Goal: Task Accomplishment & Management: Manage account settings

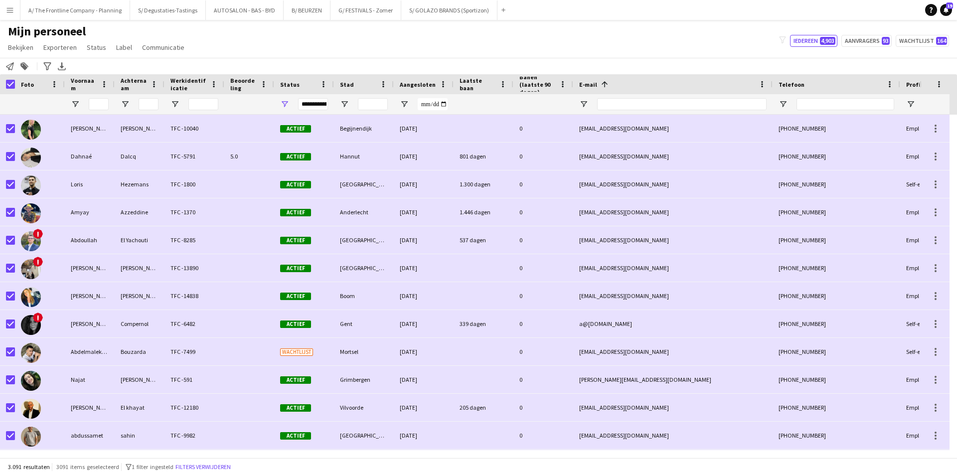
click at [15, 10] on button "Menu" at bounding box center [10, 10] width 20 height 20
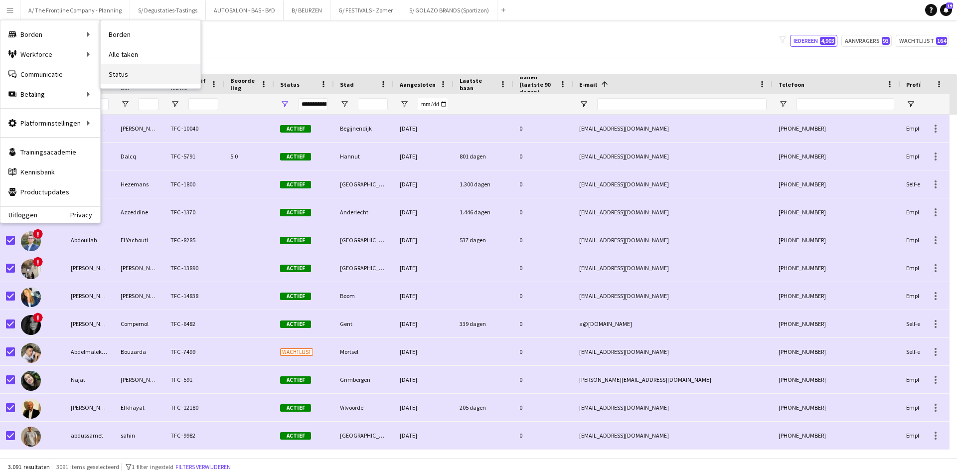
click at [127, 71] on link "Status" at bounding box center [151, 74] width 100 height 20
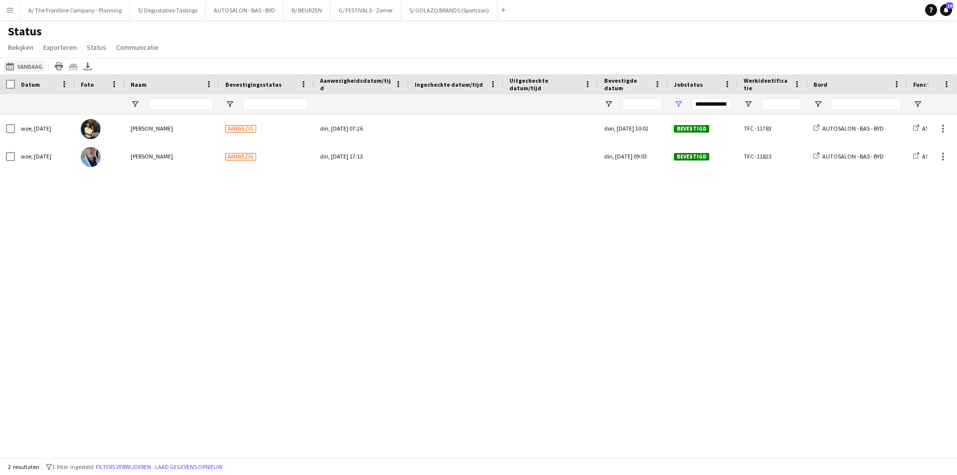
click at [30, 67] on button "12-08-2025 tot 18-08-2025 Vandaag" at bounding box center [24, 66] width 40 height 12
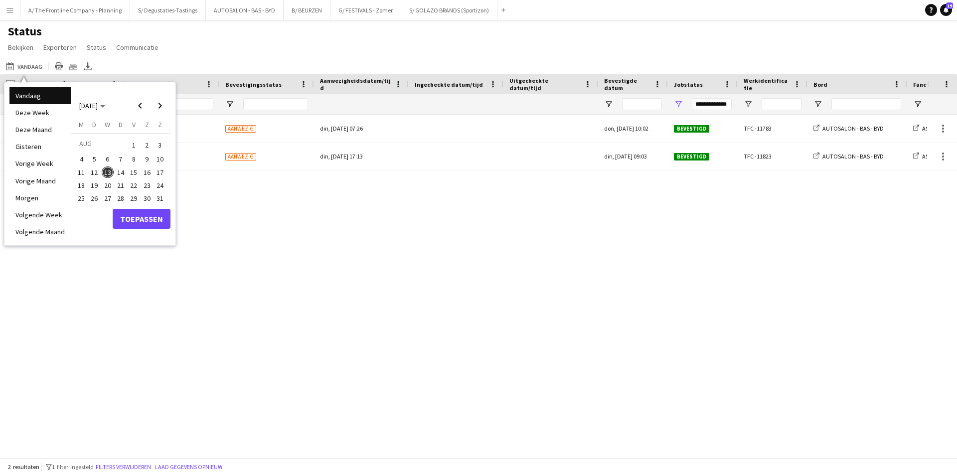
click at [123, 172] on span "14" at bounding box center [121, 172] width 12 height 12
click at [132, 214] on button "Toepassen" at bounding box center [142, 219] width 58 height 20
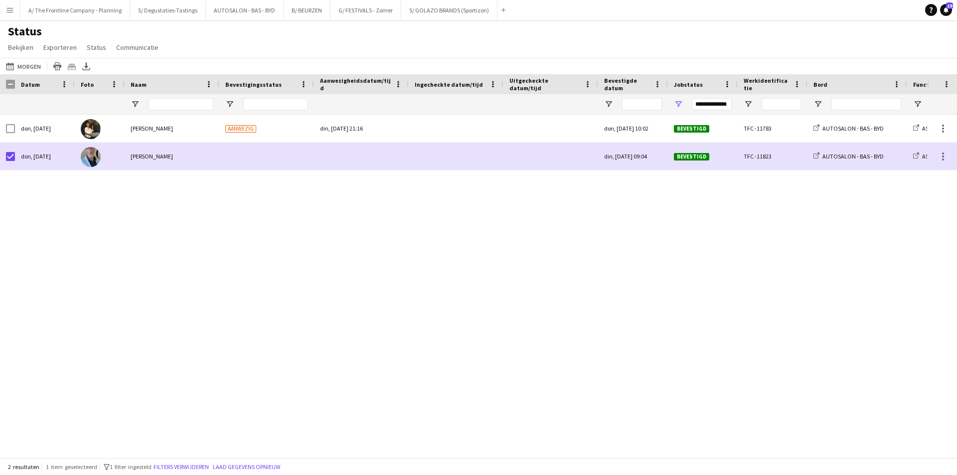
click at [116, 54] on app-page-menu "Bekijken Weergaven Standaardweergave Nieuwe weergave Bekijk bijwerken Weergave …" at bounding box center [84, 48] width 168 height 19
click at [125, 46] on span "Communicatie" at bounding box center [137, 47] width 42 height 9
click at [178, 71] on link "Melding versturen" at bounding box center [145, 68] width 70 height 21
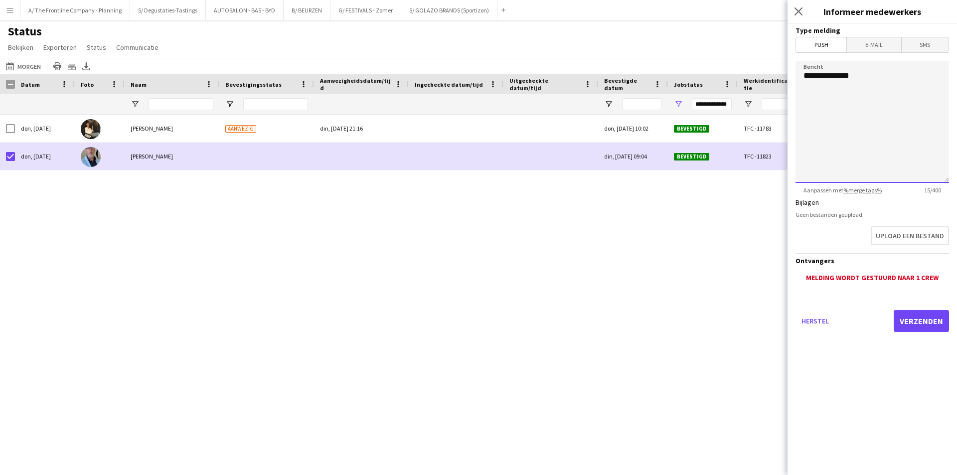
click at [894, 68] on textarea "**********" at bounding box center [871, 122] width 153 height 122
type textarea "**********"
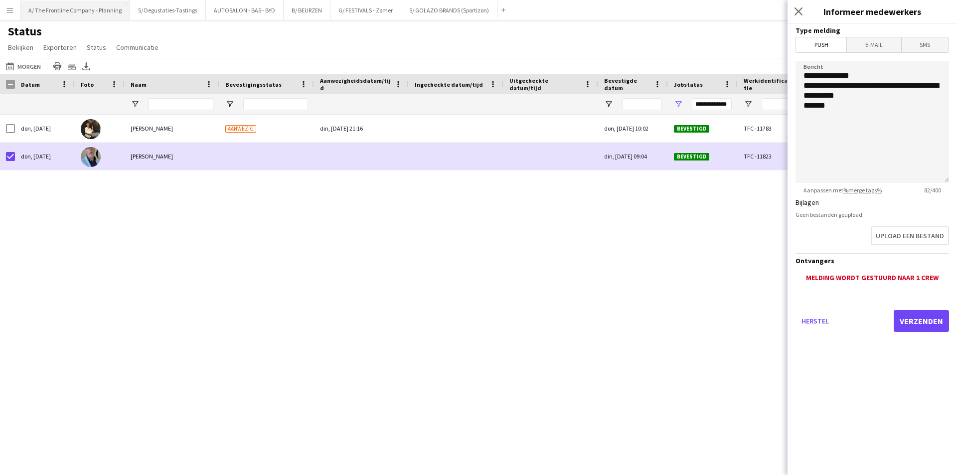
drag, startPoint x: 83, startPoint y: 5, endPoint x: 86, endPoint y: 12, distance: 7.8
click at [83, 5] on button "A/ The Frontline Company - Planning Sluiten" at bounding box center [75, 9] width 110 height 19
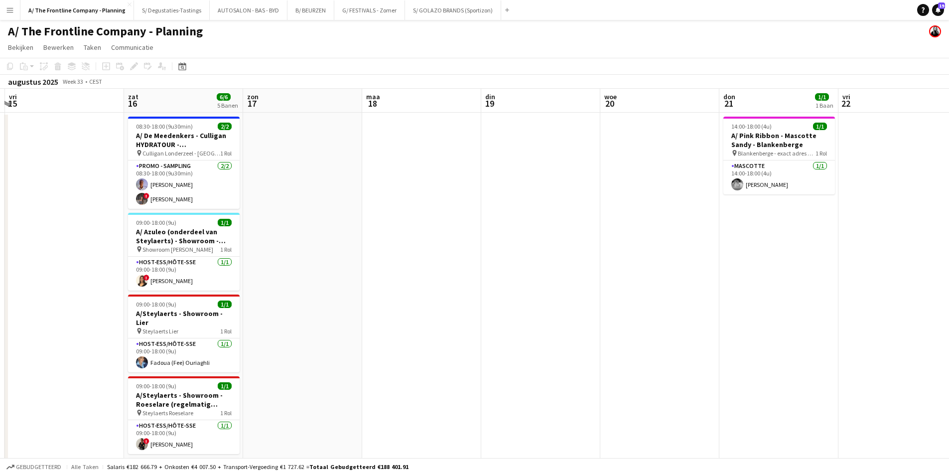
scroll to position [0, 286]
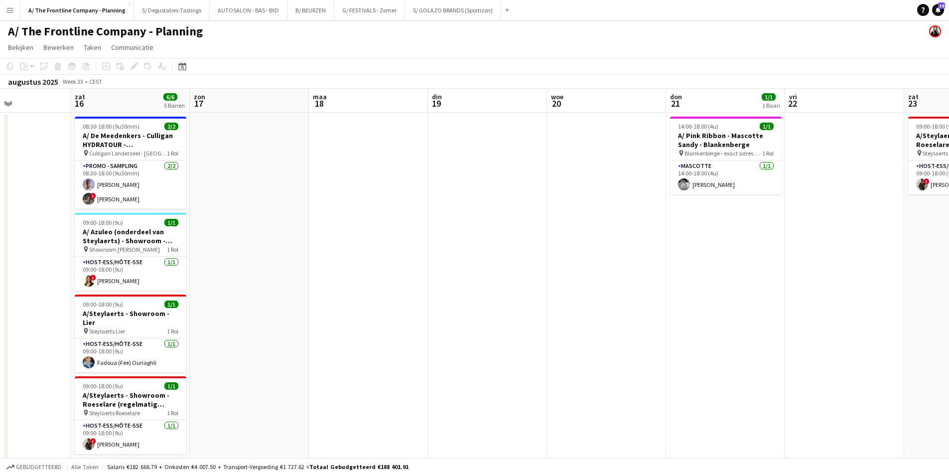
drag, startPoint x: 649, startPoint y: 203, endPoint x: 600, endPoint y: 182, distance: 52.5
click at [600, 182] on app-calendar-viewport "woe 13 don 14 vri 15 zat 16 6/6 5 Banen zon 17 maa 18 din 19 woe 20 don 21 1/1 …" at bounding box center [474, 370] width 949 height 562
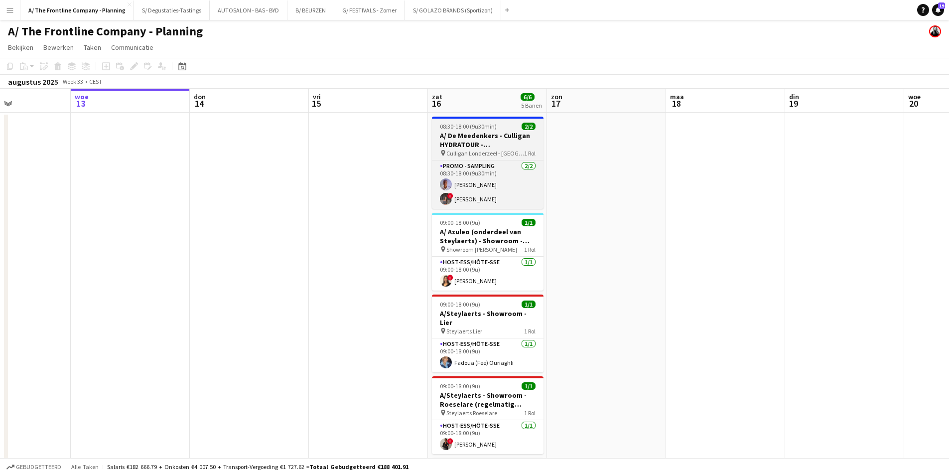
click at [501, 147] on h3 "A/ De Meedenkers - Culligan HYDRATOUR - Oostende (1,2 of 3/08 EN 08+16/08)" at bounding box center [488, 140] width 112 height 18
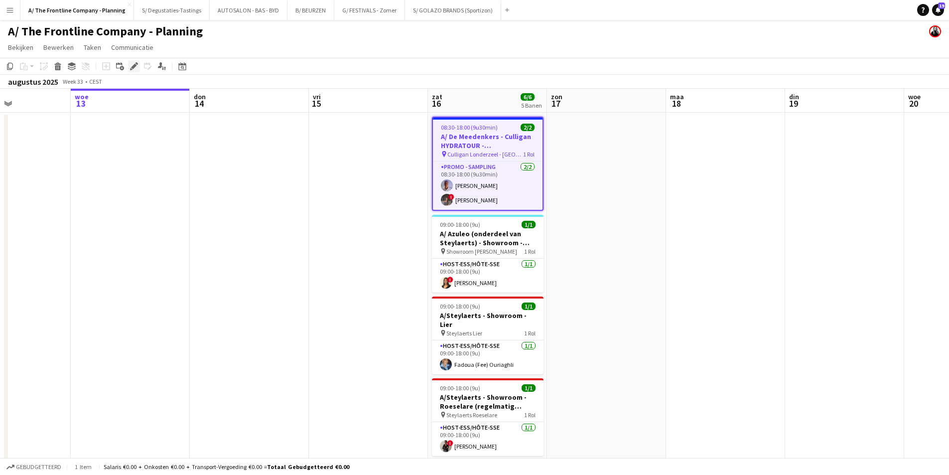
click at [135, 64] on icon at bounding box center [133, 66] width 5 height 5
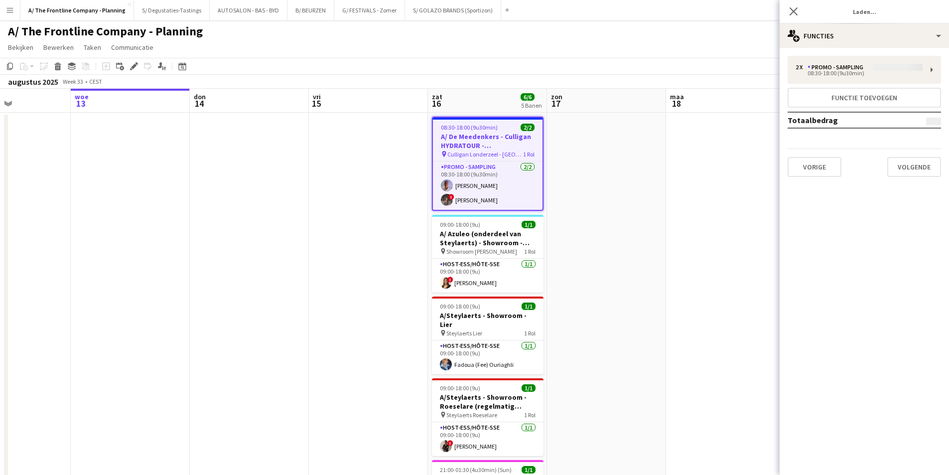
type input "**********"
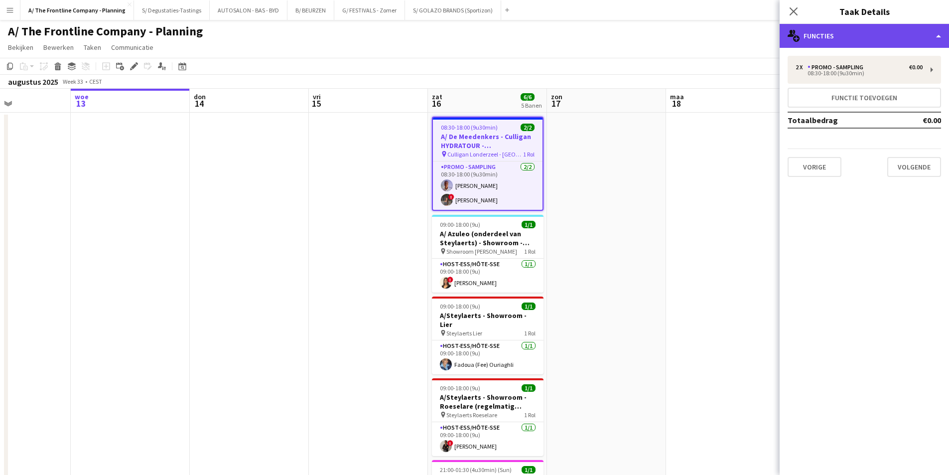
click at [899, 25] on div "multiple-users-add Functies" at bounding box center [864, 36] width 169 height 24
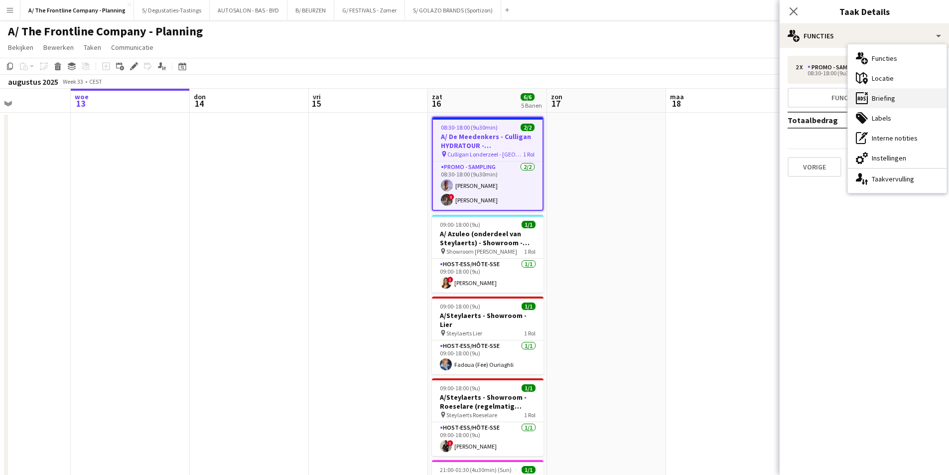
click at [909, 102] on div "ads-window Briefing" at bounding box center [897, 98] width 99 height 20
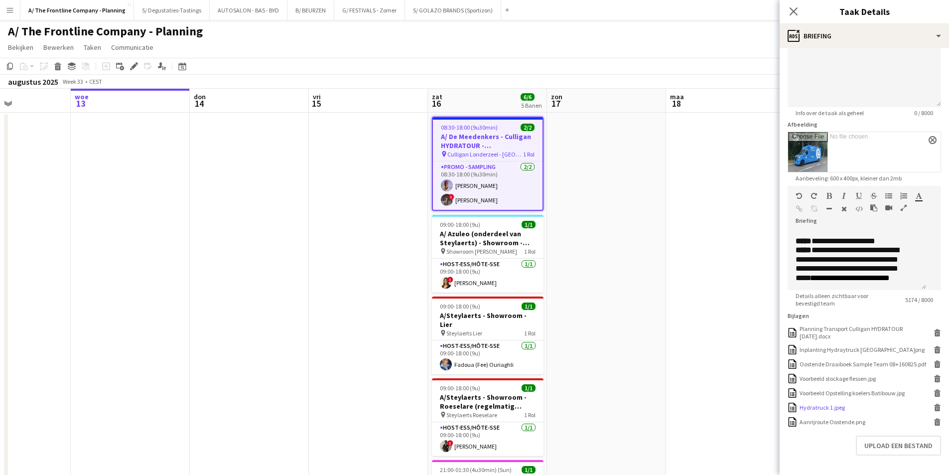
scroll to position [100, 0]
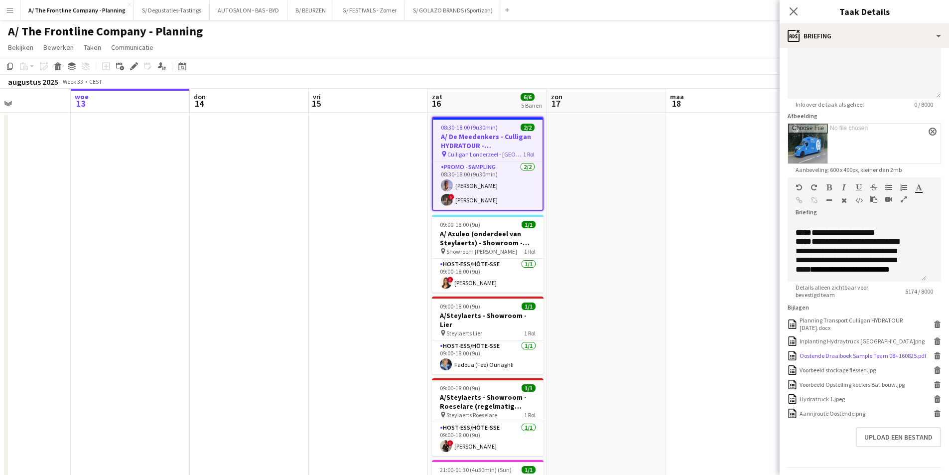
click at [935, 355] on icon at bounding box center [937, 357] width 5 height 4
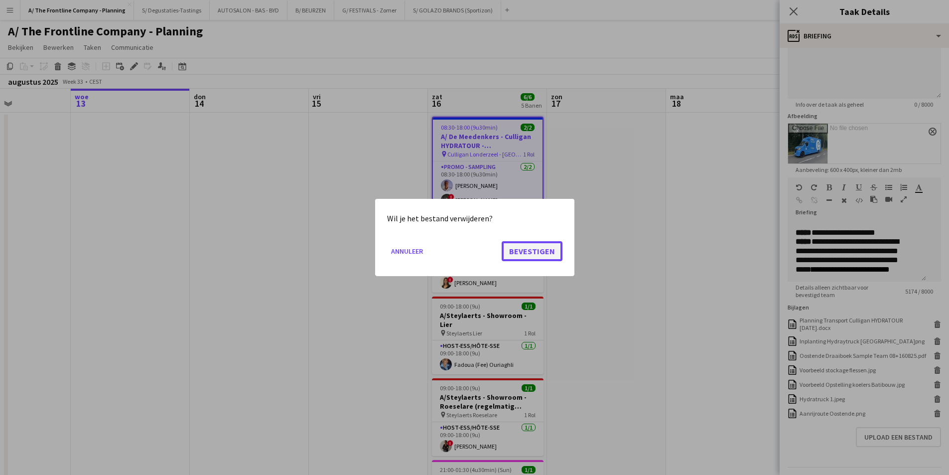
click at [537, 256] on button "Bevestigen" at bounding box center [532, 251] width 61 height 20
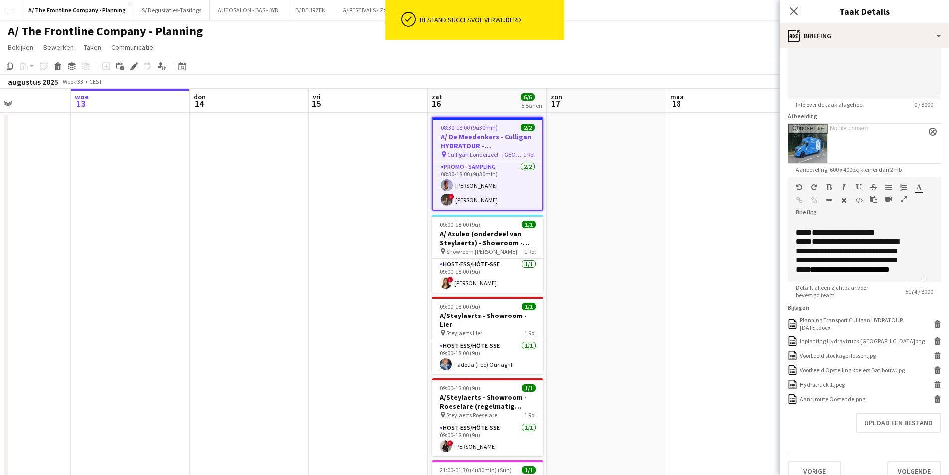
scroll to position [114, 0]
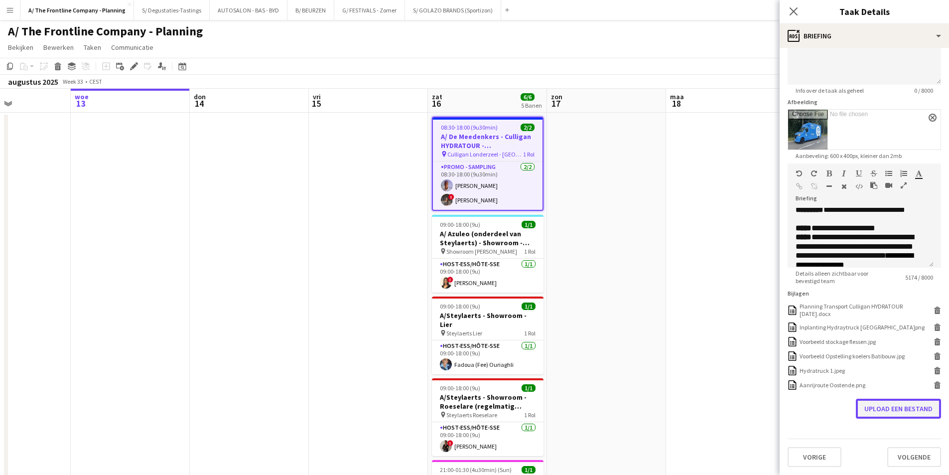
click at [893, 413] on button "Upload een bestand" at bounding box center [898, 409] width 85 height 20
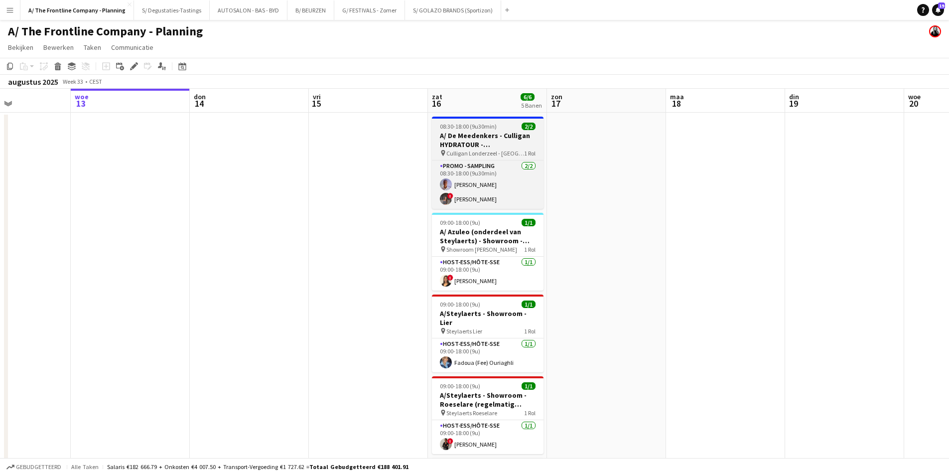
click at [506, 138] on h3 "A/ De Meedenkers - Culligan HYDRATOUR - Oostende (1,2 of 3/08 EN 08+16/08)" at bounding box center [488, 140] width 112 height 18
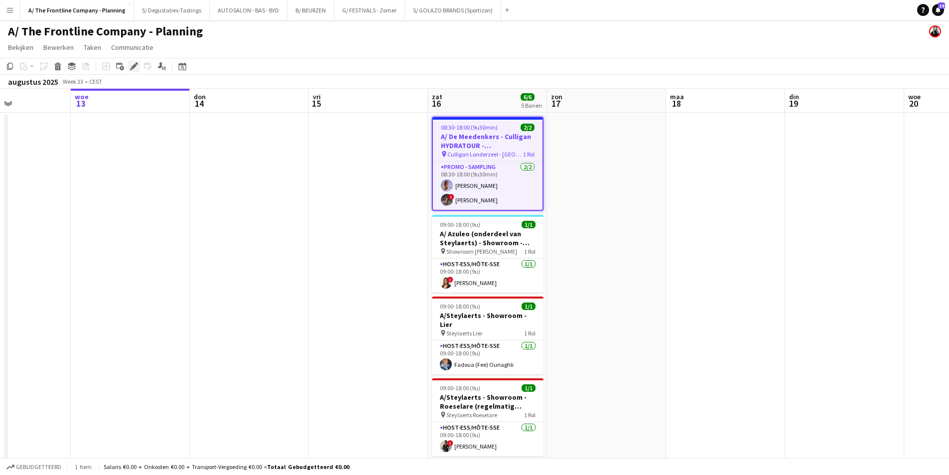
click at [135, 68] on icon "Bewerken" at bounding box center [134, 66] width 8 height 8
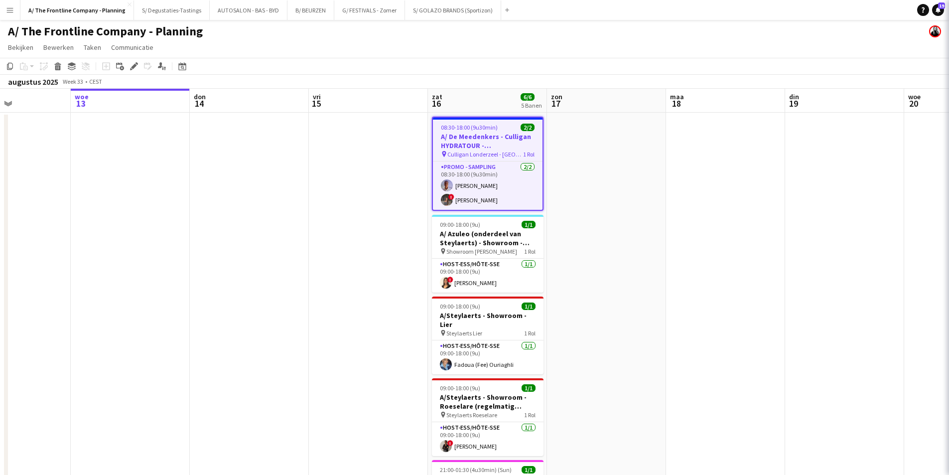
type input "**********"
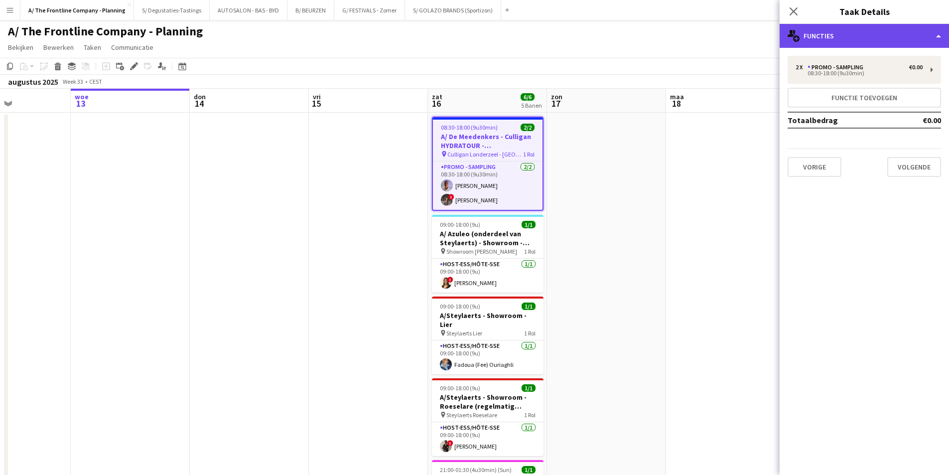
click at [843, 25] on div "multiple-users-add Functies" at bounding box center [864, 36] width 169 height 24
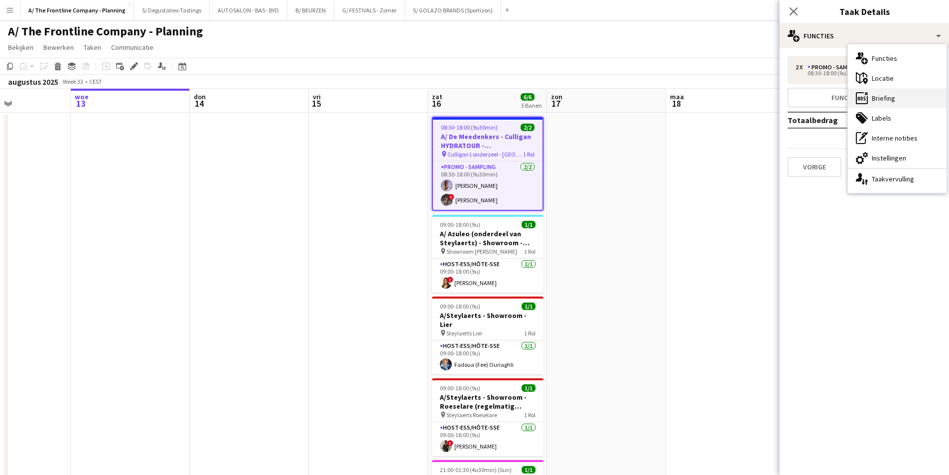
click at [890, 98] on div "ads-window Briefing" at bounding box center [897, 98] width 99 height 20
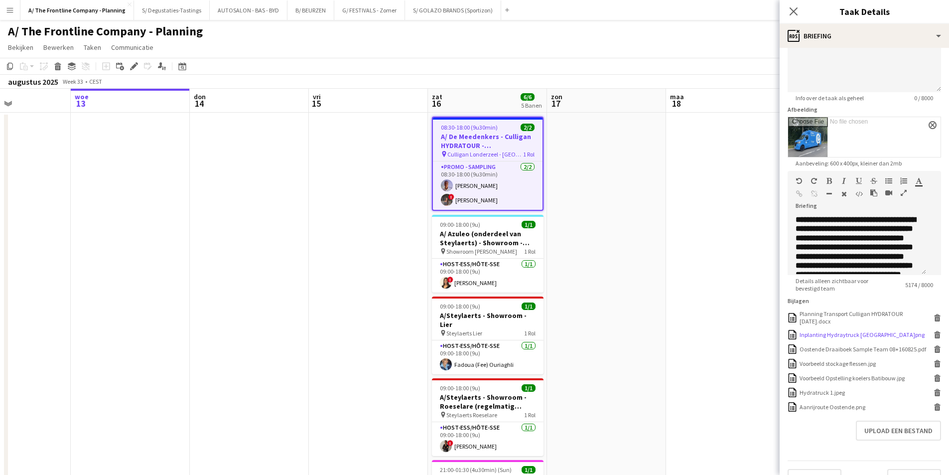
scroll to position [128, 0]
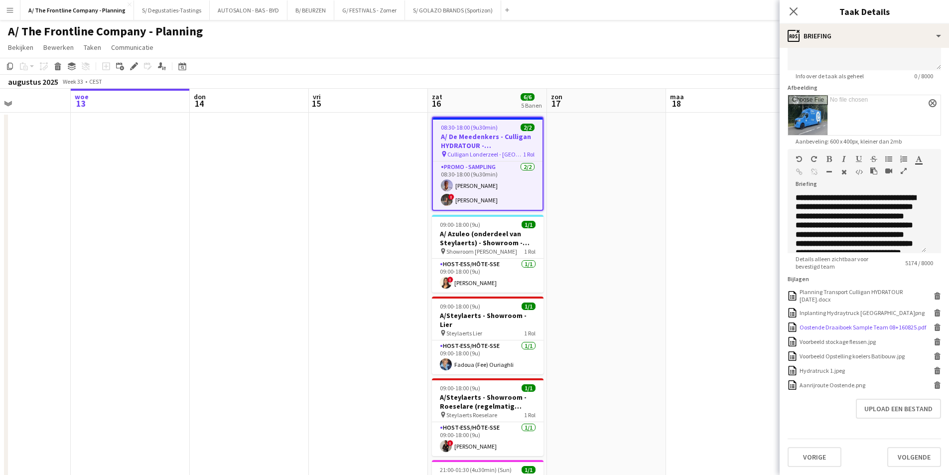
click at [934, 325] on icon "Verwijderen" at bounding box center [937, 326] width 7 height 7
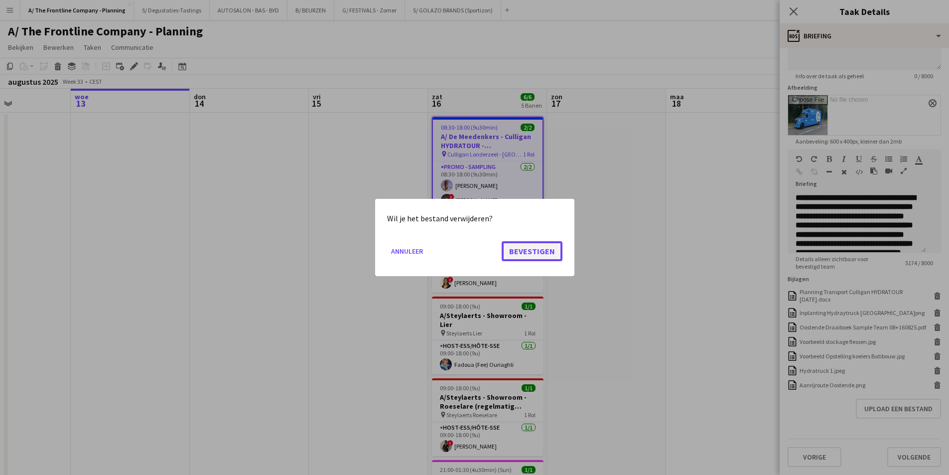
click at [529, 254] on button "Bevestigen" at bounding box center [532, 251] width 61 height 20
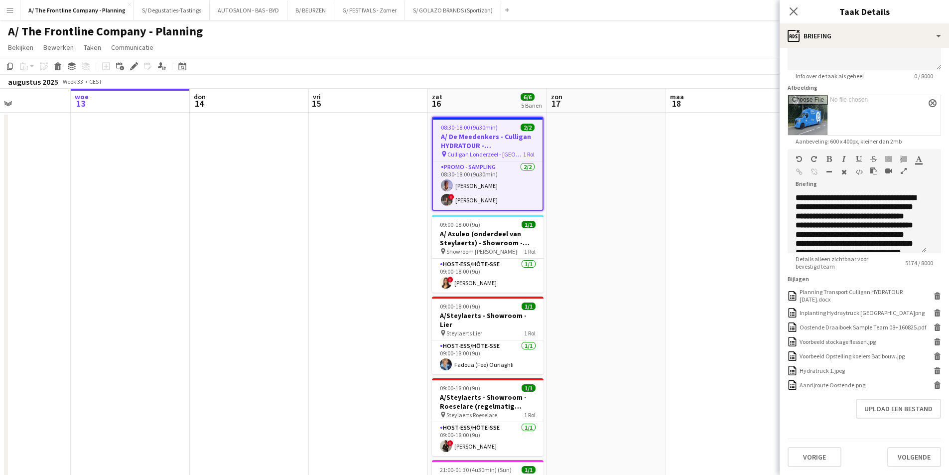
scroll to position [114, 0]
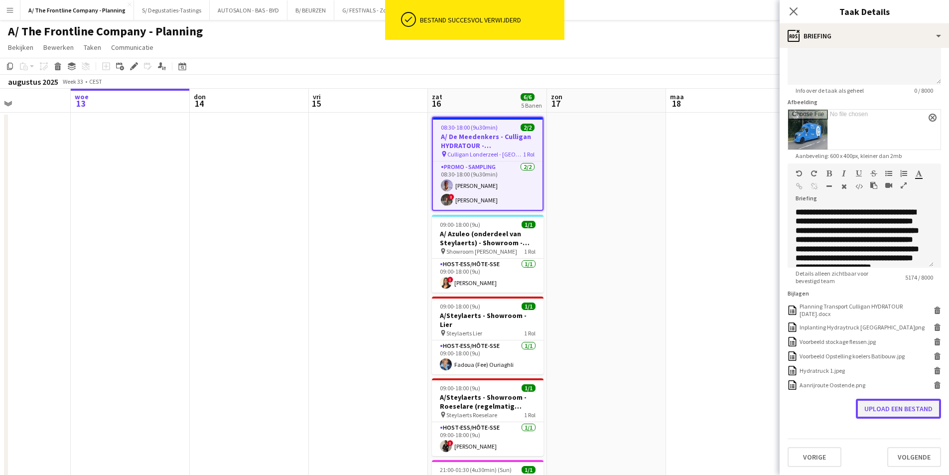
click at [892, 415] on button "Upload een bestand" at bounding box center [898, 409] width 85 height 20
click at [905, 183] on icon "button" at bounding box center [904, 185] width 6 height 7
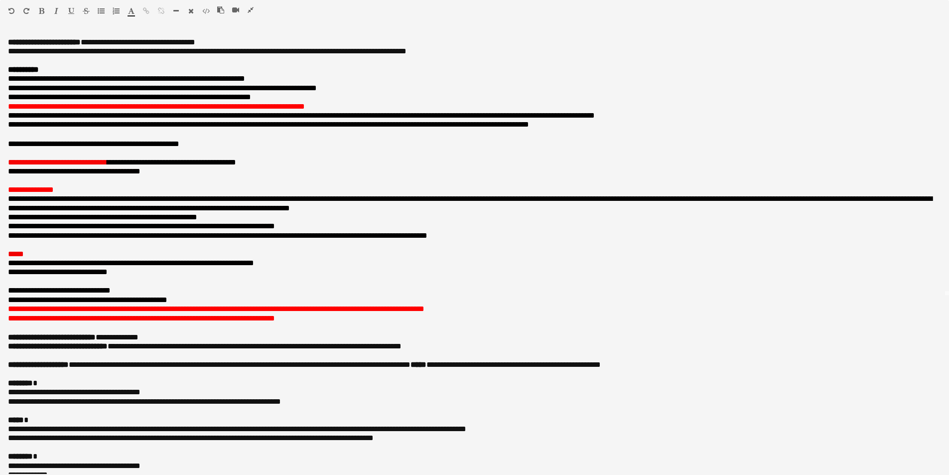
scroll to position [199, 0]
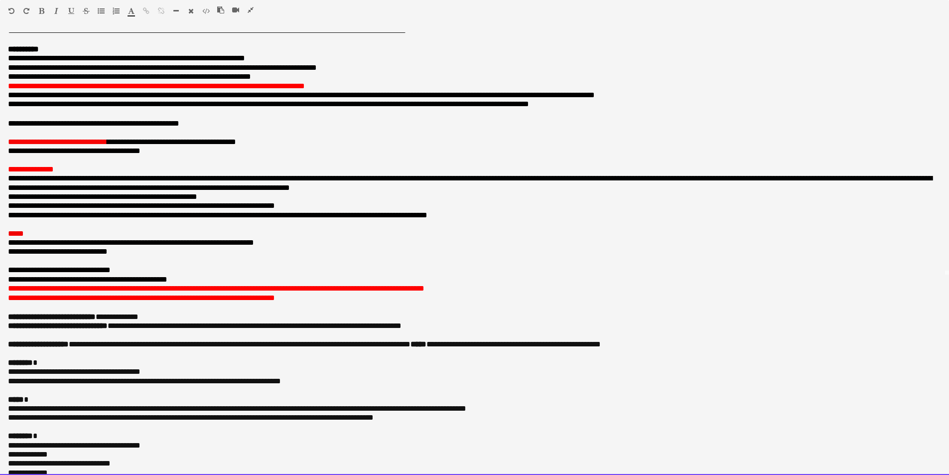
click at [68, 312] on div at bounding box center [474, 307] width 933 height 10
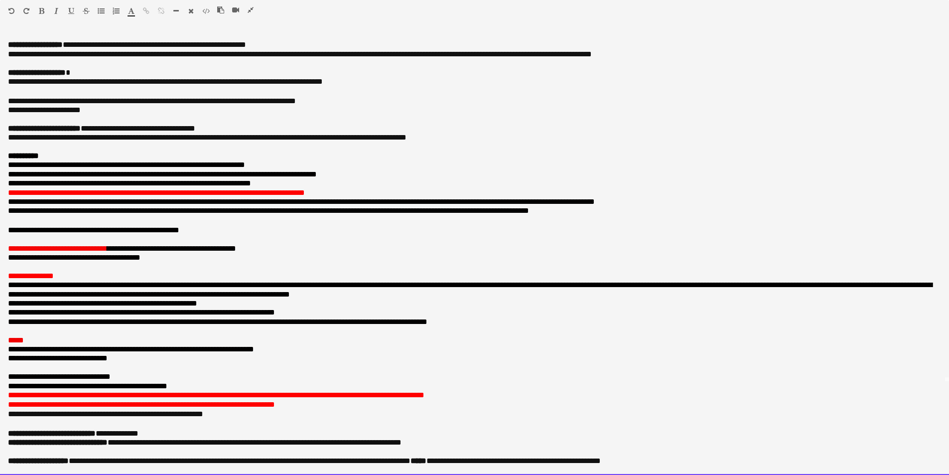
scroll to position [100, 0]
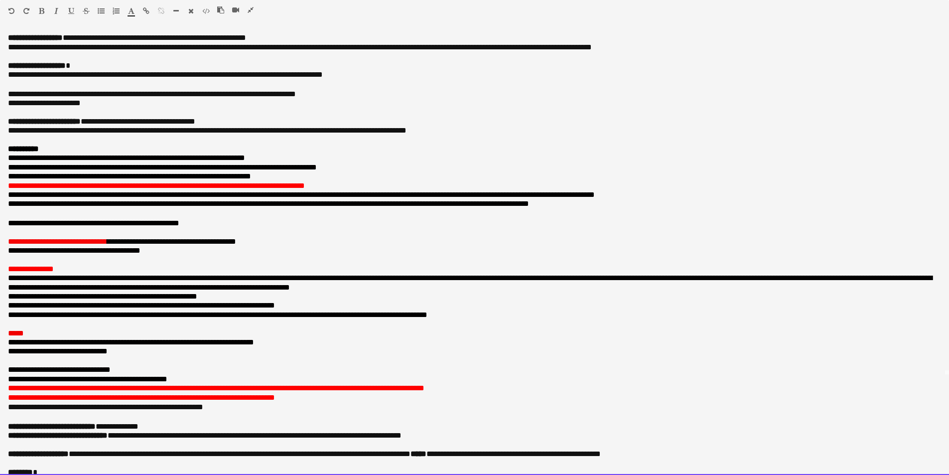
drag, startPoint x: 259, startPoint y: 324, endPoint x: 461, endPoint y: 332, distance: 202.4
click at [461, 332] on div "**********" at bounding box center [474, 253] width 949 height 442
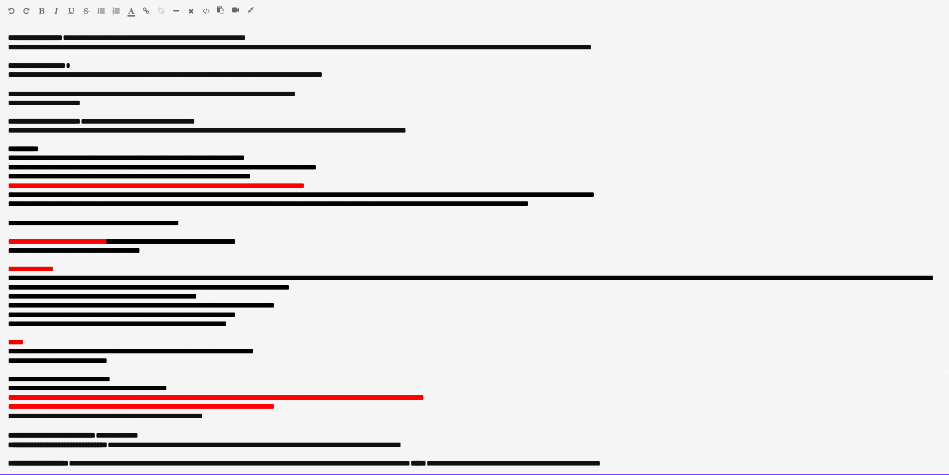
drag, startPoint x: 263, startPoint y: 335, endPoint x: 0, endPoint y: 337, distance: 263.1
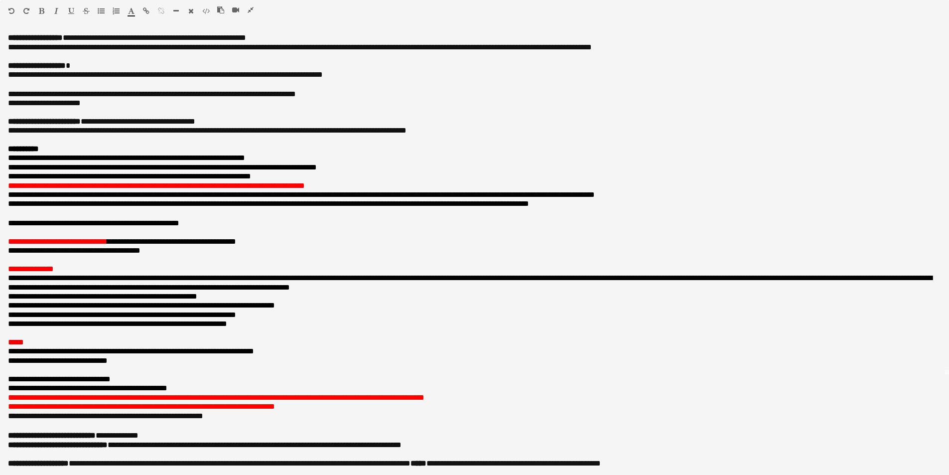
click at [41, 9] on icon "button" at bounding box center [41, 10] width 5 height 7
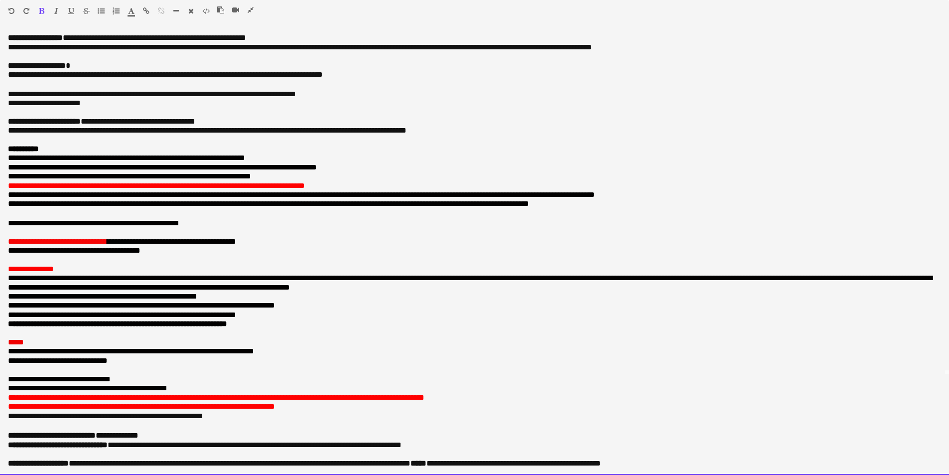
click at [274, 319] on p "**********" at bounding box center [474, 314] width 933 height 9
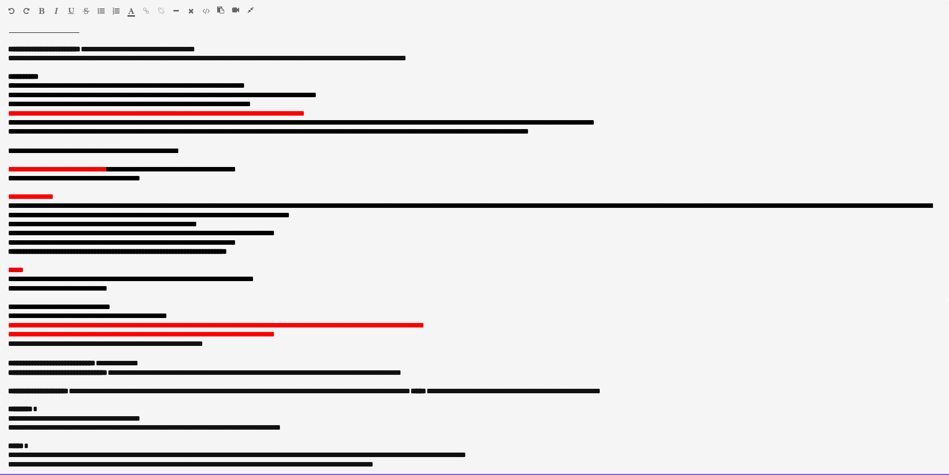
scroll to position [199, 0]
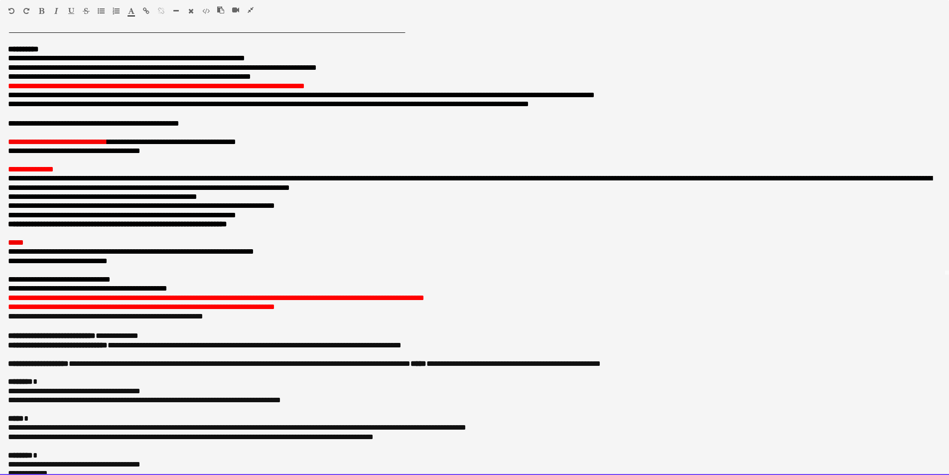
drag, startPoint x: 5, startPoint y: 327, endPoint x: 248, endPoint y: 328, distance: 242.6
click at [248, 328] on div "**********" at bounding box center [474, 253] width 949 height 442
click at [39, 15] on div at bounding box center [68, 13] width 60 height 12
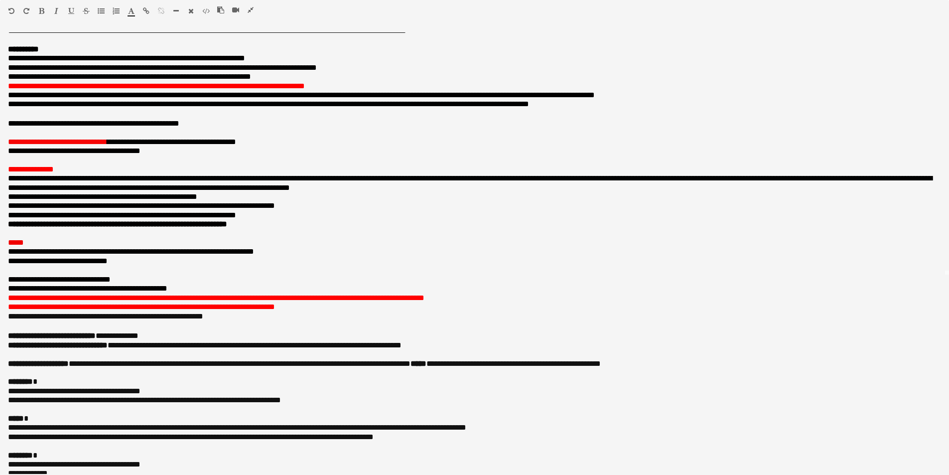
click at [44, 10] on button "button" at bounding box center [41, 11] width 7 height 8
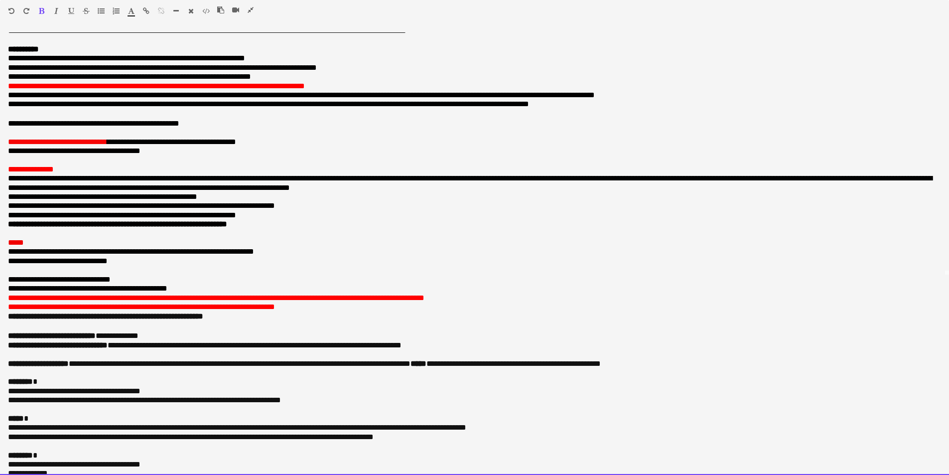
click at [277, 321] on div "**********" at bounding box center [471, 316] width 926 height 10
click at [275, 310] on font "**********" at bounding box center [141, 306] width 267 height 7
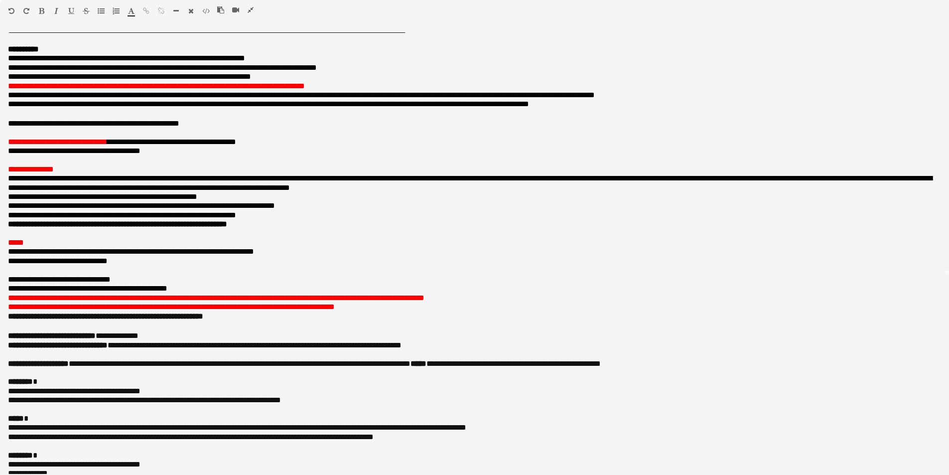
click at [249, 13] on icon "button" at bounding box center [251, 9] width 6 height 7
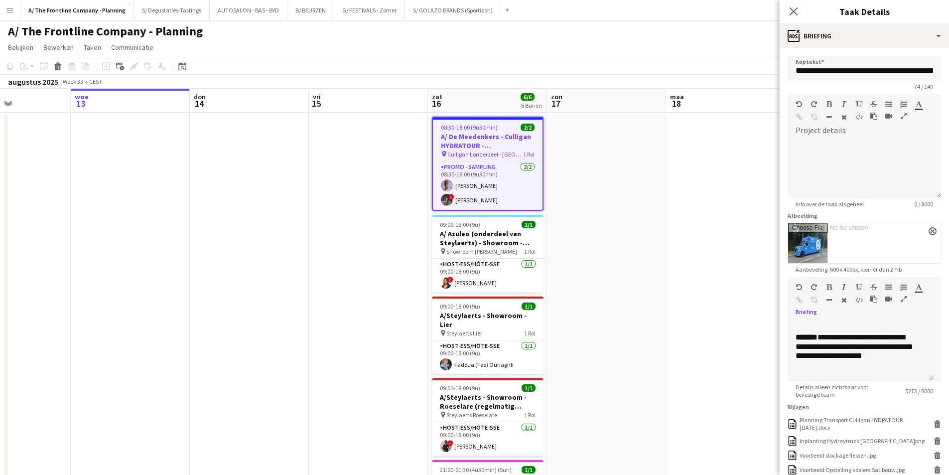
scroll to position [218, 0]
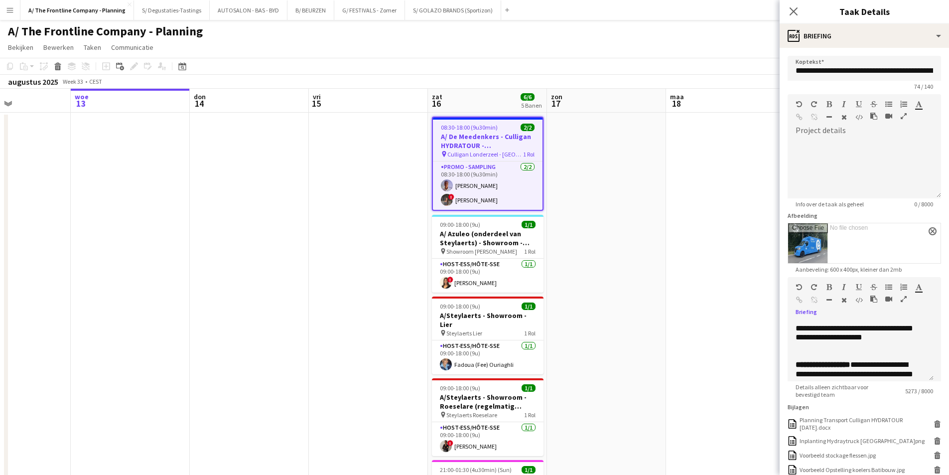
click at [580, 221] on app-date-cell at bounding box center [606, 336] width 119 height 447
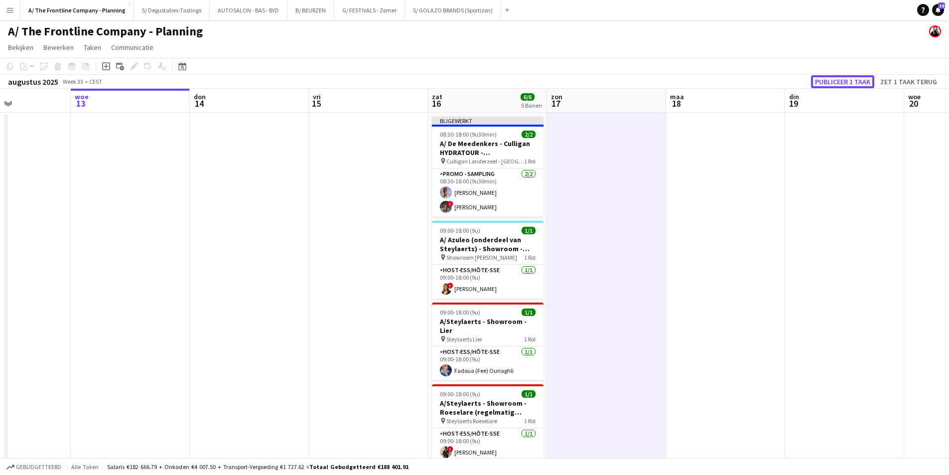
click at [850, 77] on button "Publiceer 1 taak" at bounding box center [842, 81] width 63 height 13
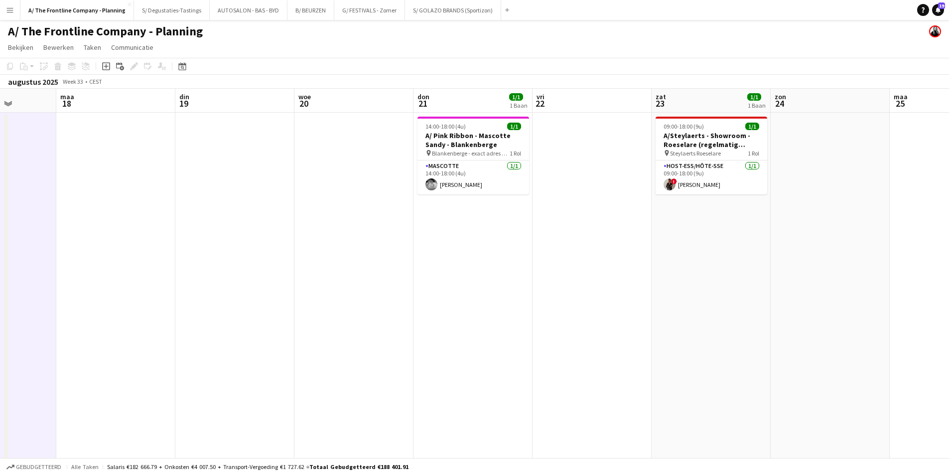
scroll to position [0, 302]
drag, startPoint x: 892, startPoint y: 182, endPoint x: 281, endPoint y: 218, distance: 611.8
click at [281, 218] on app-calendar-viewport "vri 15 zat 16 6/6 5 Banen zon 17 maa 18 din 19 woe 20 don 21 1/1 1 Baan vri 22 …" at bounding box center [474, 370] width 949 height 562
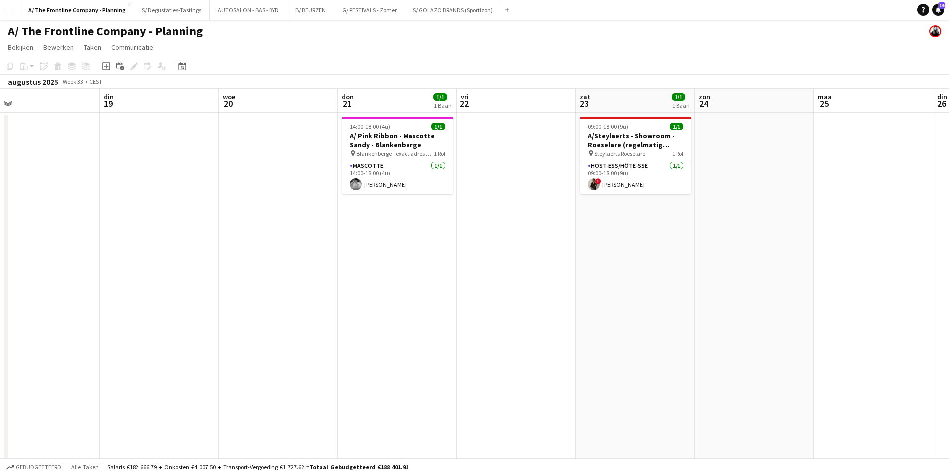
drag, startPoint x: 701, startPoint y: 243, endPoint x: 373, endPoint y: 244, distance: 328.8
click at [373, 244] on app-calendar-viewport "vri 15 zat 16 6/6 5 Banen zon 17 maa 18 din 19 woe 20 don 21 1/1 1 Baan vri 22 …" at bounding box center [474, 370] width 949 height 562
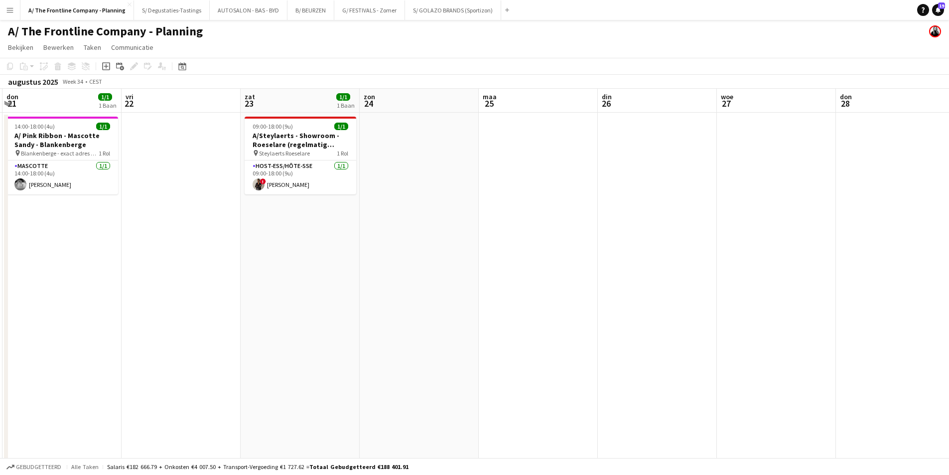
drag, startPoint x: 742, startPoint y: 240, endPoint x: 334, endPoint y: 237, distance: 408.0
click at [334, 237] on app-calendar-viewport "maa 18 din 19 woe 20 don 21 1/1 1 Baan vri 22 zat 23 1/1 1 Baan zon 24 maa 25 d…" at bounding box center [474, 404] width 949 height 630
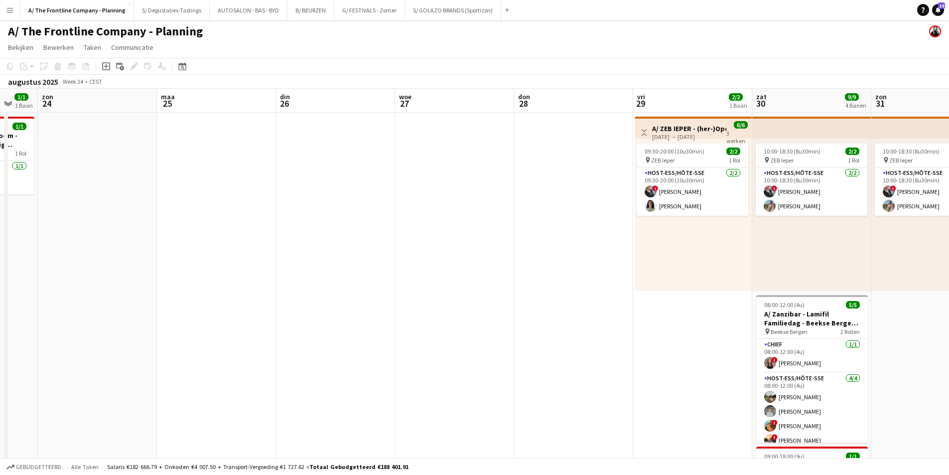
drag, startPoint x: 666, startPoint y: 224, endPoint x: 384, endPoint y: 241, distance: 283.0
click at [384, 241] on app-calendar-viewport "don 21 1/1 1 Baan vri 22 zat 23 1/1 1 Baan zon 24 maa 25 din 26 woe 27 don 28 v…" at bounding box center [474, 404] width 949 height 630
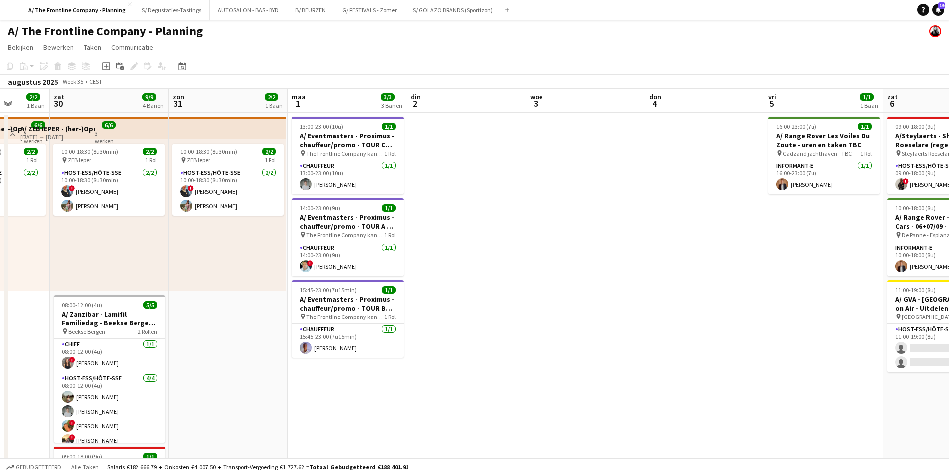
drag, startPoint x: 672, startPoint y: 238, endPoint x: 300, endPoint y: 239, distance: 371.7
click at [257, 238] on app-calendar-viewport "woe 27 don 28 vri 29 2/2 1 Baan zat 30 9/9 4 Banen zon 31 2/2 1 Baan maa 1 3/3 …" at bounding box center [474, 404] width 949 height 630
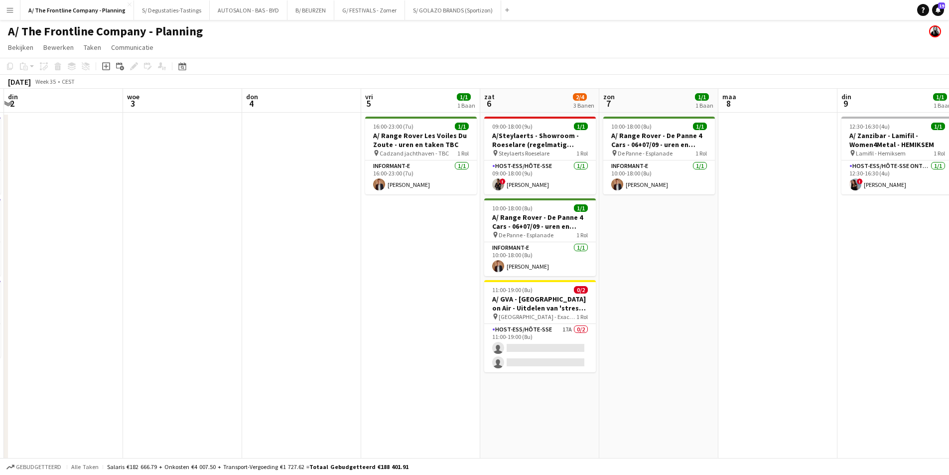
drag, startPoint x: 517, startPoint y: 226, endPoint x: 273, endPoint y: 223, distance: 244.6
click at [273, 223] on app-calendar-viewport "zat 30 9/9 4 Banen zon 31 2/2 1 Baan maa 1 3/3 3 Banen din 2 woe 3 don 4 vri 5 …" at bounding box center [474, 404] width 949 height 630
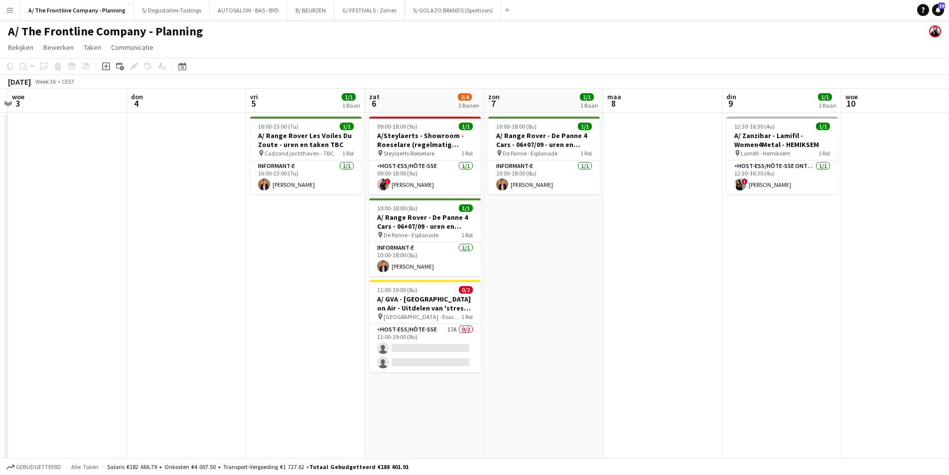
scroll to position [0, 369]
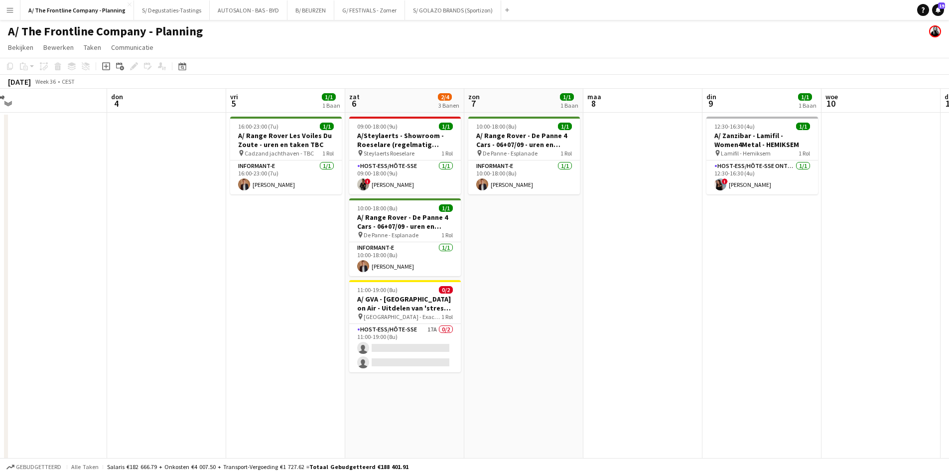
drag, startPoint x: 741, startPoint y: 205, endPoint x: 606, endPoint y: 205, distance: 135.0
click at [606, 205] on app-calendar-viewport "zon 31 2/2 1 Baan maa 1 3/3 3 Banen din 2 woe 3 don 4 vri 5 1/1 1 Baan zat 6 2/…" at bounding box center [474, 404] width 949 height 630
click at [418, 333] on app-card-role "Host-ess/Hôte-sse 17A 0/2 11:00-19:00 (8u) single-neutral-actions single-neutra…" at bounding box center [405, 348] width 112 height 48
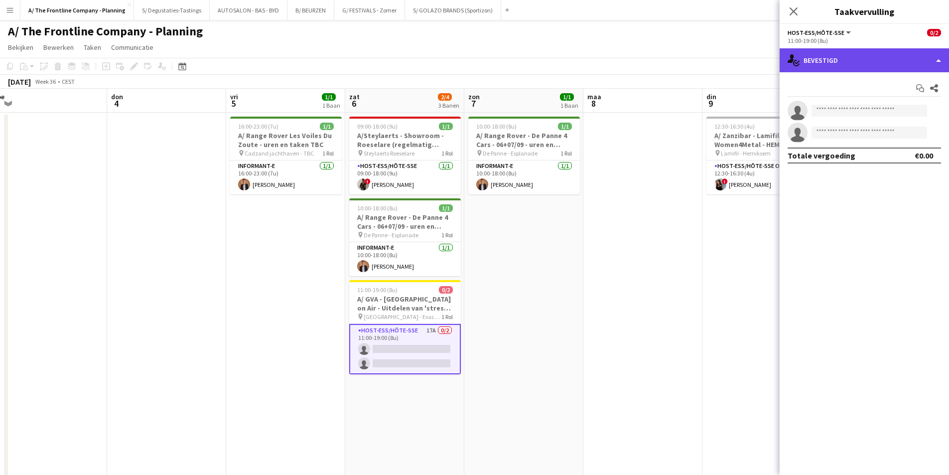
click at [895, 69] on div "single-neutral-actions-check-2 Bevestigd" at bounding box center [864, 60] width 169 height 24
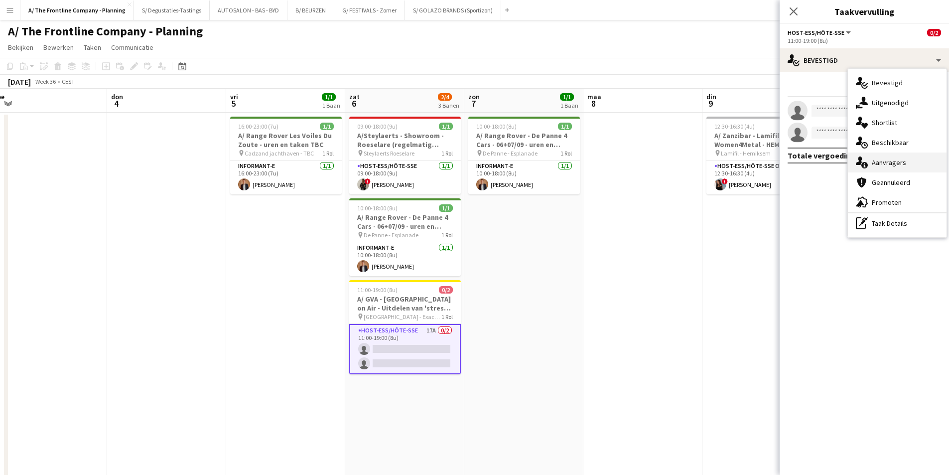
click at [902, 169] on div "single-neutral-actions-information Aanvragers" at bounding box center [897, 162] width 99 height 20
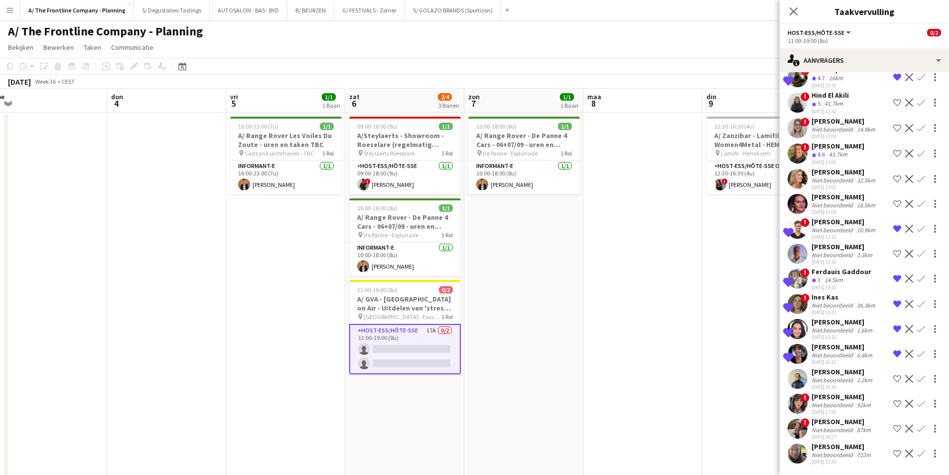
scroll to position [127, 0]
click at [834, 426] on div "Niet beoordeeld" at bounding box center [833, 429] width 43 height 7
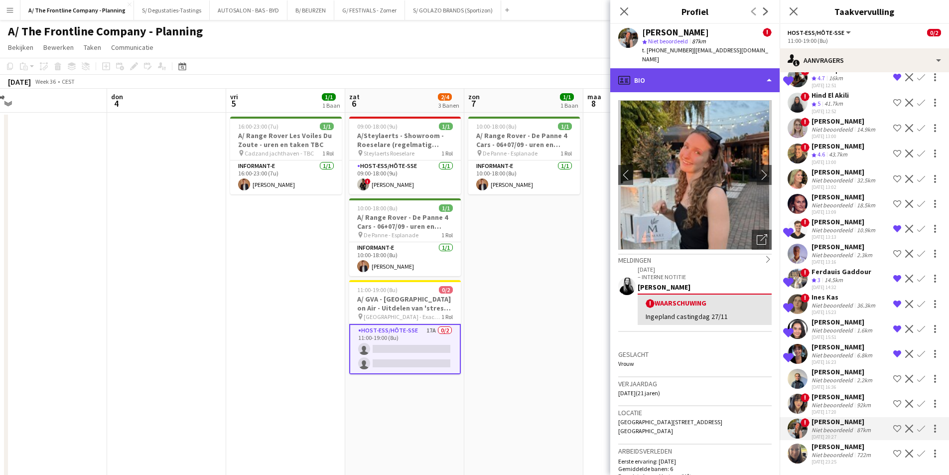
click at [727, 80] on div "profile Bio" at bounding box center [694, 80] width 169 height 24
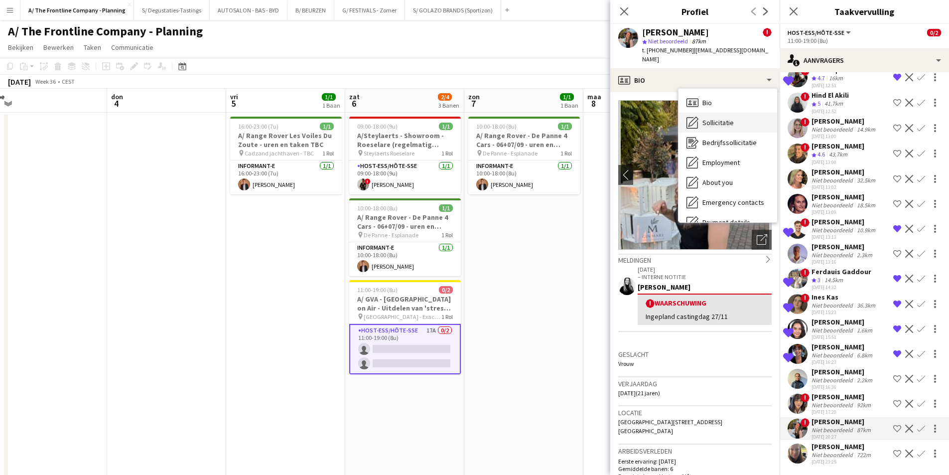
click at [729, 113] on div "Sollicitatie Sollicitatie" at bounding box center [728, 123] width 99 height 20
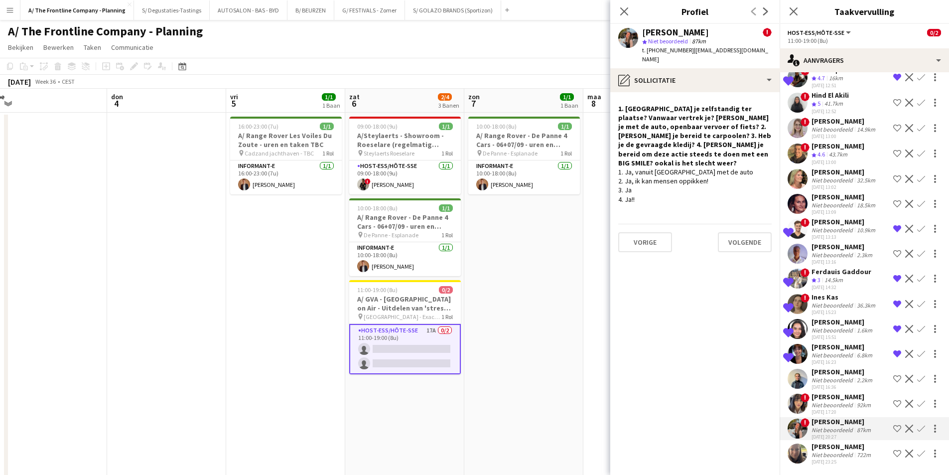
click at [839, 409] on div "12-08-2025 17:20" at bounding box center [842, 412] width 61 height 6
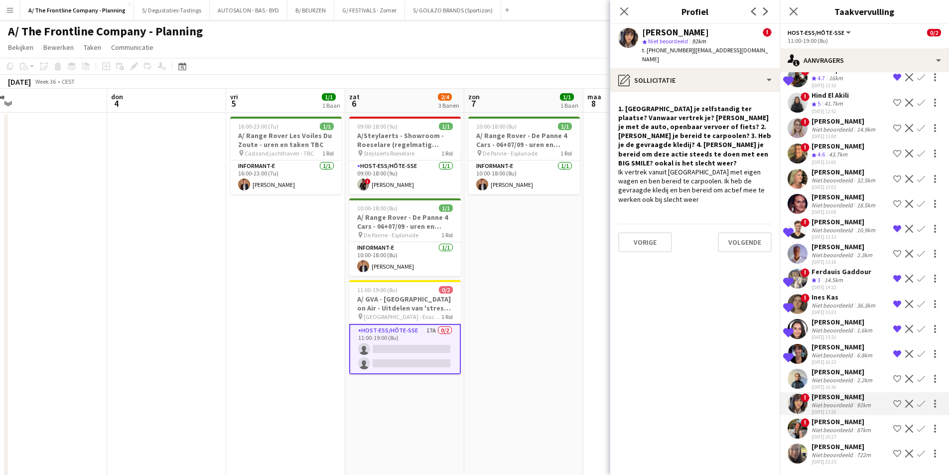
click at [845, 451] on div "Niet beoordeeld" at bounding box center [833, 454] width 43 height 7
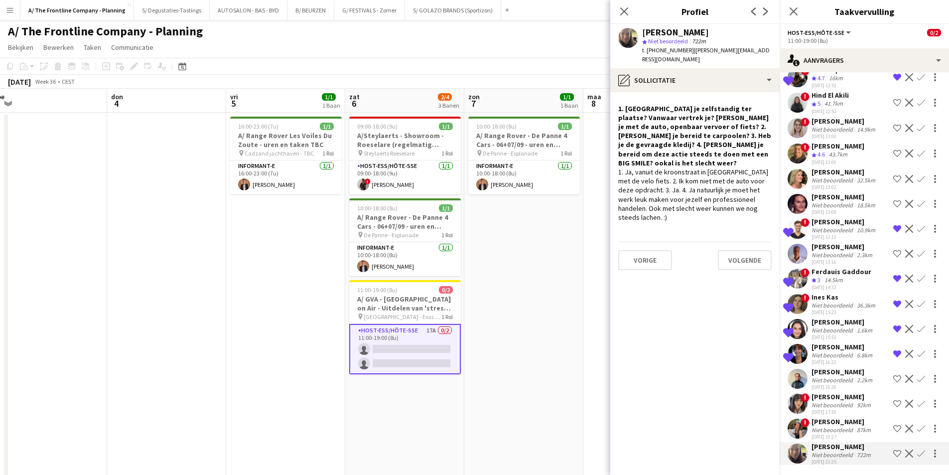
scroll to position [77, 0]
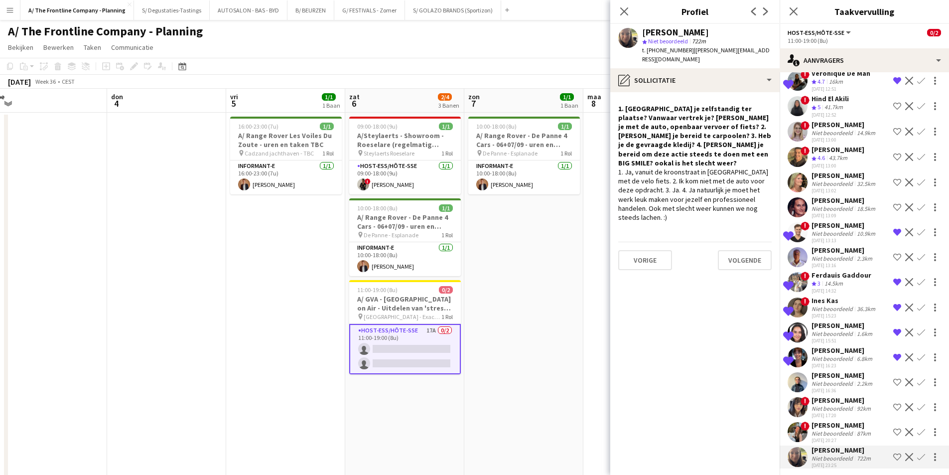
click at [861, 234] on div "10.9km" at bounding box center [866, 233] width 22 height 7
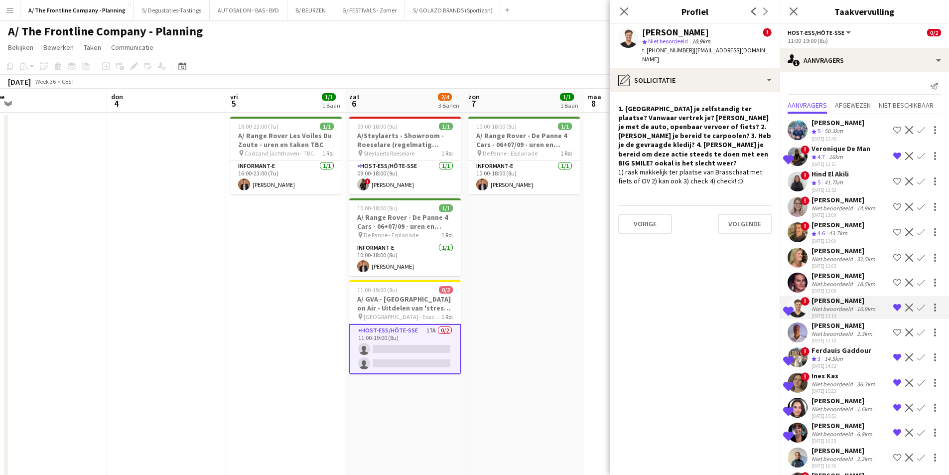
scroll to position [0, 0]
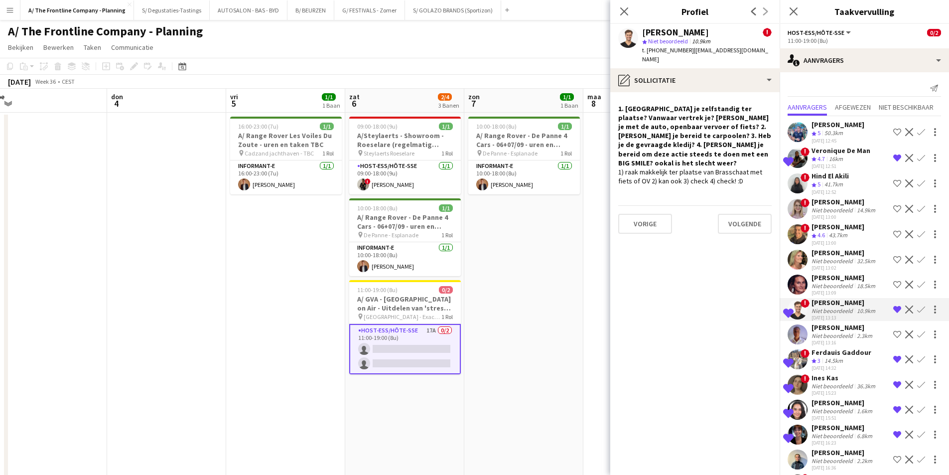
click at [841, 165] on div "12-08-2025 12:51" at bounding box center [841, 166] width 59 height 6
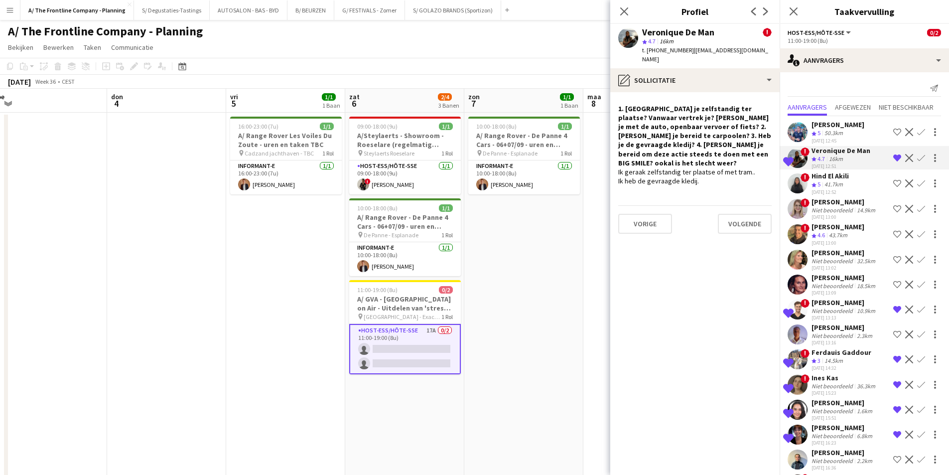
click at [814, 306] on div "Jonas Verheyen" at bounding box center [845, 302] width 66 height 9
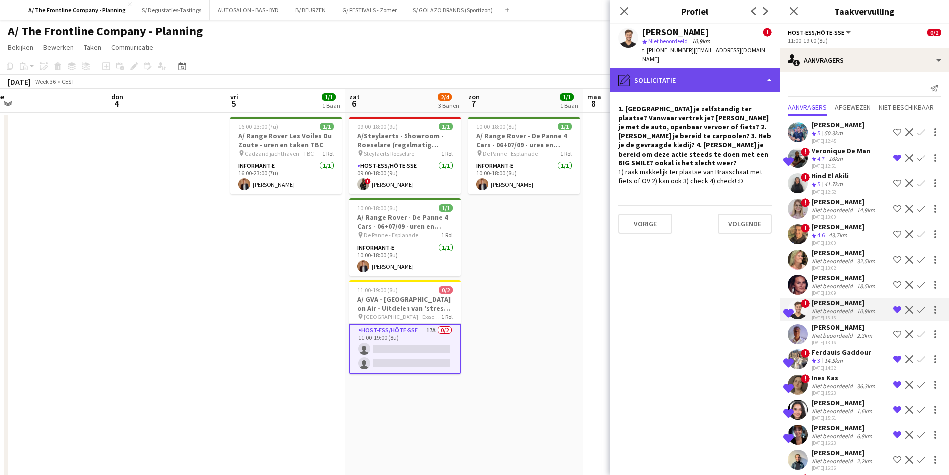
click at [704, 69] on div "pencil4 Sollicitatie" at bounding box center [694, 80] width 169 height 24
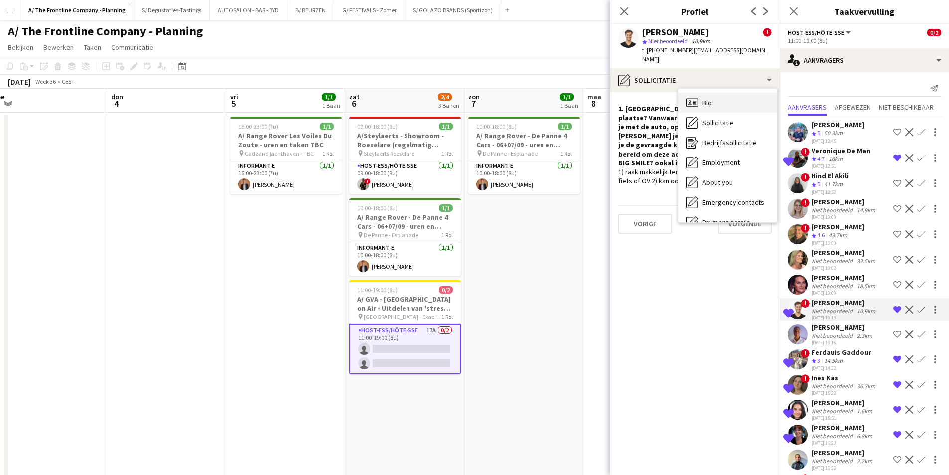
click at [726, 101] on div "Bio Bio" at bounding box center [728, 103] width 99 height 20
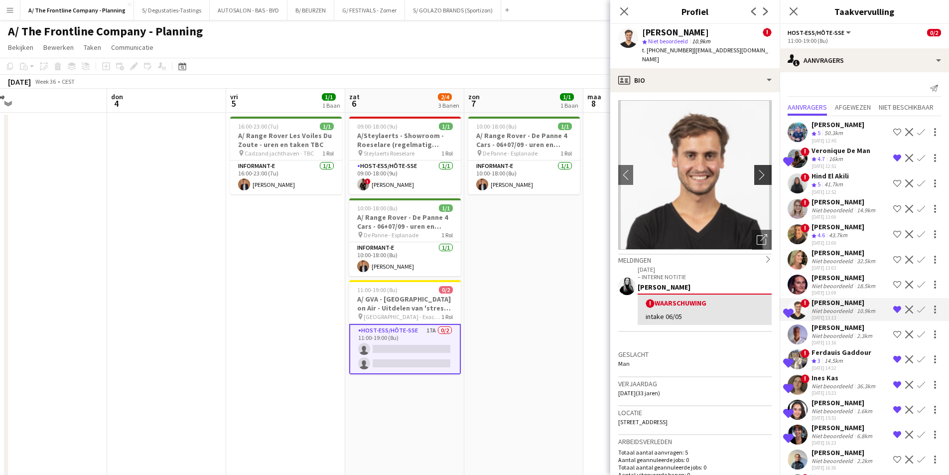
click at [759, 170] on app-icon "chevron-right" at bounding box center [764, 174] width 15 height 10
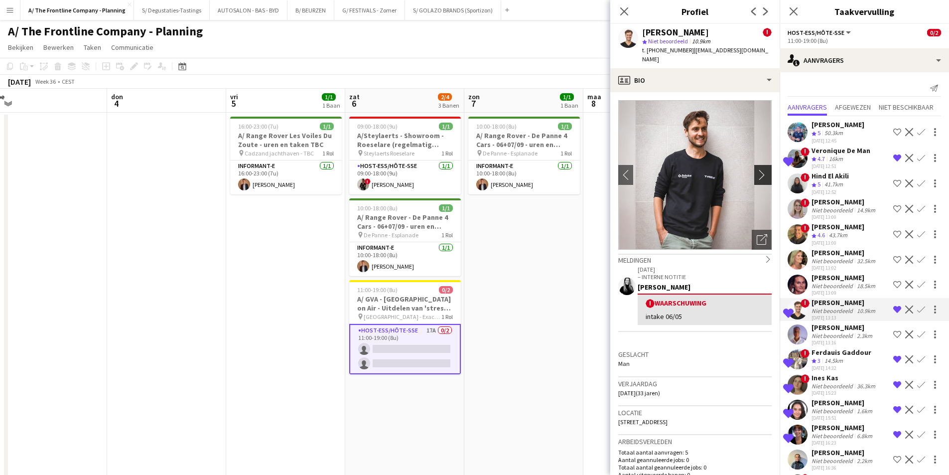
click at [759, 170] on app-icon "chevron-right" at bounding box center [764, 174] width 15 height 10
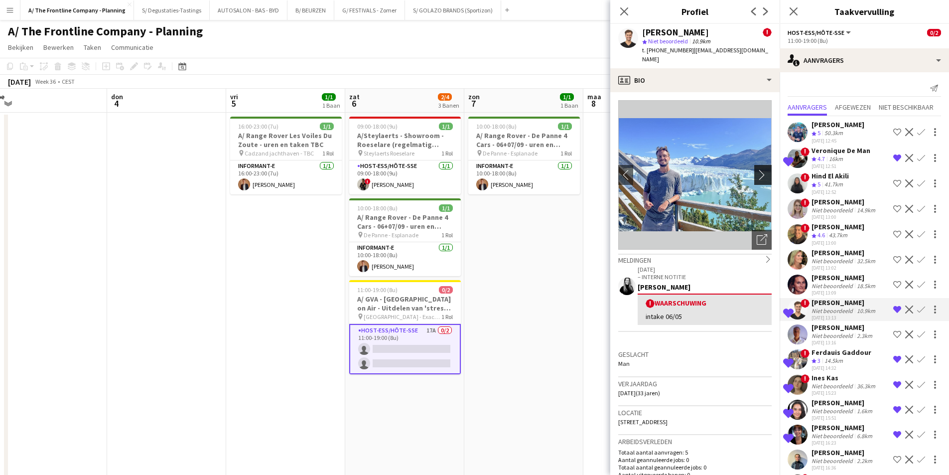
click at [759, 170] on app-icon "chevron-right" at bounding box center [764, 174] width 15 height 10
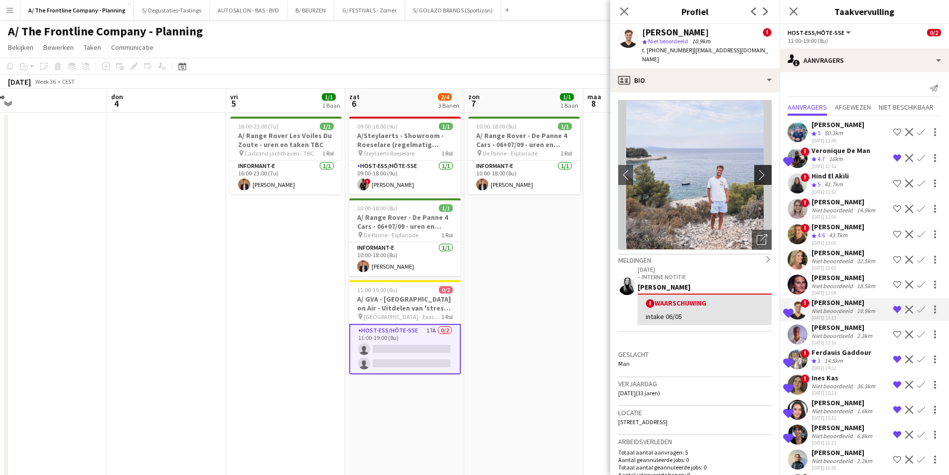
click at [759, 170] on app-icon "chevron-right" at bounding box center [764, 174] width 15 height 10
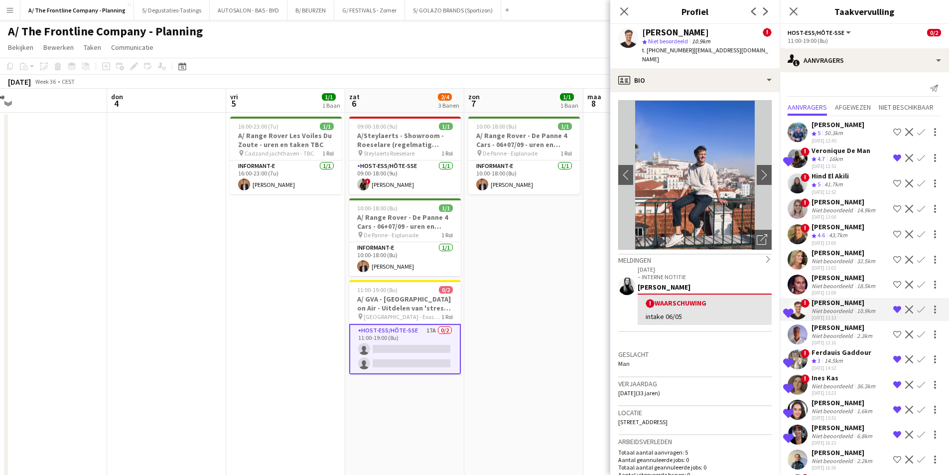
click at [838, 364] on div "14.5km" at bounding box center [834, 361] width 22 height 8
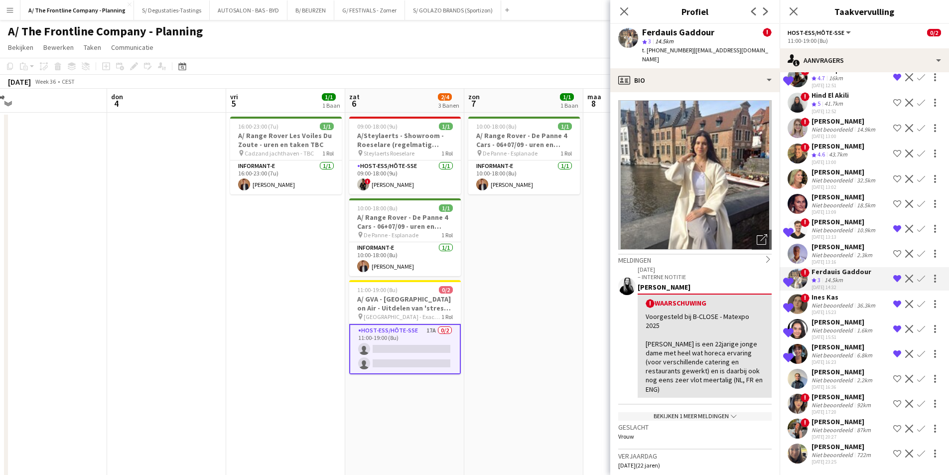
scroll to position [100, 0]
click at [841, 351] on div "Niet beoordeeld" at bounding box center [833, 354] width 43 height 7
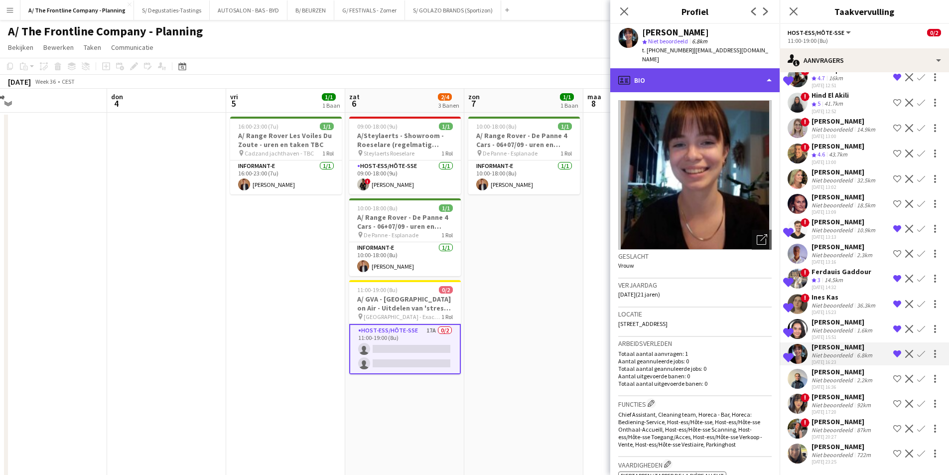
click at [715, 73] on div "profile Bio" at bounding box center [694, 80] width 169 height 24
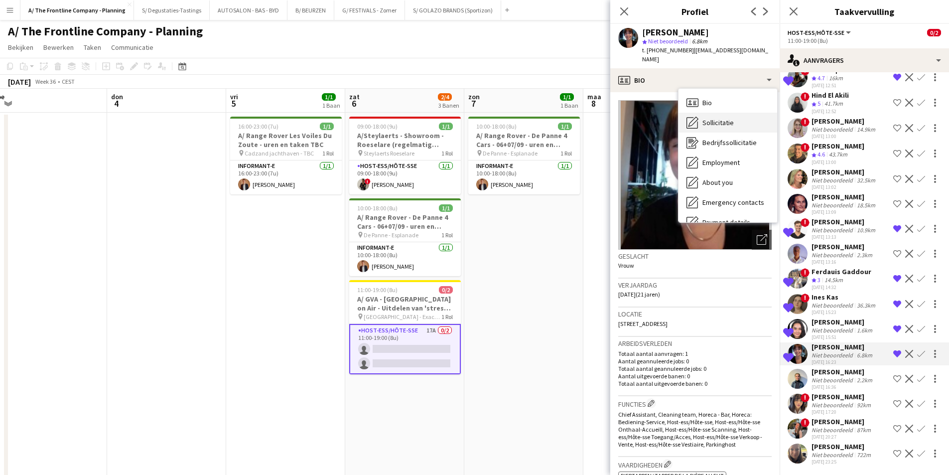
click at [737, 113] on div "Sollicitatie Sollicitatie" at bounding box center [728, 123] width 99 height 20
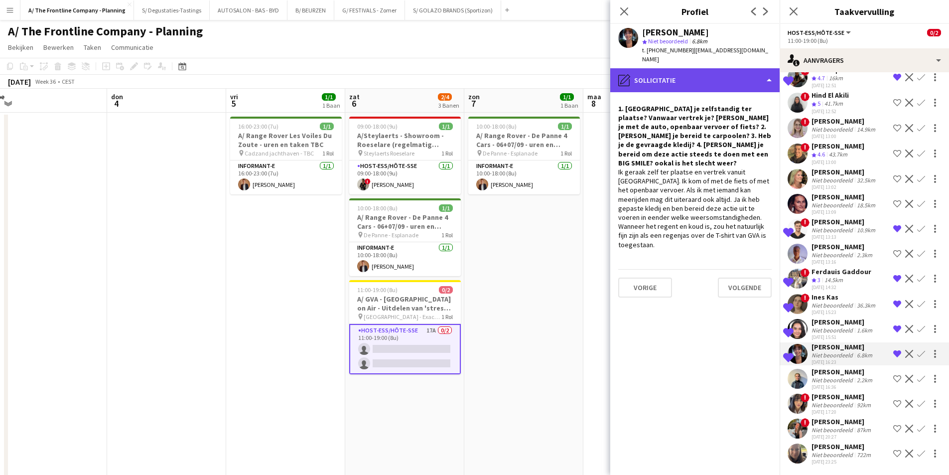
click at [703, 71] on div "pencil4 Sollicitatie" at bounding box center [694, 80] width 169 height 24
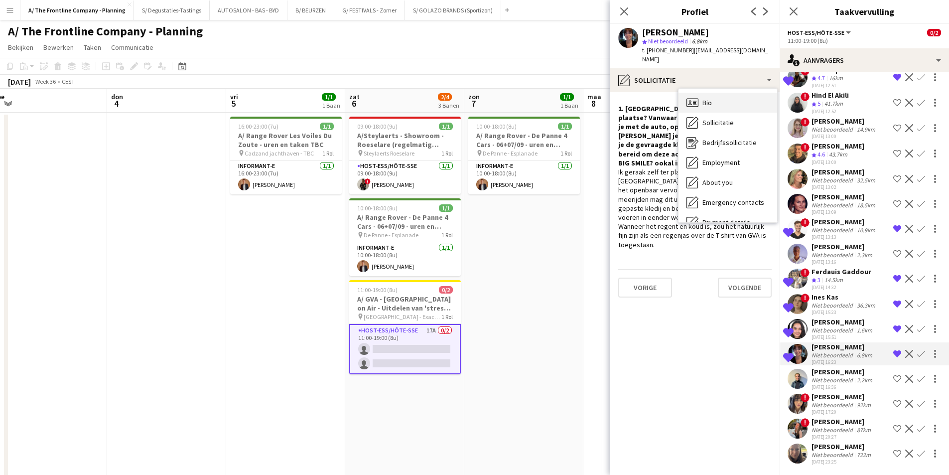
click at [724, 93] on div "Bio Bio" at bounding box center [728, 103] width 99 height 20
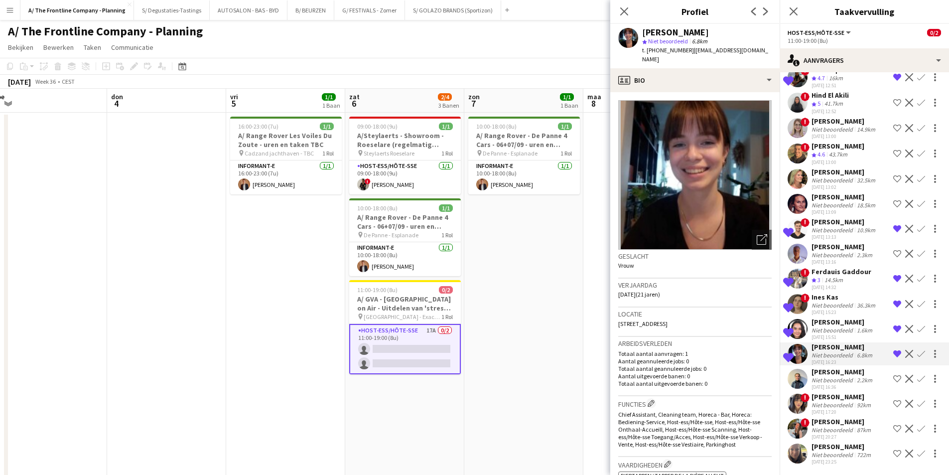
click at [722, 92] on app-crew-profile-bio "Foto's pop-up openen Geslacht Vrouw Verjaardag 10-09-2003 (21 jaren) Locatie Pa…" at bounding box center [694, 283] width 169 height 383
click at [724, 92] on app-crew-profile-bio "Foto's pop-up openen Geslacht Vrouw Verjaardag 10-09-2003 (21 jaren) Locatie Pa…" at bounding box center [694, 283] width 169 height 383
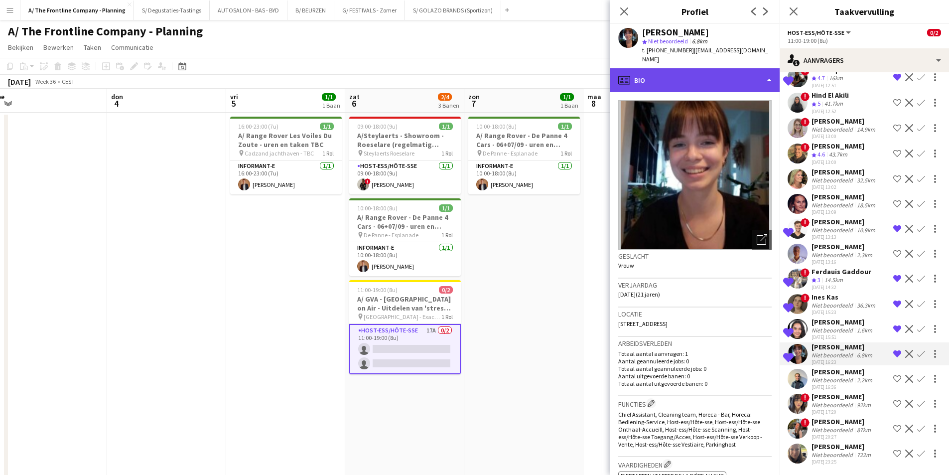
click at [724, 74] on div "profile Bio" at bounding box center [694, 80] width 169 height 24
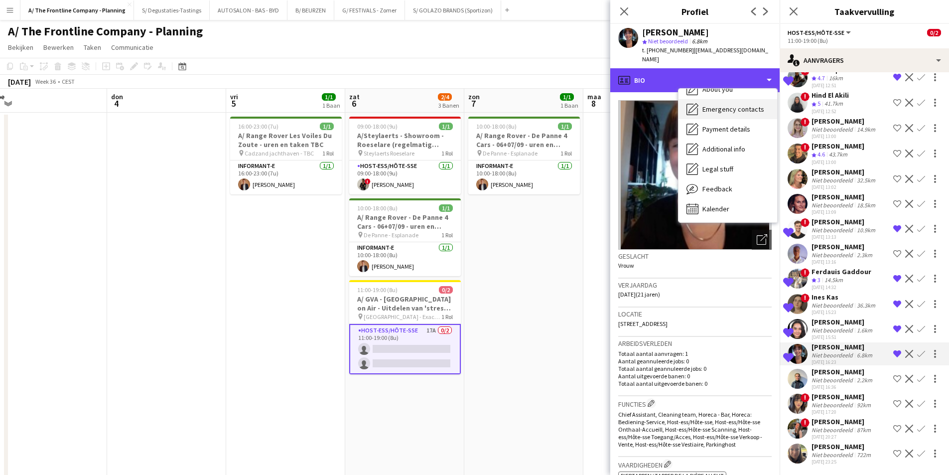
scroll to position [94, 0]
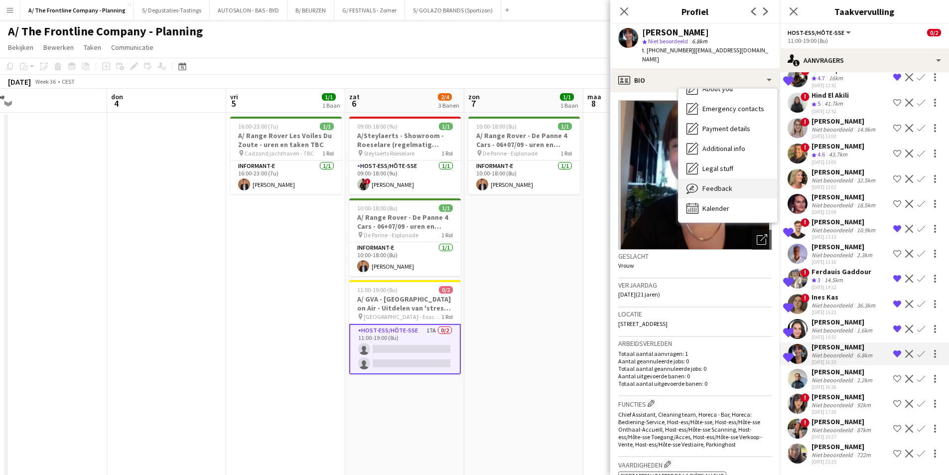
click at [735, 187] on div "Feedback Feedback" at bounding box center [728, 188] width 99 height 20
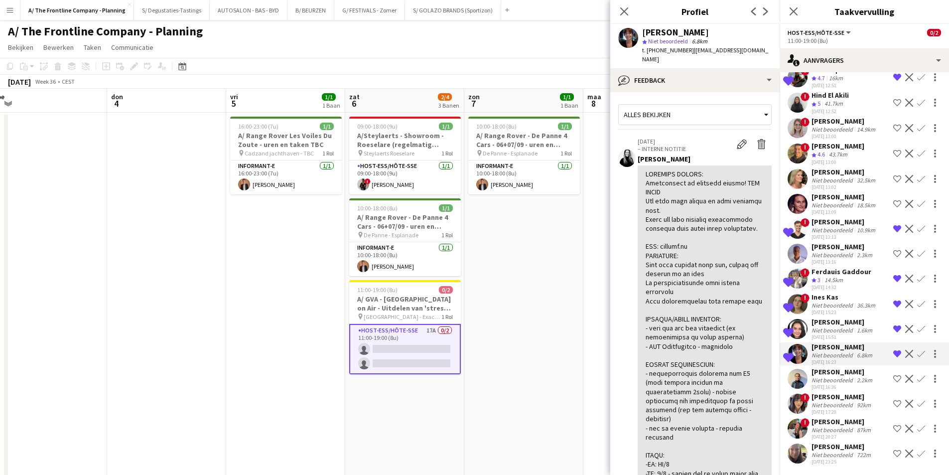
scroll to position [0, 0]
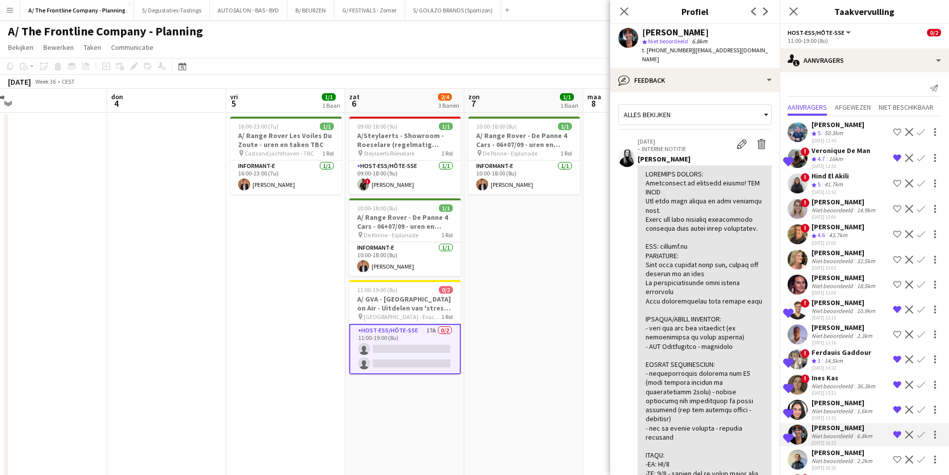
click at [917, 159] on app-icon "Bevestigen" at bounding box center [921, 158] width 8 height 8
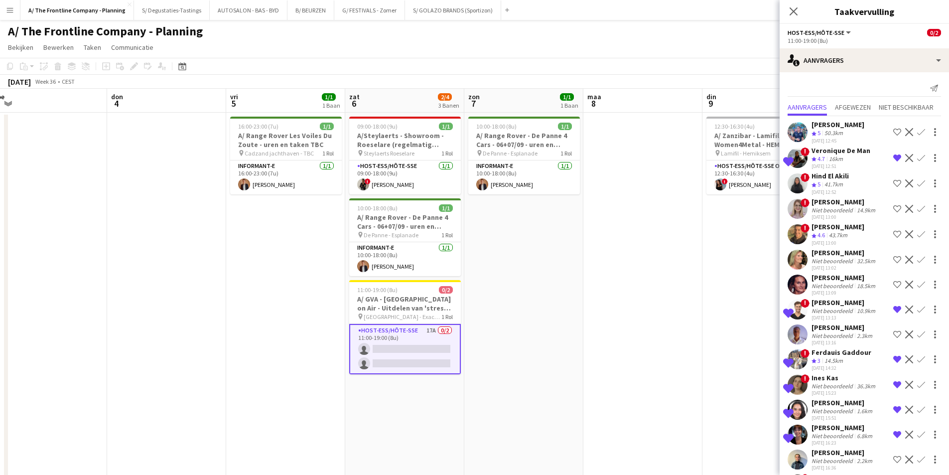
click at [917, 159] on app-icon "Bevestigen" at bounding box center [921, 158] width 8 height 8
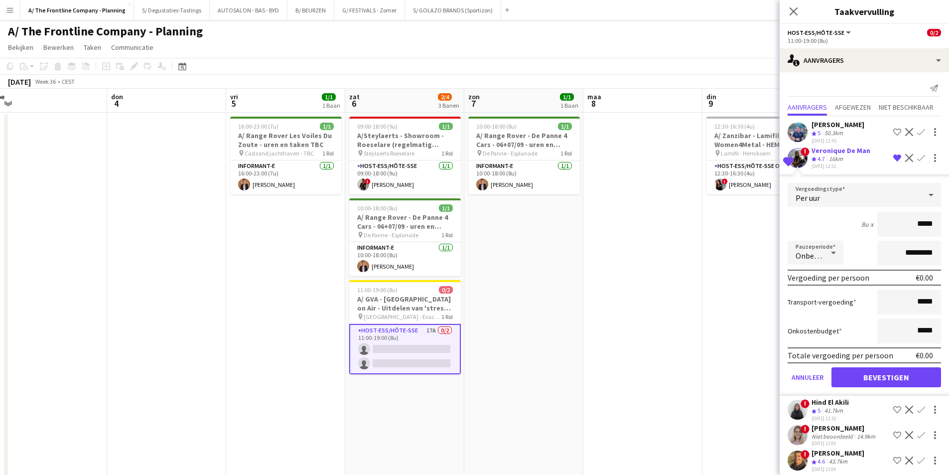
click at [834, 159] on div "16km" at bounding box center [836, 159] width 18 height 8
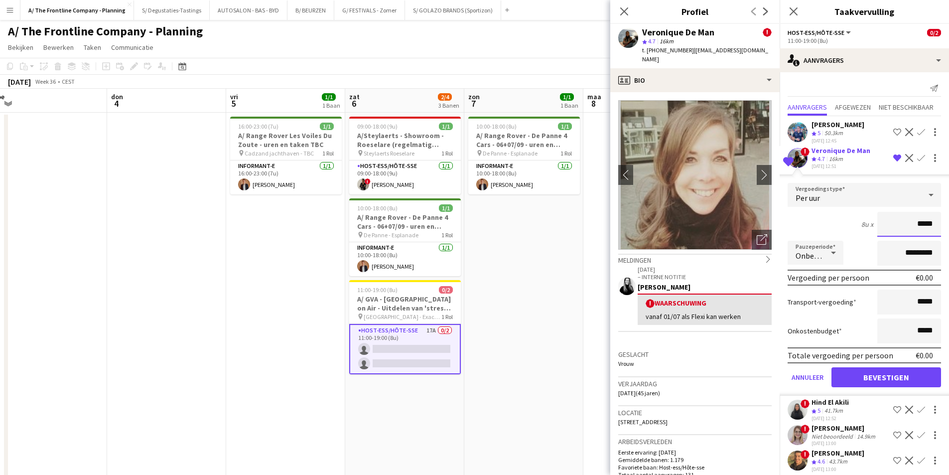
drag, startPoint x: 913, startPoint y: 221, endPoint x: 933, endPoint y: 223, distance: 20.6
click at [933, 223] on input "*****" at bounding box center [909, 224] width 64 height 25
type input "******"
drag, startPoint x: 897, startPoint y: 257, endPoint x: 878, endPoint y: 257, distance: 18.4
click at [878, 257] on input "*********" at bounding box center [909, 253] width 64 height 25
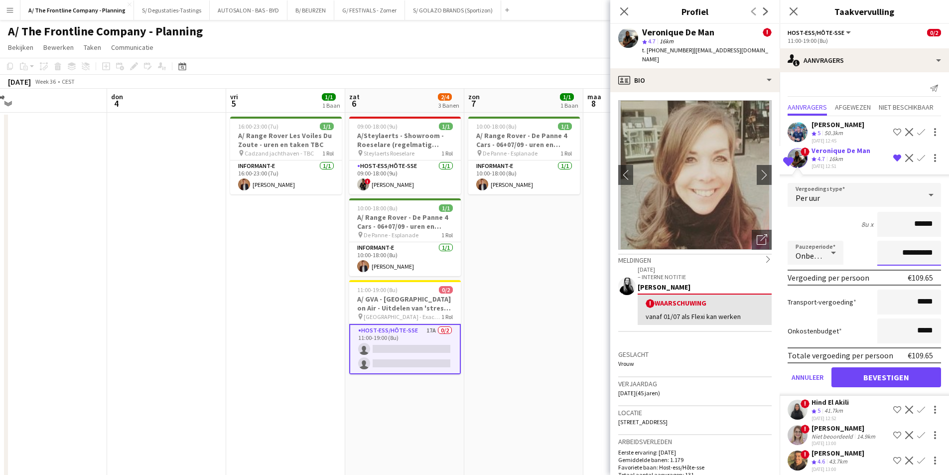
type input "**********"
click at [878, 382] on button "Bevestigen" at bounding box center [886, 377] width 110 height 20
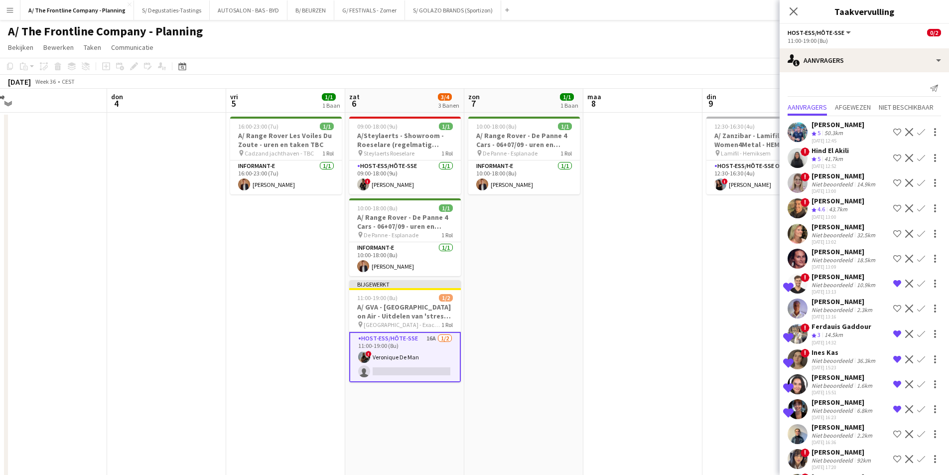
click at [519, 325] on app-date-cell "10:00-18:00 (8u) 1/1 A/ Range Rover - De Panne 4 Cars - 06+07/09 - uren en take…" at bounding box center [523, 370] width 119 height 515
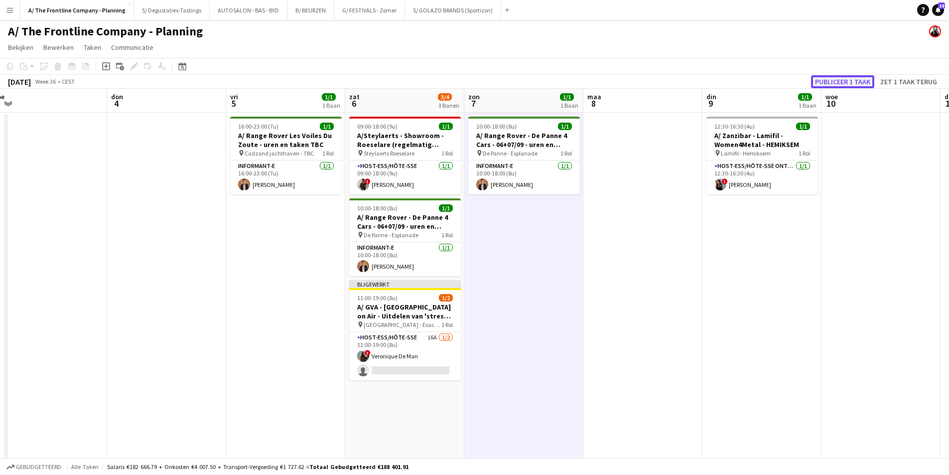
click at [851, 81] on button "Publiceer 1 taak" at bounding box center [842, 81] width 63 height 13
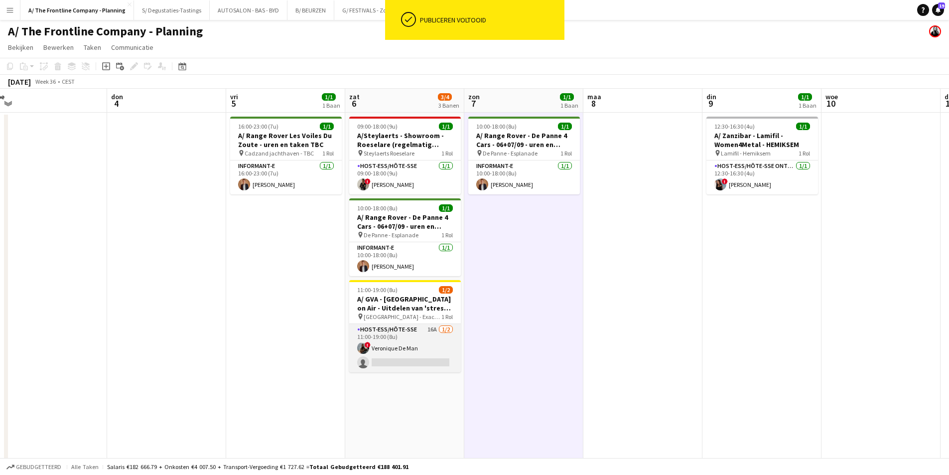
click at [420, 341] on app-card-role "Host-ess/Hôte-sse 16A 1/2 11:00-19:00 (8u) ! Veronique De Man single-neutral-ac…" at bounding box center [405, 348] width 112 height 48
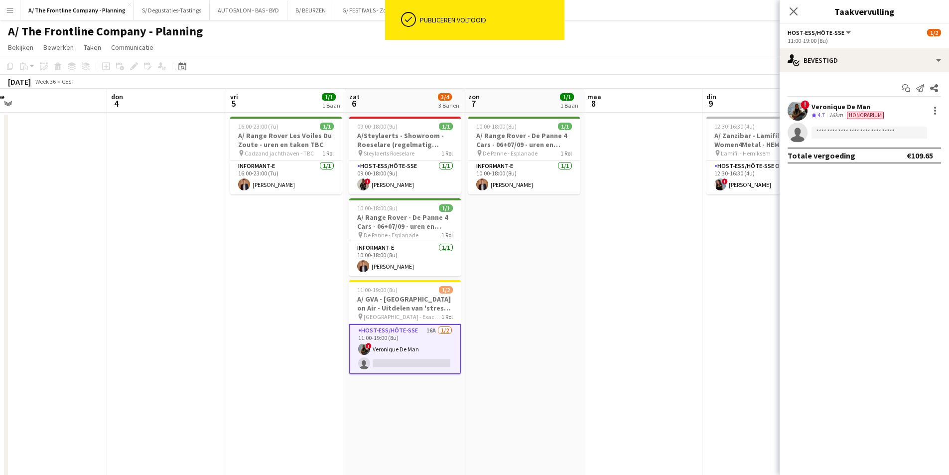
click at [849, 44] on div "11:00-19:00 (8u)" at bounding box center [864, 40] width 153 height 7
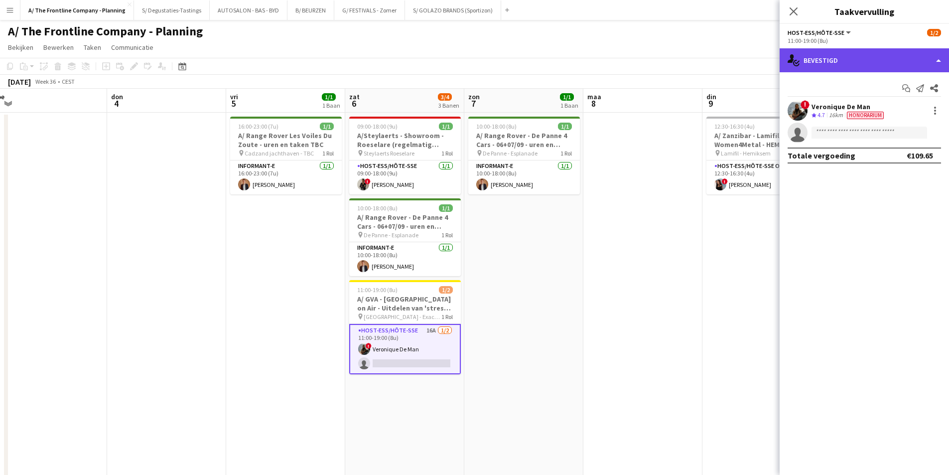
click at [848, 52] on div "single-neutral-actions-check-2 Bevestigd" at bounding box center [864, 60] width 169 height 24
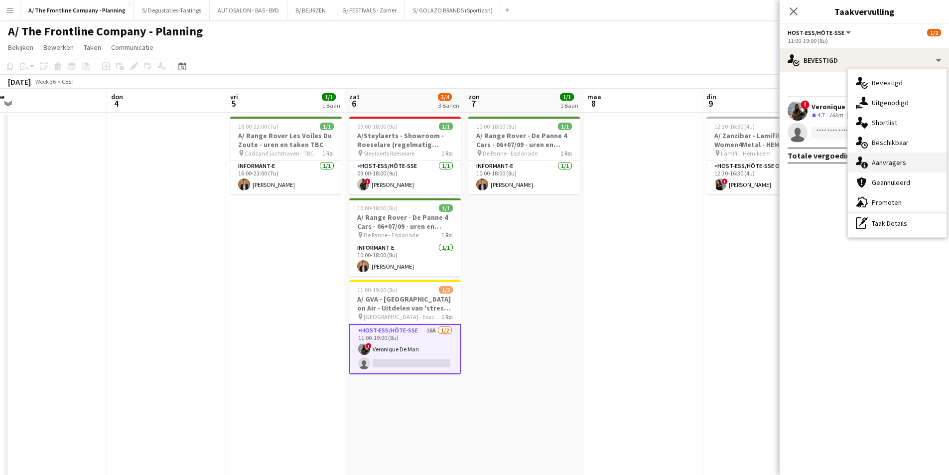
click at [877, 164] on div "single-neutral-actions-information Aanvragers" at bounding box center [897, 162] width 99 height 20
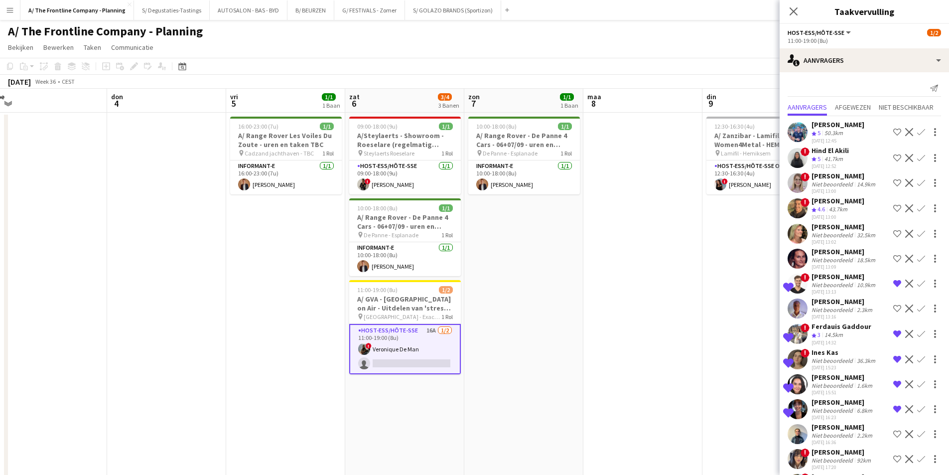
click at [850, 281] on div "Niet beoordeeld" at bounding box center [833, 284] width 43 height 7
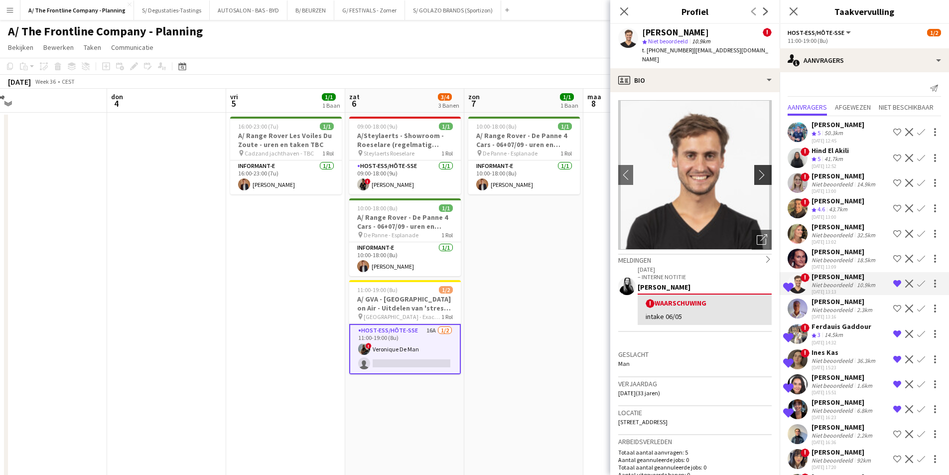
click at [757, 169] on app-icon "chevron-right" at bounding box center [764, 174] width 15 height 10
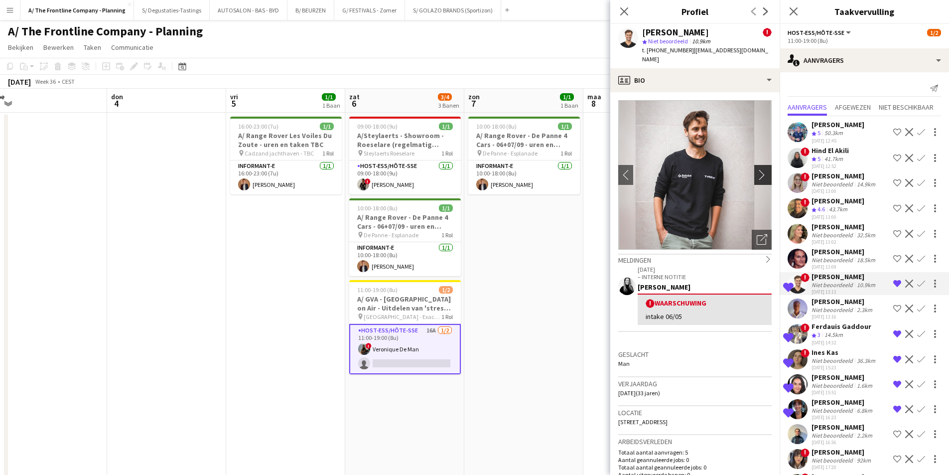
click at [757, 169] on app-icon "chevron-right" at bounding box center [764, 174] width 15 height 10
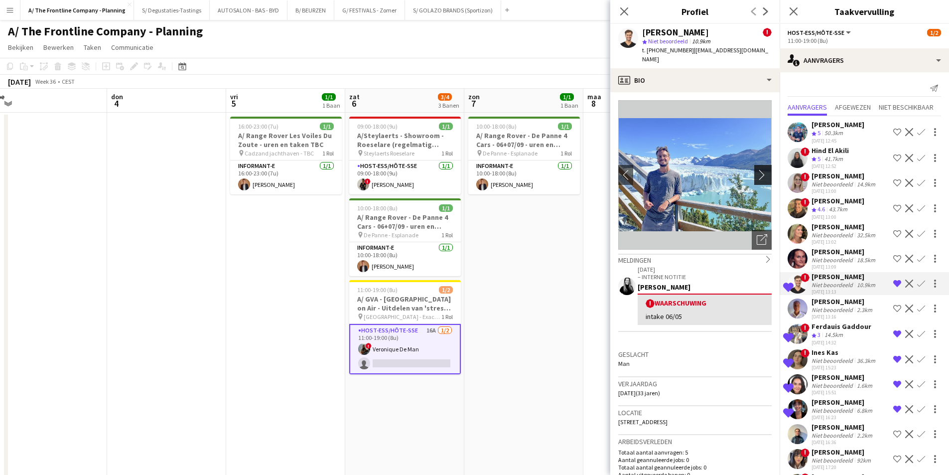
click at [757, 169] on app-icon "chevron-right" at bounding box center [764, 174] width 15 height 10
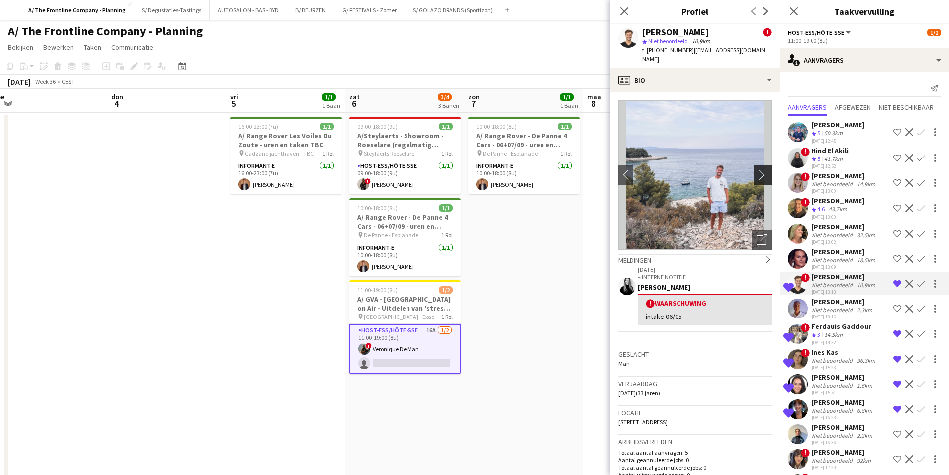
click at [757, 169] on app-icon "chevron-right" at bounding box center [764, 174] width 15 height 10
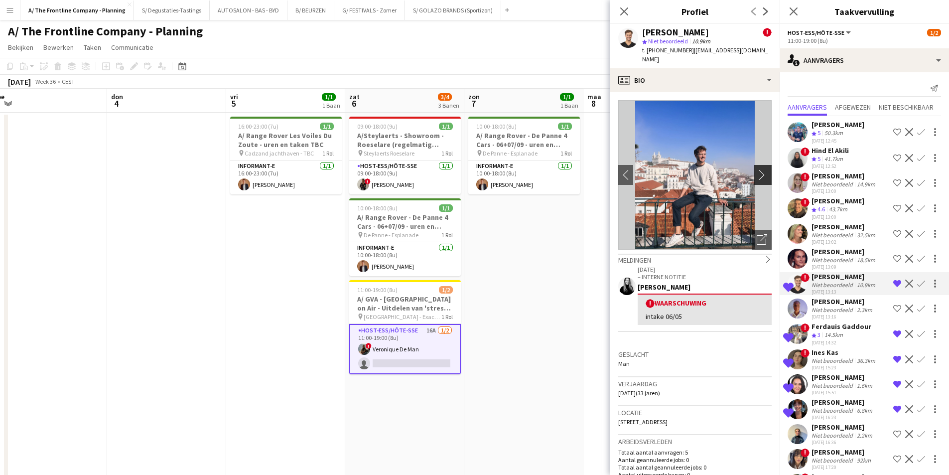
click at [757, 169] on app-icon "chevron-right" at bounding box center [764, 174] width 15 height 10
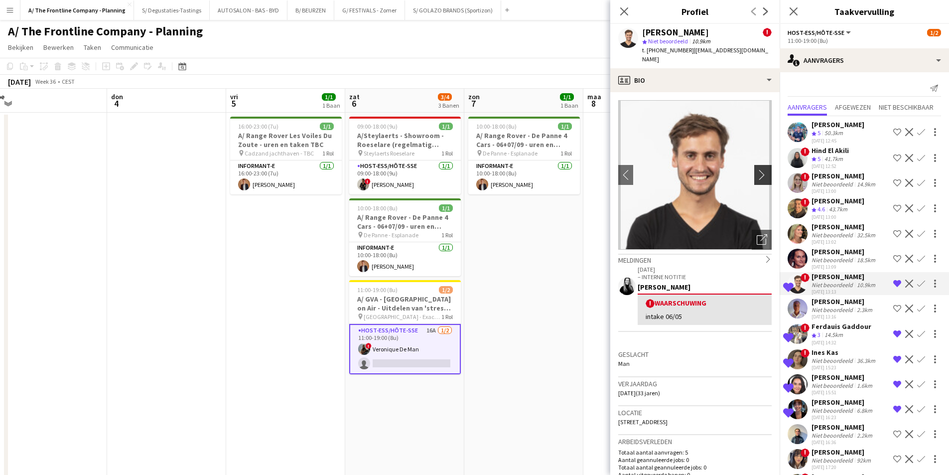
click at [757, 169] on app-icon "chevron-right" at bounding box center [764, 174] width 15 height 10
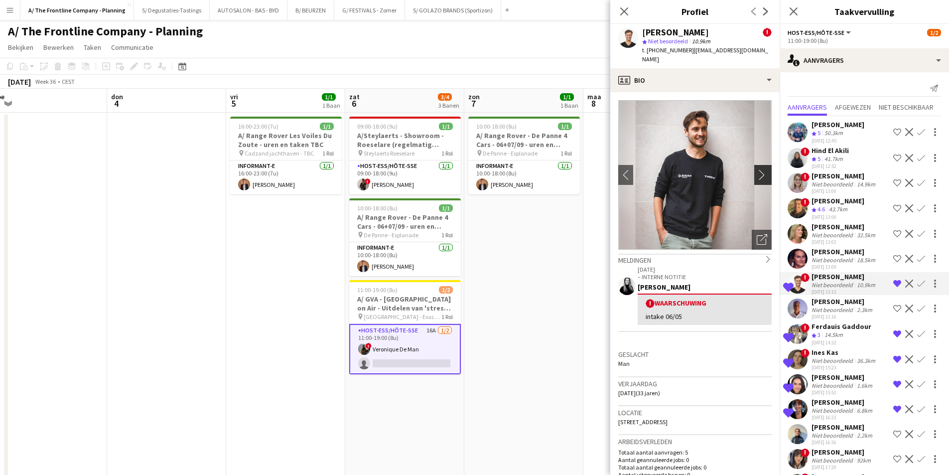
click at [757, 169] on app-icon "chevron-right" at bounding box center [764, 174] width 15 height 10
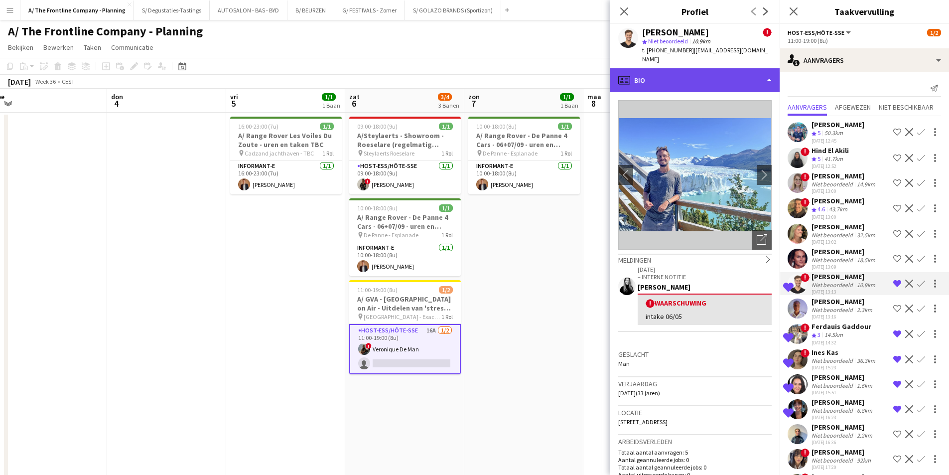
click at [704, 81] on div "profile Bio" at bounding box center [694, 80] width 169 height 24
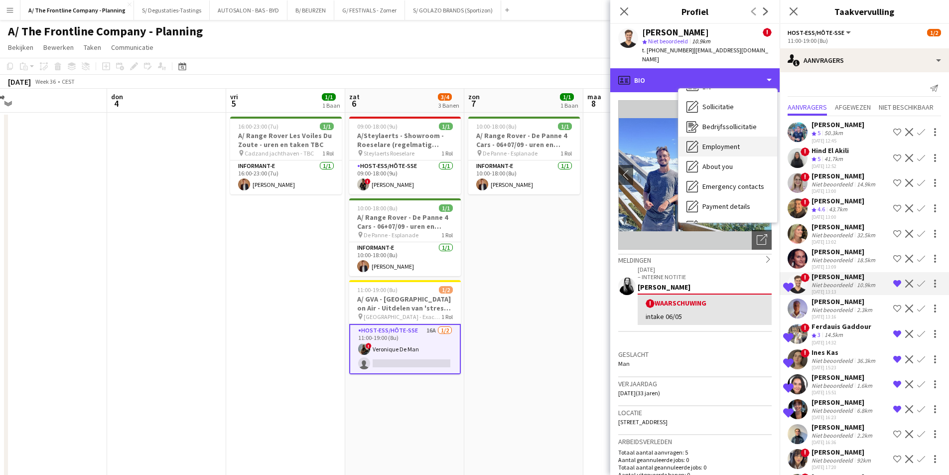
scroll to position [94, 0]
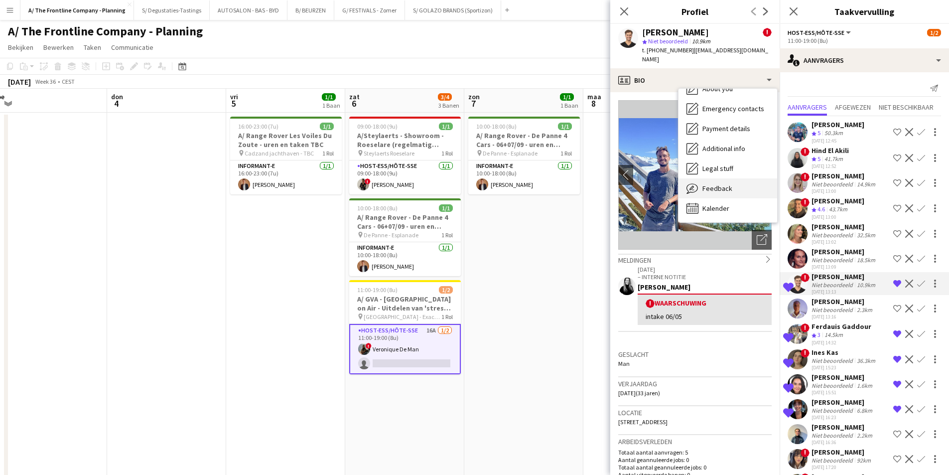
click at [732, 183] on div "Feedback Feedback" at bounding box center [728, 188] width 99 height 20
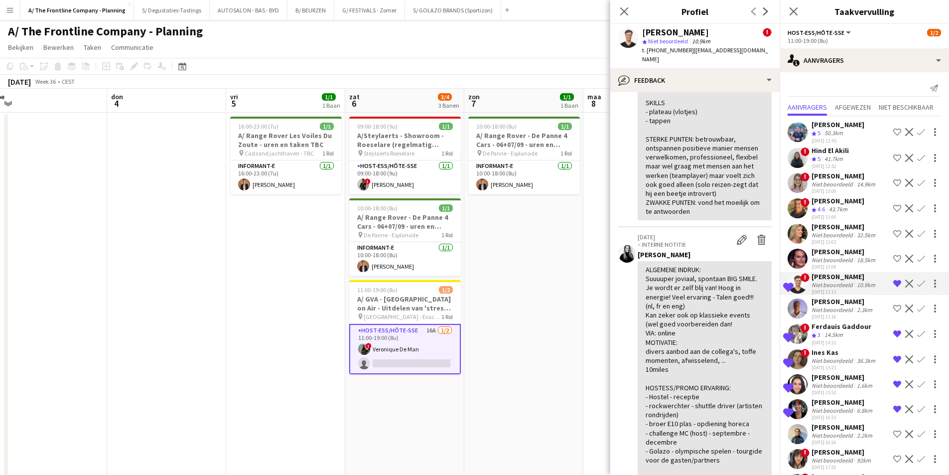
scroll to position [249, 0]
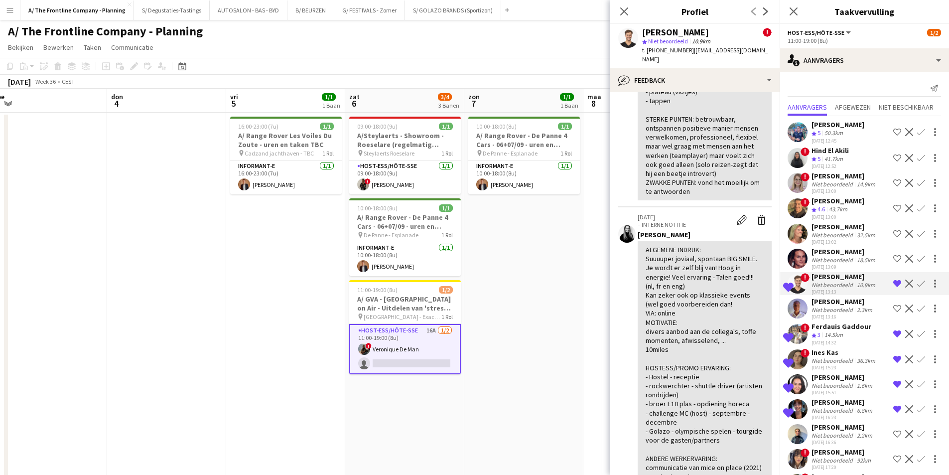
click at [917, 283] on app-icon "Bevestigen" at bounding box center [921, 283] width 8 height 8
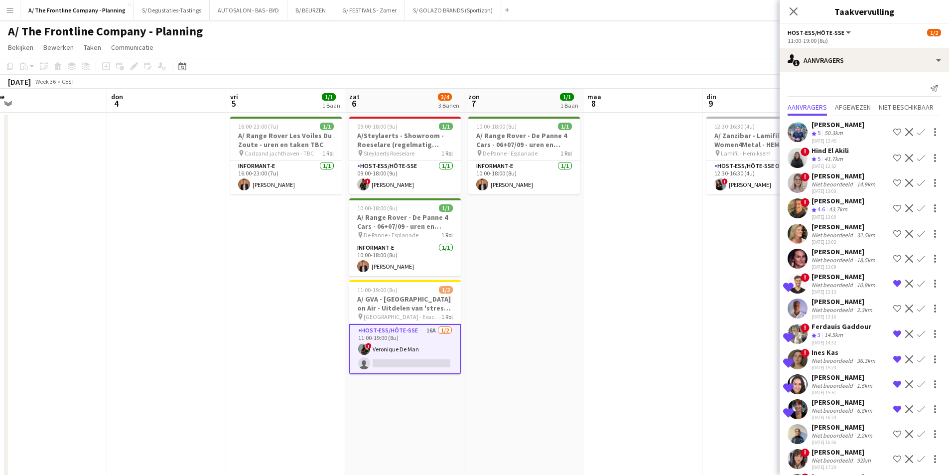
click at [917, 279] on app-icon "Bevestigen" at bounding box center [921, 283] width 8 height 8
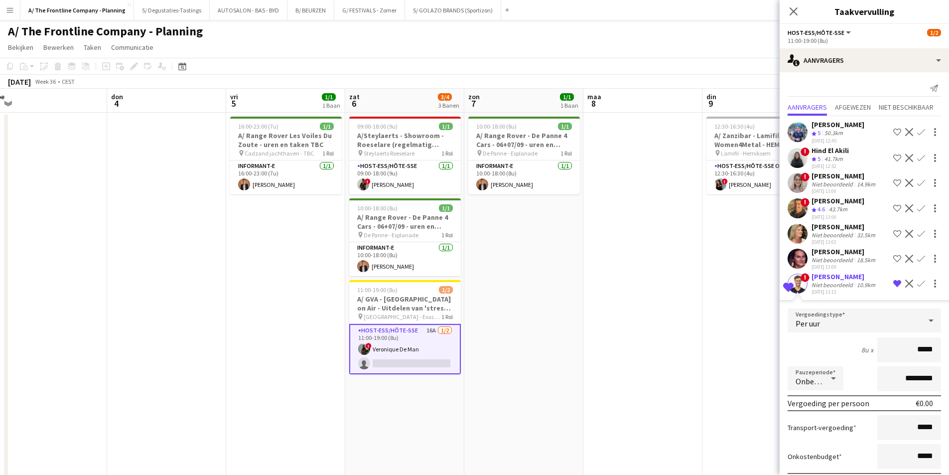
click at [850, 284] on div "Niet beoordeeld" at bounding box center [833, 284] width 43 height 7
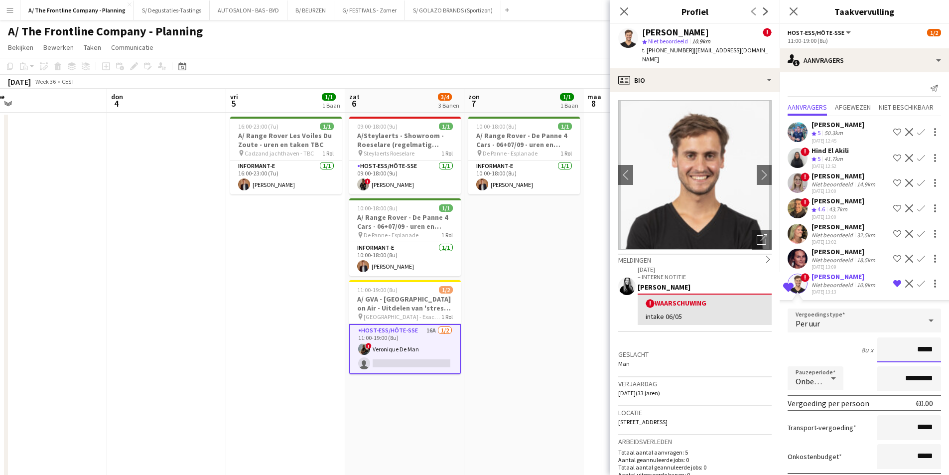
drag, startPoint x: 913, startPoint y: 351, endPoint x: 936, endPoint y: 350, distance: 22.4
click at [936, 350] on form "Vergoedingstype Per uur 8u x ***** Pauzeperiode Onbetaald ********* Vergoeding …" at bounding box center [864, 414] width 169 height 213
type input "******"
drag, startPoint x: 895, startPoint y: 380, endPoint x: 883, endPoint y: 377, distance: 12.3
click at [883, 377] on input "*********" at bounding box center [909, 378] width 64 height 25
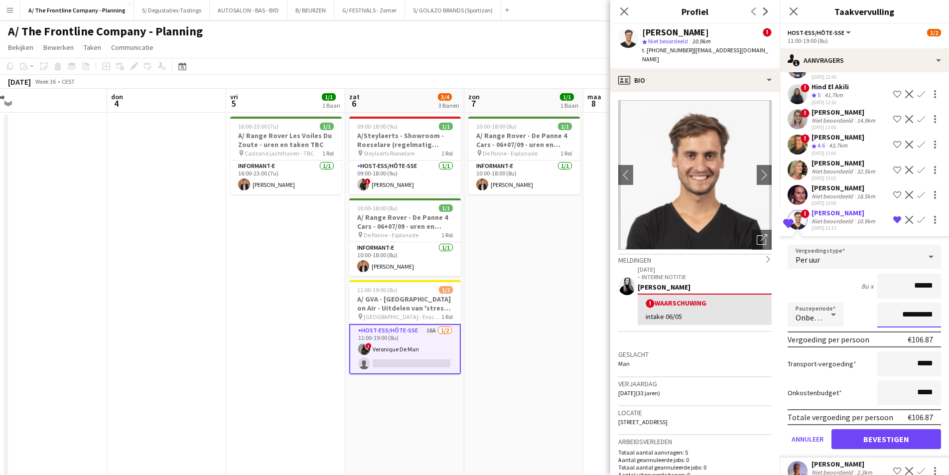
scroll to position [199, 0]
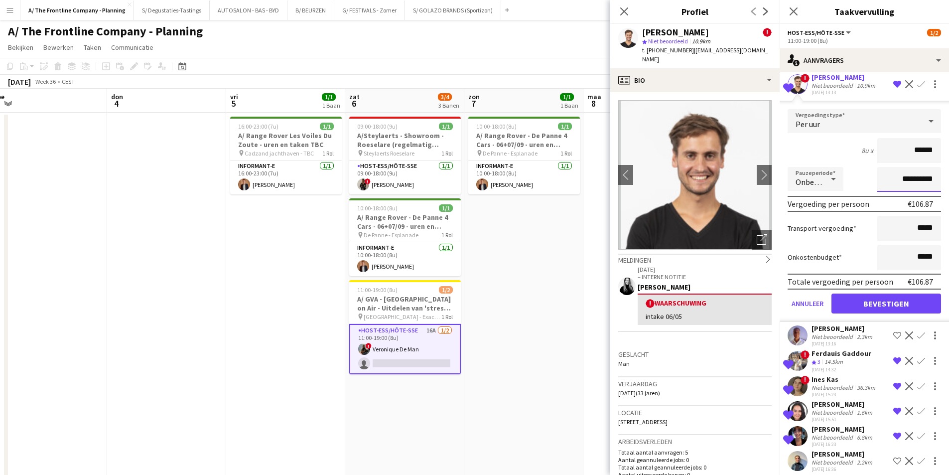
type input "**********"
click at [899, 300] on button "Bevestigen" at bounding box center [886, 303] width 110 height 20
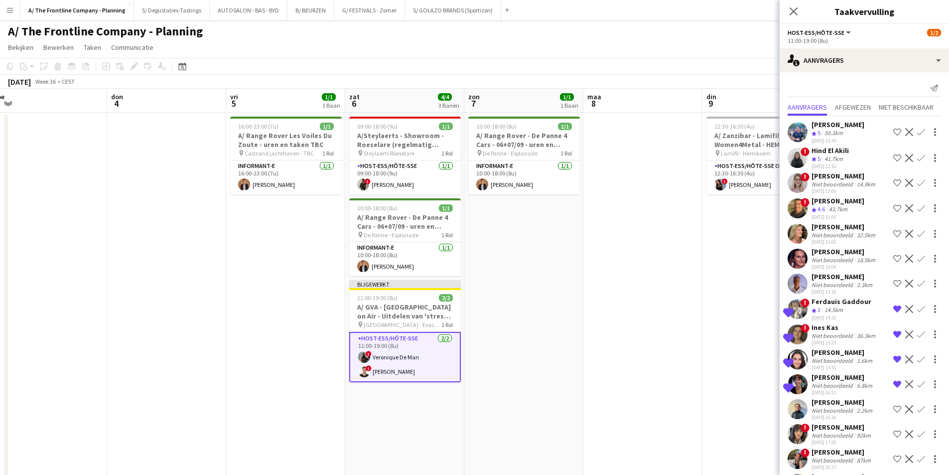
click at [526, 338] on app-date-cell "10:00-18:00 (8u) 1/1 A/ Range Rover - De Panne 4 Cars - 06+07/09 - uren en take…" at bounding box center [523, 370] width 119 height 515
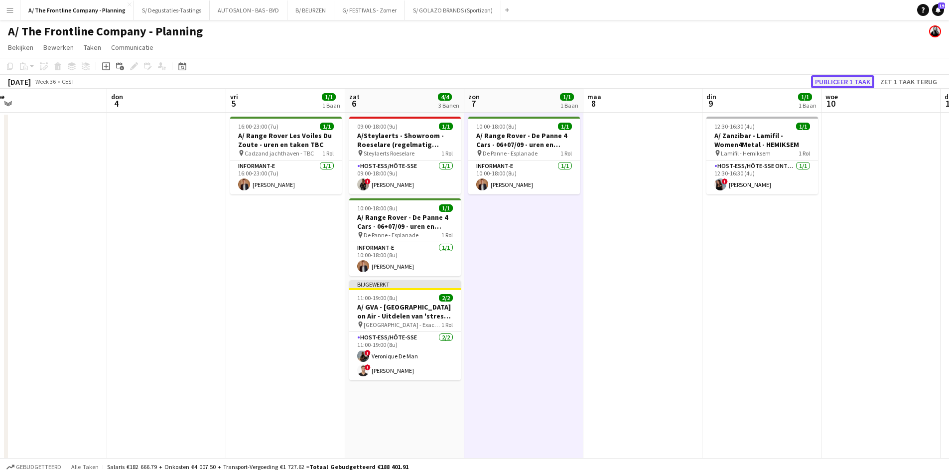
click at [862, 76] on button "Publiceer 1 taak" at bounding box center [842, 81] width 63 height 13
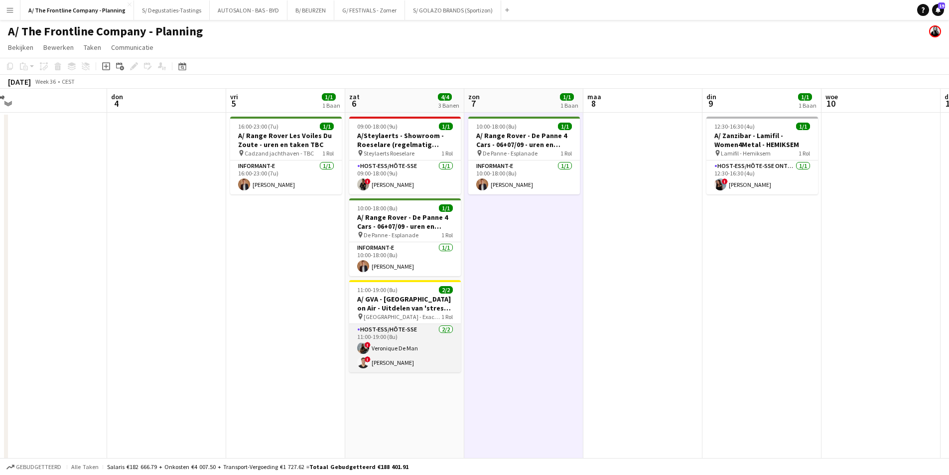
click at [403, 357] on app-card-role "Host-ess/Hôte-sse 2/2 11:00-19:00 (8u) ! Veronique De Man ! Jonas Verheyen" at bounding box center [405, 348] width 112 height 48
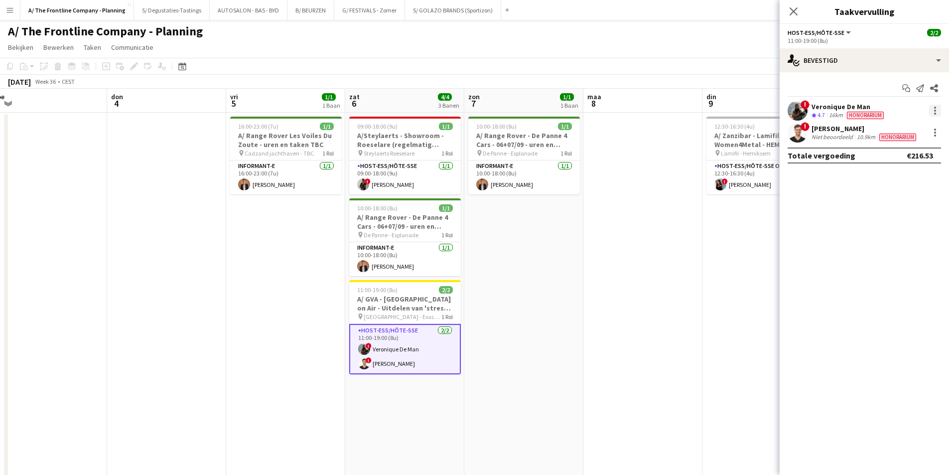
click at [935, 106] on div at bounding box center [935, 111] width 12 height 12
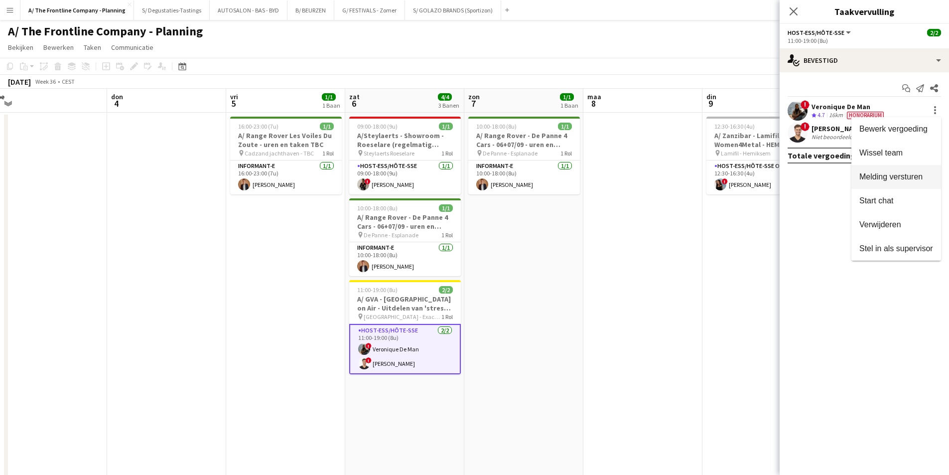
click at [921, 186] on button "Melding versturen" at bounding box center [896, 177] width 90 height 24
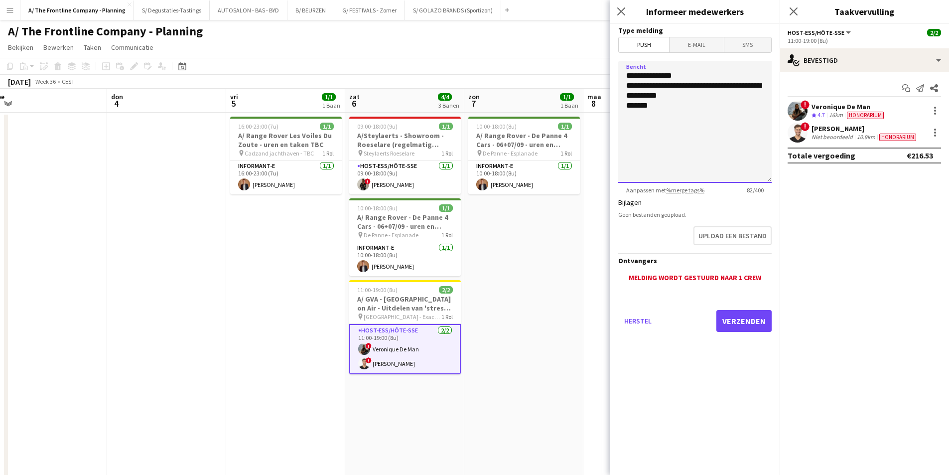
drag, startPoint x: 671, startPoint y: 115, endPoint x: 618, endPoint y: 80, distance: 63.6
click at [618, 80] on textarea "**********" at bounding box center [694, 122] width 153 height 122
click at [629, 84] on textarea "**********" at bounding box center [694, 122] width 153 height 122
drag, startPoint x: 626, startPoint y: 86, endPoint x: 658, endPoint y: 118, distance: 45.4
click at [658, 118] on textarea "**********" at bounding box center [694, 122] width 153 height 122
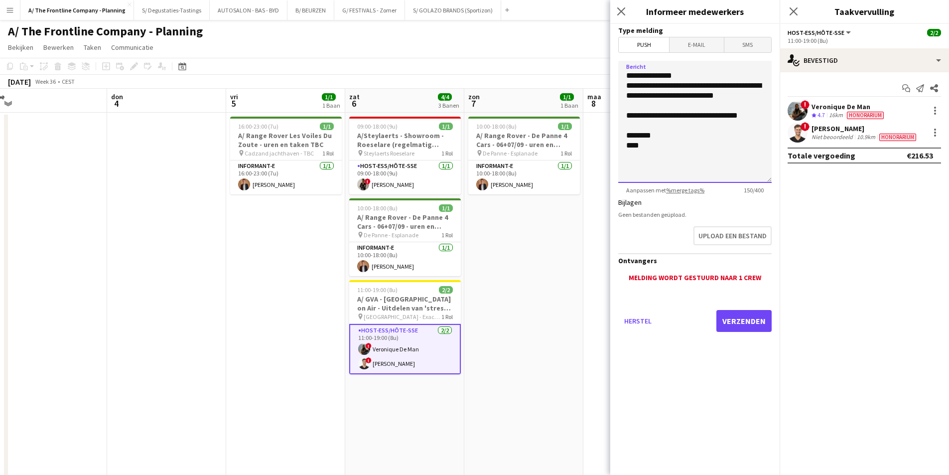
type textarea "**********"
click at [745, 321] on button "Verzenden" at bounding box center [743, 321] width 55 height 22
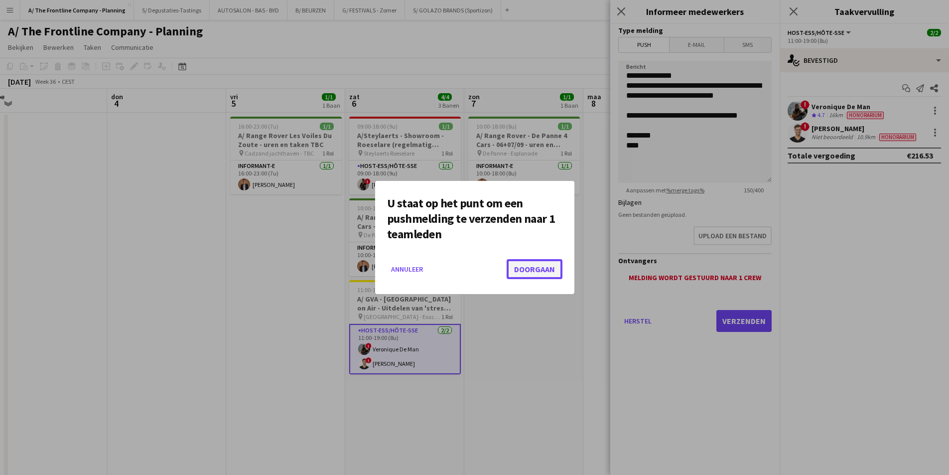
click at [533, 264] on button "Doorgaan" at bounding box center [535, 269] width 56 height 20
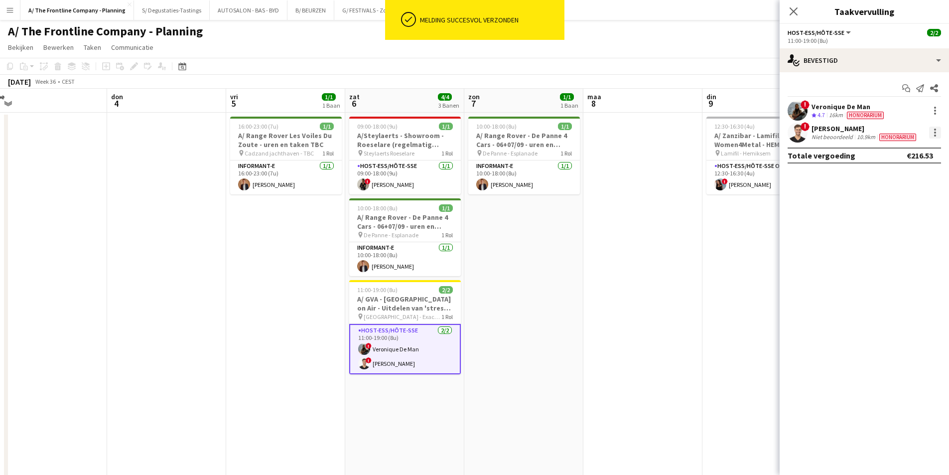
click at [938, 131] on div at bounding box center [935, 133] width 12 height 12
click at [902, 203] on span "Melding versturen" at bounding box center [896, 198] width 74 height 9
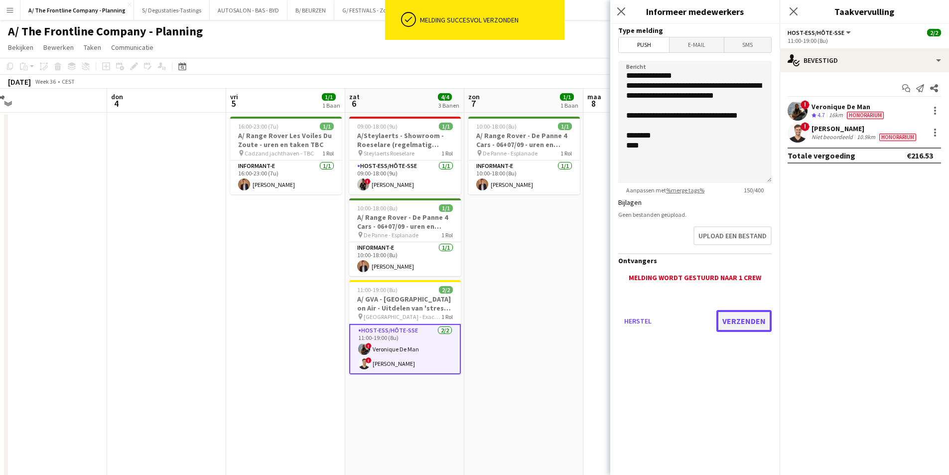
click at [734, 323] on button "Verzenden" at bounding box center [743, 321] width 55 height 22
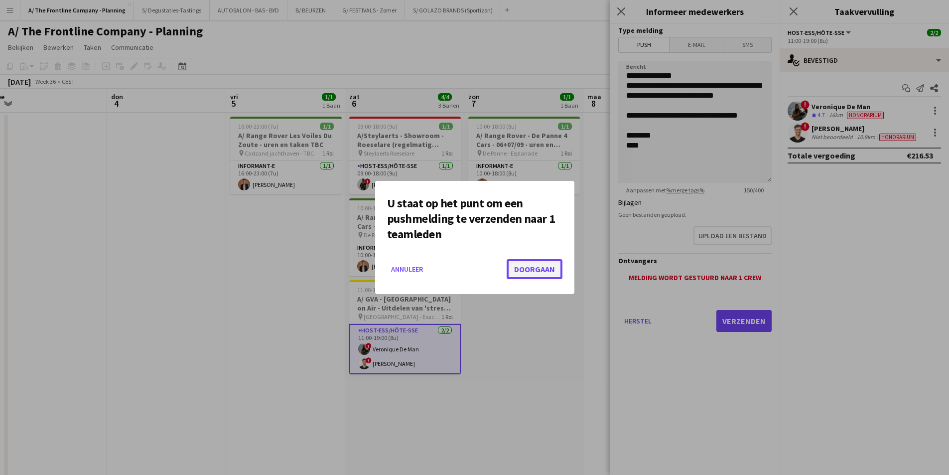
click at [528, 261] on button "Doorgaan" at bounding box center [535, 269] width 56 height 20
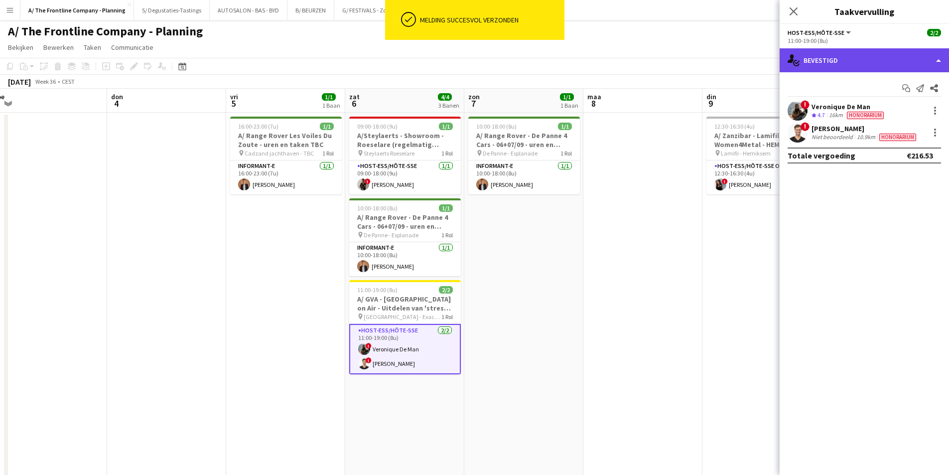
click at [836, 63] on div "single-neutral-actions-check-2 Bevestigd" at bounding box center [864, 60] width 169 height 24
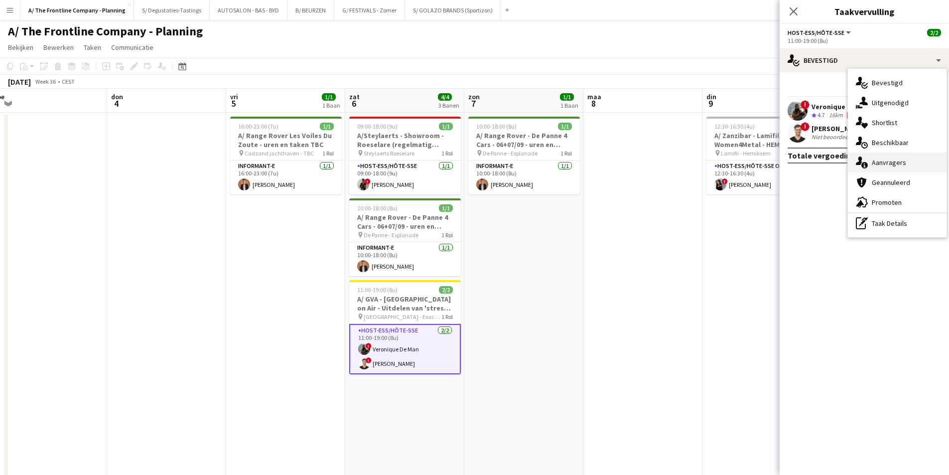
click at [896, 165] on div "single-neutral-actions-information Aanvragers" at bounding box center [897, 162] width 99 height 20
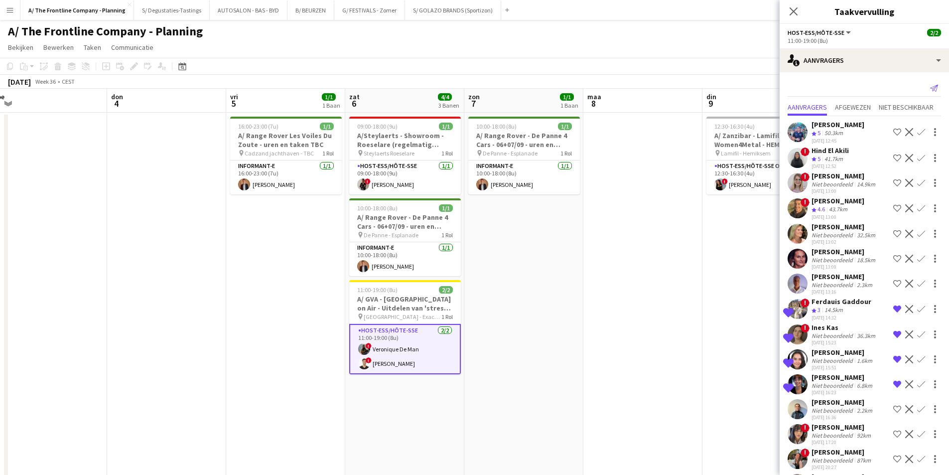
click at [930, 88] on icon "Melding versturen" at bounding box center [934, 88] width 8 height 8
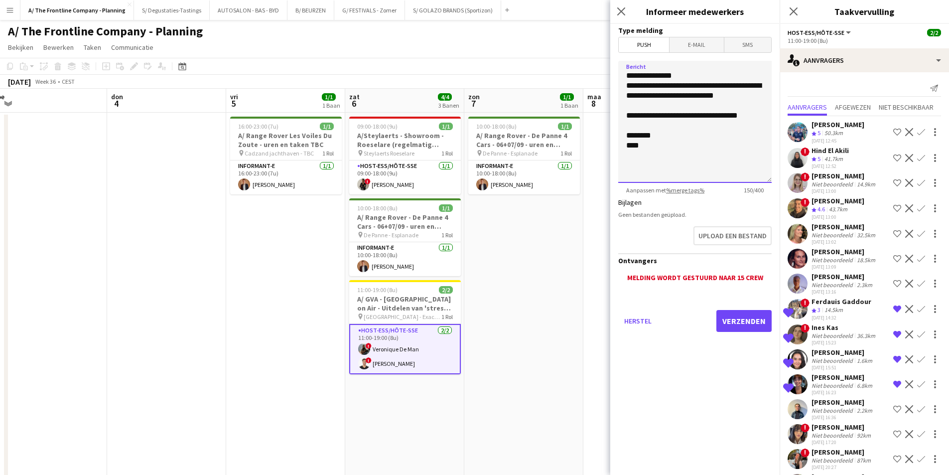
drag, startPoint x: 624, startPoint y: 86, endPoint x: 684, endPoint y: 176, distance: 108.2
click at [684, 176] on textarea "**********" at bounding box center [694, 122] width 153 height 122
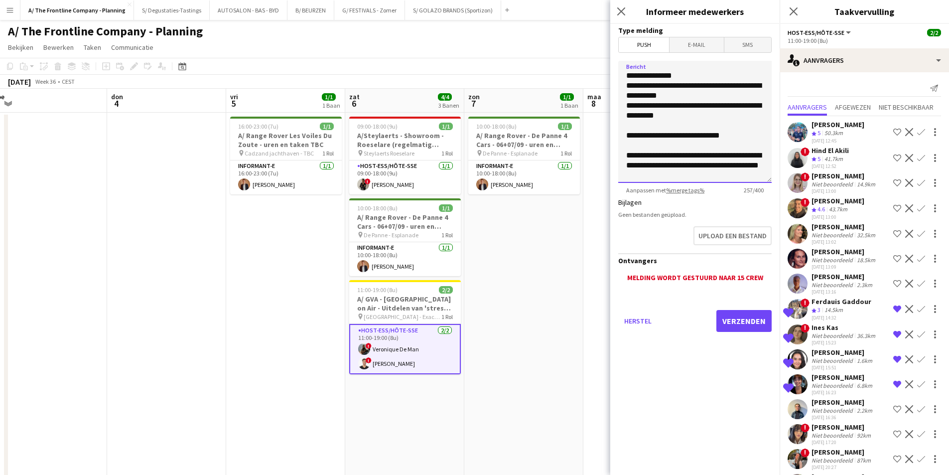
scroll to position [18, 0]
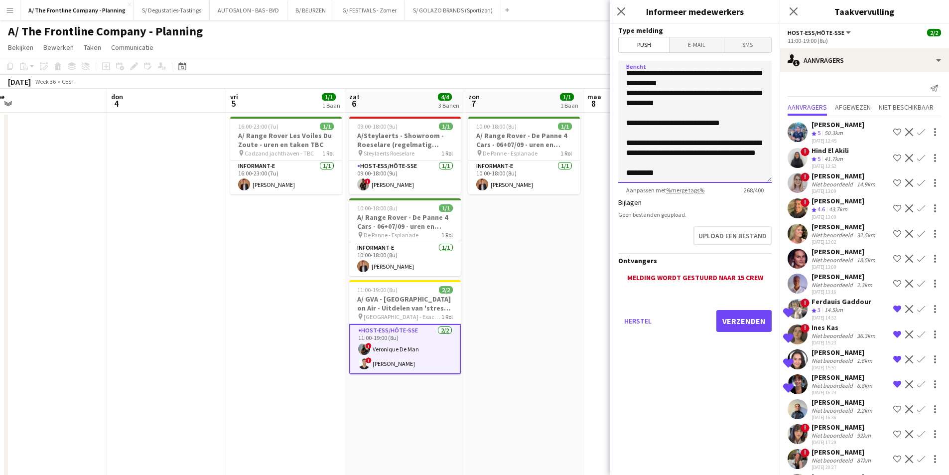
type textarea "**********"
click at [754, 320] on button "Verzenden" at bounding box center [743, 321] width 55 height 22
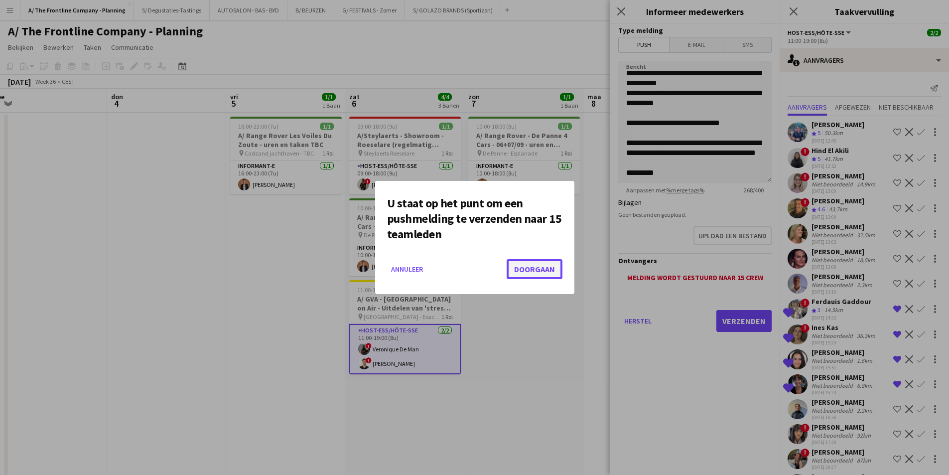
click at [542, 269] on button "Doorgaan" at bounding box center [535, 269] width 56 height 20
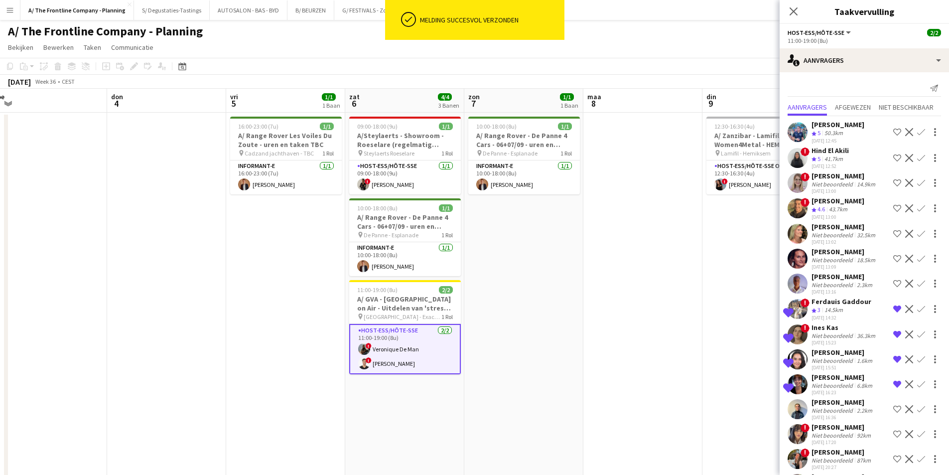
drag, startPoint x: 287, startPoint y: 262, endPoint x: 712, endPoint y: 232, distance: 426.5
click at [712, 232] on app-calendar-viewport "zon 31 2/2 1 Baan maa 1 3/3 3 Banen din 2 woe 3 don 4 vri 5 1/1 1 Baan zat 6 4/…" at bounding box center [474, 404] width 949 height 630
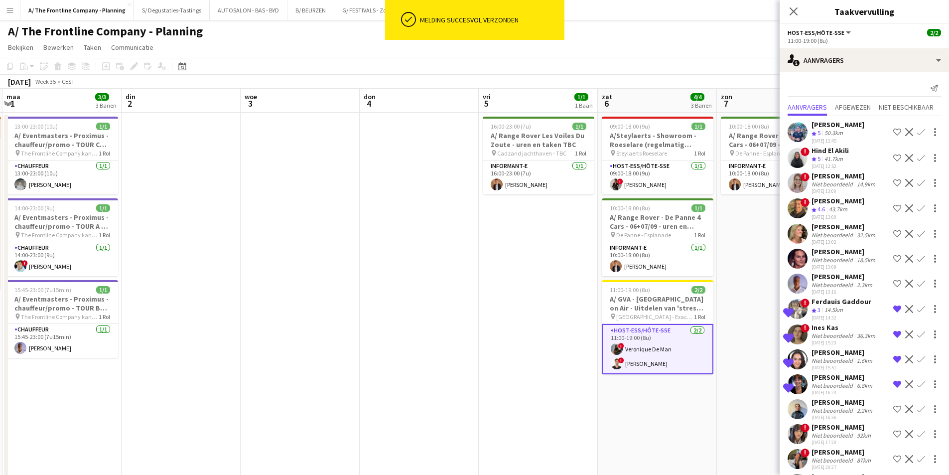
drag, startPoint x: 553, startPoint y: 225, endPoint x: 332, endPoint y: 210, distance: 221.2
click at [206, 210] on app-calendar-viewport "vri 29 2/2 1 Baan zat 30 9/9 4 Banen zon 31 2/2 1 Baan maa 1 3/3 3 Banen din 2 …" at bounding box center [474, 404] width 949 height 630
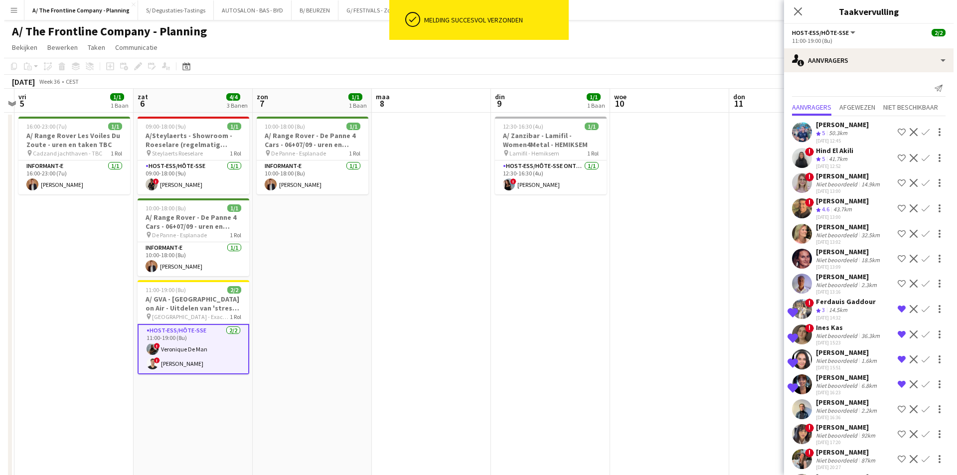
scroll to position [0, 317]
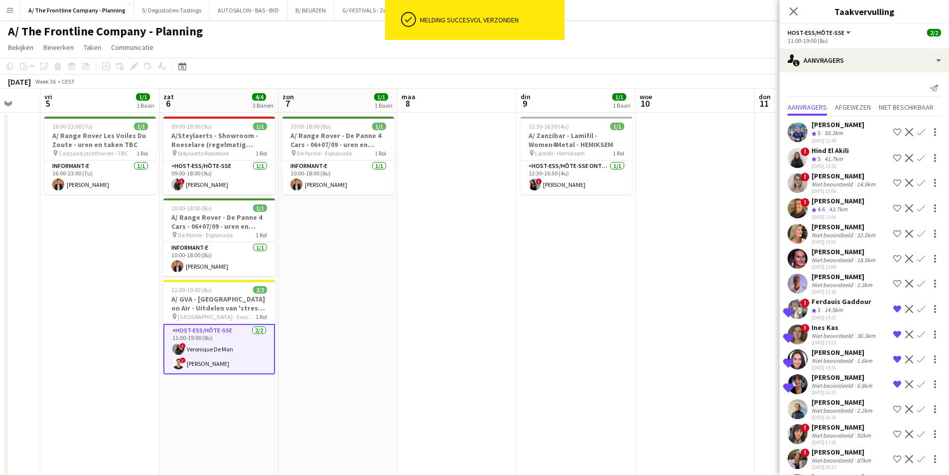
drag, startPoint x: 597, startPoint y: 184, endPoint x: 151, endPoint y: 273, distance: 455.1
click at [151, 273] on app-calendar-viewport "din 2 woe 3 don 4 vri 5 1/1 1 Baan zat 6 4/4 3 Banen zon 7 1/1 1 Baan maa 8 din…" at bounding box center [474, 404] width 949 height 630
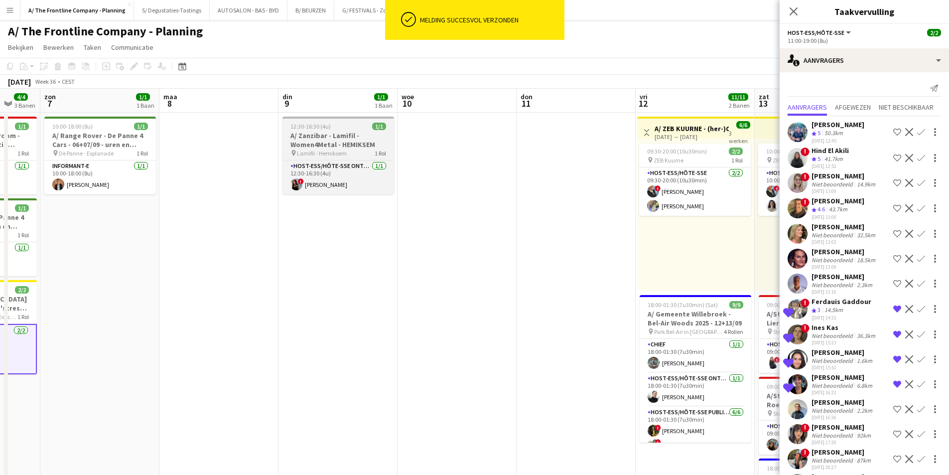
click at [325, 132] on h3 "A/ Zanzibar - Lamifil - Women4Metal - HEMIKSEM" at bounding box center [338, 140] width 112 height 18
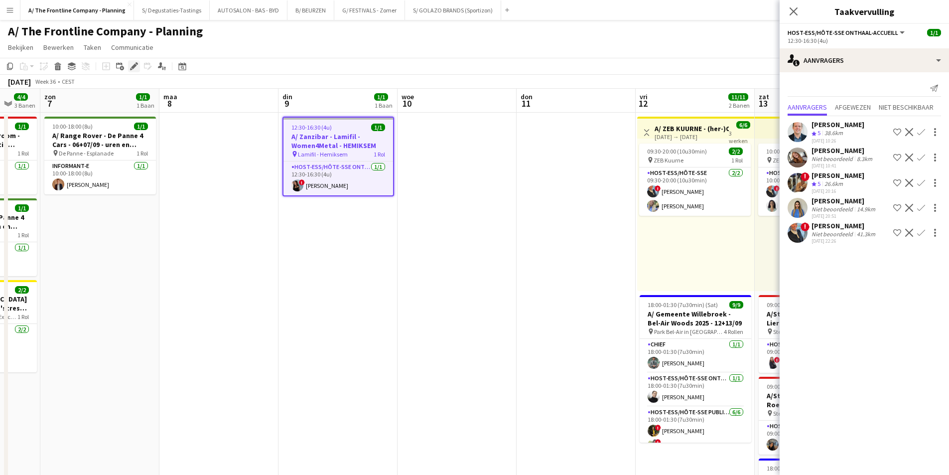
click at [133, 67] on icon at bounding box center [133, 66] width 5 height 5
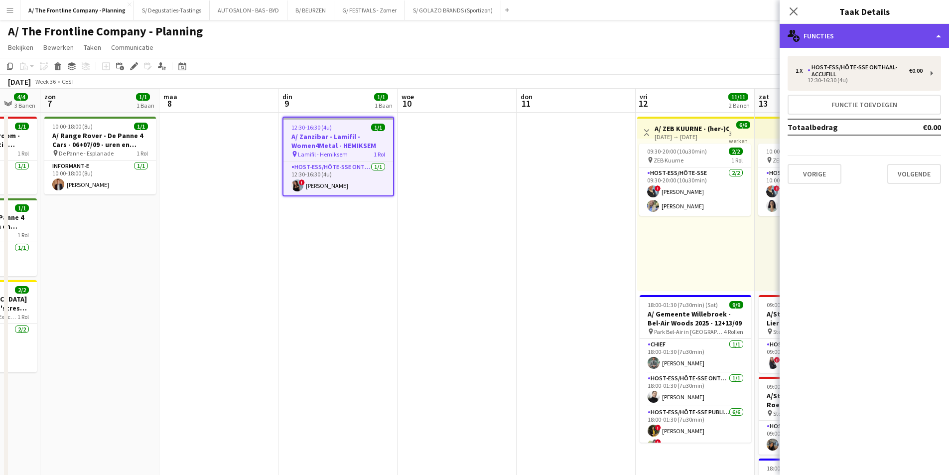
click at [843, 42] on div "multiple-users-add Functies" at bounding box center [864, 36] width 169 height 24
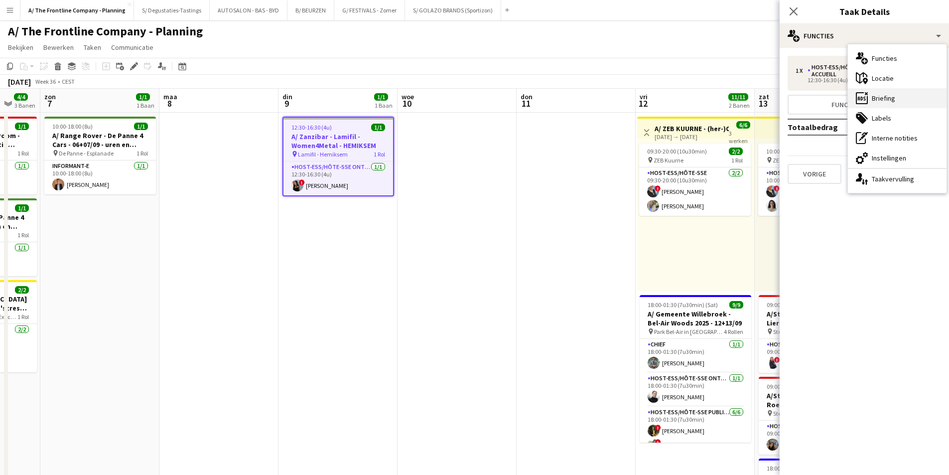
click at [890, 101] on div "ads-window Briefing" at bounding box center [897, 98] width 99 height 20
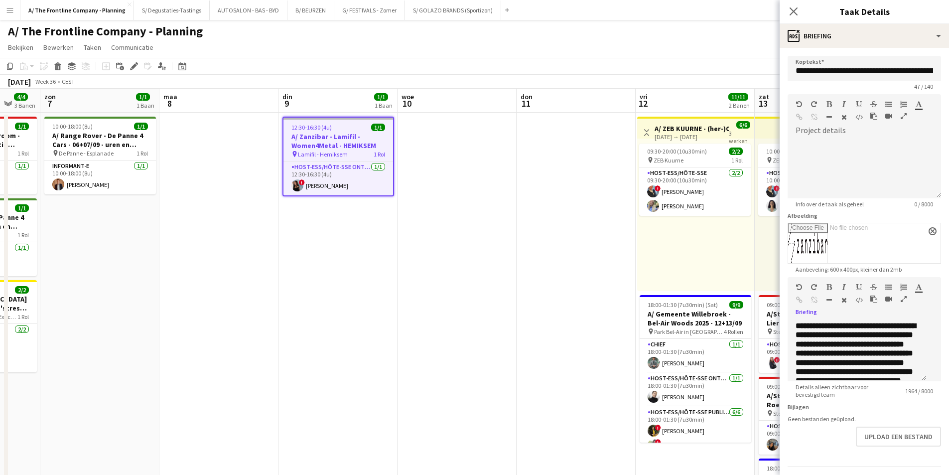
click at [901, 302] on icon "button" at bounding box center [904, 298] width 6 height 7
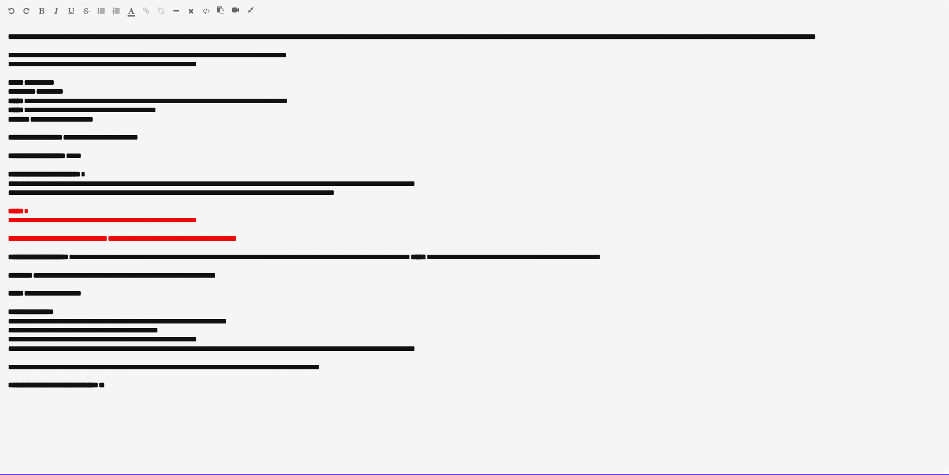
click at [135, 150] on p at bounding box center [474, 146] width 933 height 9
click at [105, 116] on p "**********" at bounding box center [474, 119] width 933 height 9
click at [114, 140] on p "**********" at bounding box center [474, 137] width 933 height 9
drag, startPoint x: 78, startPoint y: 155, endPoint x: 105, endPoint y: 160, distance: 27.4
click at [105, 160] on p "**********" at bounding box center [474, 155] width 933 height 9
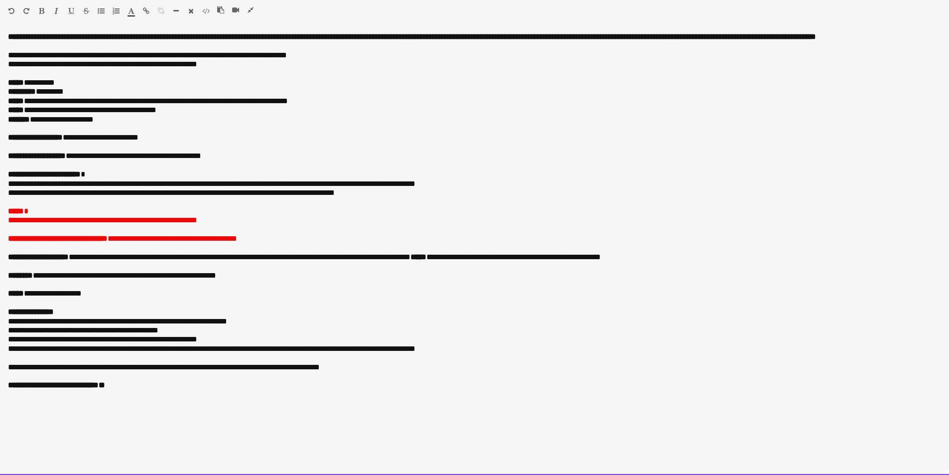
drag, startPoint x: 5, startPoint y: 188, endPoint x: 470, endPoint y: 184, distance: 464.8
click at [470, 184] on div "**********" at bounding box center [474, 253] width 949 height 442
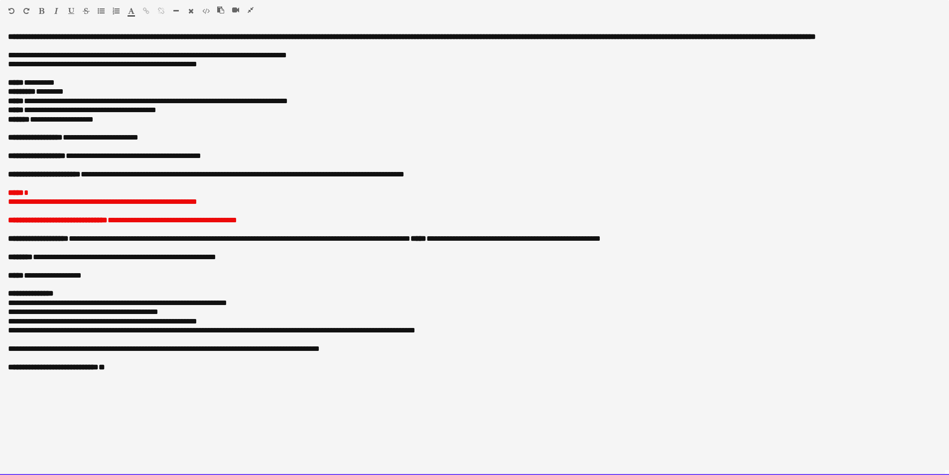
click at [120, 116] on p "**********" at bounding box center [474, 119] width 933 height 9
click at [221, 119] on p "**********" at bounding box center [474, 119] width 933 height 9
click at [299, 150] on p at bounding box center [474, 146] width 933 height 9
click at [297, 157] on p "**********" at bounding box center [474, 155] width 933 height 9
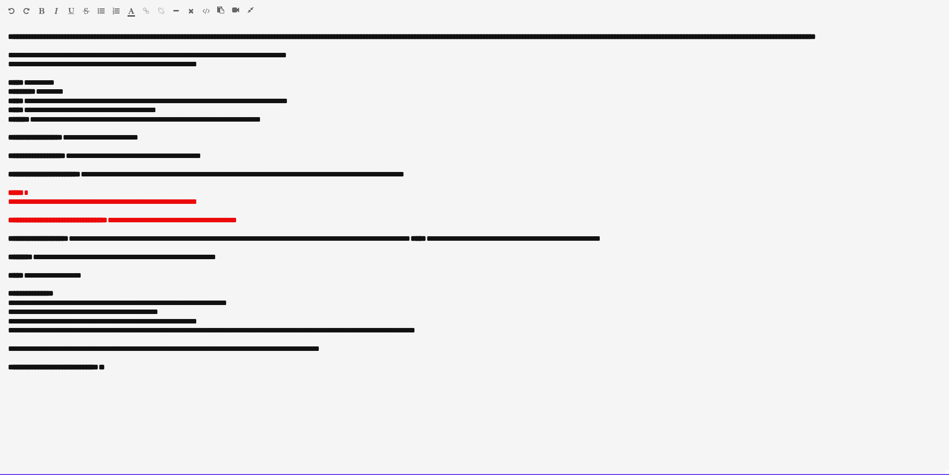
click at [100, 171] on span "**********" at bounding box center [245, 173] width 317 height 7
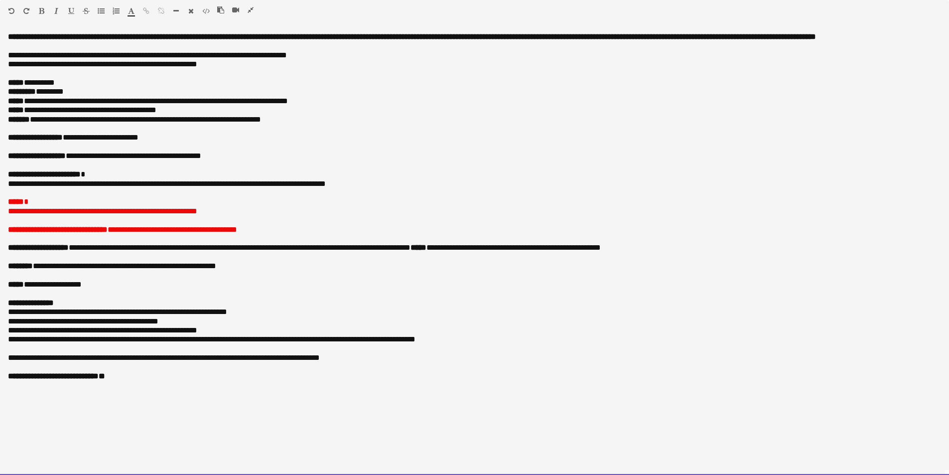
click at [153, 174] on p "**********" at bounding box center [474, 174] width 933 height 9
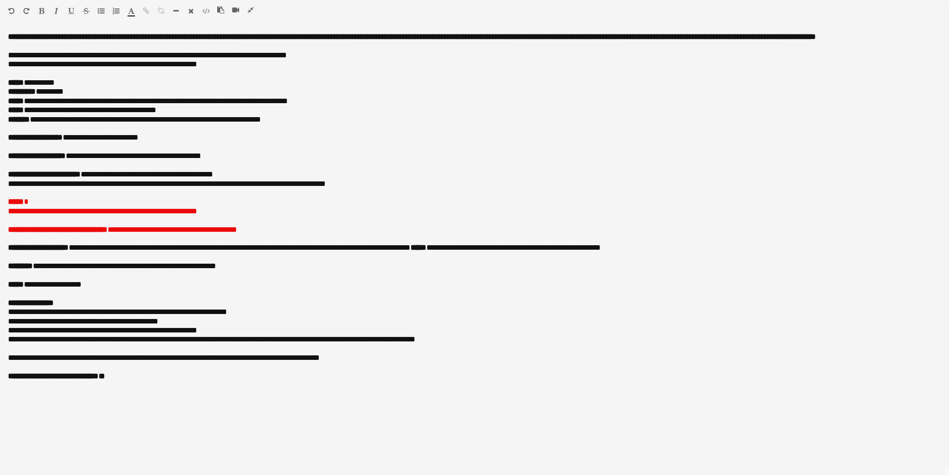
click at [248, 9] on icon "button" at bounding box center [251, 9] width 6 height 7
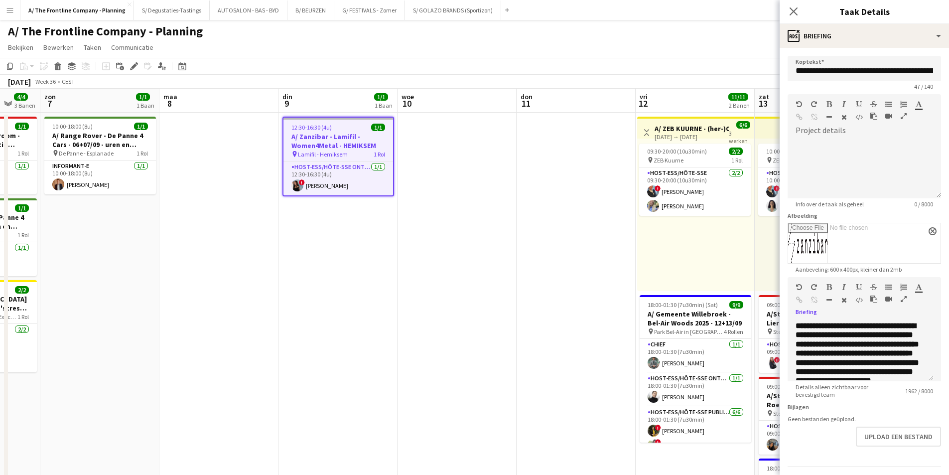
click at [445, 255] on app-date-cell at bounding box center [457, 370] width 119 height 515
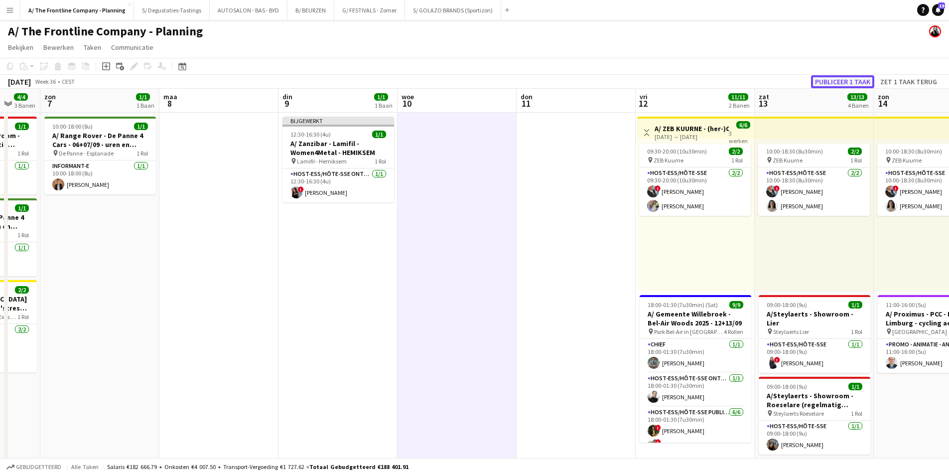
click at [858, 79] on button "Publiceer 1 taak" at bounding box center [842, 81] width 63 height 13
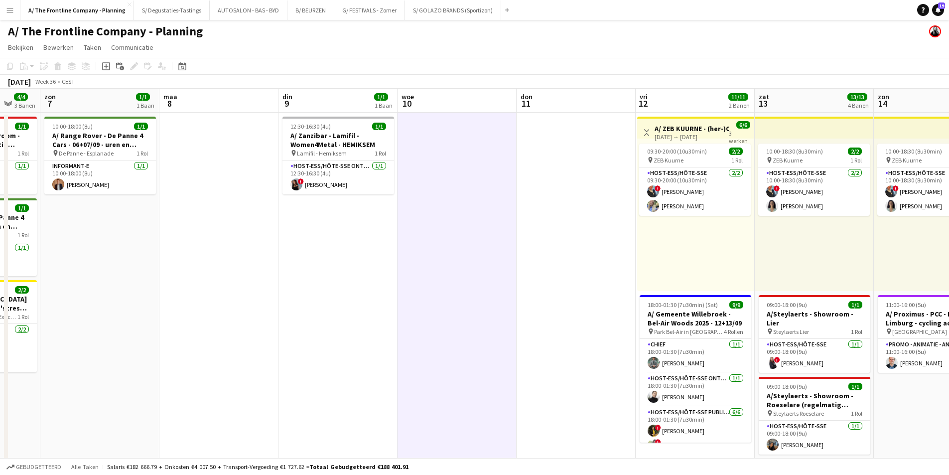
click at [219, 232] on app-date-cell at bounding box center [218, 370] width 119 height 515
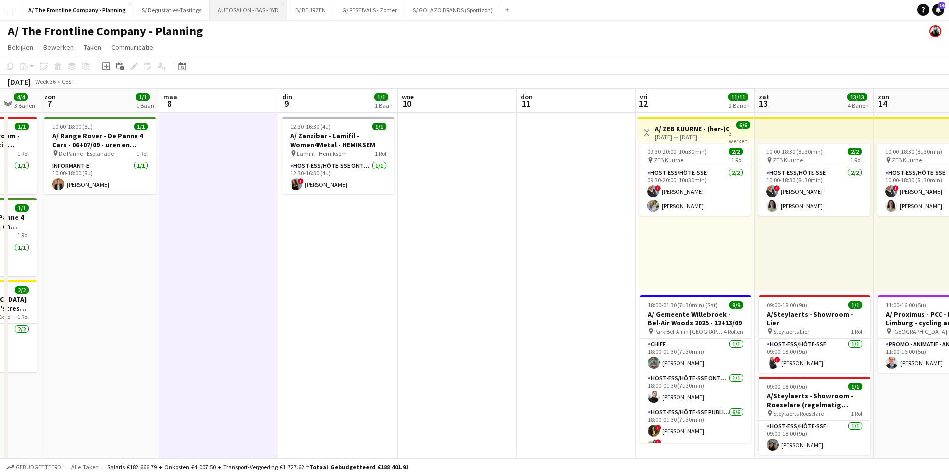
click at [222, 6] on button "AUTOSALON - BAS - BYD Sluiten" at bounding box center [249, 9] width 78 height 19
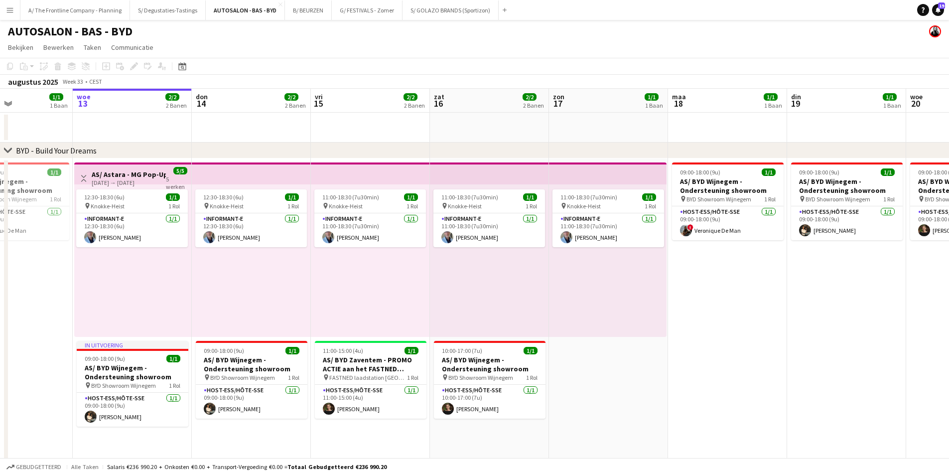
scroll to position [0, 242]
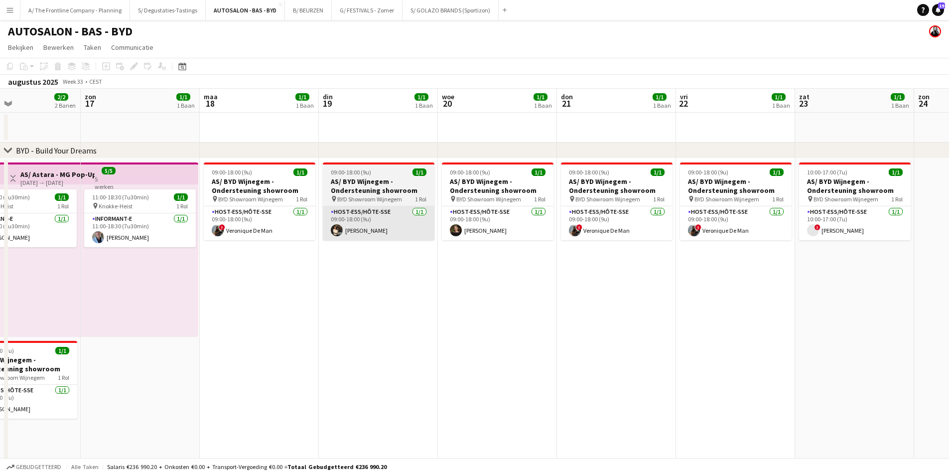
drag, startPoint x: 779, startPoint y: 242, endPoint x: 356, endPoint y: 226, distance: 423.3
click at [258, 206] on app-calendar-viewport "woe 13 2/2 2 Banen don 14 2/2 2 Banen vri 15 2/2 2 Banen zat 16 2/2 2 Banen zon…" at bounding box center [474, 328] width 949 height 479
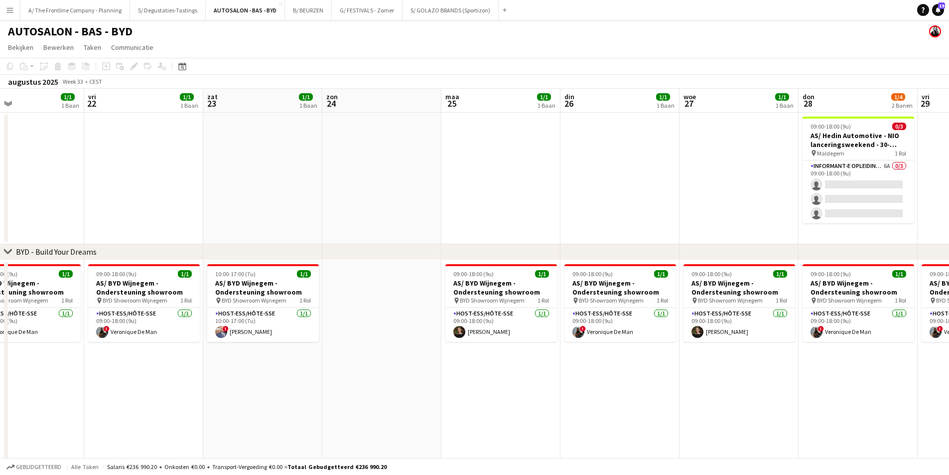
drag, startPoint x: 773, startPoint y: 246, endPoint x: 329, endPoint y: 231, distance: 444.6
click at [329, 231] on app-calendar-viewport "zon 17 1/1 1 Baan maa 18 1/1 1 Baan din 19 1/1 1 Baan woe 20 1/1 1 Baan don 21 …" at bounding box center [474, 379] width 949 height 580
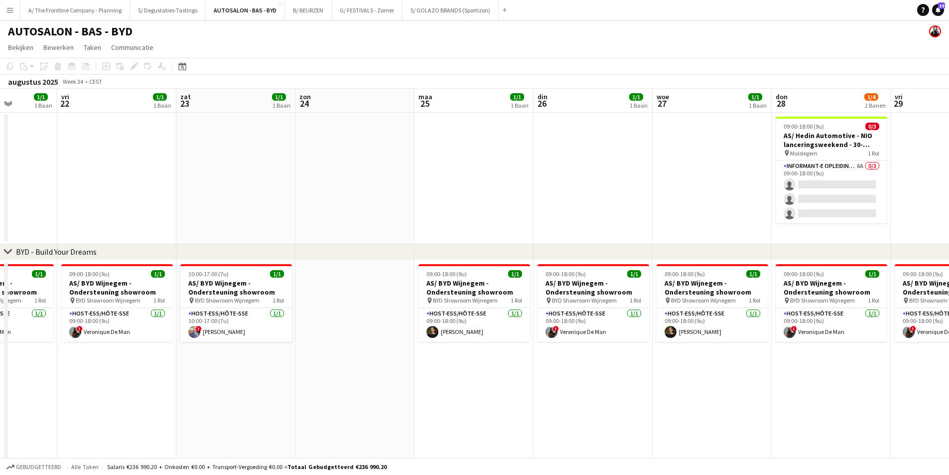
drag, startPoint x: 747, startPoint y: 234, endPoint x: 372, endPoint y: 192, distance: 377.5
click at [289, 202] on app-calendar-viewport "maa 18 1/1 1 Baan din 19 1/1 1 Baan woe 20 1/1 1 Baan don 21 1/1 1 Baan vri 22 …" at bounding box center [474, 379] width 949 height 580
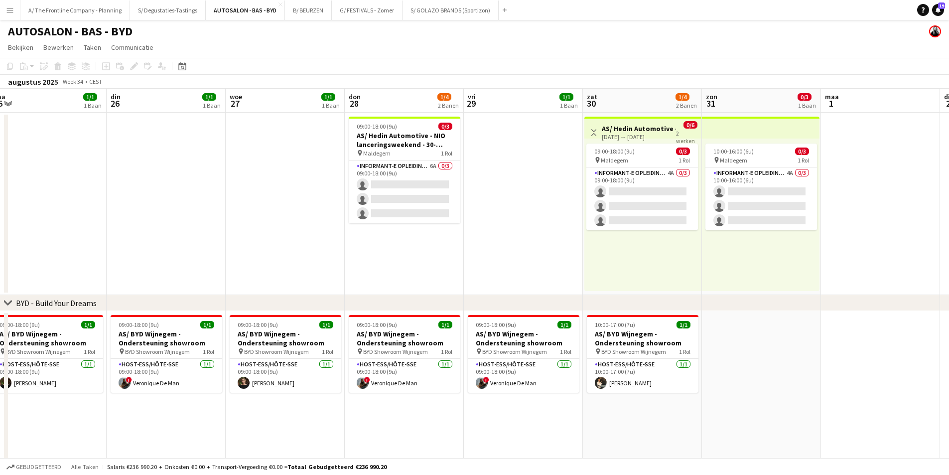
drag, startPoint x: 723, startPoint y: 165, endPoint x: 472, endPoint y: 171, distance: 250.7
click at [561, 171] on app-calendar-viewport "vri 22 1/1 1 Baan zat 23 1/1 1 Baan zon 24 maa 25 1/1 1 Baan din 26 1/1 1 Baan …" at bounding box center [474, 404] width 949 height 631
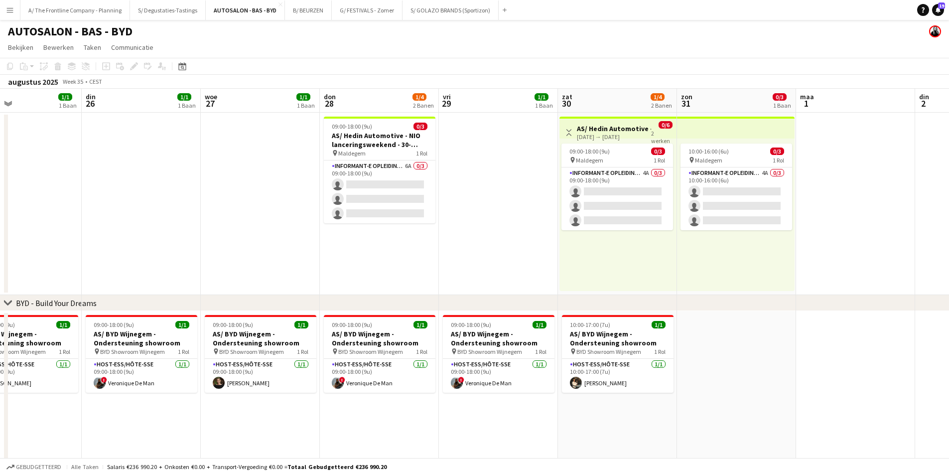
click at [404, 175] on app-card-role "Informant-e Opleiding - Formation 6A 0/3 09:00-18:00 (9u) single-neutral-action…" at bounding box center [380, 191] width 112 height 63
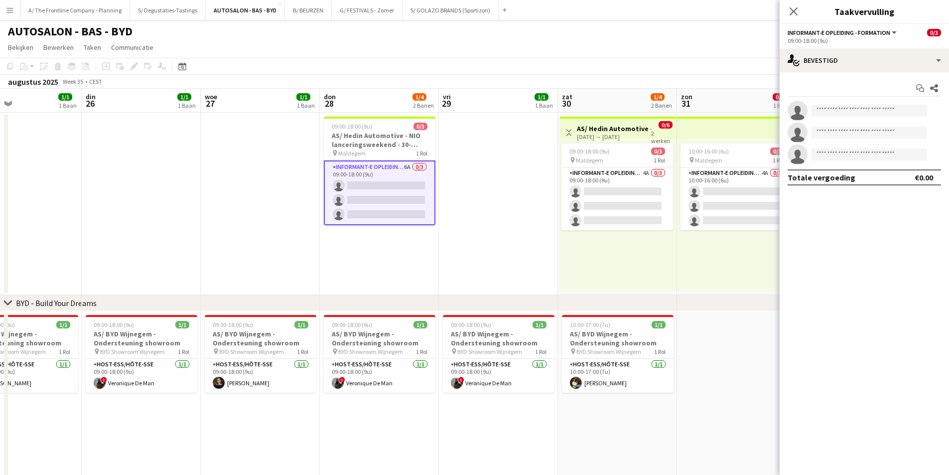
click at [825, 45] on app-options-switcher "Informant-e Opleiding - Formation Alle jobs/functies Informant-e Opleiding - Fo…" at bounding box center [864, 36] width 169 height 24
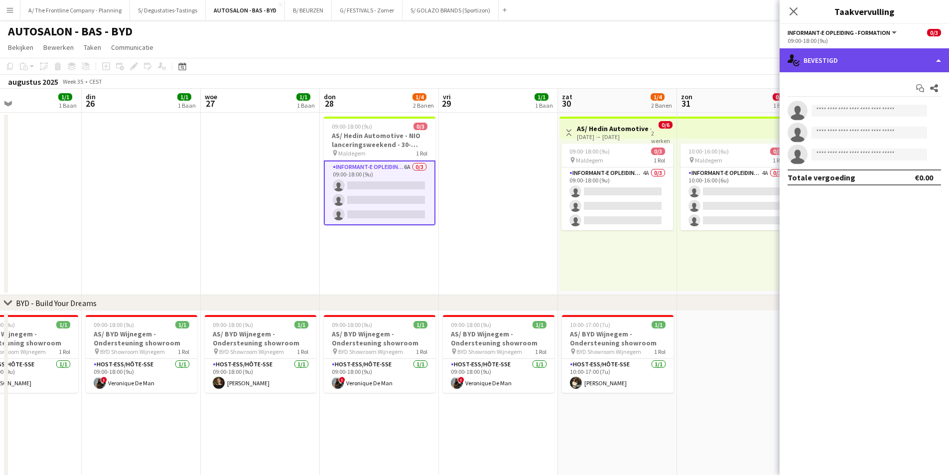
click at [831, 63] on div "single-neutral-actions-check-2 Bevestigd" at bounding box center [864, 60] width 169 height 24
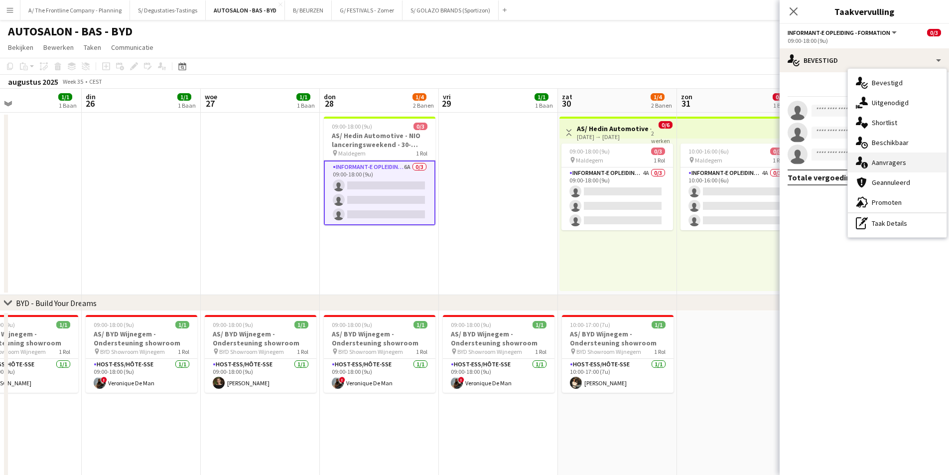
click at [871, 161] on div "single-neutral-actions-information Aanvragers" at bounding box center [897, 162] width 99 height 20
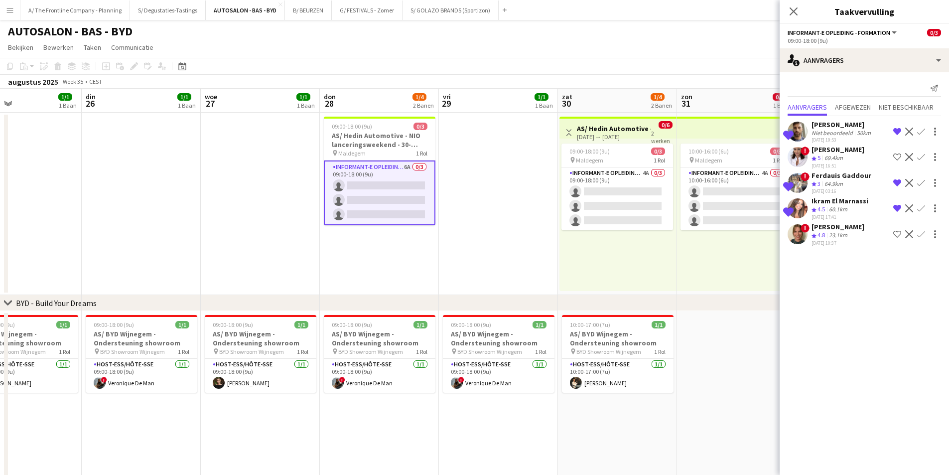
click at [827, 240] on div "09-08-2025 10:37" at bounding box center [838, 243] width 53 height 6
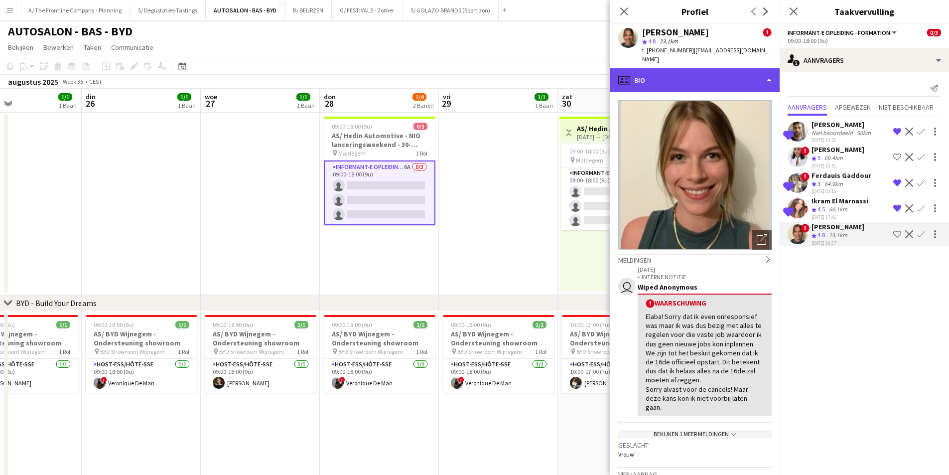
click at [707, 75] on div "profile Bio" at bounding box center [694, 80] width 169 height 24
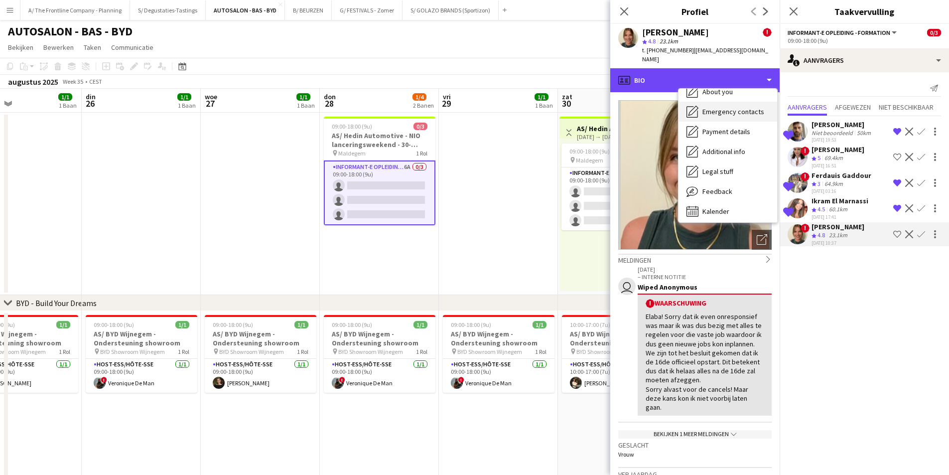
scroll to position [74, 0]
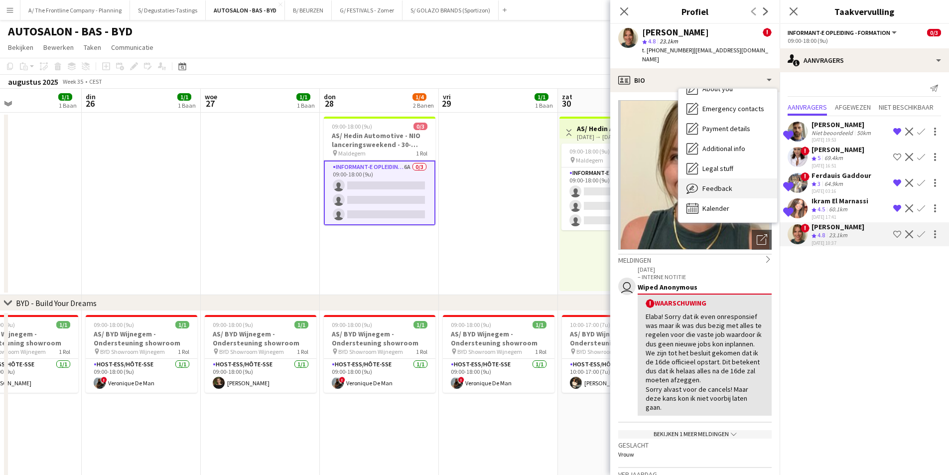
click at [726, 184] on span "Feedback" at bounding box center [717, 188] width 30 height 9
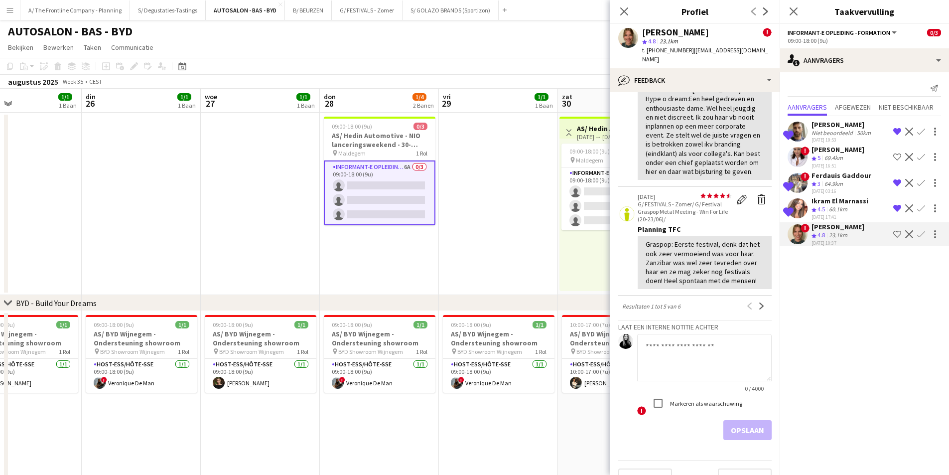
scroll to position [851, 0]
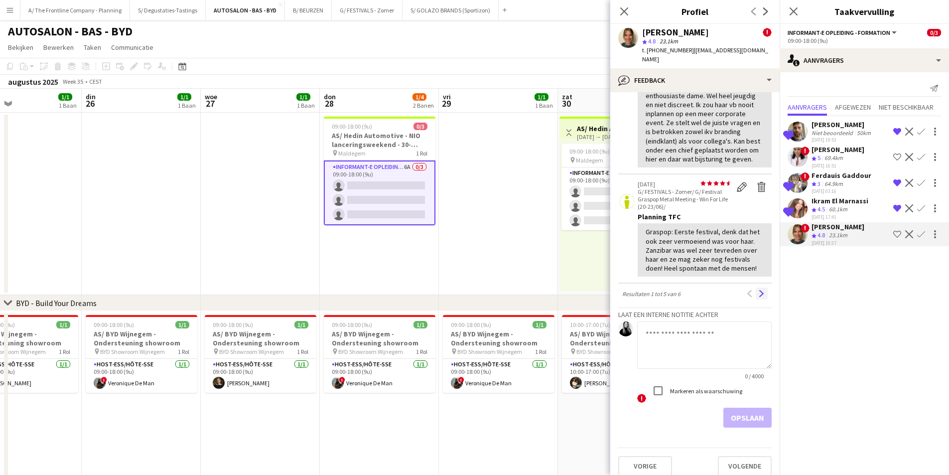
click at [758, 290] on app-icon "Volgende" at bounding box center [761, 293] width 7 height 7
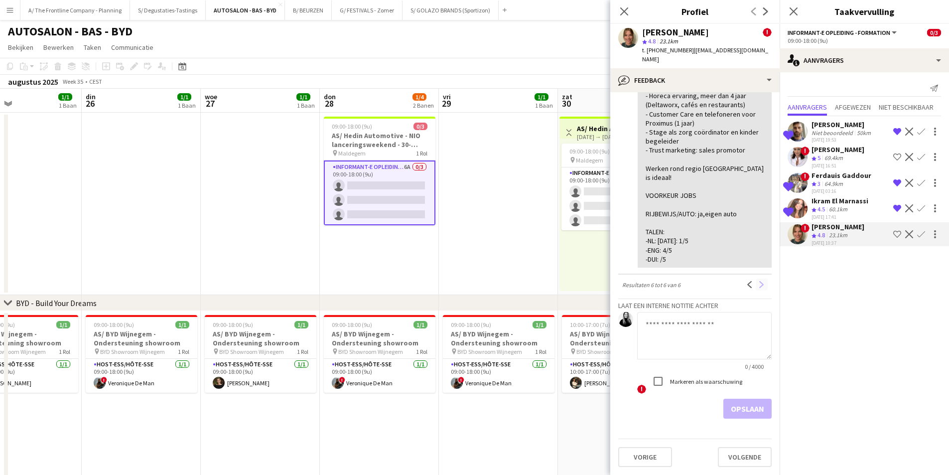
scroll to position [0, 0]
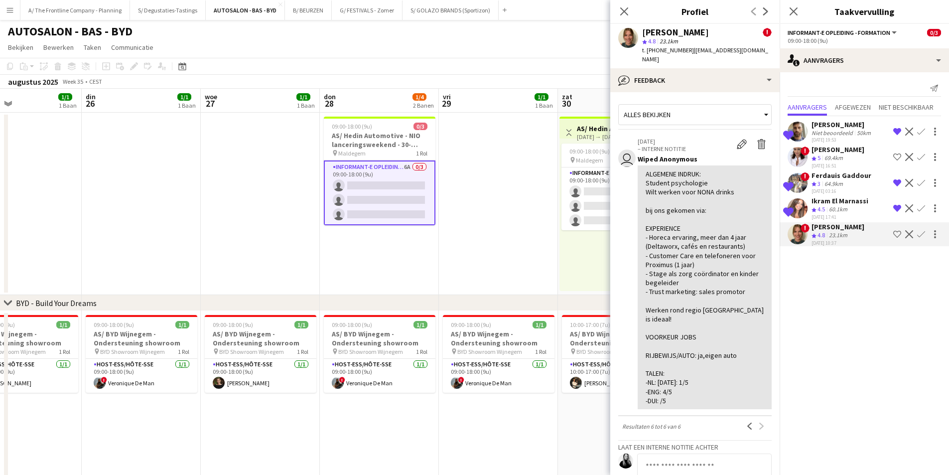
click at [852, 153] on div "Anxhela Hajdari" at bounding box center [838, 149] width 53 height 9
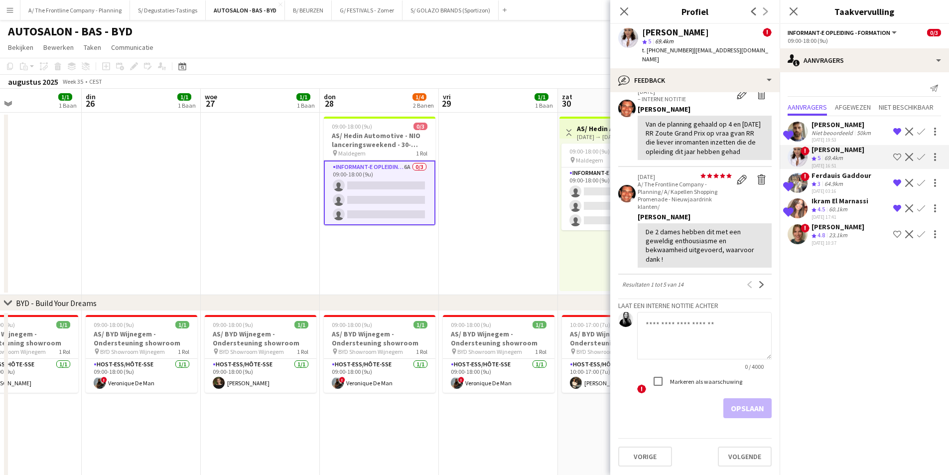
scroll to position [585, 0]
click at [758, 283] on button "Volgende" at bounding box center [762, 284] width 12 height 12
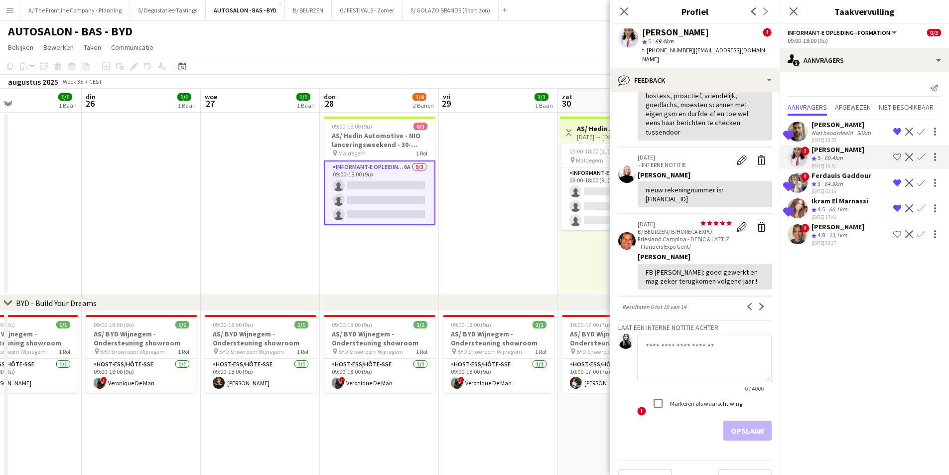
scroll to position [298, 0]
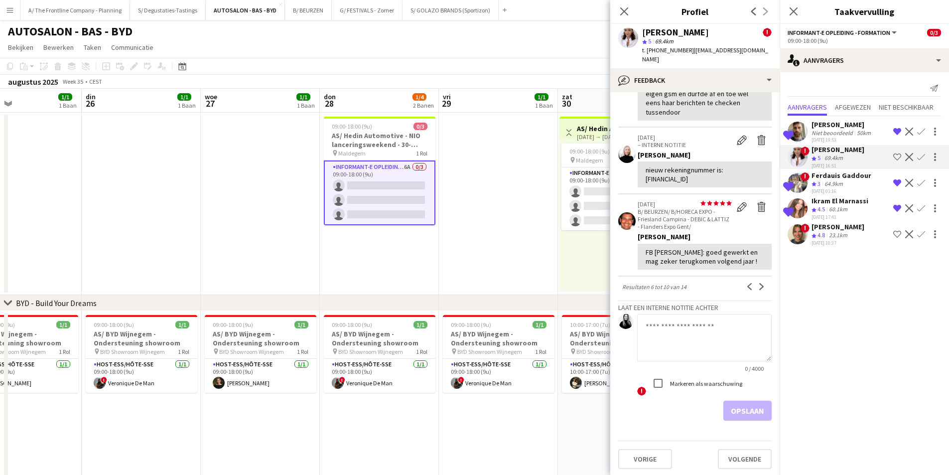
click at [758, 283] on app-icon "Volgende" at bounding box center [761, 286] width 7 height 7
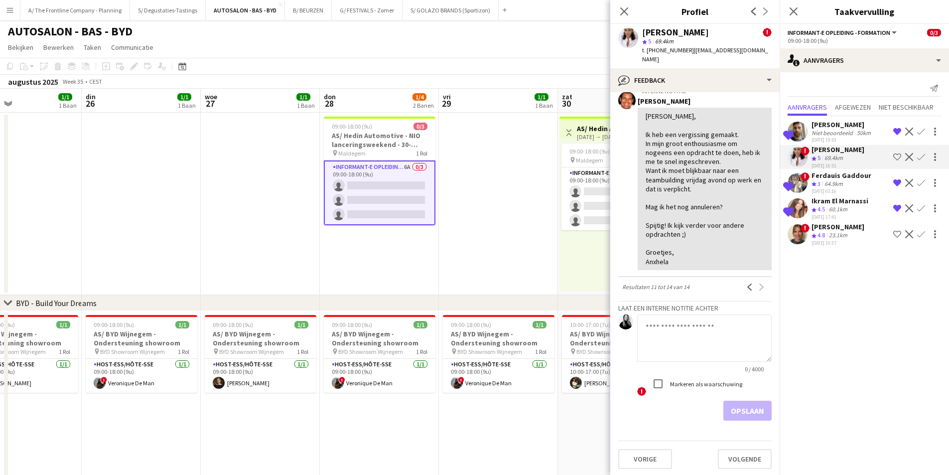
scroll to position [333, 0]
click at [502, 226] on app-date-cell at bounding box center [498, 204] width 119 height 182
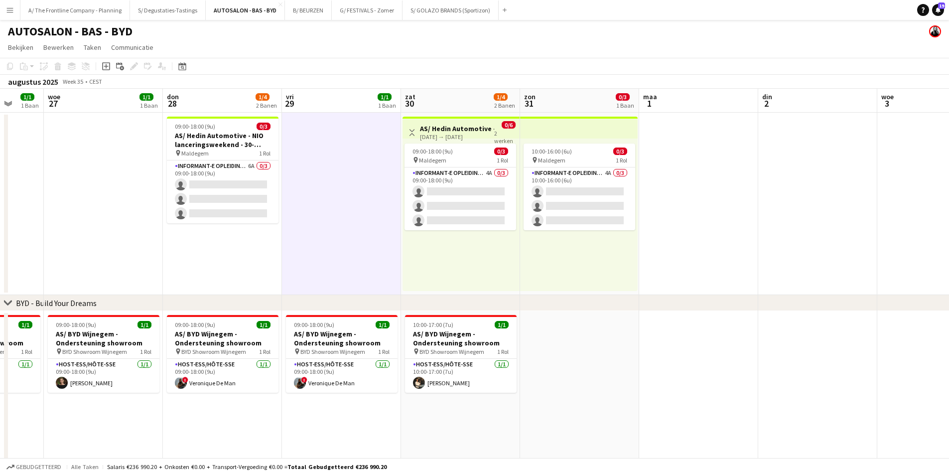
drag, startPoint x: 794, startPoint y: 221, endPoint x: 480, endPoint y: 207, distance: 314.2
click at [279, 207] on app-calendar-viewport "zon 24 maa 25 1/1 1 Baan din 26 1/1 1 Baan woe 27 1/1 1 Baan don 28 1/4 2 Banen…" at bounding box center [474, 404] width 949 height 631
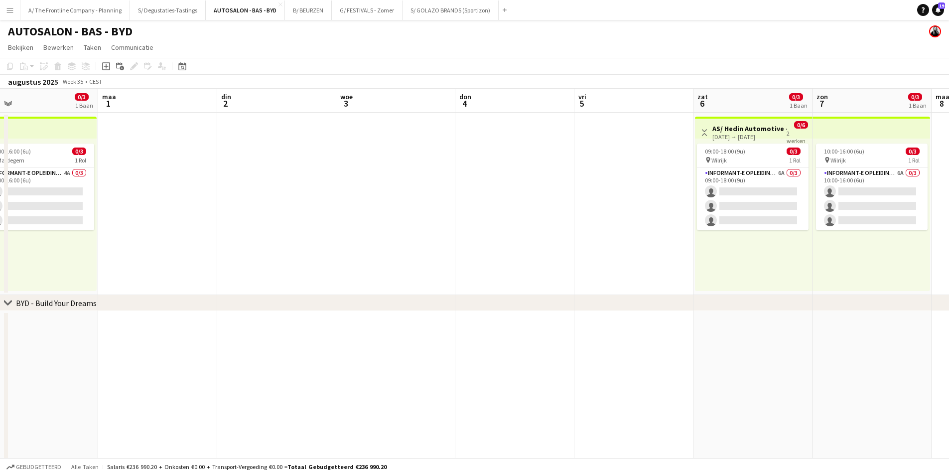
drag, startPoint x: 943, startPoint y: 205, endPoint x: 396, endPoint y: 193, distance: 547.2
click at [396, 193] on app-calendar-viewport "don 28 1/4 2 Banen vri 29 1/1 1 Baan zat 30 1/4 2 Banen zon 31 0/3 1 Baan maa 1…" at bounding box center [474, 404] width 949 height 631
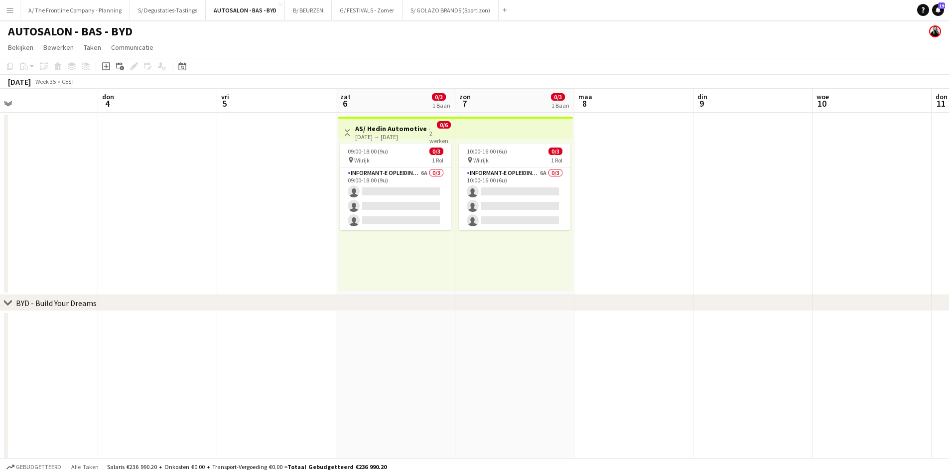
scroll to position [0, 385]
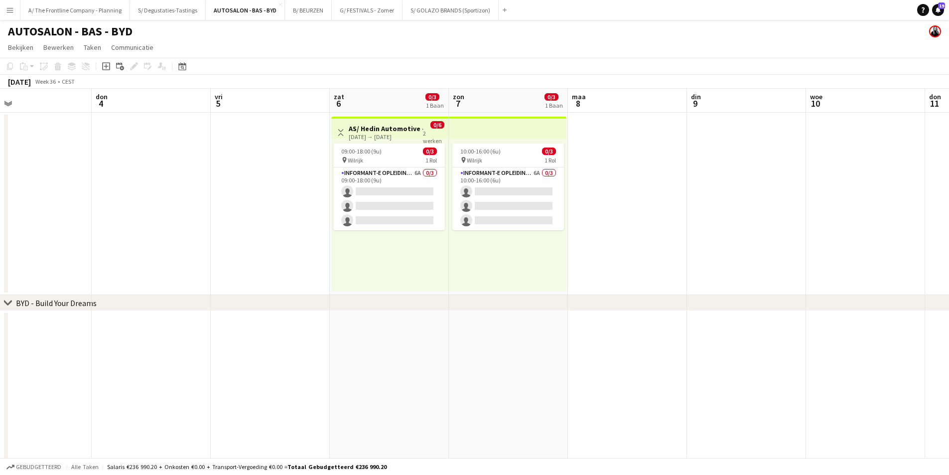
drag, startPoint x: 695, startPoint y: 174, endPoint x: 279, endPoint y: 171, distance: 416.0
click at [278, 171] on app-calendar-viewport "zon 31 0/3 1 Baan maa 1 din 2 woe 3 don 4 vri 5 zat 6 0/3 1 Baan zon 7 0/3 1 Ba…" at bounding box center [474, 404] width 949 height 631
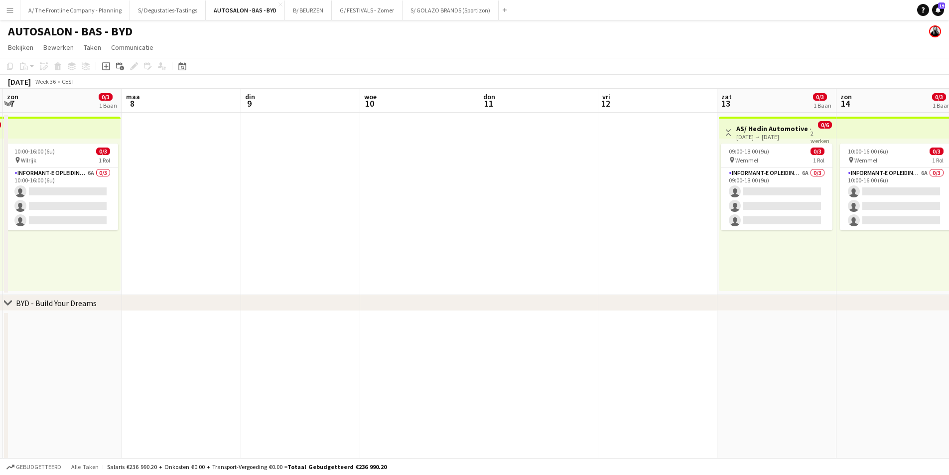
drag, startPoint x: 725, startPoint y: 175, endPoint x: 215, endPoint y: 167, distance: 510.2
click at [215, 167] on app-calendar-viewport "don 4 vri 5 zat 6 0/3 1 Baan zon 7 0/3 1 Baan maa 8 din 9 woe 10 don 11 vri 12 …" at bounding box center [474, 404] width 949 height 631
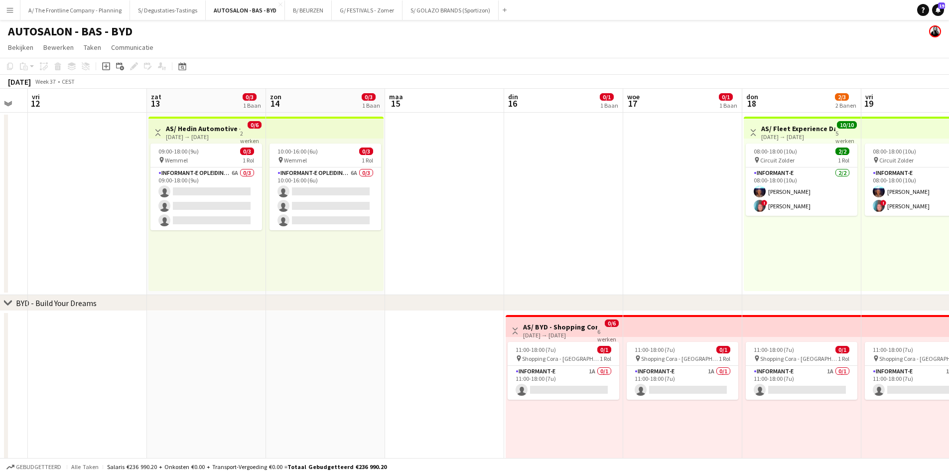
scroll to position [0, 368]
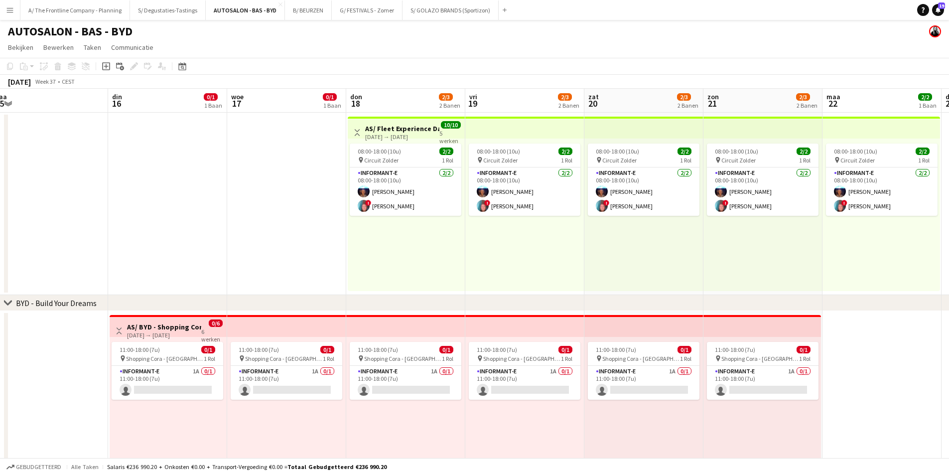
drag, startPoint x: 701, startPoint y: 167, endPoint x: 284, endPoint y: 155, distance: 417.2
click at [284, 155] on app-calendar-viewport "vri 12 zat 13 0/3 1 Baan zon 14 0/3 1 Baan maa 15 din 16 0/1 1 Baan woe 17 0/1 …" at bounding box center [474, 404] width 949 height 631
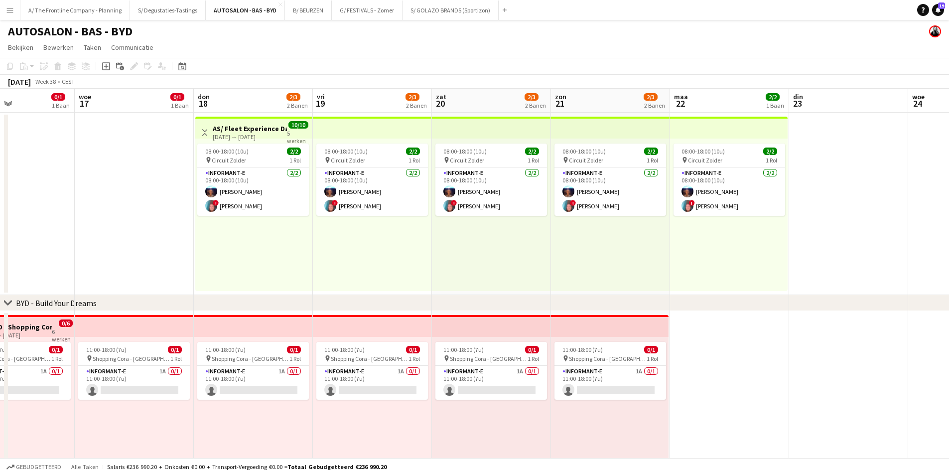
scroll to position [0, 298]
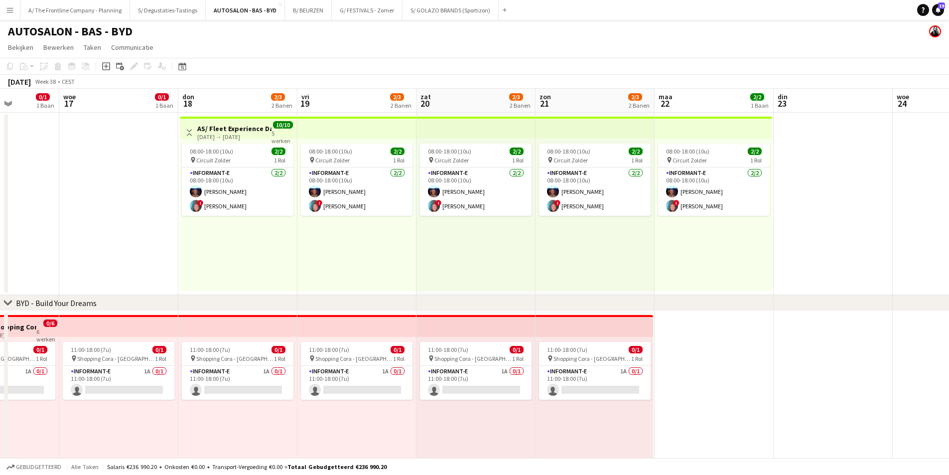
drag, startPoint x: 595, startPoint y: 198, endPoint x: 427, endPoint y: 201, distance: 167.9
click at [427, 201] on app-calendar-viewport "zon 14 0/3 1 Baan maa 15 din 16 0/1 1 Baan woe 17 0/1 1 Baan don 18 2/3 2 Banen…" at bounding box center [474, 404] width 949 height 631
drag, startPoint x: 354, startPoint y: 381, endPoint x: 533, endPoint y: 299, distance: 196.2
click at [354, 380] on app-card-role "Informant-e 1A 0/1 11:00-18:00 (7u) single-neutral-actions" at bounding box center [357, 383] width 112 height 34
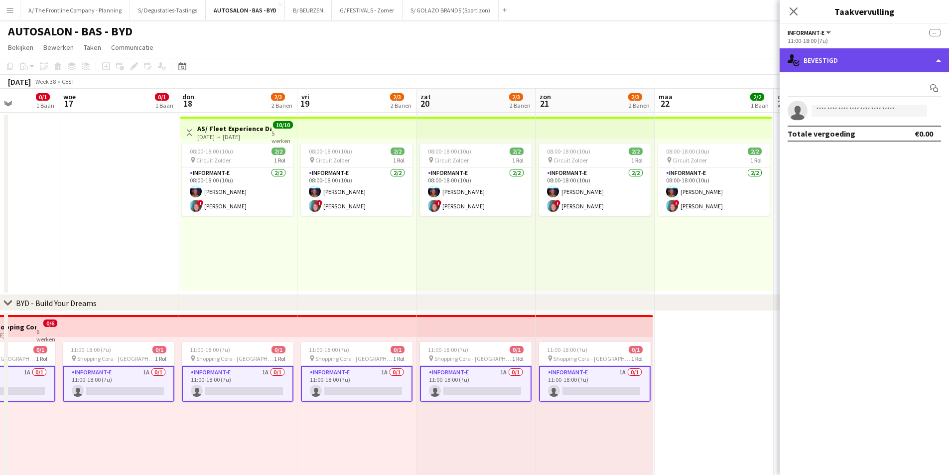
click at [843, 59] on div "single-neutral-actions-check-2 Bevestigd" at bounding box center [864, 60] width 169 height 24
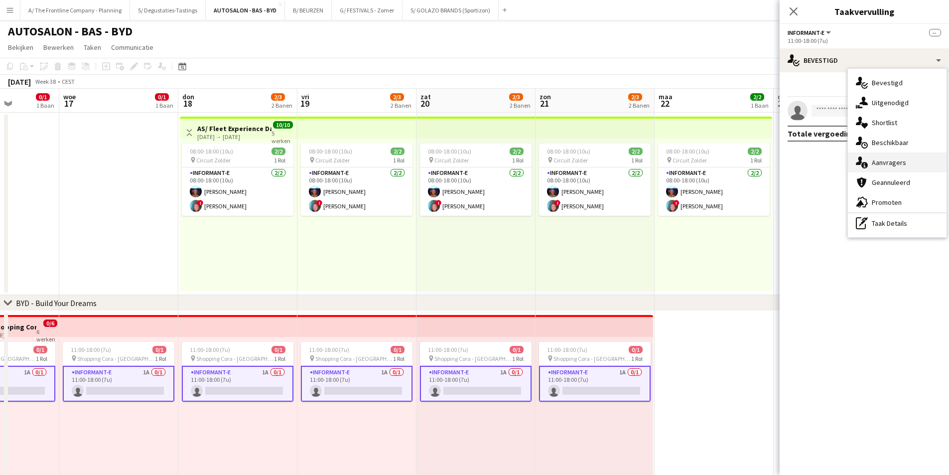
click at [865, 158] on icon "single-neutral-actions-information" at bounding box center [862, 162] width 12 height 12
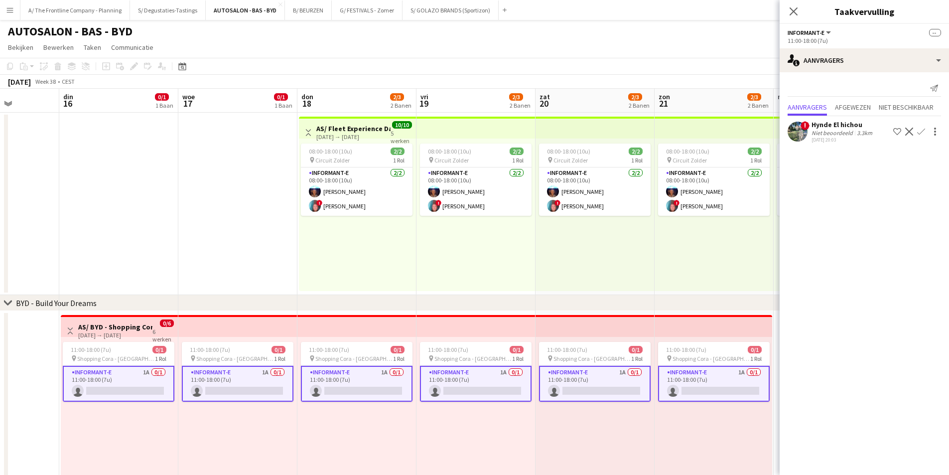
scroll to position [0, 202]
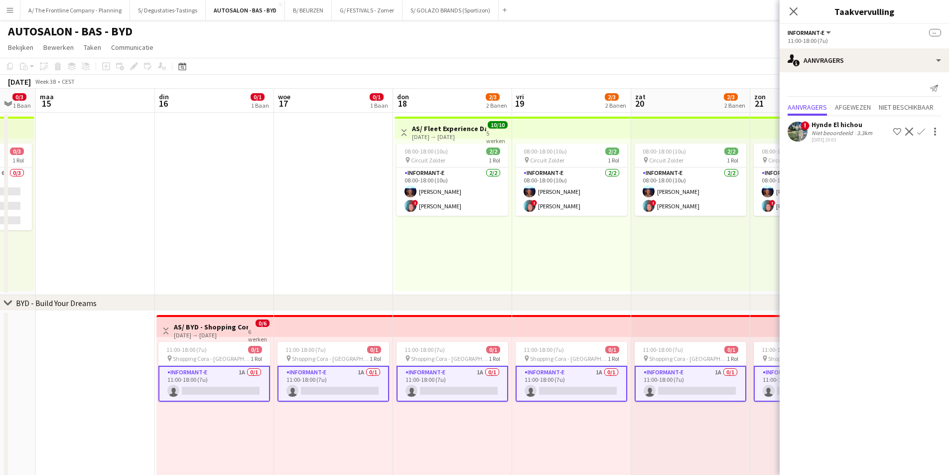
drag, startPoint x: 414, startPoint y: 260, endPoint x: 431, endPoint y: 258, distance: 17.6
click at [431, 258] on app-calendar-viewport "zat 13 0/3 1 Baan zon 14 0/3 1 Baan maa 15 din 16 0/1 1 Baan woe 17 0/1 1 Baan …" at bounding box center [474, 404] width 949 height 631
click at [202, 378] on app-card-role "Informant-e 1A 0/1 11:00-18:00 (7u) single-neutral-actions" at bounding box center [214, 384] width 112 height 36
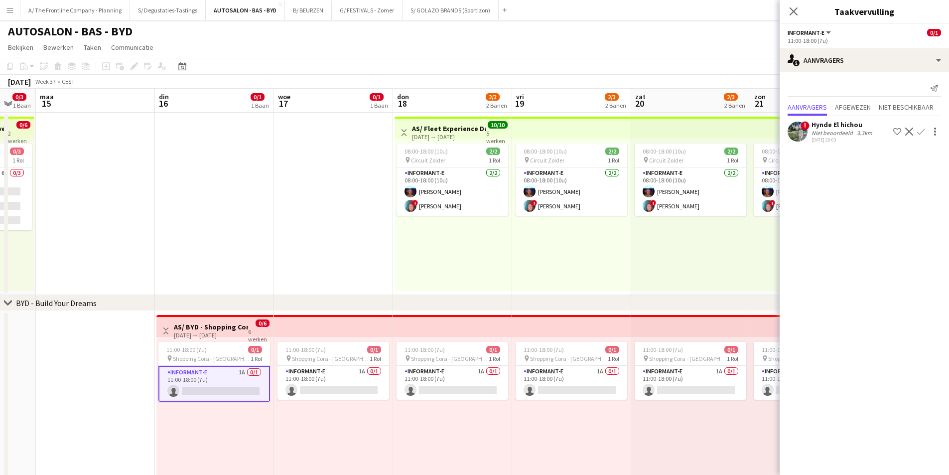
click at [253, 286] on app-date-cell at bounding box center [214, 204] width 119 height 182
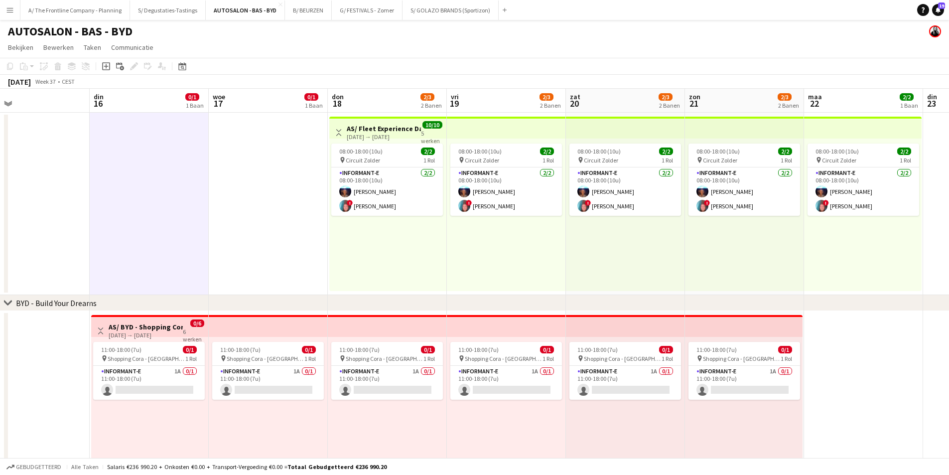
scroll to position [0, 387]
drag, startPoint x: 283, startPoint y: 248, endPoint x: 218, endPoint y: 232, distance: 67.7
click at [218, 232] on app-calendar-viewport "vri 12 zat 13 0/3 1 Baan zon 14 0/3 1 Baan maa 15 din 16 0/1 1 Baan woe 17 0/1 …" at bounding box center [474, 404] width 949 height 631
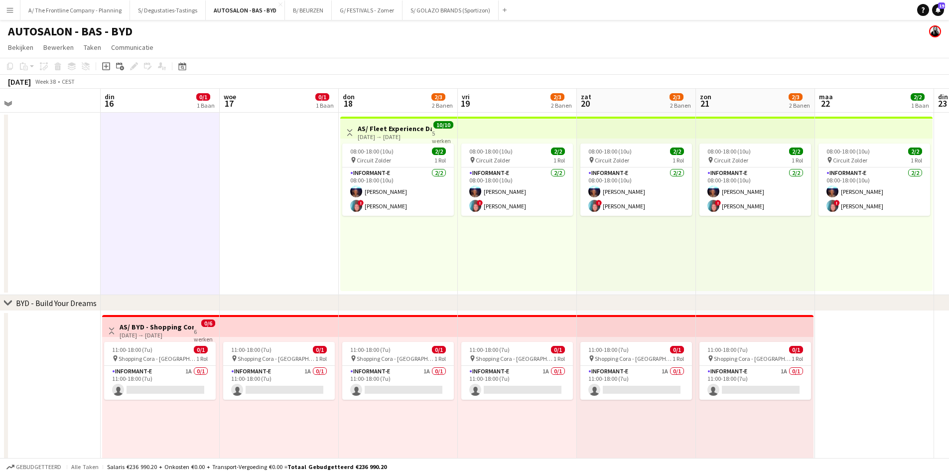
scroll to position [0, 375]
drag, startPoint x: 155, startPoint y: 214, endPoint x: 168, endPoint y: 213, distance: 12.5
click at [168, 213] on app-calendar-viewport "vri 12 zat 13 0/3 1 Baan zon 14 0/3 1 Baan maa 15 din 16 0/1 1 Baan woe 17 0/1 …" at bounding box center [474, 404] width 949 height 631
click at [263, 223] on app-date-cell at bounding box center [280, 204] width 119 height 182
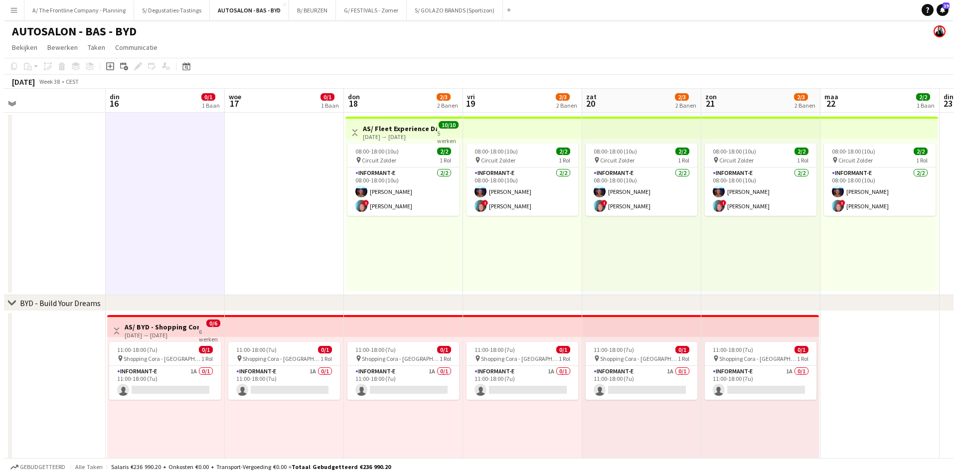
scroll to position [0, 374]
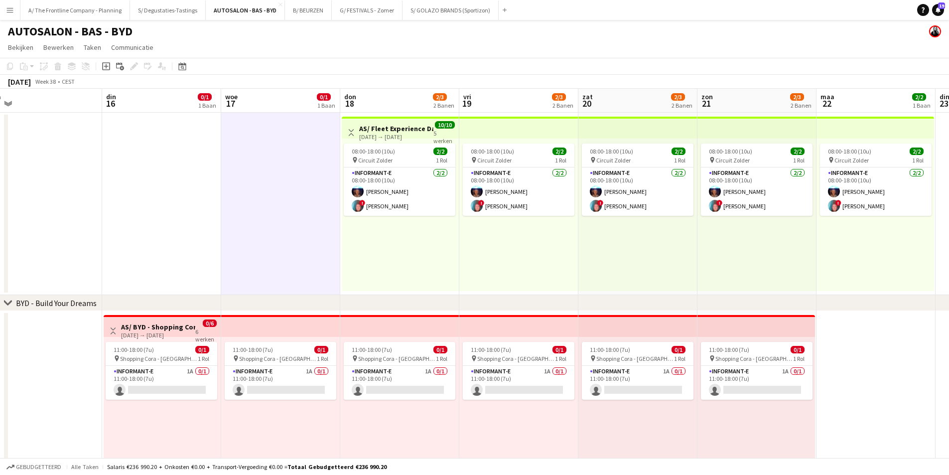
click at [435, 250] on div "08:00-18:00 (10u) 2/2 pin Circuit Zolder 1 Rol Informant-e 2/2 08:00-18:00 (10u…" at bounding box center [400, 214] width 117 height 152
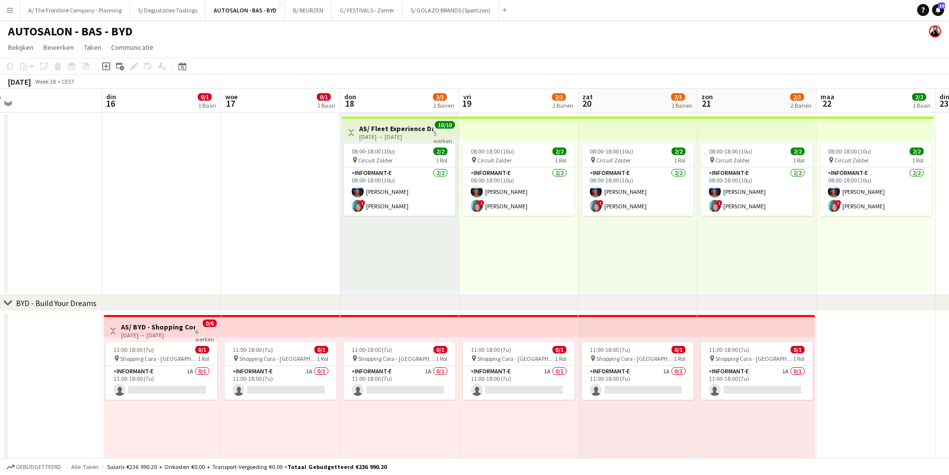
click at [558, 259] on div "08:00-18:00 (10u) 2/2 pin Circuit Zolder 1 Rol Informant-e 2/2 08:00-18:00 (10u…" at bounding box center [518, 214] width 119 height 152
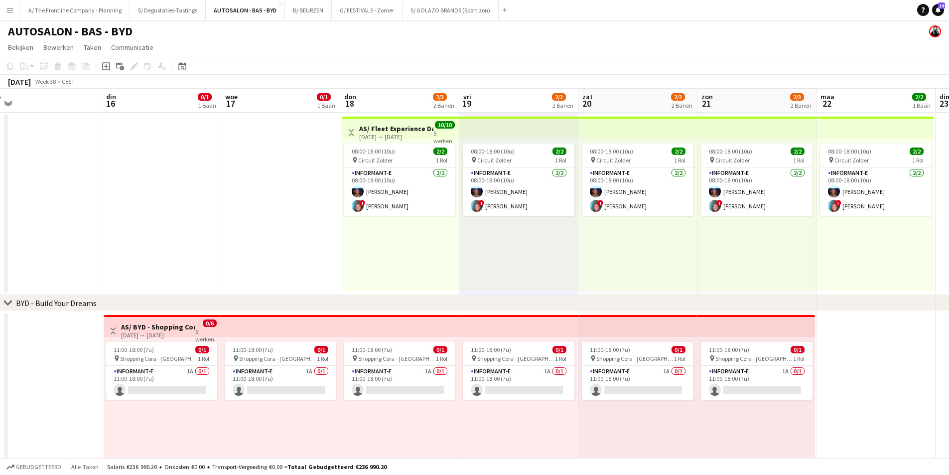
click at [677, 260] on div "08:00-18:00 (10u) 2/2 pin Circuit Zolder 1 Rol Informant-e 2/2 08:00-18:00 (10u…" at bounding box center [637, 214] width 119 height 152
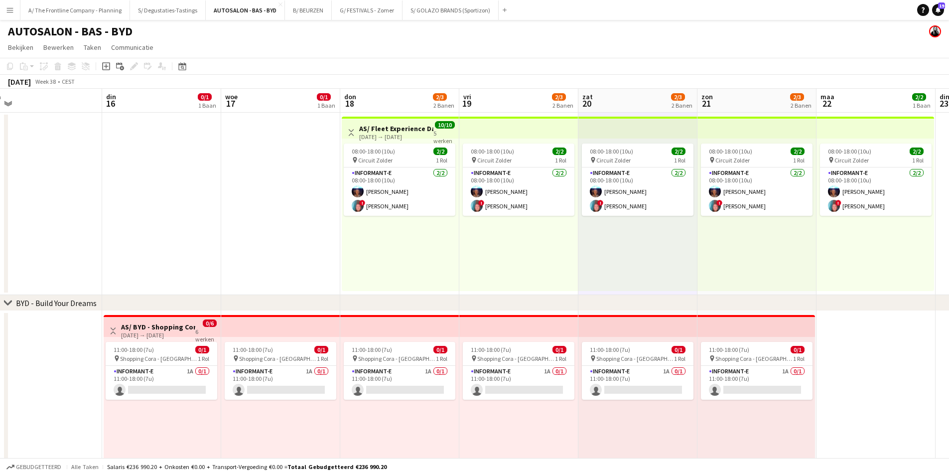
click at [759, 260] on div "08:00-18:00 (10u) 2/2 pin Circuit Zolder 1 Rol Informant-e 2/2 08:00-18:00 (10u…" at bounding box center [756, 214] width 119 height 152
click at [854, 260] on div "08:00-18:00 (10u) 2/2 pin Circuit Zolder 1 Rol Informant-e 2/2 08:00-18:00 (10u…" at bounding box center [876, 214] width 118 height 152
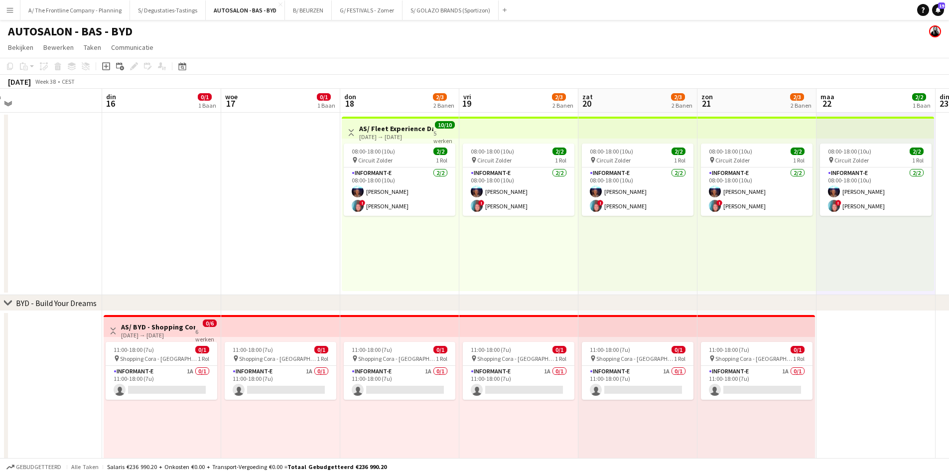
click at [178, 105] on app-board-header-date "din 16 0/1 1 Baan" at bounding box center [161, 101] width 119 height 24
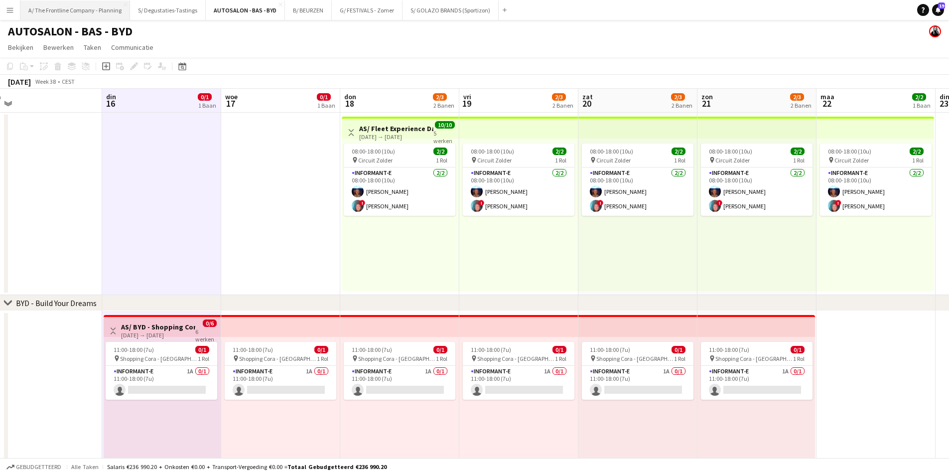
click at [107, 14] on button "A/ The Frontline Company - Planning Sluiten" at bounding box center [75, 9] width 110 height 19
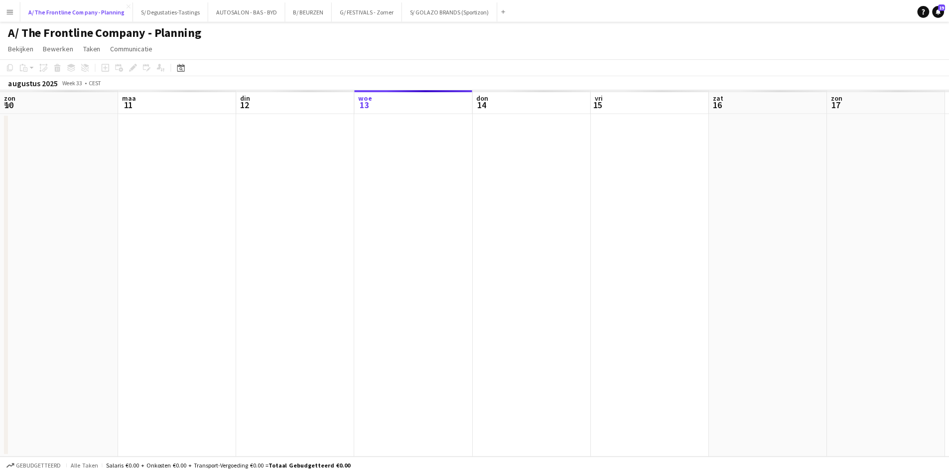
scroll to position [0, 238]
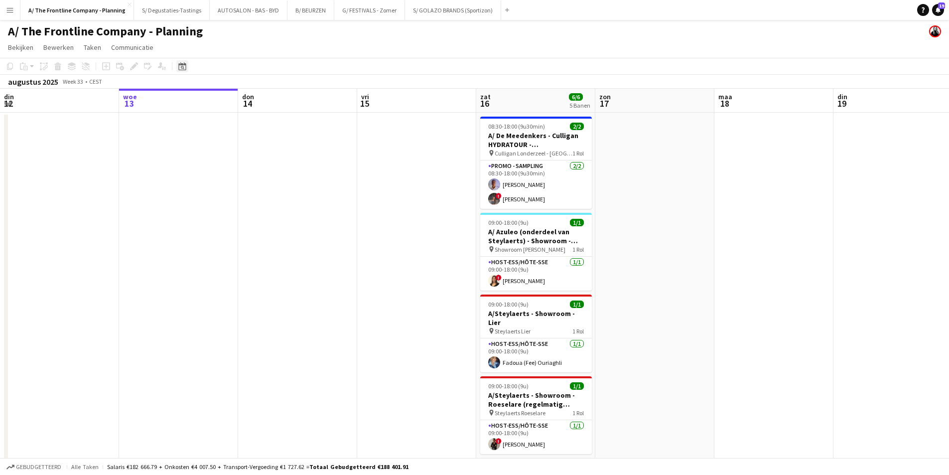
click at [181, 70] on icon at bounding box center [181, 66] width 7 height 8
click at [268, 103] on span "Next month" at bounding box center [263, 101] width 20 height 20
click at [230, 168] on button "12" at bounding box center [236, 164] width 13 height 13
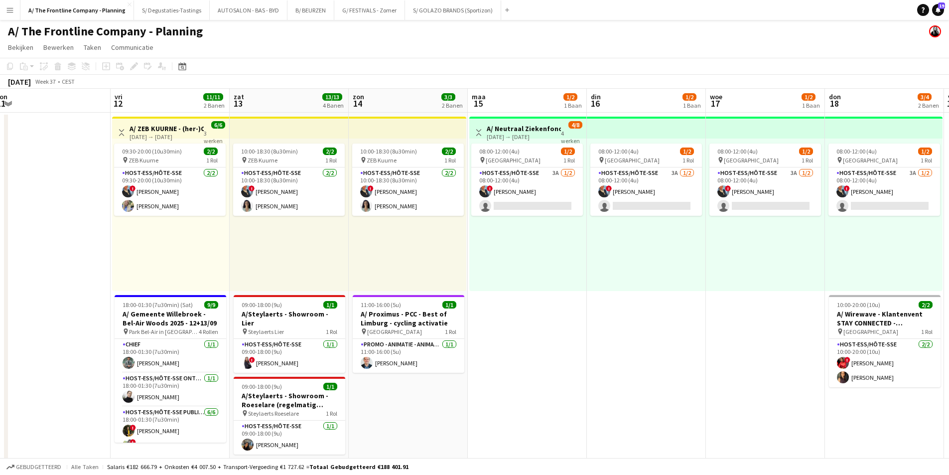
scroll to position [0, 295]
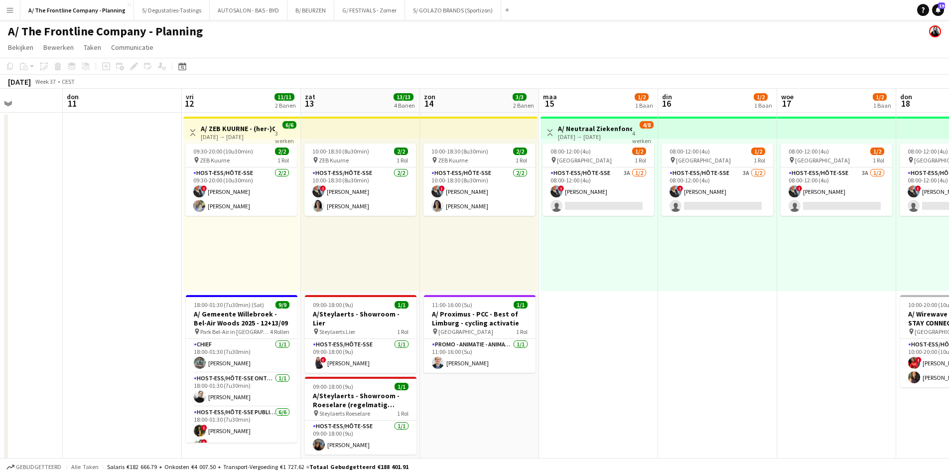
drag, startPoint x: 683, startPoint y: 227, endPoint x: 612, endPoint y: 221, distance: 71.5
click at [612, 221] on app-calendar-viewport "maa 8 din 9 1/1 1 Baan woe 10 don 11 vri 12 11/11 2 Banen zat 13 13/13 4 Banen …" at bounding box center [474, 404] width 949 height 630
click at [610, 177] on app-card-role "Host-ess/Hôte-sse 3A 1/2 08:00-12:00 (4u) ! Eveline Van Rompaey single-neutral-…" at bounding box center [598, 191] width 112 height 48
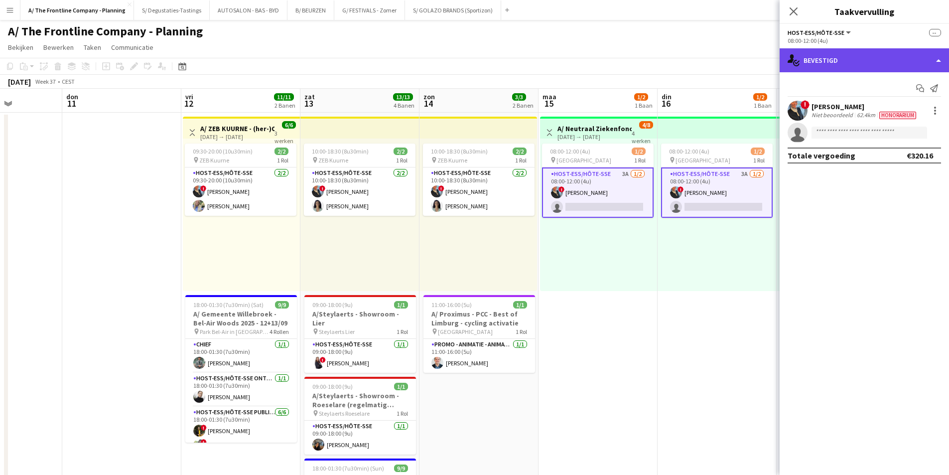
click at [855, 69] on div "single-neutral-actions-check-2 Bevestigd" at bounding box center [864, 60] width 169 height 24
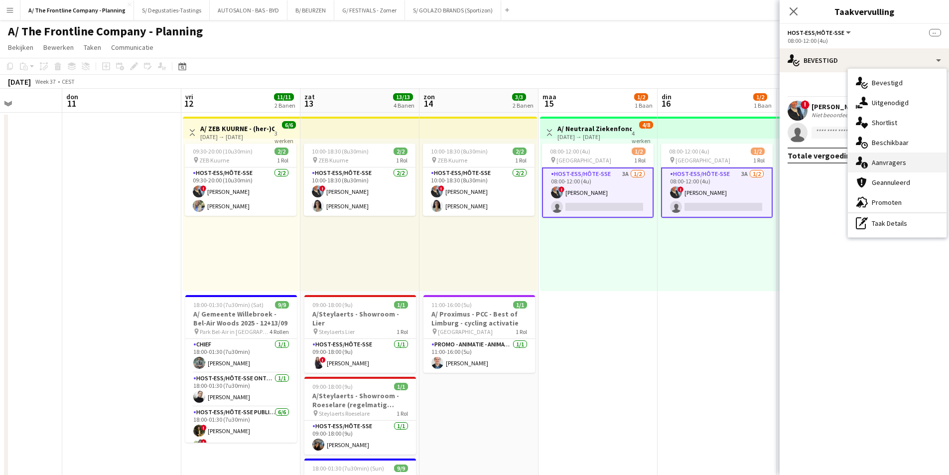
click at [888, 158] on div "single-neutral-actions-information Aanvragers" at bounding box center [897, 162] width 99 height 20
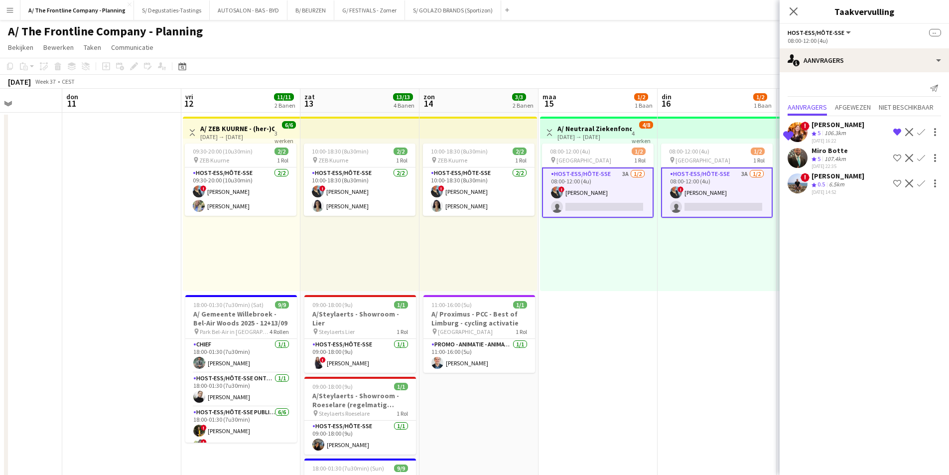
click at [679, 244] on div "08:00-12:00 (4u) 1/2 pin Oostende 1 Rol Host-ess/Hôte-sse 3A 1/2 08:00-12:00 (4…" at bounding box center [717, 214] width 119 height 152
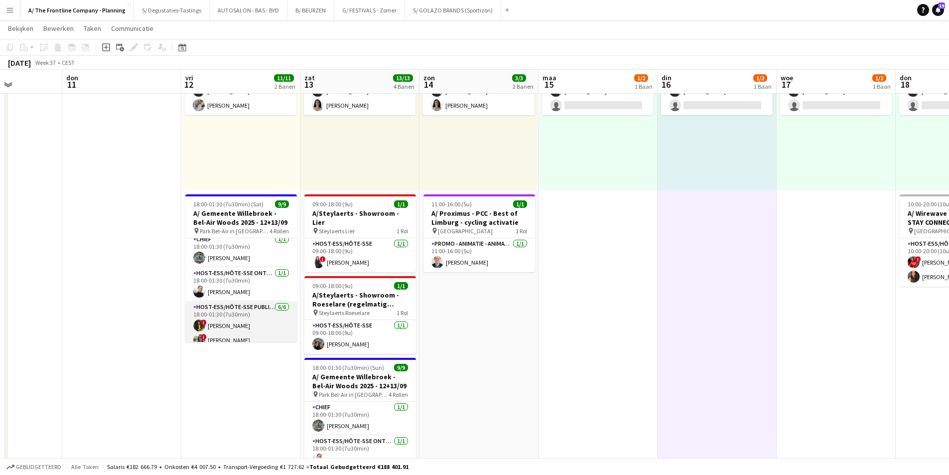
scroll to position [0, 0]
click at [230, 303] on app-card-role "Host-ess/Hôte-sse Onthaal-Accueill 1/1 18:00-01:30 (7u30min) Delphine Van Snick" at bounding box center [241, 289] width 112 height 34
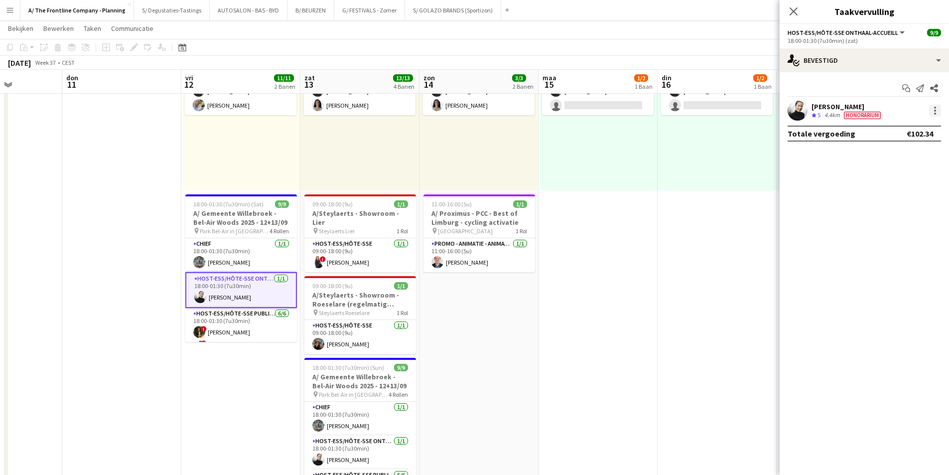
click at [933, 110] on div at bounding box center [935, 111] width 12 height 12
click at [893, 134] on button "Bewerk vergoeding" at bounding box center [896, 129] width 90 height 24
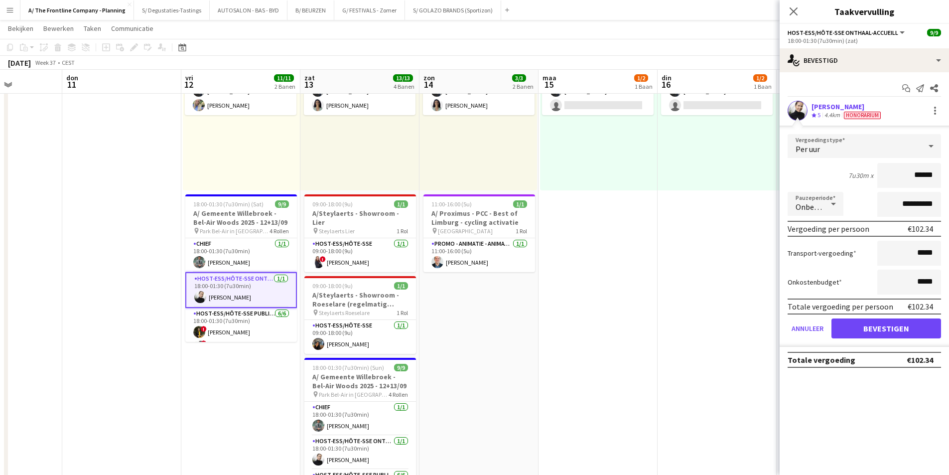
click at [836, 117] on div "4.4km" at bounding box center [832, 115] width 19 height 8
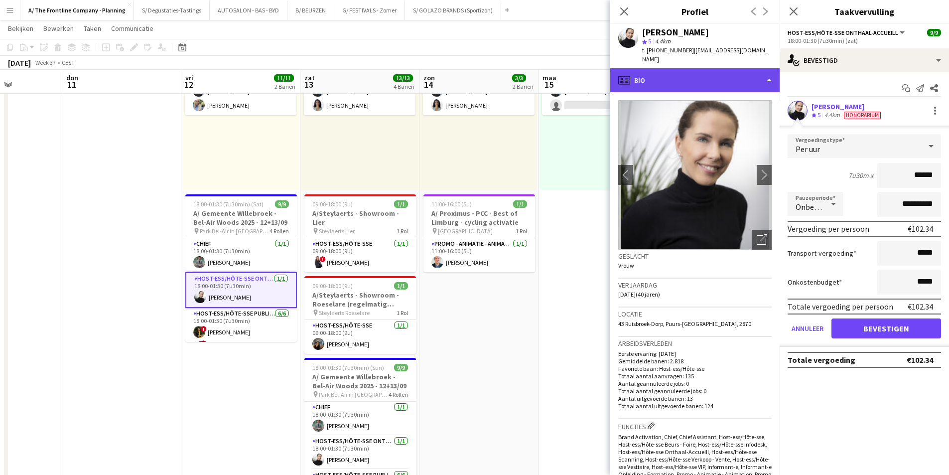
click at [720, 75] on div "profile Bio" at bounding box center [694, 80] width 169 height 24
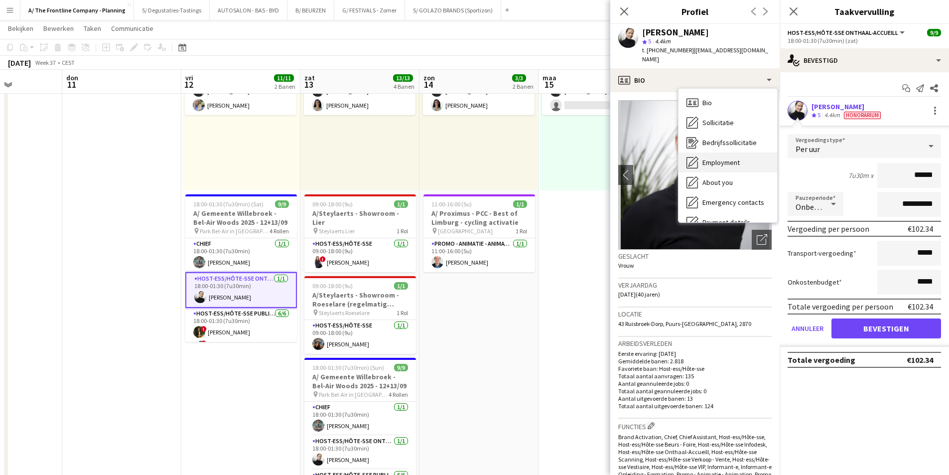
click at [728, 152] on div "Employment Employment" at bounding box center [728, 162] width 99 height 20
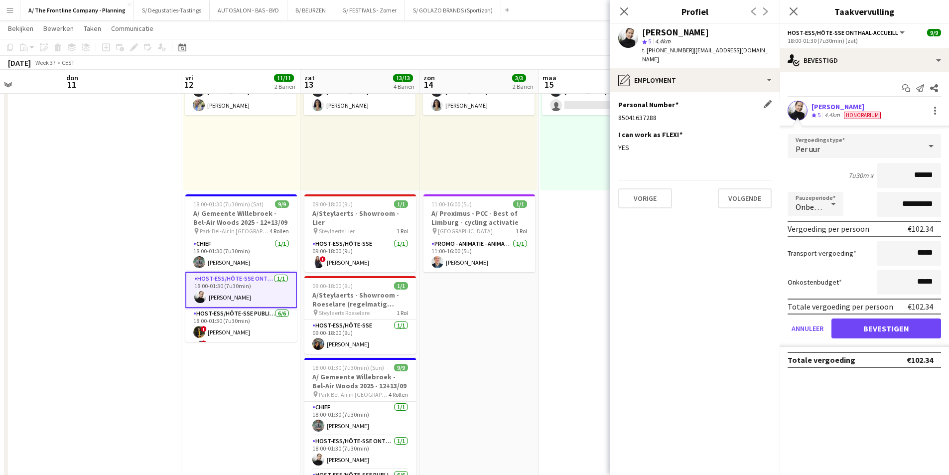
click at [626, 113] on div "85041637288" at bounding box center [694, 117] width 153 height 9
copy div "85041637288"
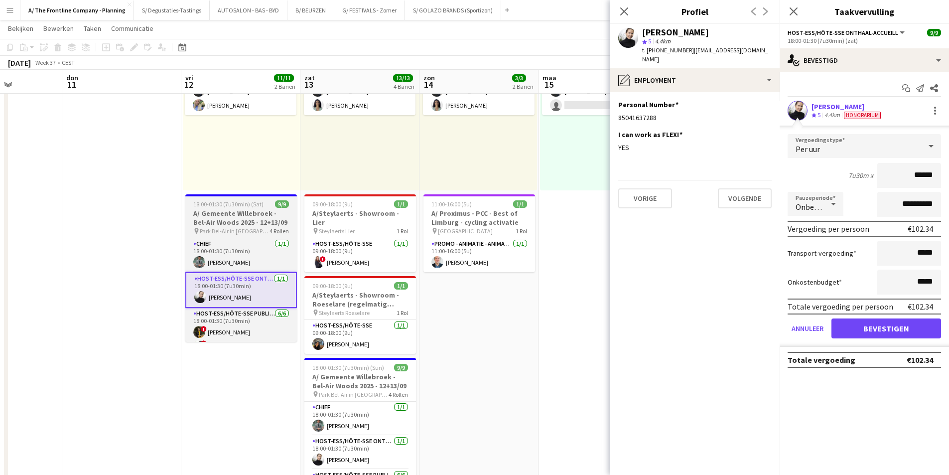
click at [222, 209] on h3 "A/ Gemeente Willebroek - Bel-Air Woods 2025 - 12+13/09" at bounding box center [241, 218] width 112 height 18
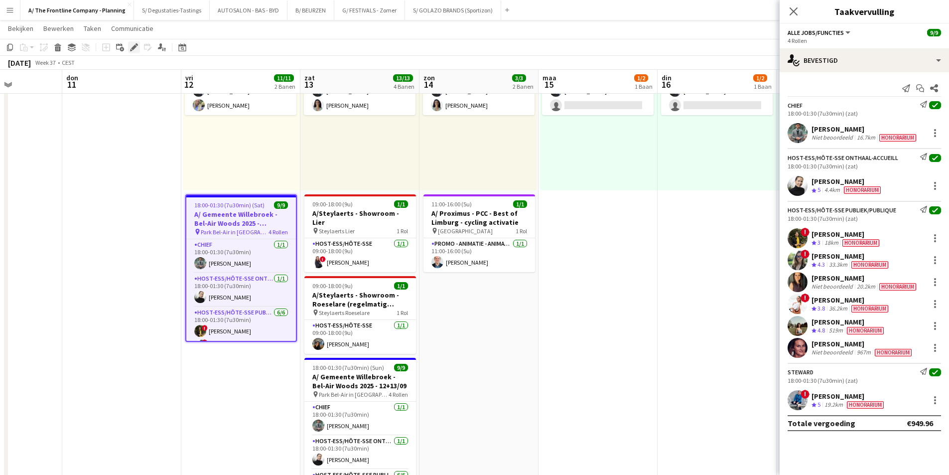
click at [128, 46] on div "Bewerken" at bounding box center [134, 47] width 12 height 12
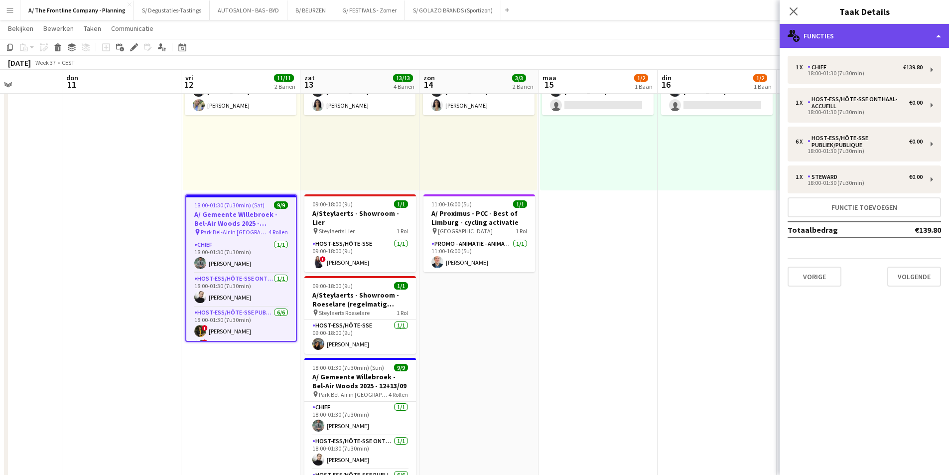
click at [867, 38] on div "multiple-users-add Functies" at bounding box center [864, 36] width 169 height 24
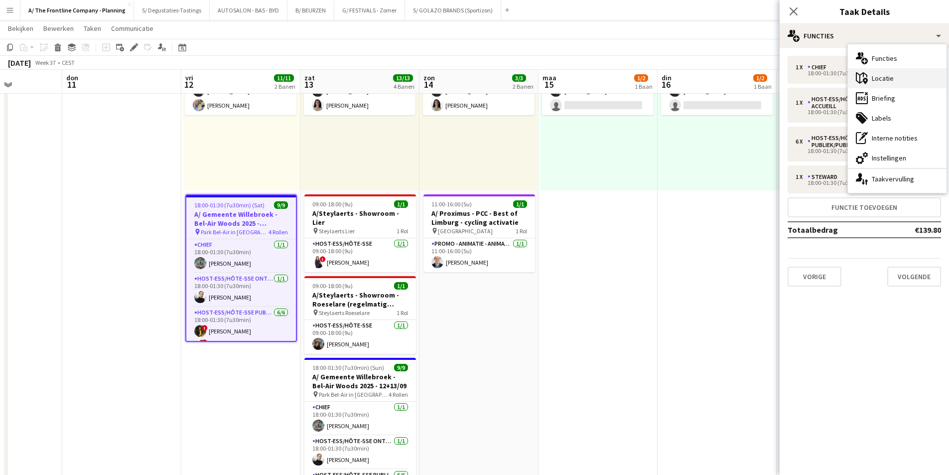
click at [892, 84] on div "maps-pin-1 Locatie" at bounding box center [897, 78] width 99 height 20
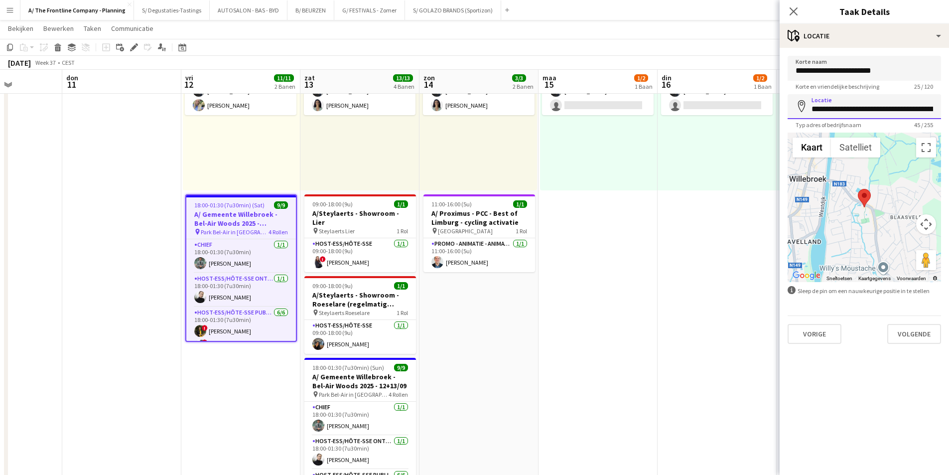
scroll to position [0, 35]
drag, startPoint x: 811, startPoint y: 111, endPoint x: 951, endPoint y: 112, distance: 139.5
click at [949, 112] on html "Menu Borden Borden Borden Alle taken Status Werkforce Werkforce Mijn personeel …" at bounding box center [474, 267] width 949 height 735
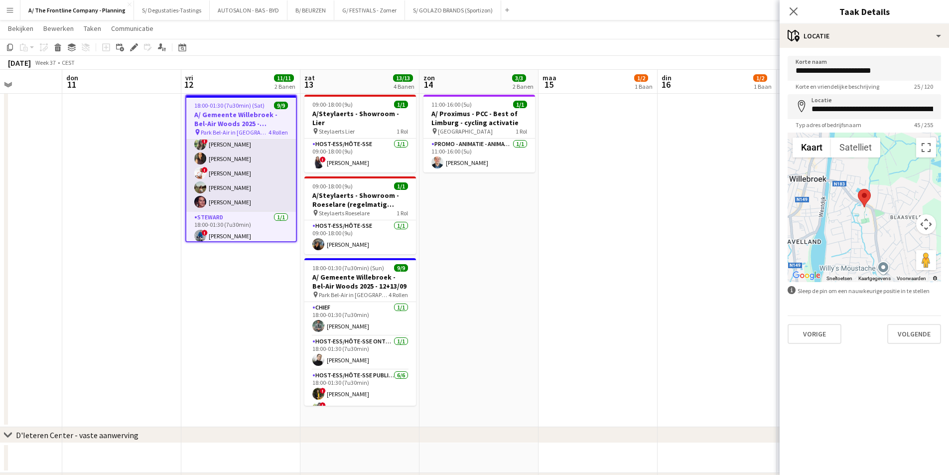
scroll to position [106, 0]
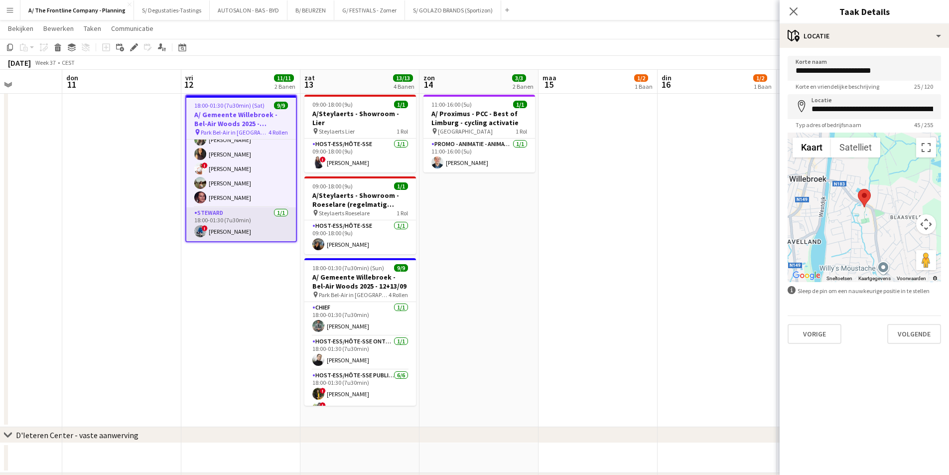
click at [259, 222] on app-card-role "Steward 1/1 18:00-01:30 (7u30min) ! Yari De Herdt" at bounding box center [241, 224] width 110 height 34
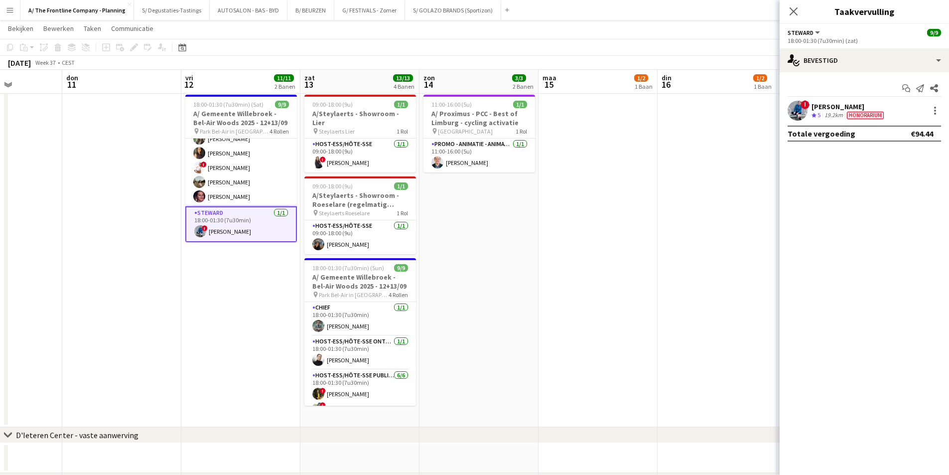
click at [873, 107] on div "Yari De Herdt" at bounding box center [849, 106] width 74 height 9
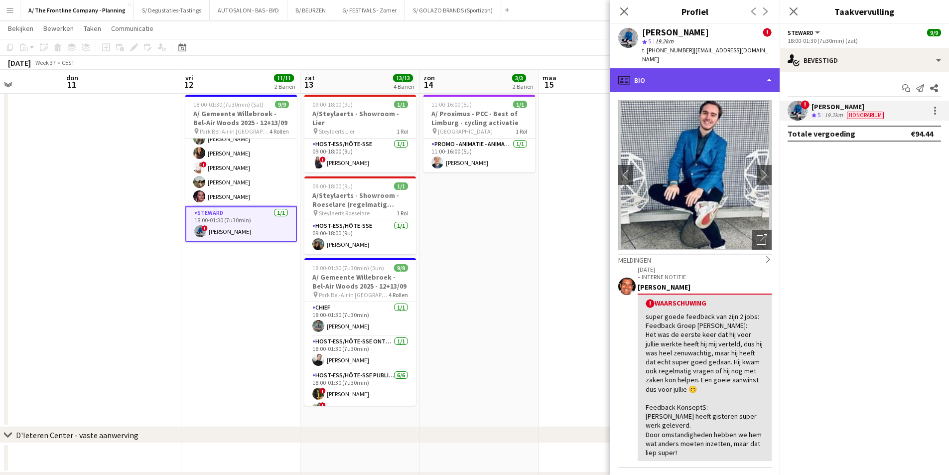
click at [696, 68] on div "profile Bio" at bounding box center [694, 80] width 169 height 24
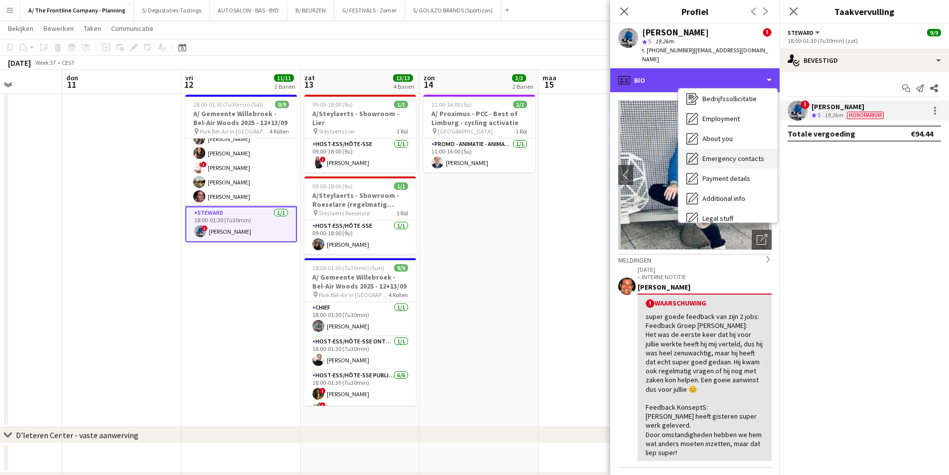
scroll to position [94, 0]
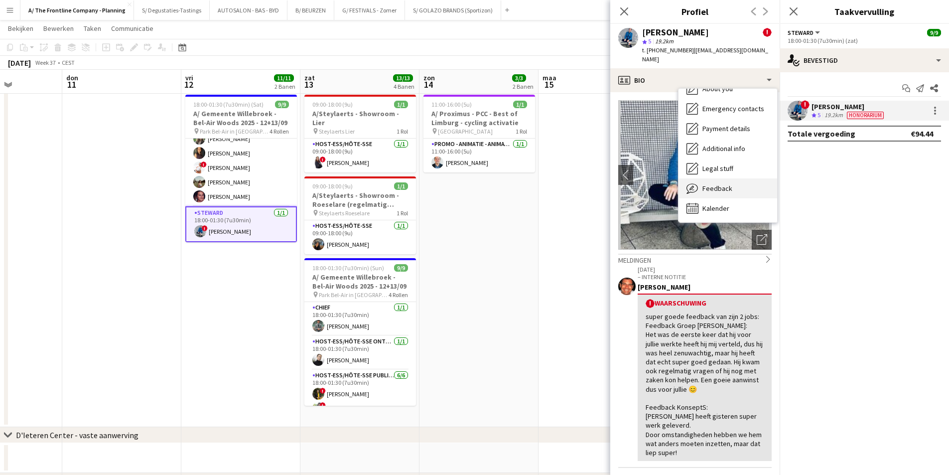
click at [741, 186] on div "Feedback Feedback" at bounding box center [728, 188] width 99 height 20
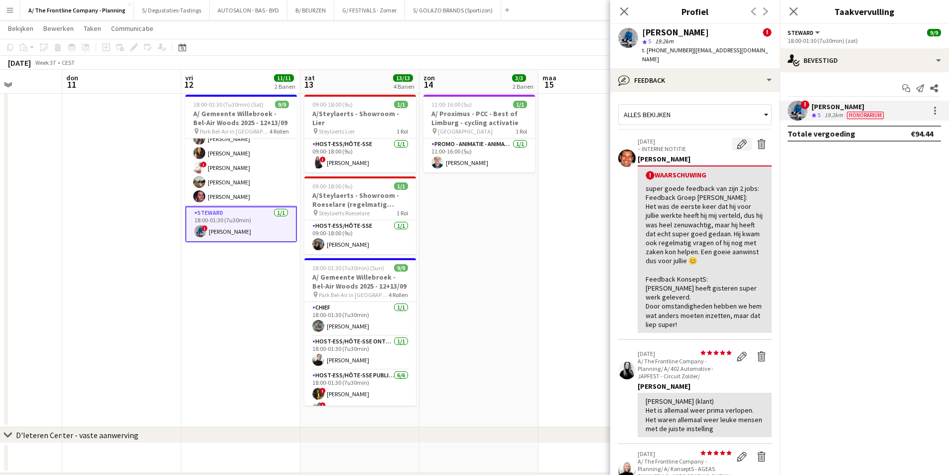
click at [737, 139] on app-icon "Waarschuwing bewerken" at bounding box center [742, 144] width 10 height 10
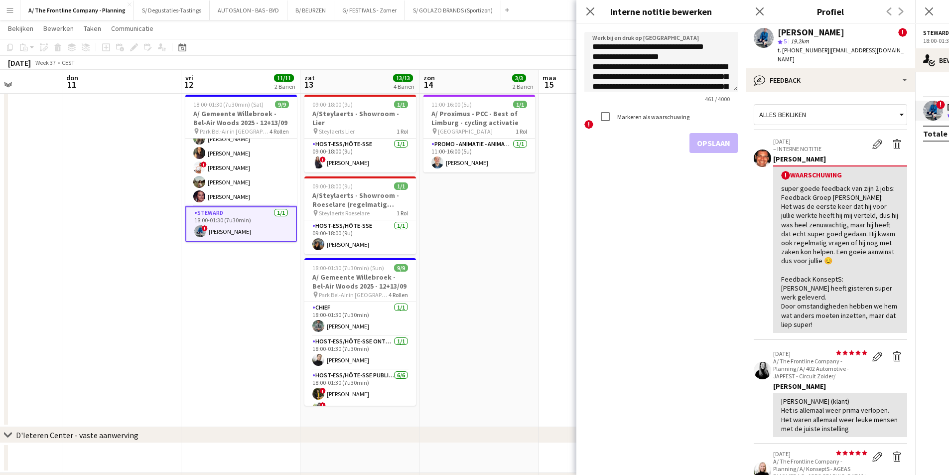
click at [655, 119] on label "Markeren als waarschuwing" at bounding box center [652, 116] width 74 height 7
click at [702, 144] on button "Opslaan" at bounding box center [714, 143] width 48 height 20
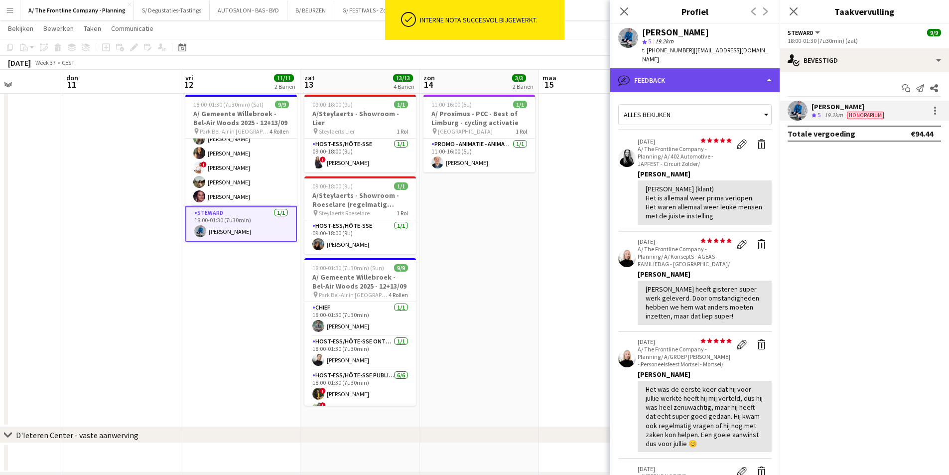
click at [650, 68] on div "bubble-pencil Feedback" at bounding box center [694, 80] width 169 height 24
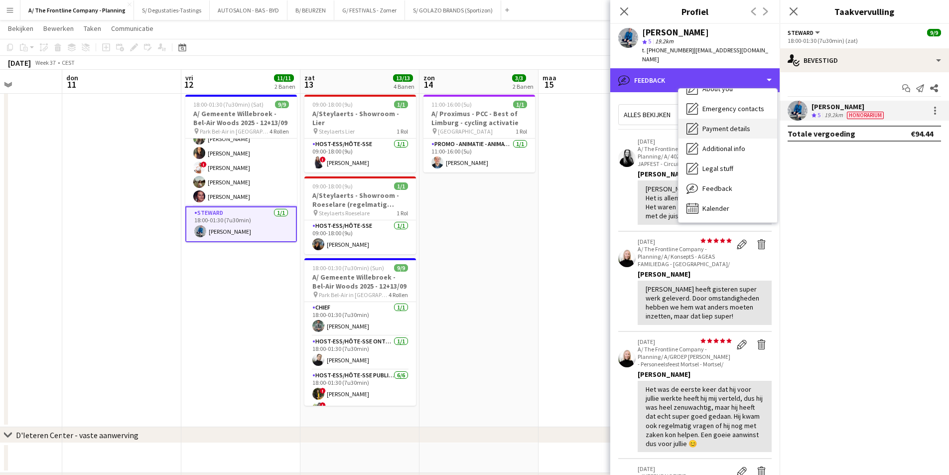
scroll to position [0, 0]
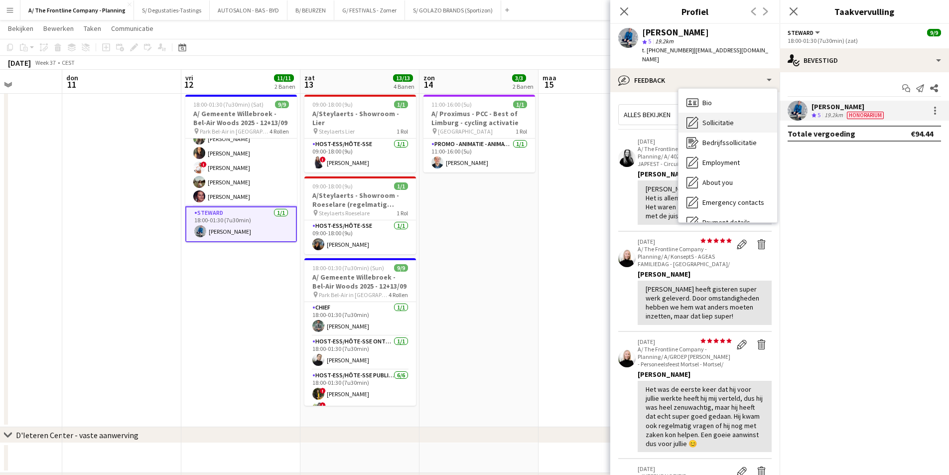
click at [727, 113] on div "Sollicitatie Sollicitatie" at bounding box center [728, 123] width 99 height 20
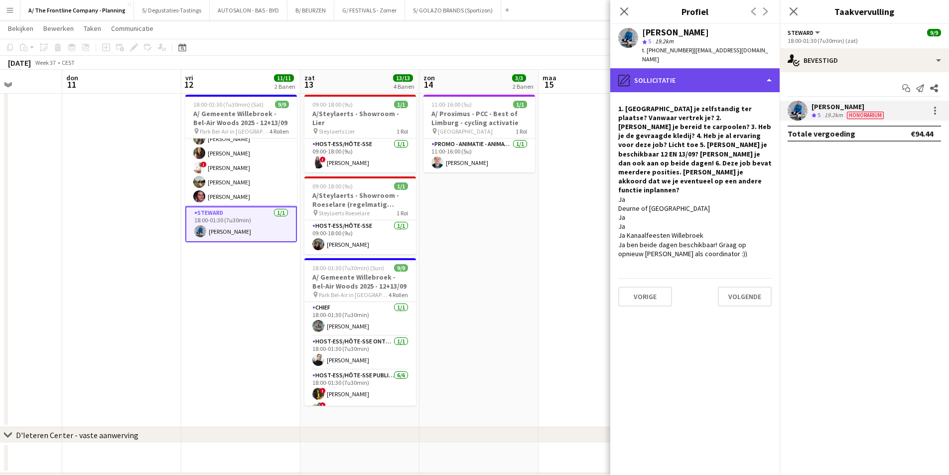
click at [719, 68] on div "pencil4 Sollicitatie" at bounding box center [694, 80] width 169 height 24
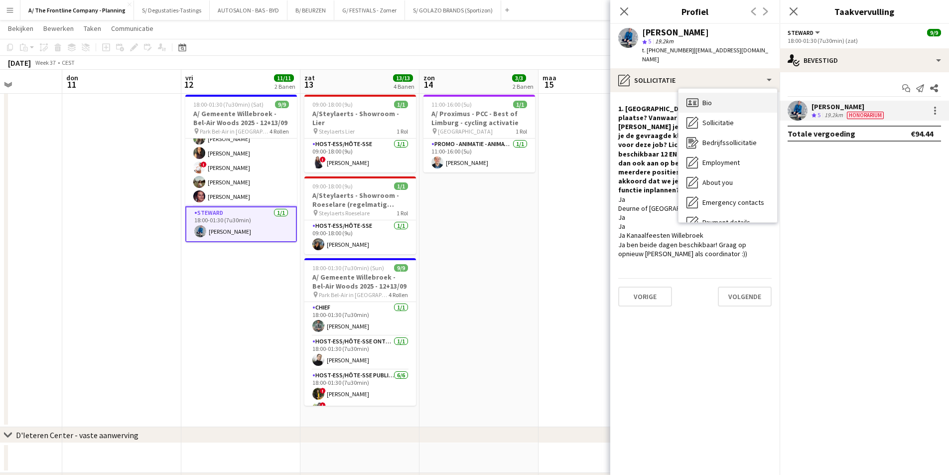
click at [727, 99] on div "Bio Bio" at bounding box center [728, 103] width 99 height 20
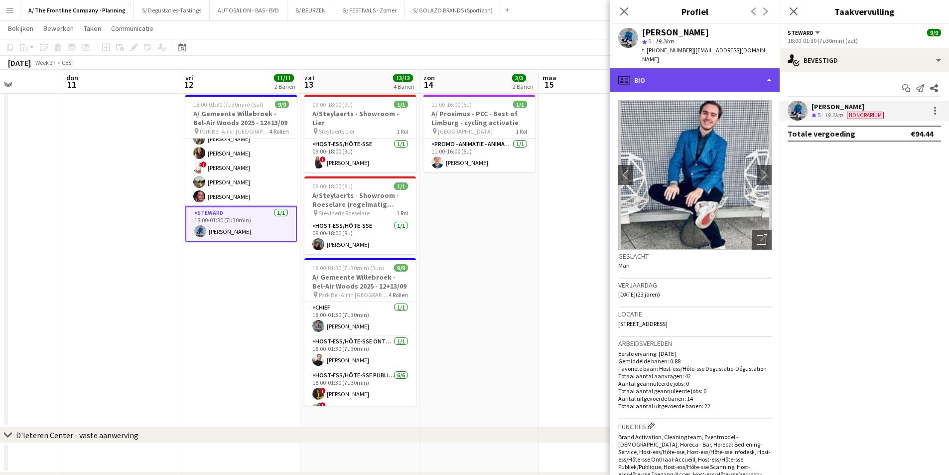
click at [732, 68] on div "profile Bio" at bounding box center [694, 80] width 169 height 24
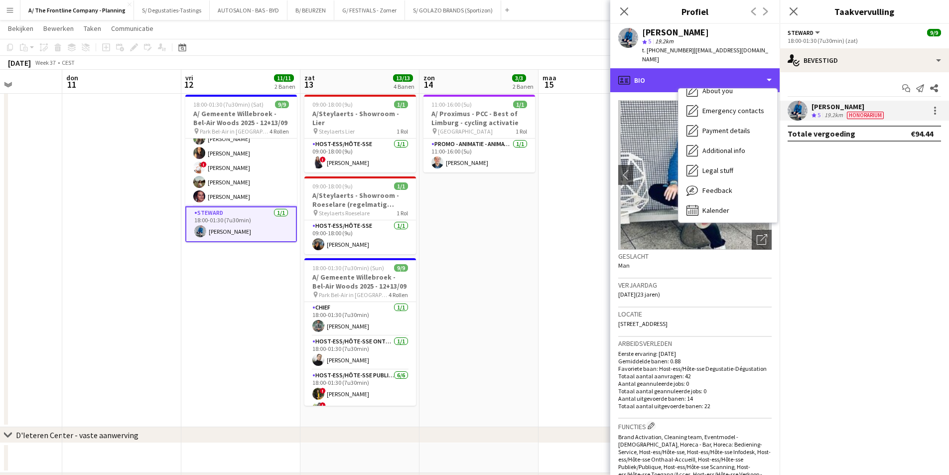
scroll to position [94, 0]
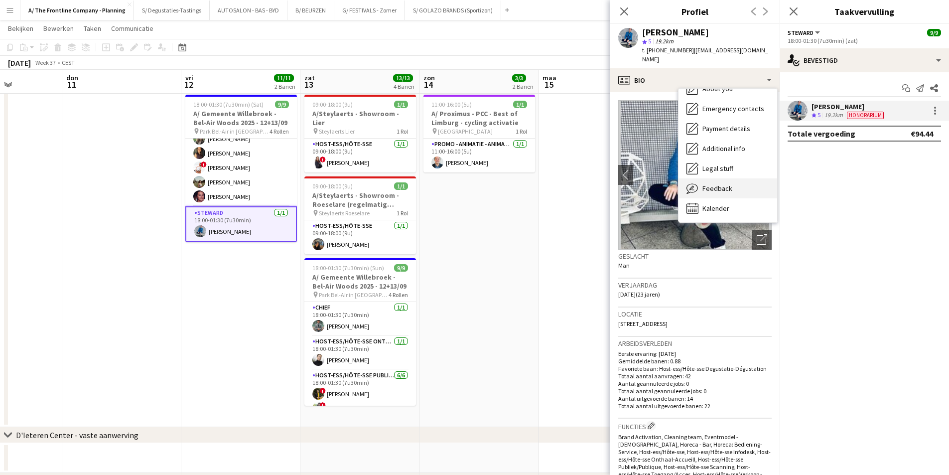
click at [731, 178] on div "Feedback Feedback" at bounding box center [728, 188] width 99 height 20
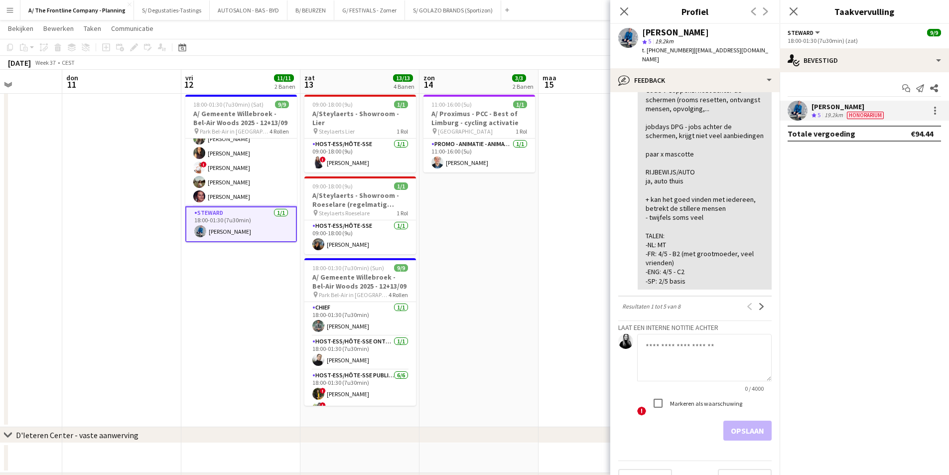
scroll to position [880, 0]
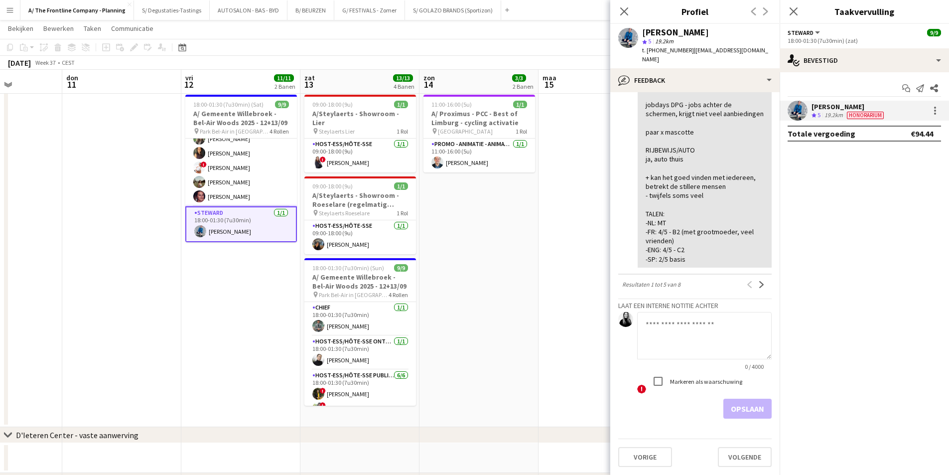
click at [716, 341] on textarea at bounding box center [704, 335] width 135 height 47
type textarea "**********"
click at [693, 384] on label "Markeren als waarschuwing" at bounding box center [705, 381] width 74 height 7
click at [731, 402] on button "Opslaan" at bounding box center [747, 409] width 48 height 20
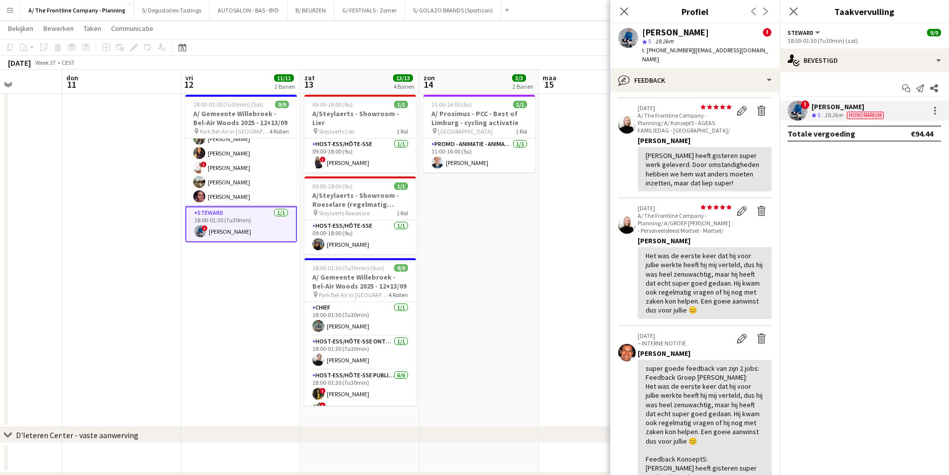
scroll to position [0, 0]
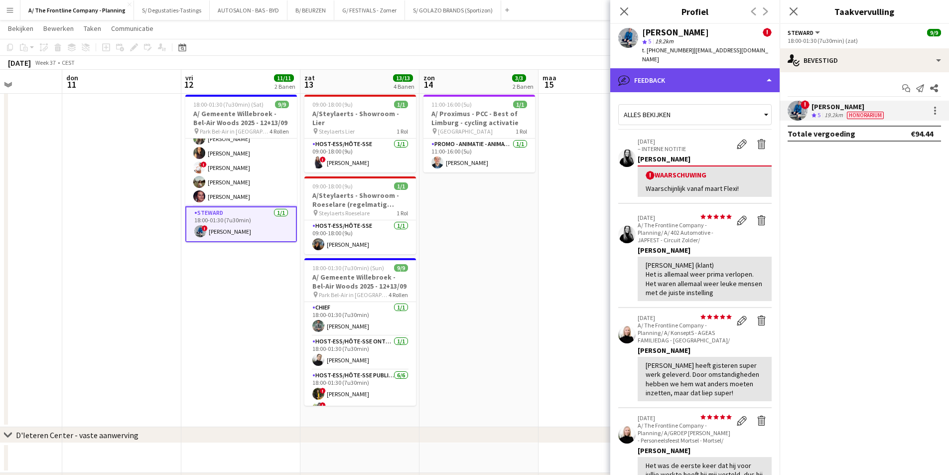
click at [677, 74] on div "bubble-pencil Feedback" at bounding box center [694, 80] width 169 height 24
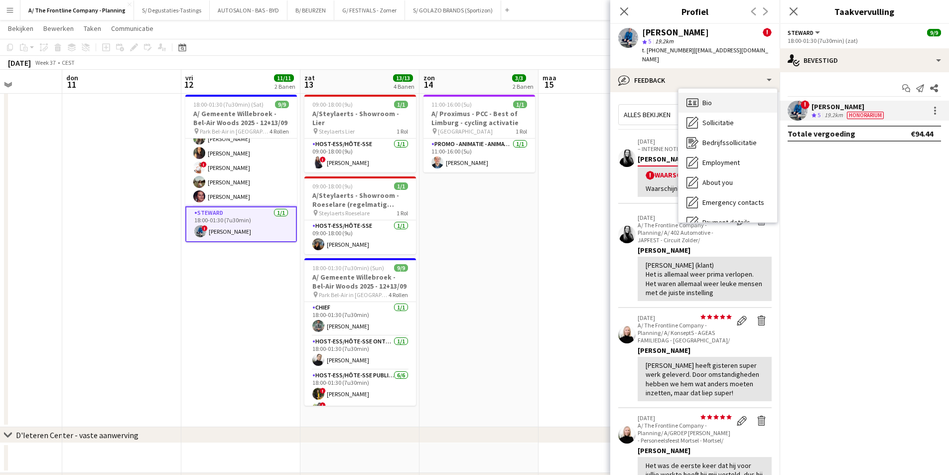
click at [717, 98] on div "Bio Bio" at bounding box center [728, 103] width 99 height 20
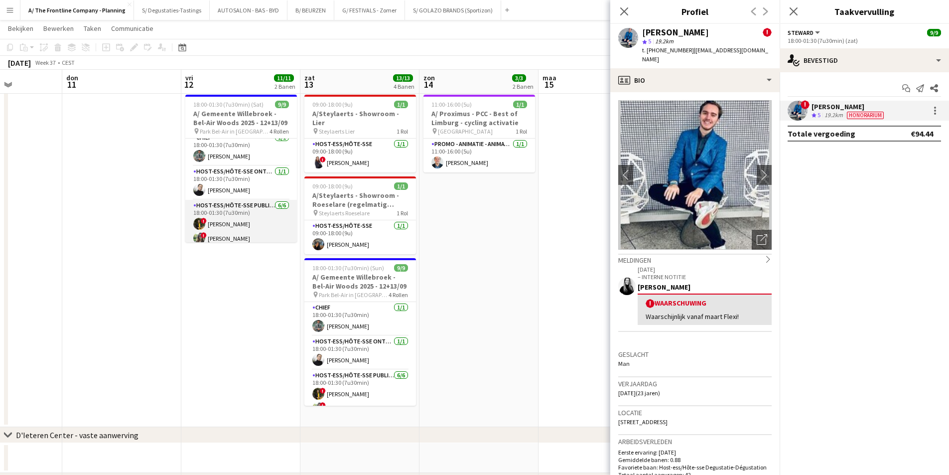
scroll to position [56, 0]
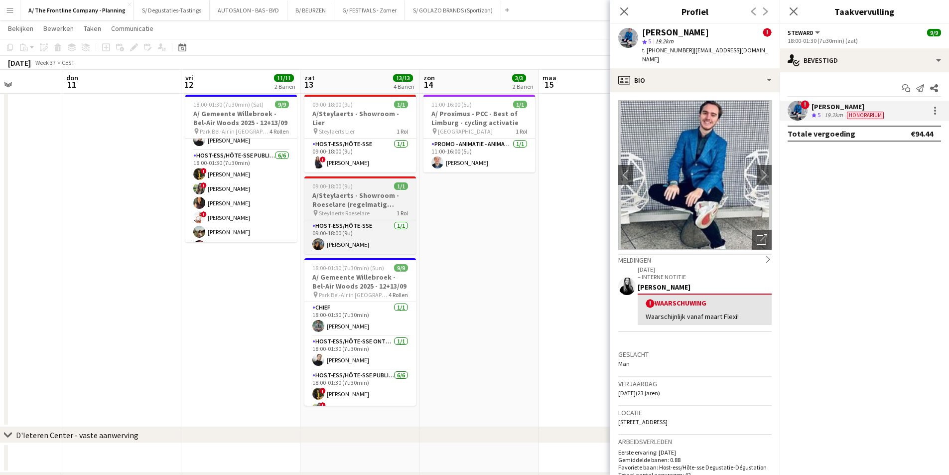
drag, startPoint x: 252, startPoint y: 197, endPoint x: 331, endPoint y: 189, distance: 80.1
click at [252, 197] on app-card-role "Host-ess/Hôte-sse Publiek/Publique 6/6 18:00-01:30 (7u30min) ! Tugba Disli ! Va…" at bounding box center [241, 203] width 112 height 106
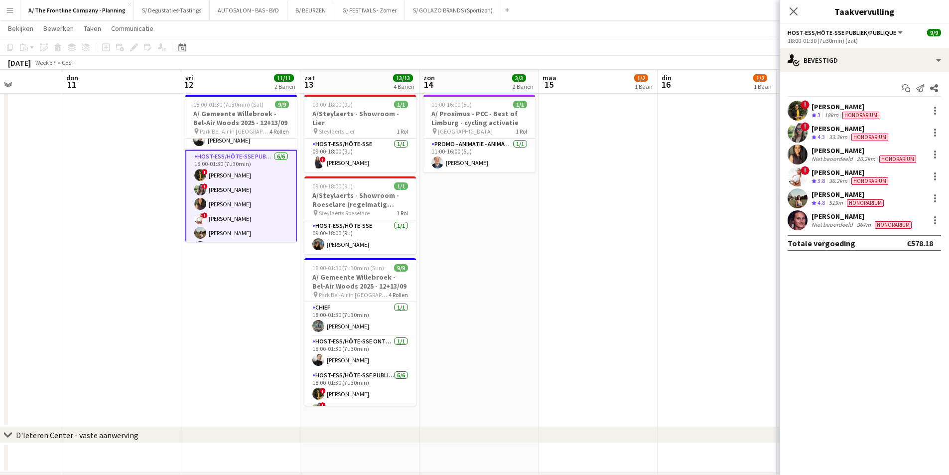
click at [843, 178] on div "36.2km" at bounding box center [838, 181] width 22 height 8
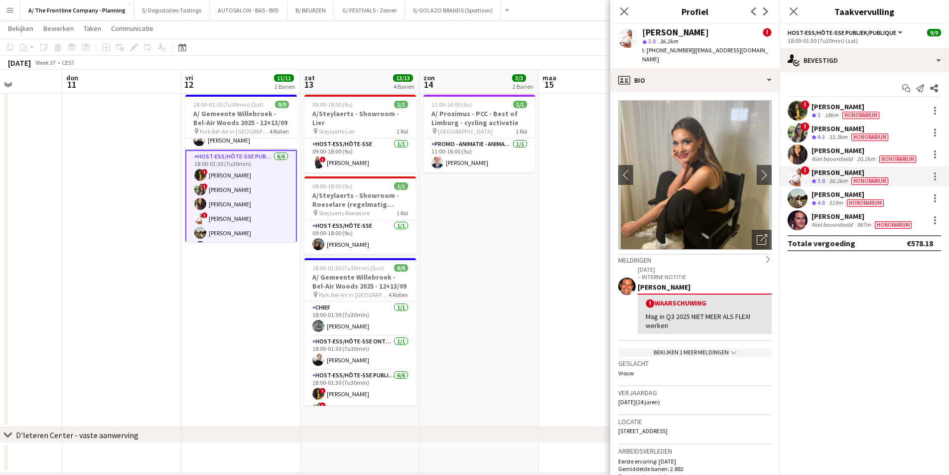
drag, startPoint x: 646, startPoint y: 306, endPoint x: 710, endPoint y: 316, distance: 64.5
click at [710, 316] on div "Mag in Q3 2025 NIET MEER ALS FLEXI werken" at bounding box center [705, 321] width 118 height 18
click at [711, 312] on div "Mag in Q3 2025 NIET MEER ALS FLEXI werken" at bounding box center [705, 321] width 118 height 18
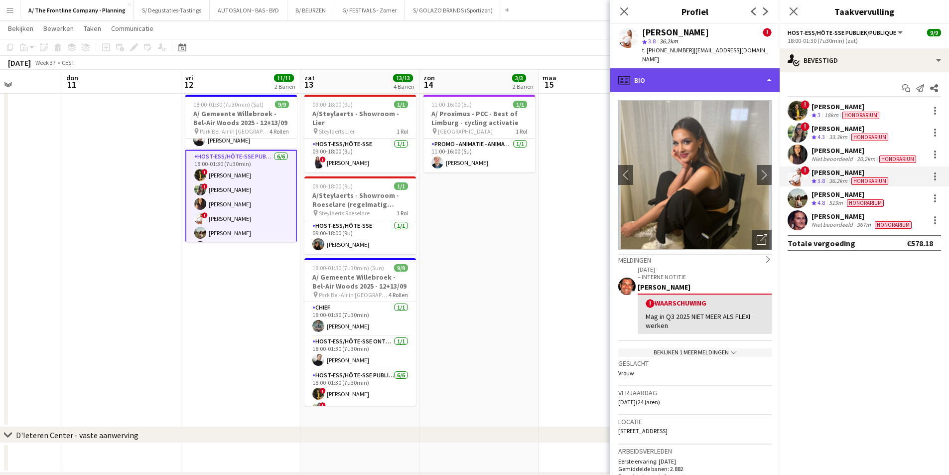
click at [722, 76] on div "profile Bio" at bounding box center [694, 80] width 169 height 24
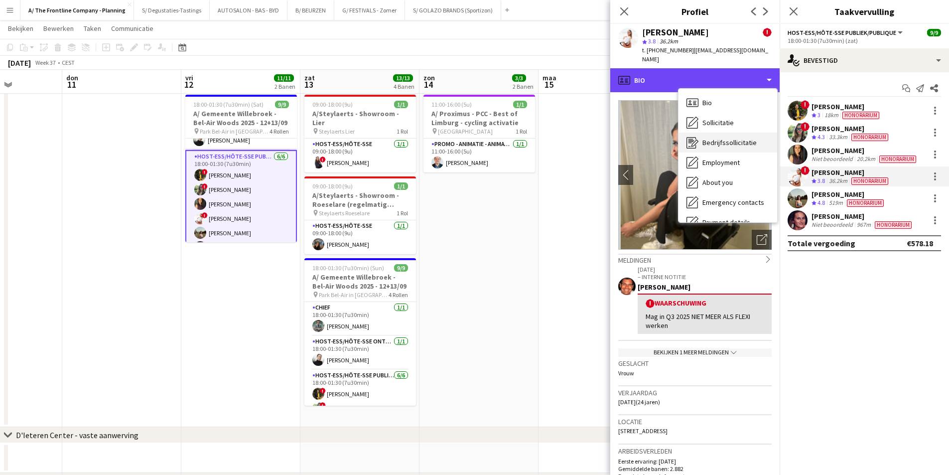
scroll to position [94, 0]
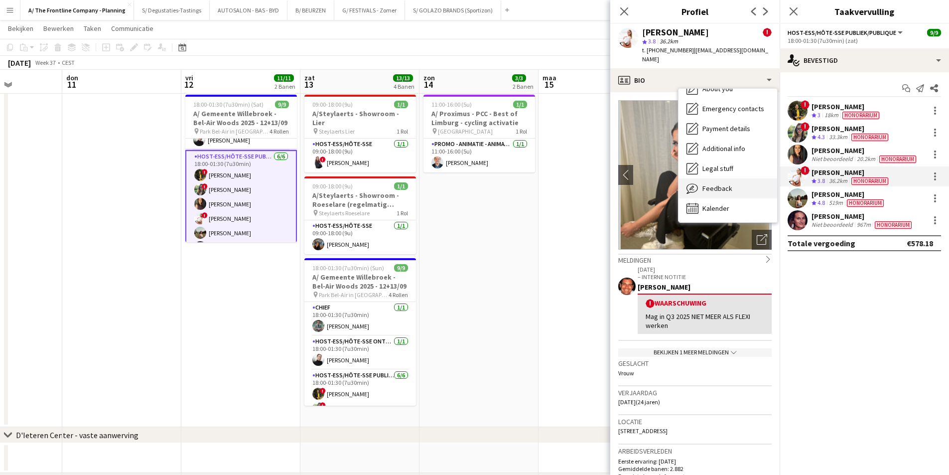
click at [721, 184] on span "Feedback" at bounding box center [717, 188] width 30 height 9
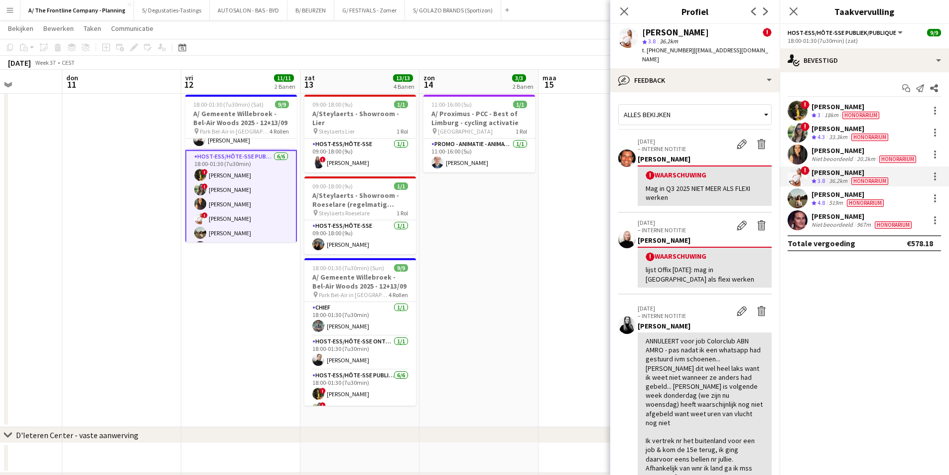
drag, startPoint x: 644, startPoint y: 260, endPoint x: 728, endPoint y: 276, distance: 85.8
click at [728, 276] on div "! Waarschuwing lijst Offix 27/03/2025: mag in Q2 als flexi werken" at bounding box center [705, 267] width 134 height 40
click at [732, 266] on div "lijst Offix 27/03/2025: mag in Q2 als flexi werken" at bounding box center [705, 274] width 118 height 18
drag, startPoint x: 645, startPoint y: 179, endPoint x: 714, endPoint y: 190, distance: 69.5
click at [714, 190] on div "! Waarschuwing Mag in Q3 2025 NIET MEER ALS FLEXI werken" at bounding box center [705, 185] width 134 height 40
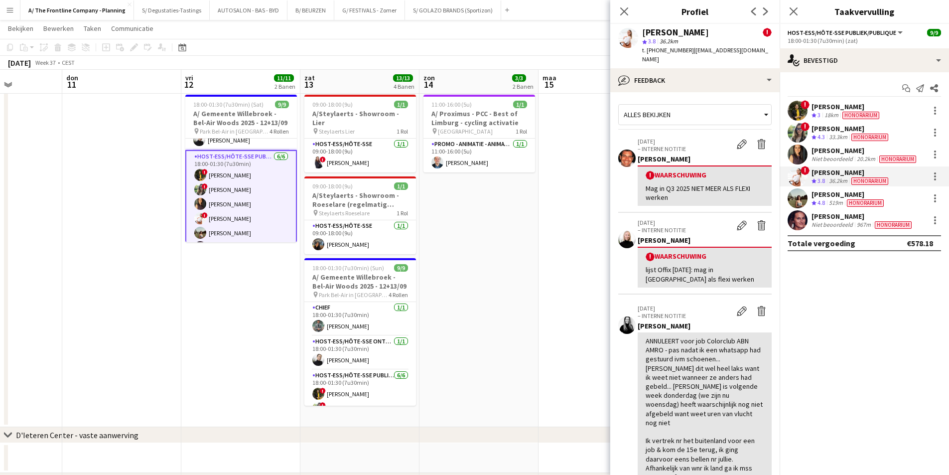
click at [714, 190] on div "Mag in Q3 2025 NIET MEER ALS FLEXI werken" at bounding box center [705, 193] width 118 height 18
click at [242, 236] on app-card-role "Steward 1/1 18:00-01:30 (7u30min) ! Yari De Herdt" at bounding box center [241, 225] width 112 height 34
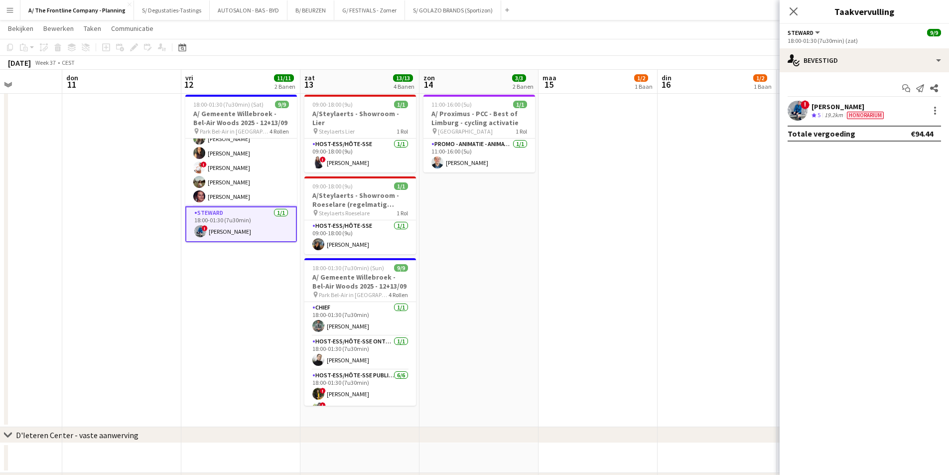
click at [812, 114] on icon "Ploegbeoordeling" at bounding box center [814, 115] width 5 height 5
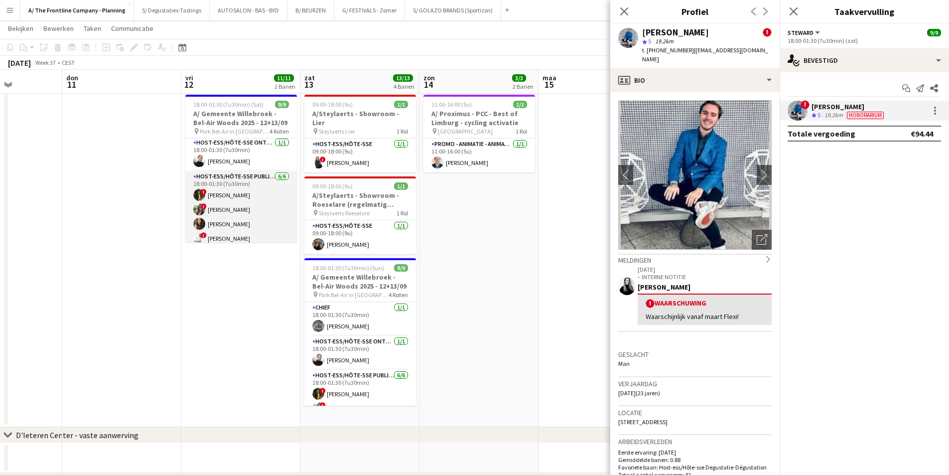
scroll to position [56, 0]
click at [232, 184] on app-card-role "Host-ess/Hôte-sse Publiek/Publique 6/6 18:00-01:30 (7u30min) ! Tugba Disli ! Va…" at bounding box center [241, 203] width 112 height 106
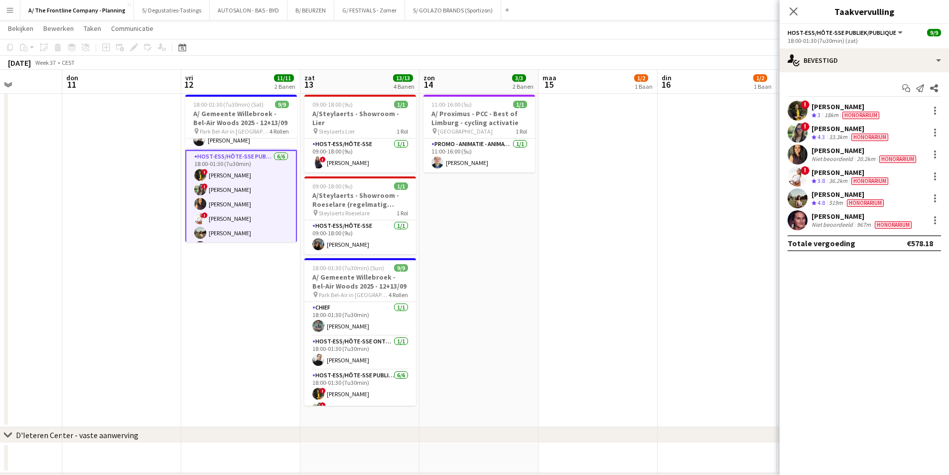
click at [831, 171] on div "Zoë Vanderaa" at bounding box center [851, 172] width 79 height 9
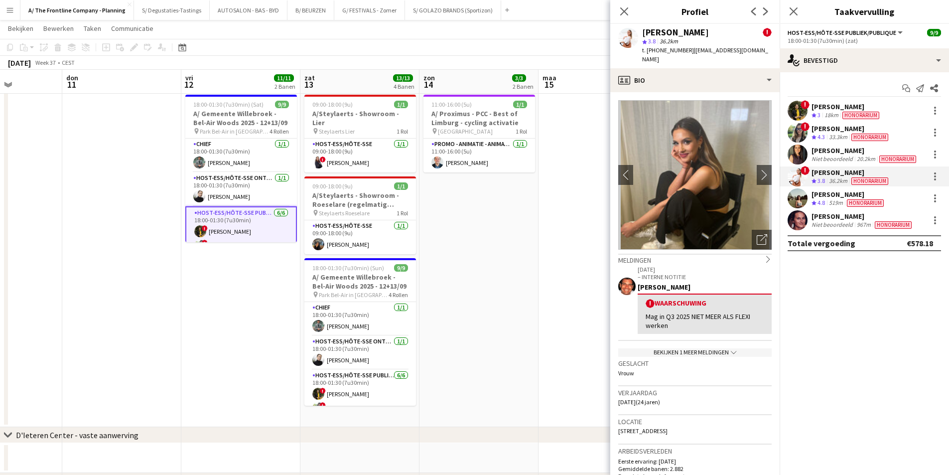
scroll to position [106, 0]
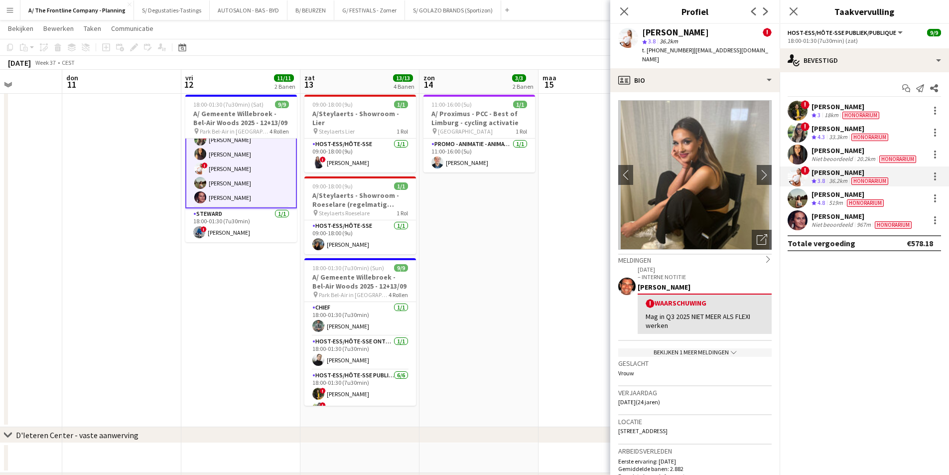
click at [238, 224] on app-card-role "Steward 1/1 18:00-01:30 (7u30min) ! Yari De Herdt" at bounding box center [241, 225] width 112 height 34
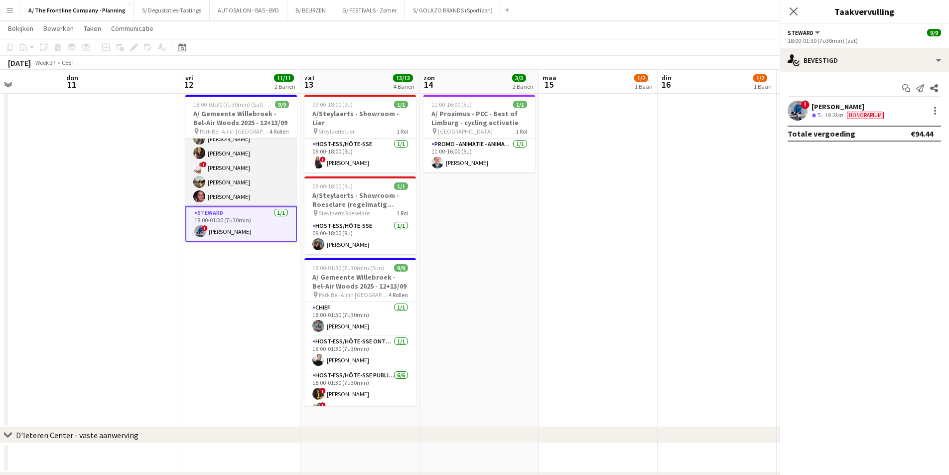
scroll to position [105, 0]
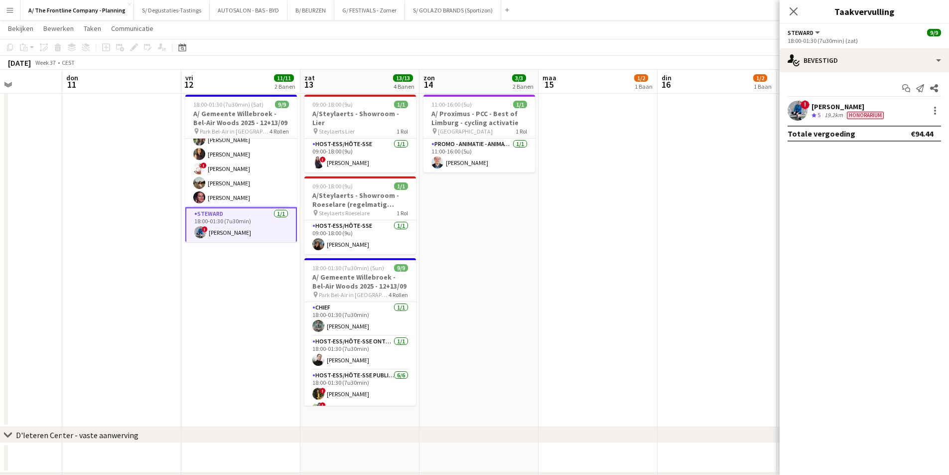
click at [816, 110] on div "Yari De Herdt" at bounding box center [849, 106] width 74 height 9
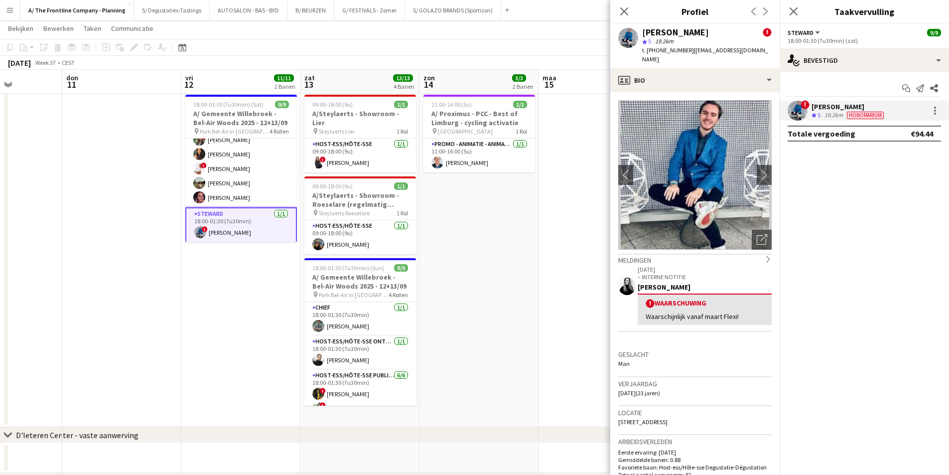
click at [236, 80] on app-board-header-date "vri 12 11/11 2 Banen" at bounding box center [240, 82] width 119 height 24
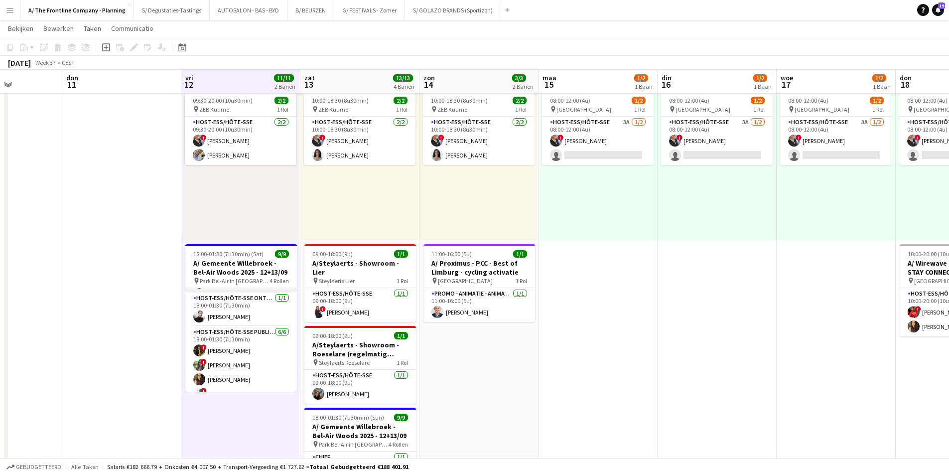
scroll to position [50, 0]
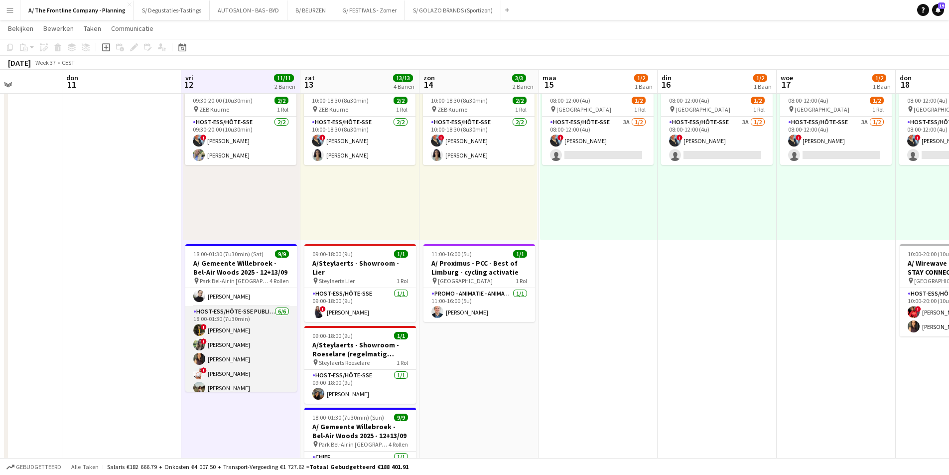
click at [231, 332] on app-card-role "Host-ess/Hôte-sse Publiek/Publique 6/6 18:00-01:30 (7u30min) ! Tugba Disli ! Va…" at bounding box center [241, 359] width 112 height 106
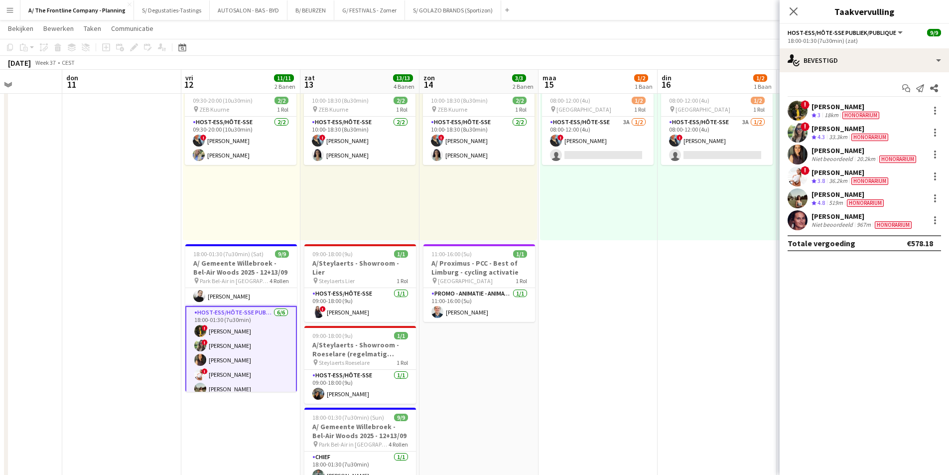
click at [820, 104] on div "Tugba Disli" at bounding box center [847, 106] width 70 height 9
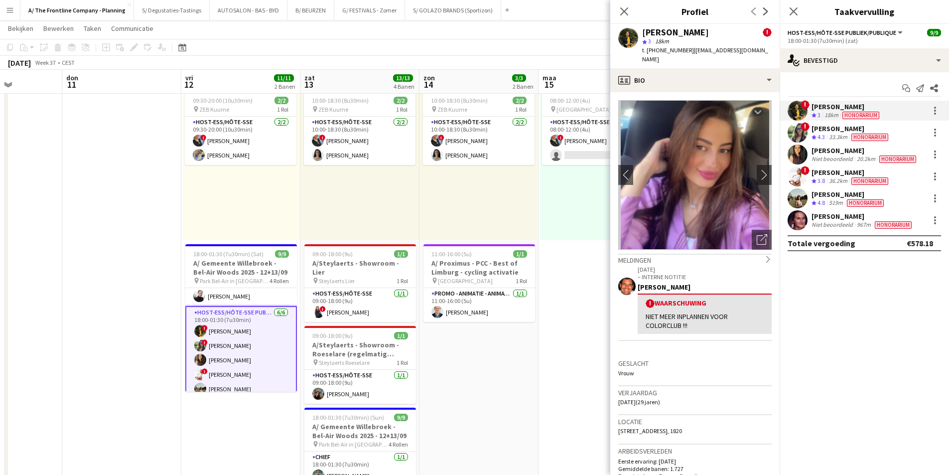
drag, startPoint x: 633, startPoint y: 312, endPoint x: 728, endPoint y: 308, distance: 94.7
click at [728, 308] on app-crew-profile-feedback-alert "10-06-2025 – INTERNE NOTITIE Peter Desart ! Waarschuwing NIET MEER INPLANNEN VO…" at bounding box center [694, 303] width 153 height 77
click at [724, 326] on app-crew-profile-feedback-alert "10-06-2025 – INTERNE NOTITIE Peter Desart ! Waarschuwing NIET MEER INPLANNEN VO…" at bounding box center [694, 303] width 153 height 77
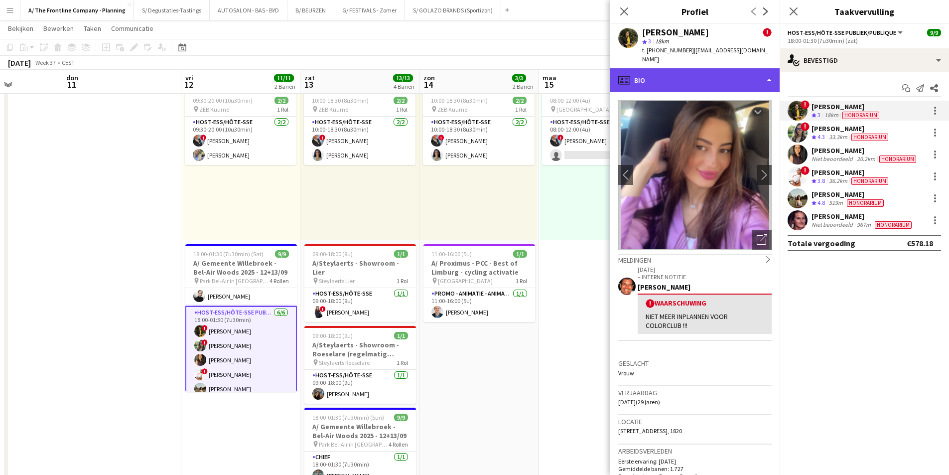
click at [749, 75] on div "profile Bio" at bounding box center [694, 80] width 169 height 24
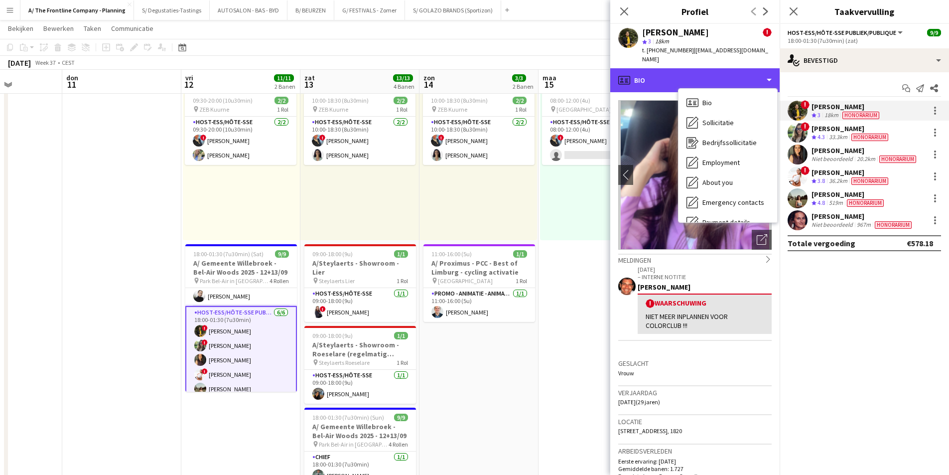
scroll to position [94, 0]
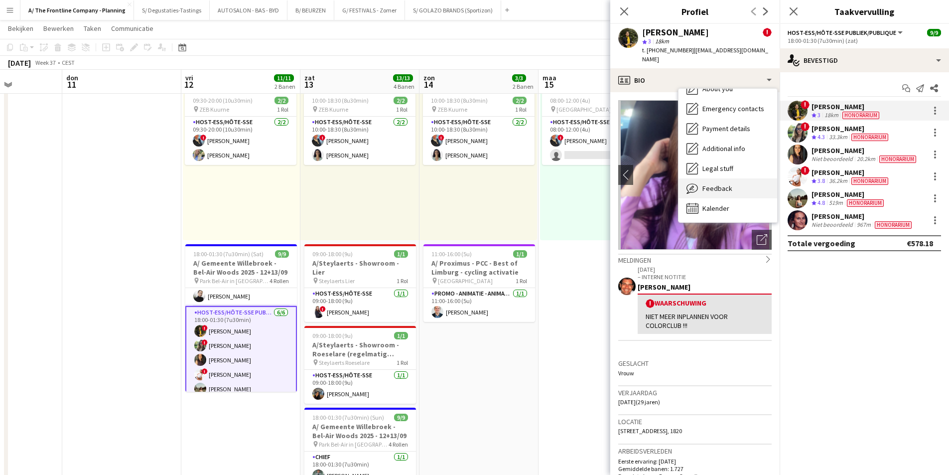
click at [742, 180] on div "Feedback Feedback" at bounding box center [728, 188] width 99 height 20
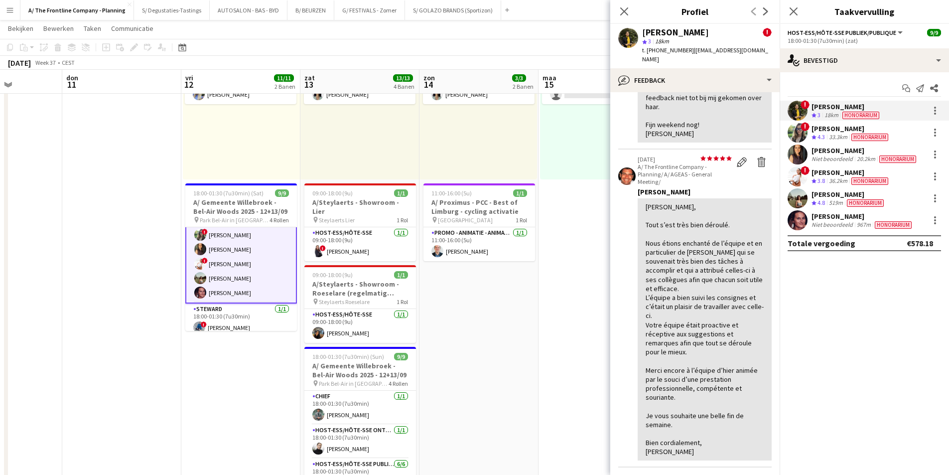
scroll to position [106, 0]
click at [266, 323] on app-card-role "Steward 1/1 18:00-01:30 (7u30min) ! Yari De Herdt" at bounding box center [241, 314] width 112 height 34
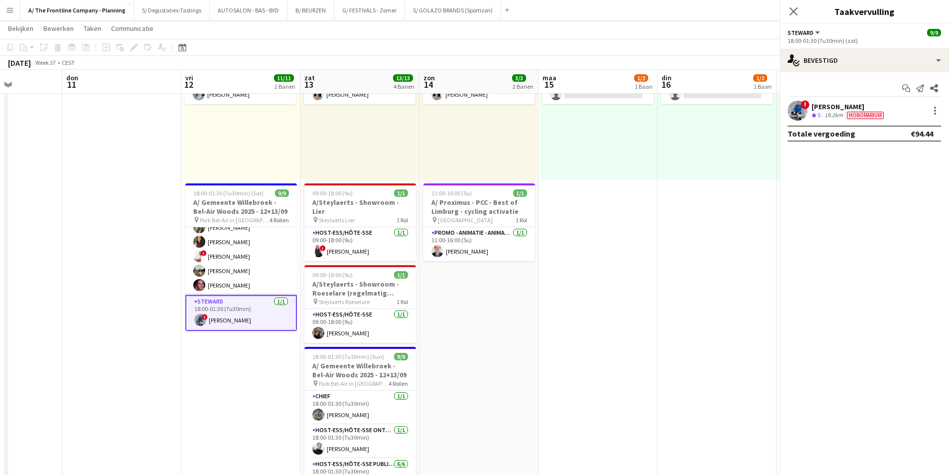
scroll to position [105, 0]
click at [930, 108] on div at bounding box center [935, 111] width 12 height 12
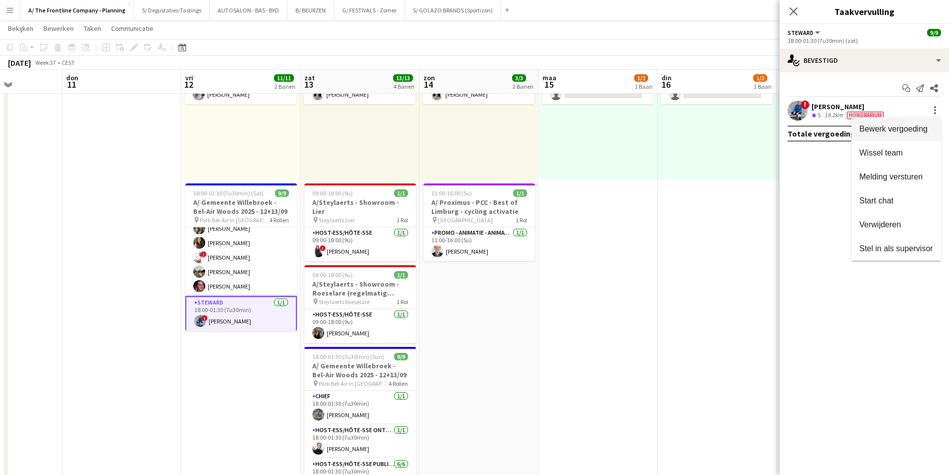
drag, startPoint x: 930, startPoint y: 108, endPoint x: 916, endPoint y: 126, distance: 23.1
click at [916, 126] on span "Bewerk vergoeding" at bounding box center [893, 129] width 68 height 8
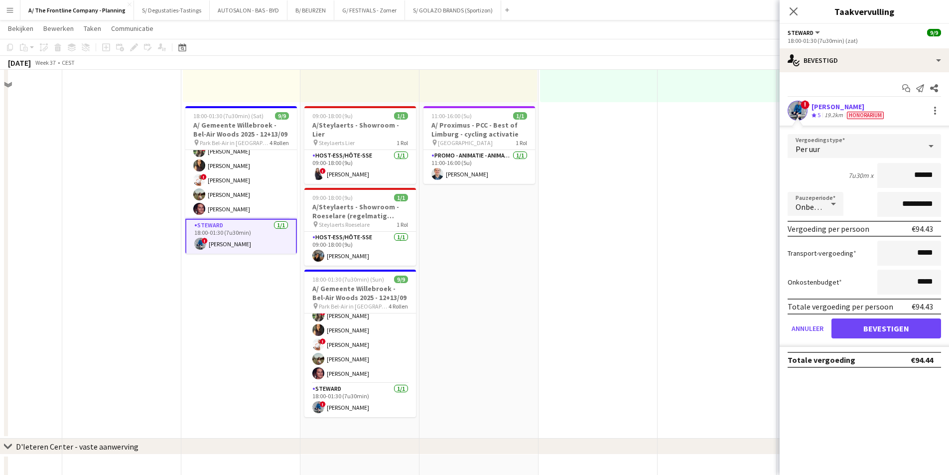
scroll to position [61, 0]
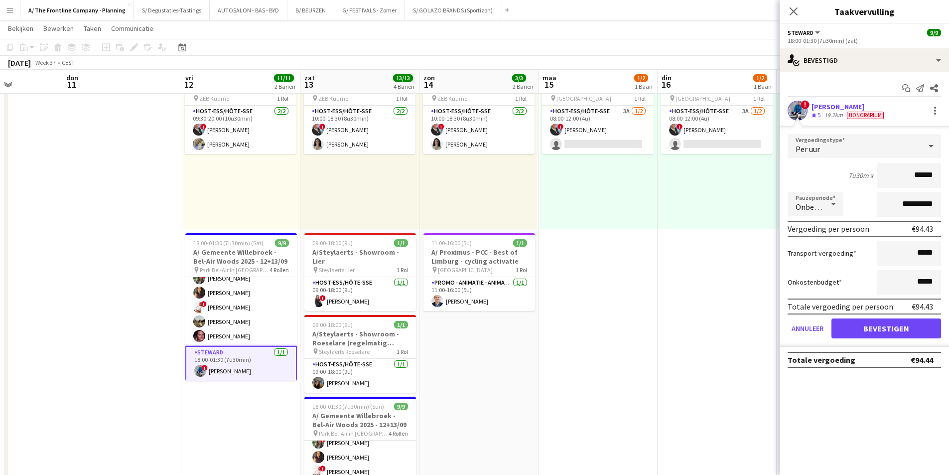
drag, startPoint x: 248, startPoint y: 258, endPoint x: 196, endPoint y: 61, distance: 203.6
click at [248, 258] on h3 "A/ Gemeente Willebroek - Bel-Air Woods 2025 - 12+13/09" at bounding box center [241, 257] width 112 height 18
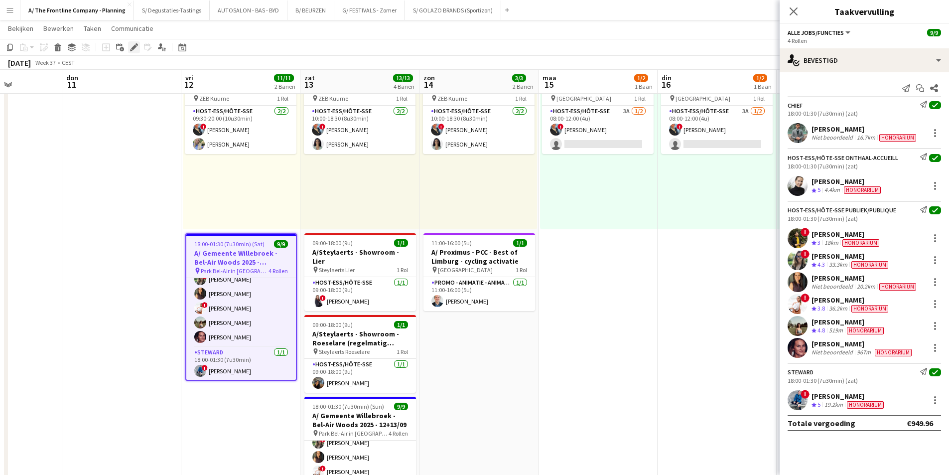
click at [132, 44] on icon "Bewerken" at bounding box center [134, 47] width 8 height 8
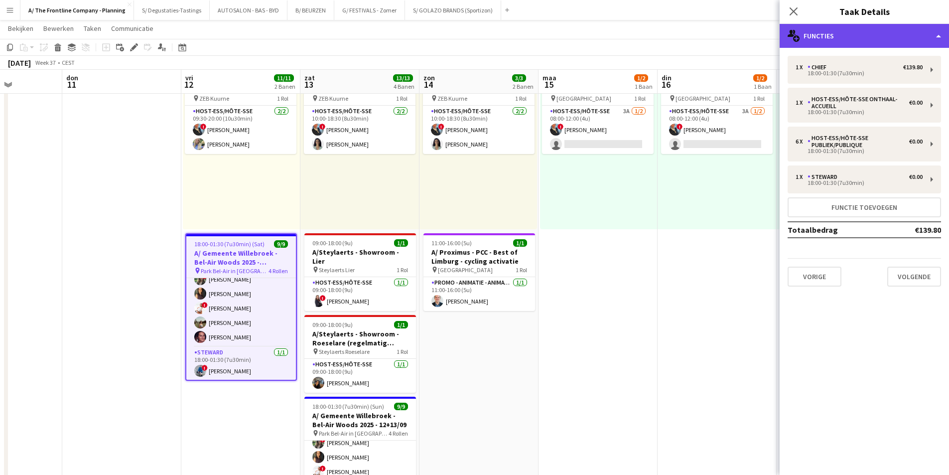
click at [859, 39] on div "multiple-users-add Functies" at bounding box center [864, 36] width 169 height 24
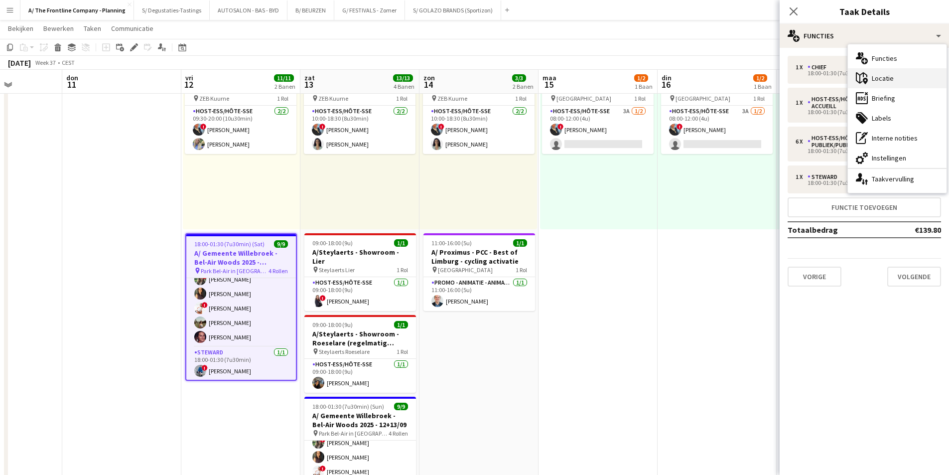
click at [886, 78] on div "maps-pin-1 Locatie" at bounding box center [897, 78] width 99 height 20
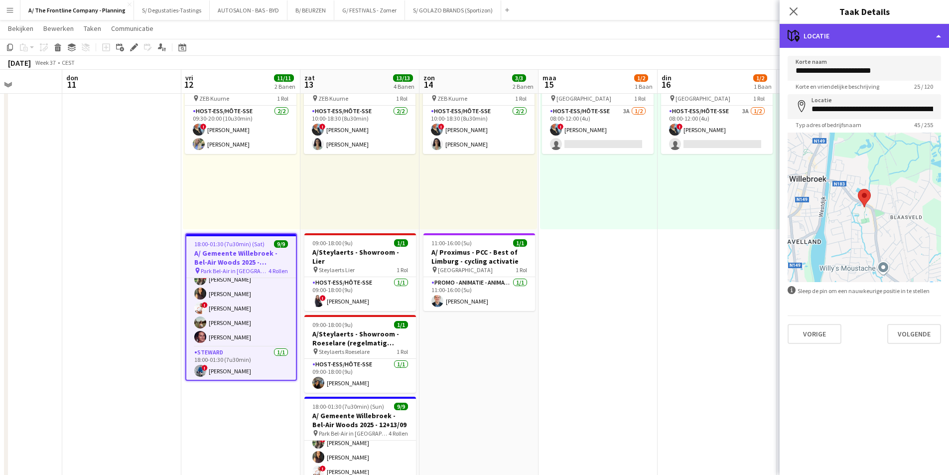
click at [877, 37] on div "maps-pin-1 Locatie" at bounding box center [864, 36] width 169 height 24
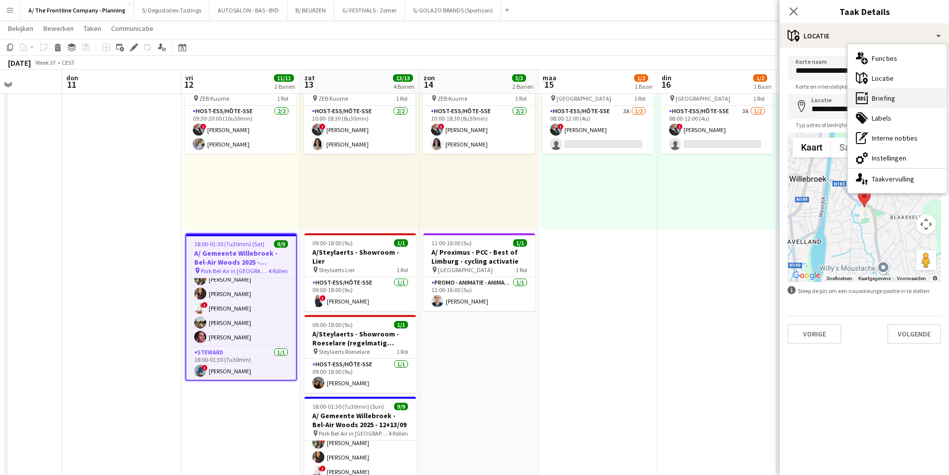
click at [893, 93] on div "ads-window Briefing" at bounding box center [897, 98] width 99 height 20
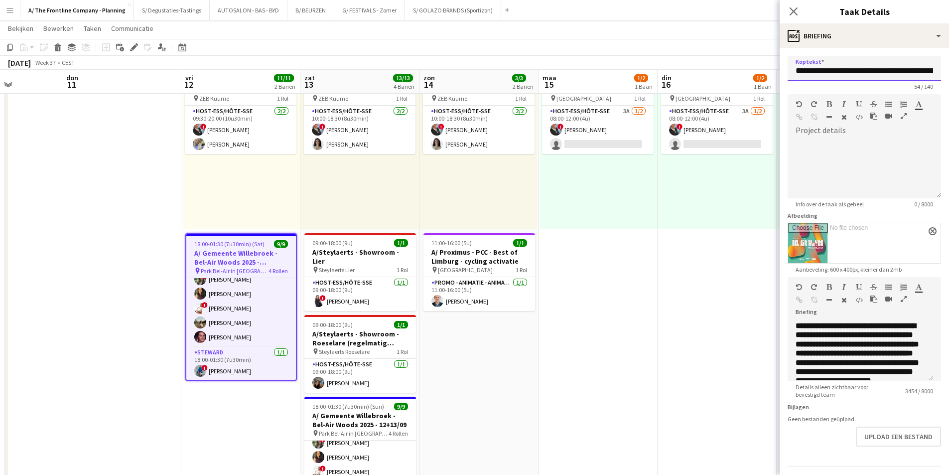
scroll to position [0, 56]
drag, startPoint x: 806, startPoint y: 70, endPoint x: 946, endPoint y: 69, distance: 139.5
click at [946, 69] on mat-expansion-panel "**********" at bounding box center [864, 261] width 169 height 427
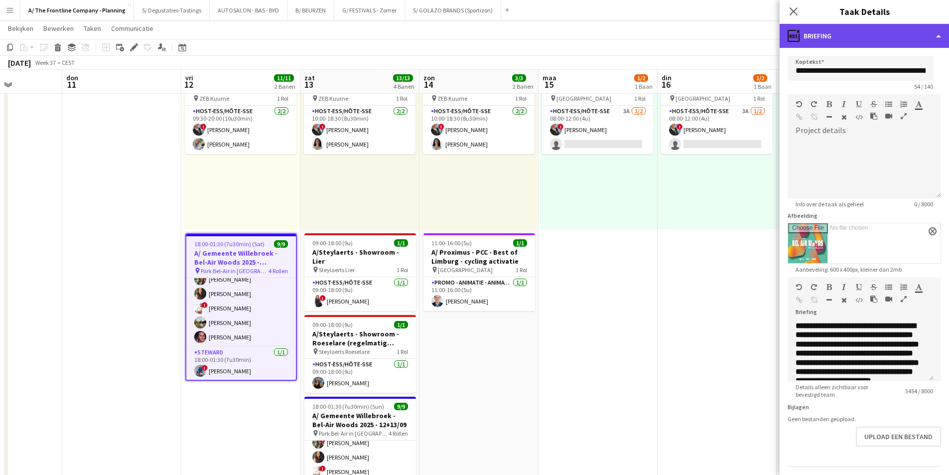
click at [848, 26] on div "ads-window Briefing" at bounding box center [864, 36] width 169 height 24
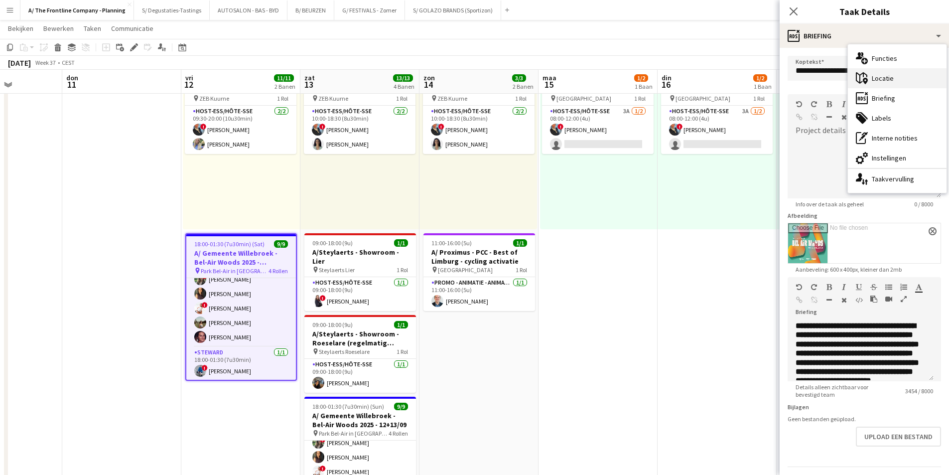
click at [920, 70] on div "maps-pin-1 Locatie" at bounding box center [897, 78] width 99 height 20
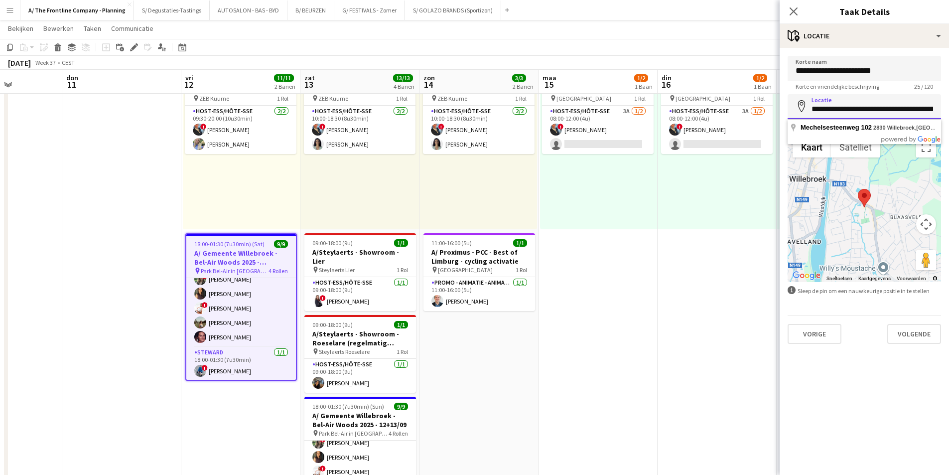
scroll to position [0, 35]
drag, startPoint x: 813, startPoint y: 109, endPoint x: 952, endPoint y: 104, distance: 139.6
click at [949, 104] on html "Menu Borden Borden Borden Alle taken Status Werkforce Werkforce Mijn personeel …" at bounding box center [474, 306] width 949 height 735
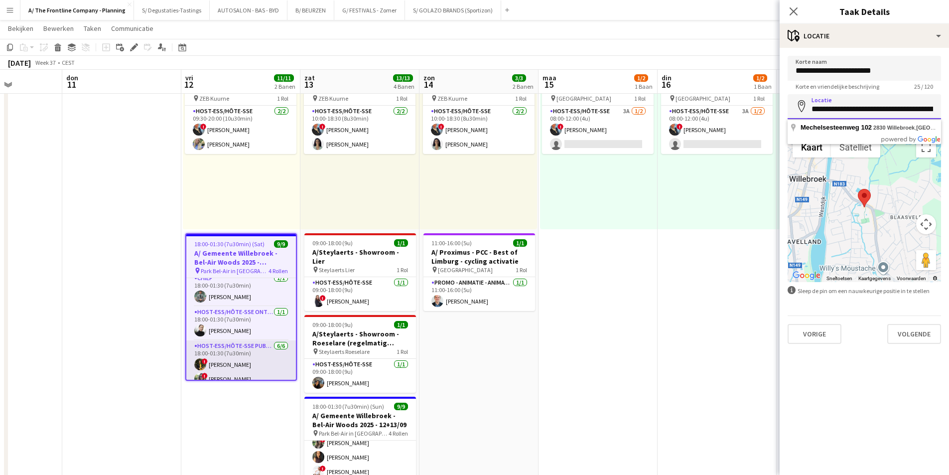
scroll to position [0, 0]
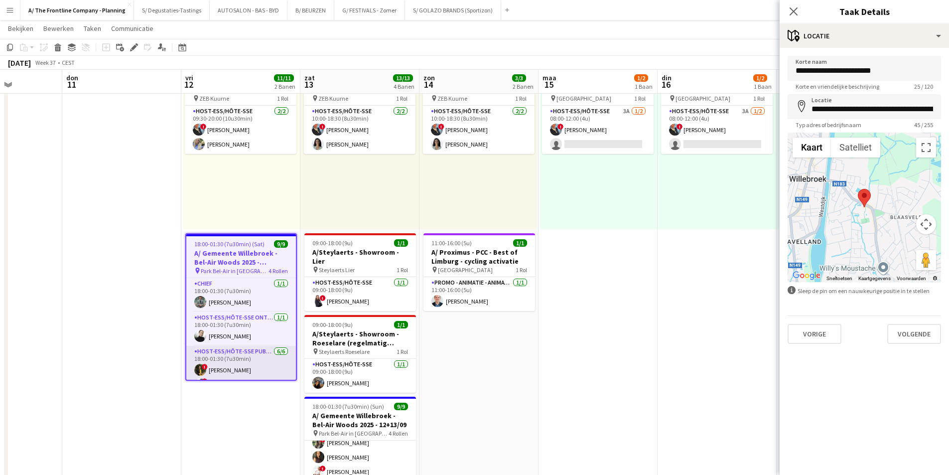
click at [244, 375] on app-card-role "Host-ess/Hôte-sse Publiek/Publique 6/6 18:00-01:30 (7u30min) ! Tugba Disli ! Va…" at bounding box center [241, 399] width 110 height 106
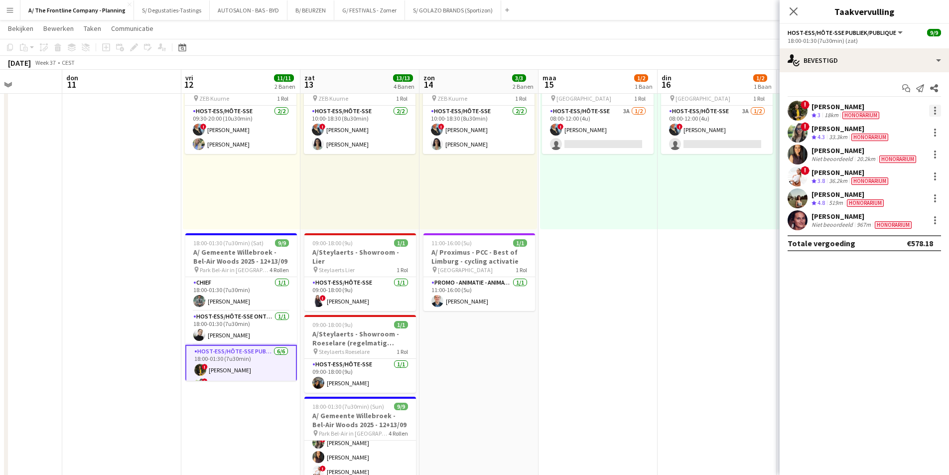
click at [934, 115] on div at bounding box center [935, 111] width 12 height 12
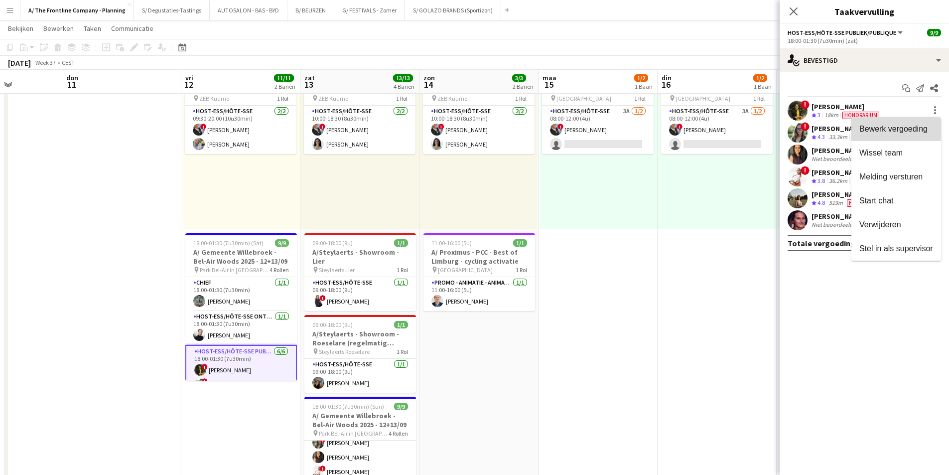
click at [915, 128] on span "Bewerk vergoeding" at bounding box center [893, 129] width 68 height 8
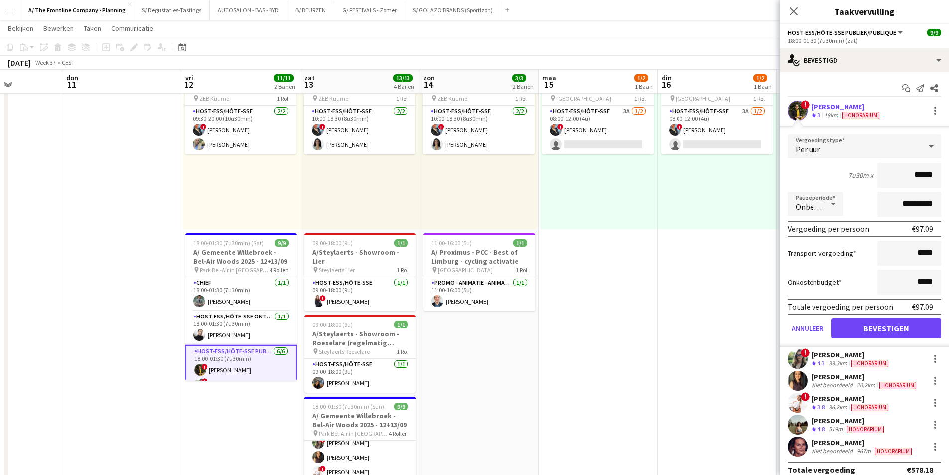
click at [810, 109] on div "! Tugba Disli Ploegbeoordeling 3 18km Honorarium" at bounding box center [864, 111] width 169 height 20
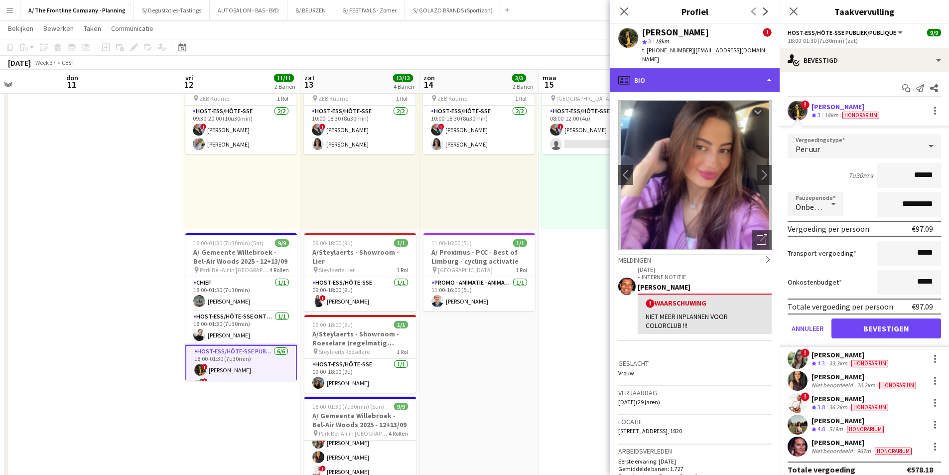
click at [690, 76] on div "profile Bio" at bounding box center [694, 80] width 169 height 24
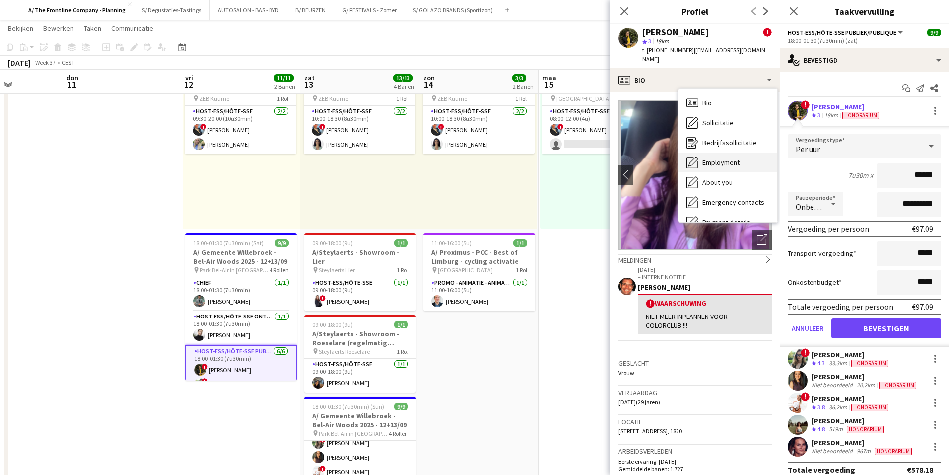
click at [727, 158] on span "Employment" at bounding box center [720, 162] width 37 height 9
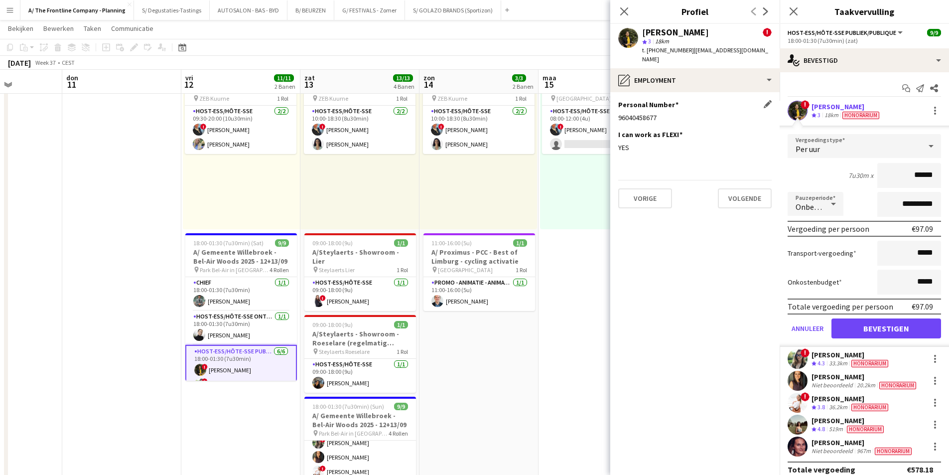
click at [651, 113] on div "96040458677" at bounding box center [694, 117] width 153 height 9
copy div "96040458677"
click at [816, 378] on div "Fadoua Belarbi" at bounding box center [865, 376] width 107 height 9
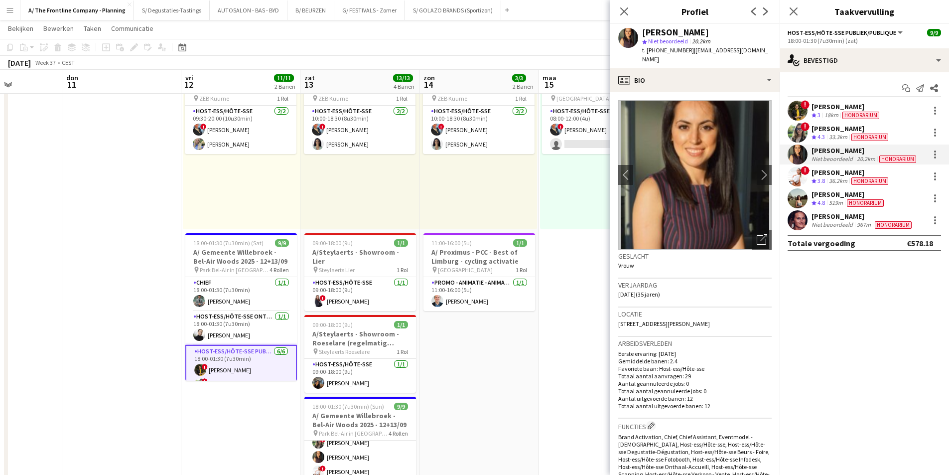
click at [721, 92] on app-crew-profile-bio "chevron-left chevron-right Foto's pop-up openen Geslacht Vrouw Verjaardag 20-06…" at bounding box center [694, 283] width 169 height 383
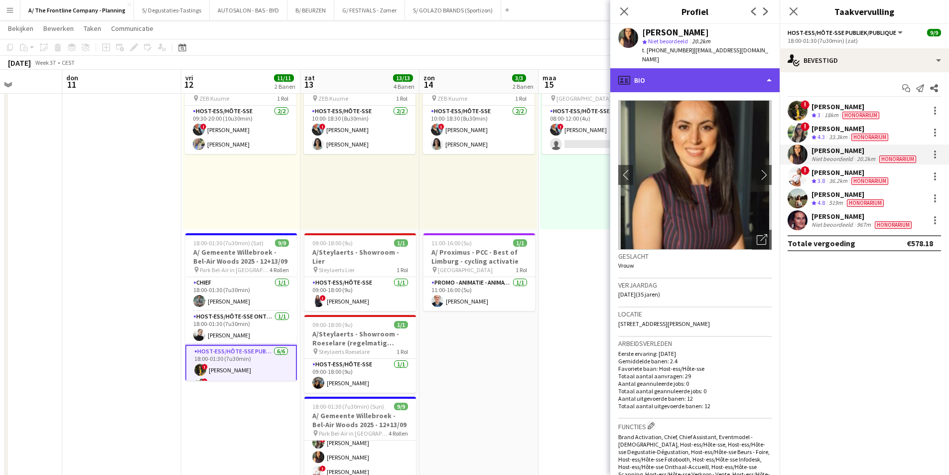
click at [719, 68] on div "profile Bio" at bounding box center [694, 80] width 169 height 24
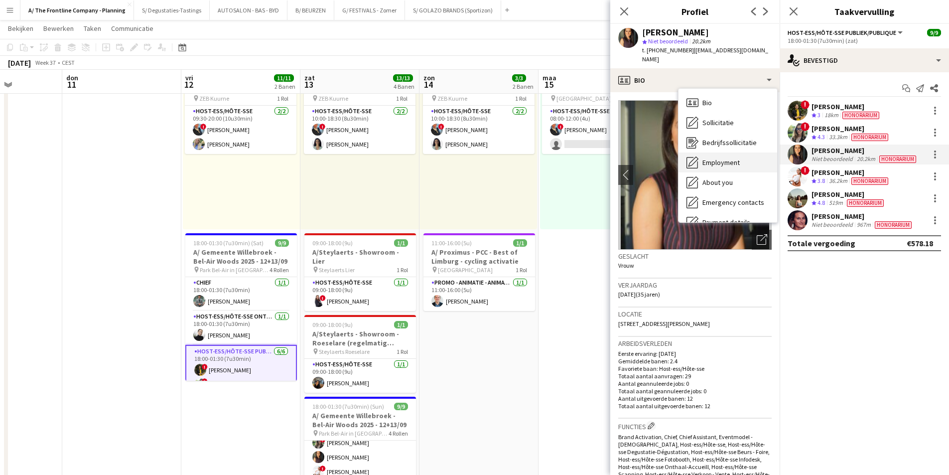
click at [745, 152] on div "Employment Employment" at bounding box center [728, 162] width 99 height 20
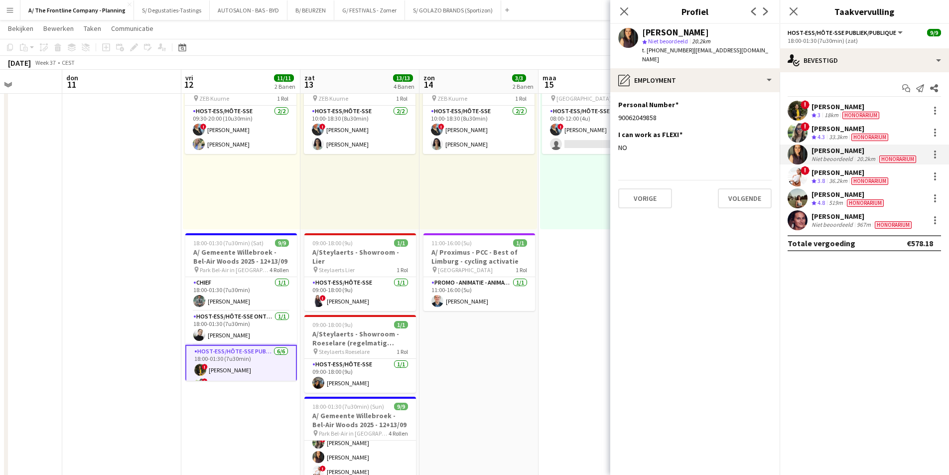
drag, startPoint x: 249, startPoint y: 249, endPoint x: 247, endPoint y: 212, distance: 37.4
click at [249, 249] on h3 "A/ Gemeente Willebroek - Bel-Air Woods 2025 - 12+13/09" at bounding box center [241, 257] width 112 height 18
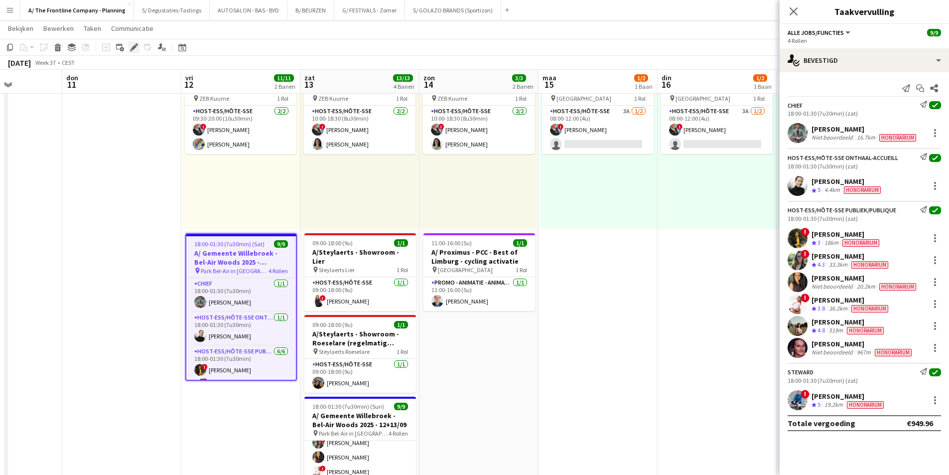
click at [130, 43] on div "Bewerken" at bounding box center [134, 47] width 12 height 12
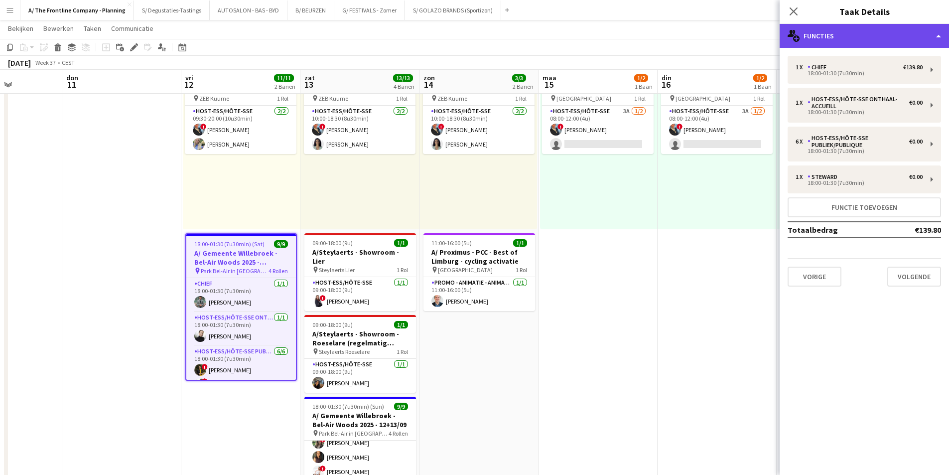
click at [845, 28] on div "multiple-users-add Functies" at bounding box center [864, 36] width 169 height 24
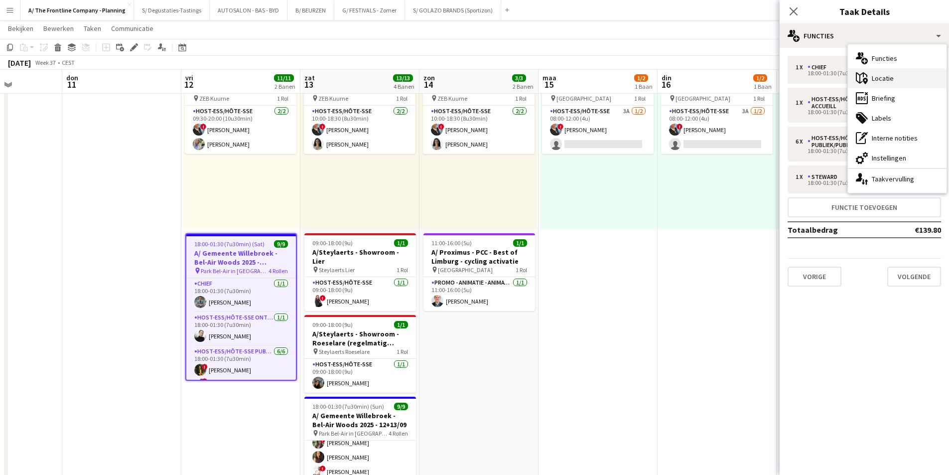
click at [875, 83] on div "maps-pin-1 Locatie" at bounding box center [897, 78] width 99 height 20
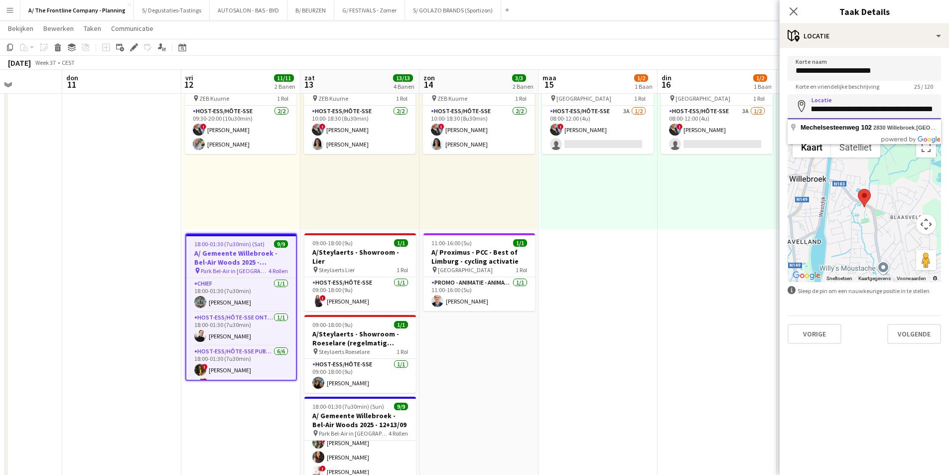
scroll to position [0, 35]
drag, startPoint x: 812, startPoint y: 109, endPoint x: 949, endPoint y: 104, distance: 136.6
click at [949, 104] on form "**********" at bounding box center [864, 200] width 169 height 288
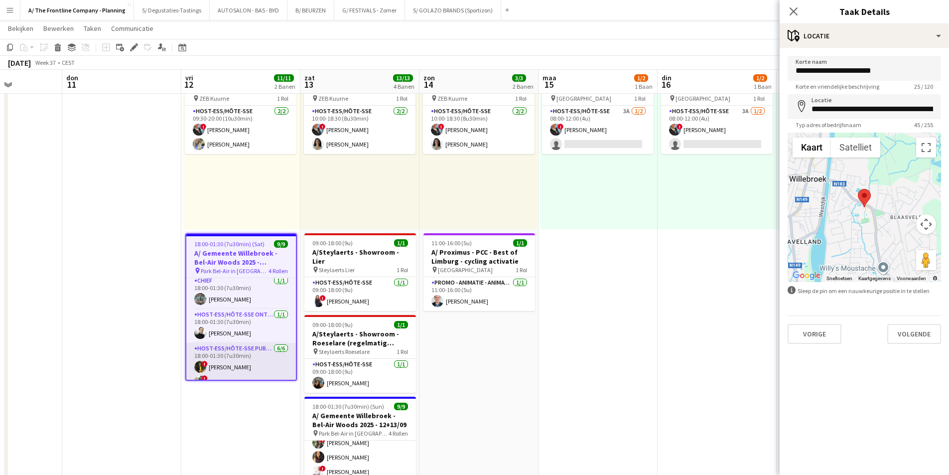
scroll to position [0, 0]
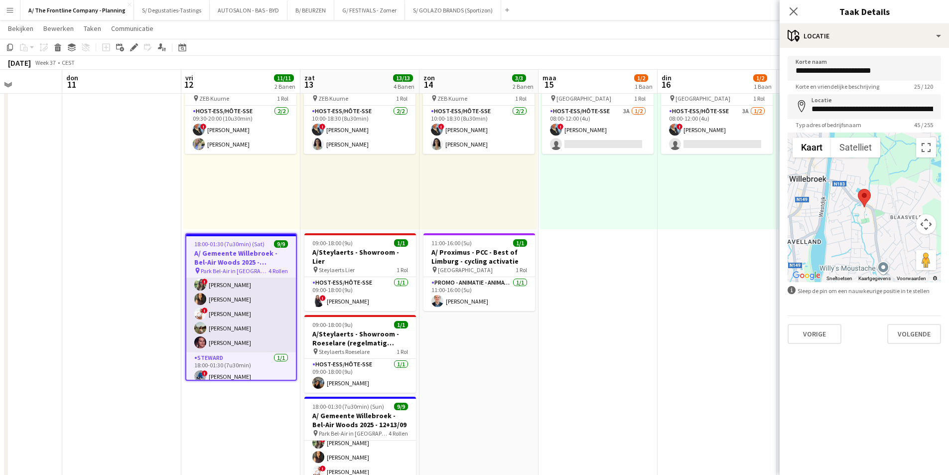
click at [242, 325] on app-card-role "Host-ess/Hôte-sse Publiek/Publique 6/6 18:00-01:30 (7u30min) ! Tugba Disli ! Va…" at bounding box center [241, 299] width 110 height 106
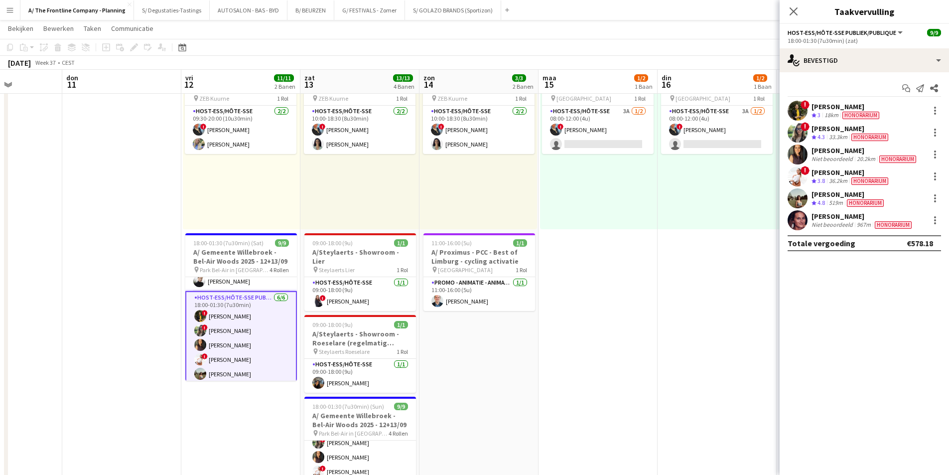
scroll to position [1, 0]
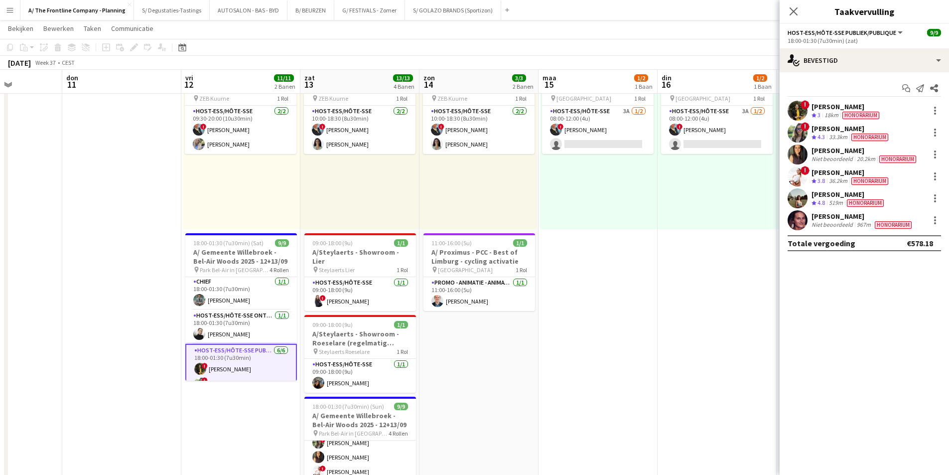
drag, startPoint x: 257, startPoint y: 261, endPoint x: 244, endPoint y: 207, distance: 55.0
click at [257, 261] on h3 "A/ Gemeente Willebroek - Bel-Air Woods 2025 - 12+13/09" at bounding box center [241, 257] width 112 height 18
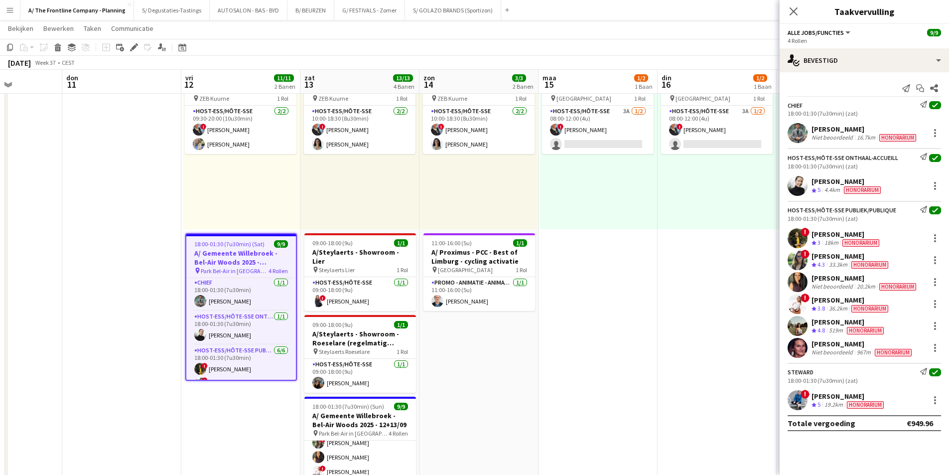
click at [127, 49] on div "Taak toevoegen Gekoppelde taak toevoegen Bewerken Bewerk gekoppelde baan Aanvra…" at bounding box center [130, 47] width 76 height 12
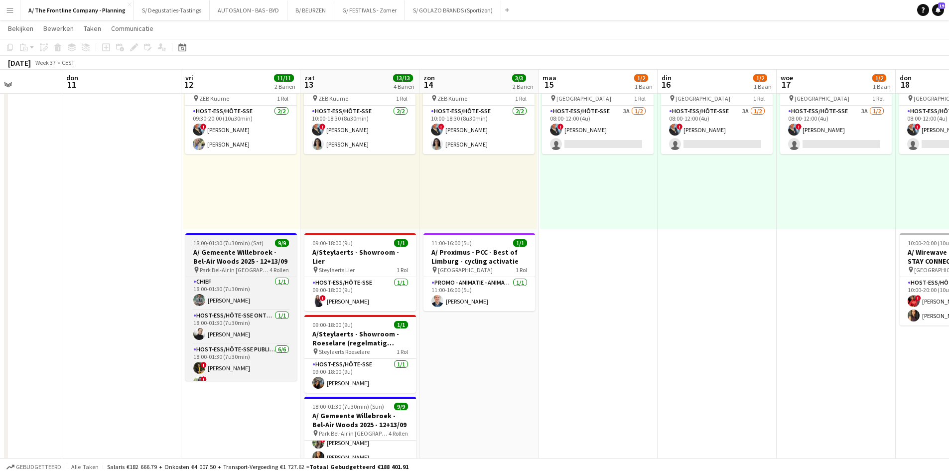
click at [215, 253] on h3 "A/ Gemeente Willebroek - Bel-Air Woods 2025 - 12+13/09" at bounding box center [241, 257] width 112 height 18
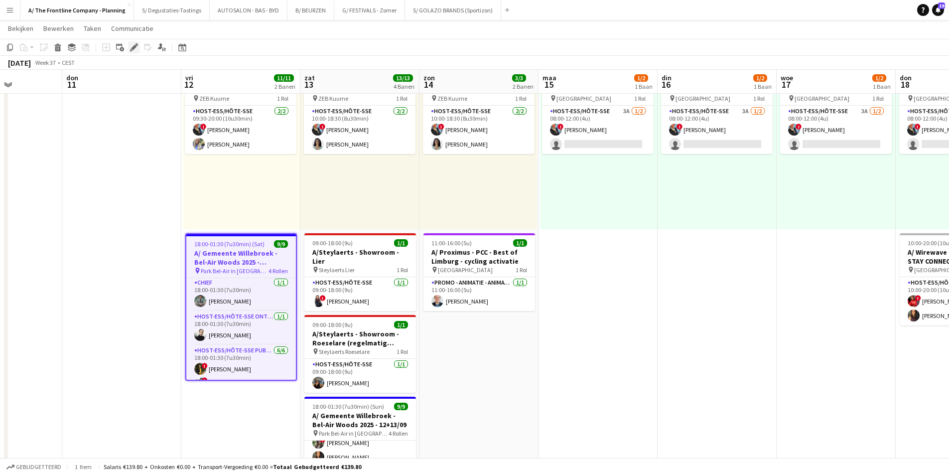
click at [134, 44] on icon "Bewerken" at bounding box center [134, 47] width 8 height 8
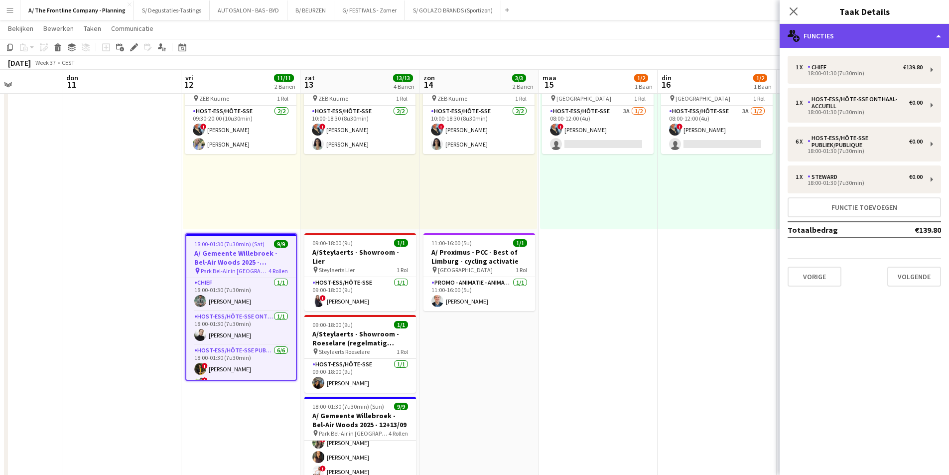
click at [856, 41] on div "multiple-users-add Functies" at bounding box center [864, 36] width 169 height 24
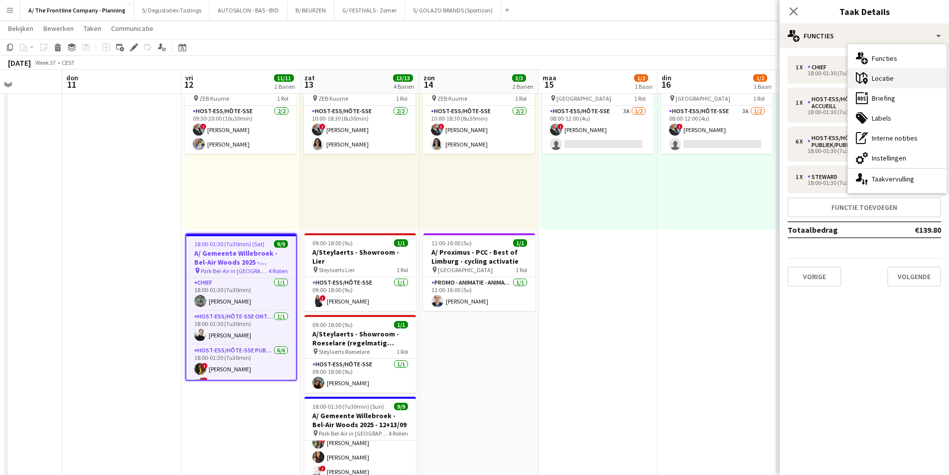
click at [872, 84] on div "maps-pin-1 Locatie" at bounding box center [897, 78] width 99 height 20
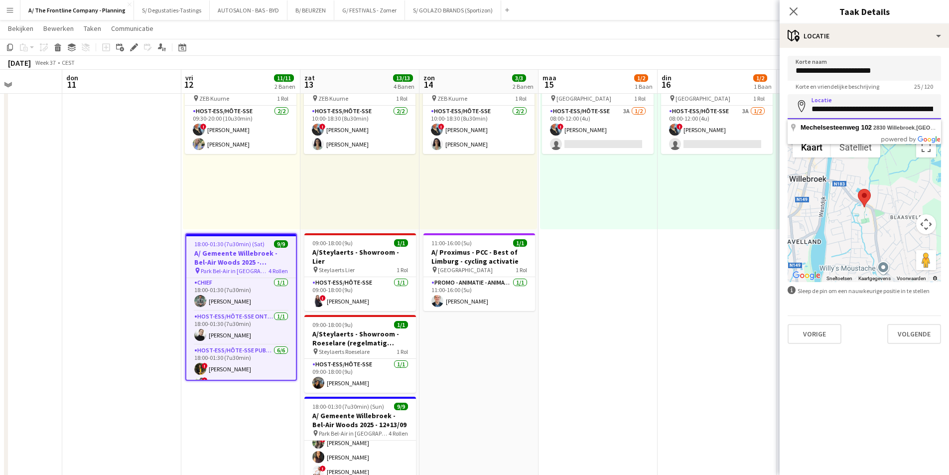
scroll to position [0, 35]
drag, startPoint x: 810, startPoint y: 114, endPoint x: 956, endPoint y: 113, distance: 146.0
click at [949, 113] on html "Menu Borden Borden Borden Alle taken Status Werkforce Werkforce Mijn personeel …" at bounding box center [474, 306] width 949 height 735
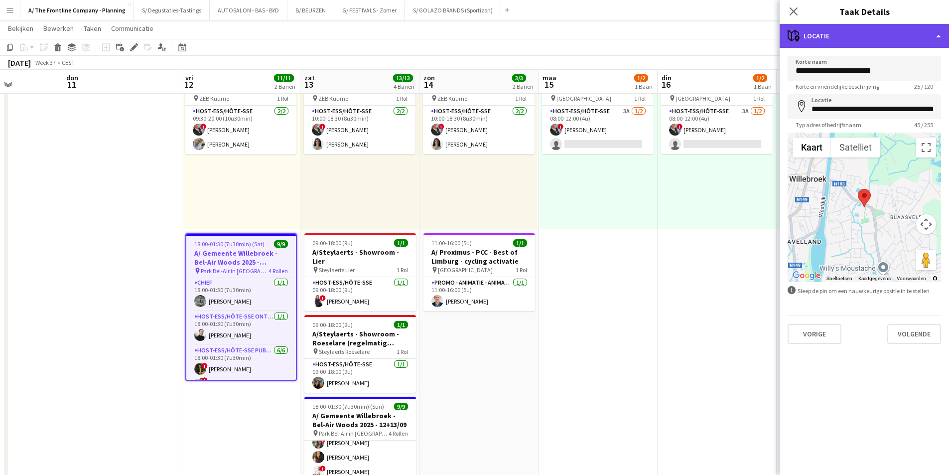
click at [844, 36] on div "maps-pin-1 Locatie" at bounding box center [864, 36] width 169 height 24
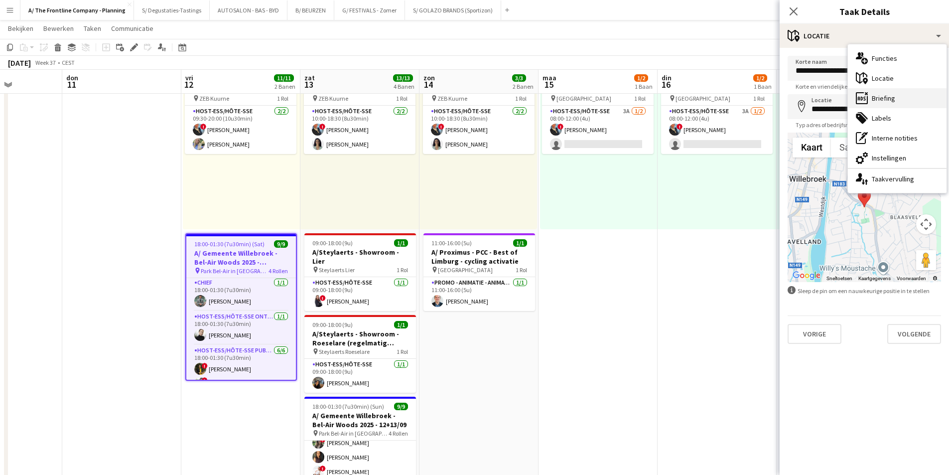
click at [900, 100] on div "ads-window Briefing" at bounding box center [897, 98] width 99 height 20
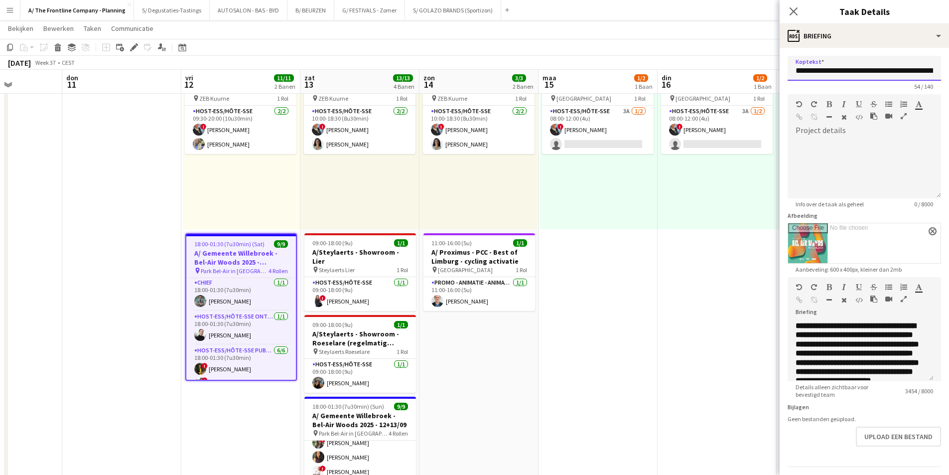
scroll to position [0, 56]
drag, startPoint x: 805, startPoint y: 69, endPoint x: 956, endPoint y: 71, distance: 151.0
click at [949, 71] on html "Menu Borden Borden Borden Alle taken Status Werkforce Werkforce Mijn personeel …" at bounding box center [474, 306] width 949 height 735
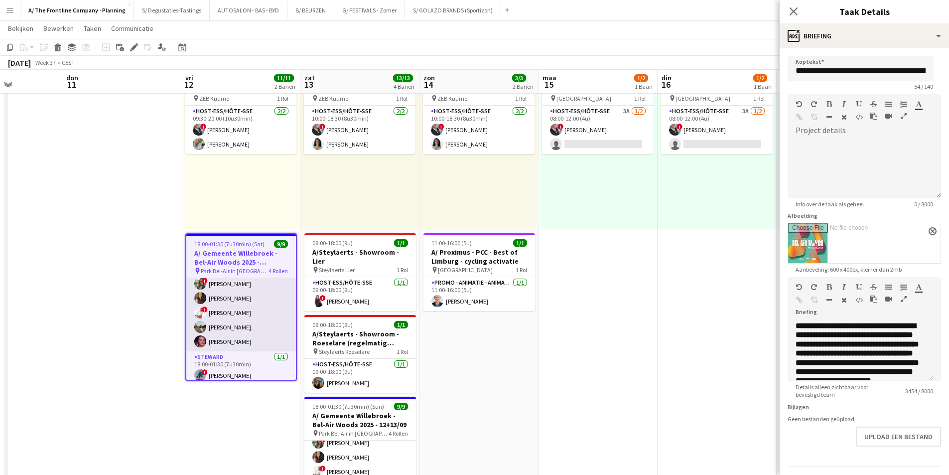
click at [237, 321] on app-card-role "Host-ess/Hôte-sse Publiek/Publique 6/6 18:00-01:30 (7u30min) ! Tugba Disli ! Va…" at bounding box center [241, 298] width 110 height 106
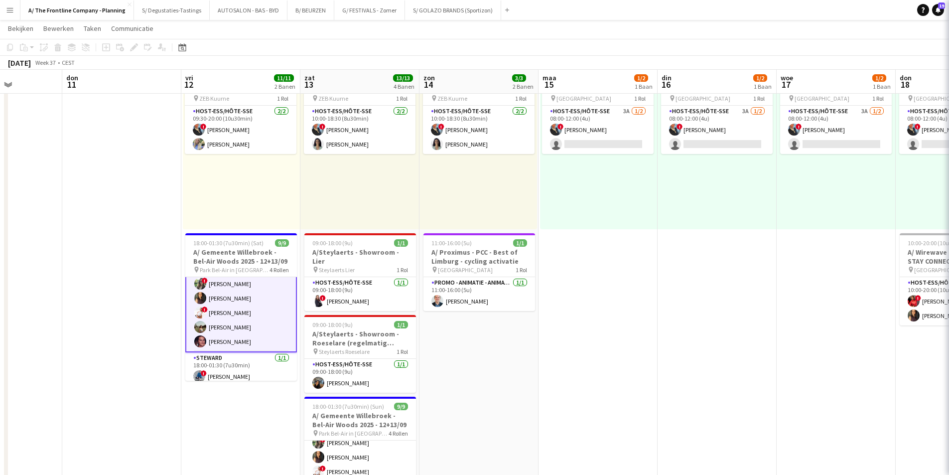
scroll to position [102, 0]
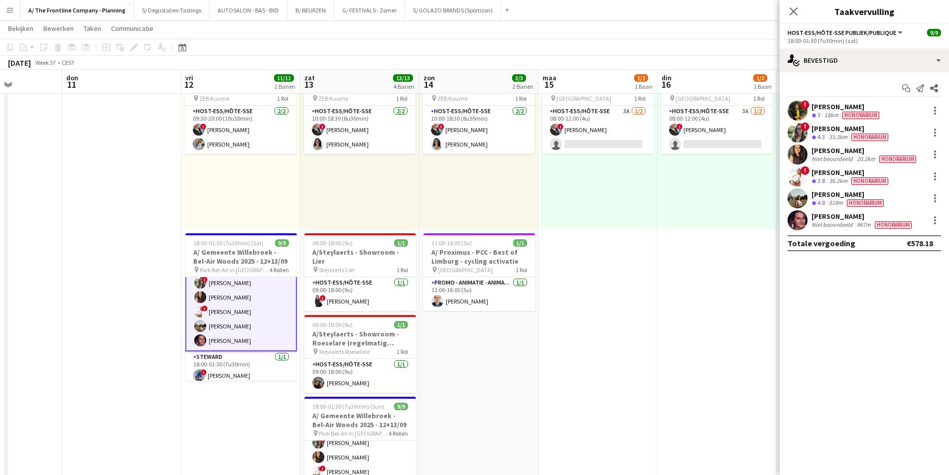
click at [841, 179] on div "36.2km" at bounding box center [838, 181] width 22 height 8
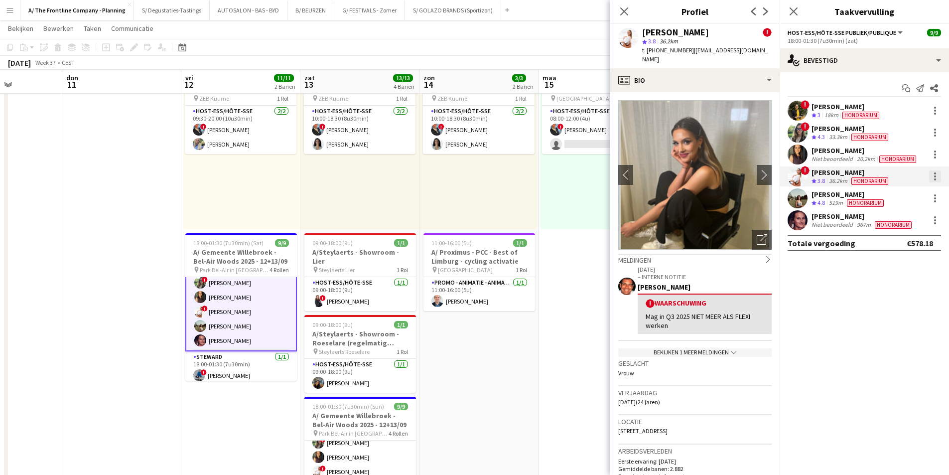
click at [939, 178] on div at bounding box center [935, 176] width 12 height 12
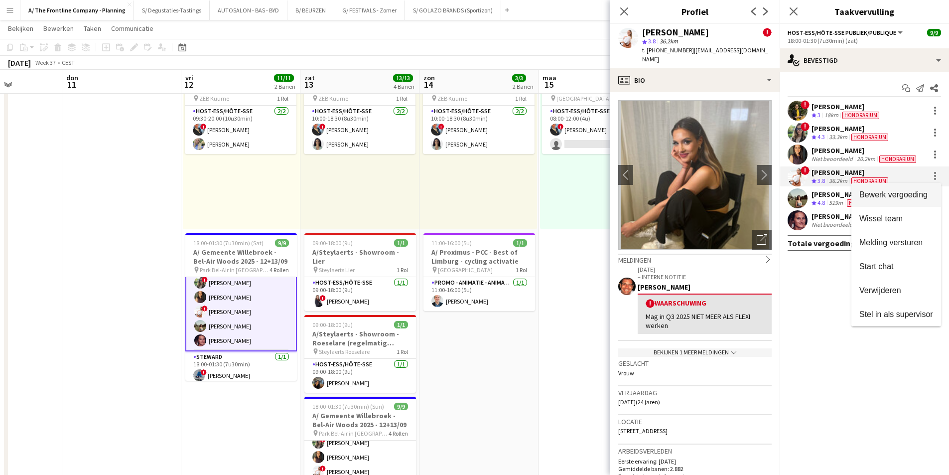
click at [927, 192] on span "Bewerk vergoeding" at bounding box center [893, 194] width 68 height 8
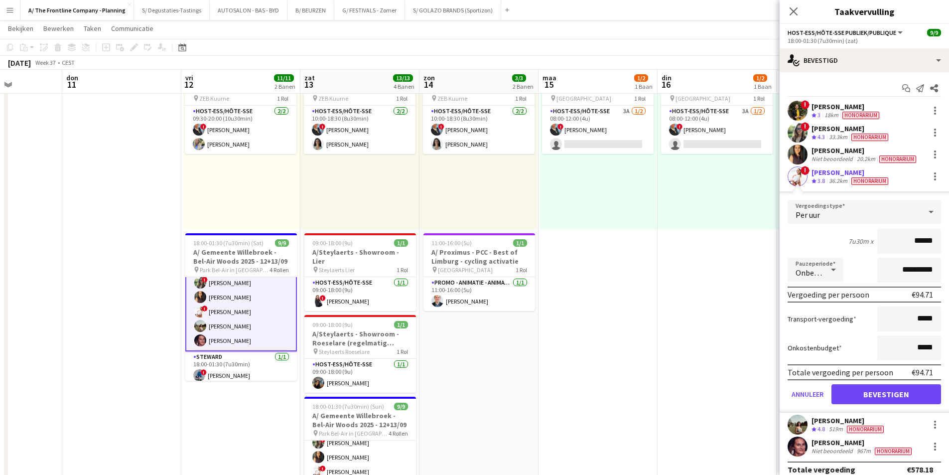
click at [866, 182] on span "Honorarium" at bounding box center [869, 180] width 37 height 7
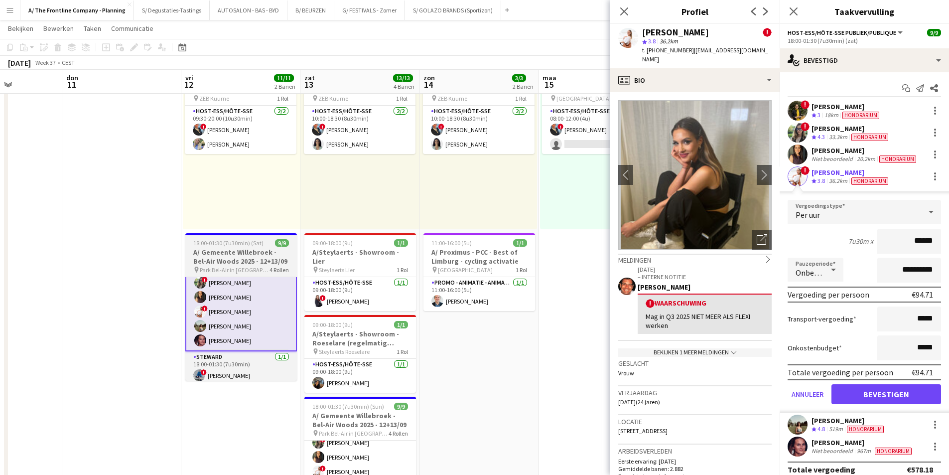
click at [206, 258] on h3 "A/ Gemeente Willebroek - Bel-Air Woods 2025 - 12+13/09" at bounding box center [241, 257] width 112 height 18
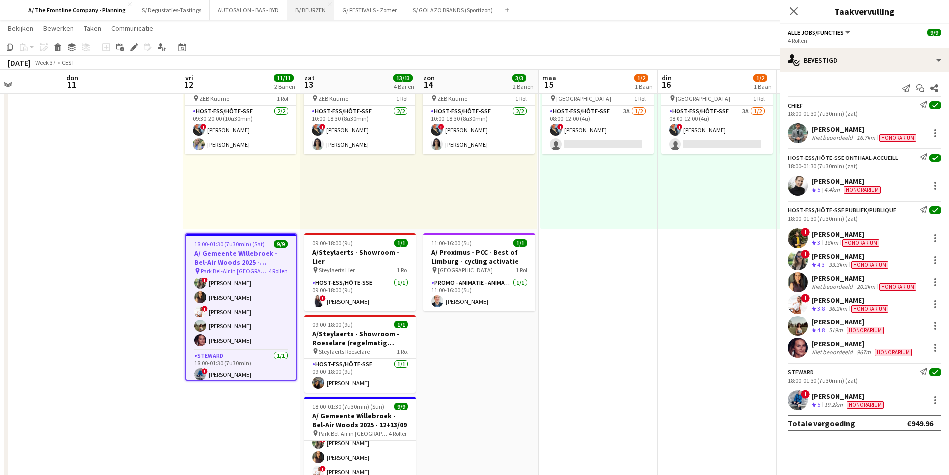
scroll to position [101, 0]
click at [134, 50] on icon "Bewerken" at bounding box center [134, 47] width 8 height 8
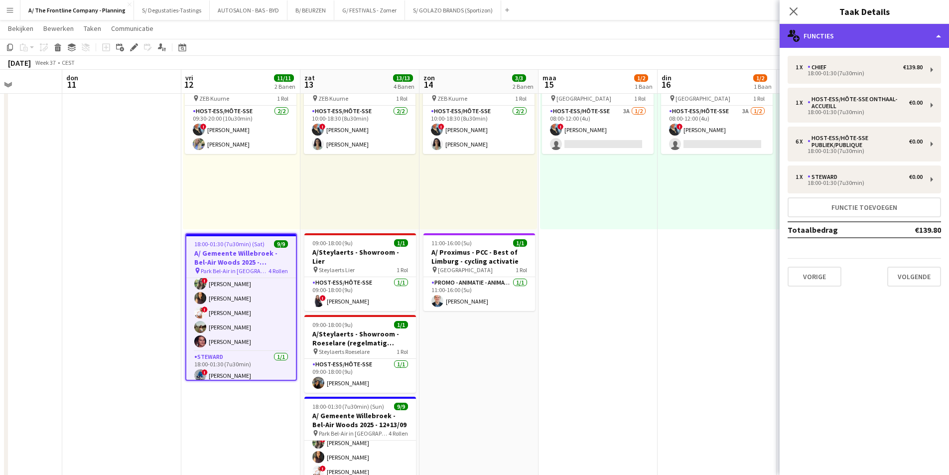
click at [884, 38] on div "multiple-users-add Functies" at bounding box center [864, 36] width 169 height 24
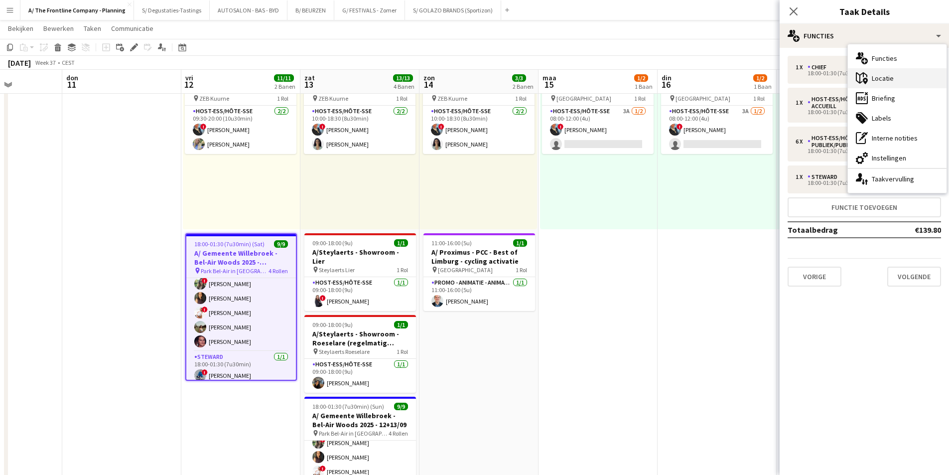
click at [883, 78] on div "maps-pin-1 Locatie" at bounding box center [897, 78] width 99 height 20
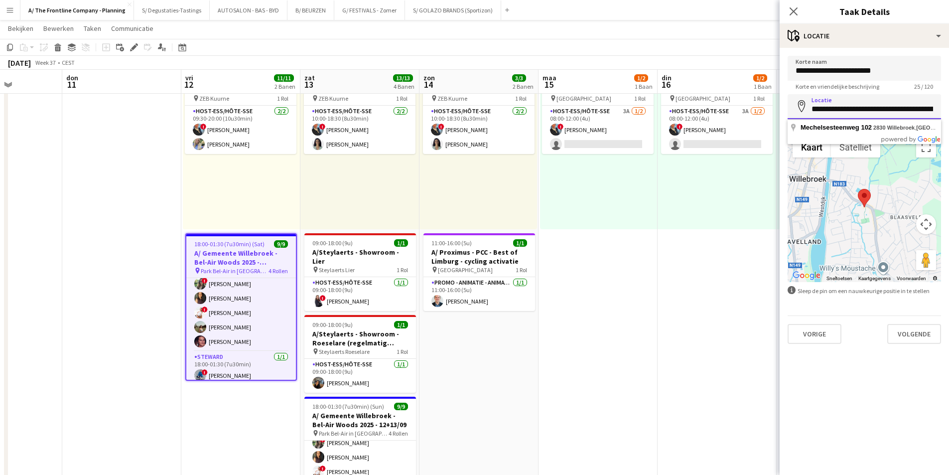
scroll to position [0, 35]
drag, startPoint x: 813, startPoint y: 111, endPoint x: 956, endPoint y: 110, distance: 143.5
click at [949, 110] on html "Menu Borden Borden Borden Alle taken Status Werkforce Werkforce Mijn personeel …" at bounding box center [474, 306] width 949 height 735
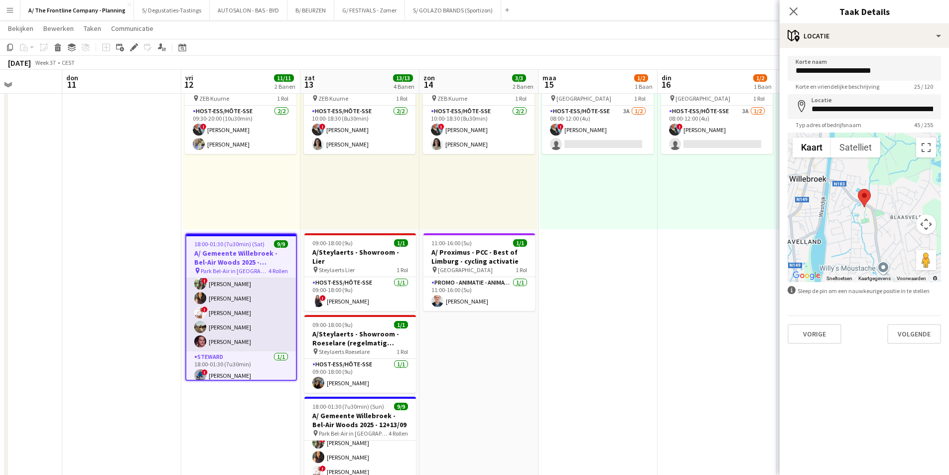
scroll to position [51, 0]
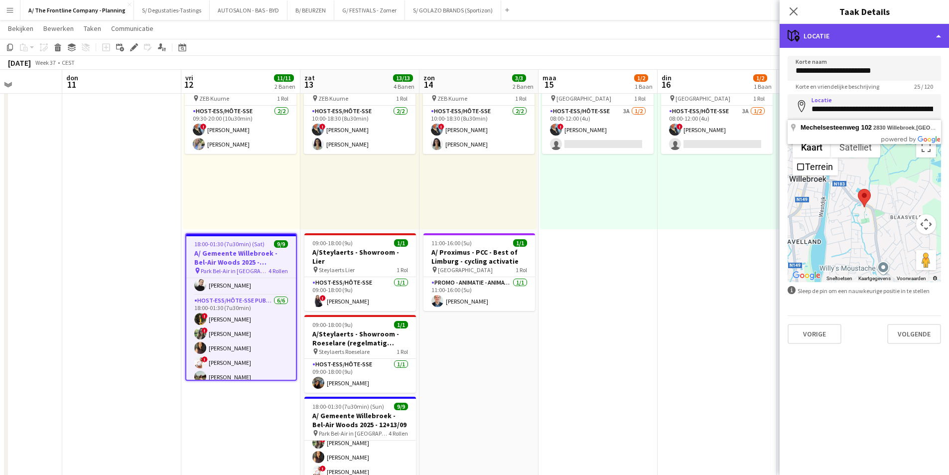
click at [850, 34] on div "maps-pin-1 Locatie" at bounding box center [864, 36] width 169 height 24
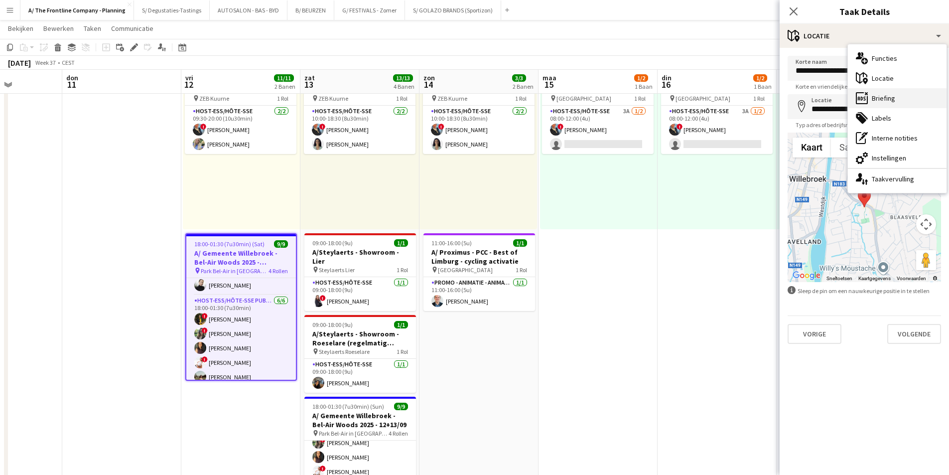
click at [902, 100] on div "ads-window Briefing" at bounding box center [897, 98] width 99 height 20
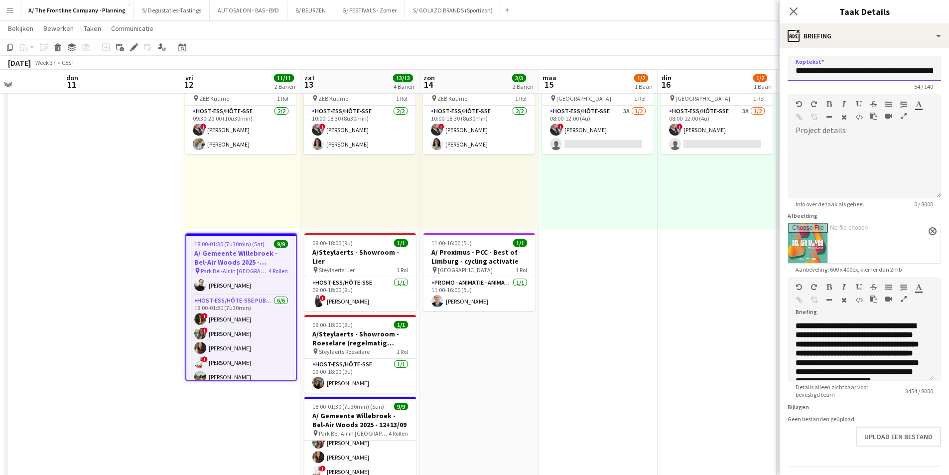
scroll to position [0, 56]
drag, startPoint x: 805, startPoint y: 73, endPoint x: 950, endPoint y: 76, distance: 145.0
click at [949, 76] on html "Menu Borden Borden Borden Alle taken Status Werkforce Werkforce Mijn personeel …" at bounding box center [474, 306] width 949 height 735
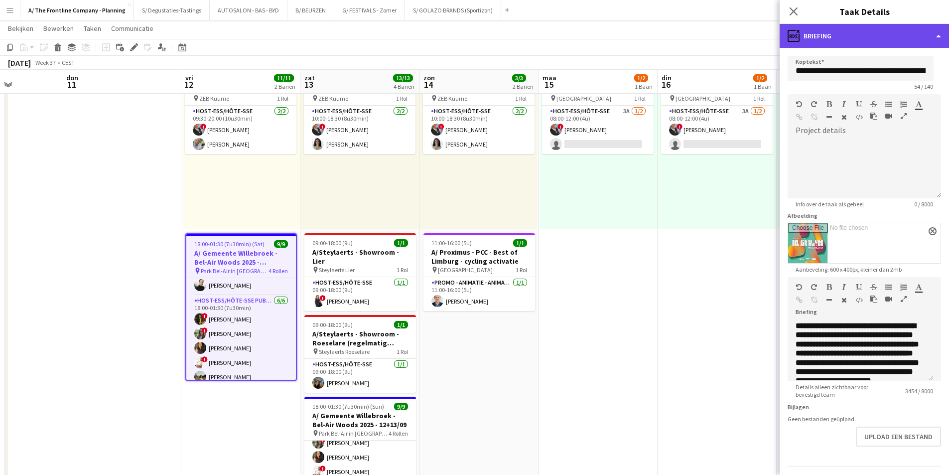
click at [842, 37] on div "ads-window Briefing" at bounding box center [864, 36] width 169 height 24
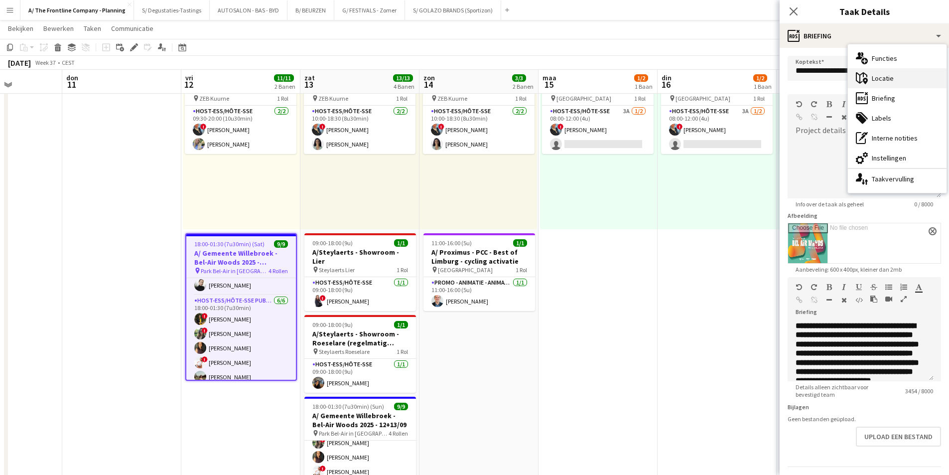
click at [872, 77] on div "maps-pin-1 Locatie" at bounding box center [897, 78] width 99 height 20
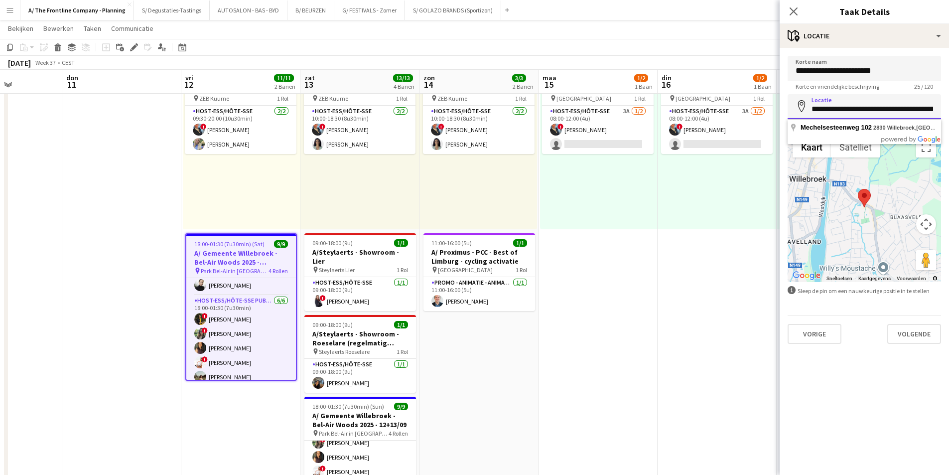
drag, startPoint x: 815, startPoint y: 111, endPoint x: 888, endPoint y: 111, distance: 73.7
click at [888, 111] on input "**********" at bounding box center [864, 106] width 153 height 25
drag, startPoint x: 813, startPoint y: 106, endPoint x: 956, endPoint y: 112, distance: 143.6
click at [949, 112] on html "Menu Borden Borden Borden Alle taken Status Werkforce Werkforce Mijn personeel …" at bounding box center [474, 306] width 949 height 735
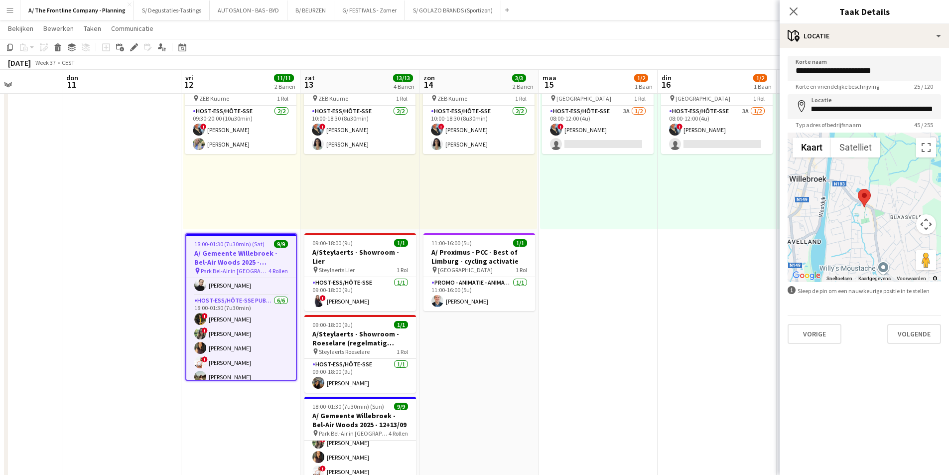
scroll to position [0, 0]
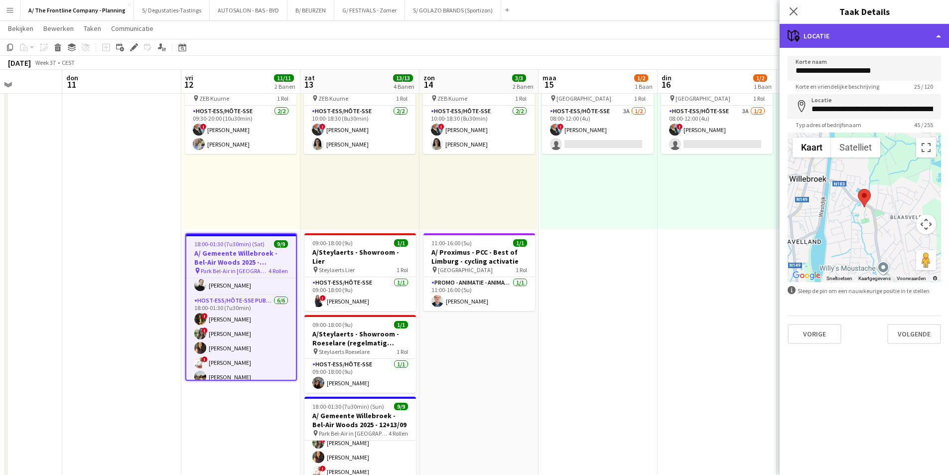
click at [872, 34] on div "maps-pin-1 Locatie" at bounding box center [864, 36] width 169 height 24
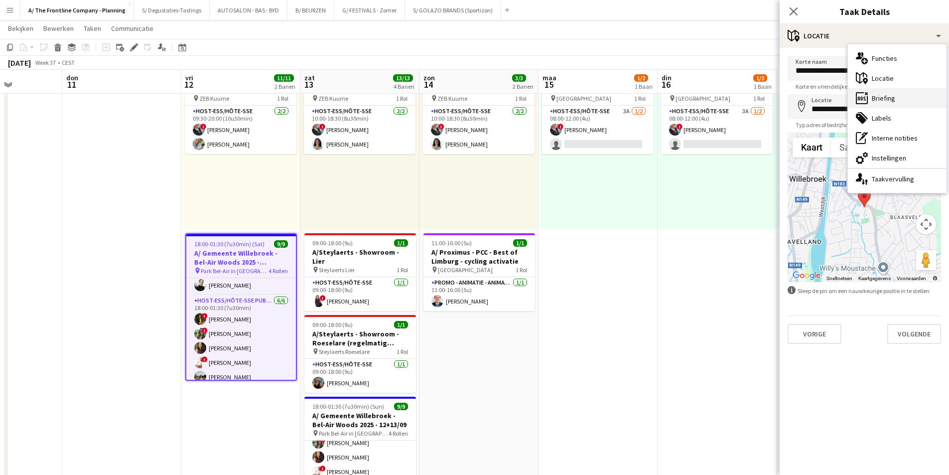
click at [899, 89] on div "ads-window Briefing" at bounding box center [897, 98] width 99 height 20
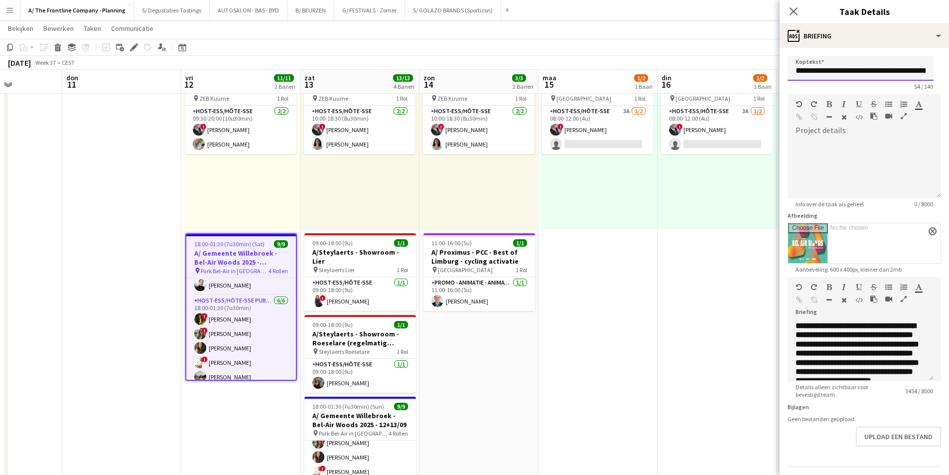
click at [808, 72] on input "**********" at bounding box center [861, 68] width 146 height 25
drag, startPoint x: 806, startPoint y: 71, endPoint x: 939, endPoint y: 68, distance: 133.1
click at [939, 68] on form "**********" at bounding box center [864, 275] width 169 height 439
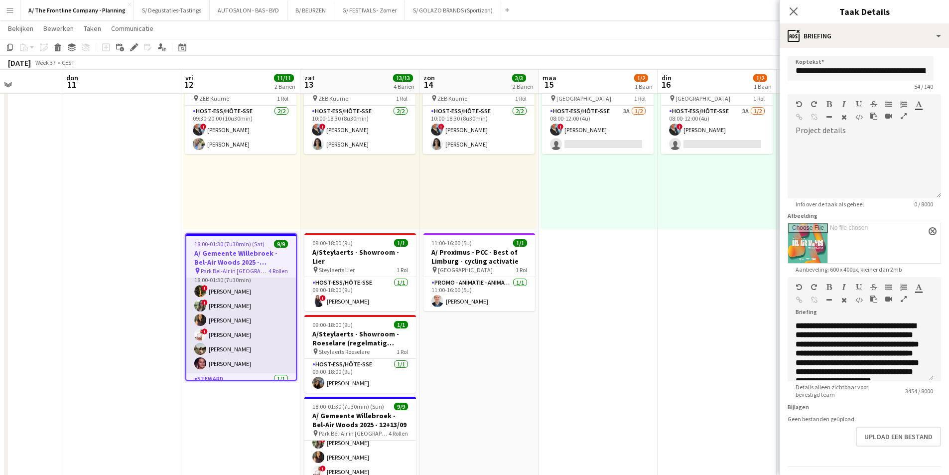
scroll to position [106, 0]
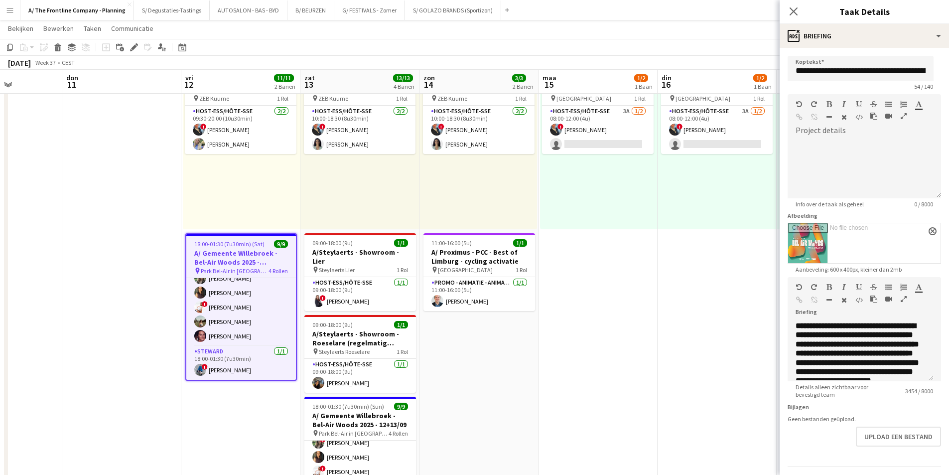
drag, startPoint x: 257, startPoint y: 322, endPoint x: 452, endPoint y: 319, distance: 194.8
click at [257, 322] on app-card-role "Host-ess/Hôte-sse Publiek/Publique 6/6 18:00-01:30 (7u30min) ! Tugba Disli ! Va…" at bounding box center [241, 293] width 110 height 106
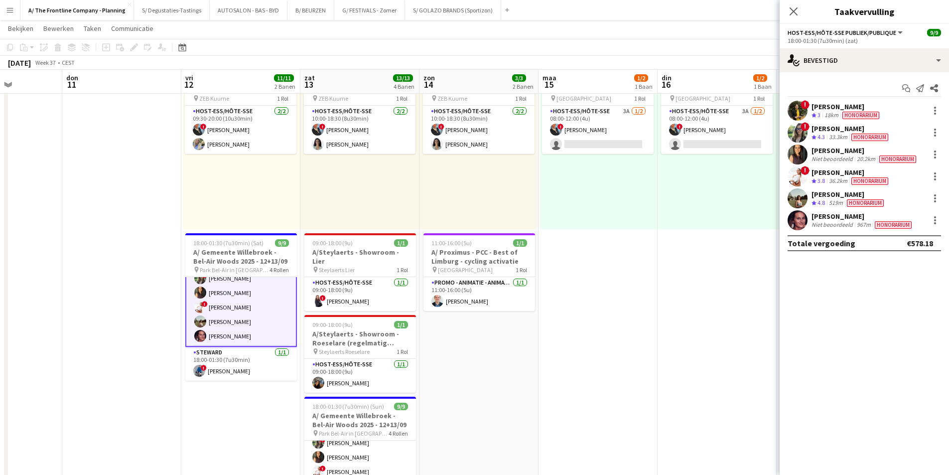
click at [878, 230] on div "Manon Wendelen Niet beoordeeld 967m Honorarium" at bounding box center [864, 220] width 169 height 20
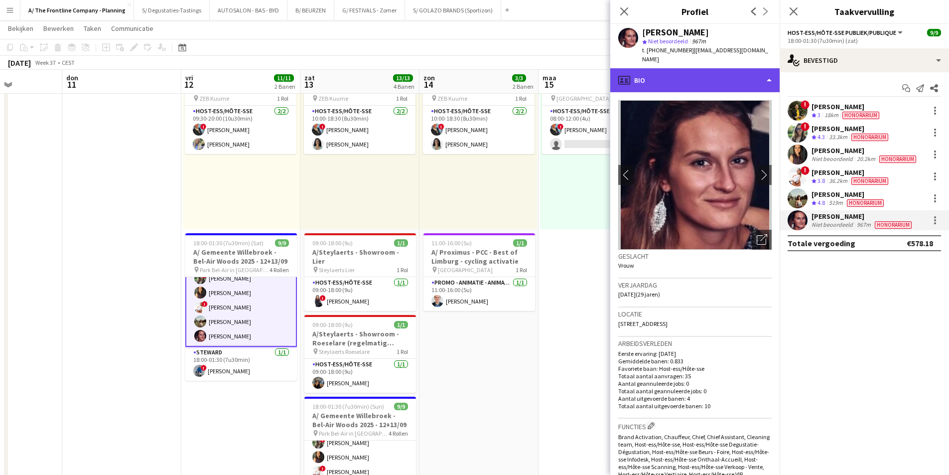
click at [722, 77] on div "profile Bio" at bounding box center [694, 80] width 169 height 24
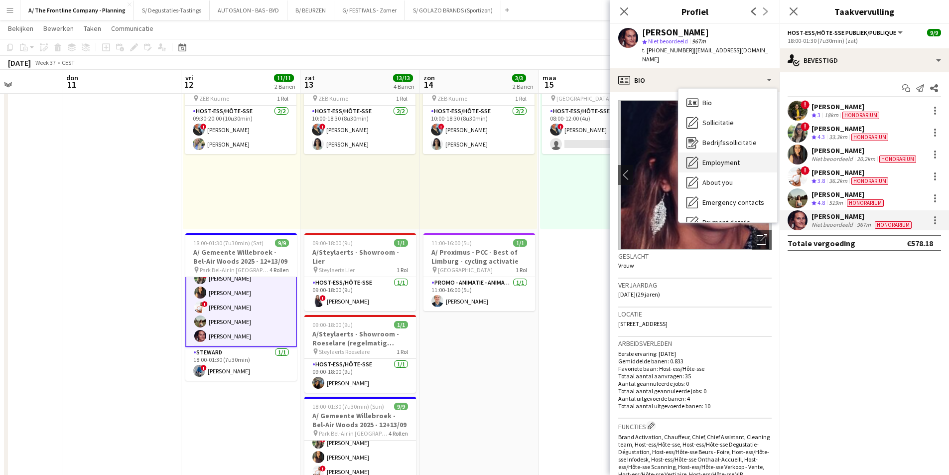
click at [721, 158] on span "Employment" at bounding box center [720, 162] width 37 height 9
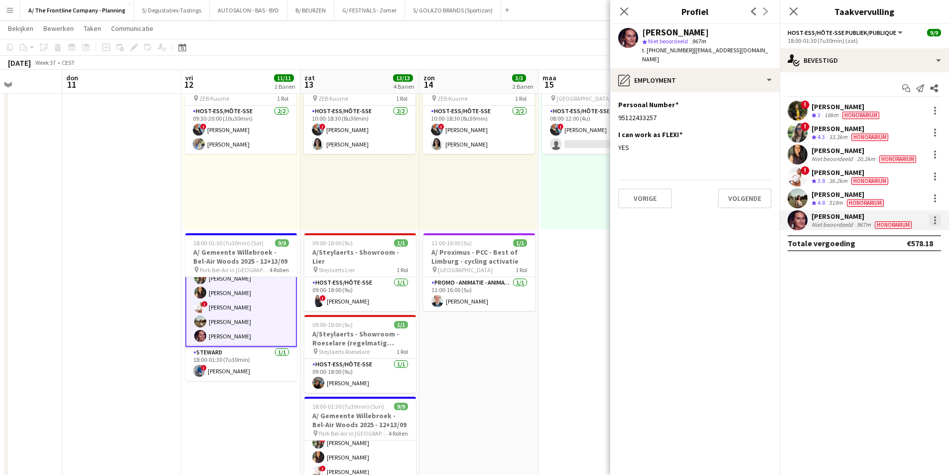
click at [934, 221] on div at bounding box center [935, 220] width 12 height 12
click at [897, 239] on span "Bewerk vergoeding" at bounding box center [893, 238] width 68 height 8
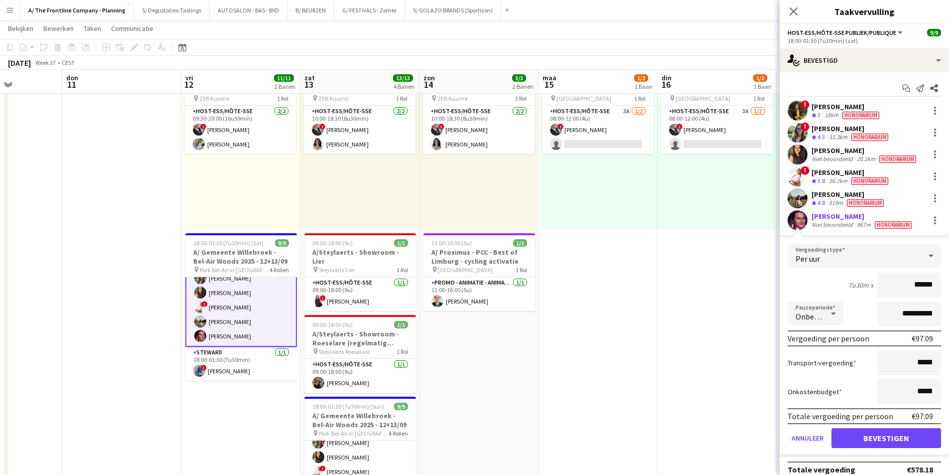
click at [814, 216] on div "Manon Wendelen" at bounding box center [863, 216] width 102 height 9
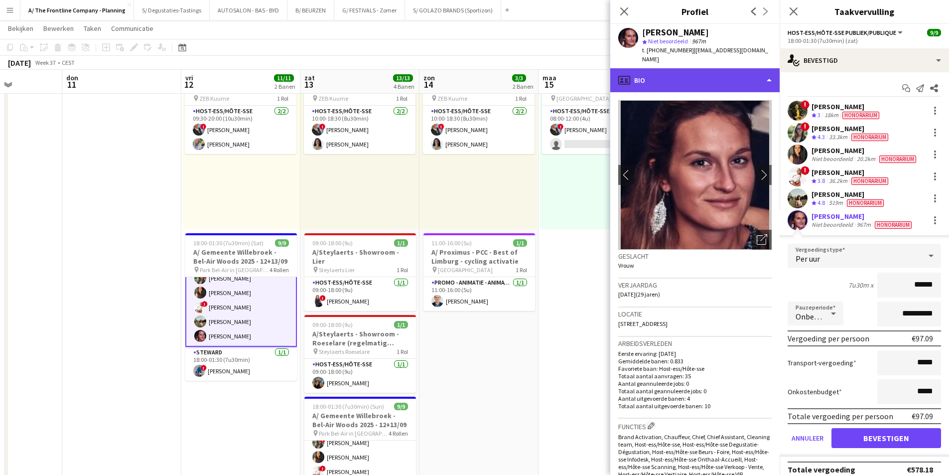
click at [675, 74] on div "profile Bio" at bounding box center [694, 80] width 169 height 24
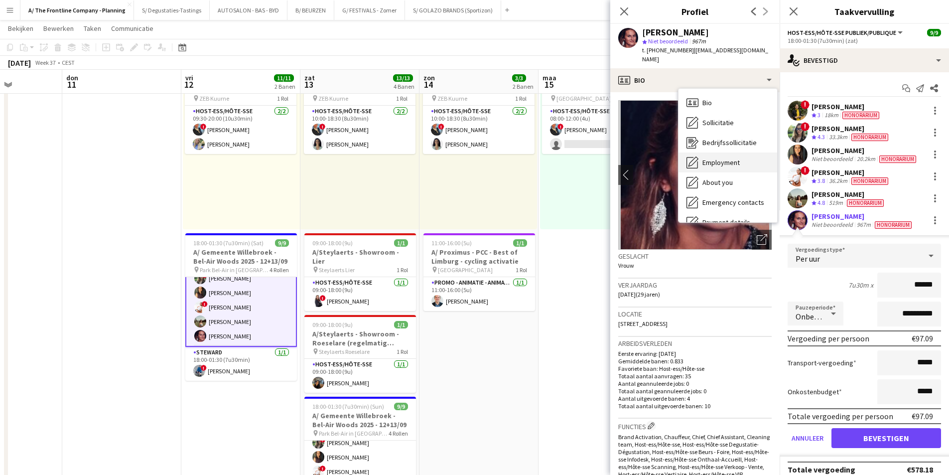
click at [712, 152] on div "Employment Employment" at bounding box center [728, 162] width 99 height 20
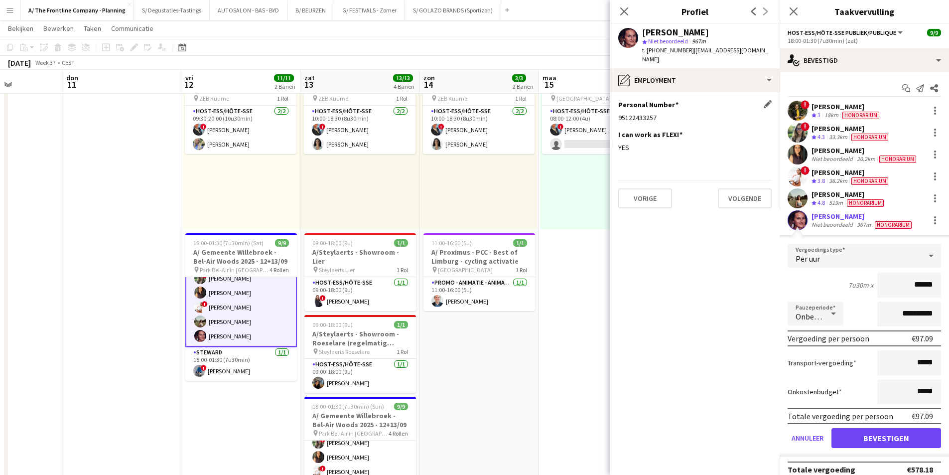
click at [648, 113] on div "95122433257" at bounding box center [694, 117] width 153 height 9
copy div "95122433257"
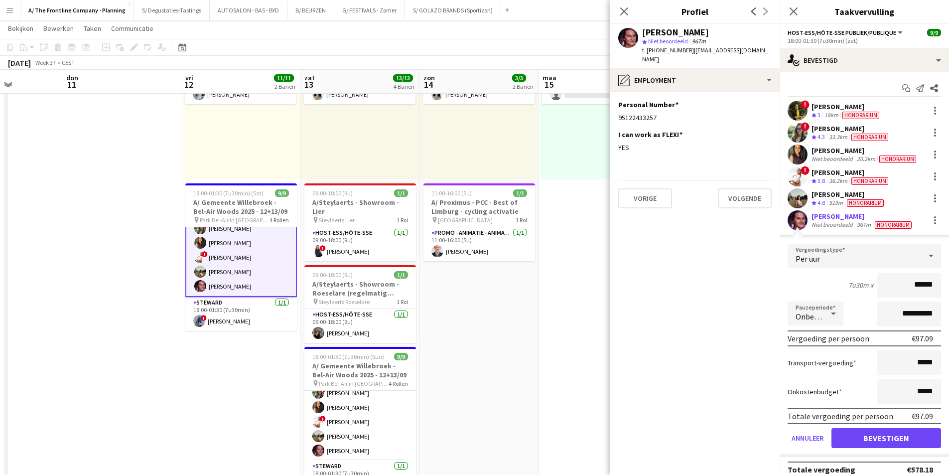
scroll to position [56, 0]
click at [818, 137] on span "4.3" at bounding box center [821, 136] width 7 height 7
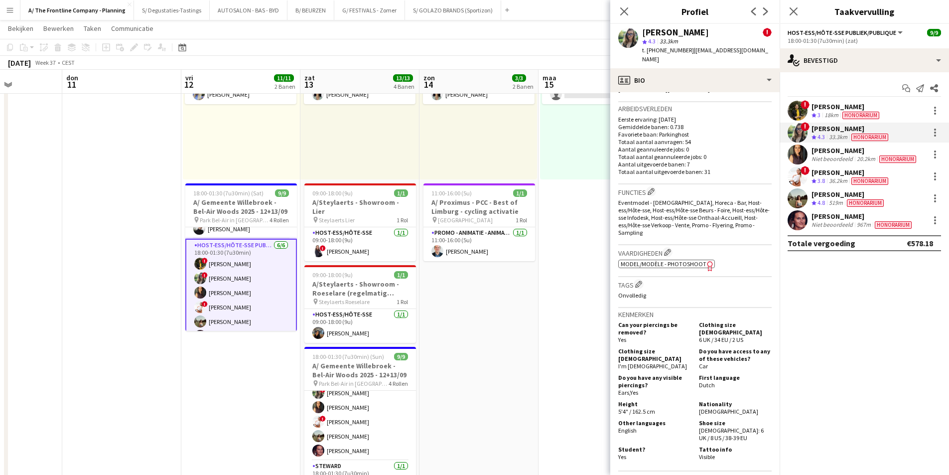
scroll to position [399, 0]
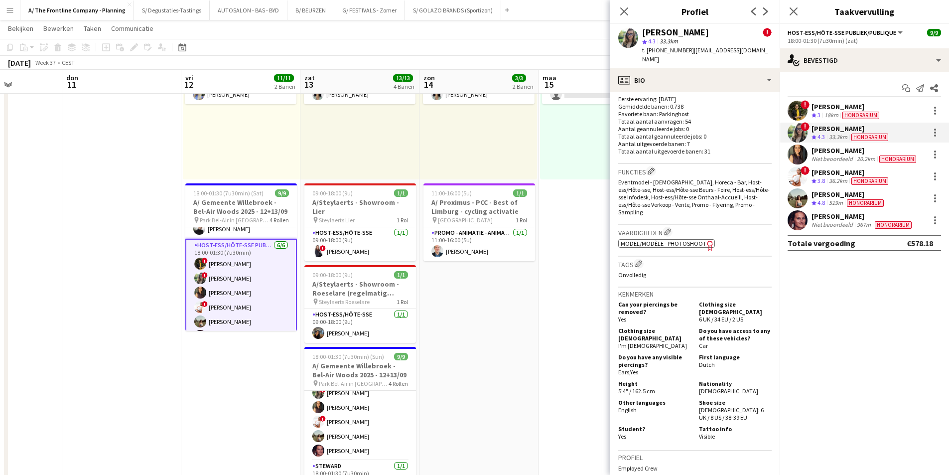
click at [692, 240] on span "Model/Modèle - Photoshoot" at bounding box center [664, 243] width 86 height 7
drag, startPoint x: 253, startPoint y: 212, endPoint x: 245, endPoint y: 157, distance: 55.4
click at [253, 212] on h3 "A/ Gemeente Willebroek - Bel-Air Woods 2025 - 12+13/09" at bounding box center [241, 207] width 112 height 18
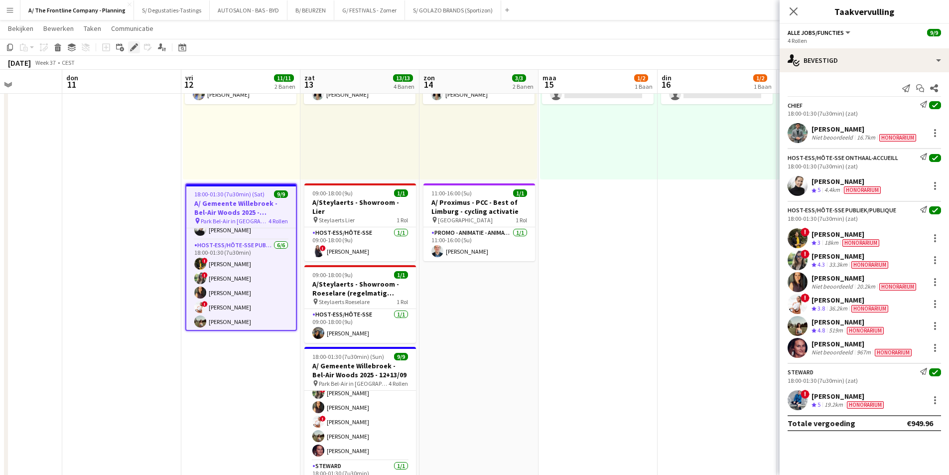
click at [135, 47] on icon at bounding box center [133, 47] width 5 height 5
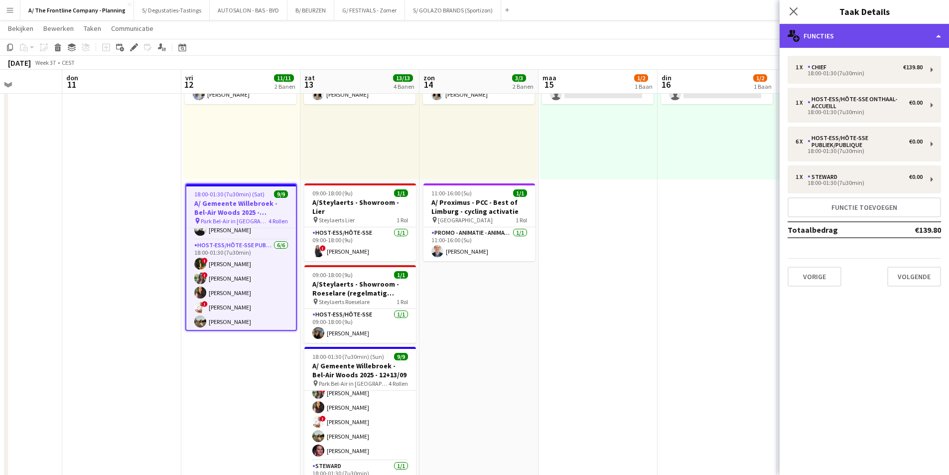
click at [849, 42] on div "multiple-users-add Functies" at bounding box center [864, 36] width 169 height 24
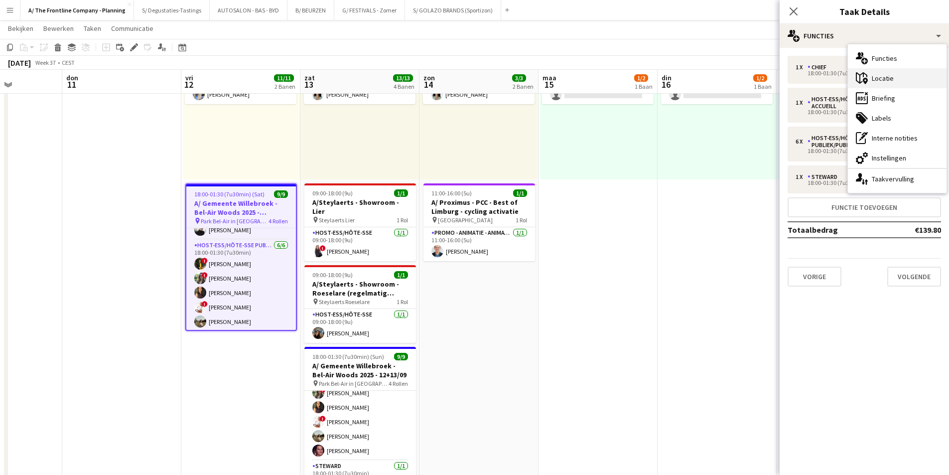
click at [874, 83] on div "maps-pin-1 Locatie" at bounding box center [897, 78] width 99 height 20
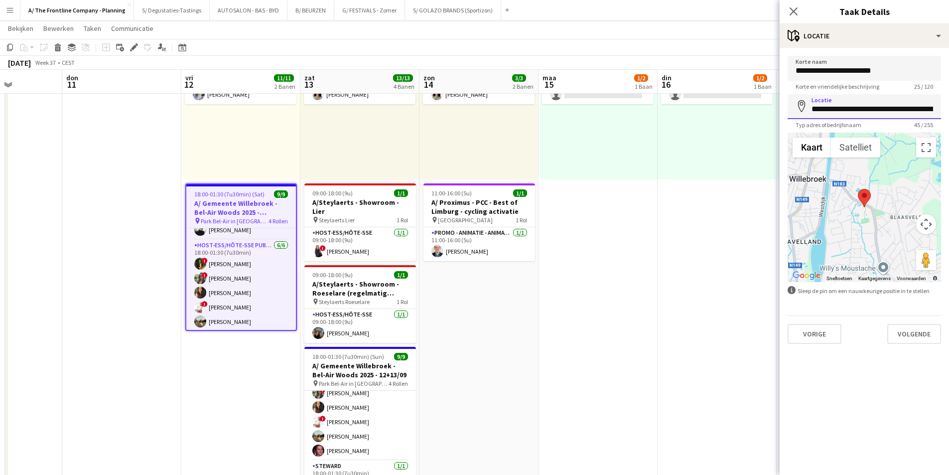
scroll to position [0, 35]
drag, startPoint x: 812, startPoint y: 108, endPoint x: 956, endPoint y: 106, distance: 144.5
click at [949, 106] on html "Menu Borden Borden Borden Alle taken Status Werkforce Werkforce Mijn personeel …" at bounding box center [474, 256] width 949 height 735
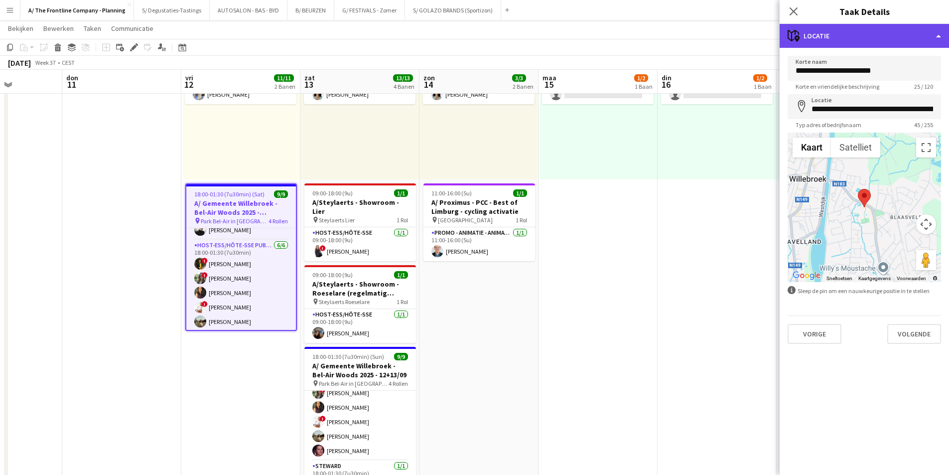
click at [845, 43] on div "maps-pin-1 Locatie" at bounding box center [864, 36] width 169 height 24
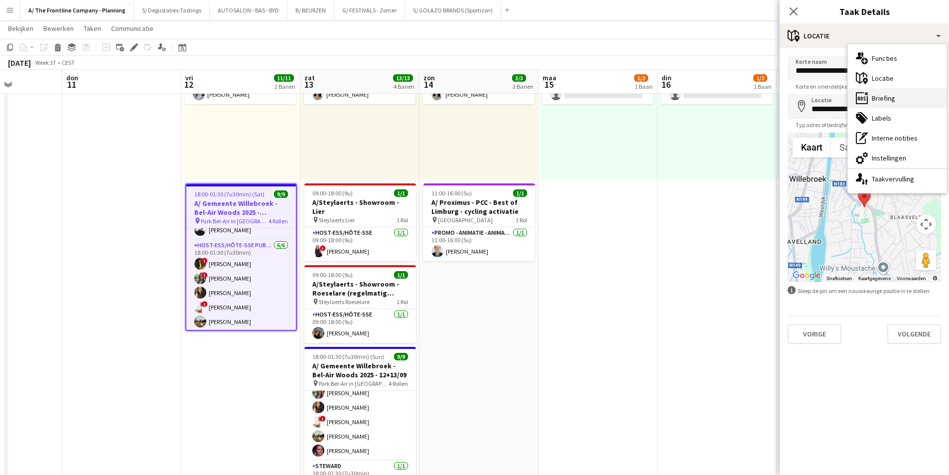
click at [887, 99] on div "ads-window Briefing" at bounding box center [897, 98] width 99 height 20
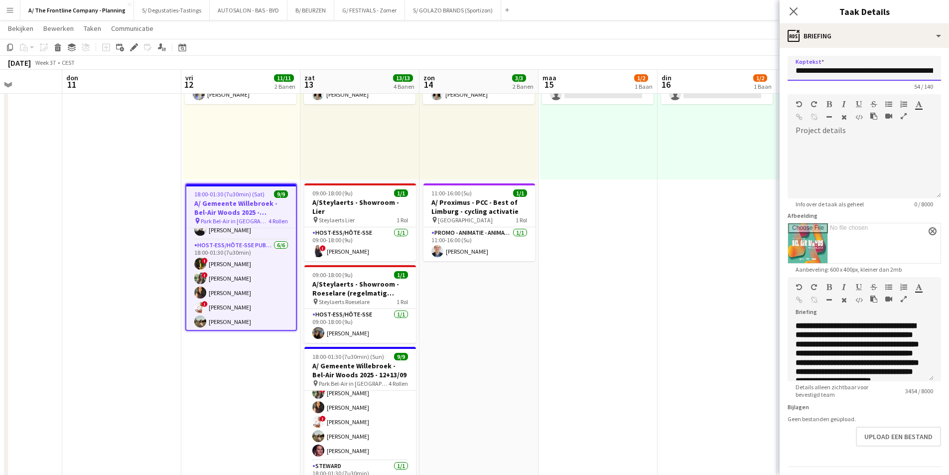
scroll to position [0, 56]
drag, startPoint x: 805, startPoint y: 74, endPoint x: 956, endPoint y: 76, distance: 151.0
click at [949, 76] on html "Menu Borden Borden Borden Alle taken Status Werkforce Werkforce Mijn personeel …" at bounding box center [474, 256] width 949 height 735
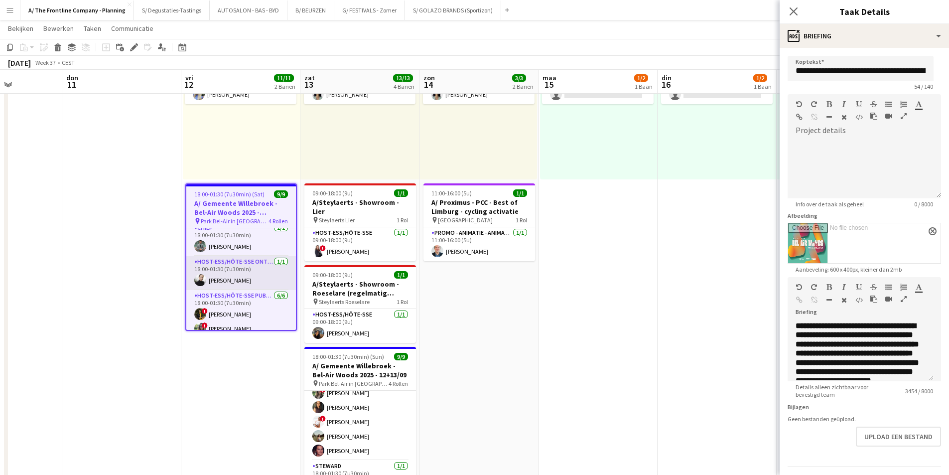
scroll to position [0, 0]
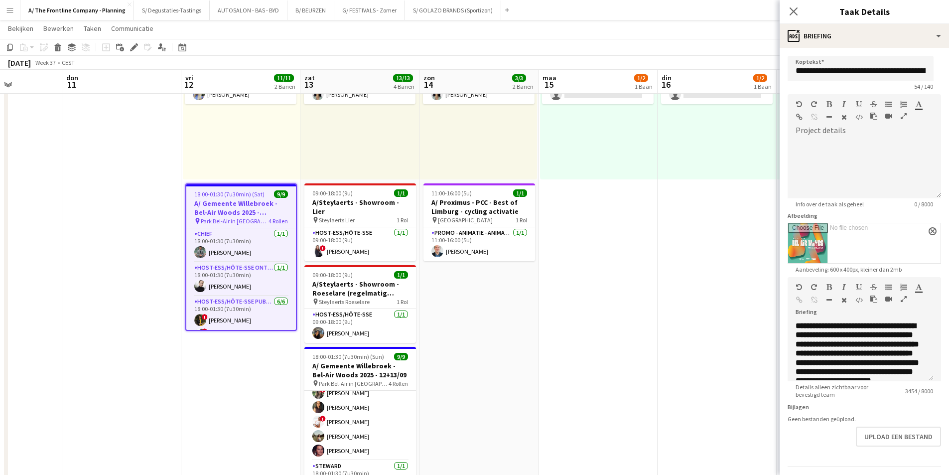
drag, startPoint x: 229, startPoint y: 246, endPoint x: 556, endPoint y: 245, distance: 327.3
click at [229, 246] on app-card-role "Chief 1/1 18:00-01:30 (7u30min) Henry Lim" at bounding box center [241, 245] width 110 height 34
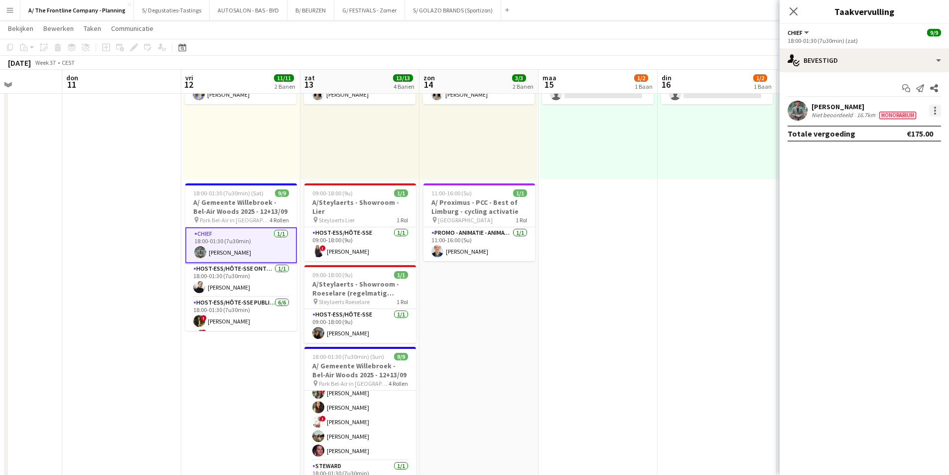
click at [937, 107] on div at bounding box center [935, 111] width 12 height 12
click at [926, 125] on span "Bewerk vergoeding" at bounding box center [893, 129] width 68 height 8
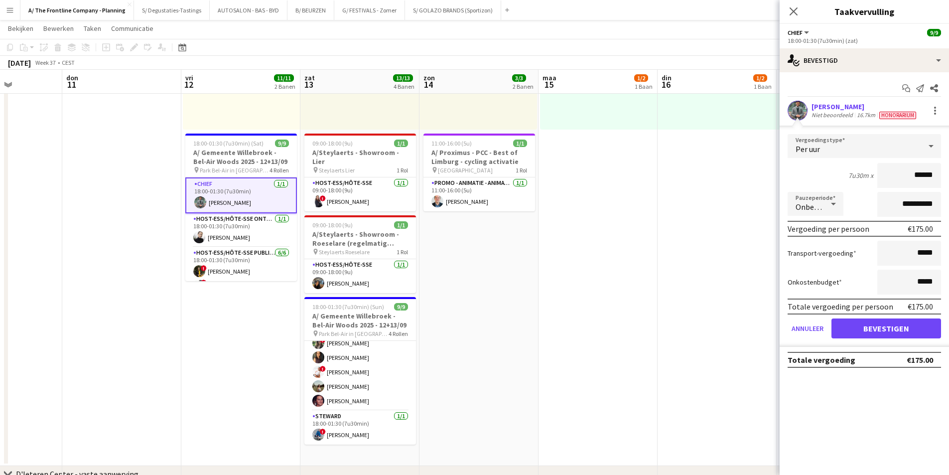
click at [253, 196] on app-card-role "Chief 1/1 18:00-01:30 (7u30min) Henry Lim" at bounding box center [241, 195] width 112 height 36
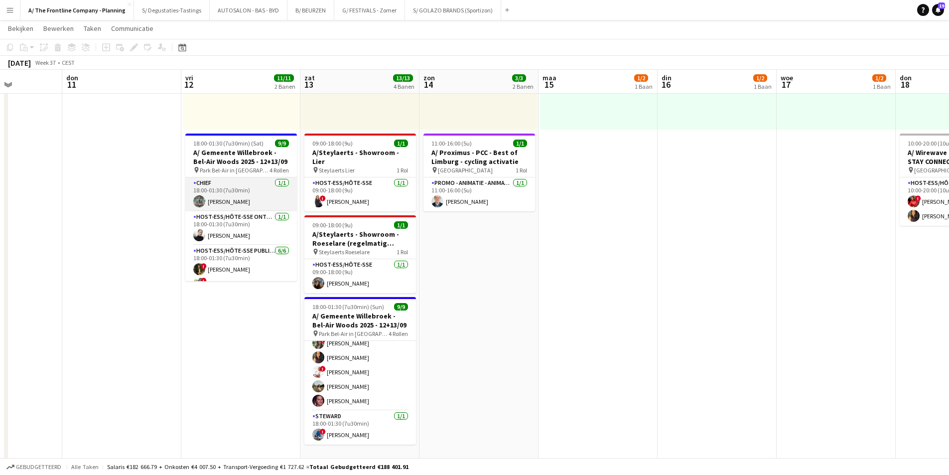
click at [265, 203] on app-card-role "Chief 1/1 18:00-01:30 (7u30min) Henry Lim" at bounding box center [241, 194] width 112 height 34
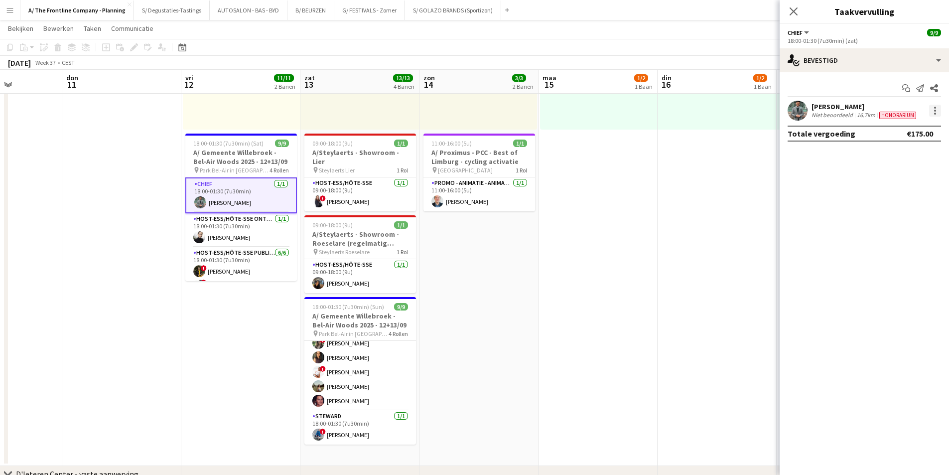
click at [941, 109] on div at bounding box center [935, 111] width 12 height 12
click at [914, 182] on button "Melding versturen" at bounding box center [896, 177] width 90 height 24
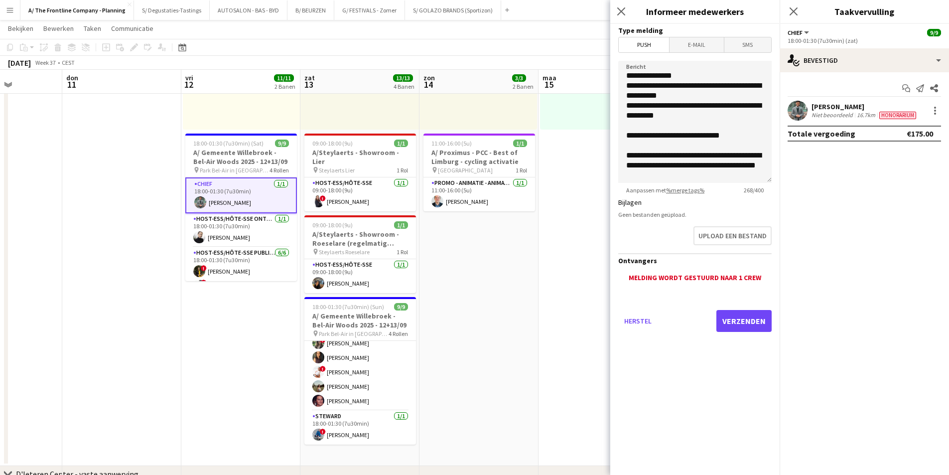
click at [683, 42] on span "E-mail" at bounding box center [697, 44] width 54 height 15
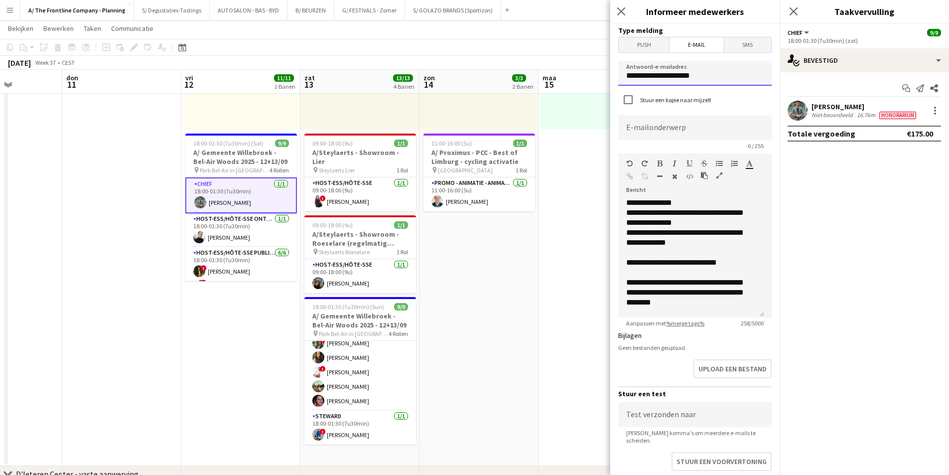
click at [657, 75] on input "**********" at bounding box center [694, 73] width 153 height 25
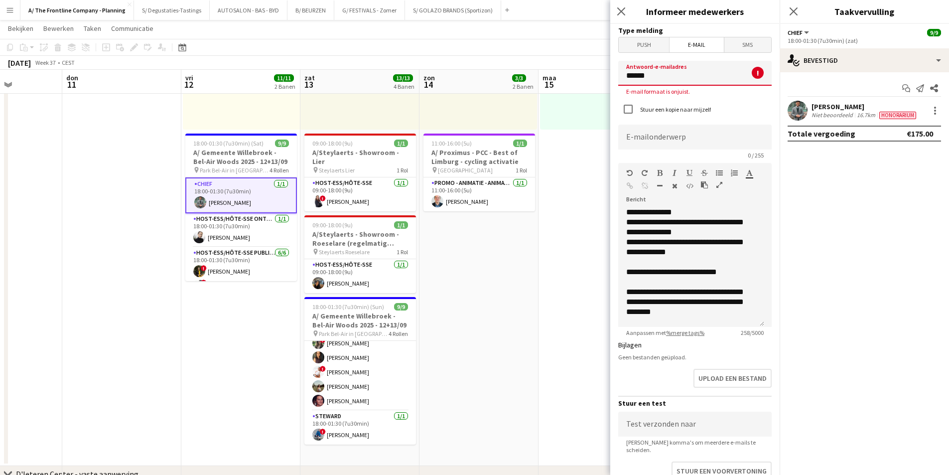
type input "**********"
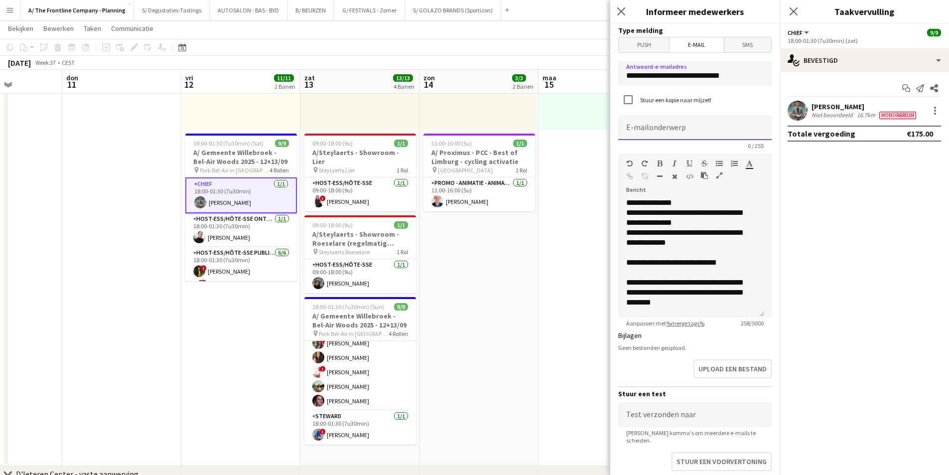
click at [714, 126] on input at bounding box center [694, 127] width 153 height 25
type input "**********"
drag, startPoint x: 620, startPoint y: 207, endPoint x: 659, endPoint y: 248, distance: 56.7
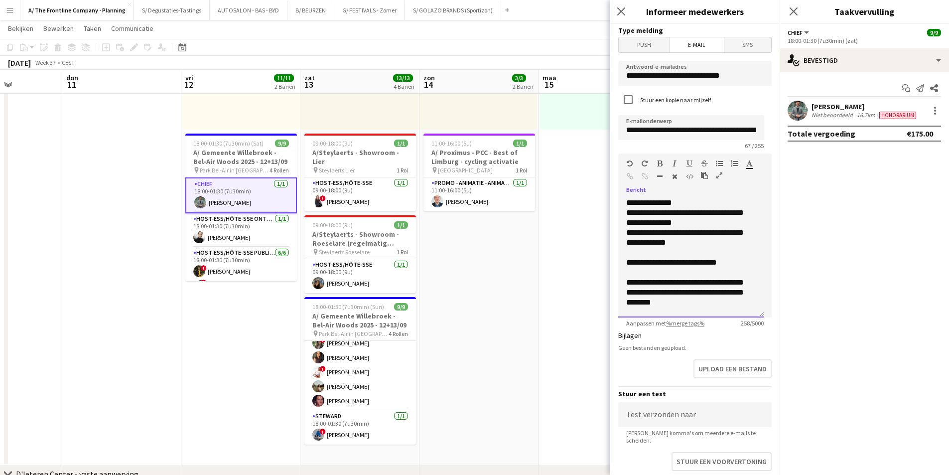
click at [659, 248] on div "**********" at bounding box center [691, 258] width 146 height 120
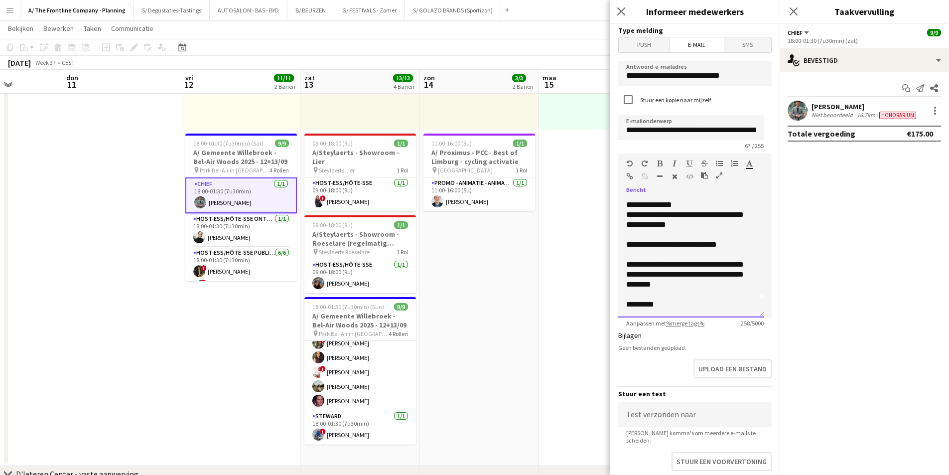
drag, startPoint x: 627, startPoint y: 213, endPoint x: 758, endPoint y: 353, distance: 191.7
click at [758, 353] on form "**********" at bounding box center [694, 304] width 169 height 561
paste div
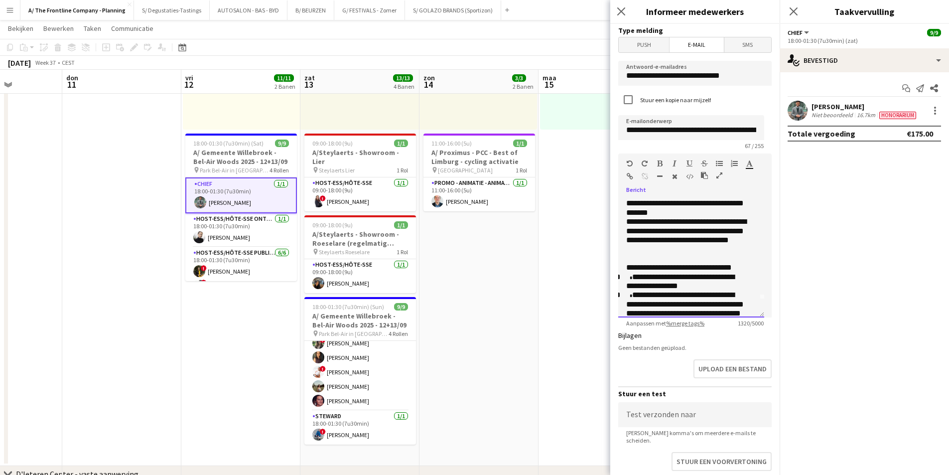
scroll to position [304, 0]
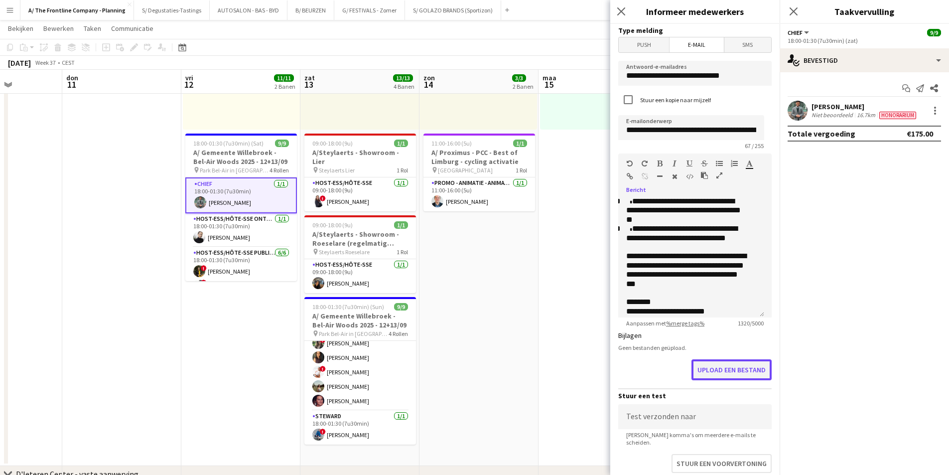
click at [740, 366] on button "Upload een bestand" at bounding box center [732, 369] width 80 height 21
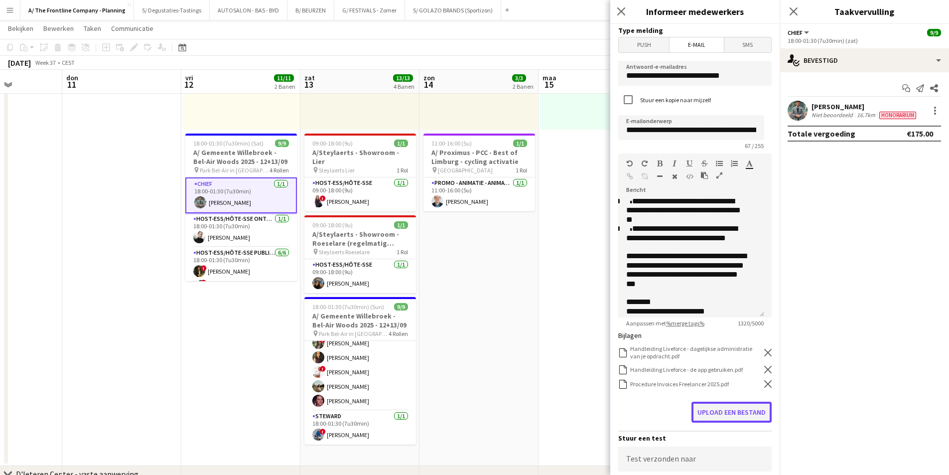
click at [704, 410] on button "Upload een bestand" at bounding box center [732, 412] width 80 height 21
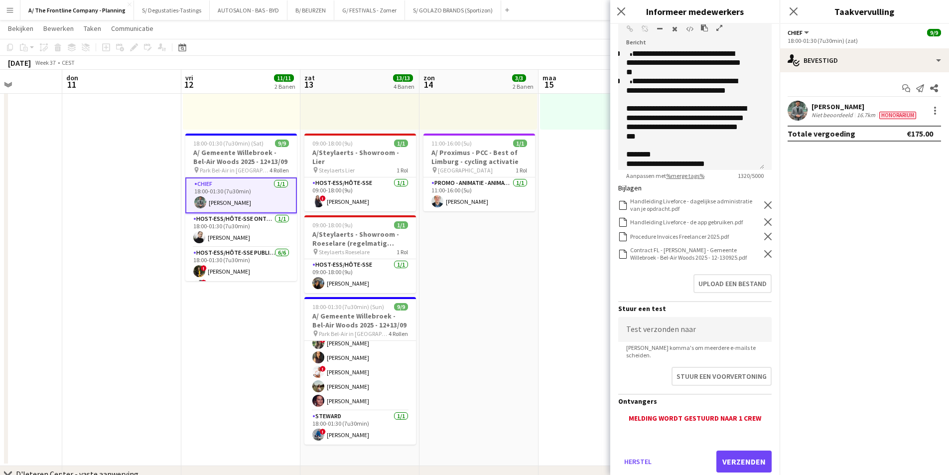
scroll to position [165, 0]
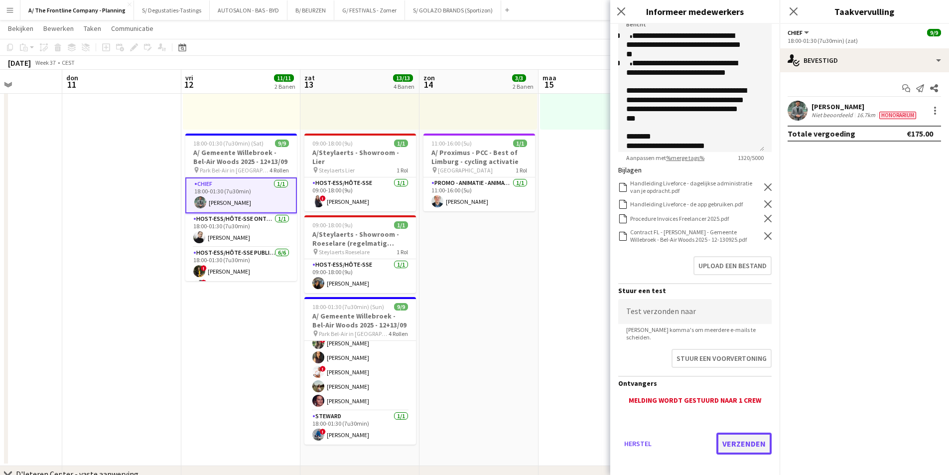
click at [723, 437] on button "Verzenden" at bounding box center [743, 443] width 55 height 22
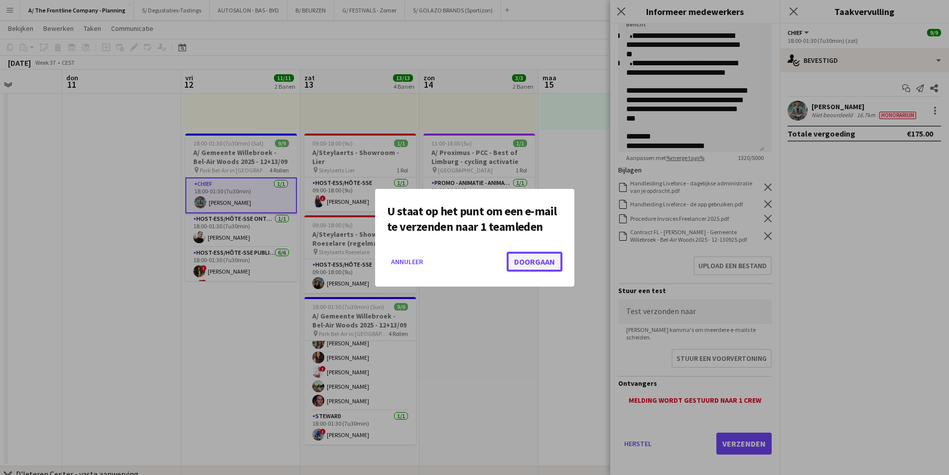
click at [549, 269] on button "Doorgaan" at bounding box center [535, 262] width 56 height 20
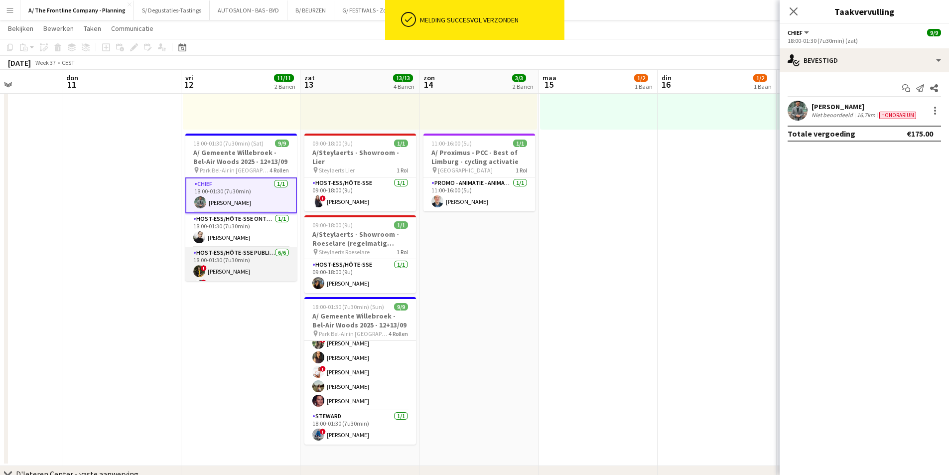
click at [247, 264] on app-card-role "Host-ess/Hôte-sse Publiek/Publique 6/6 18:00-01:30 (7u30min) ! Tugba Disli ! Va…" at bounding box center [241, 300] width 112 height 106
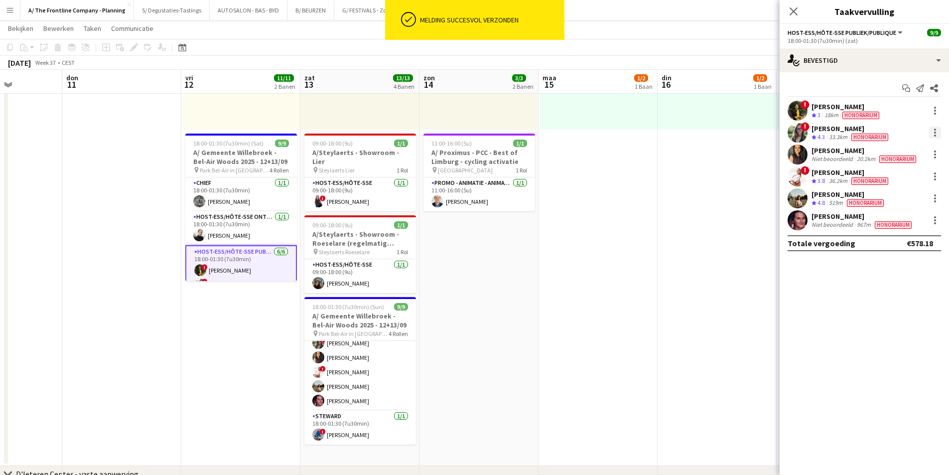
click at [938, 130] on div at bounding box center [935, 133] width 12 height 12
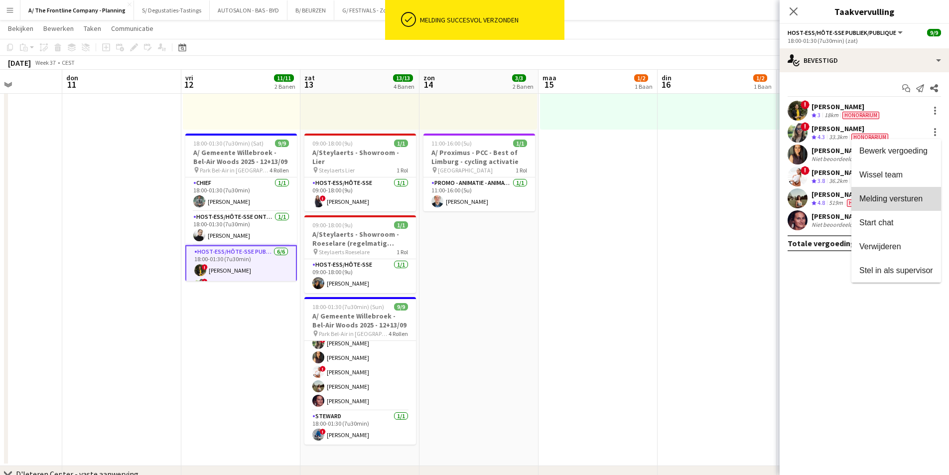
click at [917, 203] on span "Melding versturen" at bounding box center [896, 198] width 74 height 9
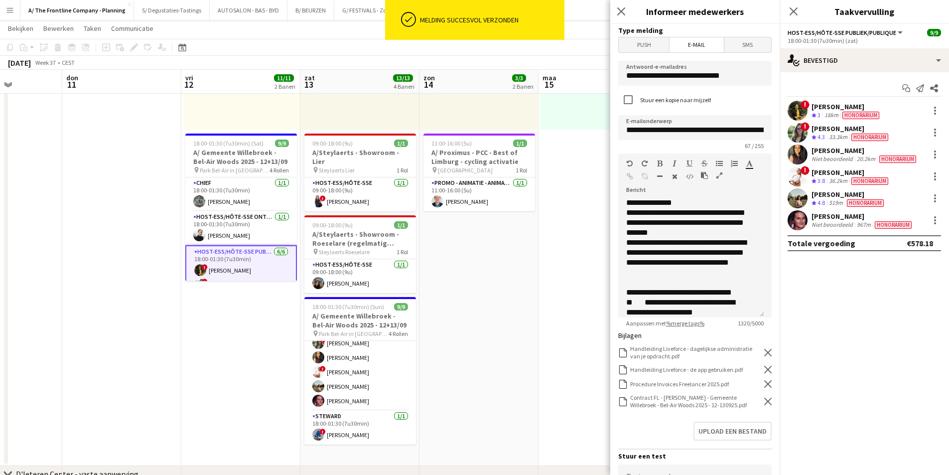
click at [764, 381] on icon "Verwijderen" at bounding box center [767, 383] width 7 height 7
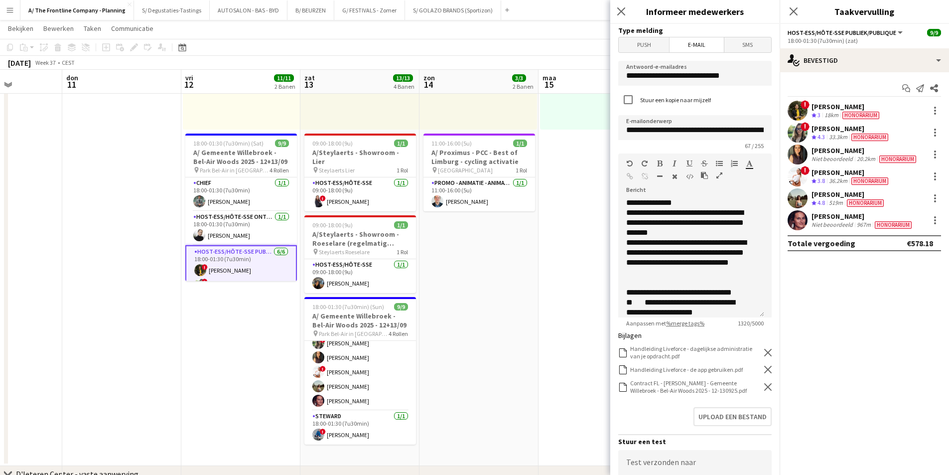
click at [764, 387] on icon "Verwijderen" at bounding box center [767, 386] width 7 height 7
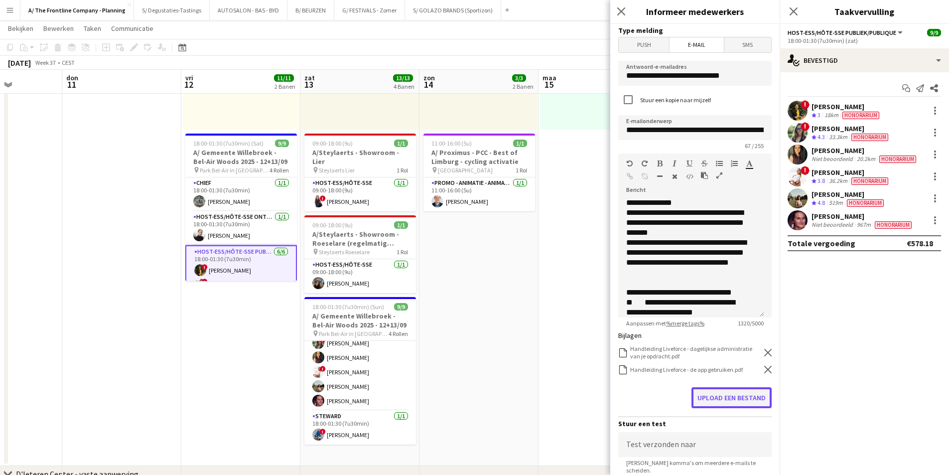
click at [728, 395] on button "Upload een bestand" at bounding box center [732, 397] width 80 height 21
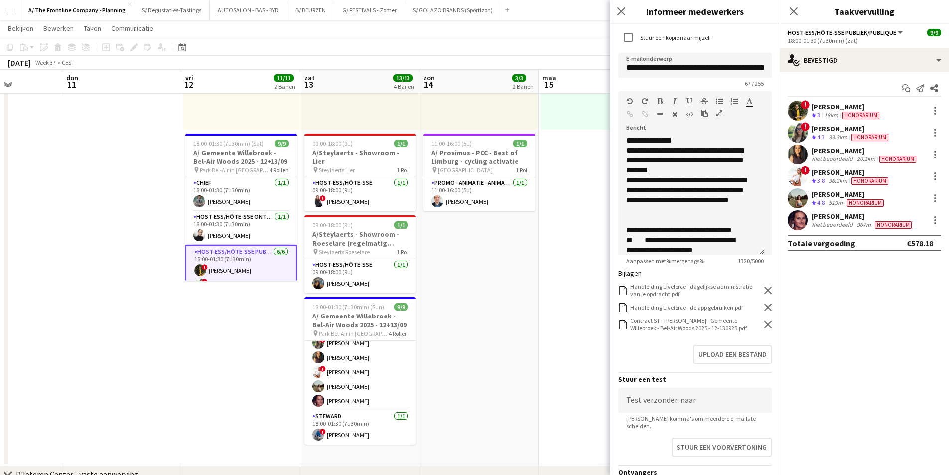
scroll to position [151, 0]
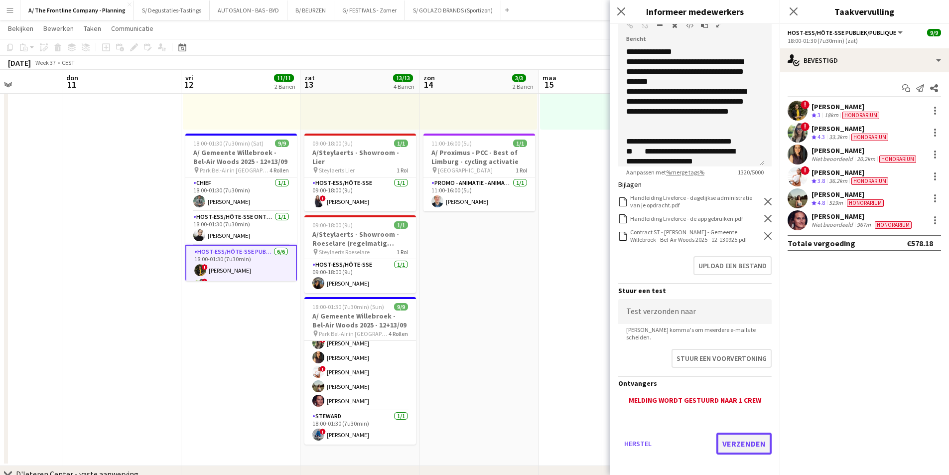
click at [724, 435] on button "Verzenden" at bounding box center [743, 443] width 55 height 22
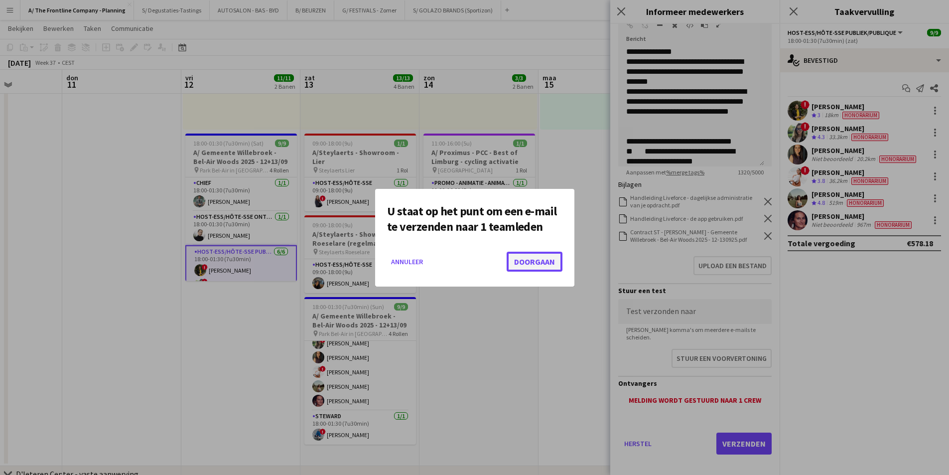
click at [550, 263] on button "Doorgaan" at bounding box center [535, 262] width 56 height 20
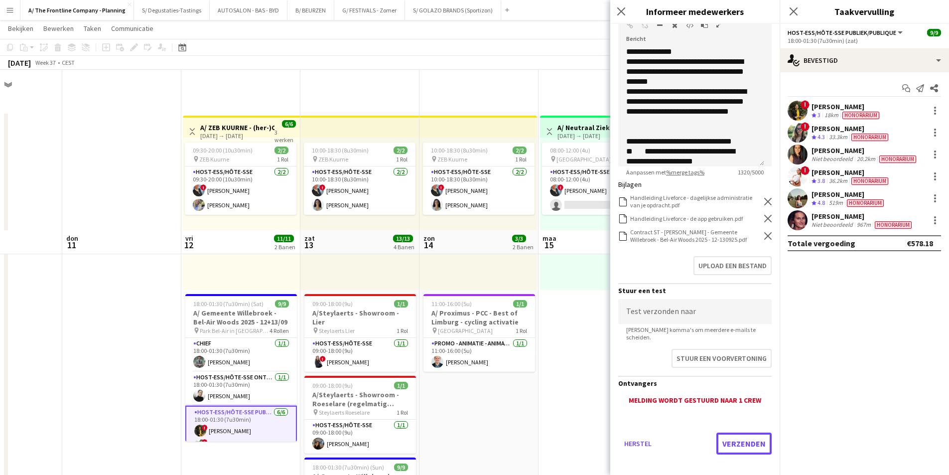
scroll to position [160, 0]
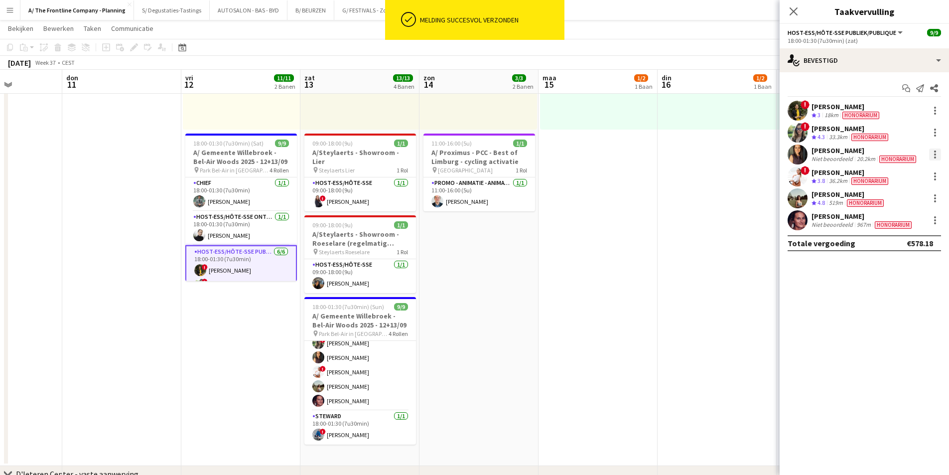
click at [934, 156] on div at bounding box center [935, 157] width 2 height 2
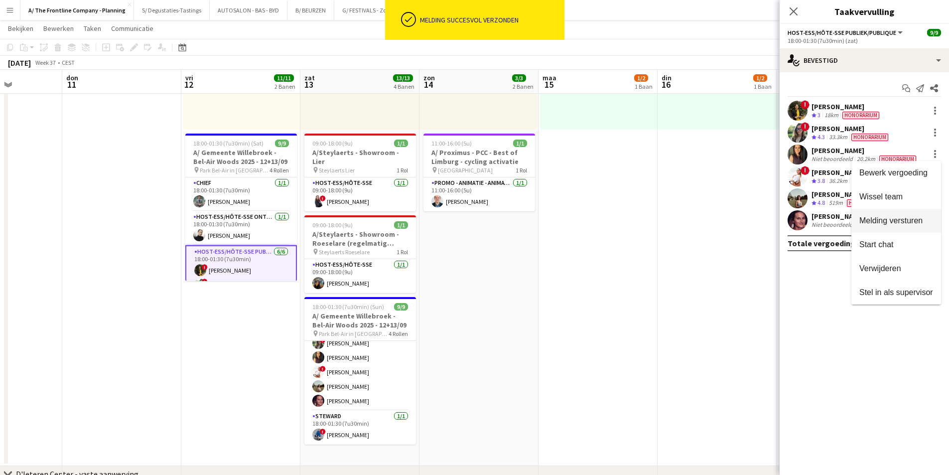
click at [913, 215] on button "Melding versturen" at bounding box center [896, 221] width 90 height 24
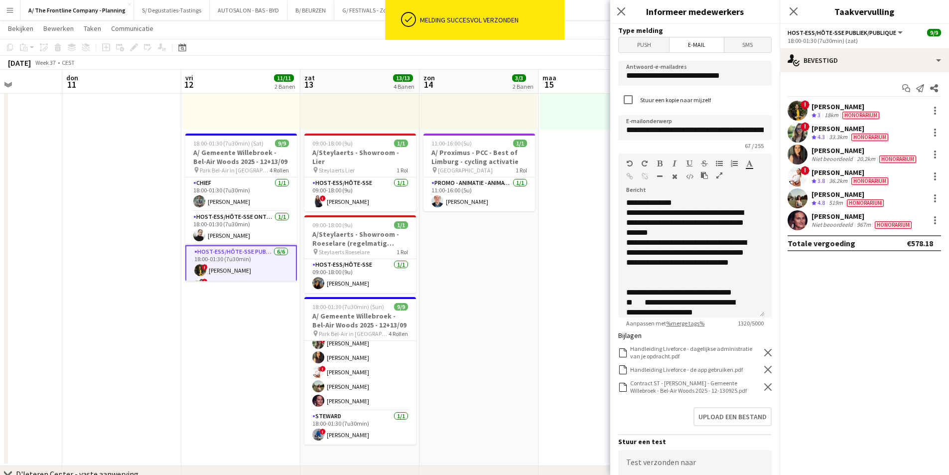
click at [764, 385] on icon "Verwijderen" at bounding box center [767, 386] width 7 height 7
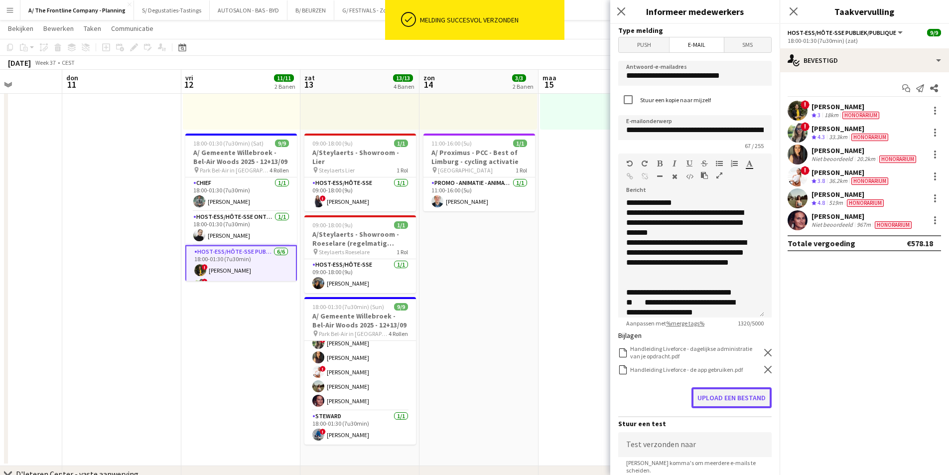
click at [736, 403] on button "Upload een bestand" at bounding box center [732, 397] width 80 height 21
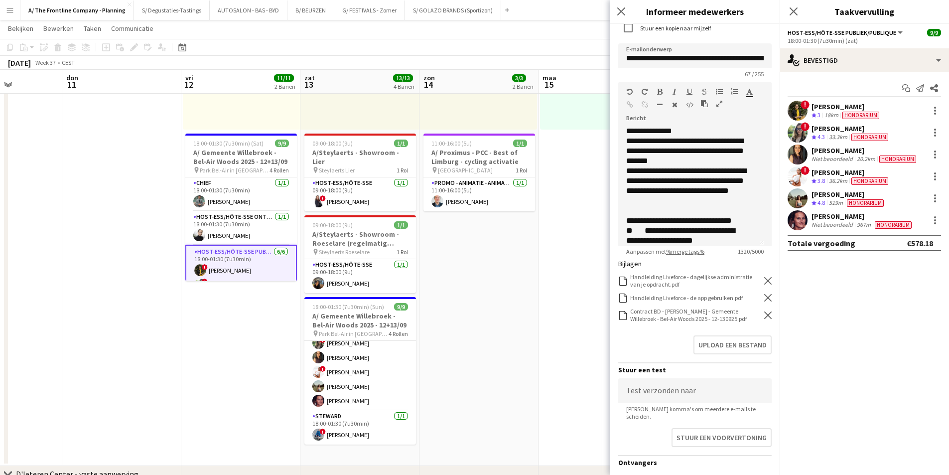
scroll to position [149, 0]
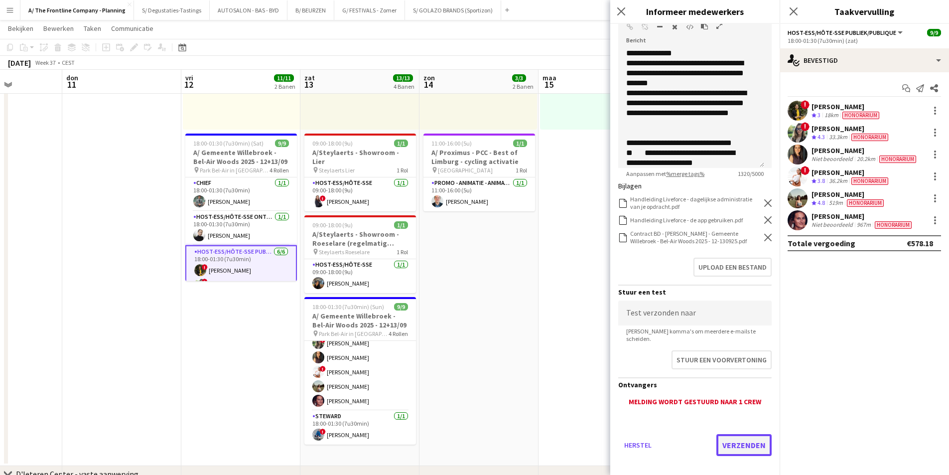
click at [747, 437] on button "Verzenden" at bounding box center [743, 445] width 55 height 22
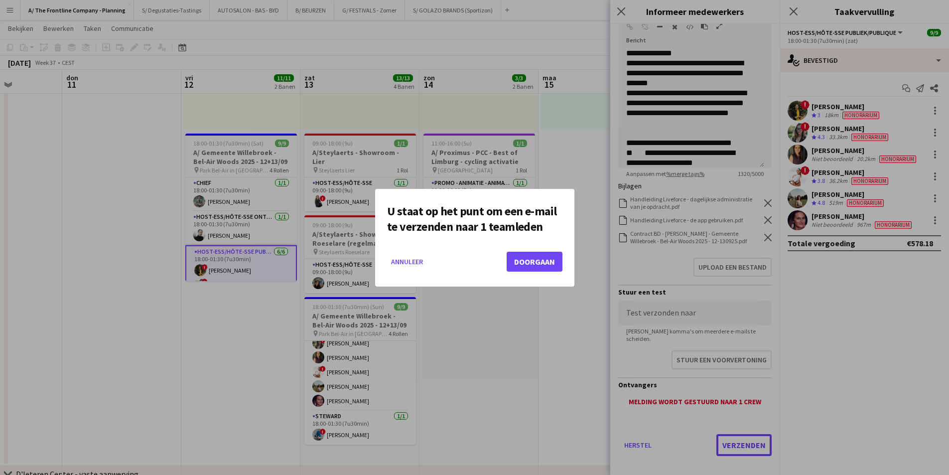
scroll to position [0, 0]
click at [541, 255] on button "Doorgaan" at bounding box center [535, 262] width 56 height 20
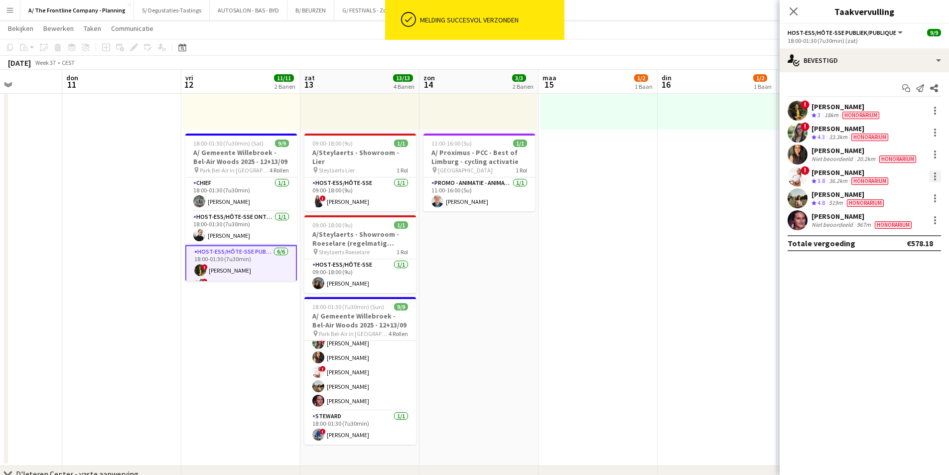
click at [939, 173] on div at bounding box center [935, 176] width 12 height 12
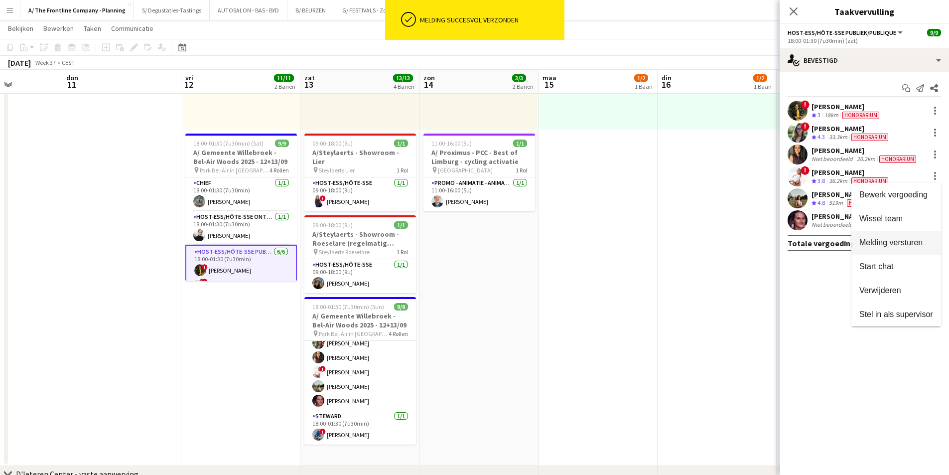
click at [921, 247] on span "Melding versturen" at bounding box center [896, 242] width 74 height 9
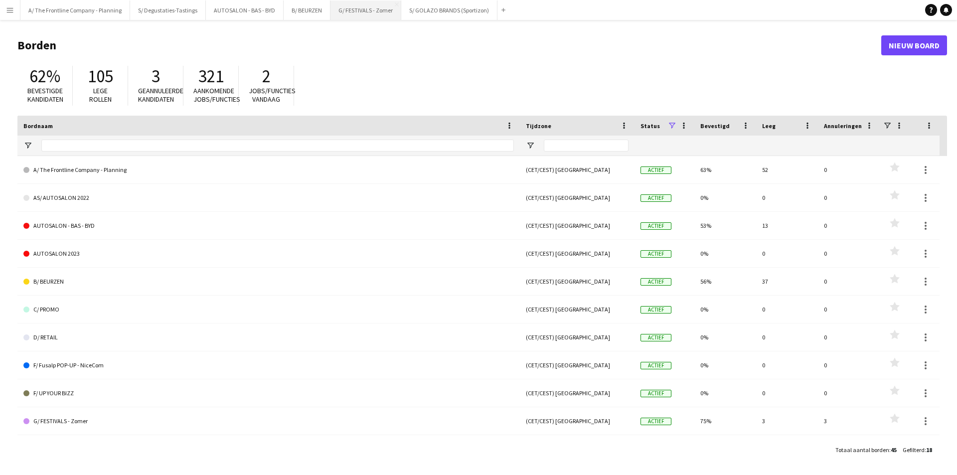
click at [354, 8] on button "G/ FESTIVALS - Zomer Sluiten" at bounding box center [365, 9] width 71 height 19
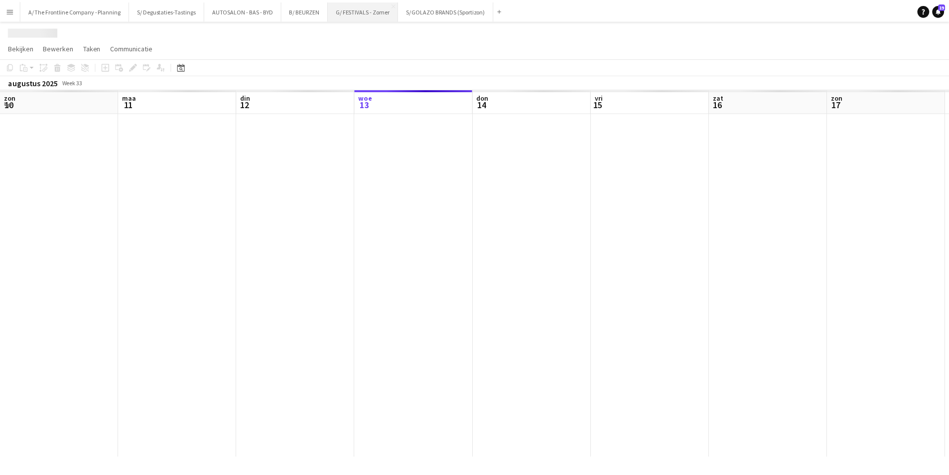
scroll to position [0, 238]
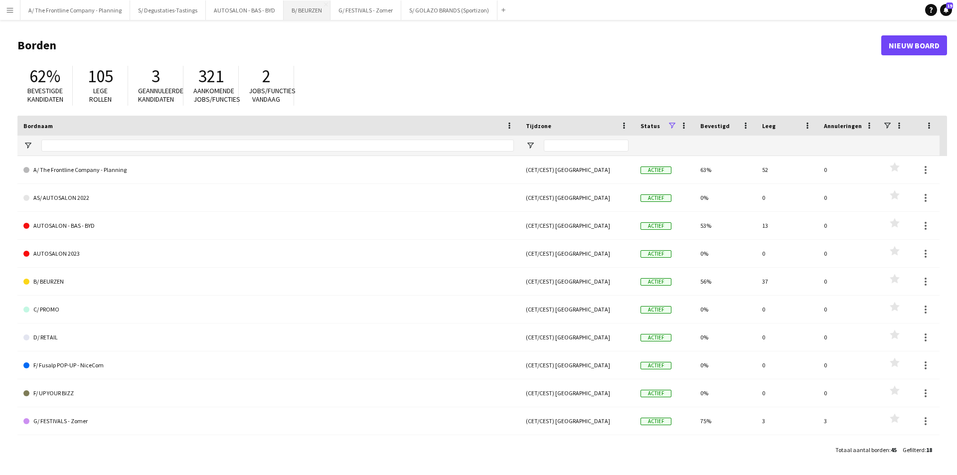
click at [293, 12] on button "B/ BEURZEN Sluiten" at bounding box center [306, 9] width 47 height 19
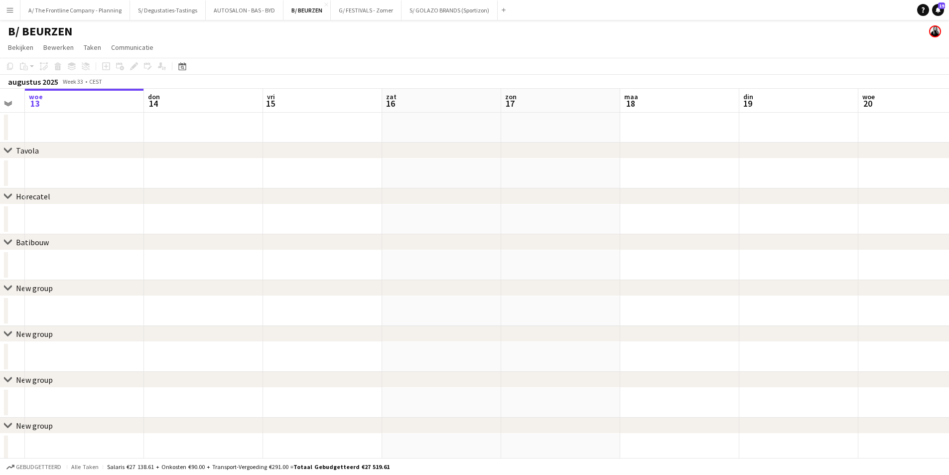
drag, startPoint x: 862, startPoint y: 209, endPoint x: 441, endPoint y: 236, distance: 421.8
click at [408, 225] on app-calendar-viewport "zon 10 maa 11 din 12 woe 13 don 14 vri 15 zat 16 zon 17 maa 18 din 19 woe 20 do…" at bounding box center [474, 299] width 949 height 420
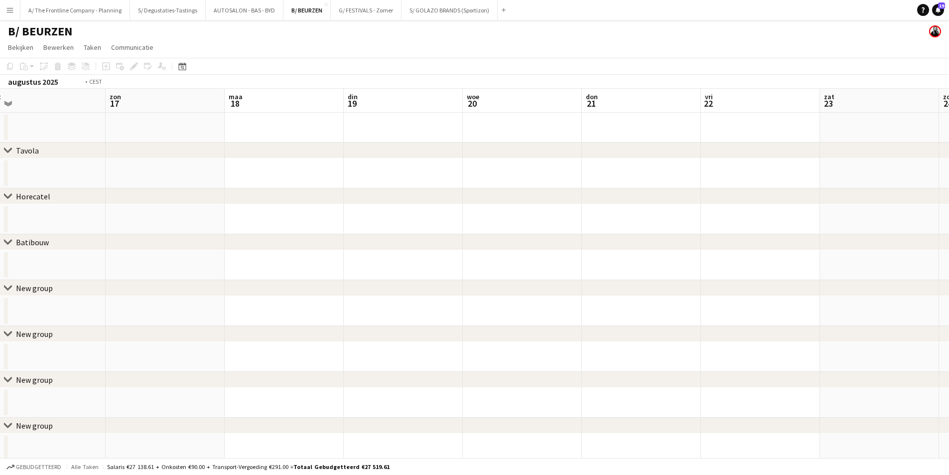
drag, startPoint x: 792, startPoint y: 218, endPoint x: 186, endPoint y: 277, distance: 608.1
click at [176, 277] on app-calendar-viewport "woe 13 don 14 vri 15 zat 16 zon 17 maa 18 din 19 woe 20 don 21 vri 22 zat 23 zo…" at bounding box center [474, 299] width 949 height 420
drag, startPoint x: 769, startPoint y: 221, endPoint x: 463, endPoint y: 261, distance: 308.0
click at [206, 261] on app-calendar-viewport "zat 23 zon 24 maa 25 din 26 woe 27 don 28 vri 29 zat 30 zon 31 maa 1 din 2 woe …" at bounding box center [474, 299] width 949 height 420
drag, startPoint x: 682, startPoint y: 210, endPoint x: 221, endPoint y: 251, distance: 462.6
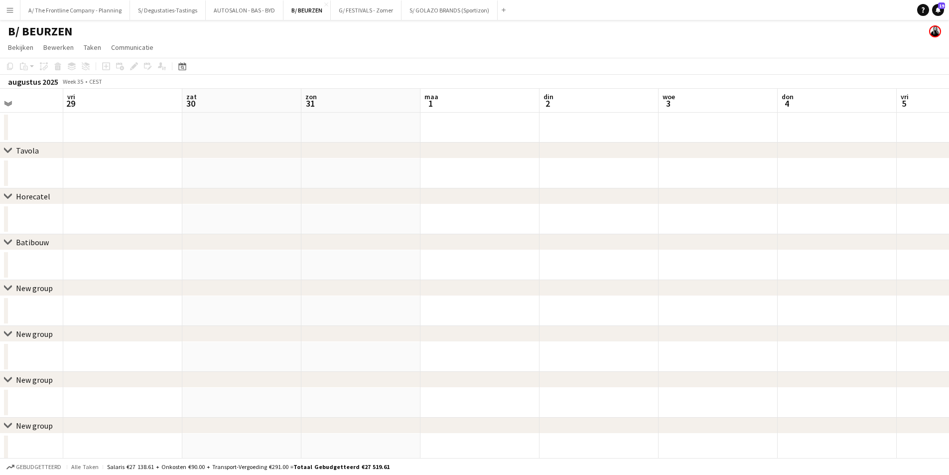
click at [221, 251] on app-calendar-viewport "din 26 woe 27 don 28 vri 29 zat 30 zon 31 maa 1 din 2 woe 3 don 4 vri 5 zat 6 z…" at bounding box center [474, 299] width 949 height 420
drag, startPoint x: 805, startPoint y: 201, endPoint x: 188, endPoint y: 250, distance: 618.2
click at [35, 241] on app-calendar-viewport "don 28 vri 29 zat 30 zon 31 maa 1 din 2 woe 3 don 4 vri 5 zat 6 zon 7 maa 8 din…" at bounding box center [474, 299] width 949 height 420
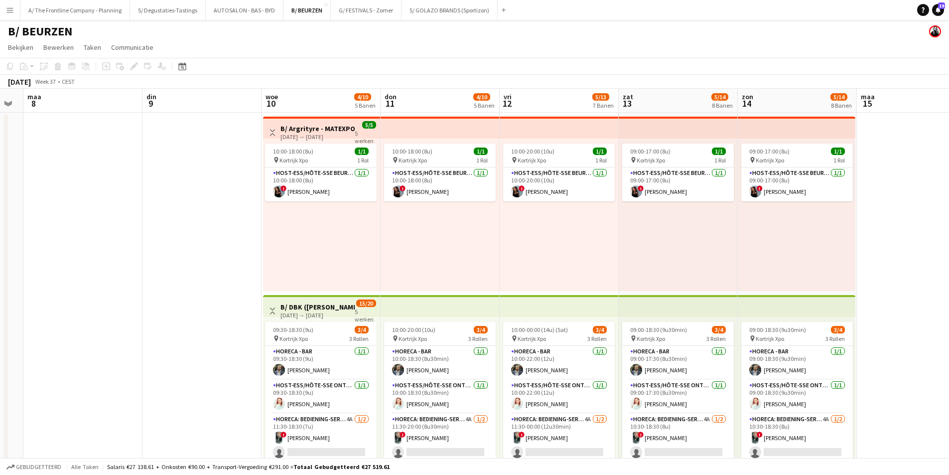
scroll to position [0, 256]
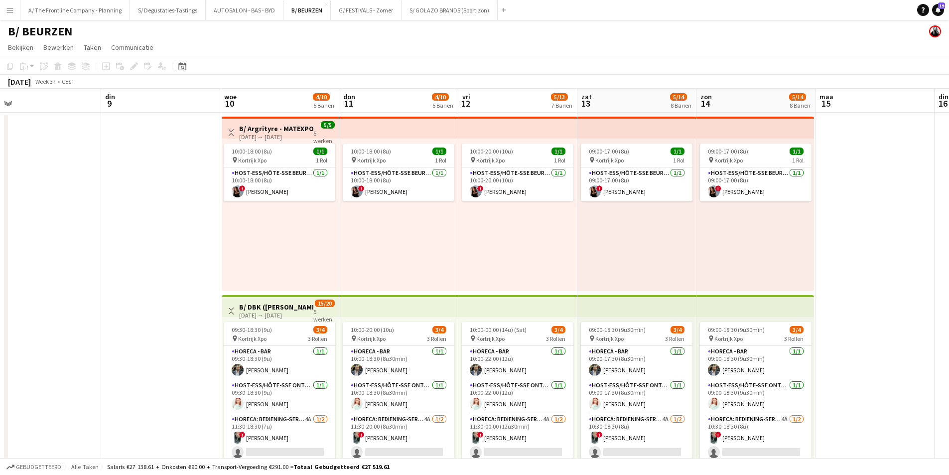
drag, startPoint x: 448, startPoint y: 260, endPoint x: 424, endPoint y: 227, distance: 41.4
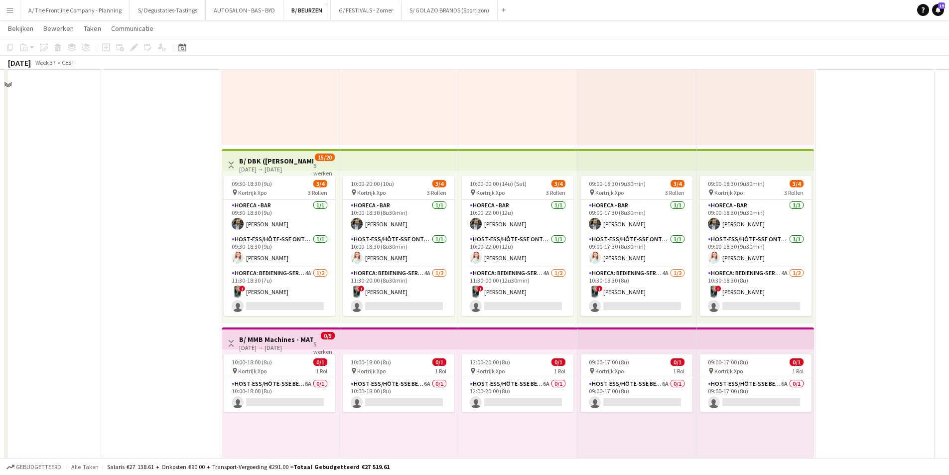
scroll to position [149, 0]
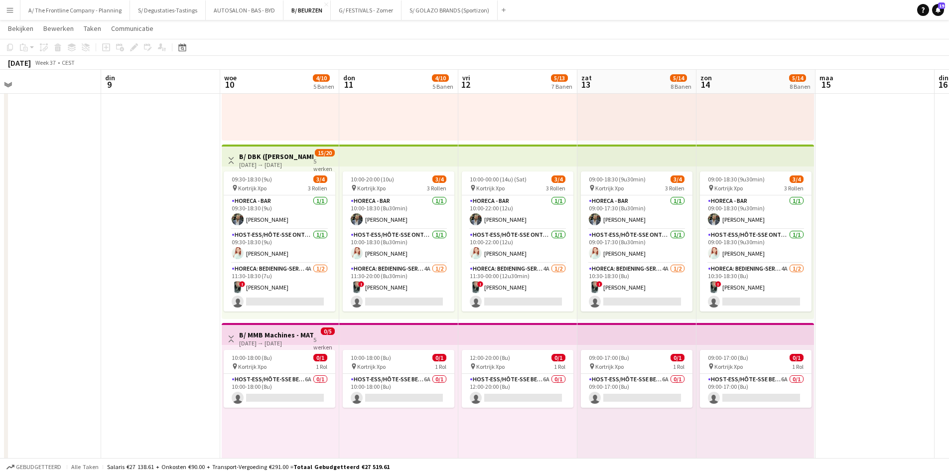
click at [284, 274] on app-card-role "Horeca: Bediening-Service 4A 1/2 11:30-18:30 (7u) ! Sharon Debeuf single-neutra…" at bounding box center [280, 287] width 112 height 48
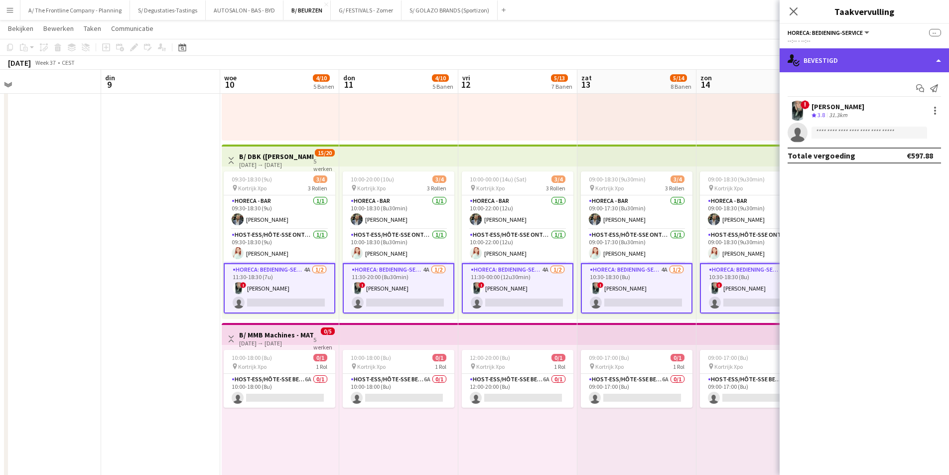
click at [891, 53] on div "single-neutral-actions-check-2 Bevestigd" at bounding box center [864, 60] width 169 height 24
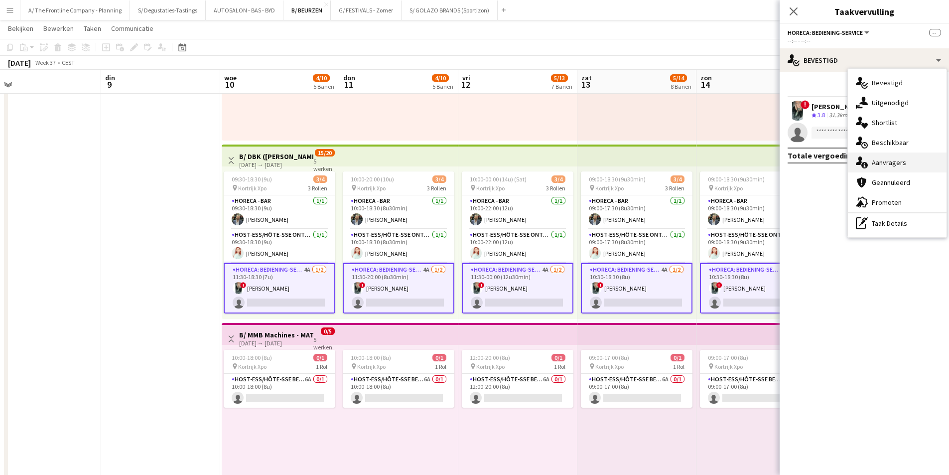
click at [898, 163] on div "single-neutral-actions-information Aanvragers" at bounding box center [897, 162] width 99 height 20
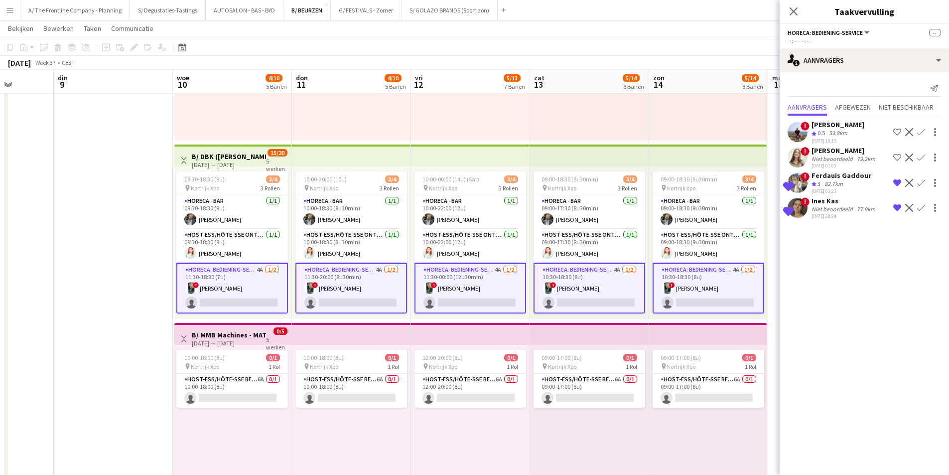
scroll to position [0, 325]
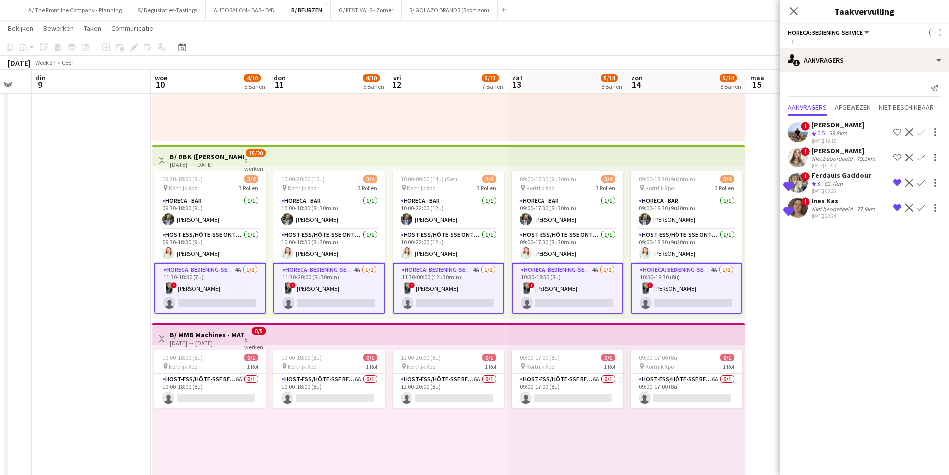
drag, startPoint x: 682, startPoint y: 167, endPoint x: 615, endPoint y: 171, distance: 66.9
click at [231, 380] on app-card-role "Host-ess/Hôte-sse Beurs - Foire 6A 0/1 10:00-18:00 (8u) single-neutral-actions" at bounding box center [210, 391] width 112 height 34
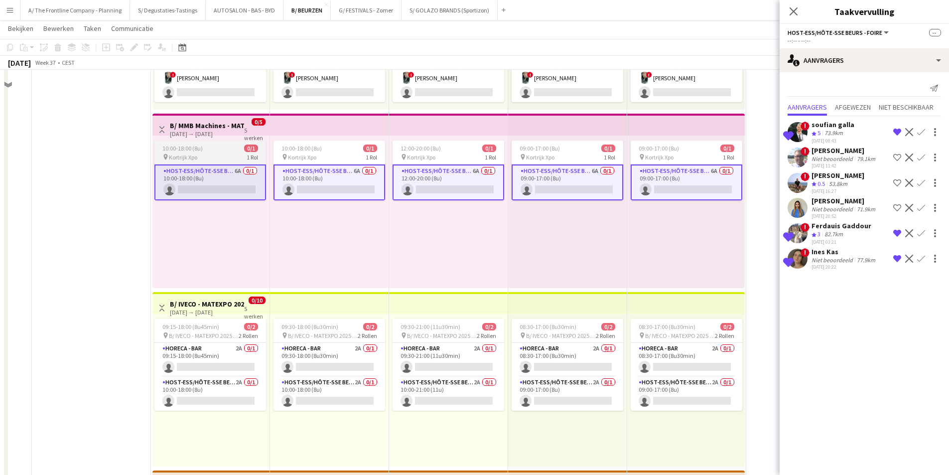
scroll to position [399, 0]
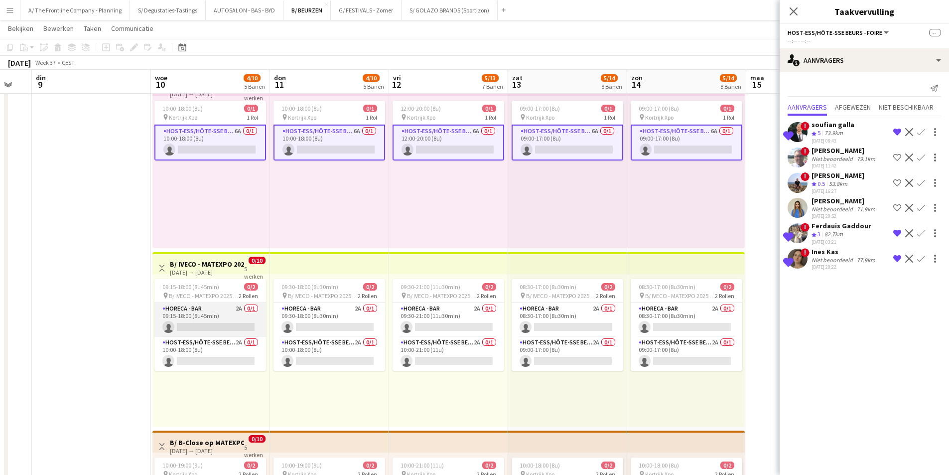
click at [219, 311] on app-card-role "Horeca - Bar 2A 0/1 09:15-18:00 (8u45min) single-neutral-actions" at bounding box center [210, 320] width 112 height 34
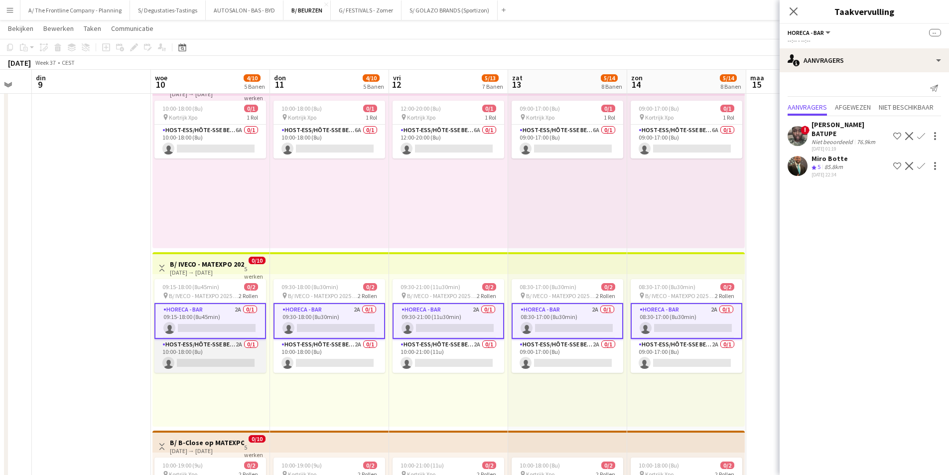
click at [232, 359] on app-card-role "Host-ess/Hôte-sse Beurs - Foire 2A 0/1 10:00-18:00 (8u) single-neutral-actions" at bounding box center [210, 356] width 112 height 34
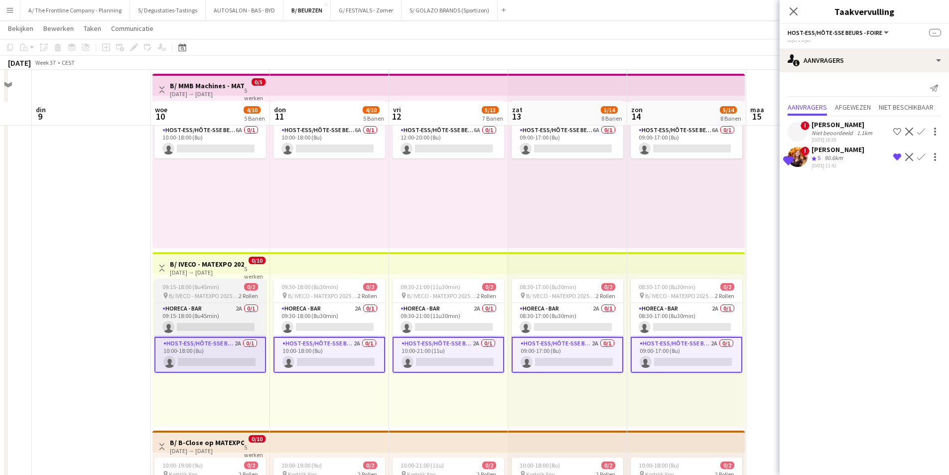
scroll to position [598, 0]
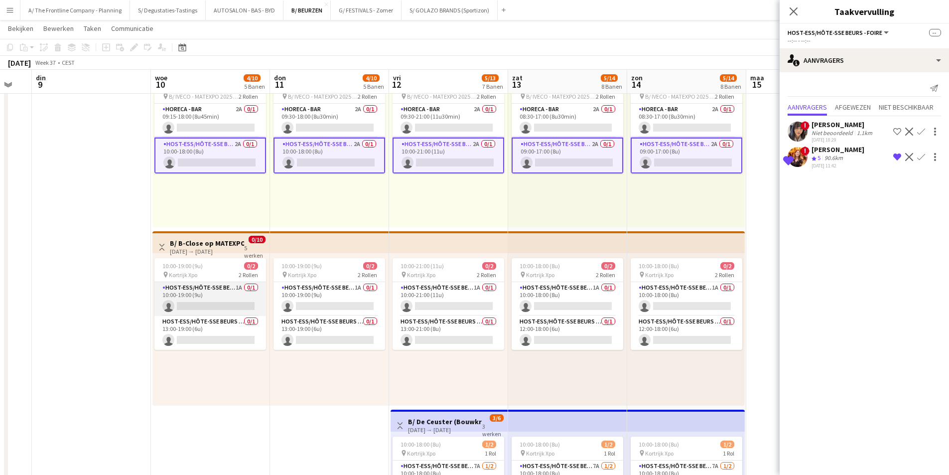
click at [228, 304] on app-card-role "Host-ess/Hôte-sse Beurs - Foire 1A 0/1 10:00-19:00 (9u) single-neutral-actions" at bounding box center [210, 299] width 112 height 34
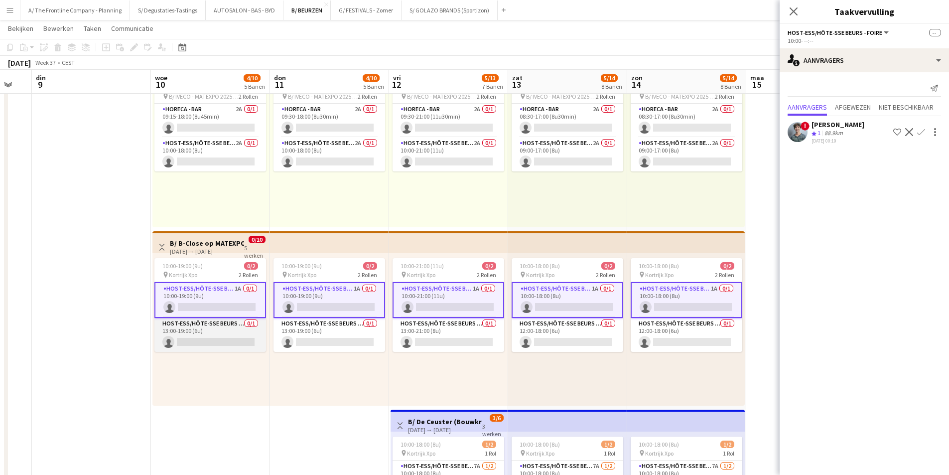
click at [222, 339] on app-card-role "Host-ess/Hôte-sse Beurs - Foire 0/1 13:00-19:00 (6u) single-neutral-actions" at bounding box center [210, 335] width 112 height 34
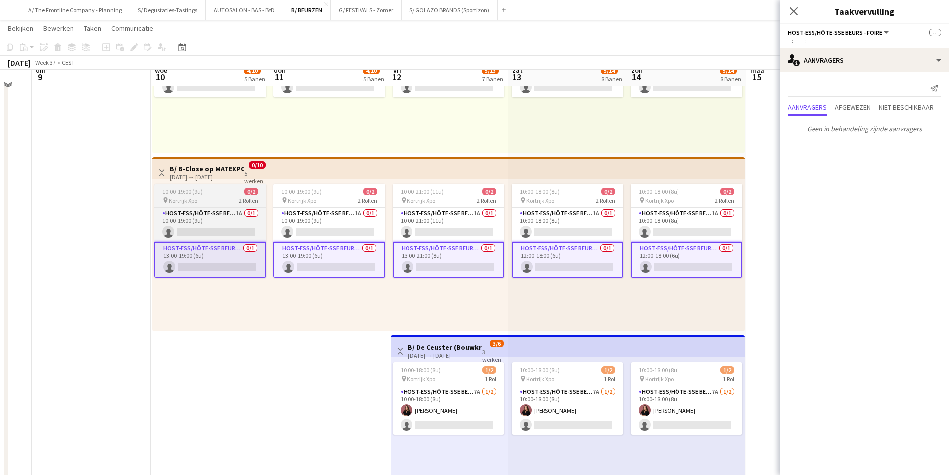
scroll to position [797, 0]
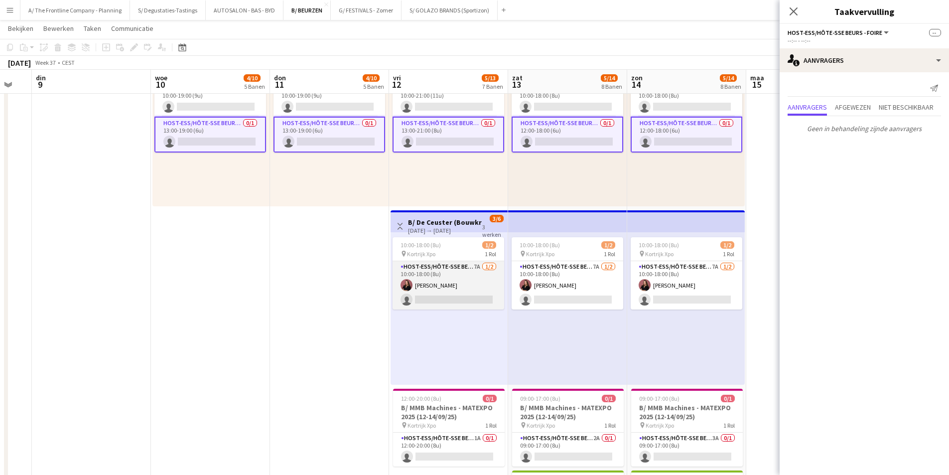
click at [451, 286] on app-card-role "Host-ess/Hôte-sse Beurs - Foire 7A 1/2 10:00-18:00 (8u) Heleen Van der Biest si…" at bounding box center [449, 285] width 112 height 48
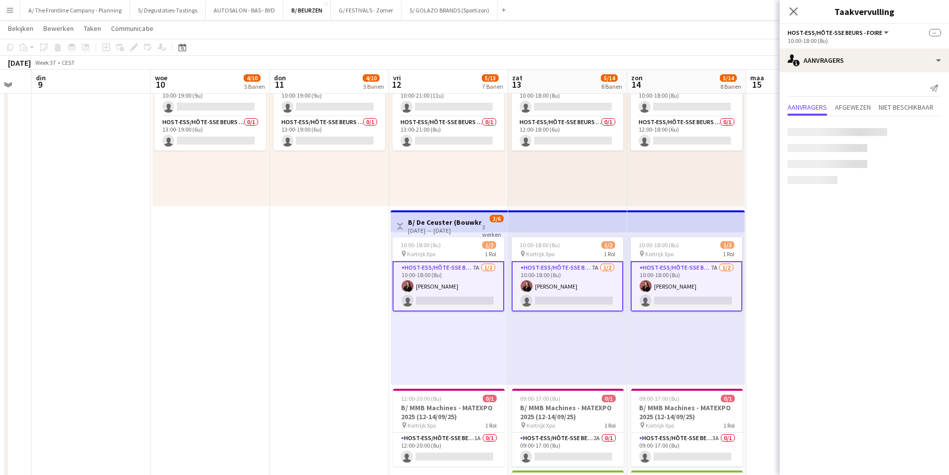
scroll to position [0, 325]
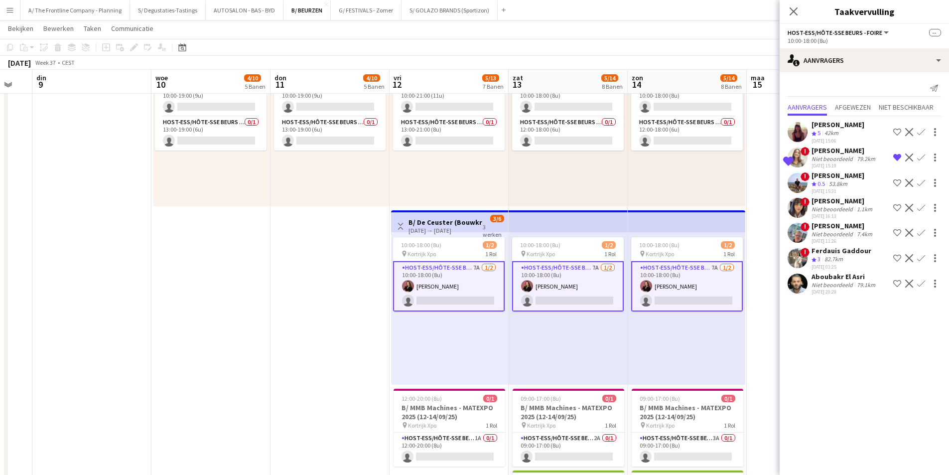
click at [852, 283] on div "Niet beoordeeld" at bounding box center [833, 284] width 43 height 7
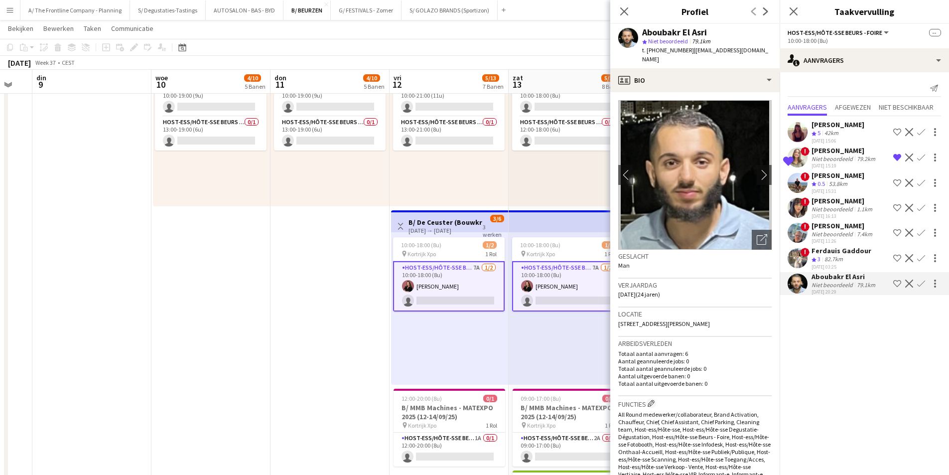
scroll to position [0, 303]
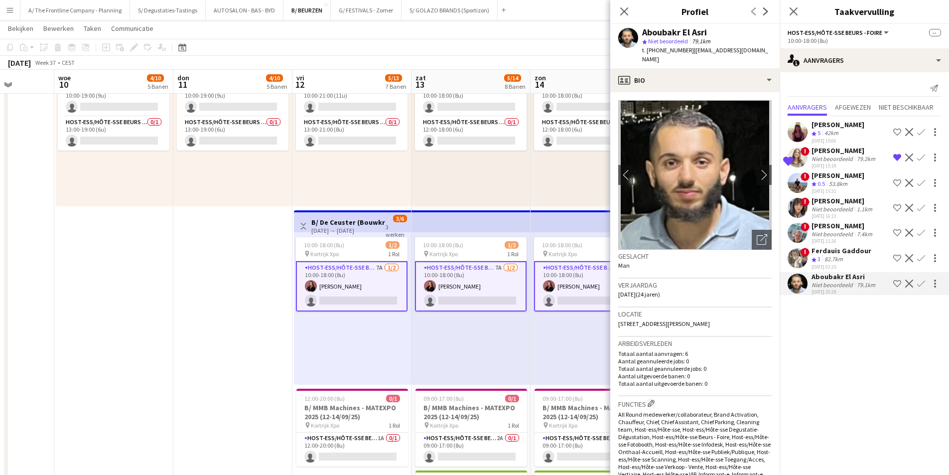
drag, startPoint x: 522, startPoint y: 251, endPoint x: 473, endPoint y: 253, distance: 48.3
click at [473, 253] on app-calendar-viewport "zon 7 maa 8 din 9 woe 10 4/10 5 Banen don 11 4/10 5 Banen vri 12 5/13 7 Banen z…" at bounding box center [474, 89] width 949 height 1694
click at [757, 169] on app-icon "chevron-right" at bounding box center [764, 174] width 15 height 10
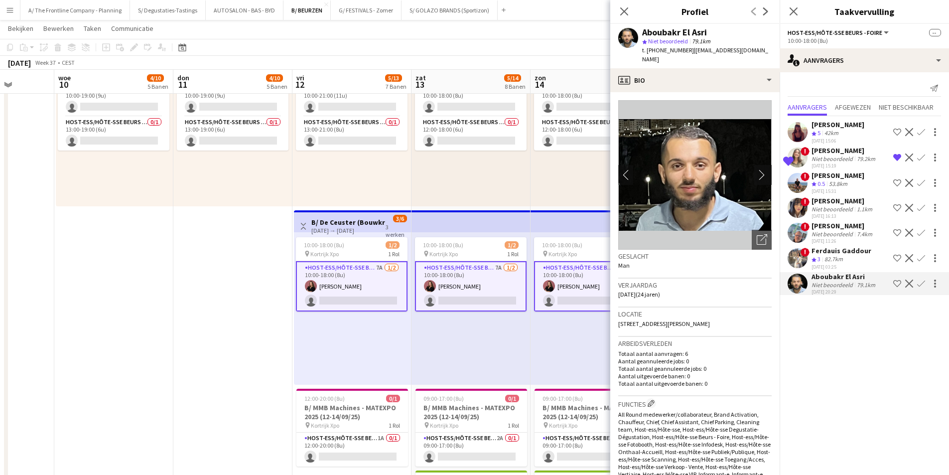
click at [757, 169] on app-icon "chevron-right" at bounding box center [764, 174] width 15 height 10
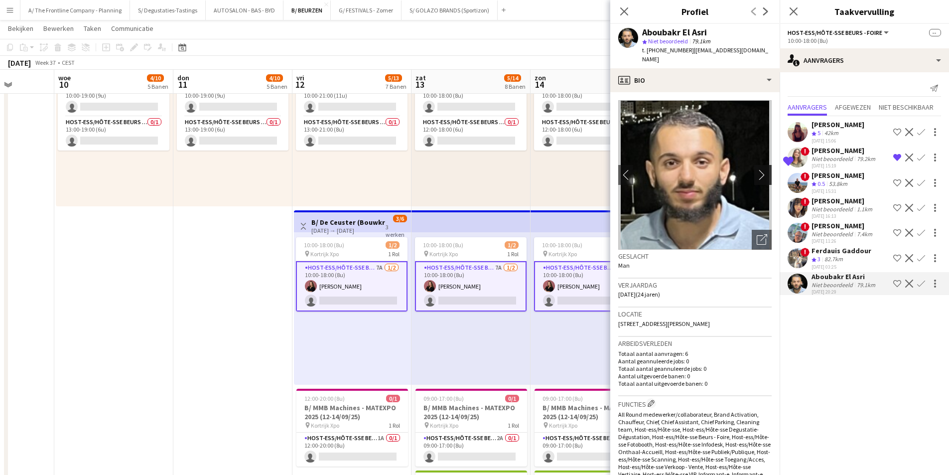
click at [757, 169] on app-icon "chevron-right" at bounding box center [764, 174] width 15 height 10
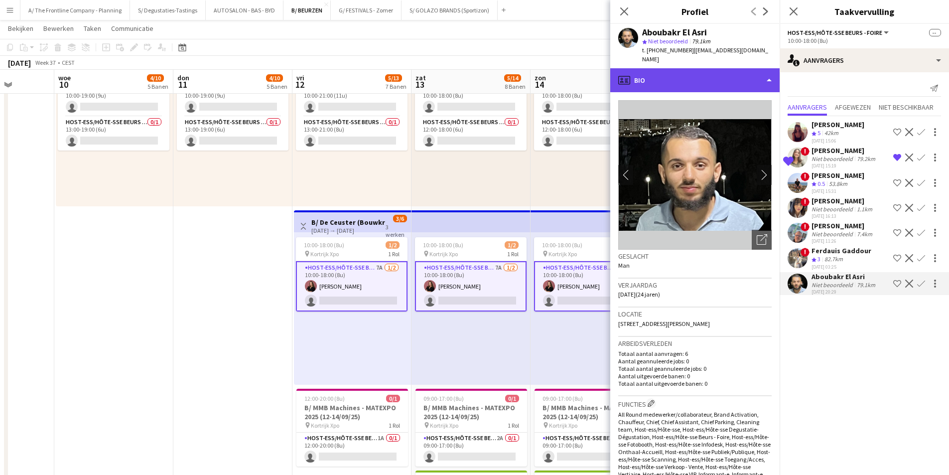
click at [736, 68] on div "profile Bio" at bounding box center [694, 80] width 169 height 24
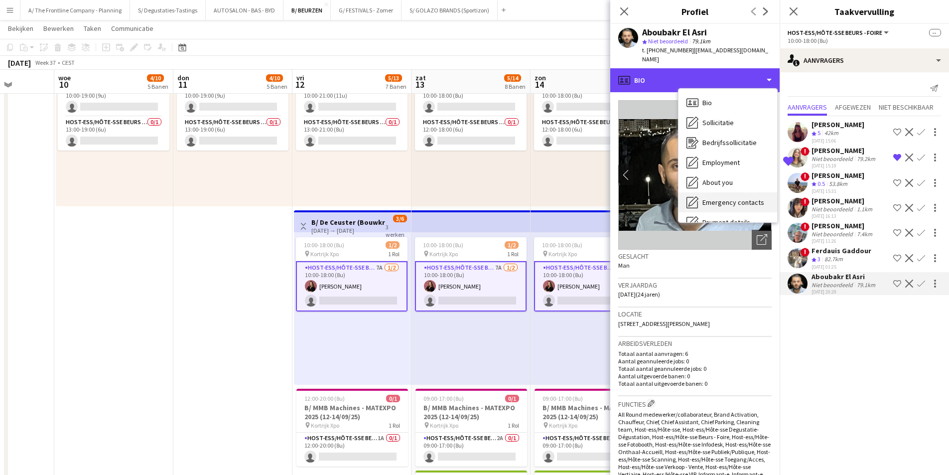
scroll to position [94, 0]
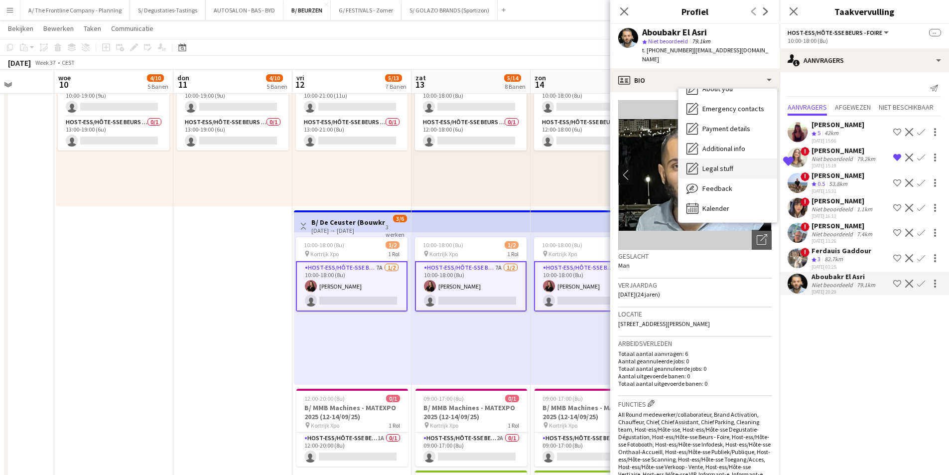
click at [740, 168] on div "Legal stuff Legal stuff" at bounding box center [728, 168] width 99 height 20
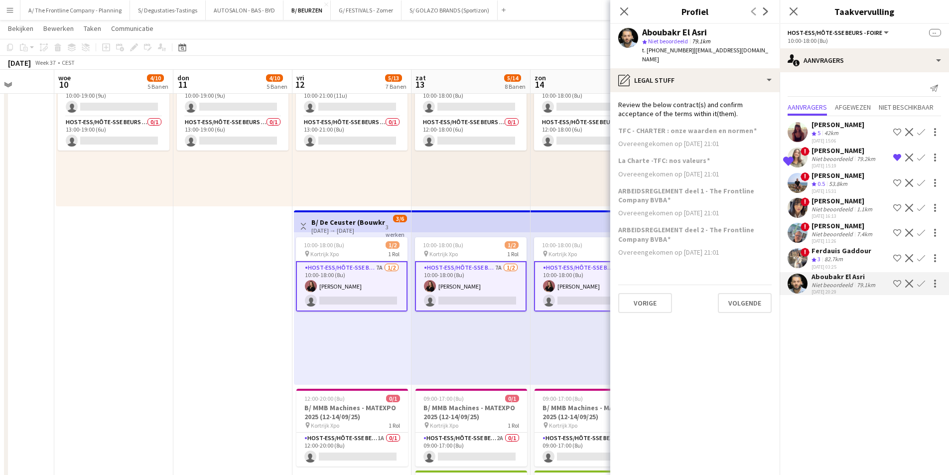
click at [701, 52] on span "| elasri.abou@hotmail.com" at bounding box center [705, 54] width 126 height 16
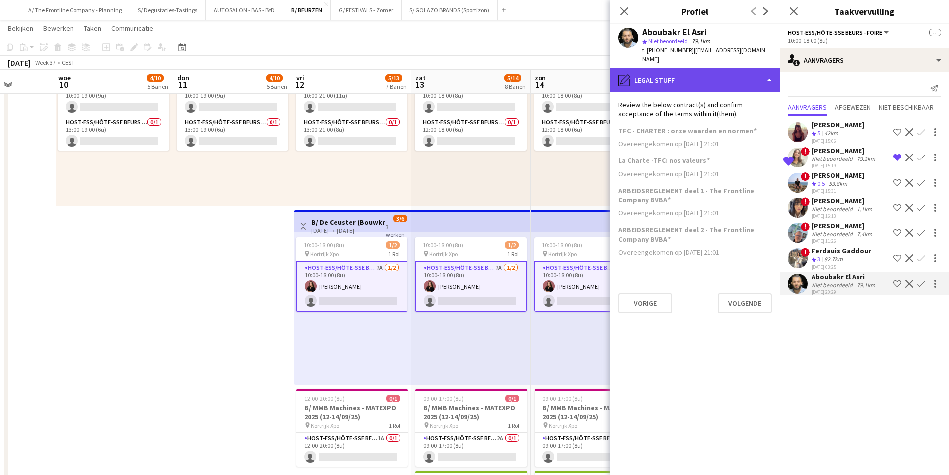
click at [702, 77] on div "pencil4 Legal stuff" at bounding box center [694, 80] width 169 height 24
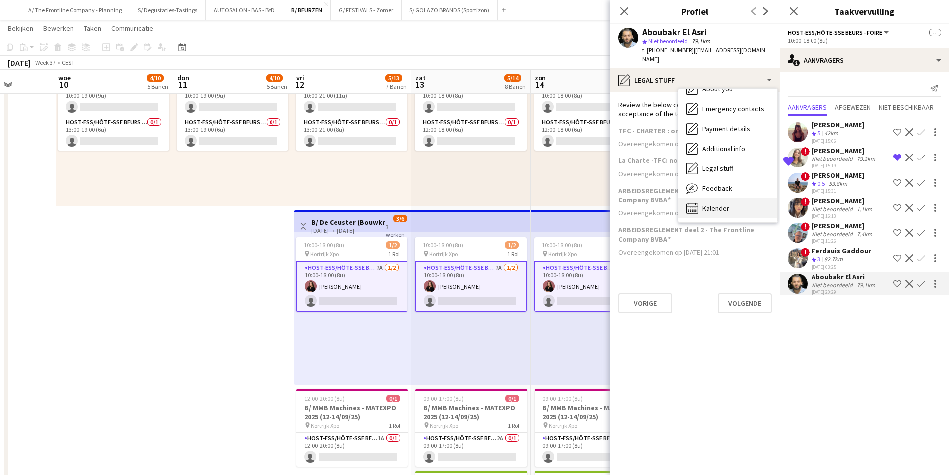
click at [720, 204] on span "Kalender" at bounding box center [715, 208] width 27 height 9
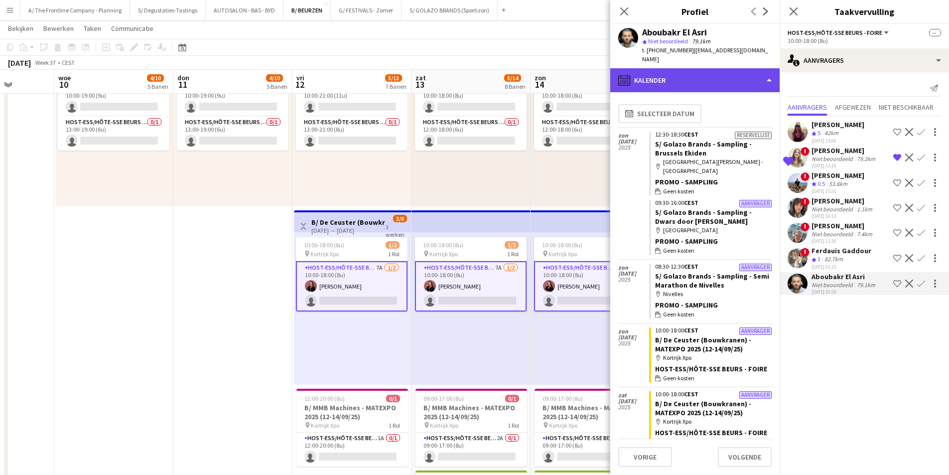
click at [726, 68] on div "calendar-full Kalender" at bounding box center [694, 80] width 169 height 24
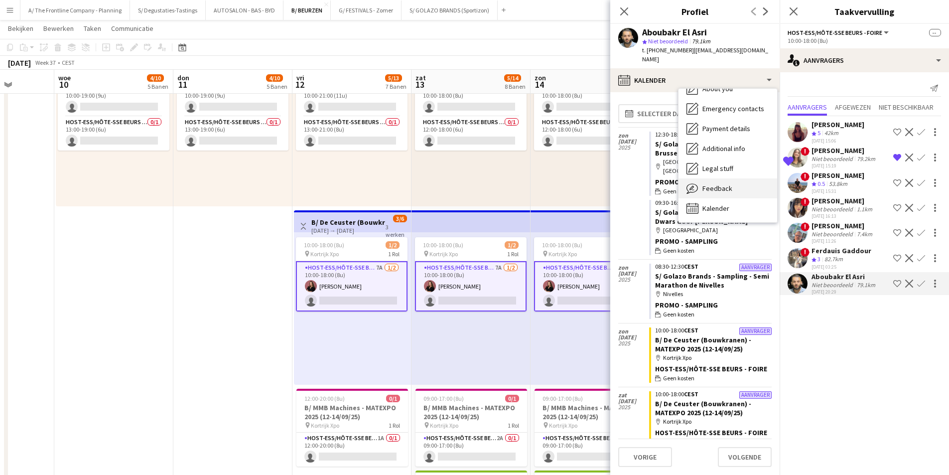
click at [740, 179] on div "Feedback Feedback" at bounding box center [728, 188] width 99 height 20
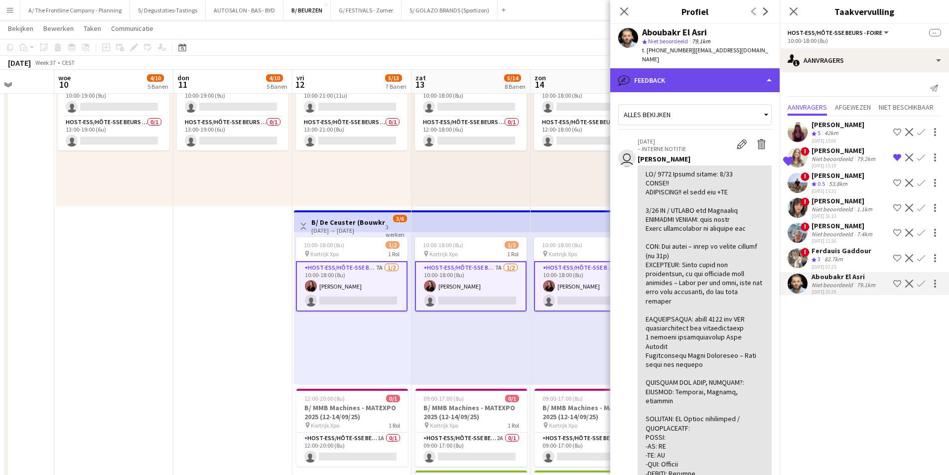
click at [710, 71] on div "bubble-pencil Feedback" at bounding box center [694, 80] width 169 height 24
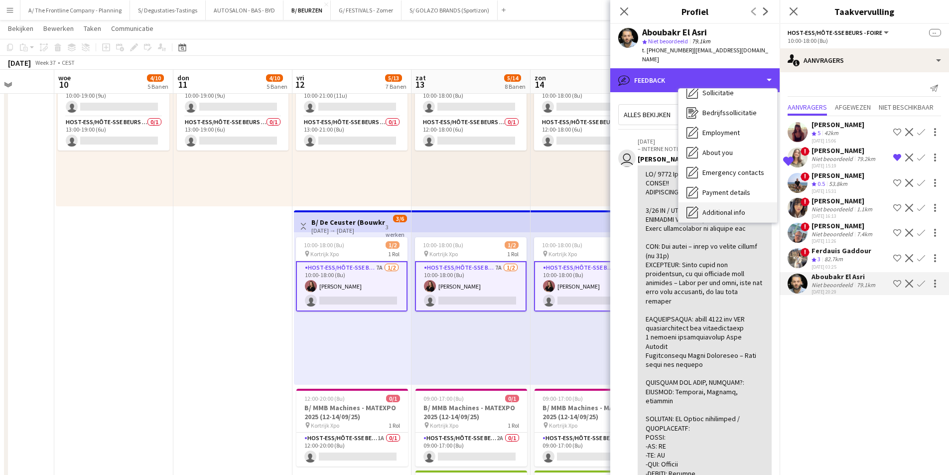
scroll to position [0, 0]
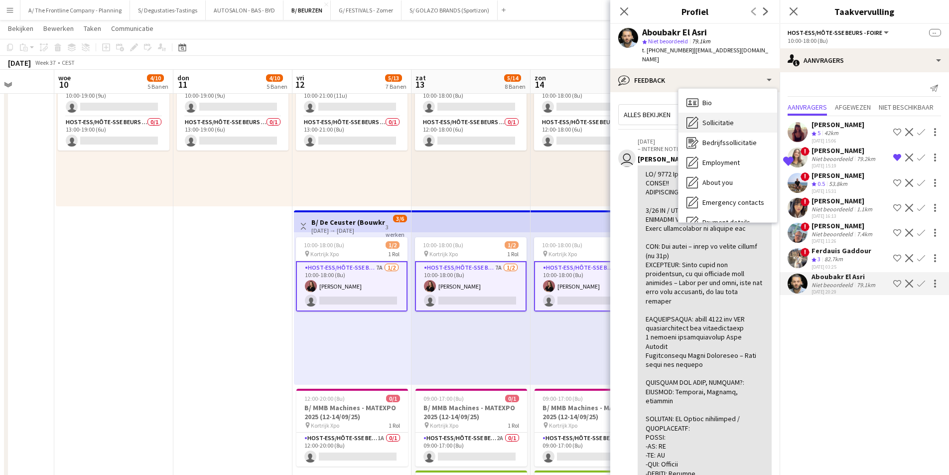
click at [723, 113] on div "Sollicitatie Sollicitatie" at bounding box center [728, 123] width 99 height 20
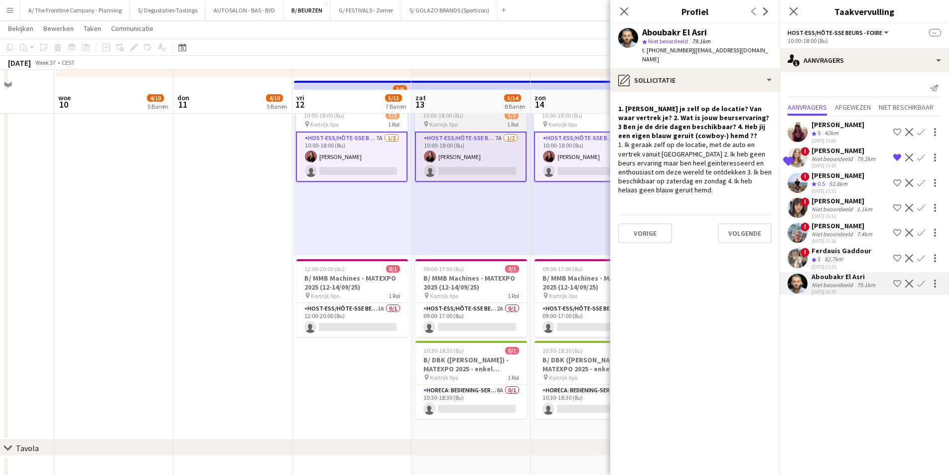
scroll to position [947, 0]
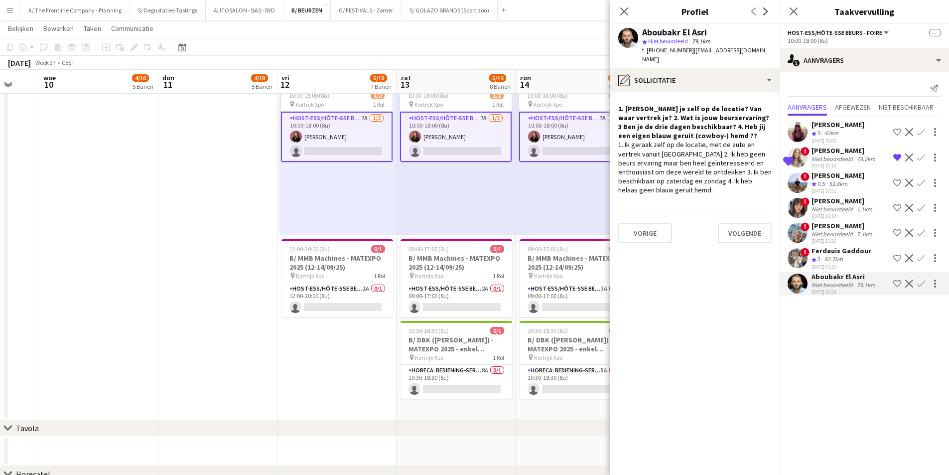
drag, startPoint x: 514, startPoint y: 211, endPoint x: 379, endPoint y: 237, distance: 137.0
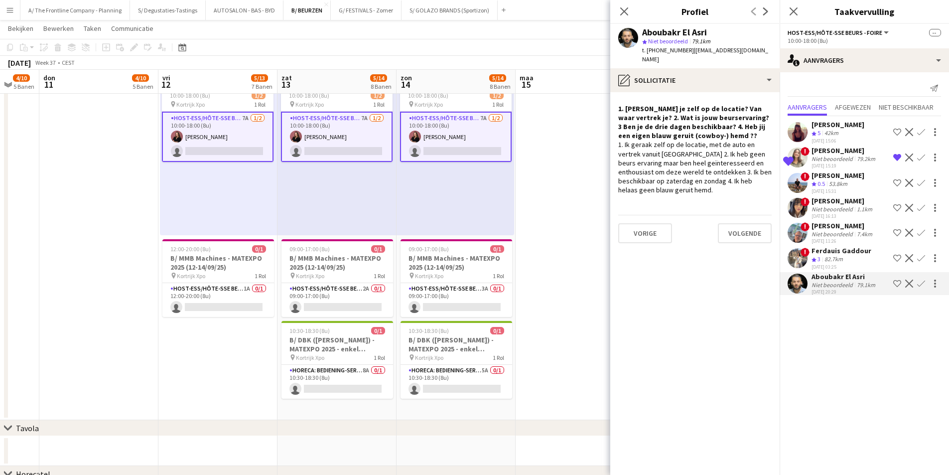
scroll to position [0, 318]
drag, startPoint x: 665, startPoint y: 162, endPoint x: 639, endPoint y: 173, distance: 28.4
click at [639, 173] on div "1. Ik geraak zelf op de locatie, met de auto en vertrek vanuit Evere 2. Ik heb …" at bounding box center [694, 167] width 153 height 54
click at [672, 164] on div "1. Ik geraak zelf op de locatie, met de auto en vertrek vanuit Evere 2. Ik heb …" at bounding box center [694, 167] width 153 height 54
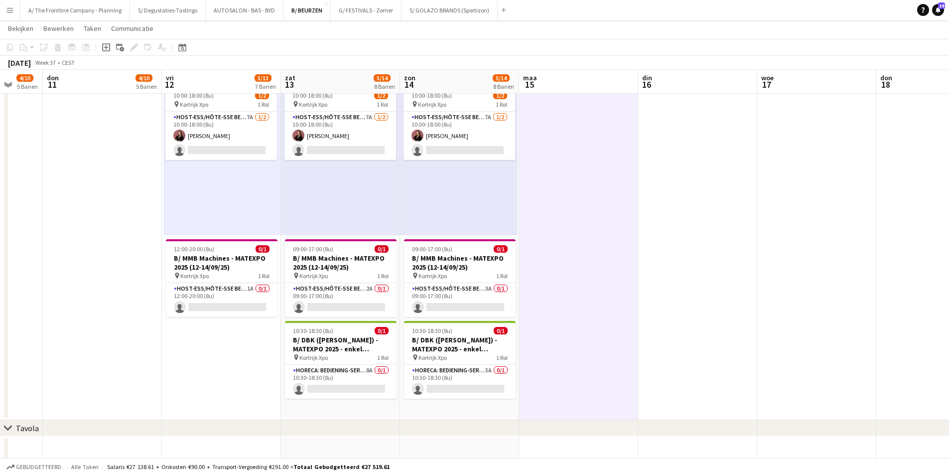
drag, startPoint x: 201, startPoint y: 120, endPoint x: 206, endPoint y: 163, distance: 43.6
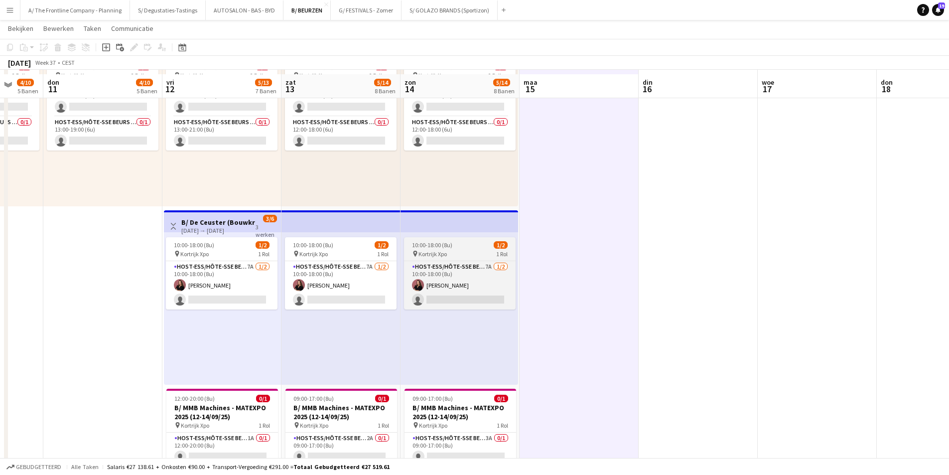
scroll to position [847, 0]
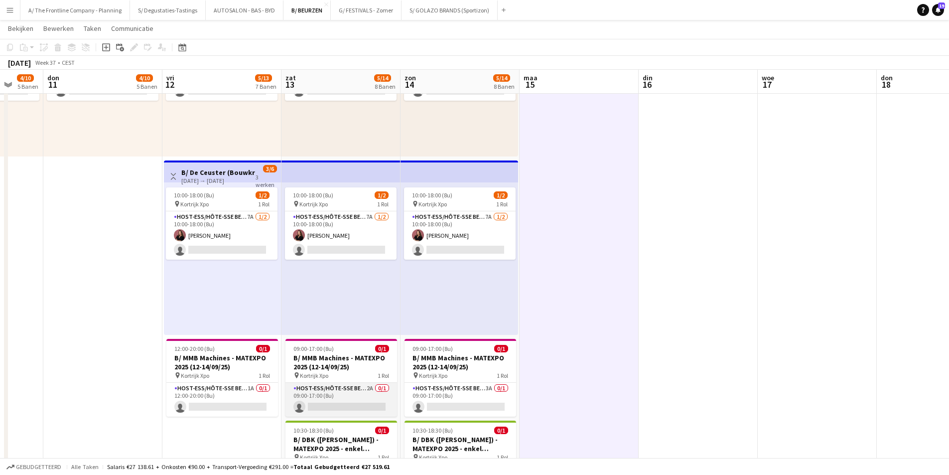
click at [347, 390] on app-card-role "Host-ess/Hôte-sse Beurs - Foire 2A 0/1 09:00-17:00 (8u) single-neutral-actions" at bounding box center [341, 400] width 112 height 34
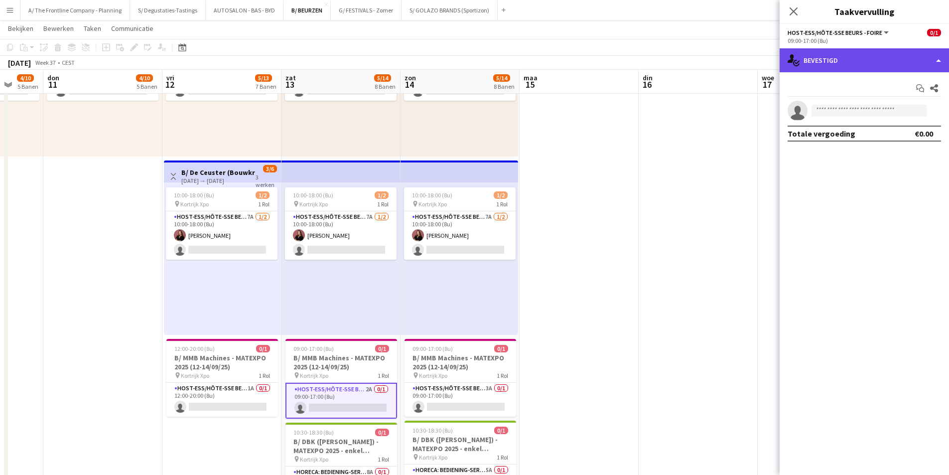
click at [814, 58] on div "single-neutral-actions-check-2 Bevestigd" at bounding box center [864, 60] width 169 height 24
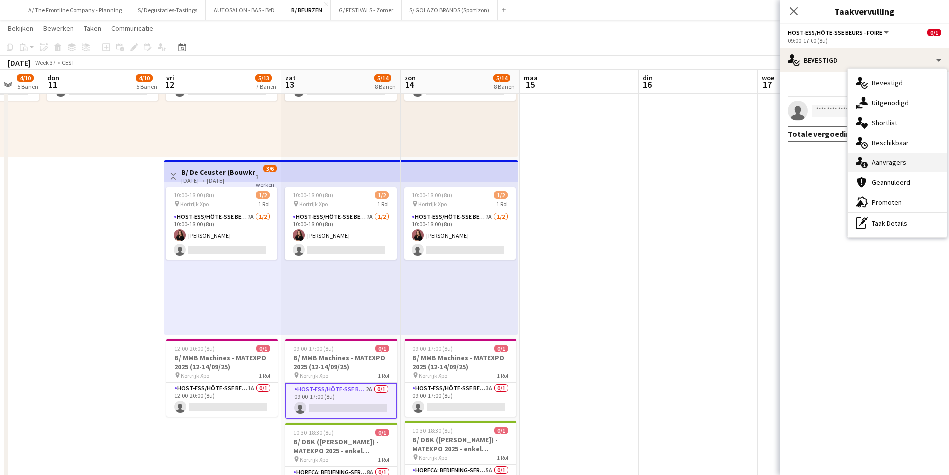
click at [883, 158] on div "single-neutral-actions-information Aanvragers" at bounding box center [897, 162] width 99 height 20
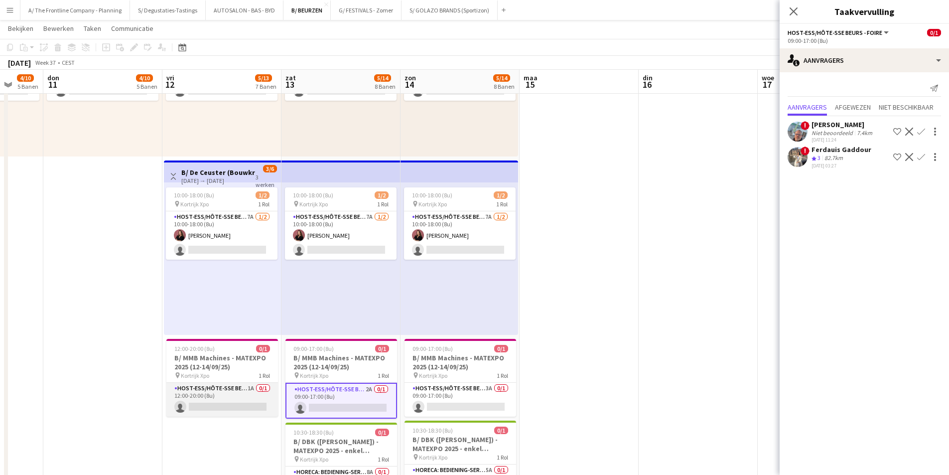
click at [233, 392] on app-card-role "Host-ess/Hôte-sse Beurs - Foire 1A 0/1 12:00-20:00 (8u) single-neutral-actions" at bounding box center [222, 400] width 112 height 34
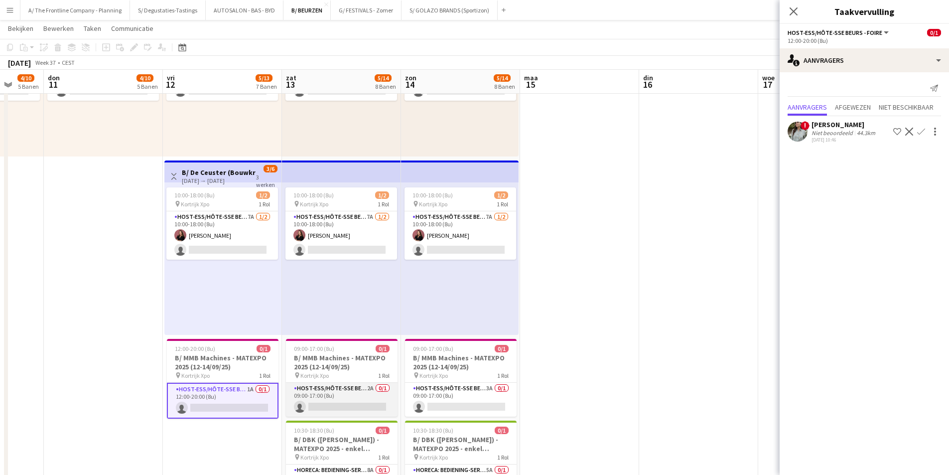
click at [380, 396] on app-card-role "Host-ess/Hôte-sse Beurs - Foire 2A 0/1 09:00-17:00 (8u) single-neutral-actions" at bounding box center [342, 400] width 112 height 34
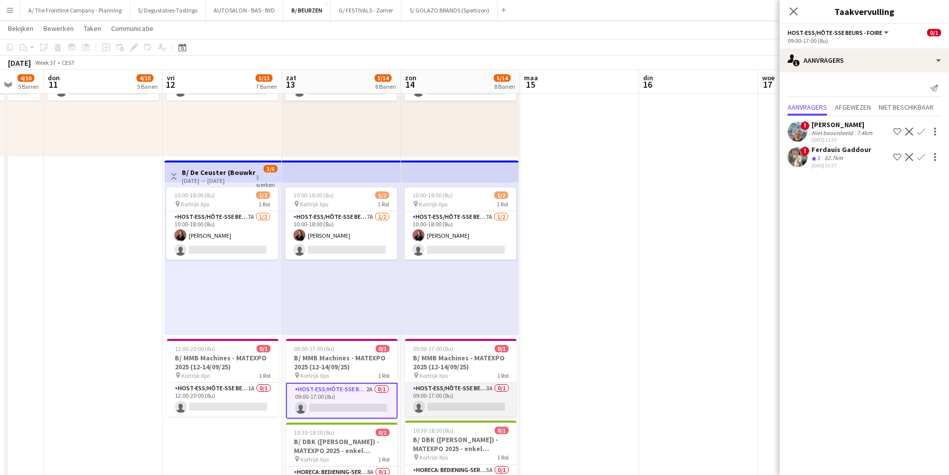
click at [445, 390] on app-card-role "Host-ess/Hôte-sse Beurs - Foire 3A 0/1 09:00-17:00 (8u) single-neutral-actions" at bounding box center [461, 400] width 112 height 34
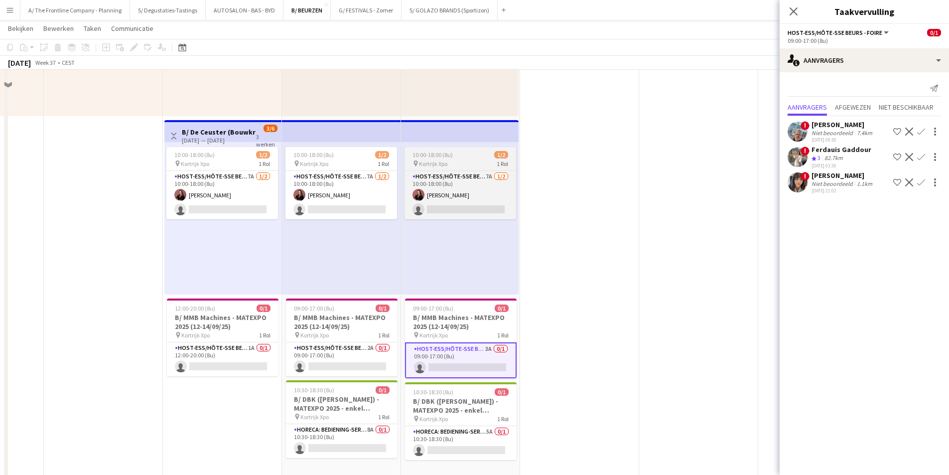
scroll to position [947, 0]
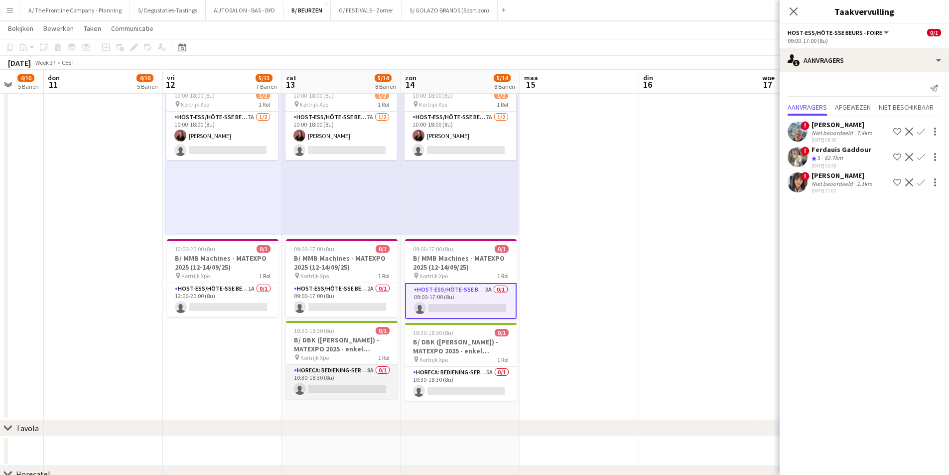
click at [346, 368] on app-card-role "Horeca: Bediening-Service 8A 0/1 10:30-18:30 (8u) single-neutral-actions" at bounding box center [342, 382] width 112 height 34
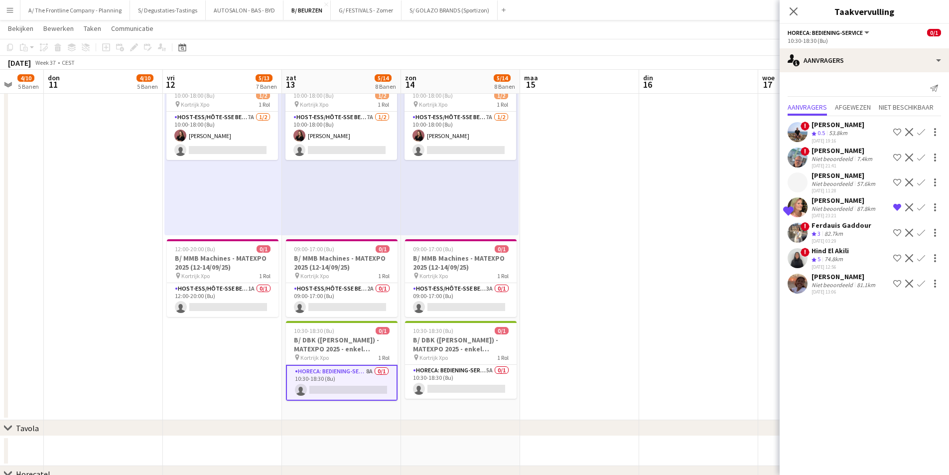
click at [816, 214] on div "07-08-2025 23:21" at bounding box center [845, 215] width 66 height 6
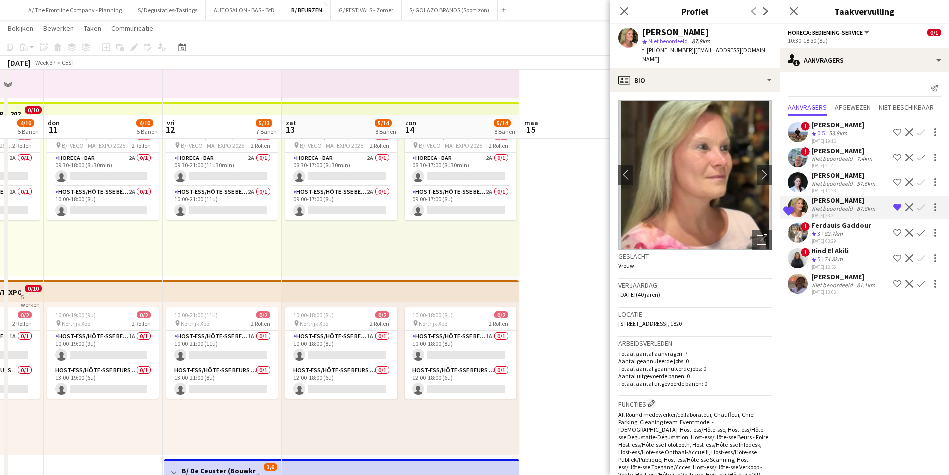
scroll to position [548, 0]
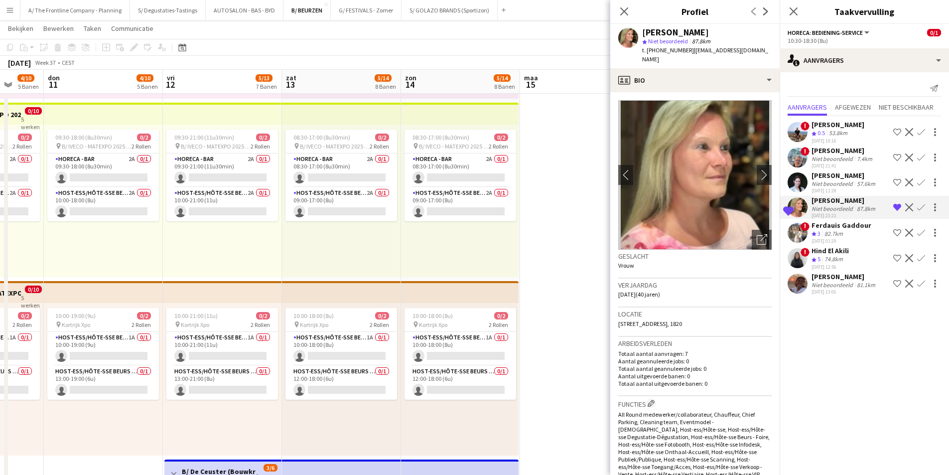
click at [830, 122] on div "Dirk Roelants" at bounding box center [838, 124] width 53 height 9
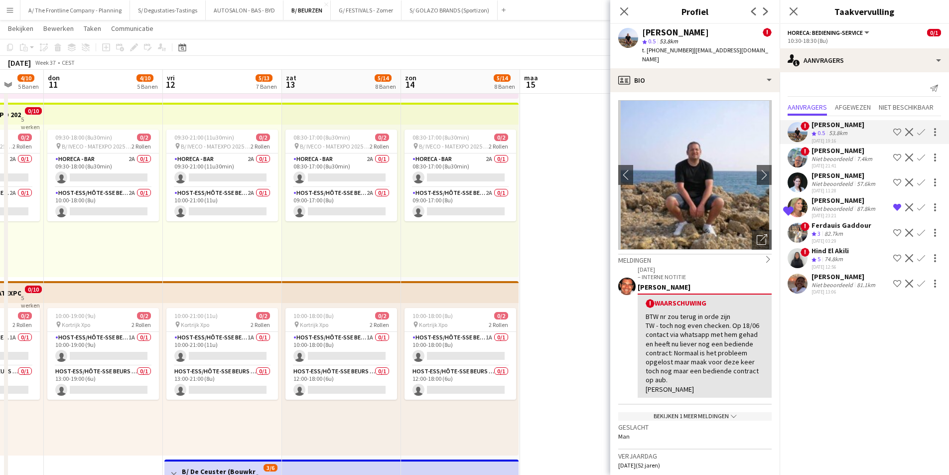
click at [815, 156] on div "Niet beoordeeld" at bounding box center [833, 158] width 43 height 7
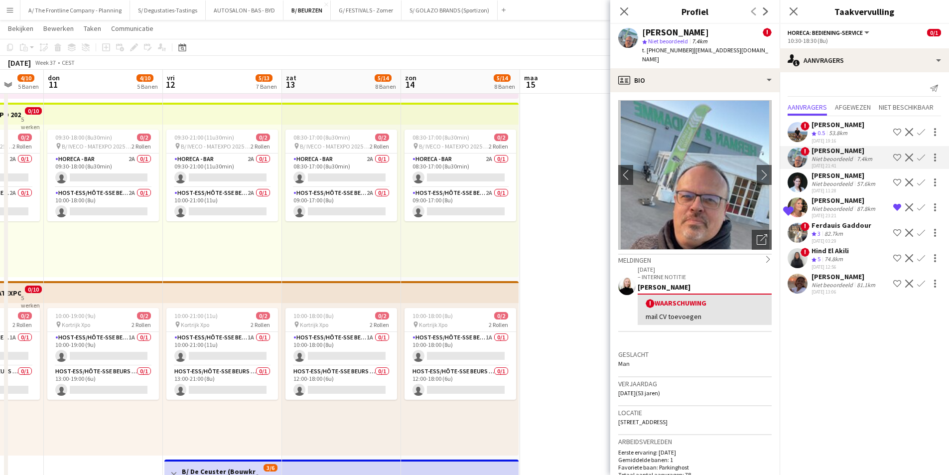
click at [827, 180] on div "Niet beoordeeld" at bounding box center [833, 183] width 43 height 7
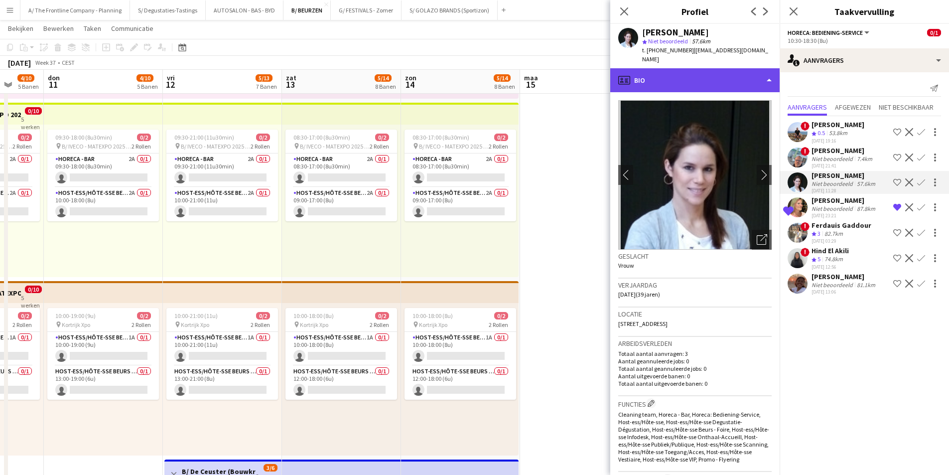
click at [660, 68] on div "profile Bio" at bounding box center [694, 80] width 169 height 24
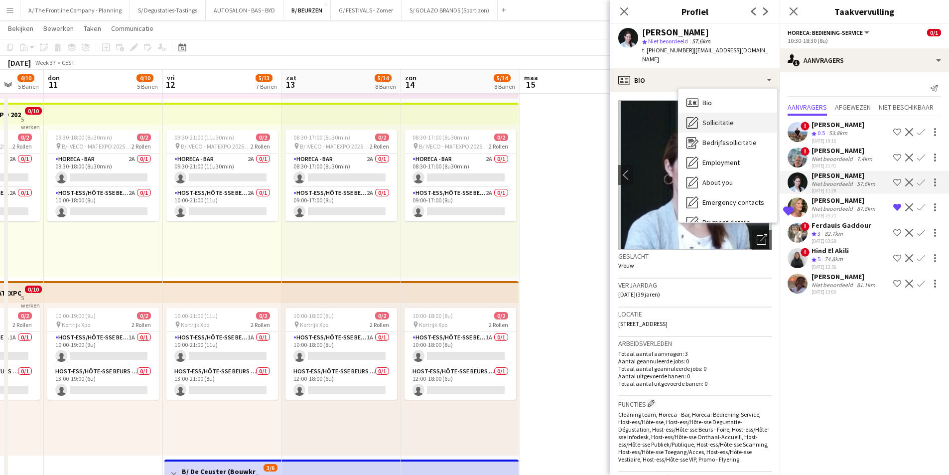
click at [731, 118] on span "Sollicitatie" at bounding box center [717, 122] width 31 height 9
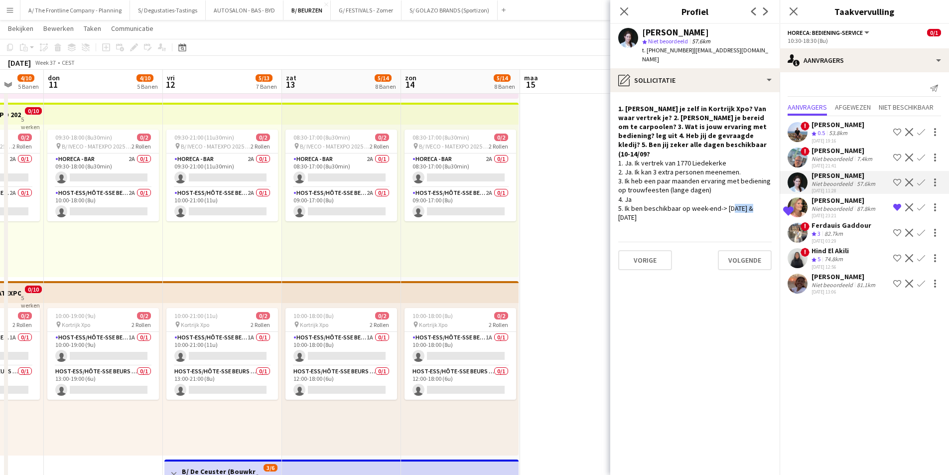
drag, startPoint x: 727, startPoint y: 191, endPoint x: 747, endPoint y: 190, distance: 19.9
click at [747, 190] on div "1. Ja. Ik vertrek van 1770 Liedekerke 2. Ja. Ik kan 3 extra personen meenemen. …" at bounding box center [694, 189] width 153 height 63
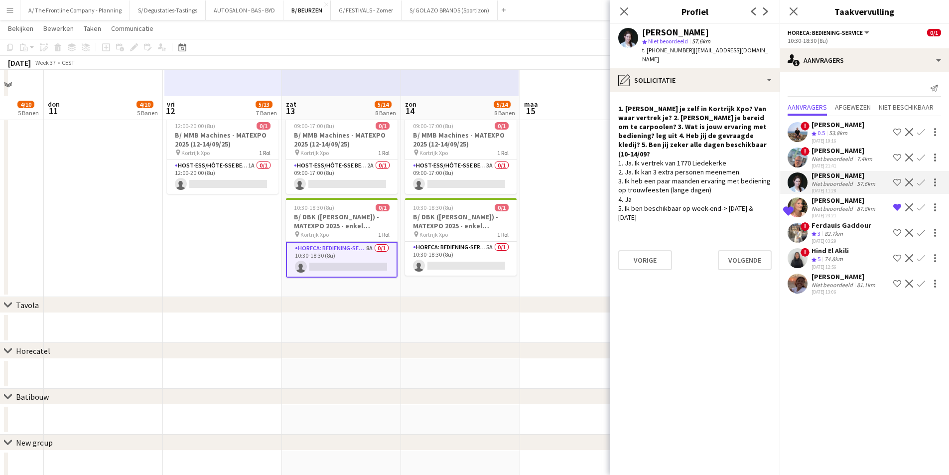
scroll to position [1096, 0]
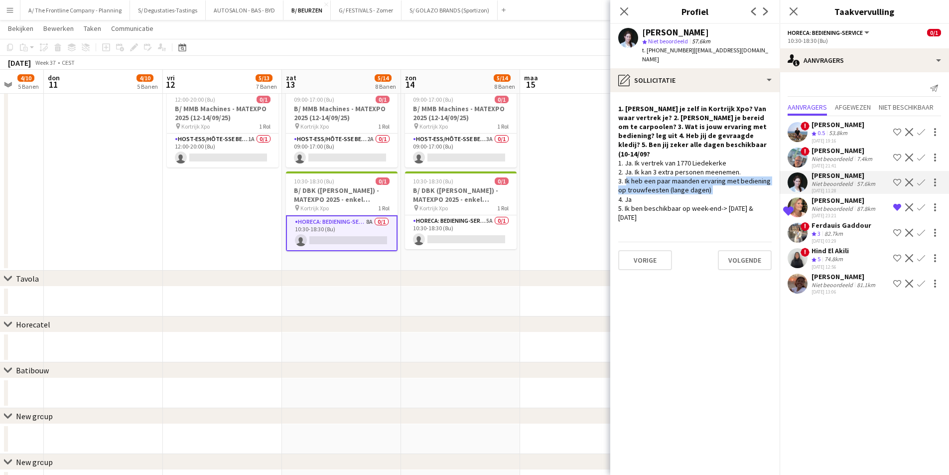
drag, startPoint x: 626, startPoint y: 165, endPoint x: 748, endPoint y: 169, distance: 122.1
click at [748, 169] on div "1. Ja. Ik vertrek van 1770 Liedekerke 2. Ja. Ik kan 3 extra personen meenemen. …" at bounding box center [694, 189] width 153 height 63
click at [812, 224] on div "Ferdauis Gaddour" at bounding box center [842, 225] width 60 height 9
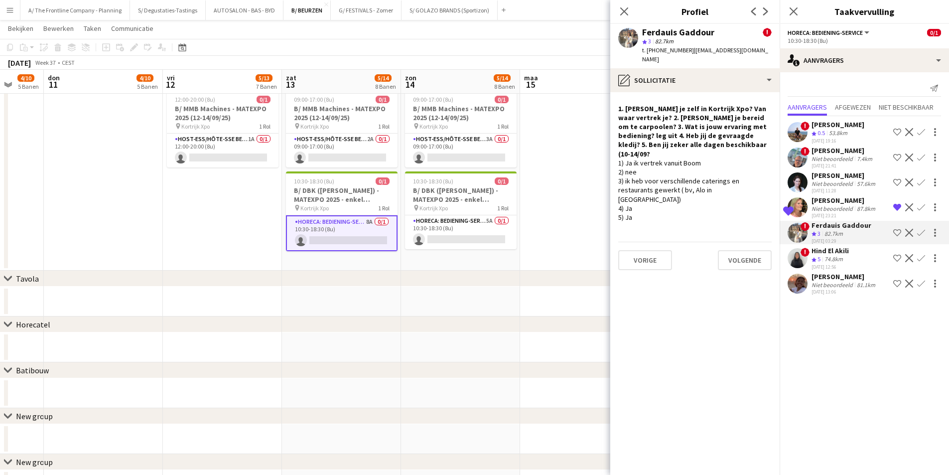
click at [813, 252] on div "Hind El Akili" at bounding box center [830, 250] width 37 height 9
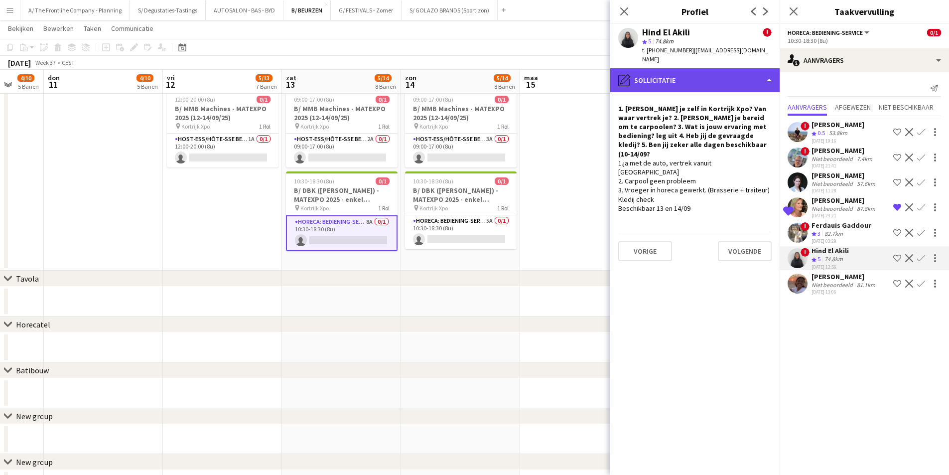
click at [711, 72] on div "pencil4 Sollicitatie" at bounding box center [694, 80] width 169 height 24
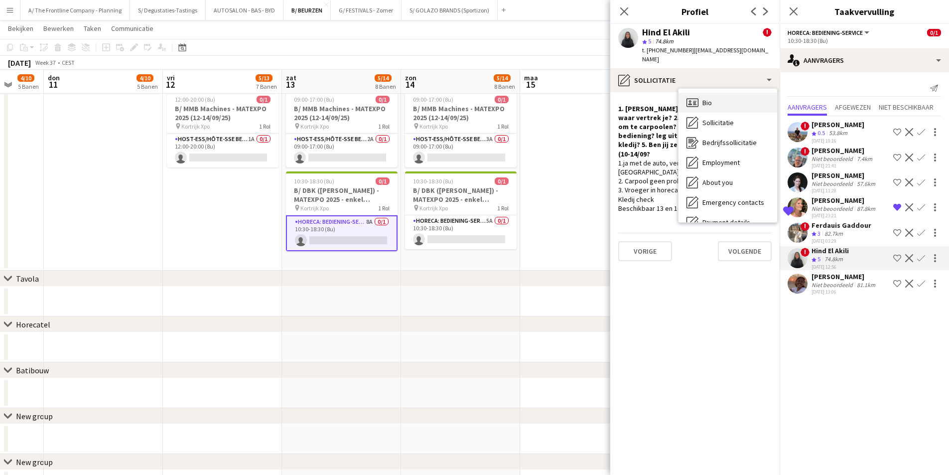
click at [715, 93] on div "Bio Bio" at bounding box center [728, 103] width 99 height 20
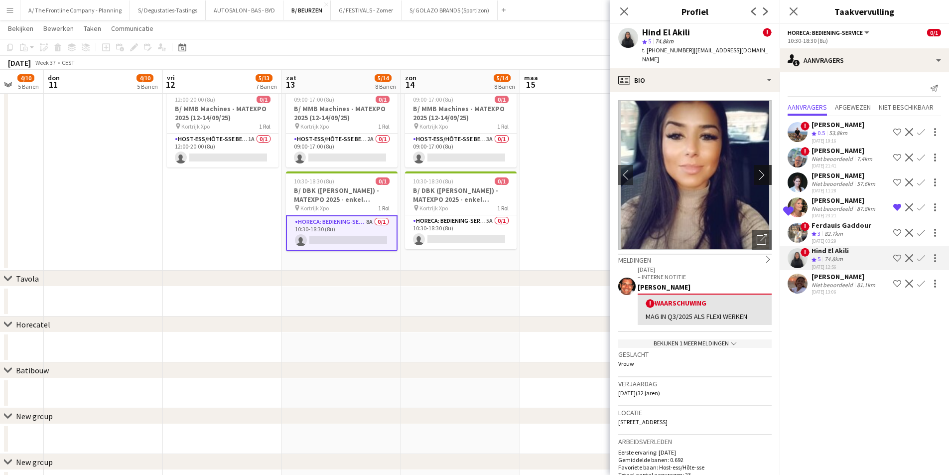
click at [757, 169] on app-icon "chevron-right" at bounding box center [764, 174] width 15 height 10
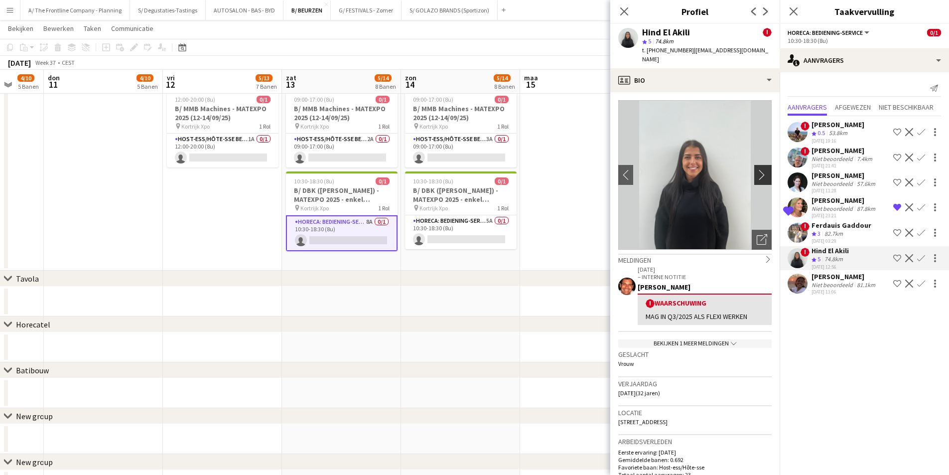
click at [757, 169] on app-icon "chevron-right" at bounding box center [764, 174] width 15 height 10
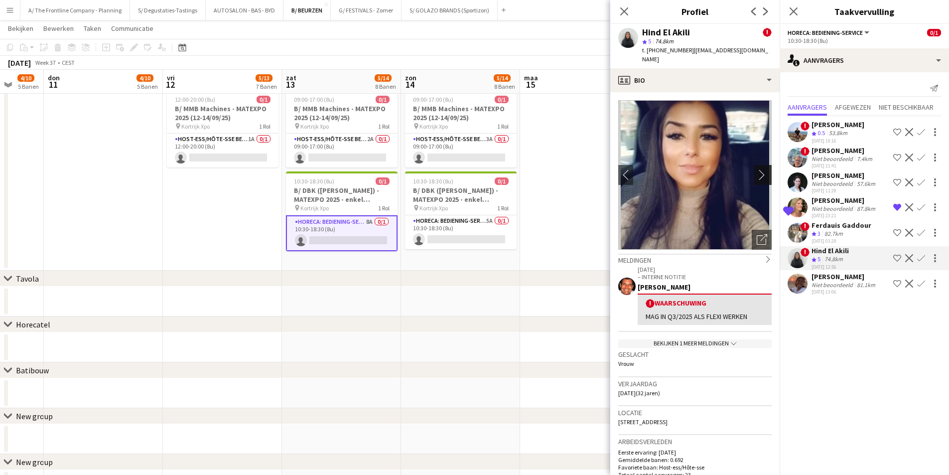
click at [757, 169] on app-icon "chevron-right" at bounding box center [764, 174] width 15 height 10
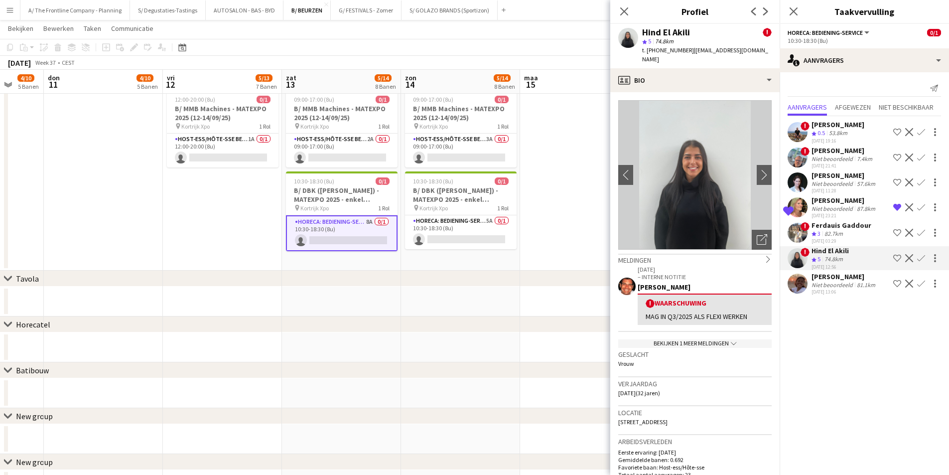
click at [841, 283] on div "Niet beoordeeld" at bounding box center [833, 284] width 43 height 7
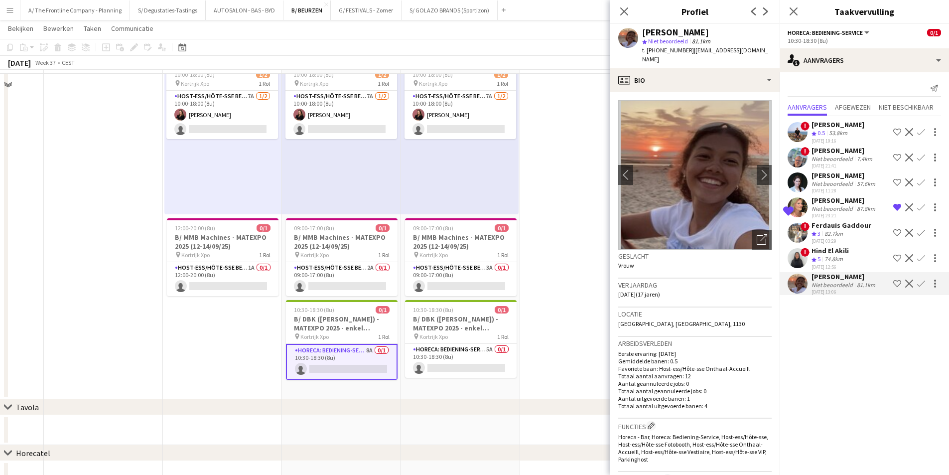
scroll to position [947, 0]
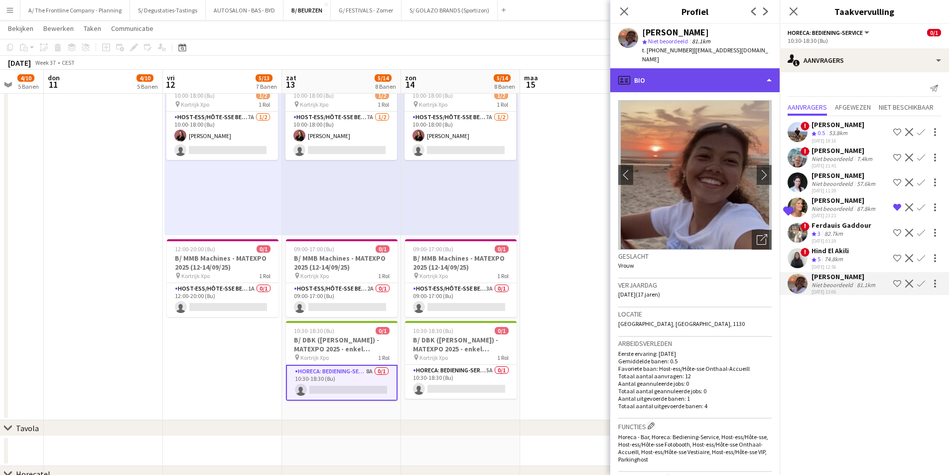
click at [704, 82] on div "profile Bio" at bounding box center [694, 80] width 169 height 24
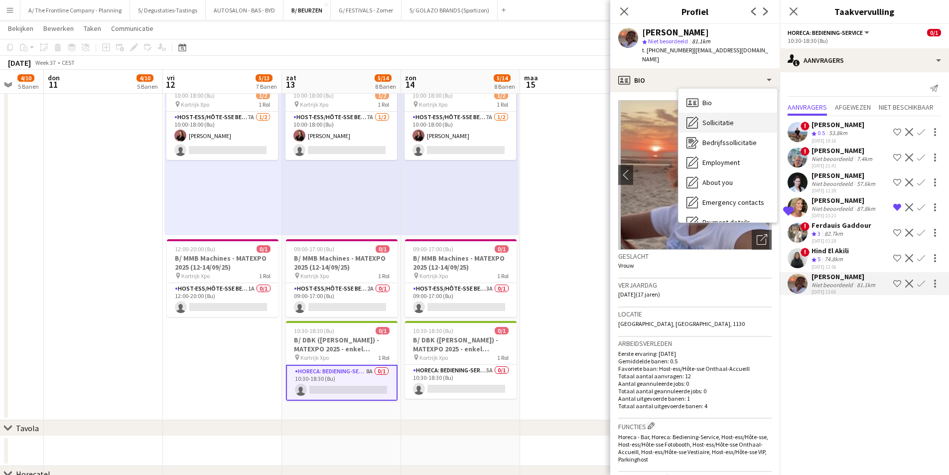
click at [728, 118] on span "Sollicitatie" at bounding box center [717, 122] width 31 height 9
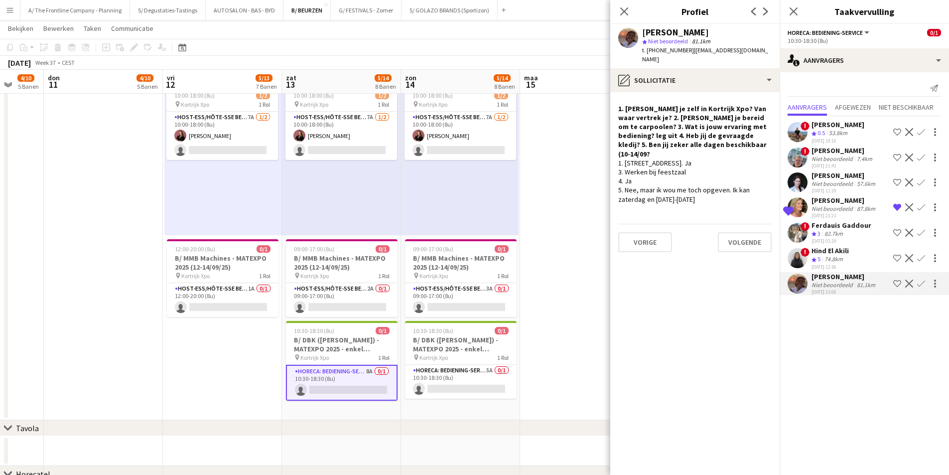
click at [725, 196] on div "1. Ja, parochiestraat 169, 1130 haren of Stanley straat 41 Ukkel 2. Ja 3. Werke…" at bounding box center [694, 180] width 153 height 45
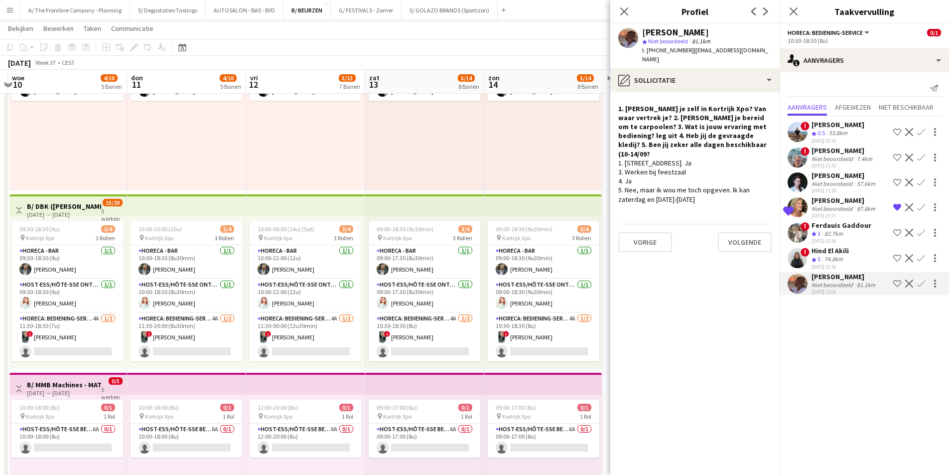
scroll to position [0, 228]
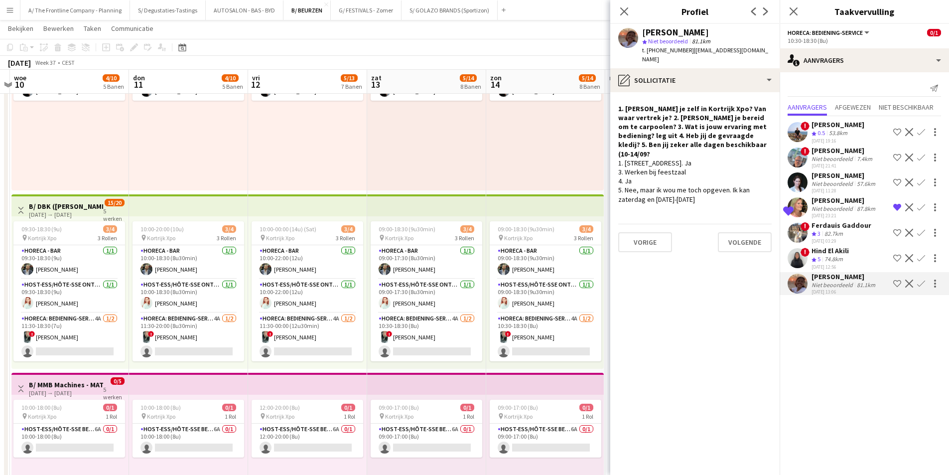
drag, startPoint x: 329, startPoint y: 345, endPoint x: 414, endPoint y: 330, distance: 86.5
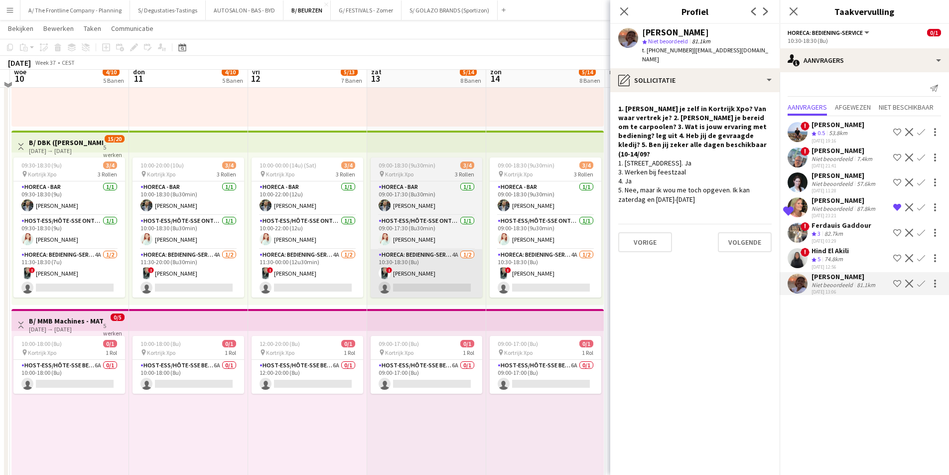
scroll to position [199, 0]
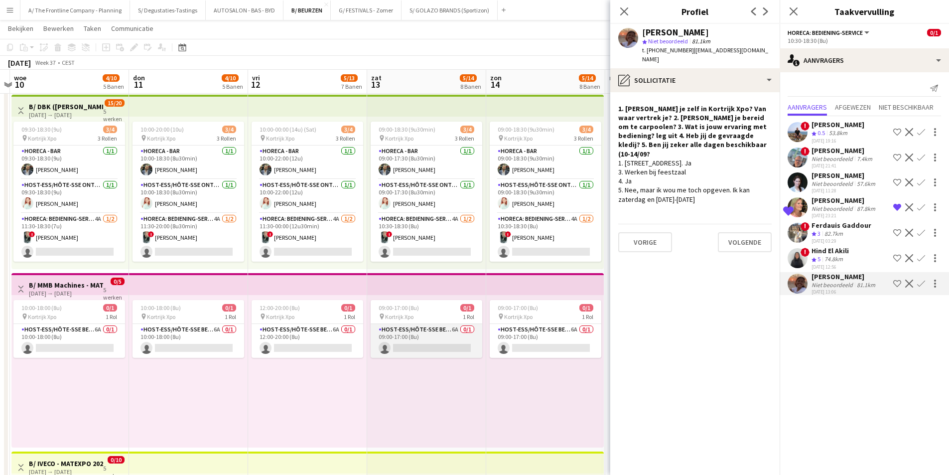
click at [416, 336] on app-card-role "Host-ess/Hôte-sse Beurs - Foire 6A 0/1 09:00-17:00 (8u) single-neutral-actions" at bounding box center [427, 341] width 112 height 34
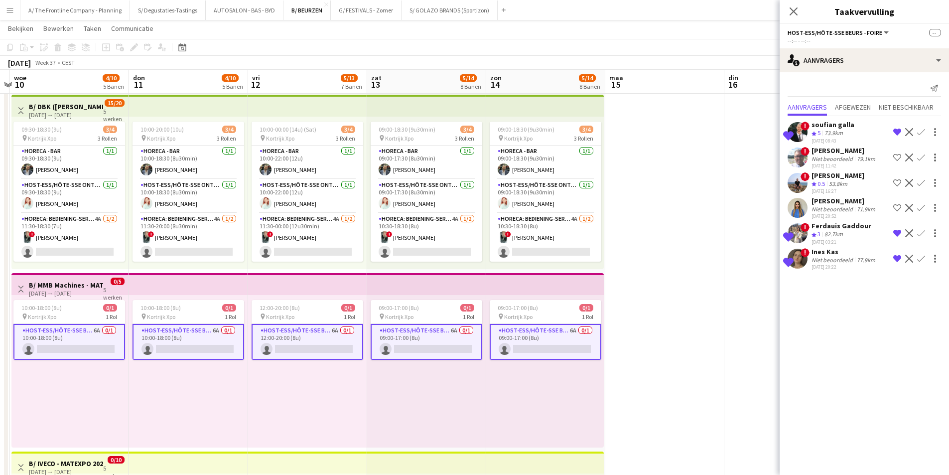
click at [816, 128] on div "soufian galla" at bounding box center [833, 124] width 43 height 9
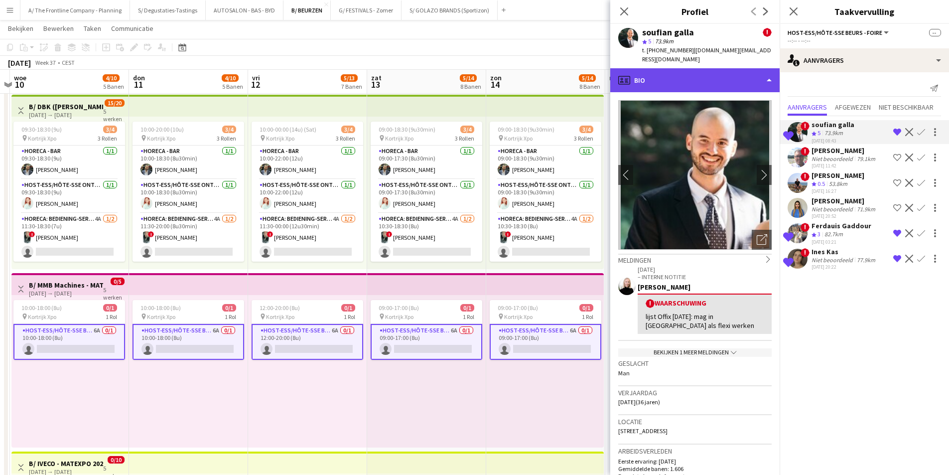
click at [700, 79] on div "profile Bio" at bounding box center [694, 80] width 169 height 24
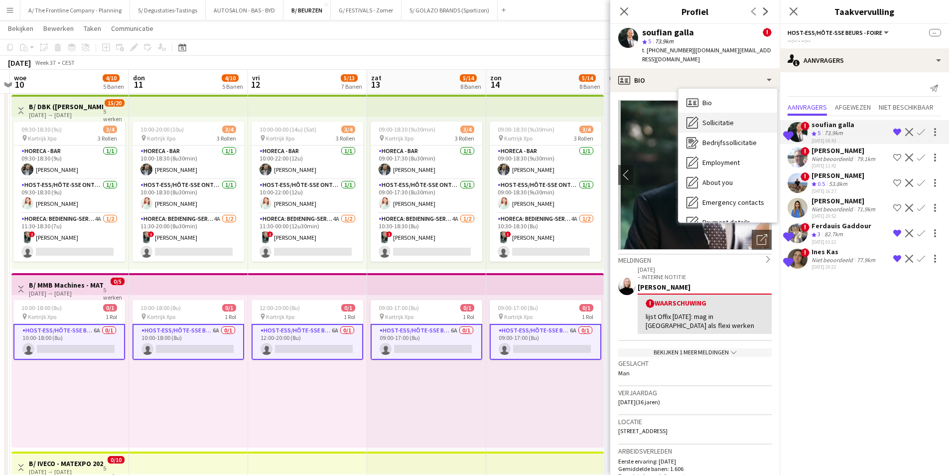
click at [715, 118] on span "Sollicitatie" at bounding box center [717, 122] width 31 height 9
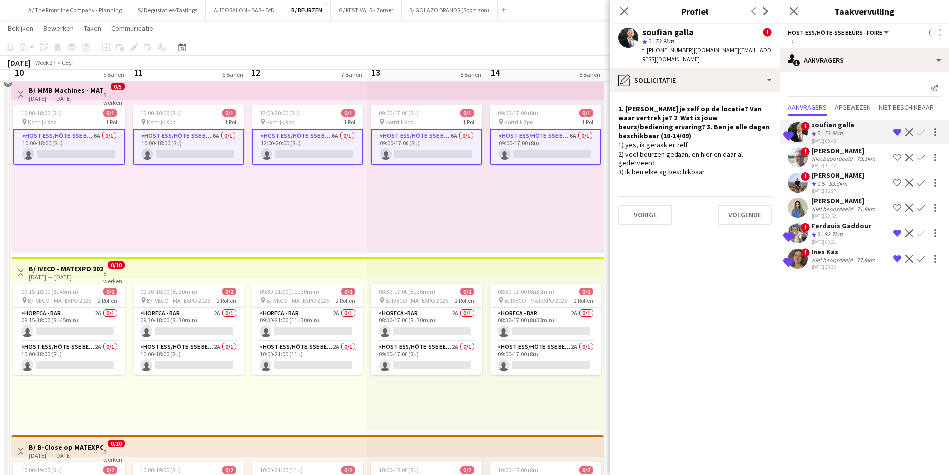
scroll to position [399, 0]
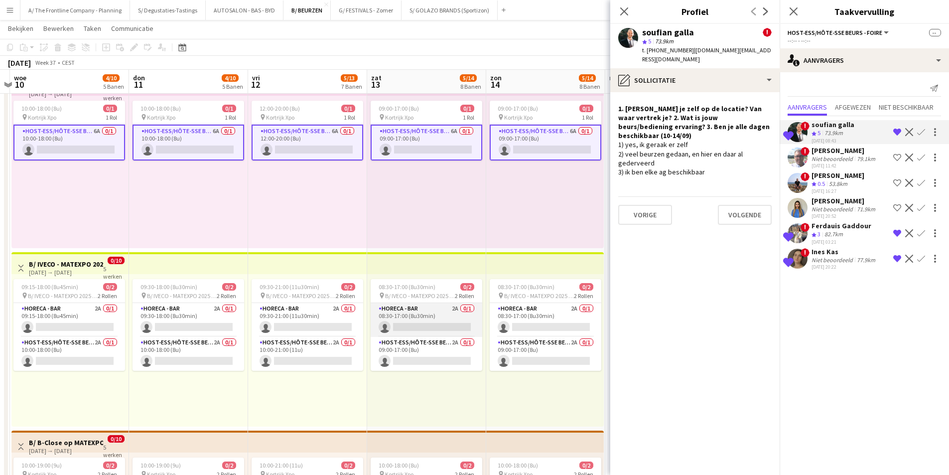
click at [408, 314] on app-card-role "Horeca - Bar 2A 0/1 08:30-17:00 (8u30min) single-neutral-actions" at bounding box center [427, 320] width 112 height 34
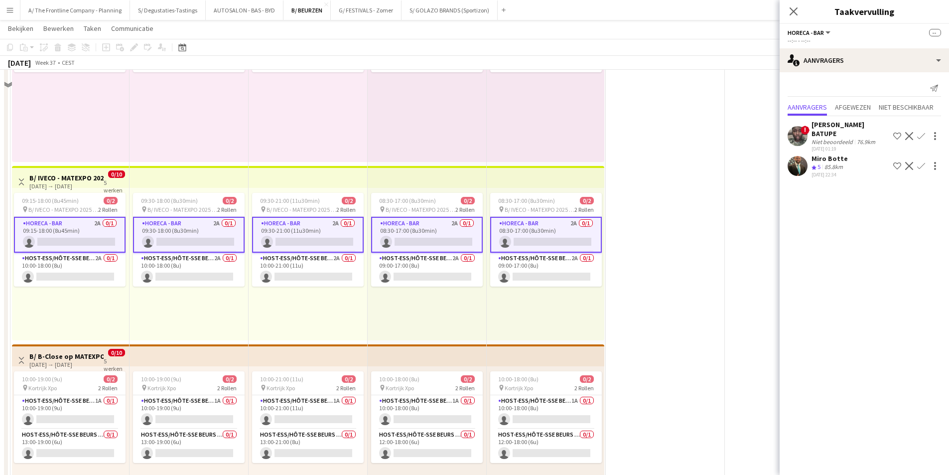
scroll to position [498, 0]
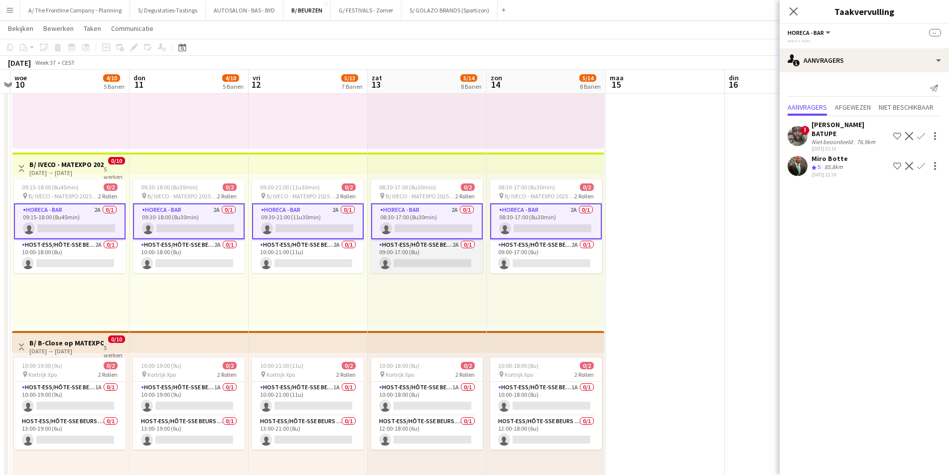
click at [438, 255] on app-card-role "Host-ess/Hôte-sse Beurs - Foire 2A 0/1 09:00-17:00 (8u) single-neutral-actions" at bounding box center [427, 256] width 112 height 34
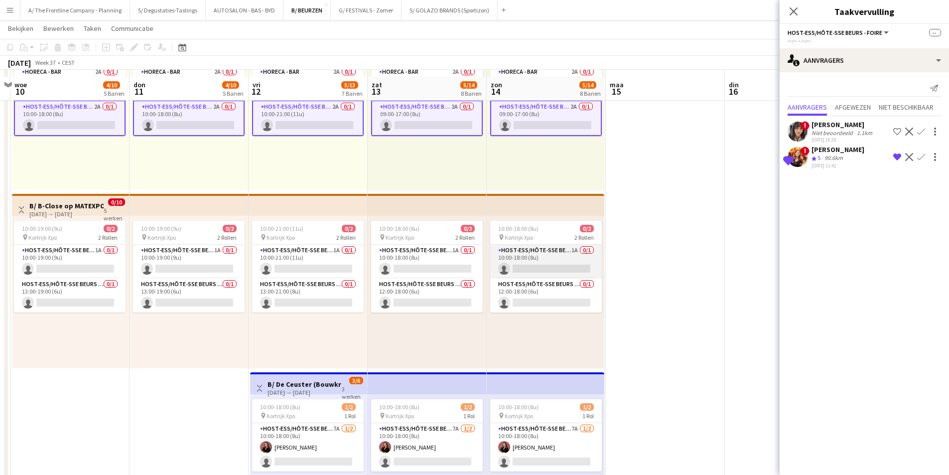
scroll to position [648, 0]
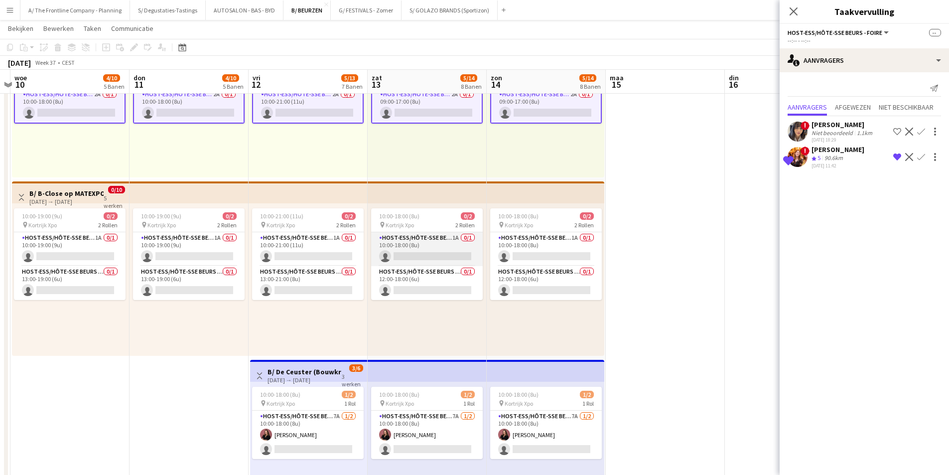
click at [462, 239] on app-card-role "Host-ess/Hôte-sse Beurs - Foire 1A 0/1 10:00-18:00 (8u) single-neutral-actions" at bounding box center [427, 249] width 112 height 34
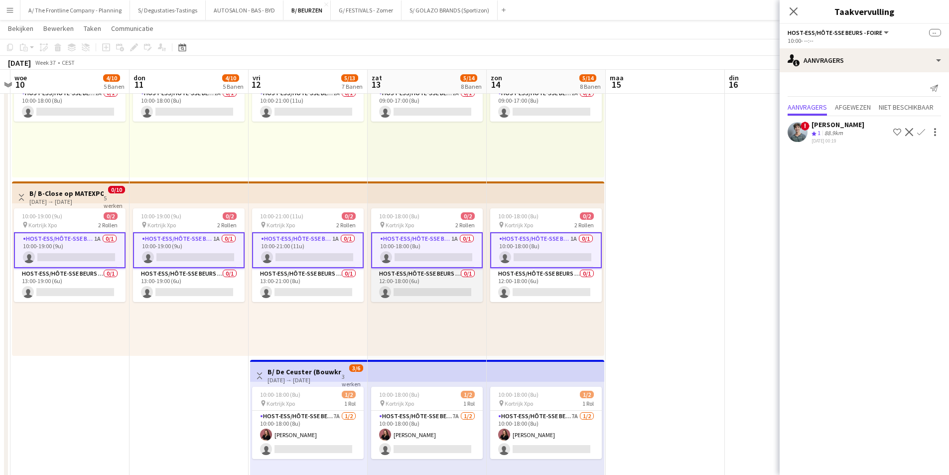
click at [454, 288] on app-card-role "Host-ess/Hôte-sse Beurs - Foire 0/1 12:00-18:00 (6u) single-neutral-actions" at bounding box center [427, 285] width 112 height 34
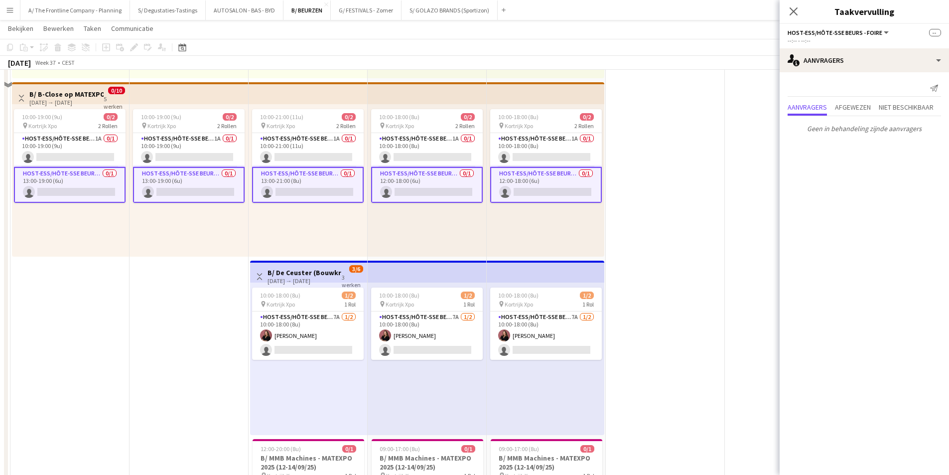
scroll to position [747, 0]
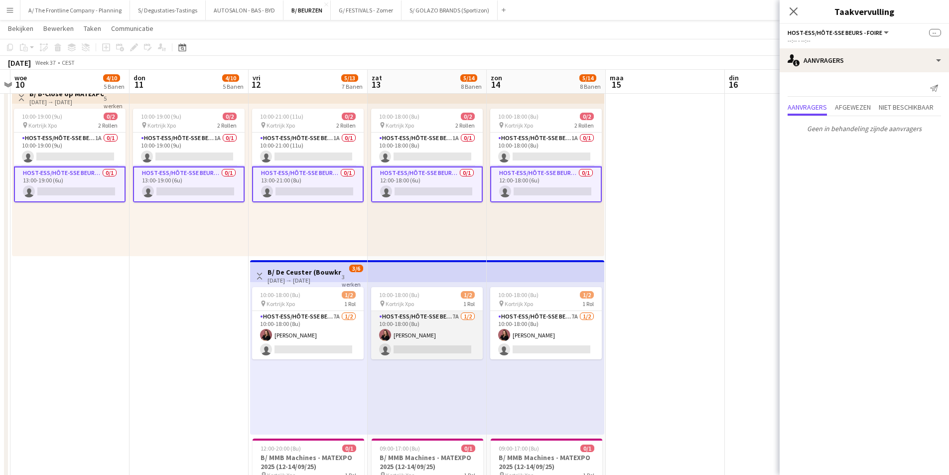
click at [429, 328] on app-card-role "Host-ess/Hôte-sse Beurs - Foire 7A 1/2 10:00-18:00 (8u) Heleen Van der Biest si…" at bounding box center [427, 335] width 112 height 48
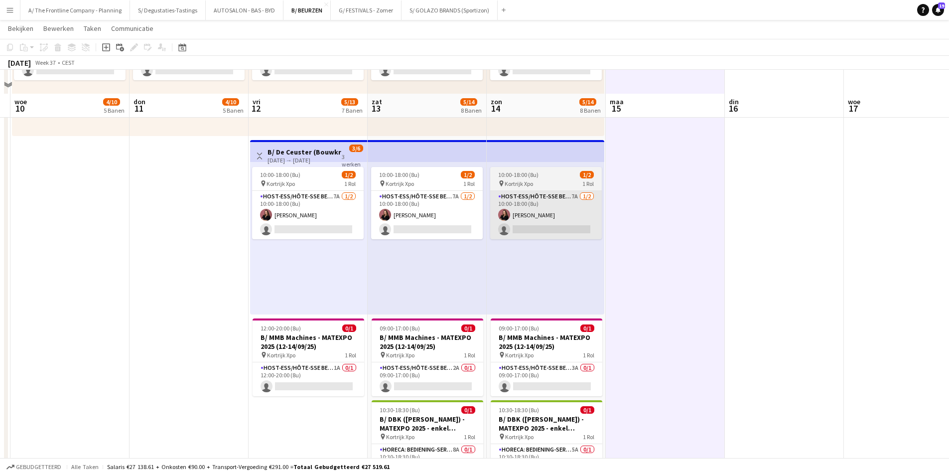
scroll to position [897, 0]
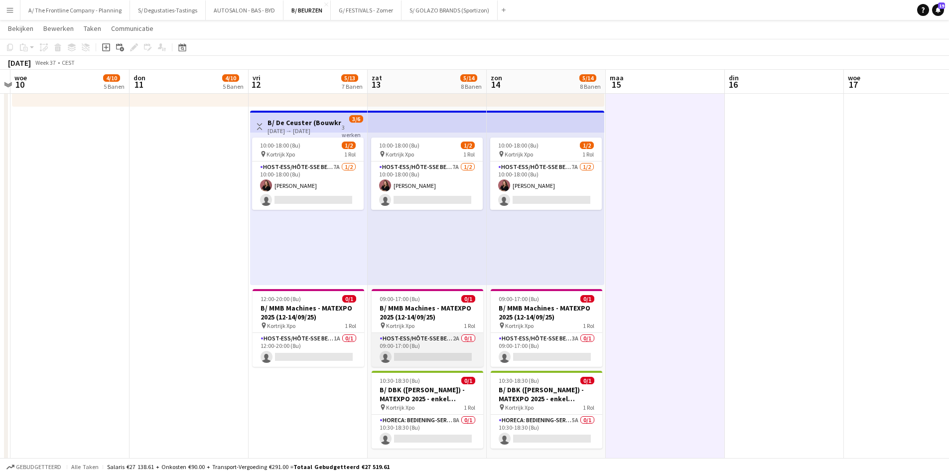
click at [429, 337] on app-card-role "Host-ess/Hôte-sse Beurs - Foire 2A 0/1 09:00-17:00 (8u) single-neutral-actions" at bounding box center [428, 350] width 112 height 34
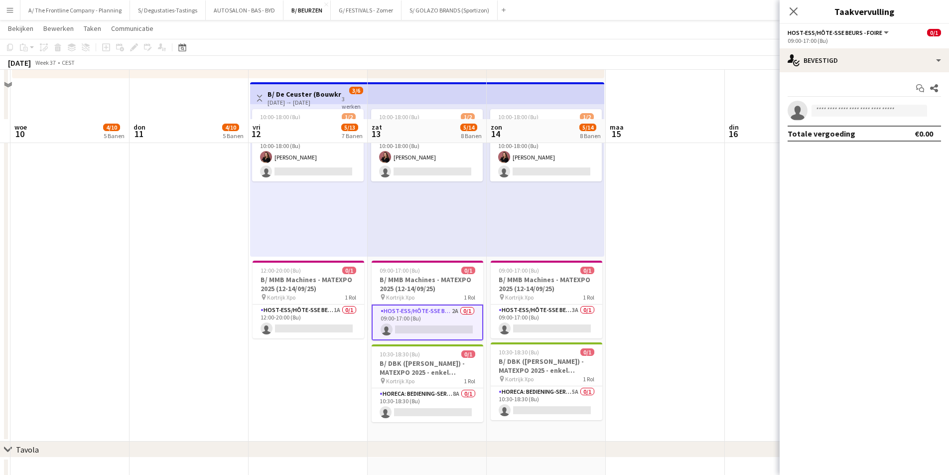
scroll to position [847, 0]
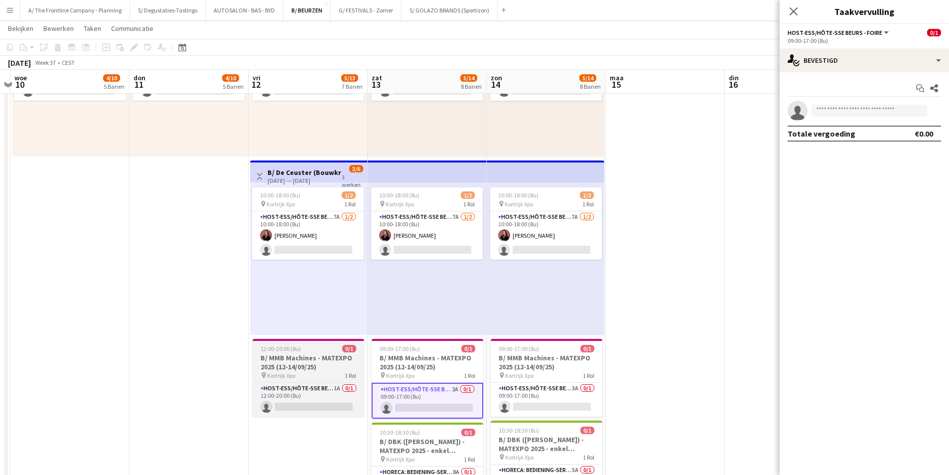
click at [312, 361] on h3 "B/ MMB Machines - MATEXPO 2025 (12-14/09/25)" at bounding box center [309, 362] width 112 height 18
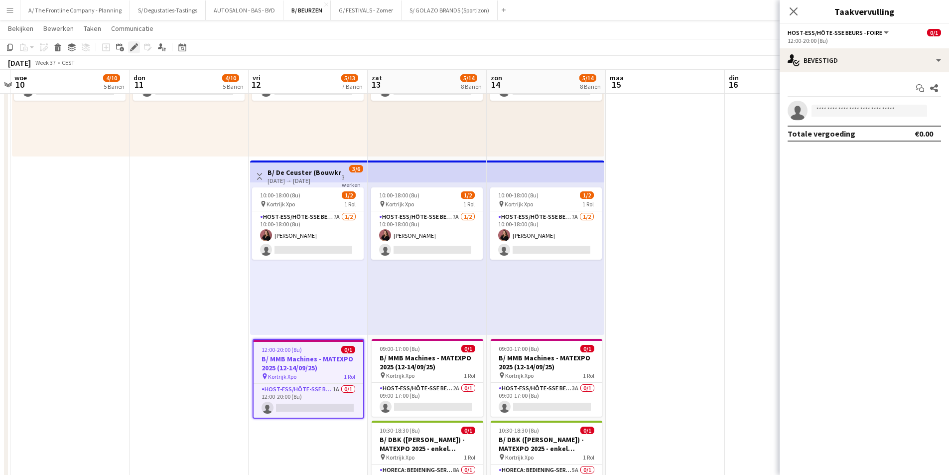
click at [133, 51] on icon "Bewerken" at bounding box center [134, 47] width 8 height 8
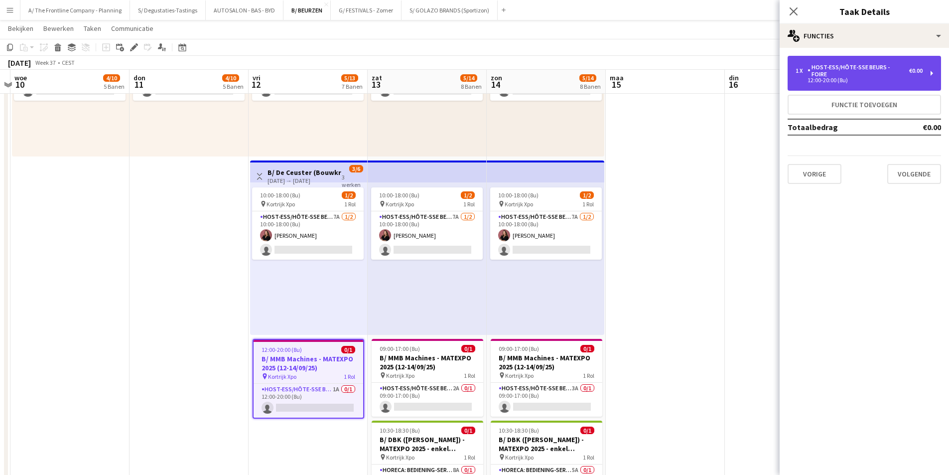
click at [816, 60] on div "1 x Host-ess/Hôte-sse Beurs - Foire €0.00 12:00-20:00 (8u)" at bounding box center [864, 73] width 153 height 35
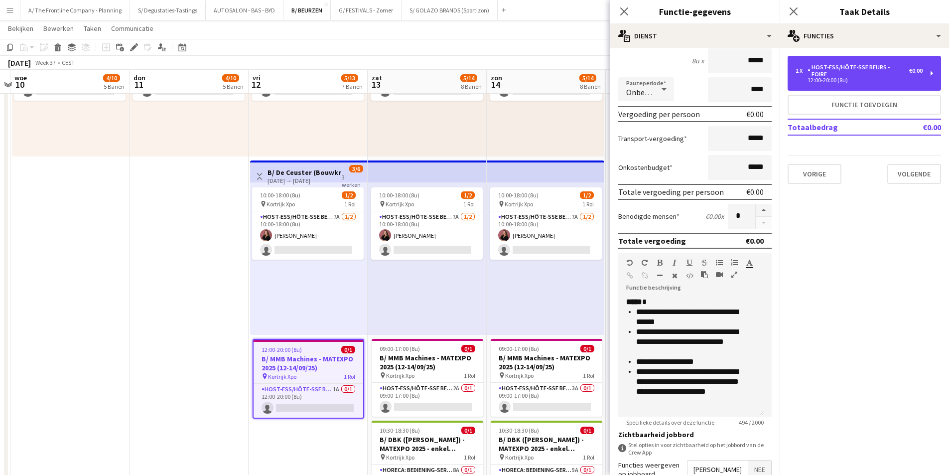
scroll to position [100, 0]
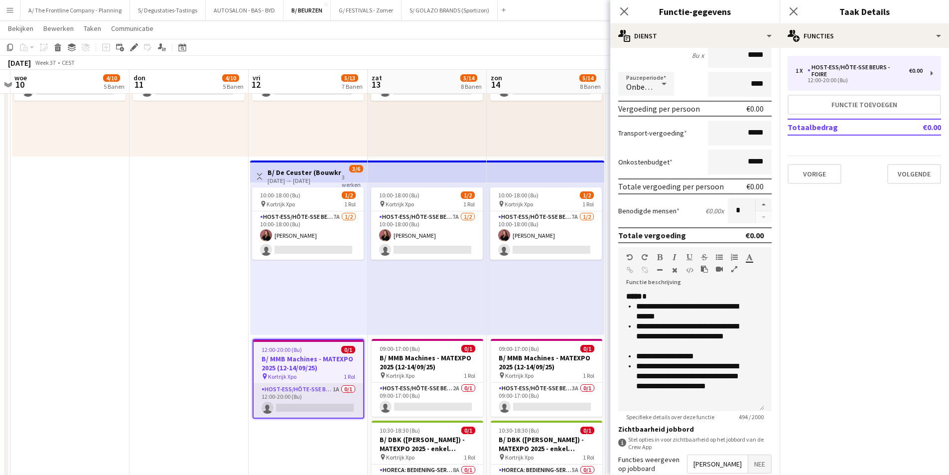
click at [304, 395] on app-card-role "Host-ess/Hôte-sse Beurs - Foire 1A 0/1 12:00-20:00 (8u) single-neutral-actions" at bounding box center [309, 401] width 110 height 34
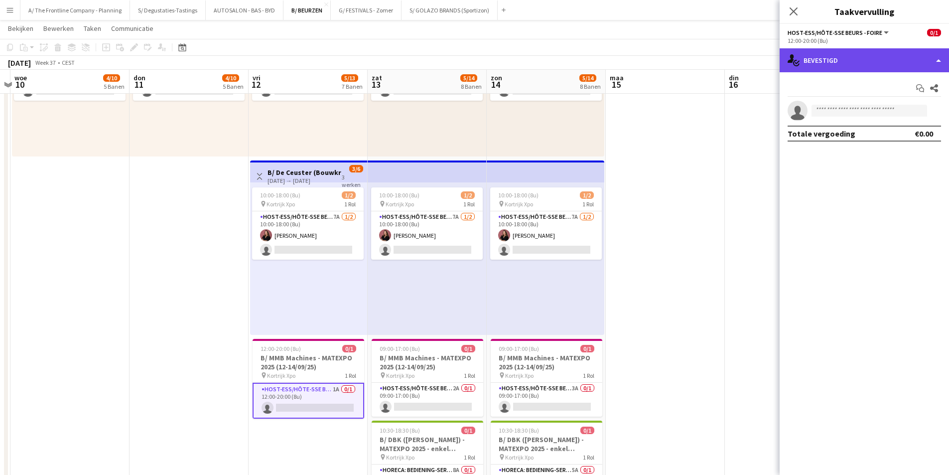
click at [863, 60] on div "single-neutral-actions-check-2 Bevestigd" at bounding box center [864, 60] width 169 height 24
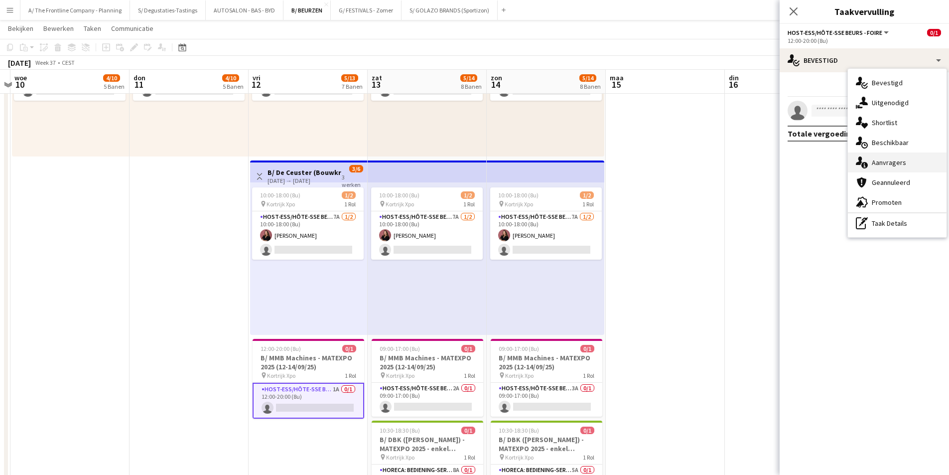
click at [906, 162] on div "single-neutral-actions-information Aanvragers" at bounding box center [897, 162] width 99 height 20
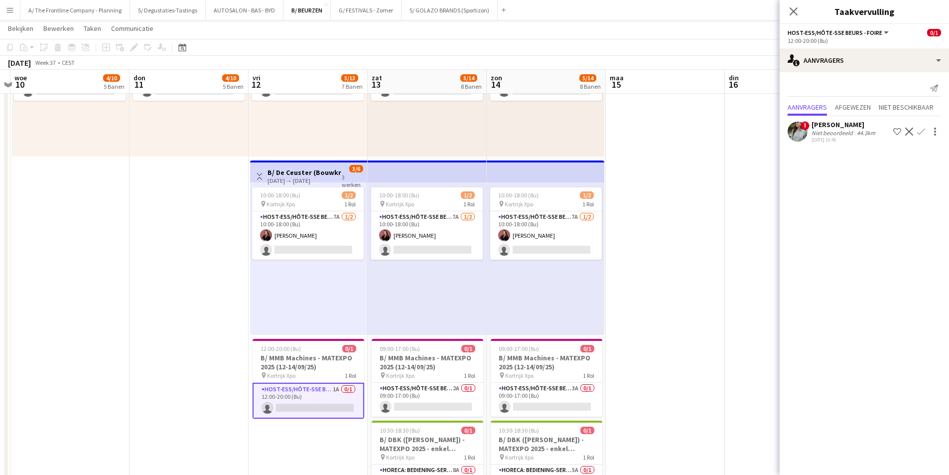
click at [859, 134] on div "44.3km" at bounding box center [866, 132] width 22 height 7
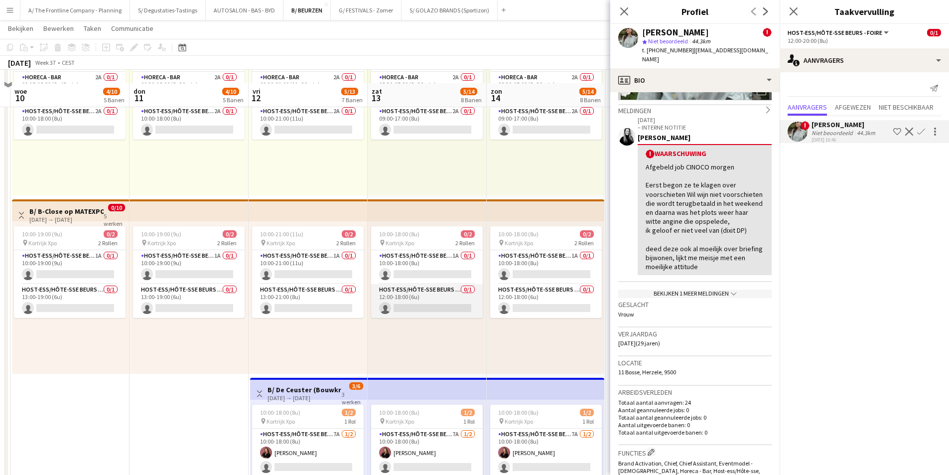
scroll to position [598, 0]
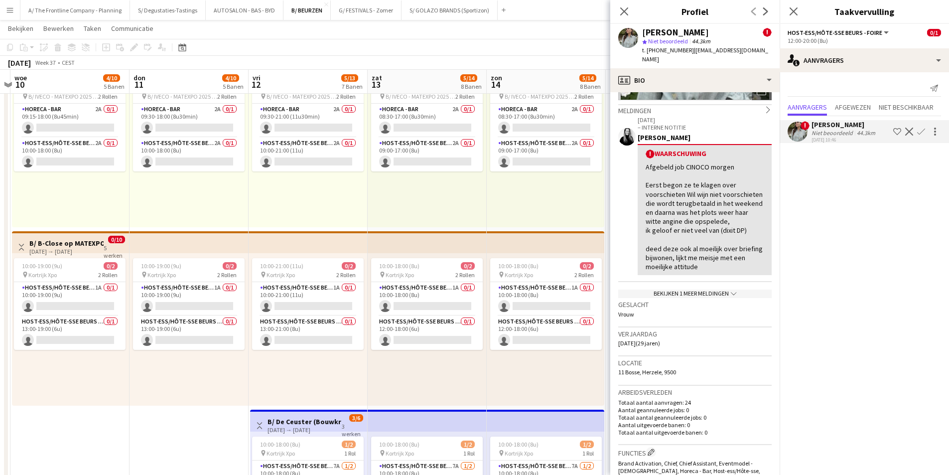
click at [654, 369] on span "11 Bosse, Herzele, 9500" at bounding box center [647, 371] width 58 height 7
copy span "11 Bosse, Herzele, 9500"
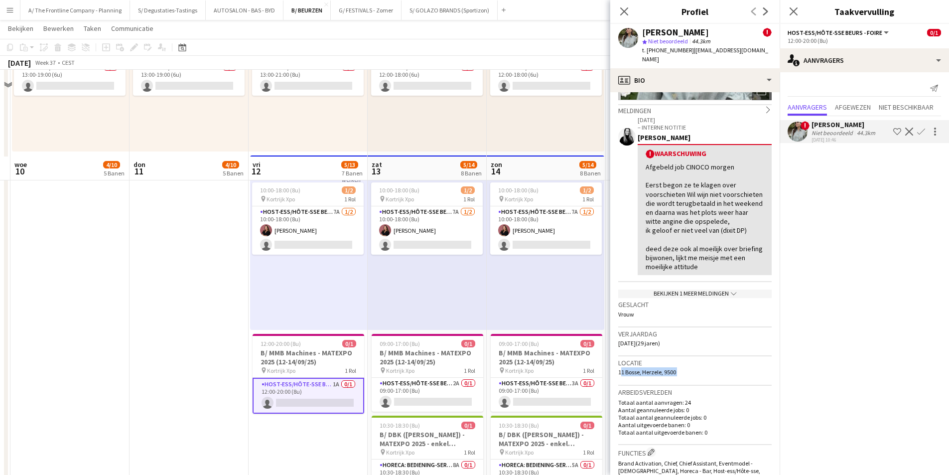
scroll to position [847, 0]
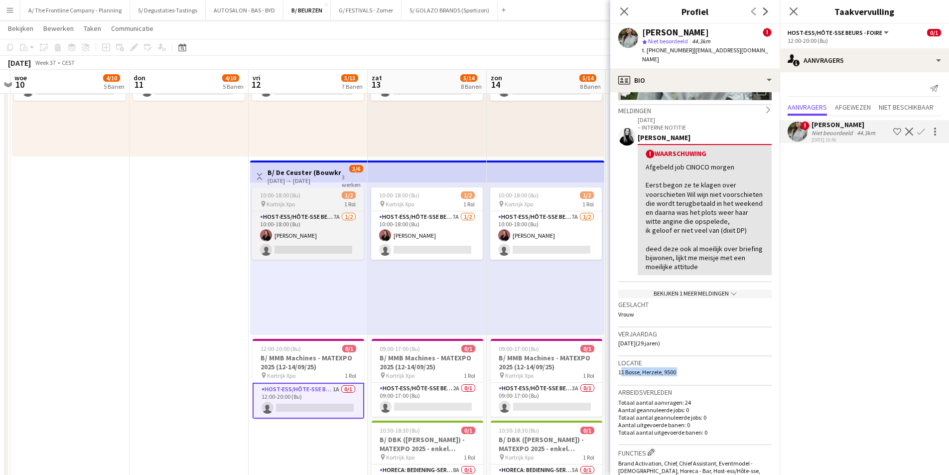
click at [310, 198] on div "10:00-18:00 (8u) 1/2" at bounding box center [308, 194] width 112 height 7
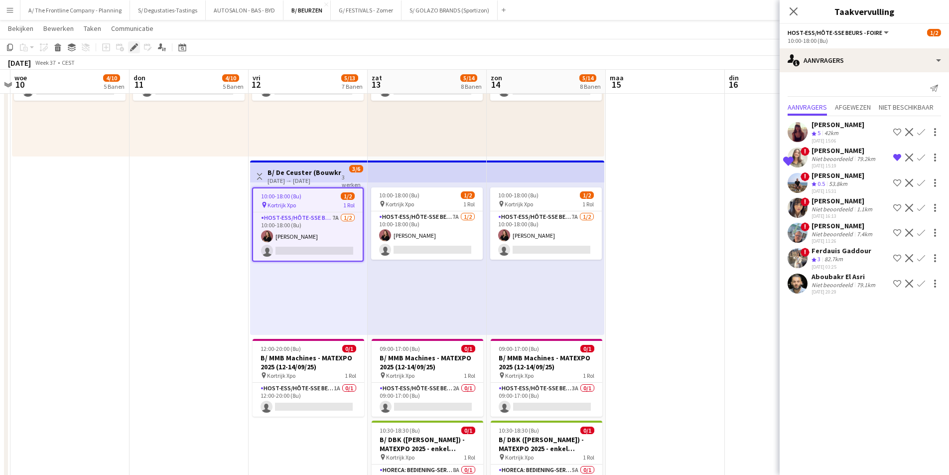
click at [133, 44] on icon "Bewerken" at bounding box center [134, 47] width 8 height 8
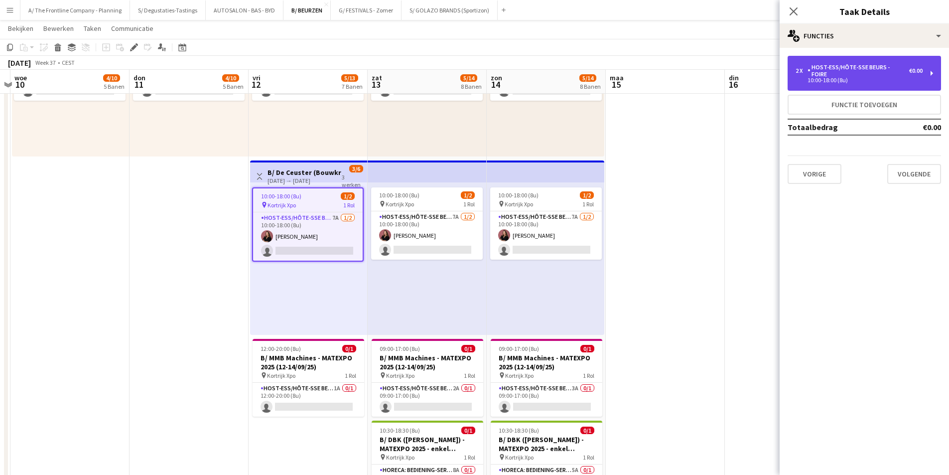
click at [808, 60] on div "2 x Host-ess/Hôte-sse Beurs - Foire €0.00 10:00-18:00 (8u)" at bounding box center [864, 73] width 153 height 35
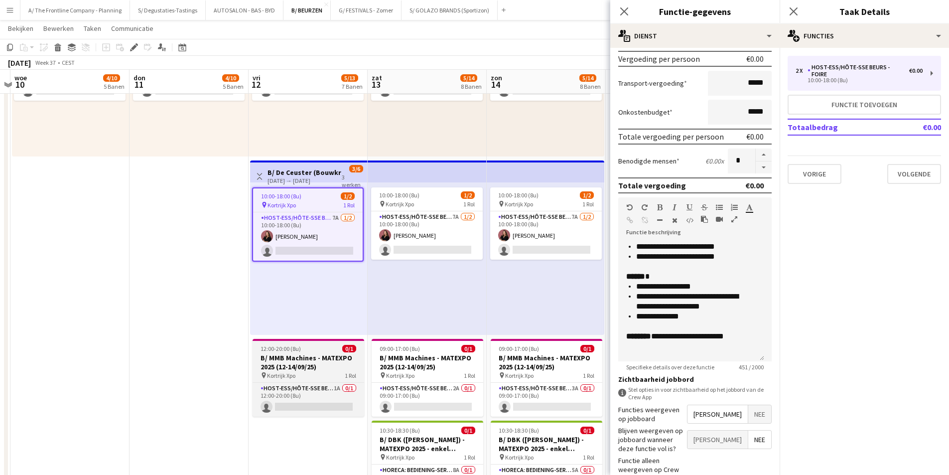
click at [304, 360] on h3 "B/ MMB Machines - MATEXPO 2025 (12-14/09/25)" at bounding box center [309, 362] width 112 height 18
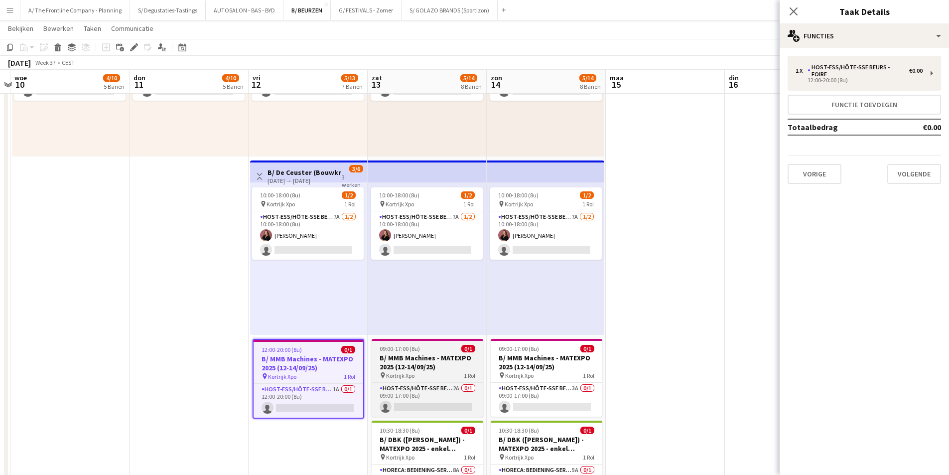
click at [433, 356] on h3 "B/ MMB Machines - MATEXPO 2025 (12-14/09/25)" at bounding box center [428, 362] width 112 height 18
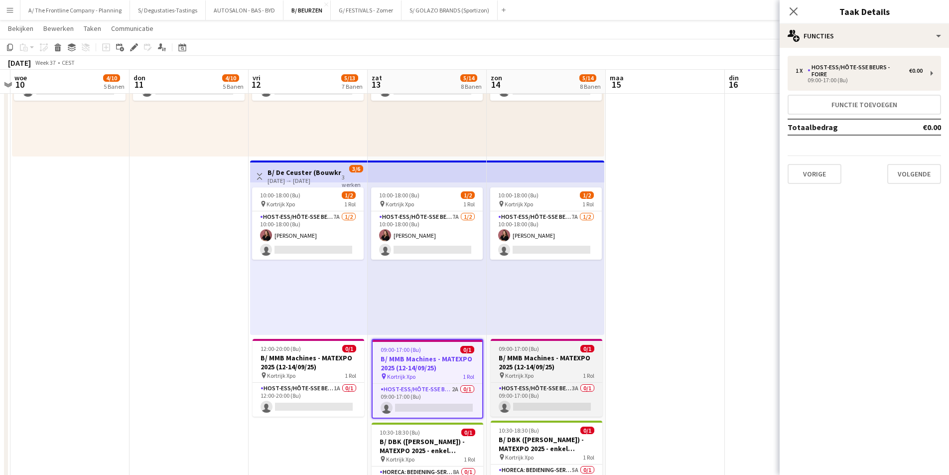
click at [584, 359] on h3 "B/ MMB Machines - MATEXPO 2025 (12-14/09/25)" at bounding box center [547, 362] width 112 height 18
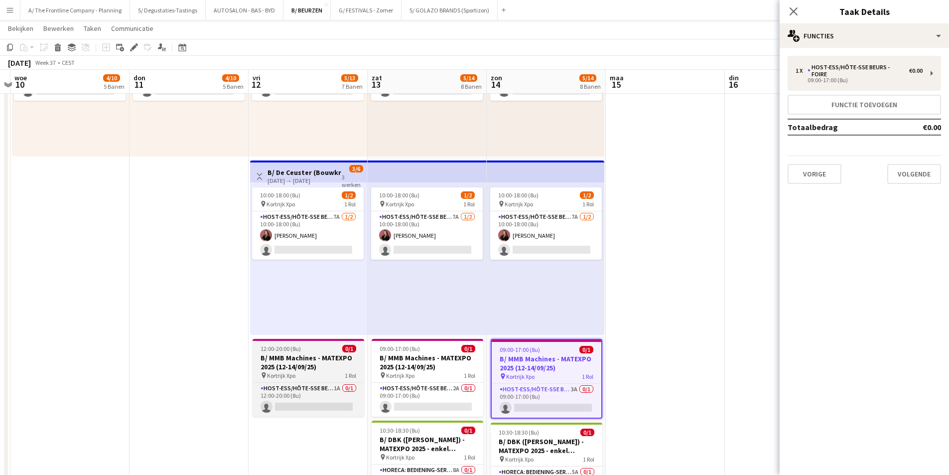
click at [350, 356] on h3 "B/ MMB Machines - MATEXPO 2025 (12-14/09/25)" at bounding box center [309, 362] width 112 height 18
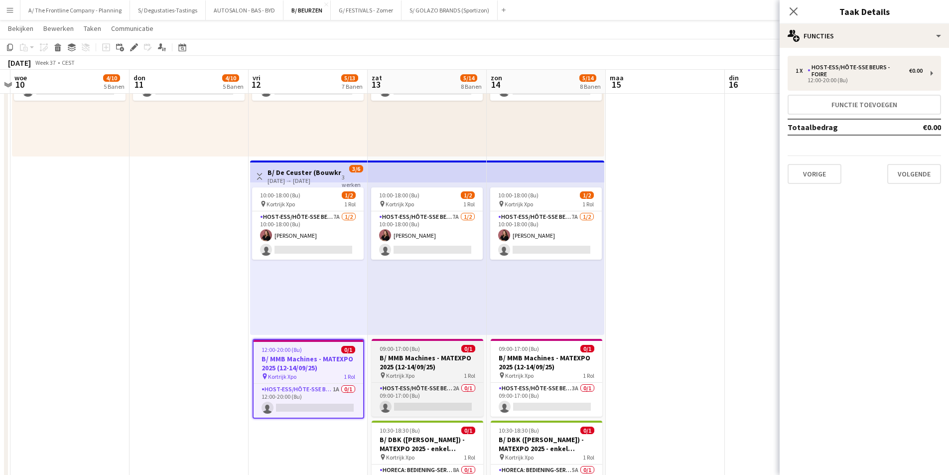
click at [390, 357] on h3 "B/ MMB Machines - MATEXPO 2025 (12-14/09/25)" at bounding box center [428, 362] width 112 height 18
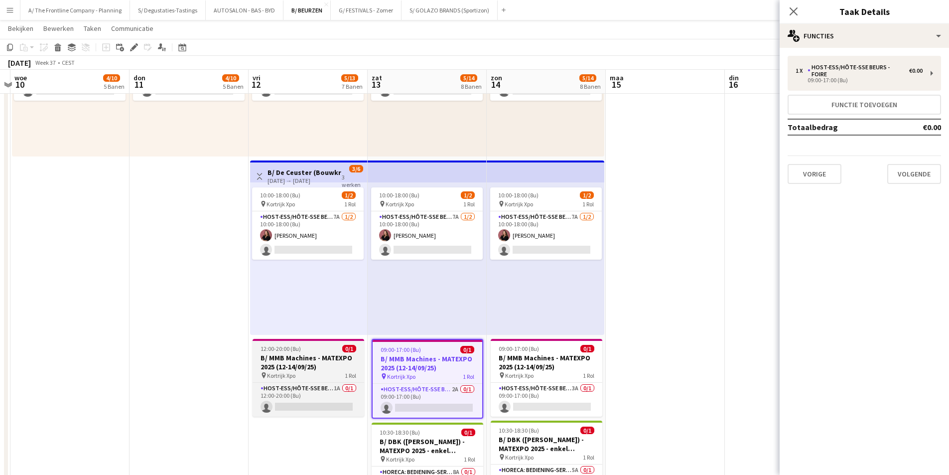
click at [318, 365] on h3 "B/ MMB Machines - MATEXPO 2025 (12-14/09/25)" at bounding box center [309, 362] width 112 height 18
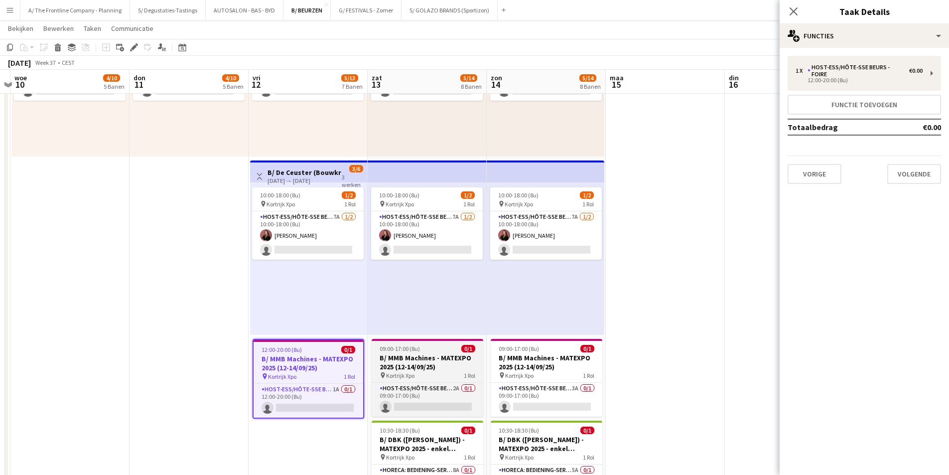
click at [395, 363] on h3 "B/ MMB Machines - MATEXPO 2025 (12-14/09/25)" at bounding box center [428, 362] width 112 height 18
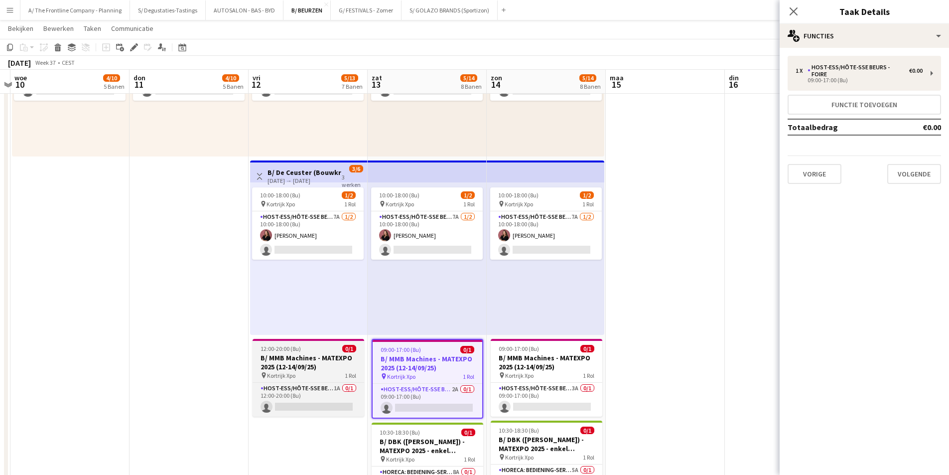
click at [328, 362] on h3 "B/ MMB Machines - MATEXPO 2025 (12-14/09/25)" at bounding box center [309, 362] width 112 height 18
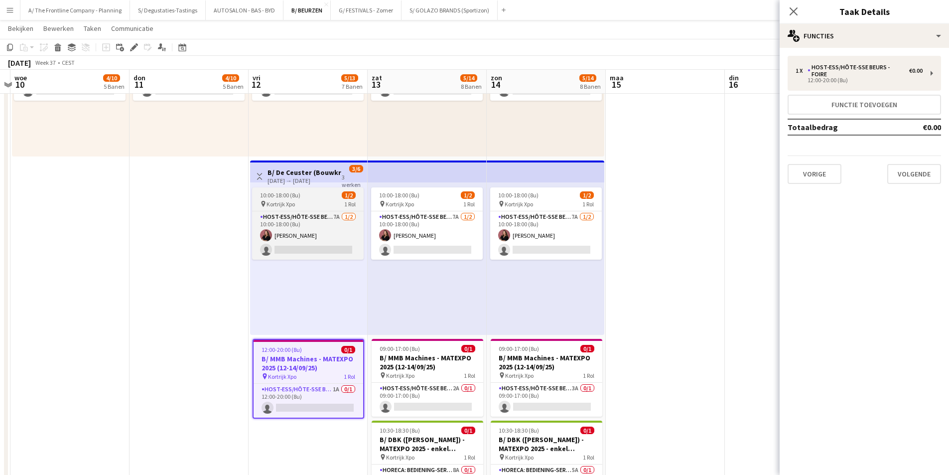
click at [314, 200] on div "pin Kortrijk Xpo 1 Rol" at bounding box center [308, 204] width 112 height 8
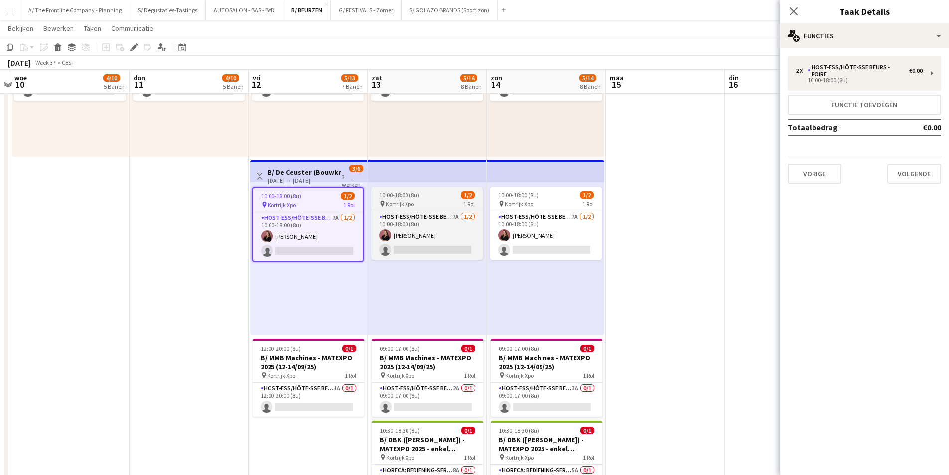
click at [405, 195] on span "10:00-18:00 (8u)" at bounding box center [399, 194] width 40 height 7
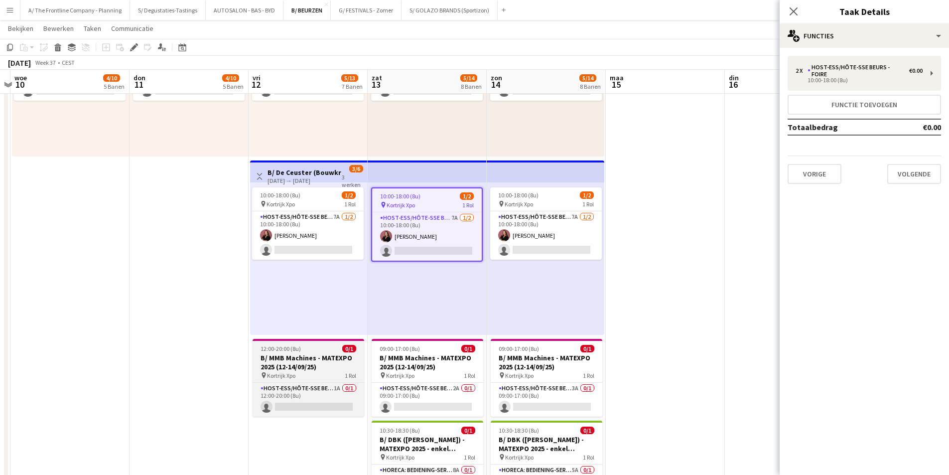
click at [308, 371] on h3 "B/ MMB Machines - MATEXPO 2025 (12-14/09/25)" at bounding box center [309, 362] width 112 height 18
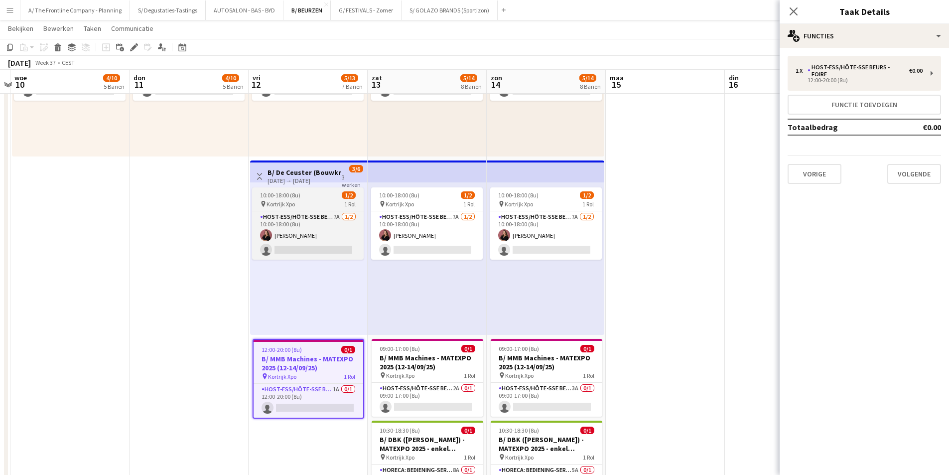
click at [312, 206] on div "pin Kortrijk Xpo 1 Rol" at bounding box center [308, 204] width 112 height 8
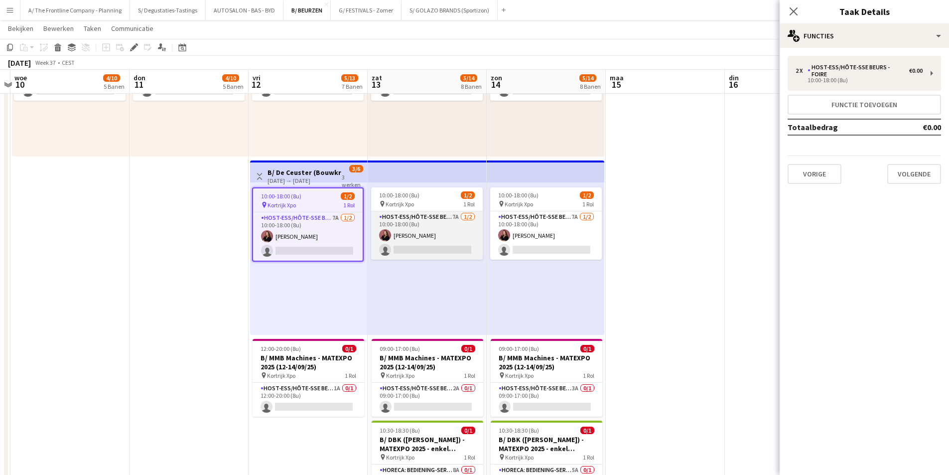
click at [422, 224] on app-card-role "Host-ess/Hôte-sse Beurs - Foire 7A 1/2 10:00-18:00 (8u) Heleen Van der Biest si…" at bounding box center [427, 235] width 112 height 48
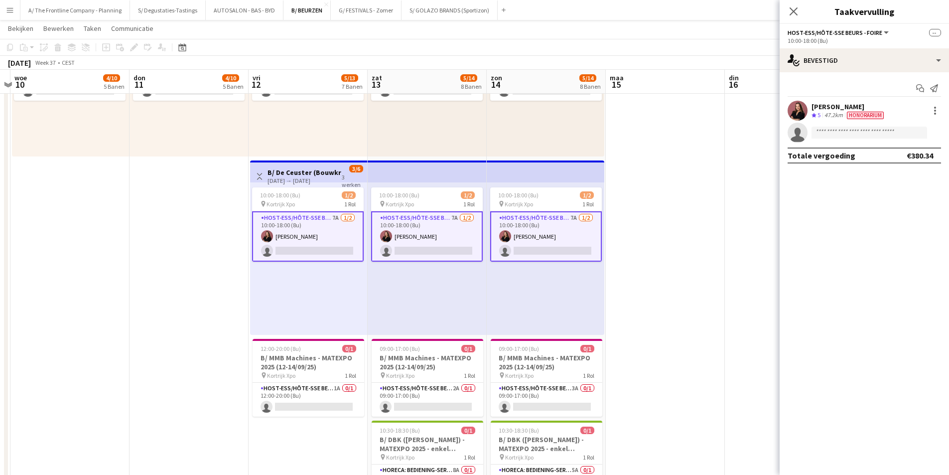
click at [831, 123] on app-invite-slot "single-neutral-actions" at bounding box center [864, 133] width 169 height 20
click at [832, 115] on div "47.2km" at bounding box center [834, 115] width 22 height 8
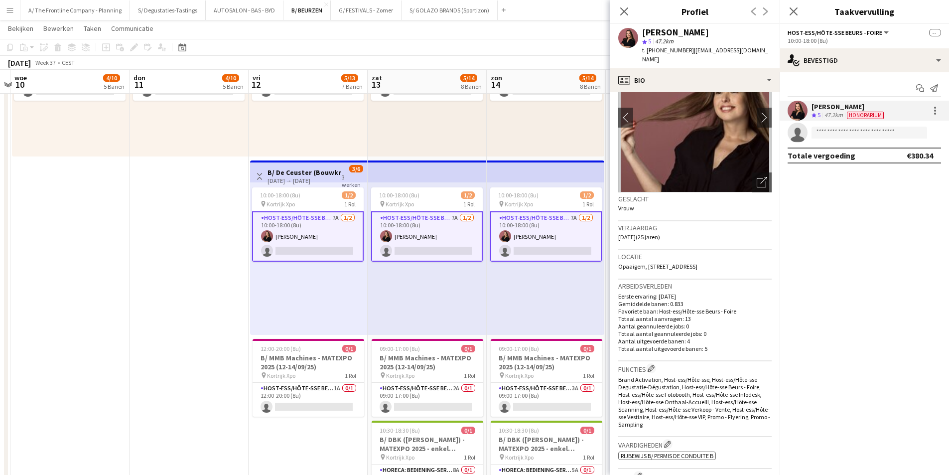
scroll to position [0, 0]
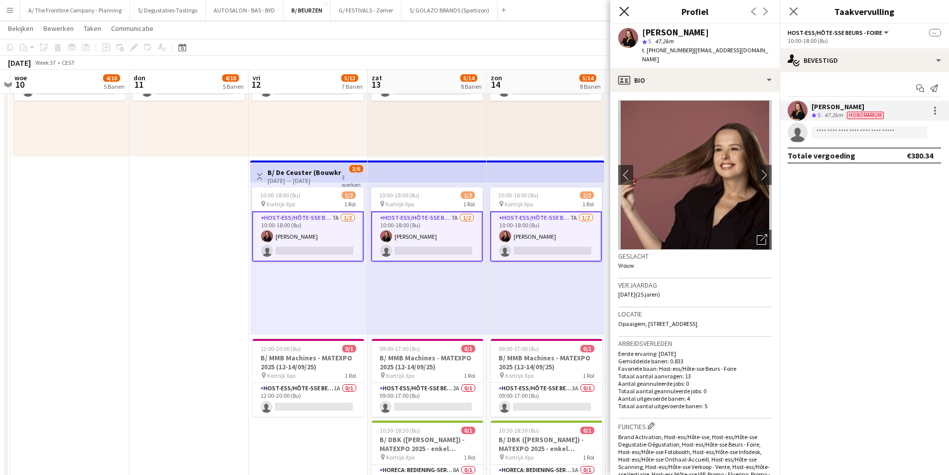
click at [627, 14] on icon at bounding box center [623, 10] width 9 height 9
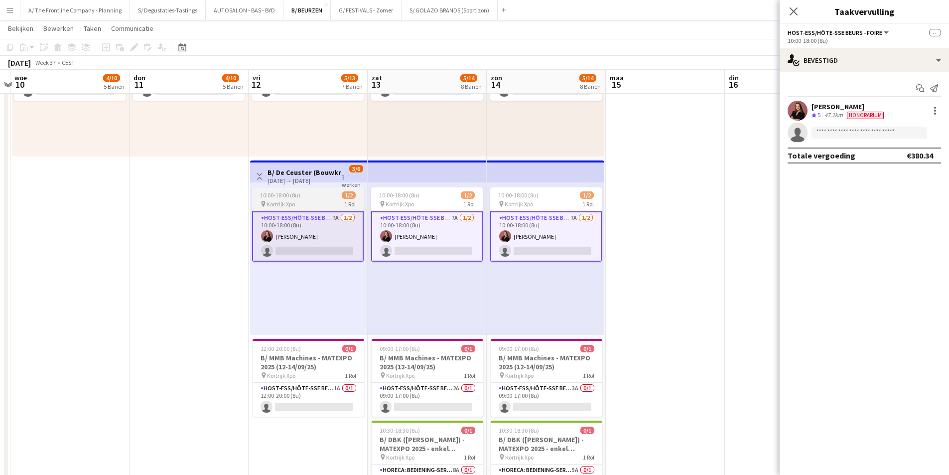
click at [316, 201] on div "pin Kortrijk Xpo 1 Rol" at bounding box center [308, 204] width 112 height 8
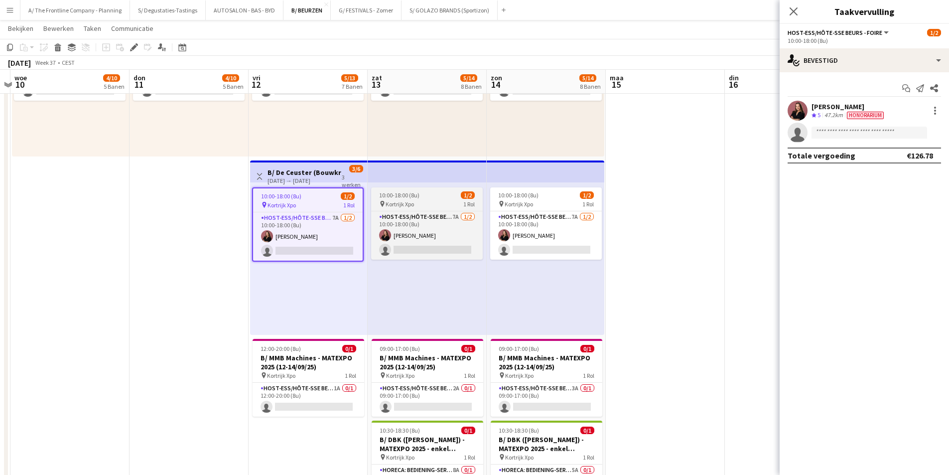
click at [463, 204] on span "1 Rol" at bounding box center [468, 203] width 11 height 7
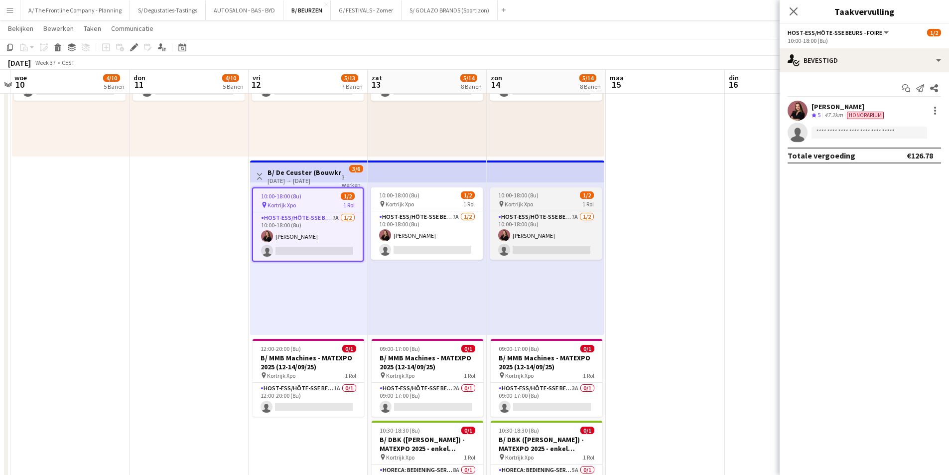
scroll to position [0, 228]
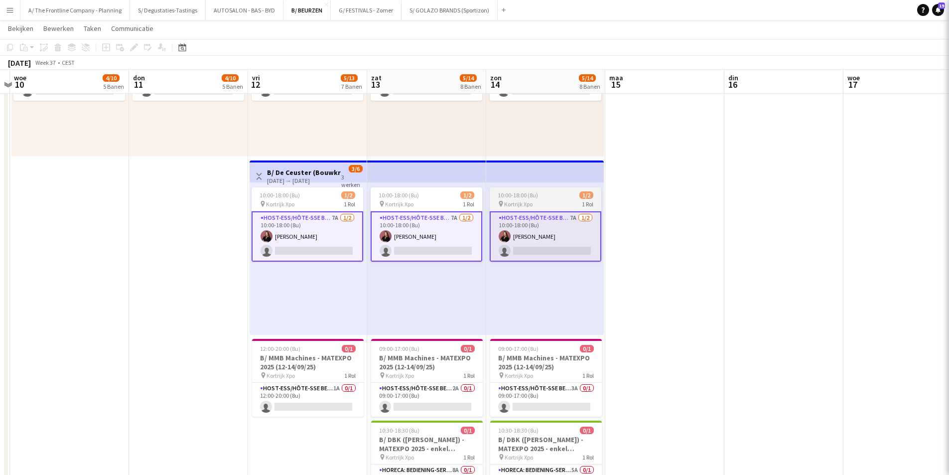
click at [529, 200] on span "Kortrijk Xpo" at bounding box center [518, 203] width 28 height 7
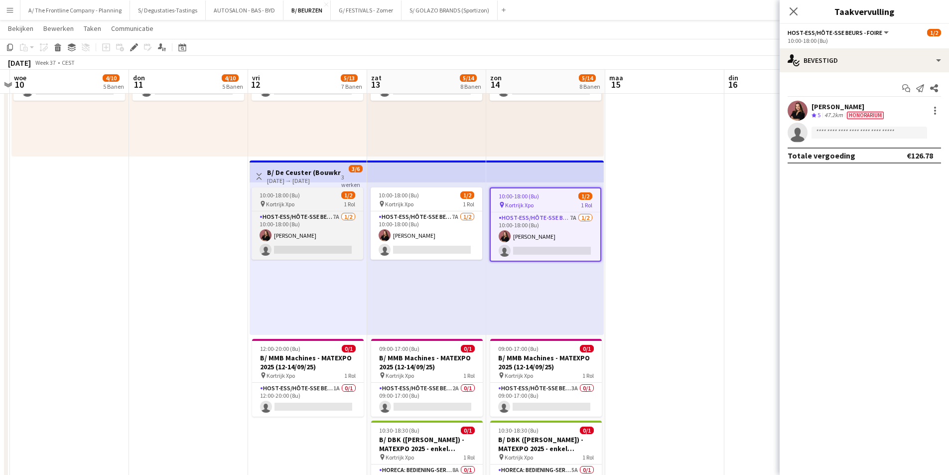
click at [302, 203] on div "pin Kortrijk Xpo 1 Rol" at bounding box center [308, 204] width 112 height 8
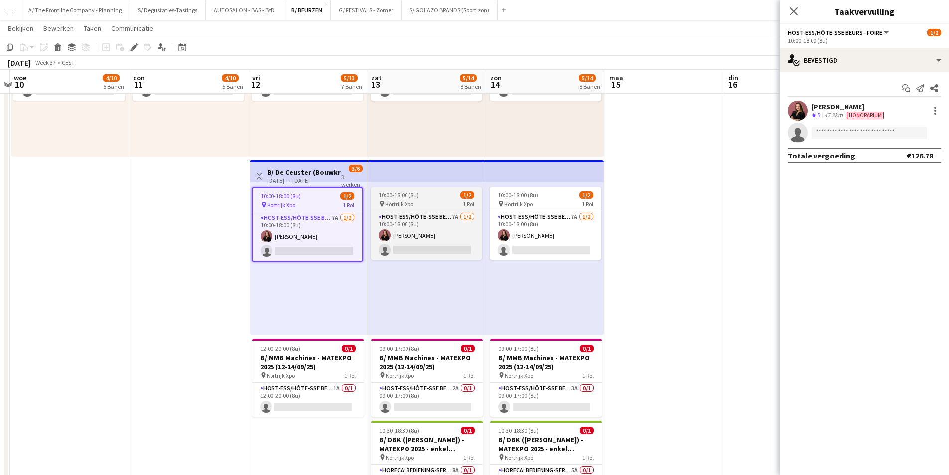
click at [417, 200] on div "pin Kortrijk Xpo 1 Rol" at bounding box center [427, 204] width 112 height 8
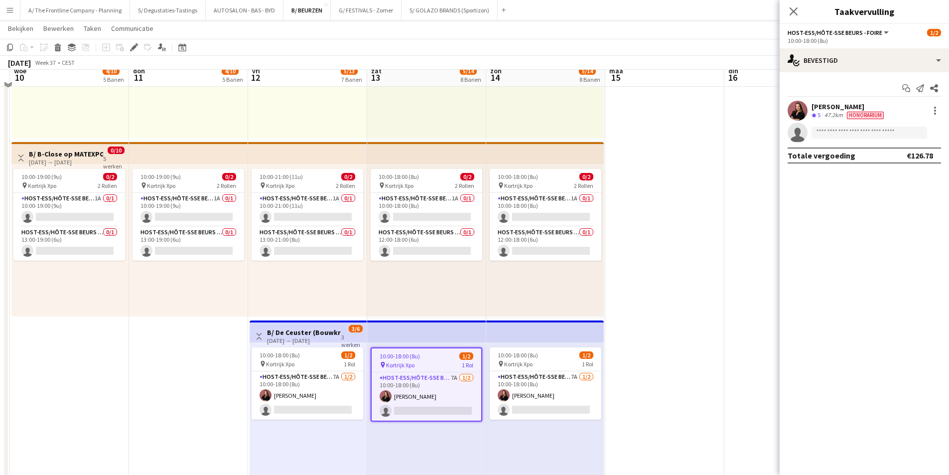
scroll to position [697, 0]
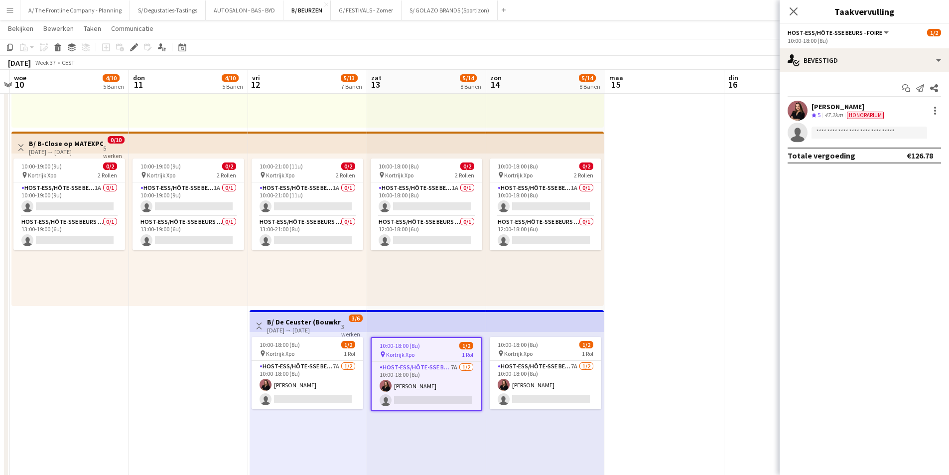
click at [864, 107] on div "Heleen Van der Biest" at bounding box center [849, 106] width 74 height 9
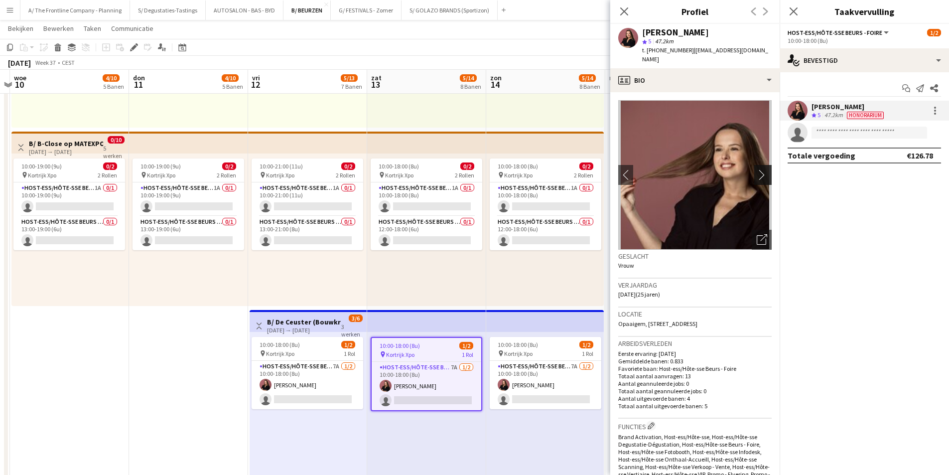
click at [758, 169] on app-icon "chevron-right" at bounding box center [764, 174] width 15 height 10
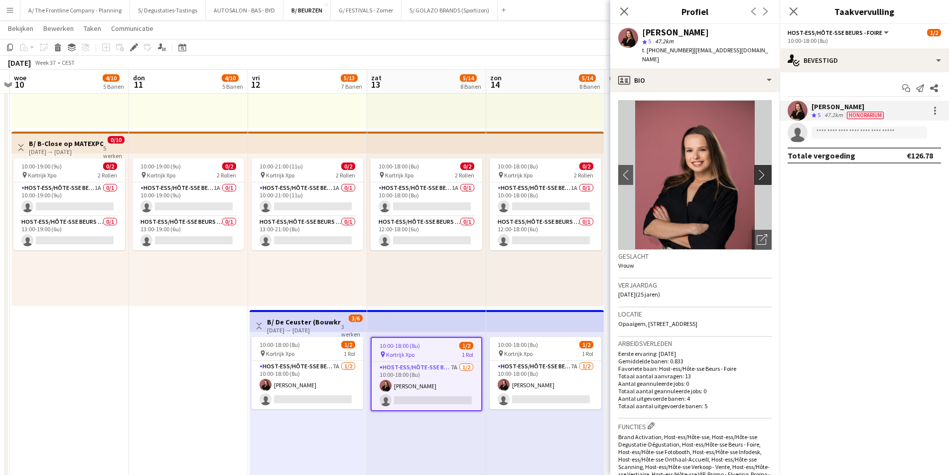
click at [758, 169] on app-icon "chevron-right" at bounding box center [764, 174] width 15 height 10
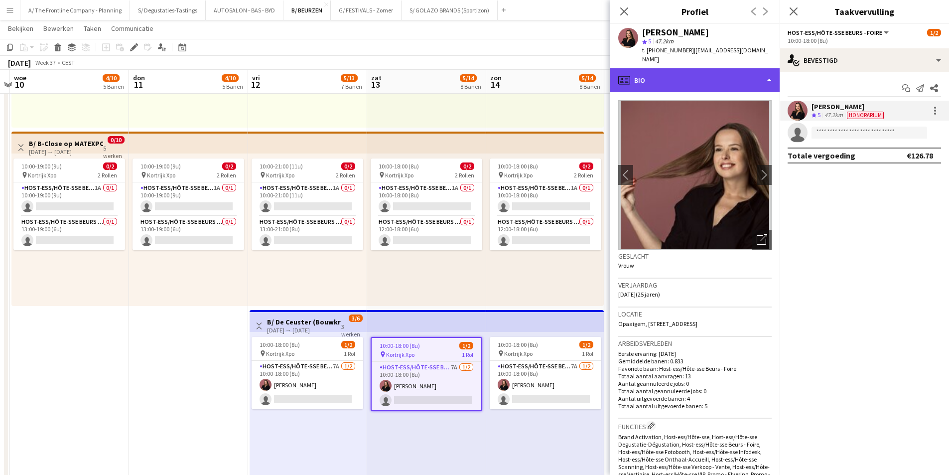
click at [739, 70] on div "profile Bio" at bounding box center [694, 80] width 169 height 24
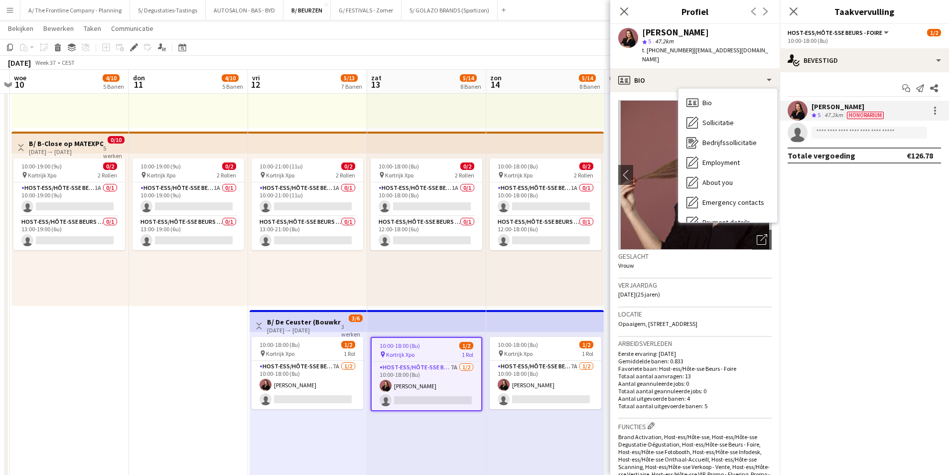
click at [721, 350] on p "Eerste ervaring: 20-03-2025" at bounding box center [694, 353] width 153 height 7
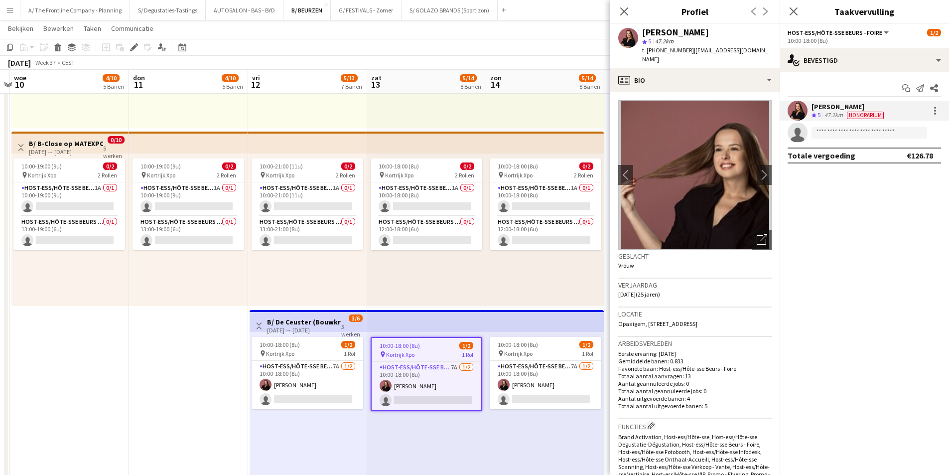
click at [651, 320] on span "Opaaigem, 42/1, Erpe-Mere, 9420" at bounding box center [657, 323] width 79 height 7
click at [649, 320] on span "Opaaigem, 42/1, Erpe-Mere, 9420" at bounding box center [657, 323] width 79 height 7
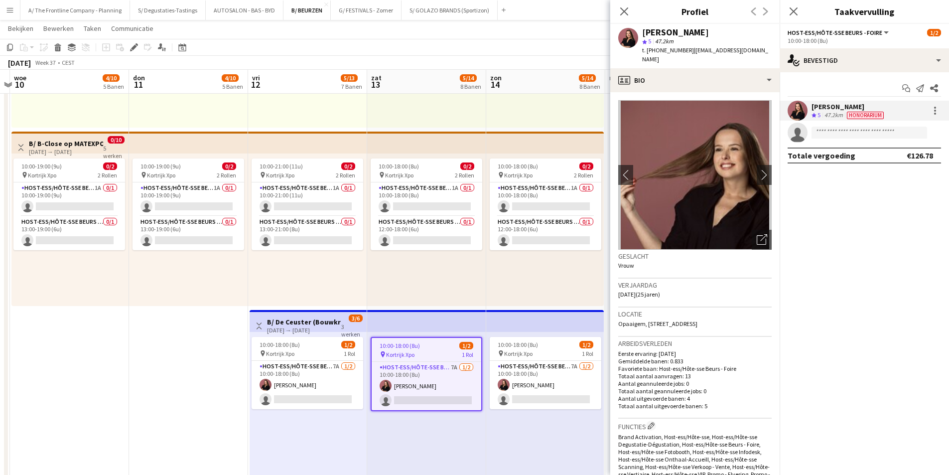
click at [649, 320] on span "Opaaigem, 42/1, Erpe-Mere, 9420" at bounding box center [657, 323] width 79 height 7
drag, startPoint x: 645, startPoint y: 314, endPoint x: 669, endPoint y: 313, distance: 23.4
click at [669, 320] on span "Opaaigem, 42/1, Erpe-Mere, 9420" at bounding box center [657, 323] width 79 height 7
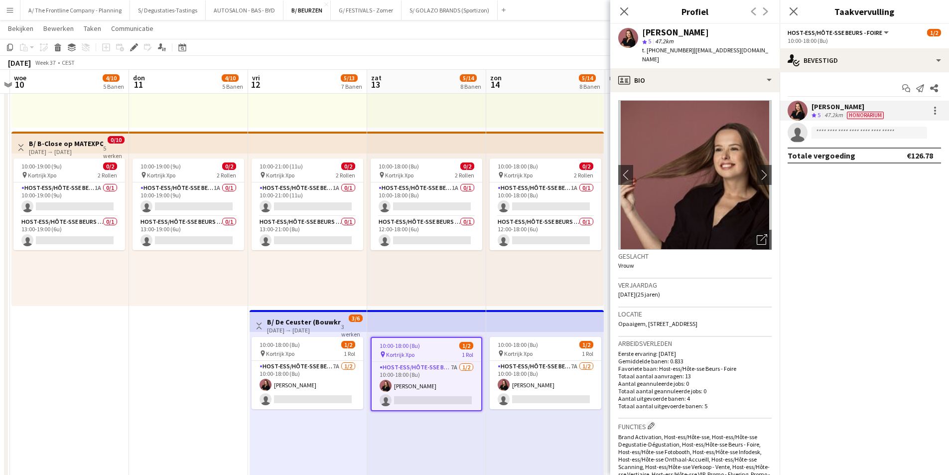
drag, startPoint x: 629, startPoint y: 314, endPoint x: 711, endPoint y: 313, distance: 82.2
click at [711, 313] on div "Locatie Opaaigem, 42/1, Erpe-Mere, 9420" at bounding box center [694, 321] width 153 height 29
drag, startPoint x: 660, startPoint y: 315, endPoint x: 685, endPoint y: 318, distance: 25.1
click at [685, 318] on div "Locatie Opaaigem, 42/1, Erpe-Mere, 9420" at bounding box center [694, 321] width 153 height 29
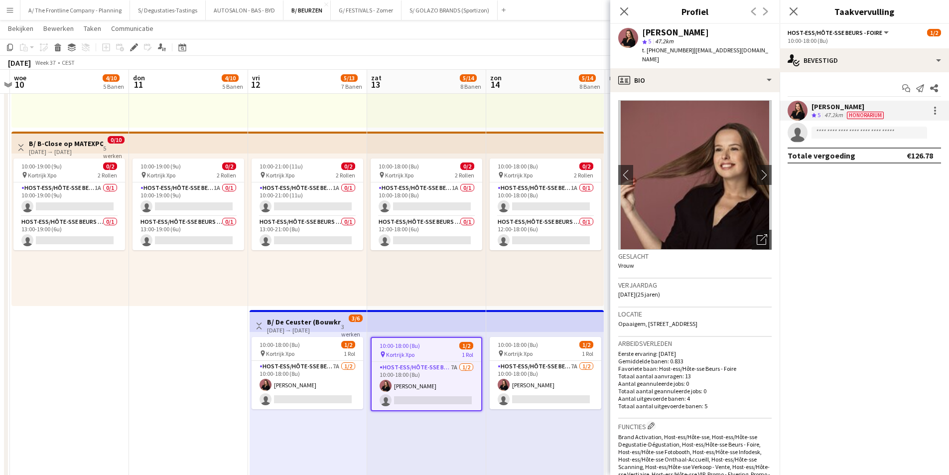
copy span "Erpe-Mere"
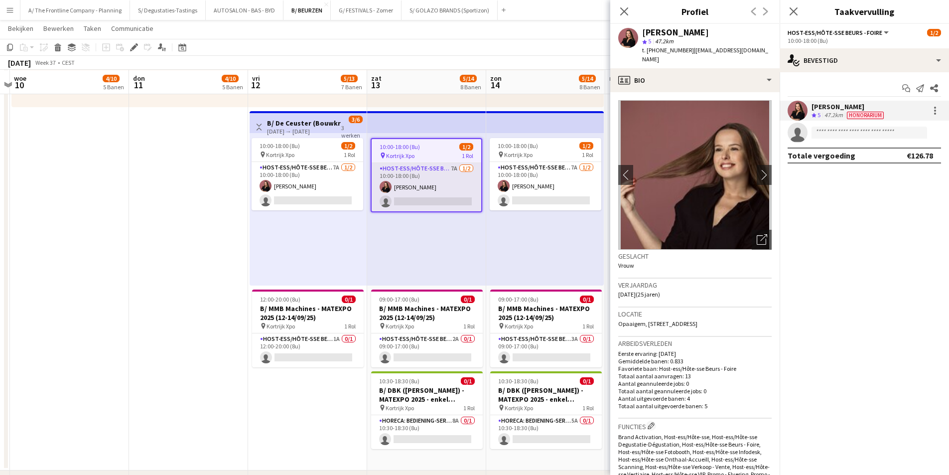
scroll to position [897, 0]
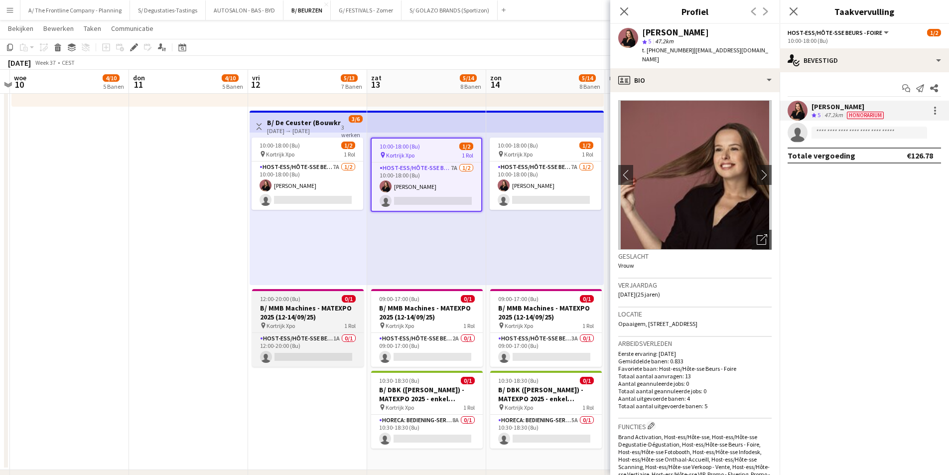
click at [304, 314] on h3 "B/ MMB Machines - MATEXPO 2025 (12-14/09/25)" at bounding box center [308, 312] width 112 height 18
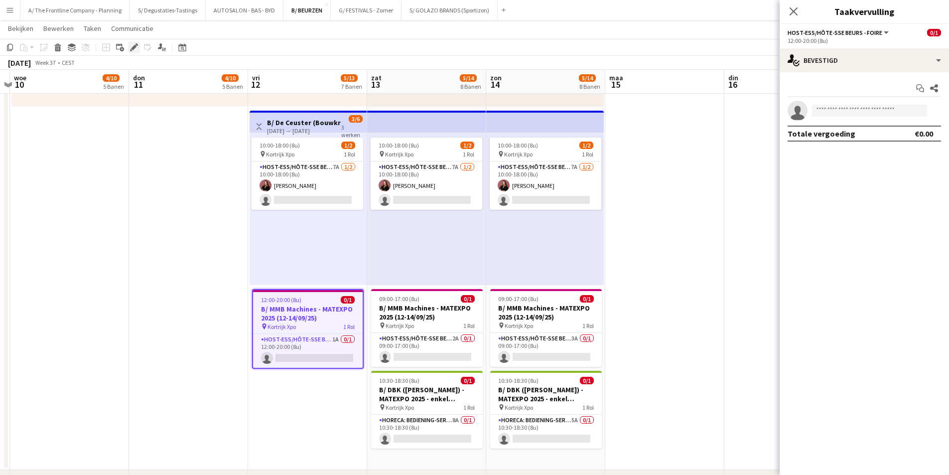
click at [129, 48] on div "Bewerken" at bounding box center [134, 47] width 12 height 12
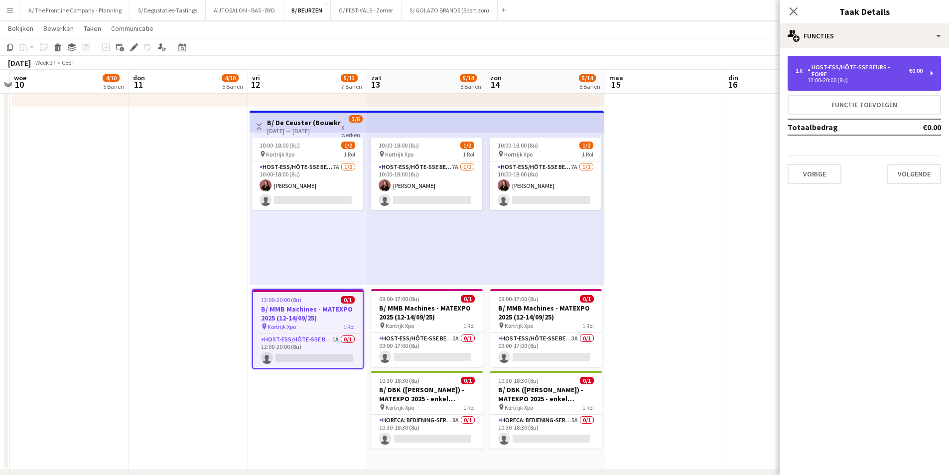
click at [852, 70] on div "Host-ess/Hôte-sse Beurs - Foire" at bounding box center [859, 71] width 102 height 14
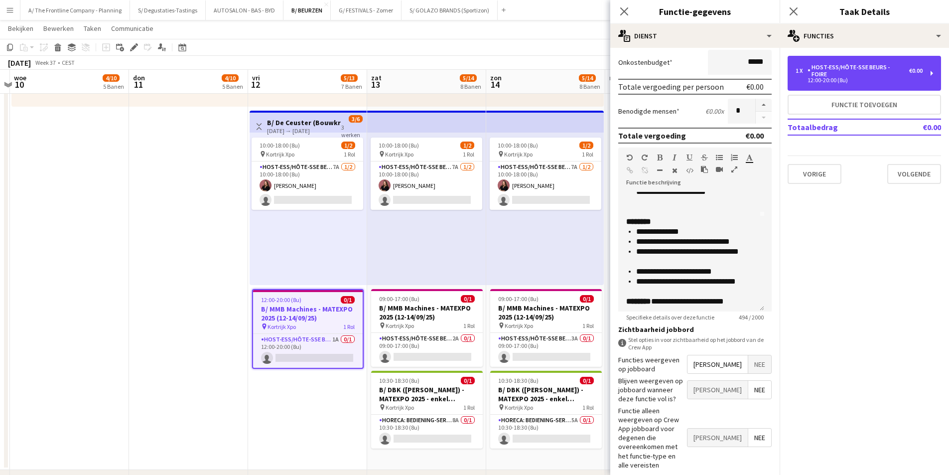
scroll to position [100, 0]
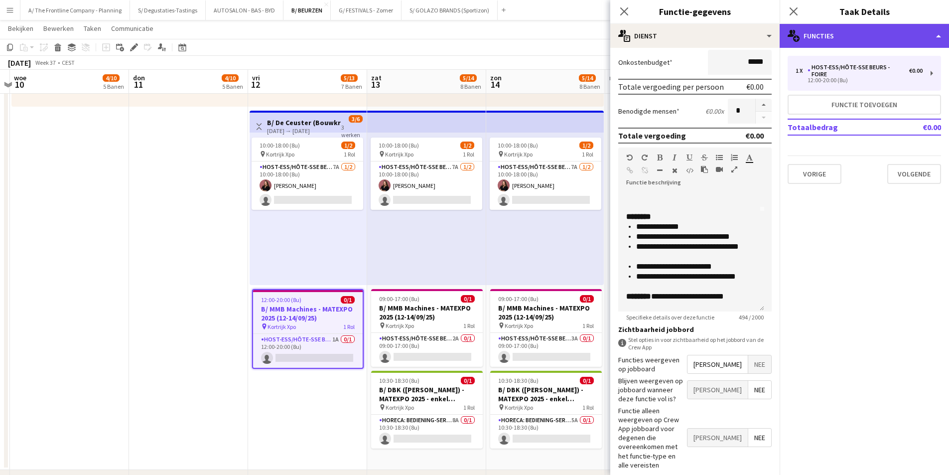
click at [864, 40] on div "multiple-users-add Functies" at bounding box center [864, 36] width 169 height 24
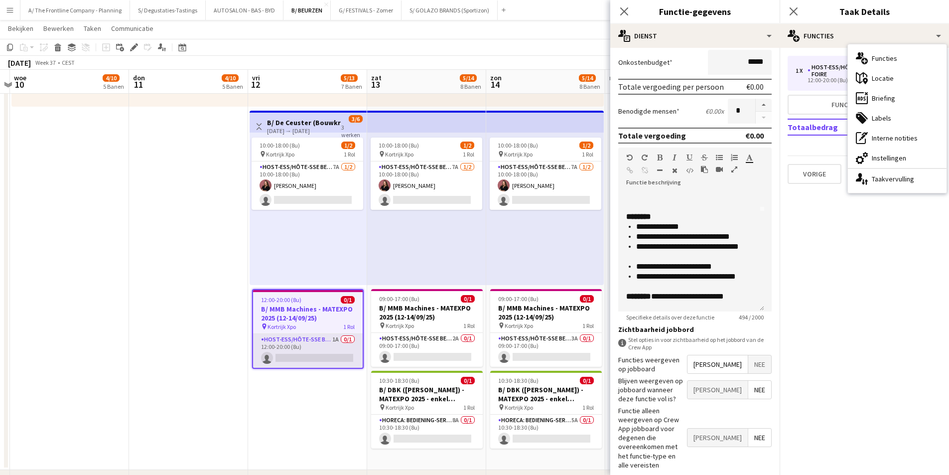
click at [279, 350] on app-card-role "Host-ess/Hôte-sse Beurs - Foire 1A 0/1 12:00-20:00 (8u) single-neutral-actions" at bounding box center [308, 351] width 110 height 34
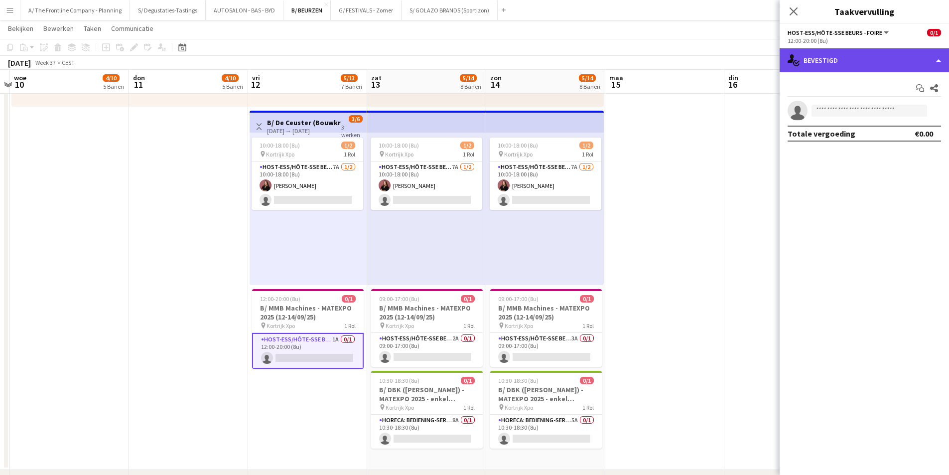
click at [846, 67] on div "single-neutral-actions-check-2 Bevestigd" at bounding box center [864, 60] width 169 height 24
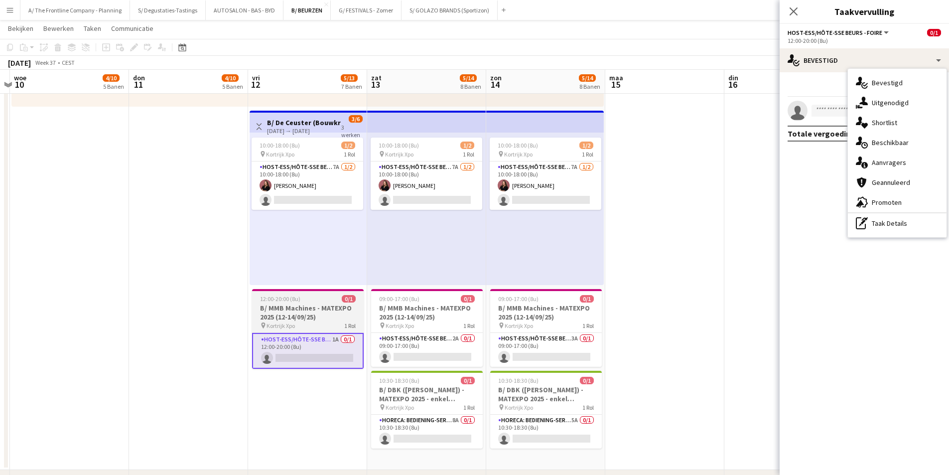
click at [287, 308] on h3 "B/ MMB Machines - MATEXPO 2025 (12-14/09/25)" at bounding box center [308, 312] width 112 height 18
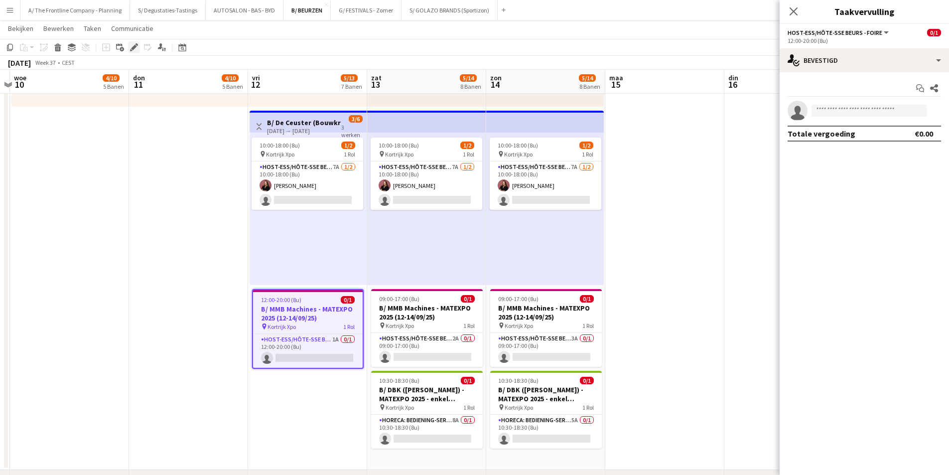
click at [138, 44] on icon at bounding box center [137, 44] width 2 height 2
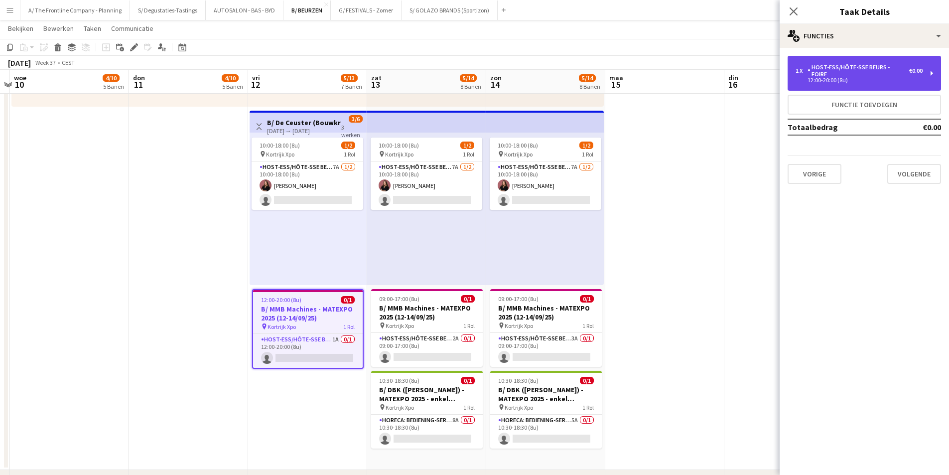
click at [906, 68] on div "Host-ess/Hôte-sse Beurs - Foire" at bounding box center [859, 71] width 102 height 14
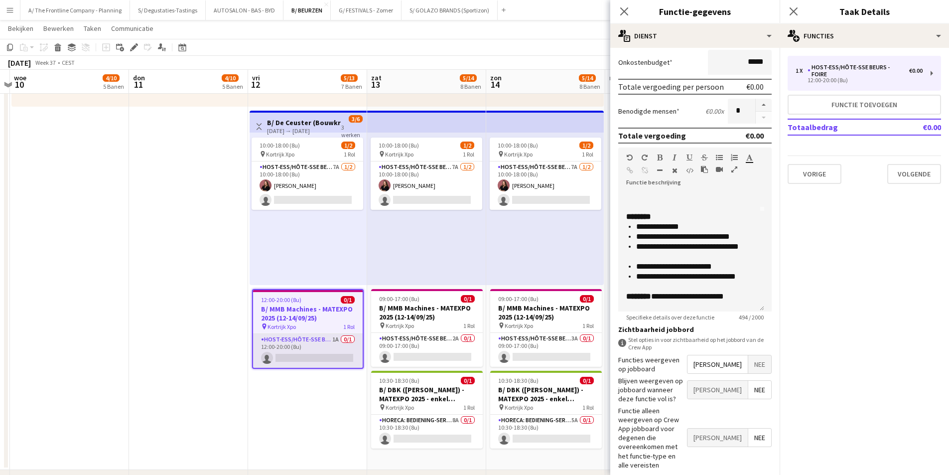
click at [304, 350] on app-card-role "Host-ess/Hôte-sse Beurs - Foire 1A 0/1 12:00-20:00 (8u) single-neutral-actions" at bounding box center [308, 351] width 110 height 34
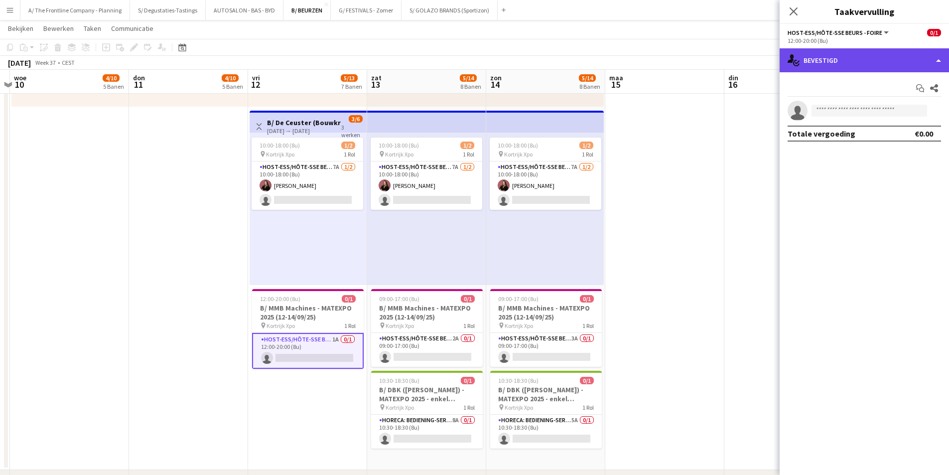
click at [850, 61] on div "single-neutral-actions-check-2 Bevestigd" at bounding box center [864, 60] width 169 height 24
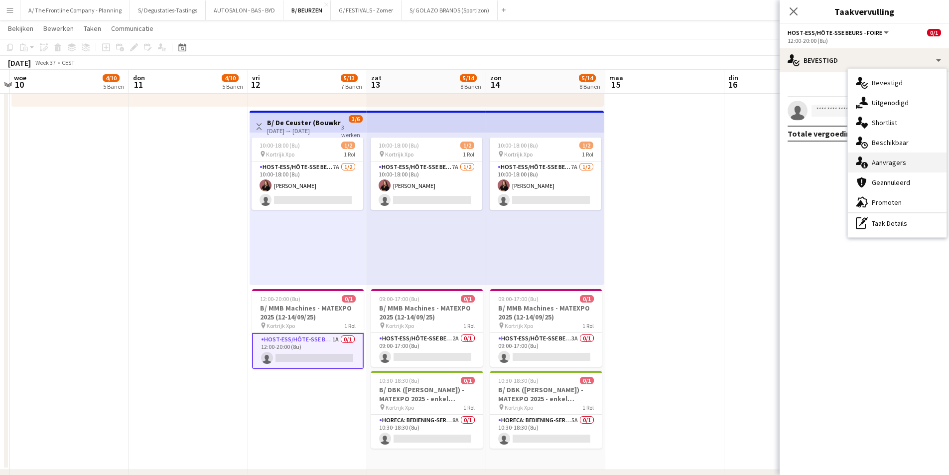
click at [895, 163] on div "single-neutral-actions-information Aanvragers" at bounding box center [897, 162] width 99 height 20
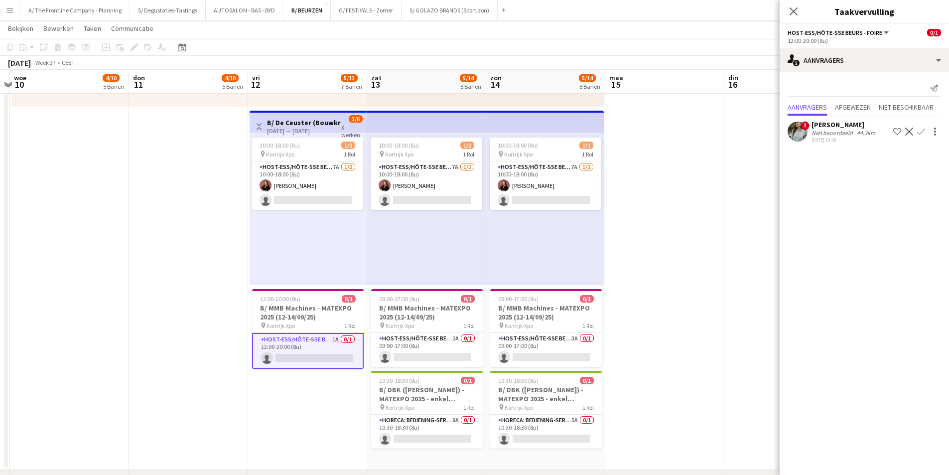
click at [859, 137] on div "11-08-2025 10:46" at bounding box center [845, 140] width 66 height 6
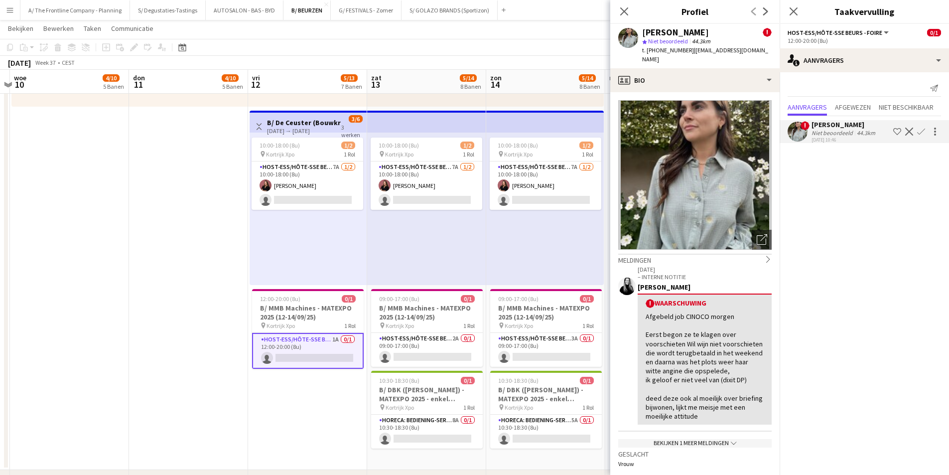
scroll to position [149, 0]
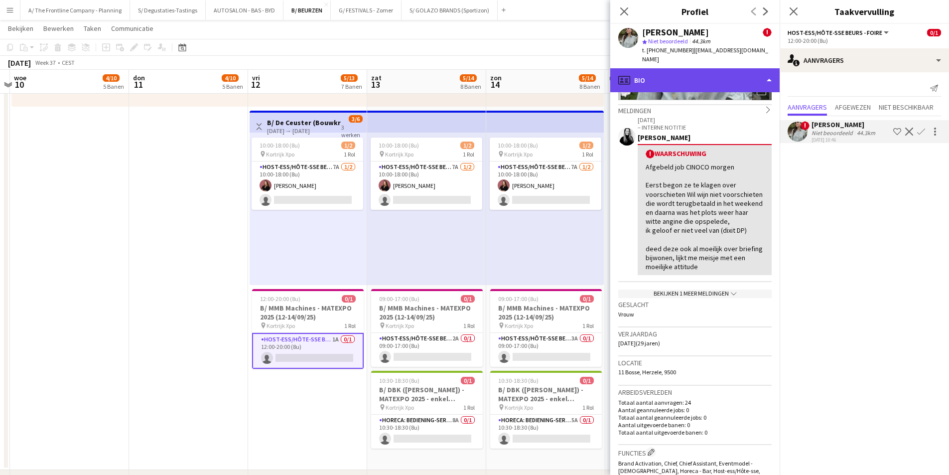
click at [699, 68] on div "profile Bio" at bounding box center [694, 80] width 169 height 24
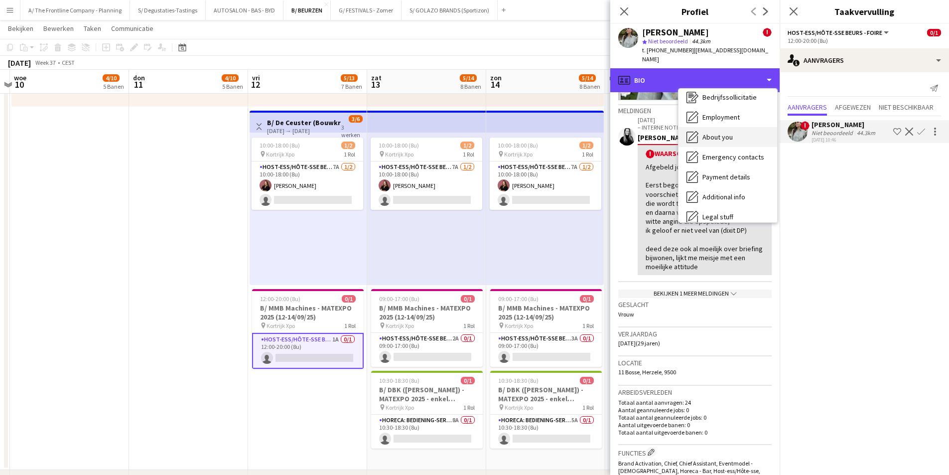
scroll to position [94, 0]
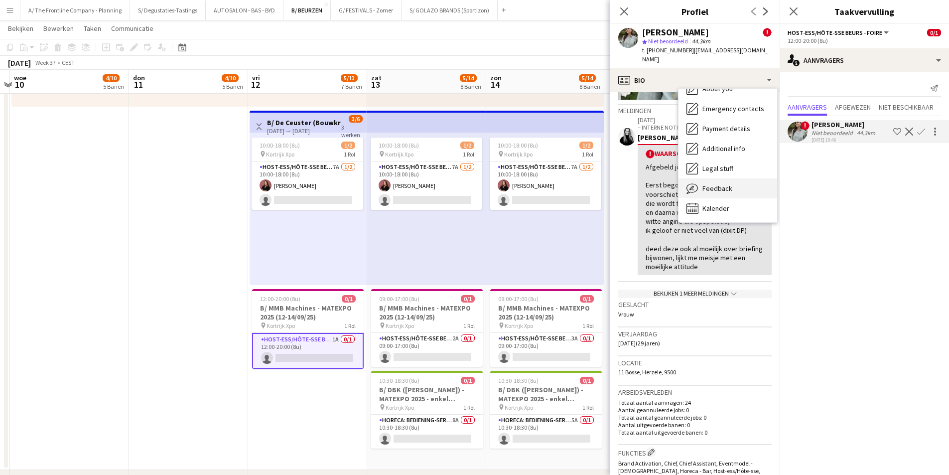
click at [727, 184] on span "Feedback" at bounding box center [717, 188] width 30 height 9
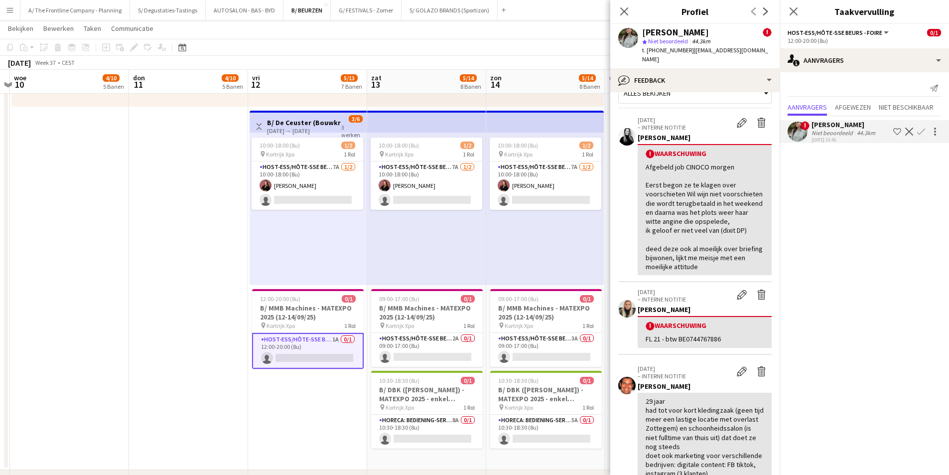
scroll to position [0, 0]
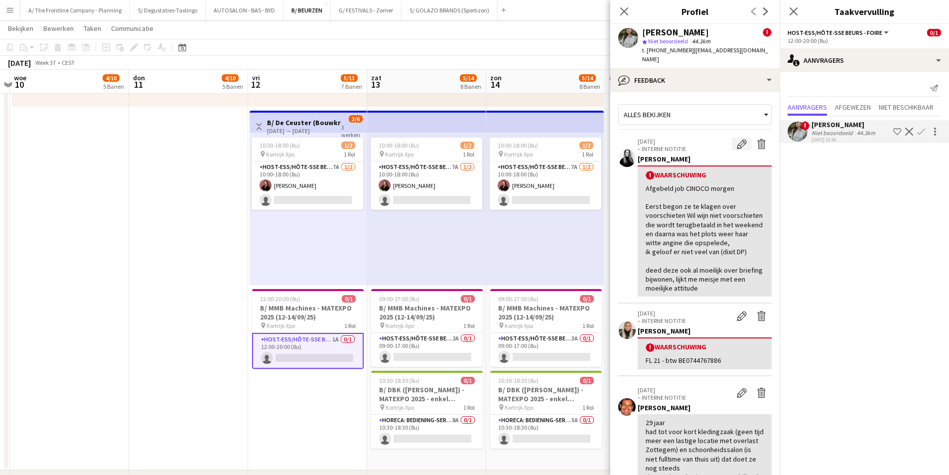
click at [737, 139] on app-icon "Waarschuwing bewerken" at bounding box center [742, 144] width 10 height 10
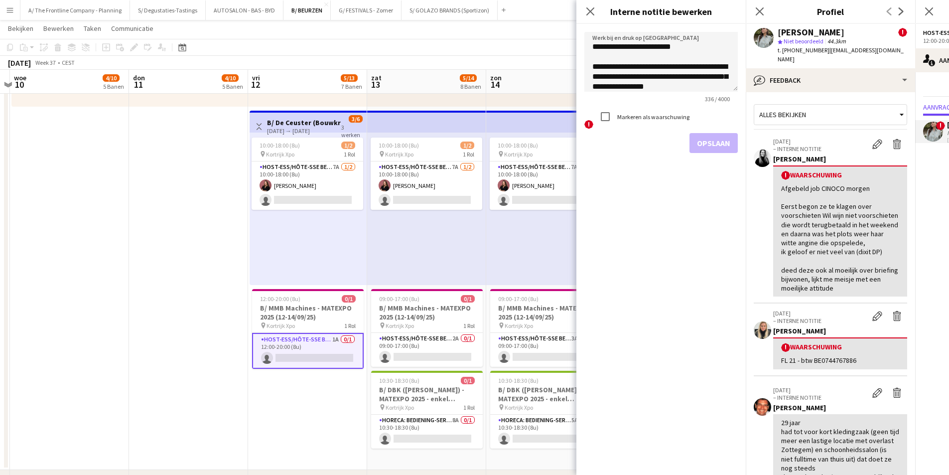
click at [652, 123] on div "Markeren als waarschuwing" at bounding box center [642, 117] width 94 height 20
click at [659, 116] on label "Markeren als waarschuwing" at bounding box center [652, 116] width 74 height 7
click at [719, 139] on button "Opslaan" at bounding box center [714, 143] width 48 height 20
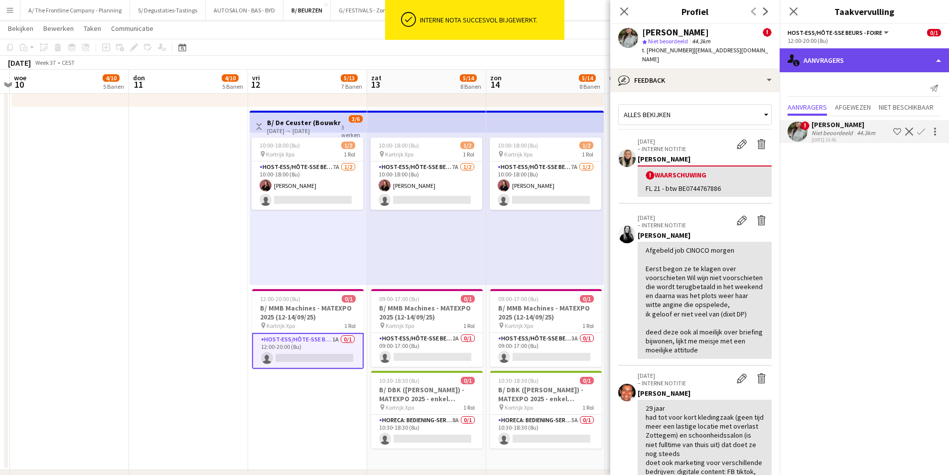
click at [785, 69] on div "single-neutral-actions-information Aanvragers" at bounding box center [864, 60] width 169 height 24
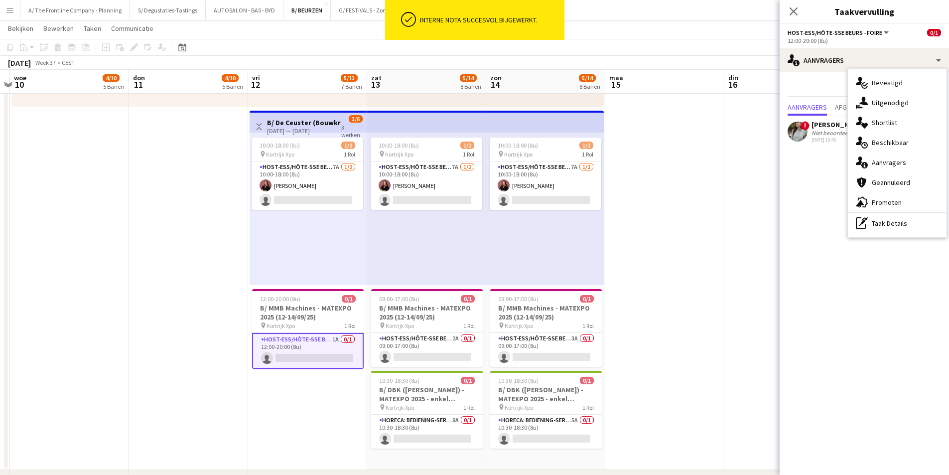
drag, startPoint x: 806, startPoint y: 137, endPoint x: 726, endPoint y: 74, distance: 102.2
click at [806, 137] on div "!" at bounding box center [798, 132] width 20 height 20
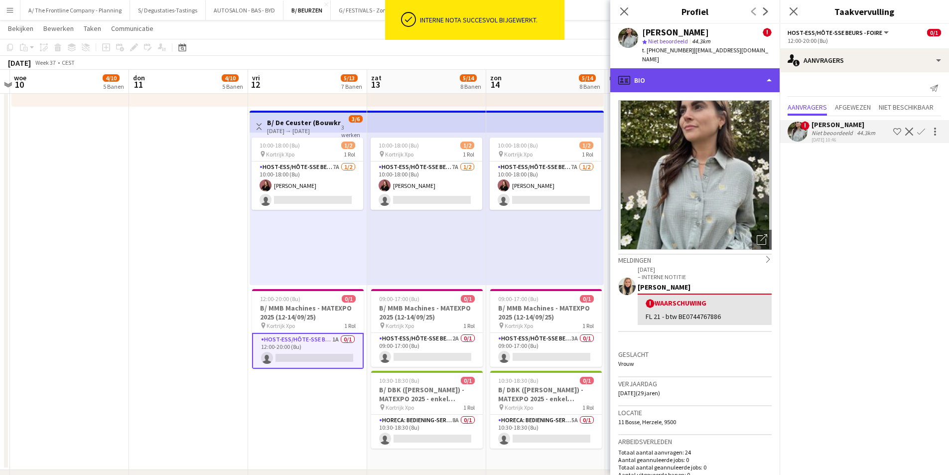
click at [697, 68] on div "profile Bio" at bounding box center [694, 80] width 169 height 24
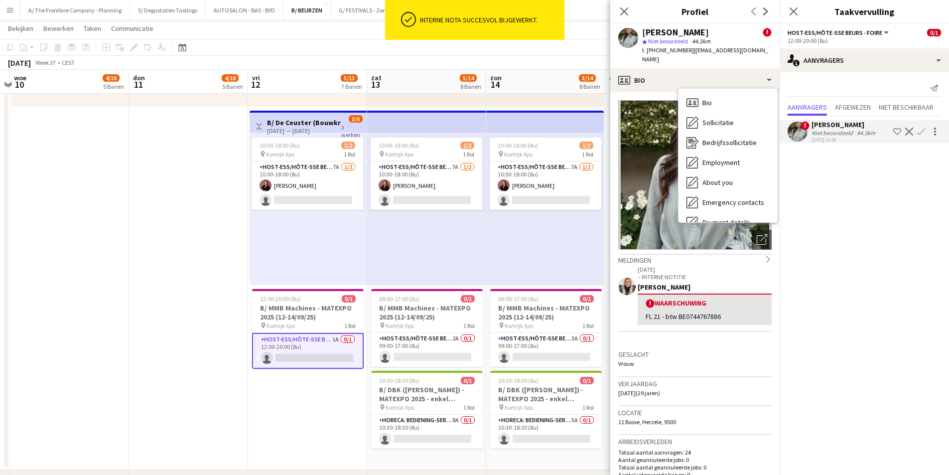
click at [735, 379] on h3 "Verjaardag" at bounding box center [694, 383] width 153 height 9
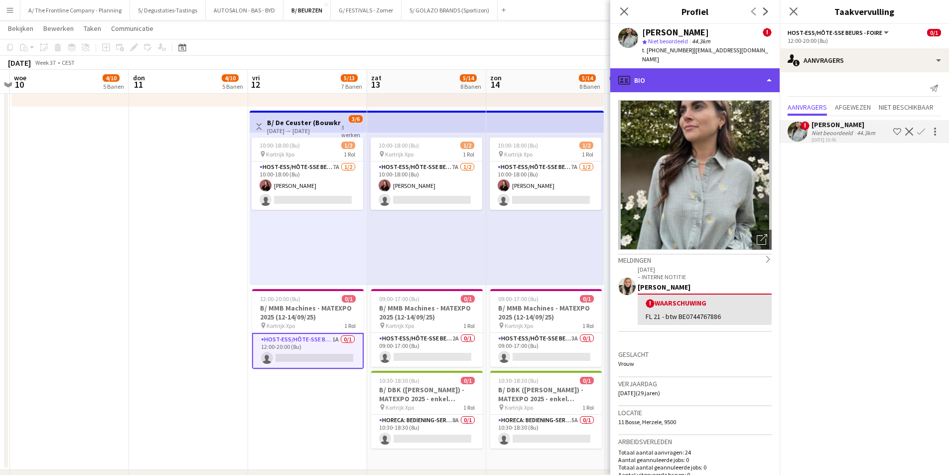
click at [695, 72] on div "profile Bio" at bounding box center [694, 80] width 169 height 24
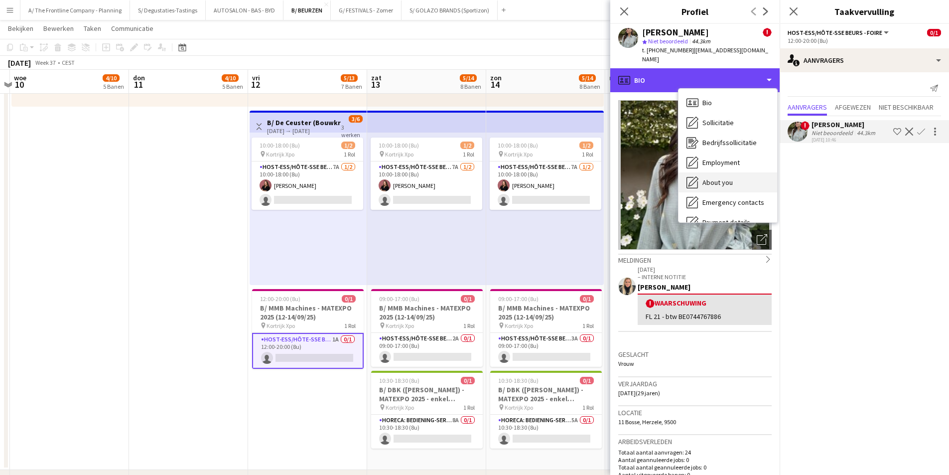
scroll to position [94, 0]
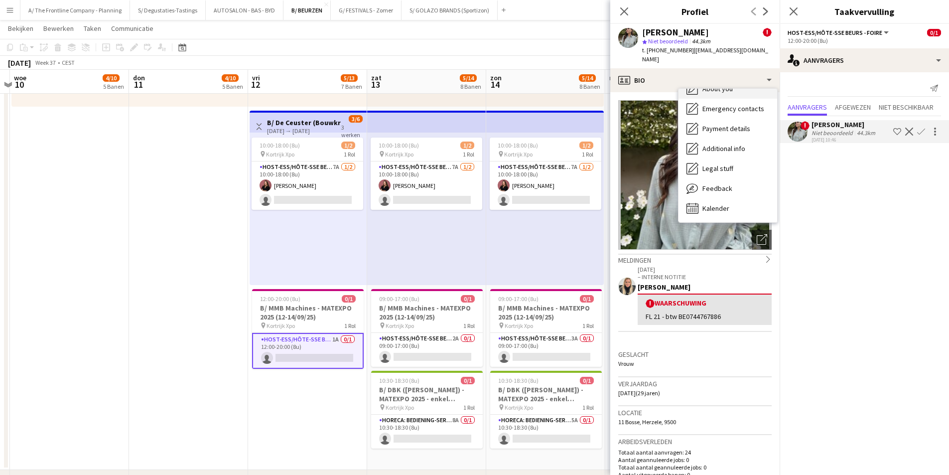
click at [725, 184] on span "Feedback" at bounding box center [717, 188] width 30 height 9
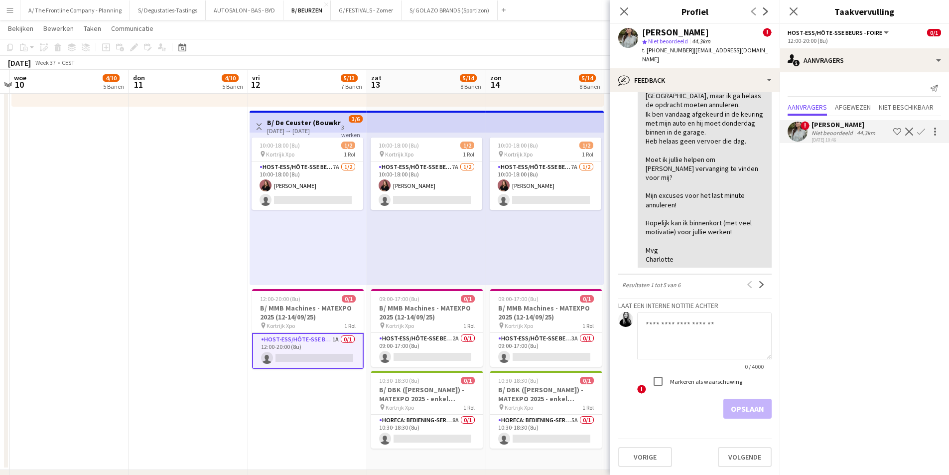
click at [685, 331] on textarea at bounding box center [704, 335] width 135 height 47
paste textarea "**********"
click at [646, 320] on textarea "**********" at bounding box center [704, 335] width 135 height 47
click at [710, 346] on textarea "**********" at bounding box center [704, 335] width 135 height 47
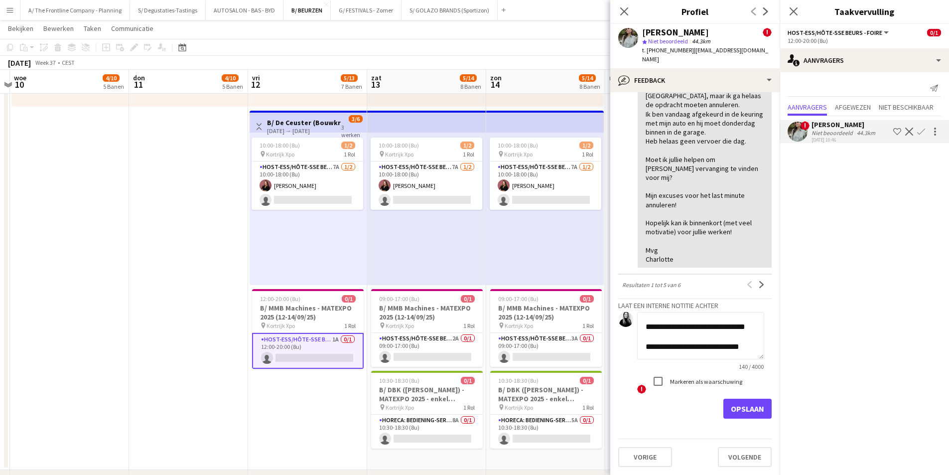
scroll to position [51, 0]
type textarea "**********"
click at [720, 382] on label "Markeren als waarschuwing" at bounding box center [705, 381] width 74 height 7
click at [727, 408] on button "Opslaan" at bounding box center [747, 409] width 48 height 20
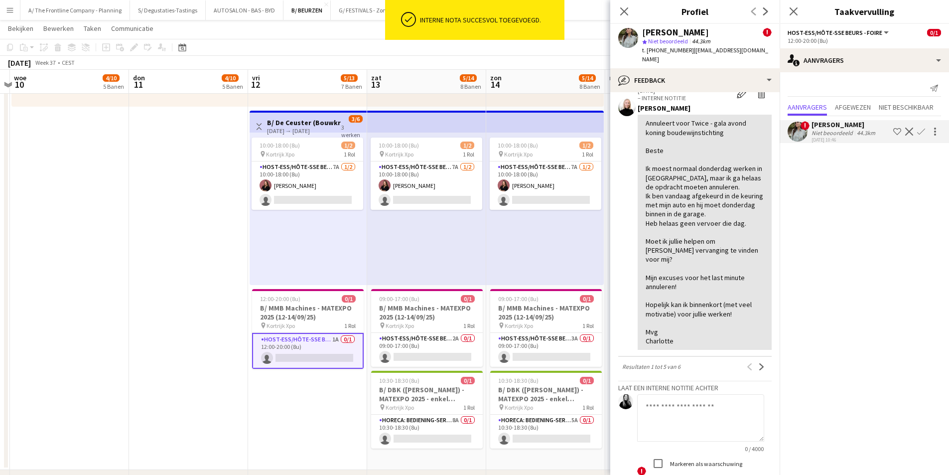
scroll to position [1057, 0]
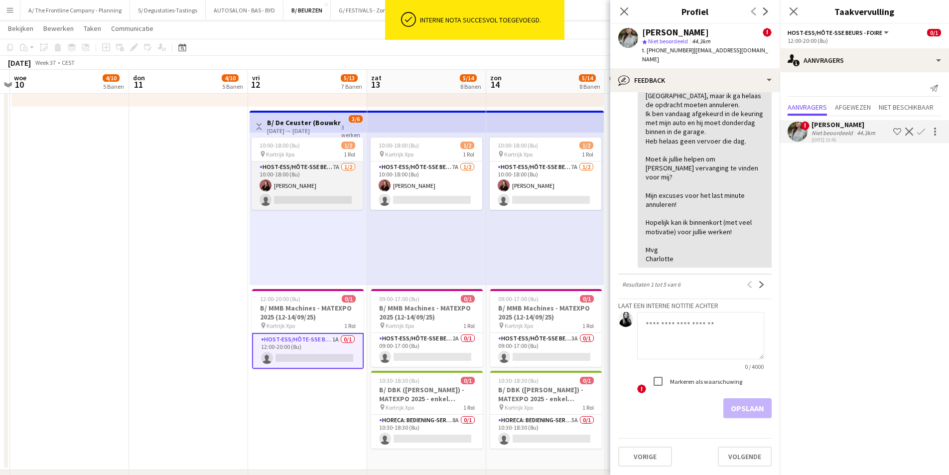
click at [325, 181] on app-card-role "Host-ess/Hôte-sse Beurs - Foire 7A 1/2 10:00-18:00 (8u) Heleen Van der Biest si…" at bounding box center [308, 185] width 112 height 48
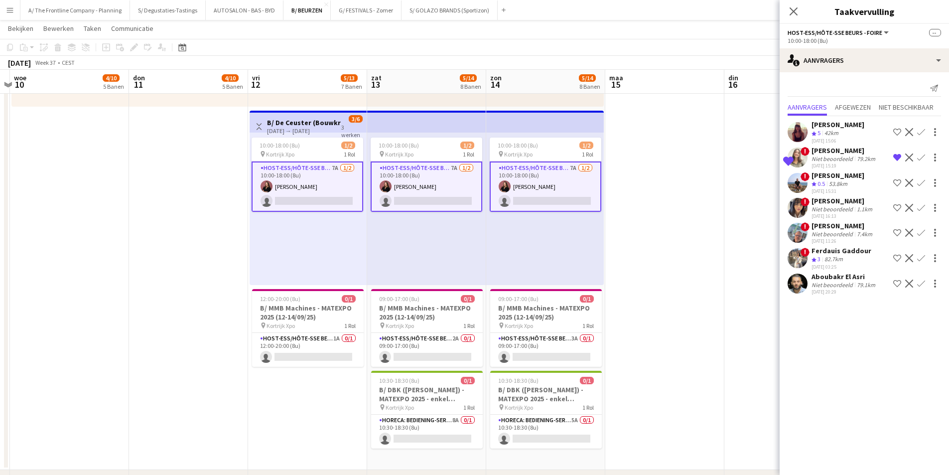
click at [309, 187] on app-card-role "Host-ess/Hôte-sse Beurs - Foire 7A 1/2 10:00-18:00 (8u) Heleen Van der Biest si…" at bounding box center [308, 186] width 112 height 50
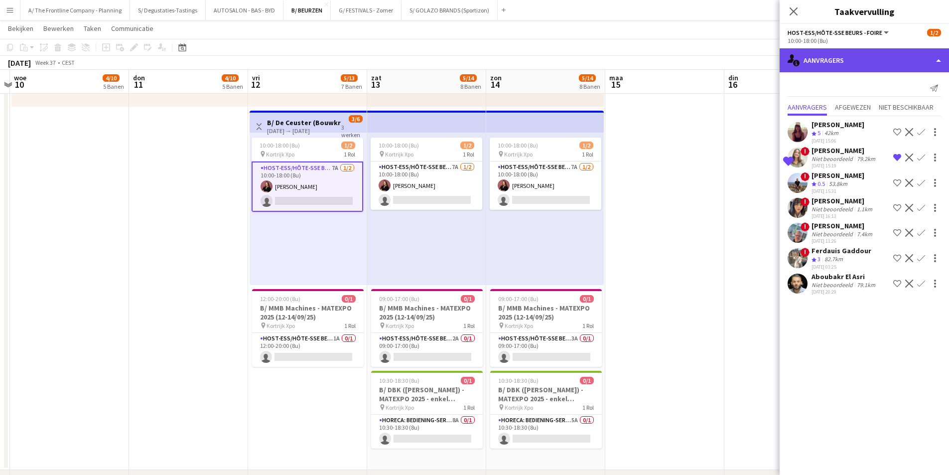
click at [851, 64] on div "single-neutral-actions-information Aanvragers" at bounding box center [864, 60] width 169 height 24
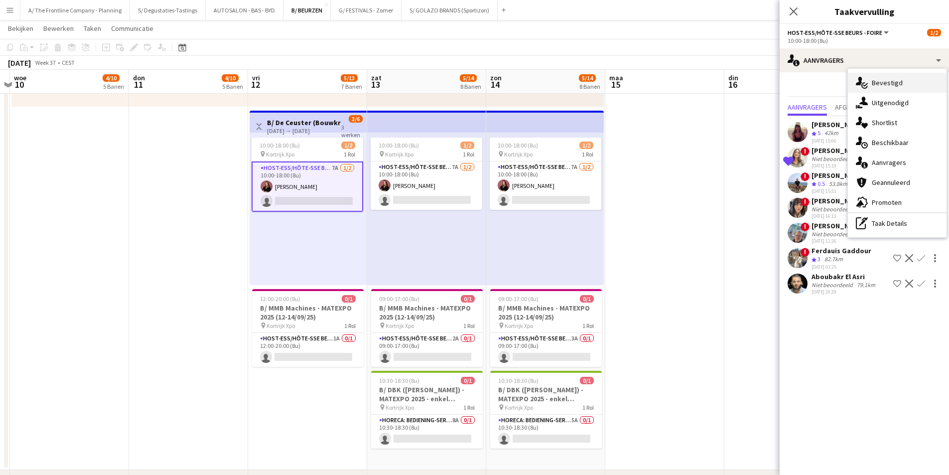
click at [897, 89] on div "single-neutral-actions-check-2 Bevestigd" at bounding box center [897, 83] width 99 height 20
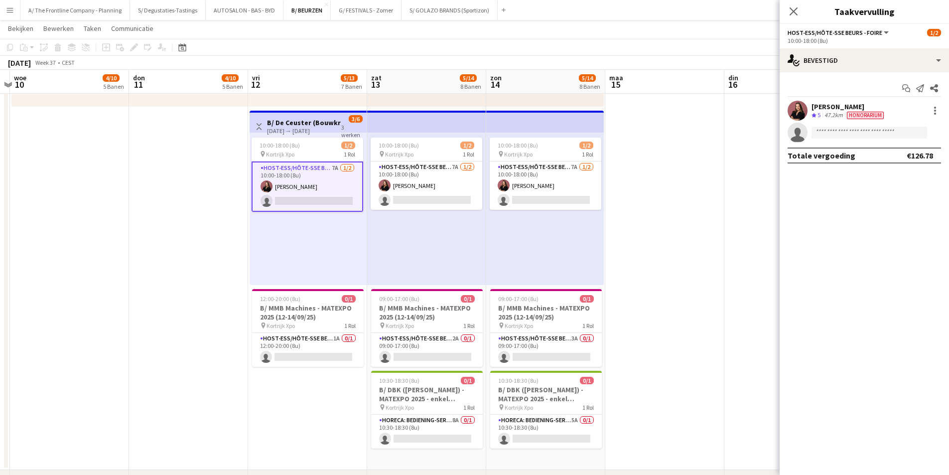
click at [836, 115] on div "47.2km" at bounding box center [834, 115] width 22 height 8
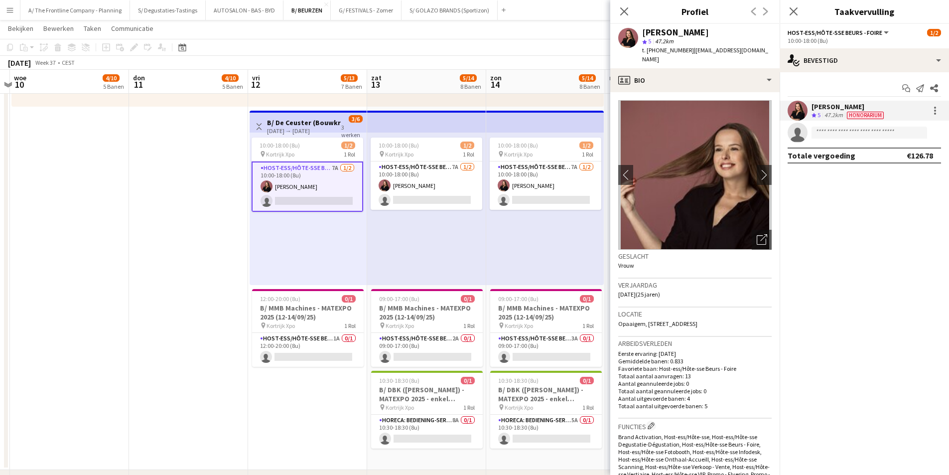
click at [694, 320] on span "Opaaigem, 42/1, Erpe-Mere, 9420" at bounding box center [657, 323] width 79 height 7
copy span "Opaaigem, 42/1, Erpe-Mere, 9420"
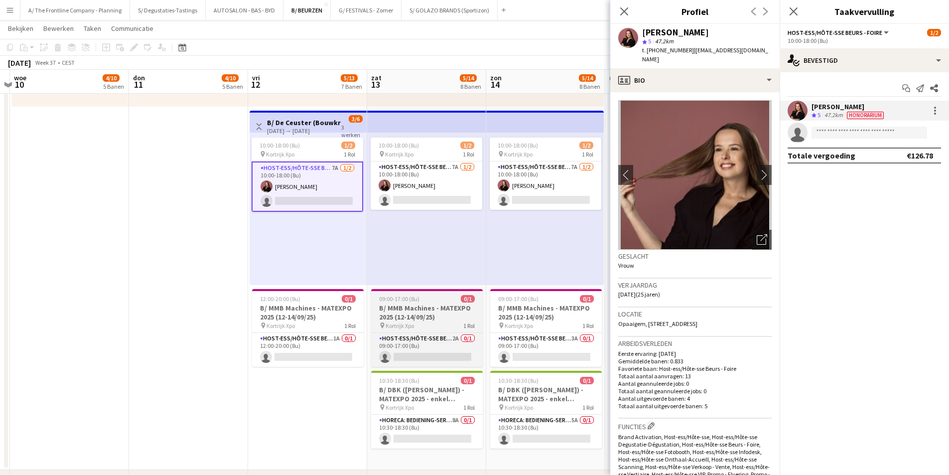
click at [309, 341] on app-card-role "Host-ess/Hôte-sse Beurs - Foire 1A 0/1 12:00-20:00 (8u) single-neutral-actions" at bounding box center [308, 350] width 112 height 34
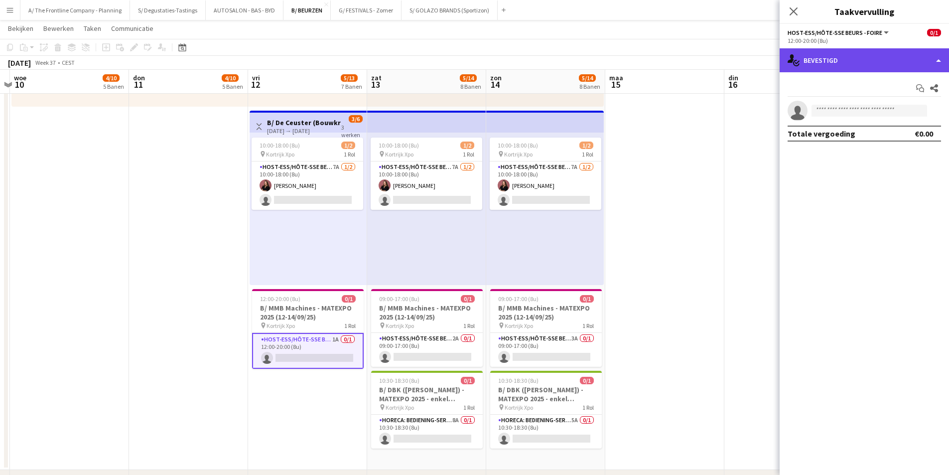
click at [845, 71] on div "single-neutral-actions-check-2 Bevestigd" at bounding box center [864, 60] width 169 height 24
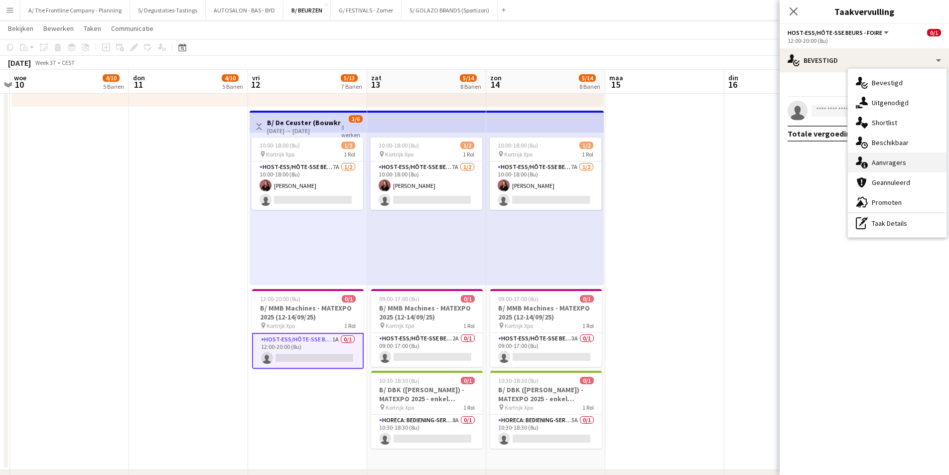
click at [877, 167] on div "single-neutral-actions-information Aanvragers" at bounding box center [897, 162] width 99 height 20
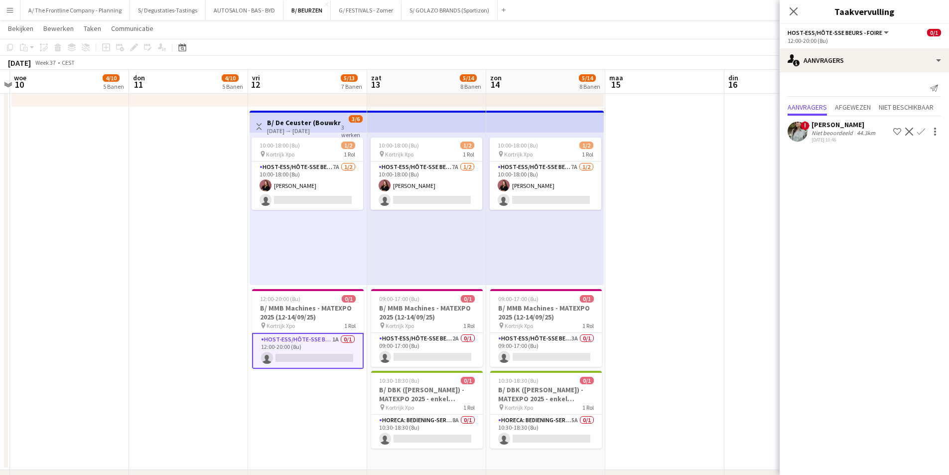
click at [833, 141] on div "11-08-2025 10:46" at bounding box center [845, 140] width 66 height 6
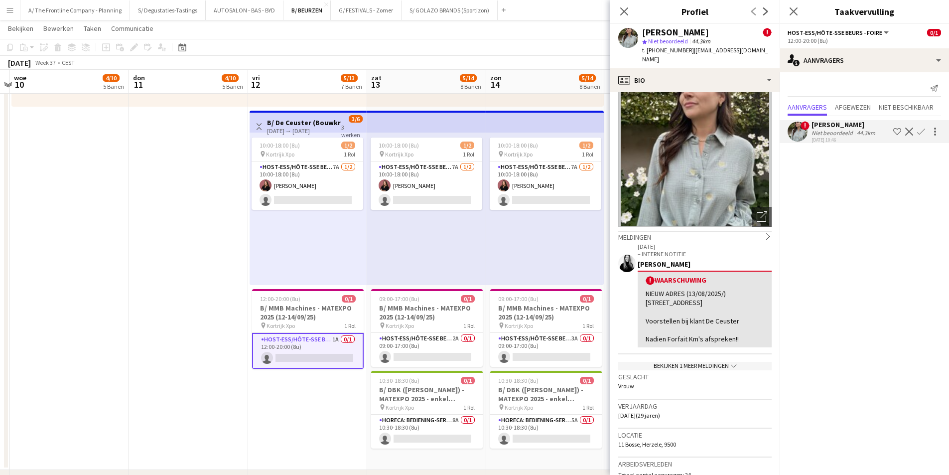
scroll to position [0, 0]
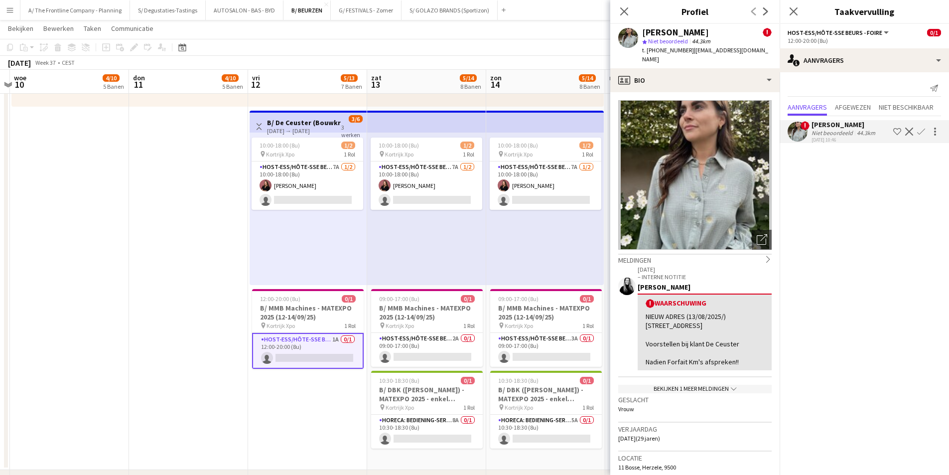
drag, startPoint x: 642, startPoint y: 317, endPoint x: 688, endPoint y: 325, distance: 46.0
click at [688, 325] on div "! Waarschuwing NIEUW ADRES (13/08/2025/) Castel Madamastraat 1/203 9700 Oudenaa…" at bounding box center [705, 331] width 134 height 77
copy div "Castel Madamastraat 1/203 9700 Oudenaarde"
click at [303, 179] on app-card-role "Host-ess/Hôte-sse Beurs - Foire 7A 1/2 10:00-18:00 (8u) Heleen Van der Biest si…" at bounding box center [308, 185] width 112 height 48
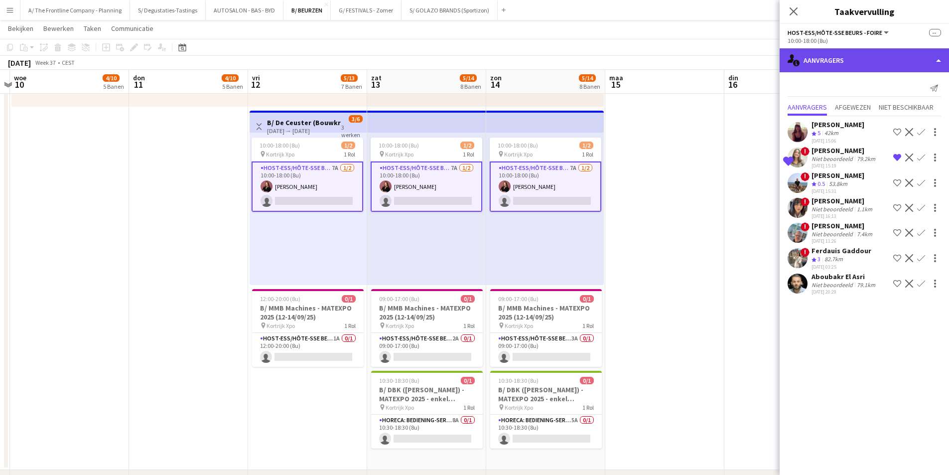
click at [849, 58] on div "single-neutral-actions-information Aanvragers" at bounding box center [864, 60] width 169 height 24
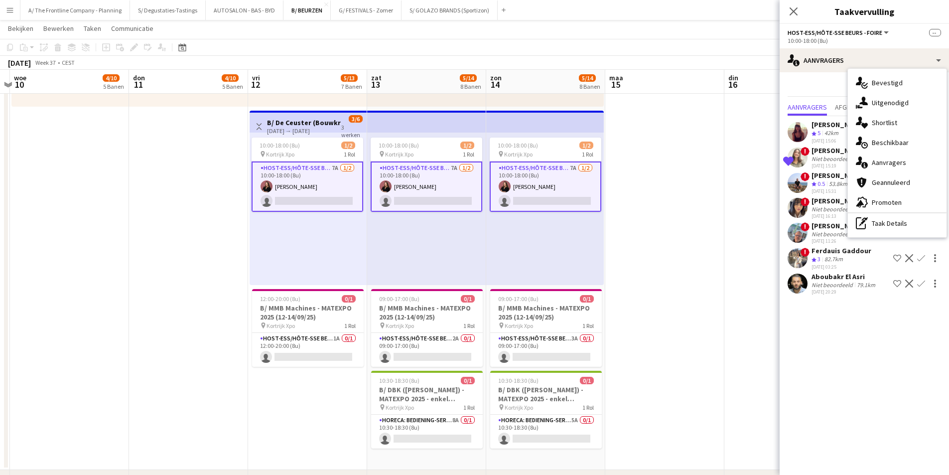
click at [894, 83] on div "single-neutral-actions-check-2 Bevestigd" at bounding box center [897, 83] width 99 height 20
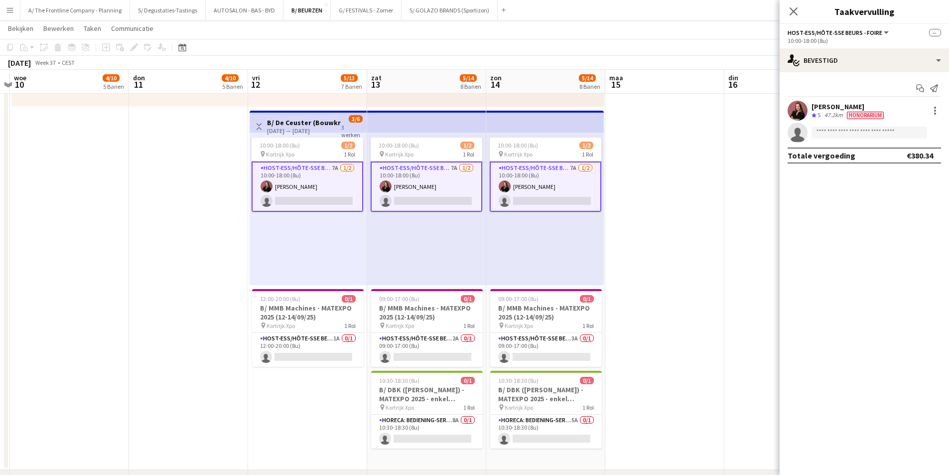
click at [831, 114] on div "47.2km" at bounding box center [834, 115] width 22 height 8
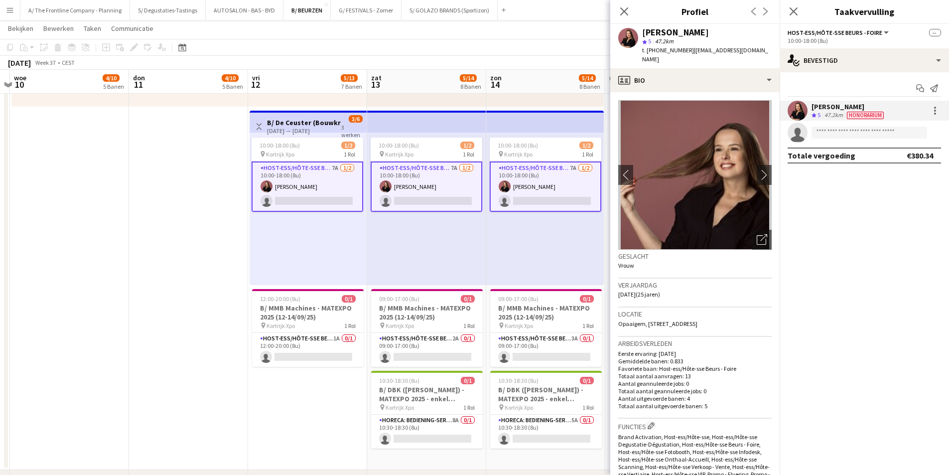
click at [680, 309] on h3 "Locatie" at bounding box center [694, 313] width 153 height 9
click at [682, 320] on span "Opaaigem, 42/1, Erpe-Mere, 9420" at bounding box center [657, 323] width 79 height 7
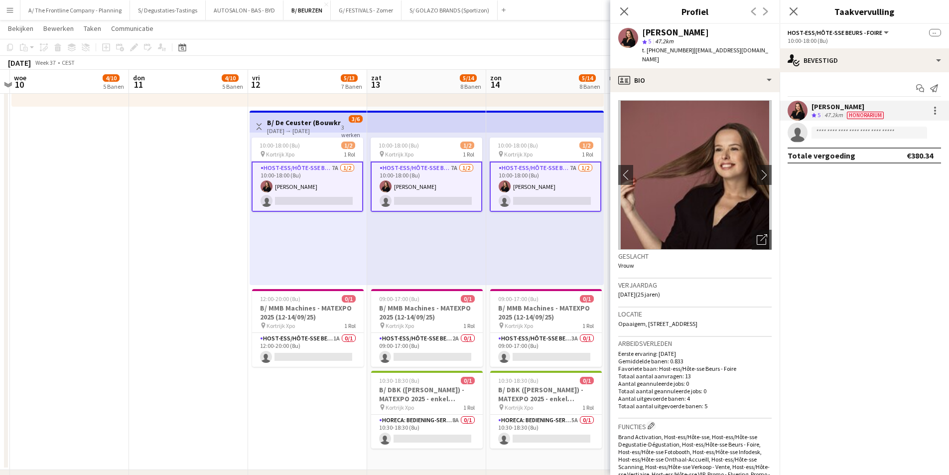
click at [682, 320] on span "Opaaigem, 42/1, Erpe-Mere, 9420" at bounding box center [657, 323] width 79 height 7
copy span "Opaaigem, 42/1, Erpe-Mere, 9420"
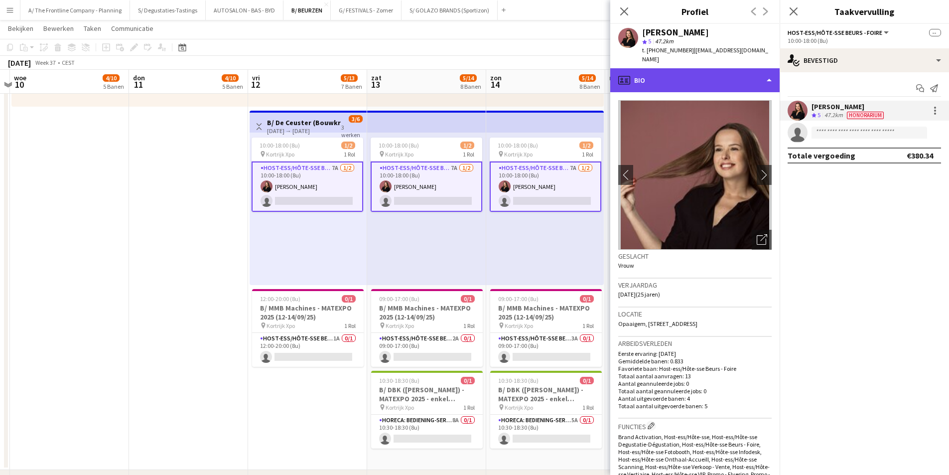
click at [728, 68] on div "profile Bio" at bounding box center [694, 80] width 169 height 24
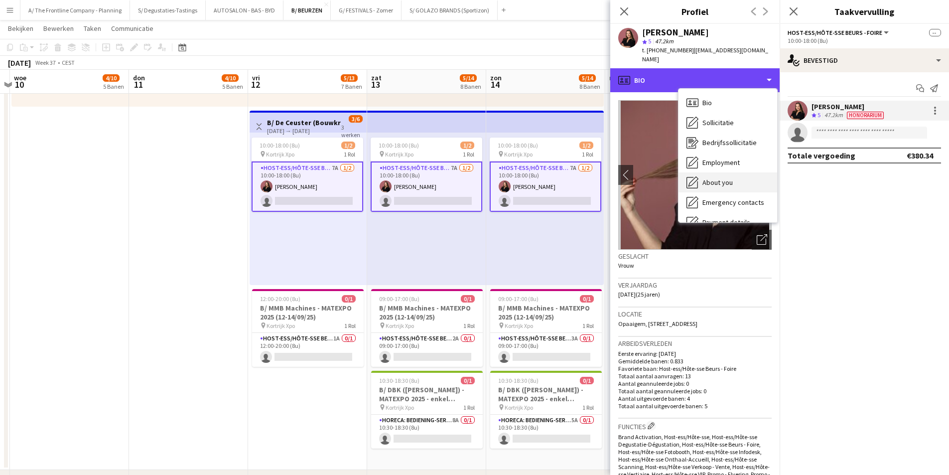
scroll to position [94, 0]
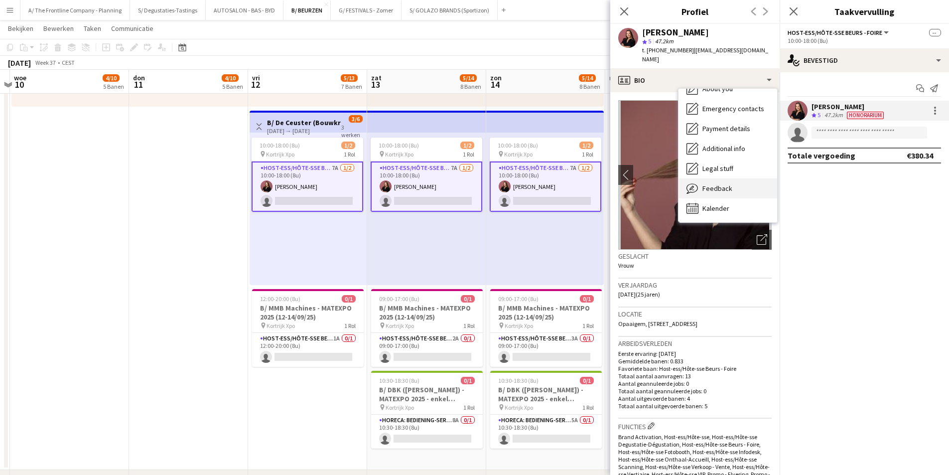
click at [729, 184] on span "Feedback" at bounding box center [717, 188] width 30 height 9
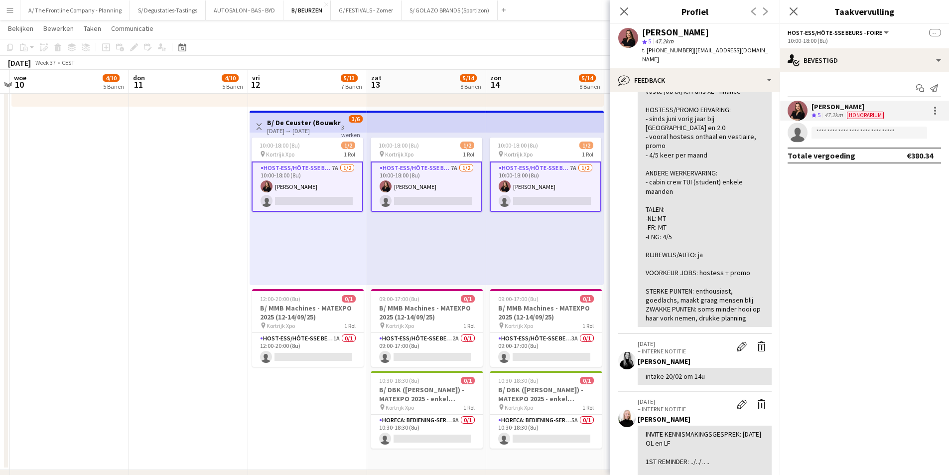
scroll to position [498, 0]
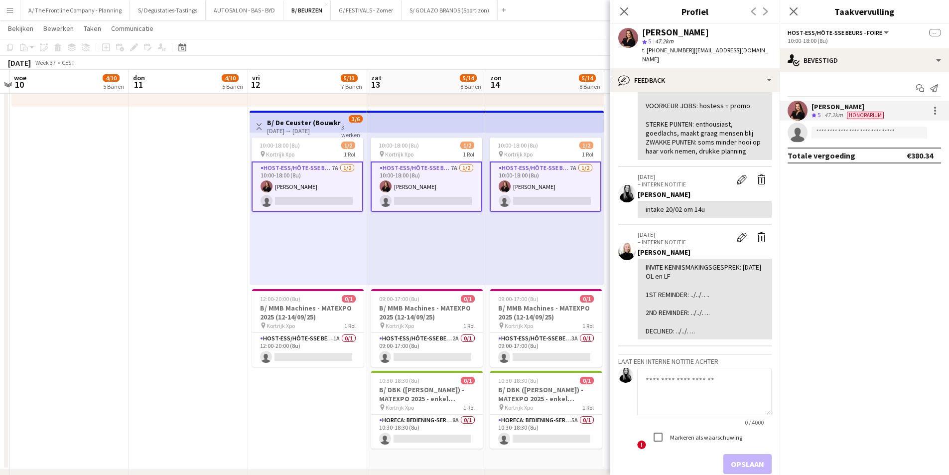
click at [682, 374] on textarea at bounding box center [704, 391] width 135 height 47
type textarea "**********"
click at [685, 441] on div "Markeren als waarschuwing" at bounding box center [695, 437] width 94 height 20
click at [689, 435] on label "Markeren als waarschuwing" at bounding box center [705, 436] width 74 height 7
click at [731, 466] on button "Opslaan" at bounding box center [747, 464] width 48 height 20
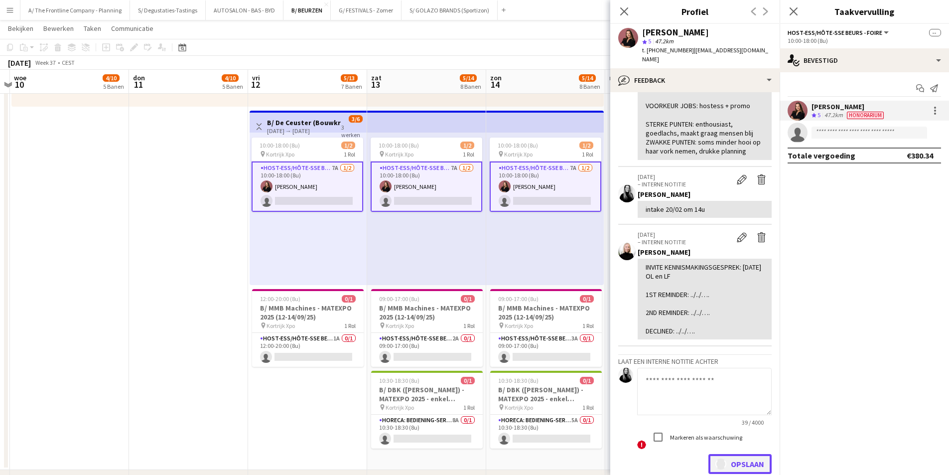
scroll to position [584, 0]
click at [705, 55] on div "Heleen Van der Biest ! star 5 47.2km t. +32470084813 | heleenvanderbiest@hotmai…" at bounding box center [694, 46] width 169 height 44
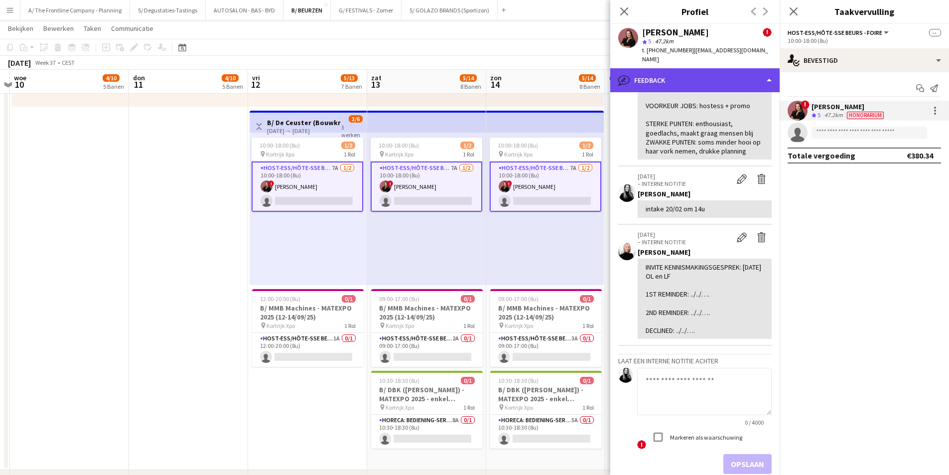
click at [704, 68] on div "bubble-pencil Feedback" at bounding box center [694, 80] width 169 height 24
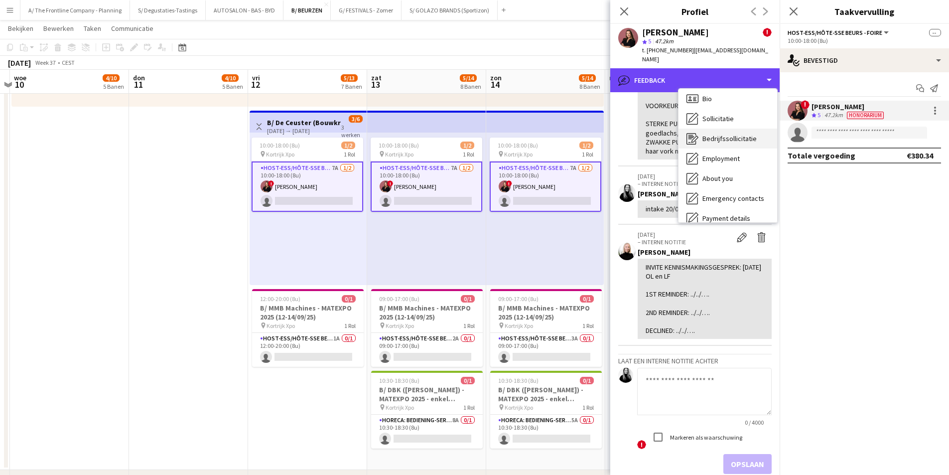
scroll to position [0, 0]
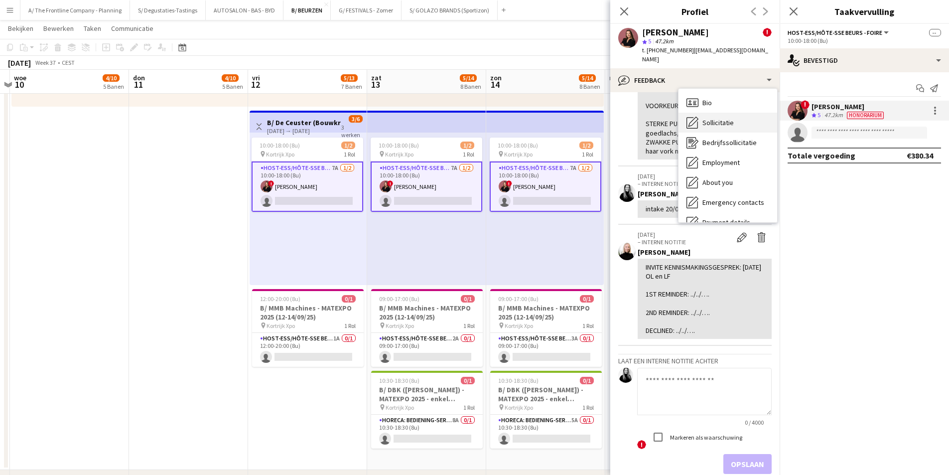
click at [726, 118] on span "Sollicitatie" at bounding box center [717, 122] width 31 height 9
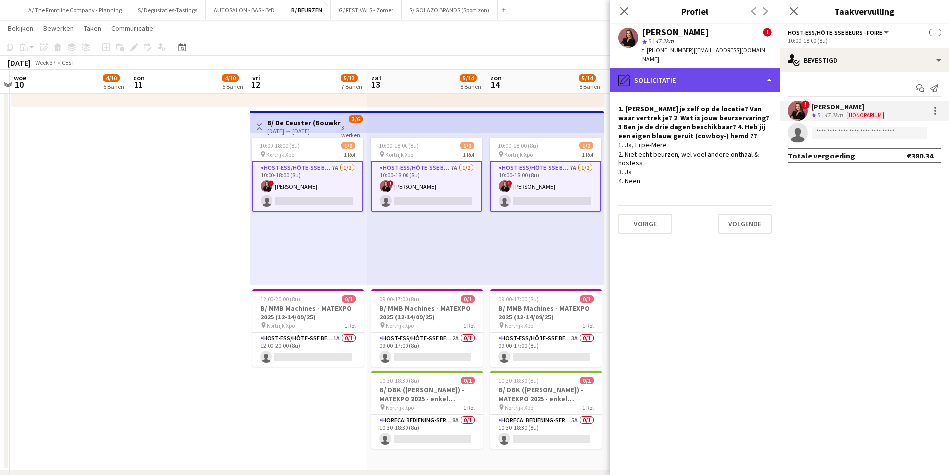
click at [663, 68] on div "pencil4 Sollicitatie" at bounding box center [694, 80] width 169 height 24
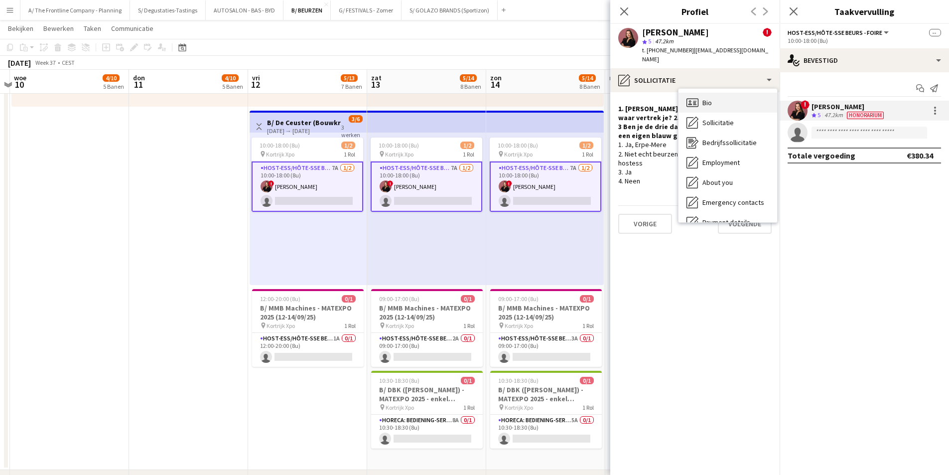
click at [728, 97] on div "Bio Bio" at bounding box center [728, 103] width 99 height 20
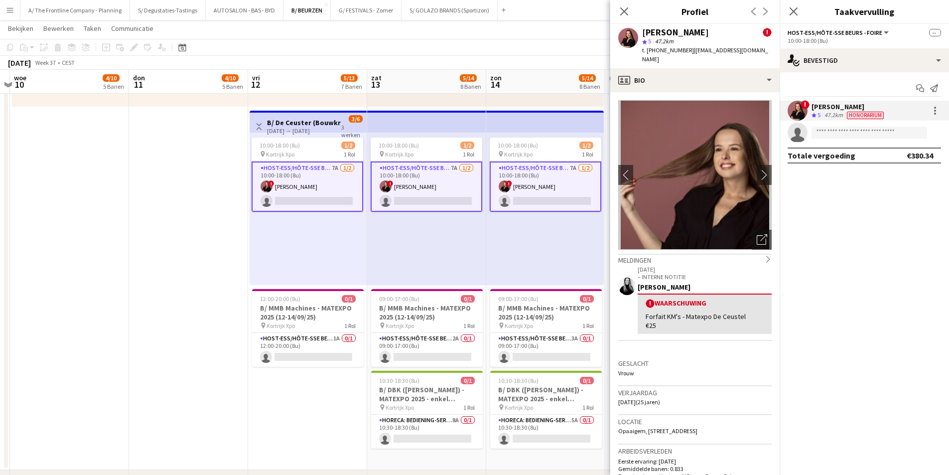
click at [749, 168] on img at bounding box center [694, 174] width 153 height 149
click at [757, 169] on app-icon "chevron-right" at bounding box center [764, 174] width 15 height 10
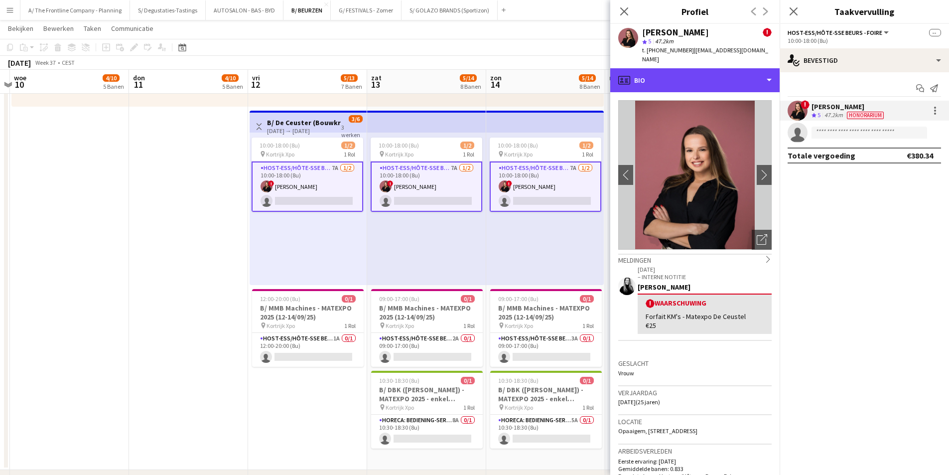
drag, startPoint x: 708, startPoint y: 71, endPoint x: 710, endPoint y: 96, distance: 24.5
click at [708, 71] on div "profile Bio" at bounding box center [694, 80] width 169 height 24
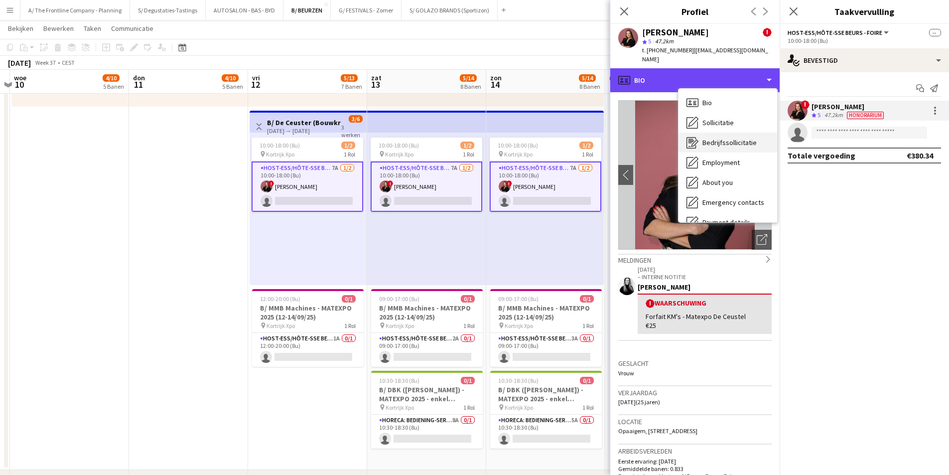
scroll to position [94, 0]
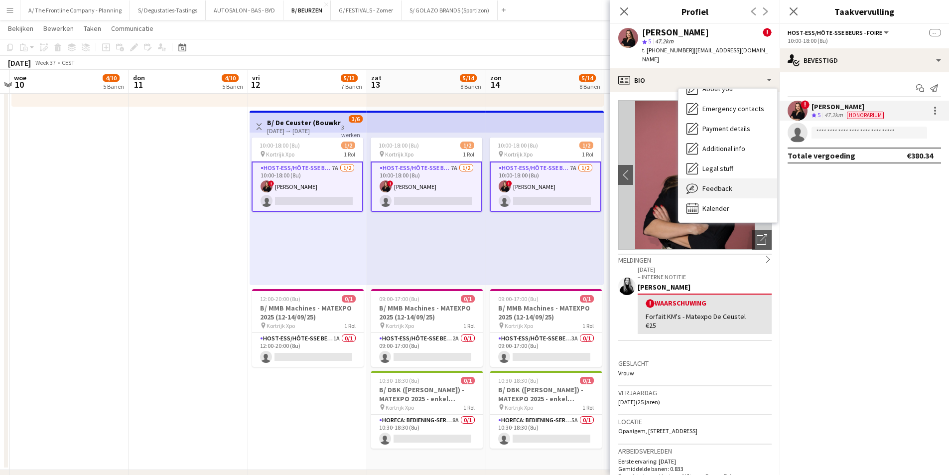
click at [722, 184] on span "Feedback" at bounding box center [717, 188] width 30 height 9
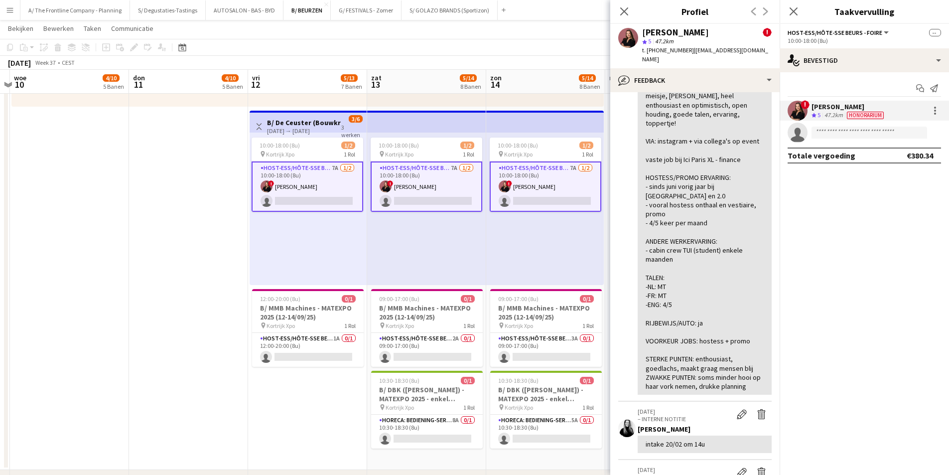
scroll to position [399, 0]
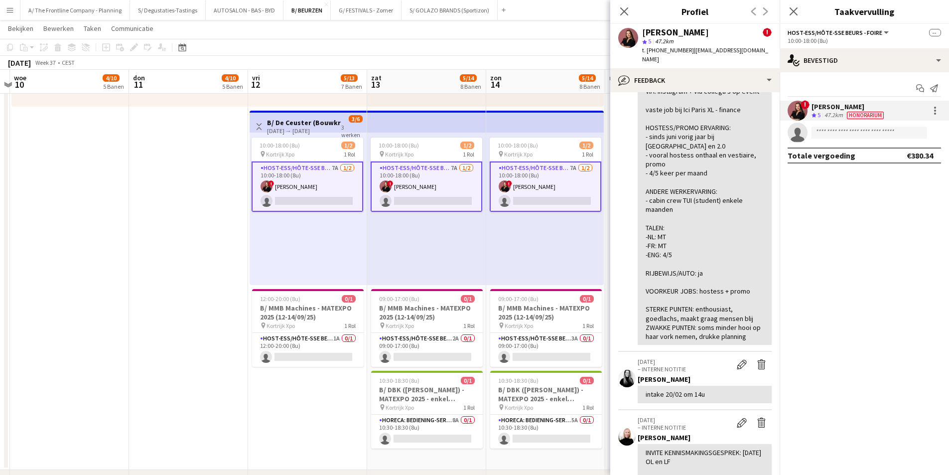
drag, startPoint x: 321, startPoint y: 340, endPoint x: 647, endPoint y: 272, distance: 332.4
click at [321, 340] on app-card-role "Host-ess/Hôte-sse Beurs - Foire 1A 0/1 12:00-20:00 (8u) single-neutral-actions" at bounding box center [308, 350] width 112 height 34
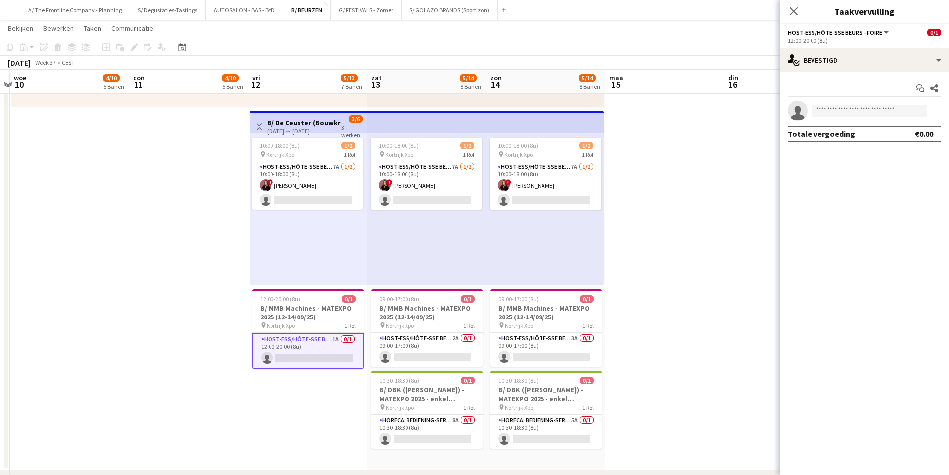
click at [816, 43] on div "12:00-20:00 (8u)" at bounding box center [864, 40] width 153 height 7
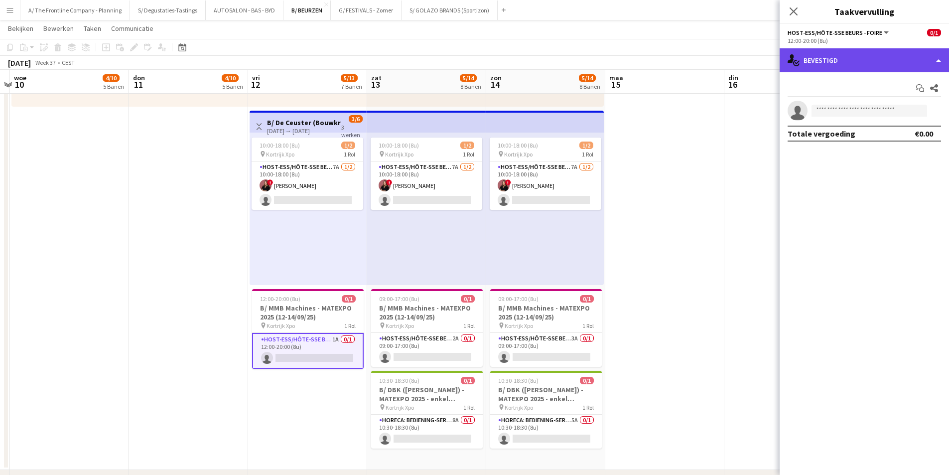
click at [821, 58] on div "single-neutral-actions-check-2 Bevestigd" at bounding box center [864, 60] width 169 height 24
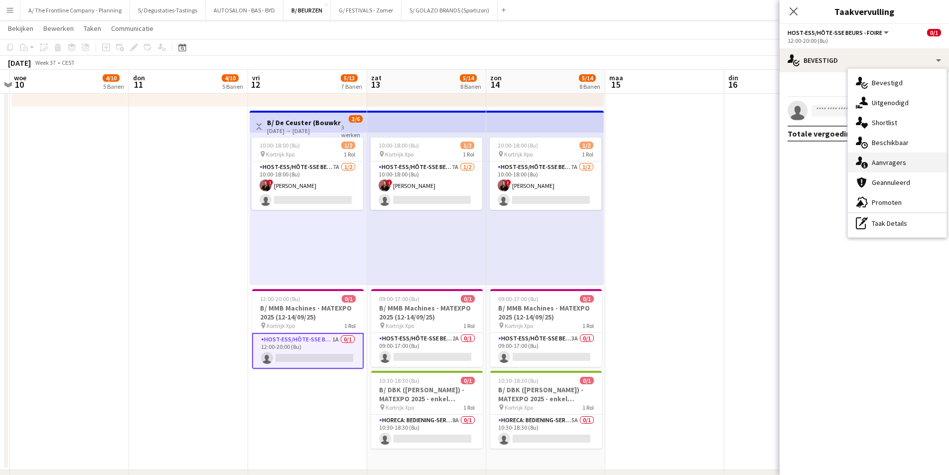
click at [880, 158] on div "single-neutral-actions-information Aanvragers" at bounding box center [897, 162] width 99 height 20
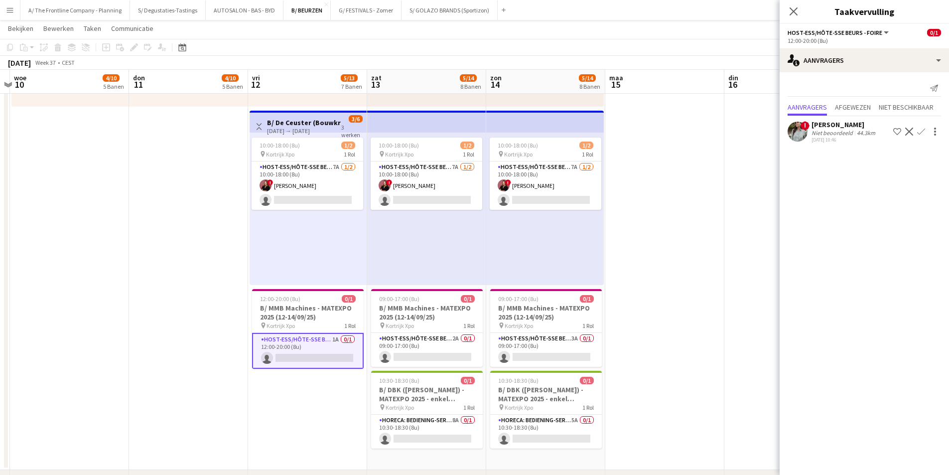
click at [847, 135] on div "Niet beoordeeld" at bounding box center [833, 132] width 43 height 7
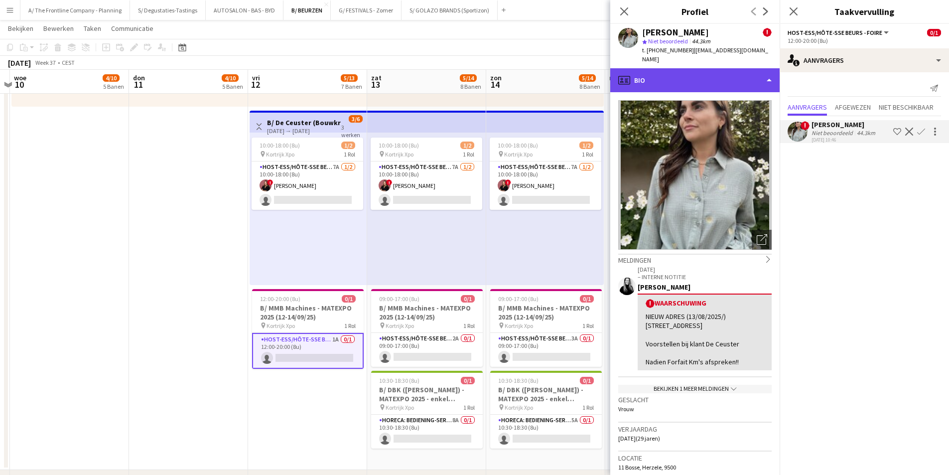
click at [745, 75] on div "profile Bio" at bounding box center [694, 80] width 169 height 24
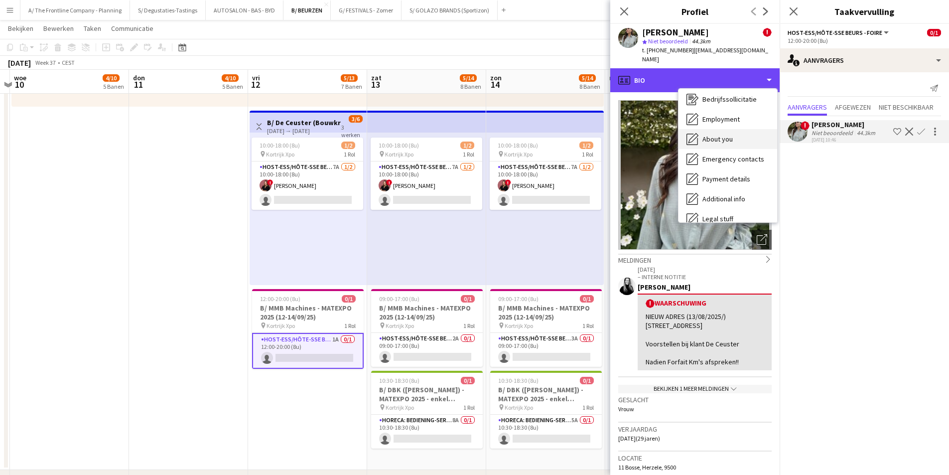
scroll to position [94, 0]
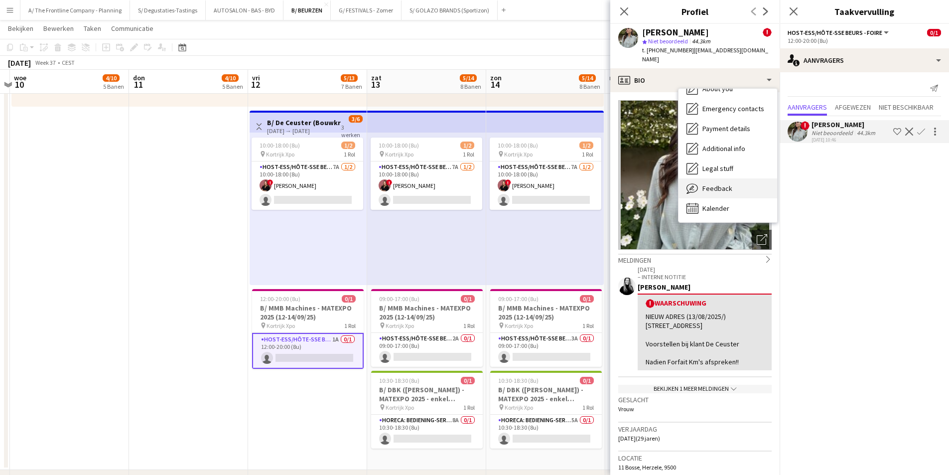
click at [734, 188] on div "Feedback Feedback" at bounding box center [728, 188] width 99 height 20
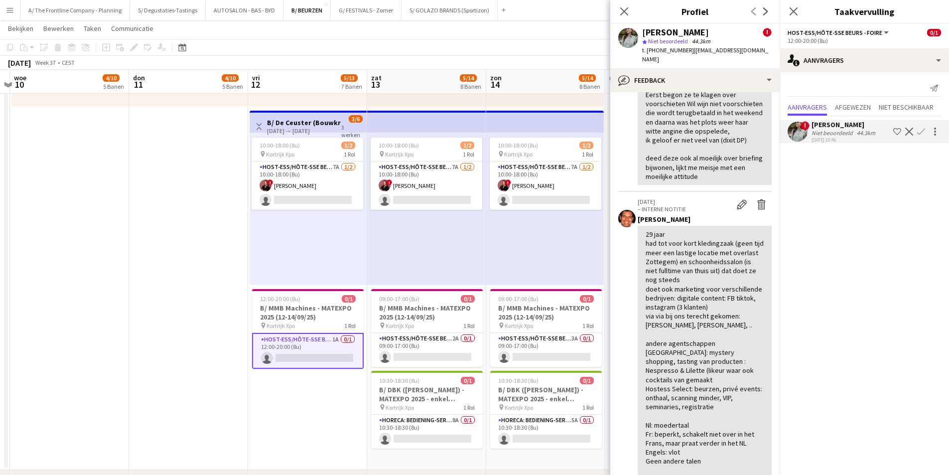
scroll to position [149, 0]
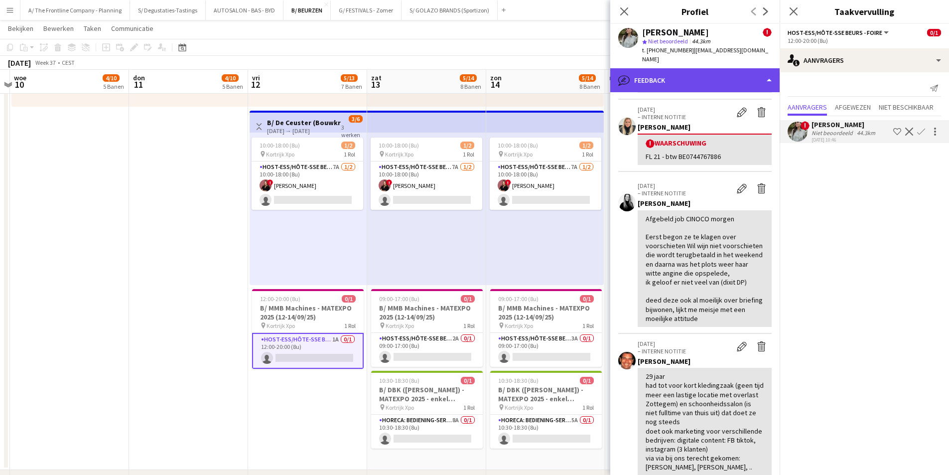
drag, startPoint x: 692, startPoint y: 66, endPoint x: 697, endPoint y: 68, distance: 6.5
click at [692, 68] on div "bubble-pencil Feedback" at bounding box center [694, 80] width 169 height 24
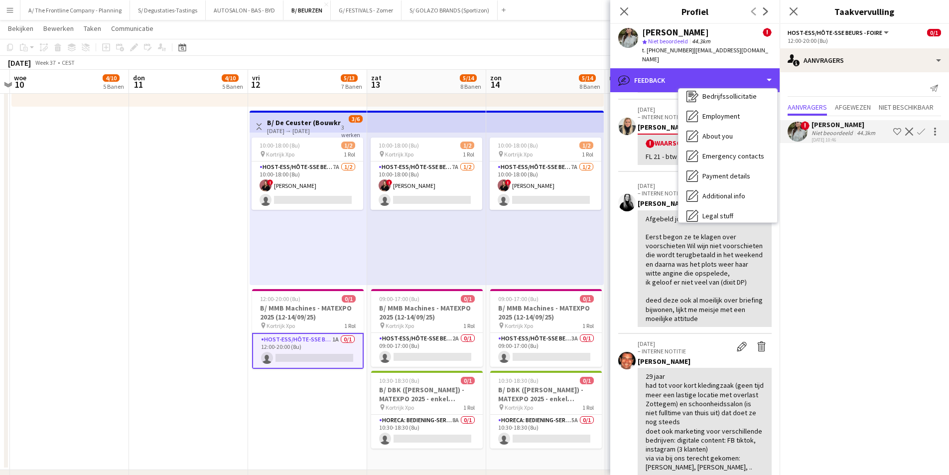
scroll to position [0, 0]
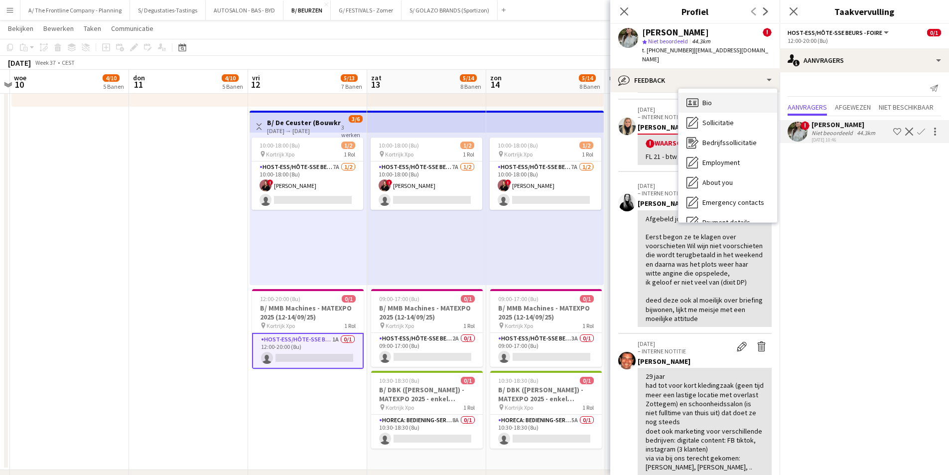
click at [721, 97] on div "Bio Bio" at bounding box center [728, 103] width 99 height 20
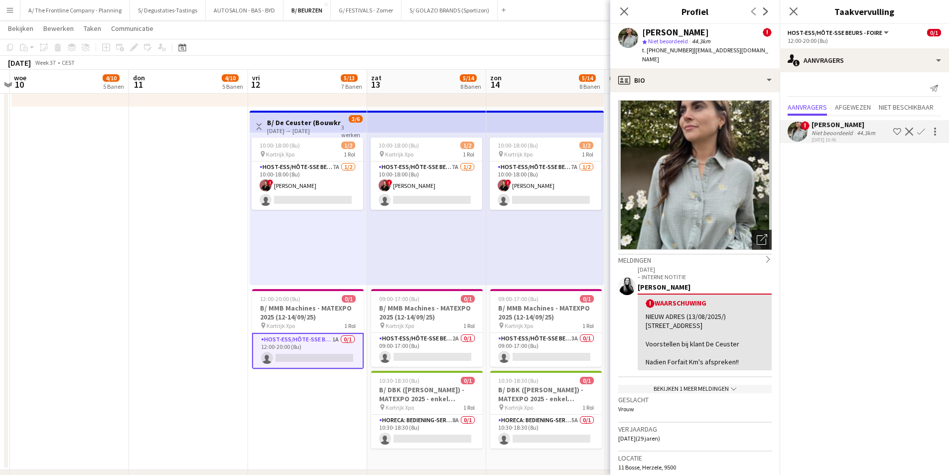
click at [757, 234] on icon "Foto's pop-up openen" at bounding box center [762, 239] width 10 height 10
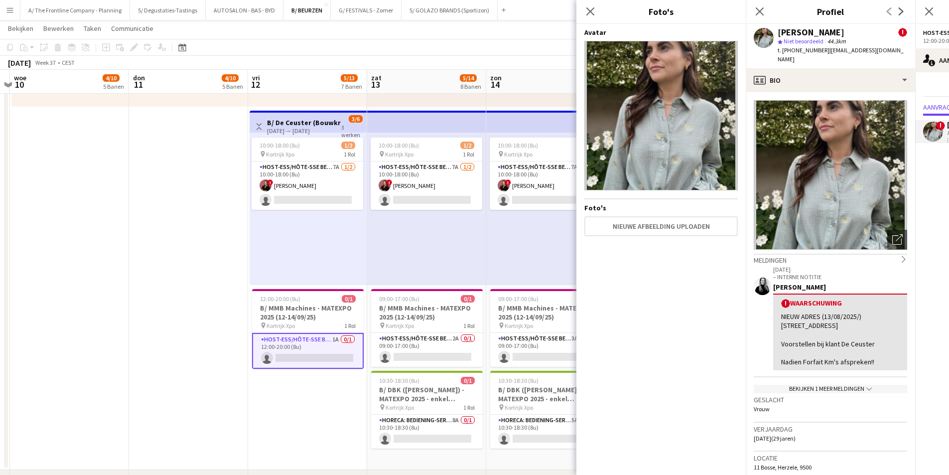
click at [809, 29] on div "Charlotte Van Boven" at bounding box center [811, 32] width 67 height 9
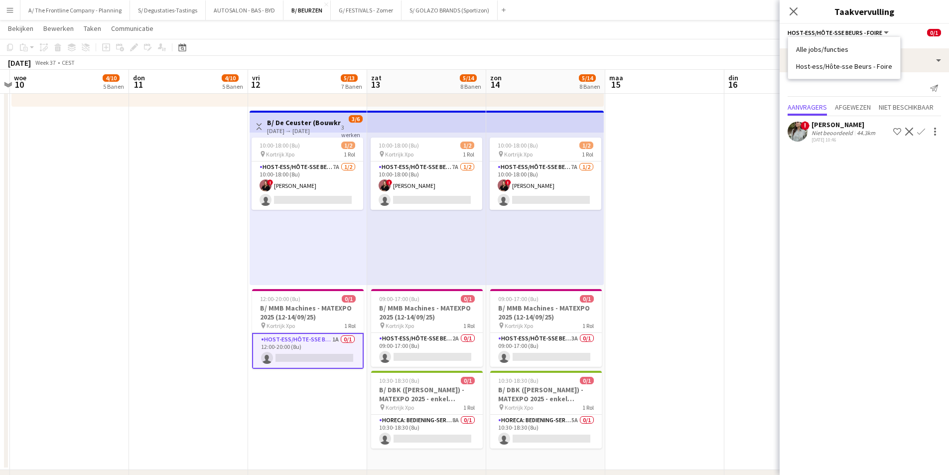
click at [817, 133] on div "Niet beoordeeld" at bounding box center [833, 132] width 43 height 7
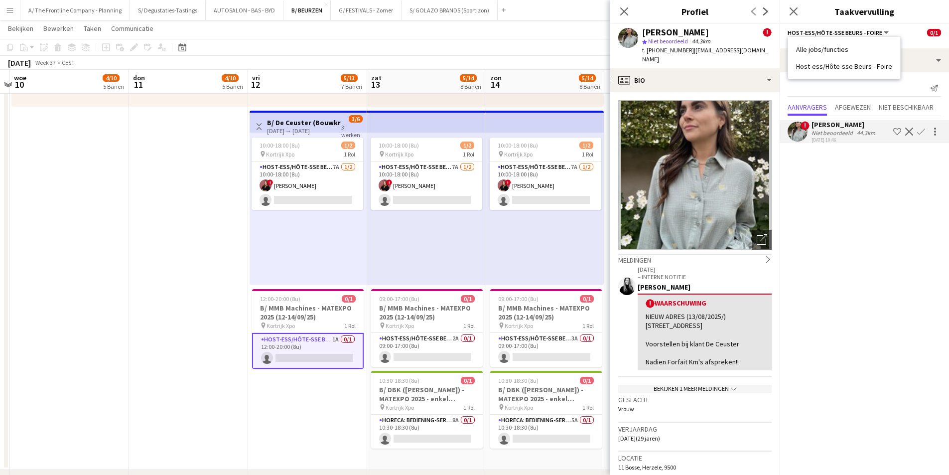
click at [689, 31] on div "Charlotte Van Boven" at bounding box center [675, 32] width 67 height 9
copy div "Charlotte Van Boven"
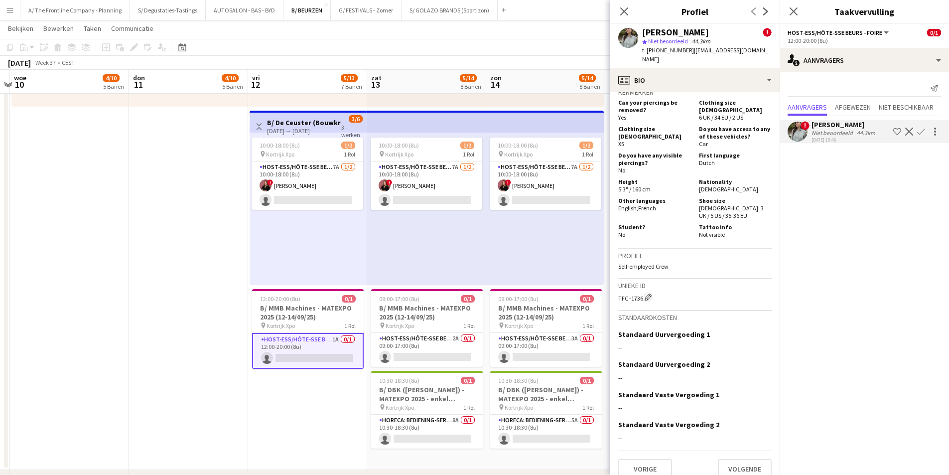
scroll to position [603, 0]
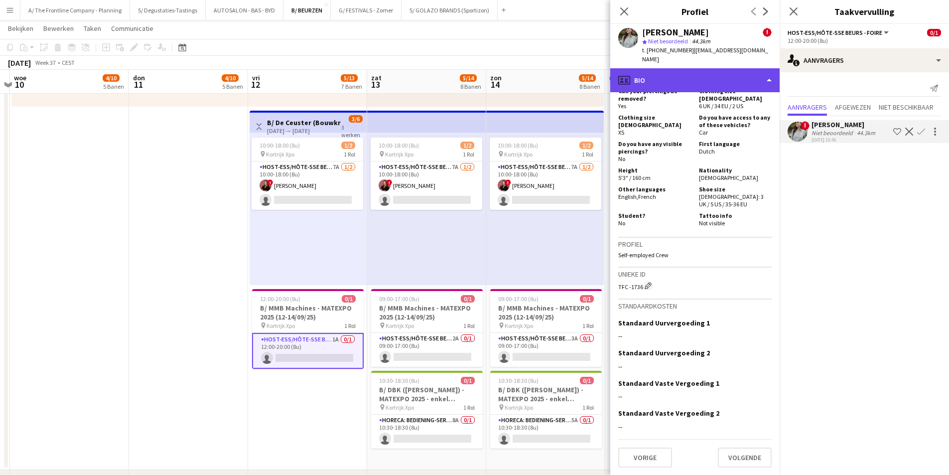
click at [704, 73] on div "profile Bio" at bounding box center [694, 80] width 169 height 24
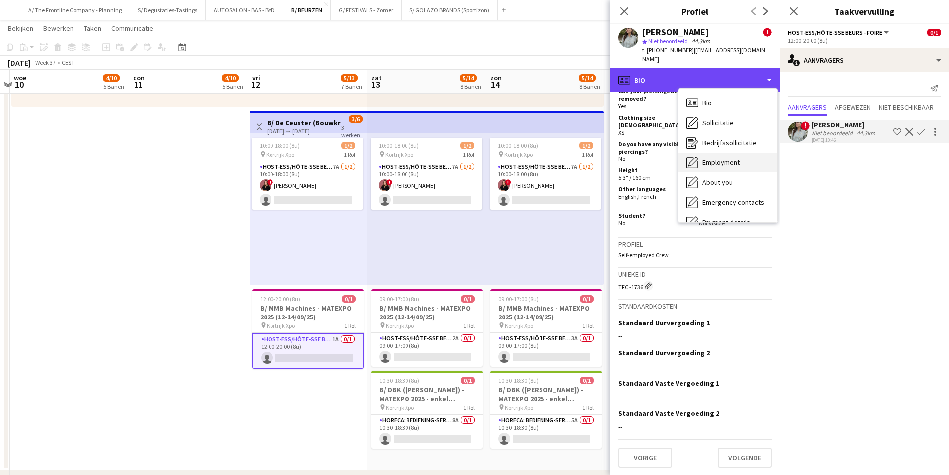
scroll to position [94, 0]
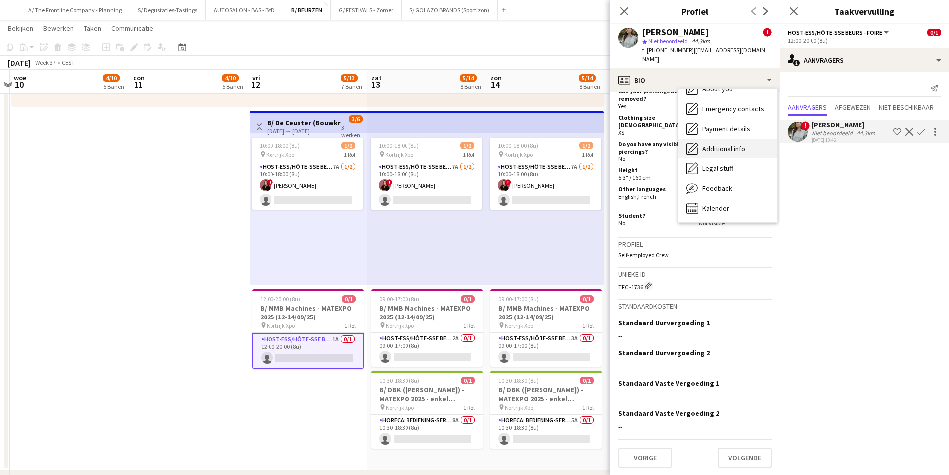
click at [726, 144] on span "Additional info" at bounding box center [723, 148] width 43 height 9
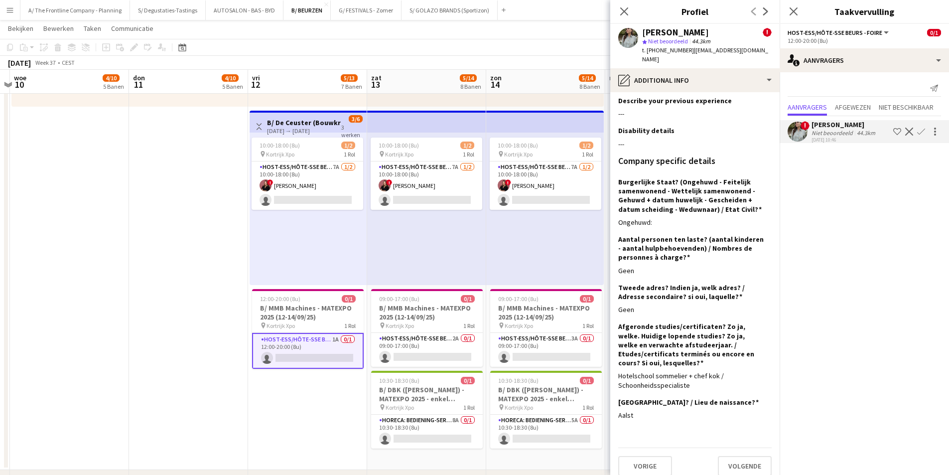
scroll to position [0, 0]
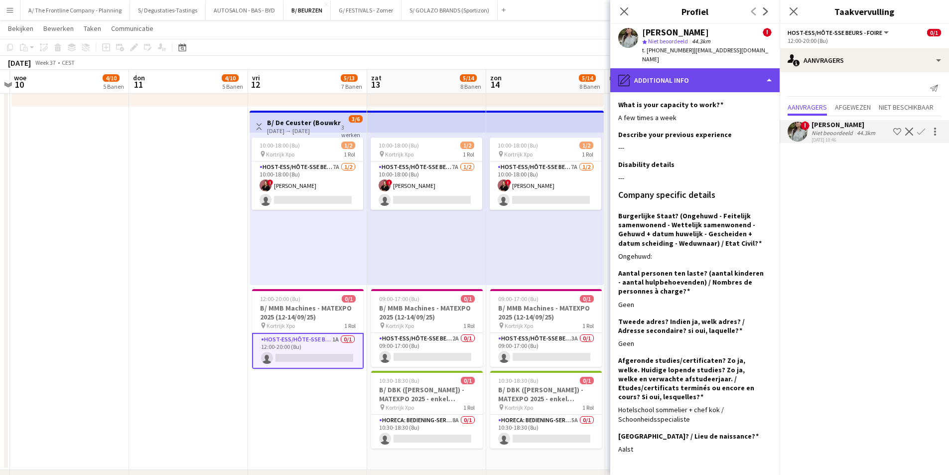
click at [712, 73] on div "pencil4 Additional info" at bounding box center [694, 80] width 169 height 24
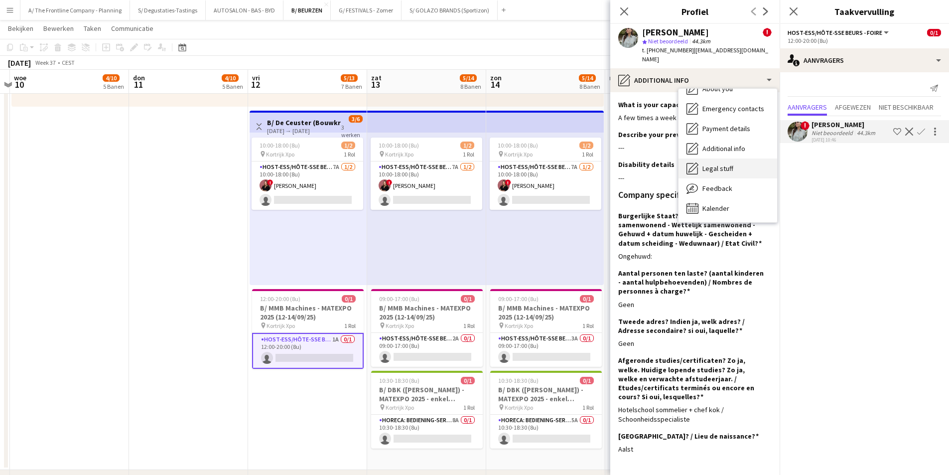
click at [731, 158] on div "Legal stuff Legal stuff" at bounding box center [728, 168] width 99 height 20
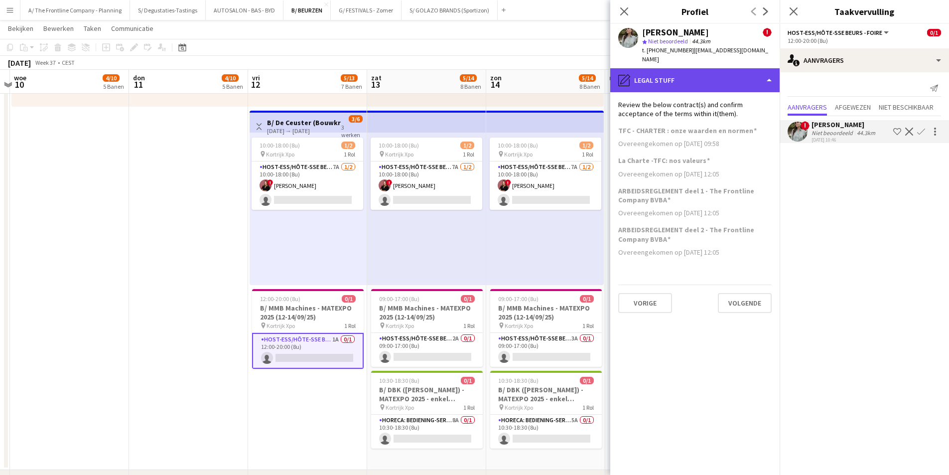
click at [717, 68] on div "pencil4 Legal stuff" at bounding box center [694, 80] width 169 height 24
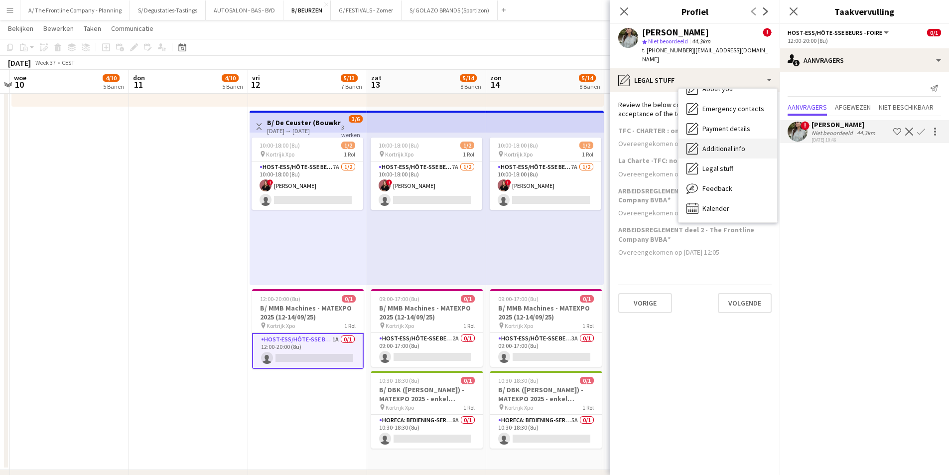
click at [727, 144] on span "Additional info" at bounding box center [723, 148] width 43 height 9
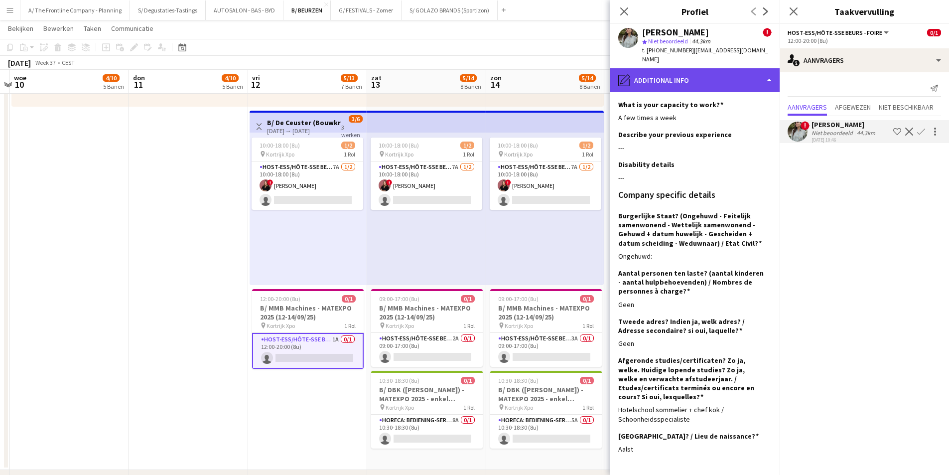
click at [716, 68] on div "pencil4 Additional info" at bounding box center [694, 80] width 169 height 24
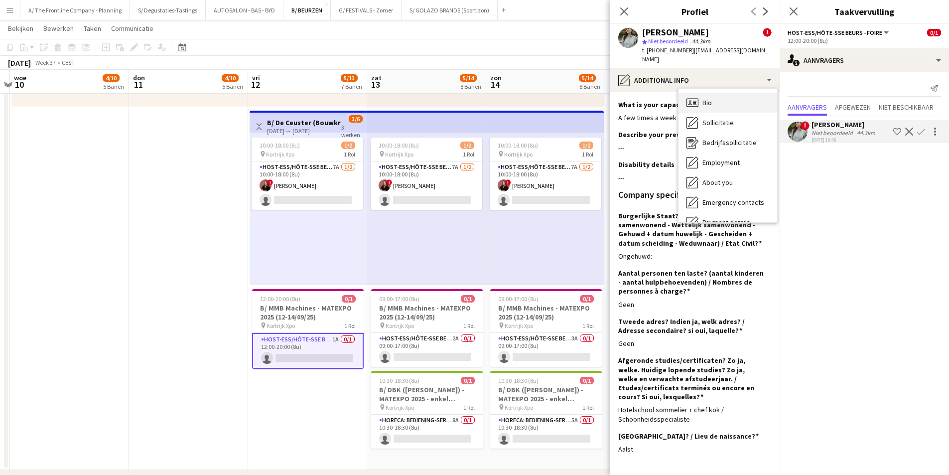
click at [731, 93] on div "Bio Bio" at bounding box center [728, 103] width 99 height 20
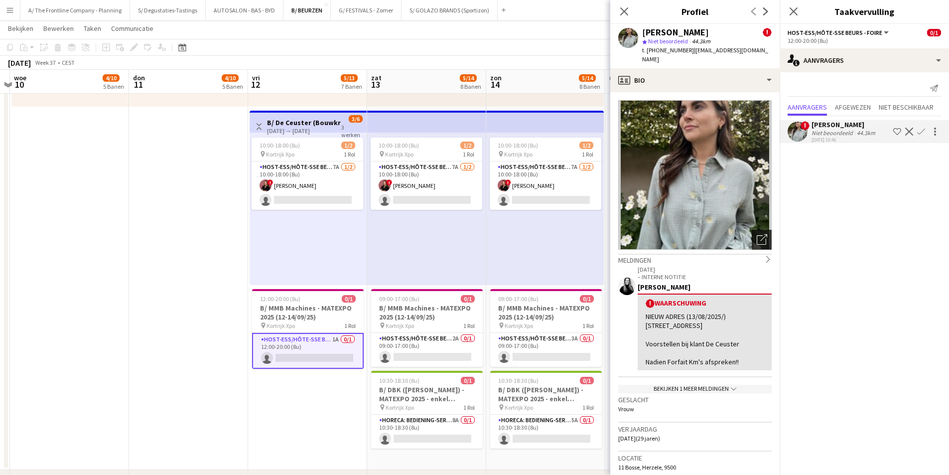
click at [757, 235] on icon at bounding box center [761, 239] width 9 height 9
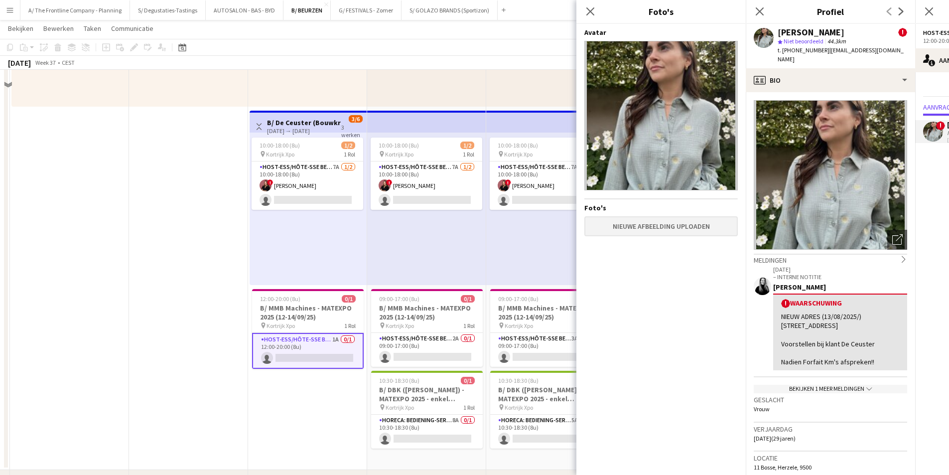
scroll to position [697, 0]
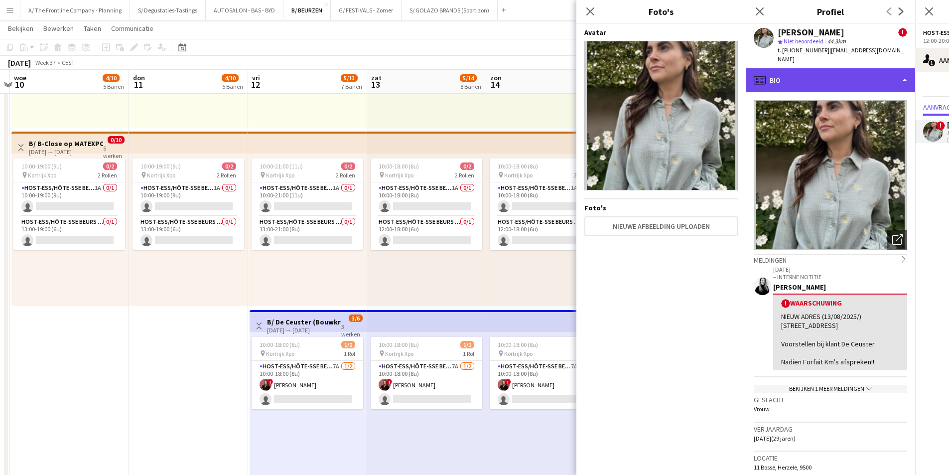
click at [867, 69] on div "profile Bio" at bounding box center [830, 80] width 169 height 24
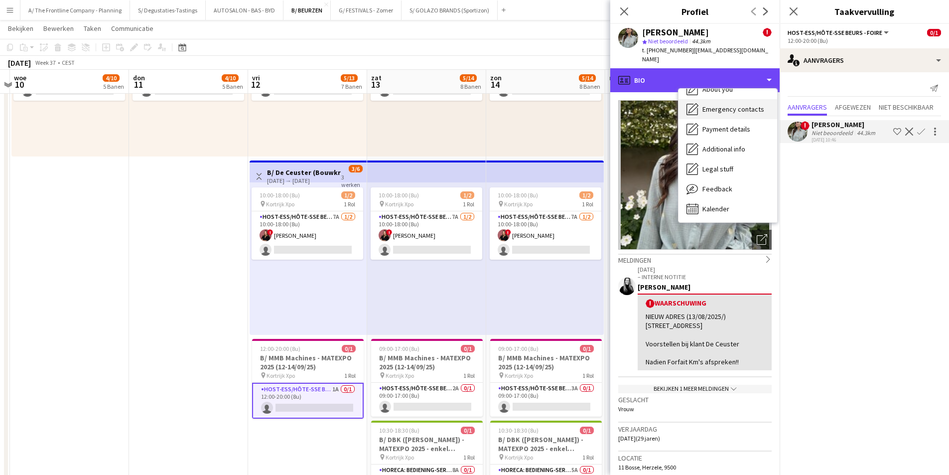
scroll to position [94, 0]
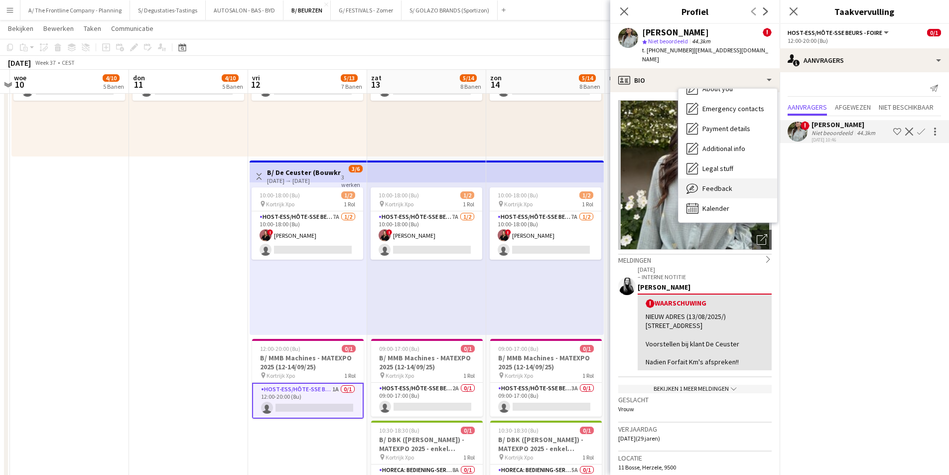
click at [711, 184] on span "Feedback" at bounding box center [717, 188] width 30 height 9
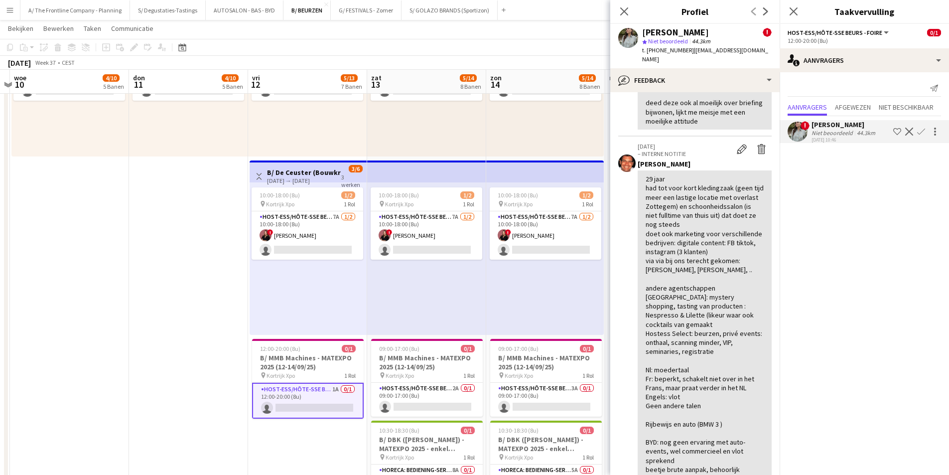
scroll to position [349, 0]
drag, startPoint x: 682, startPoint y: 286, endPoint x: 723, endPoint y: 287, distance: 40.9
click at [723, 287] on div "29 jaar had tot voor kort kledingzaak (geen tijd meer een lastige locatie met o…" at bounding box center [705, 326] width 118 height 308
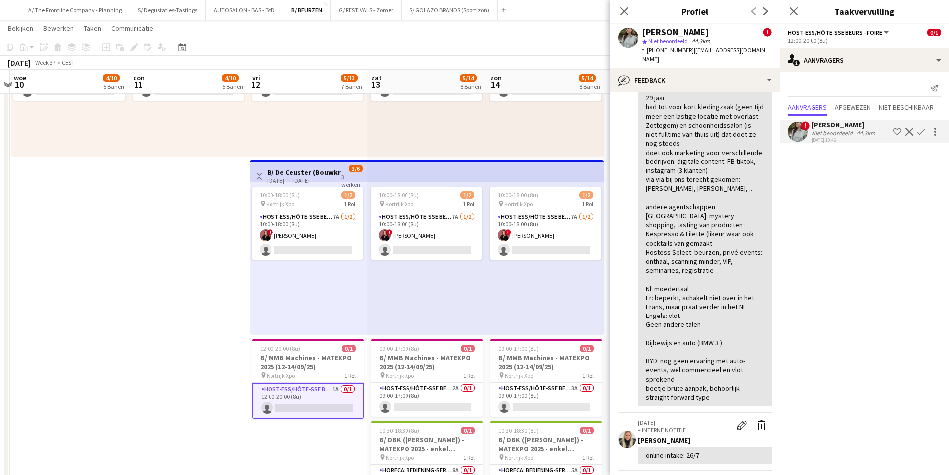
scroll to position [448, 0]
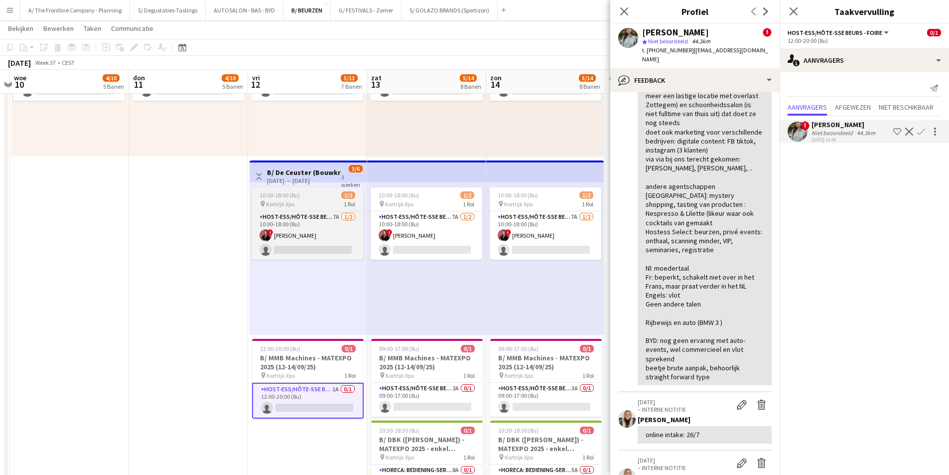
click at [314, 204] on div "pin Kortrijk Xpo 1 Rol" at bounding box center [308, 204] width 112 height 8
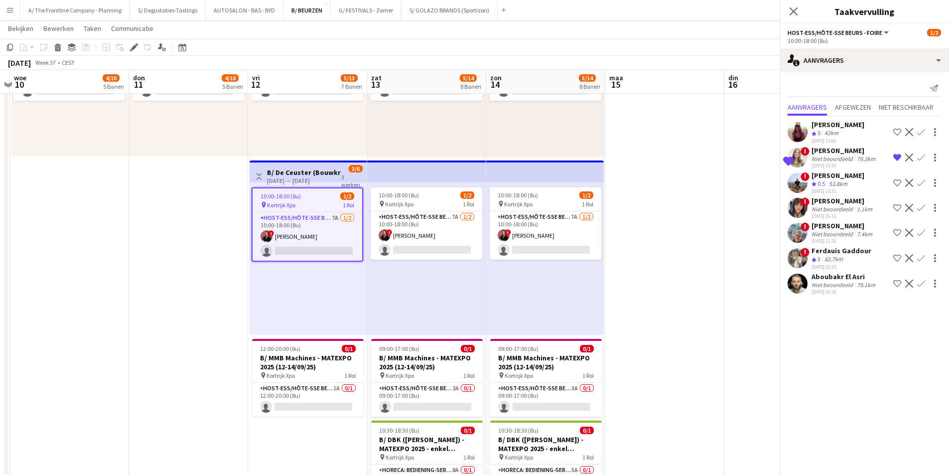
click at [322, 180] on div "12-09-2025 → 14-09-2025" at bounding box center [304, 180] width 74 height 7
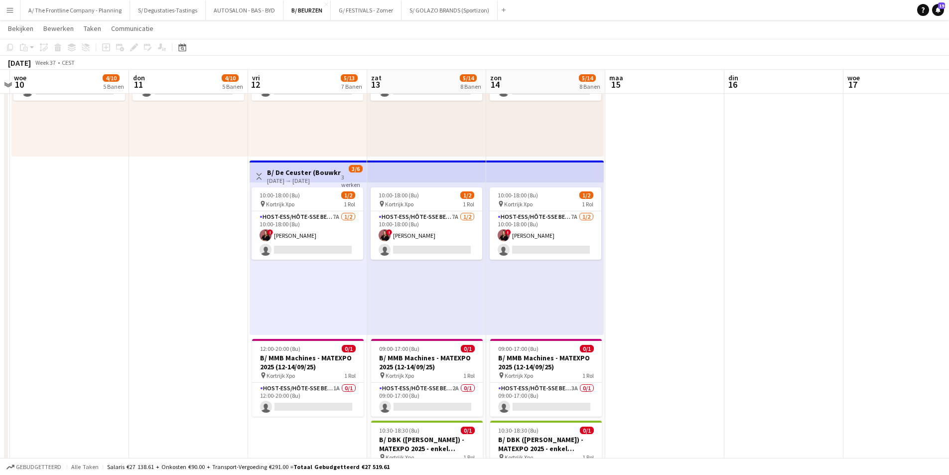
click at [327, 163] on app-top-bar "Weergave Wisselen B/ De Ceuster (Bouwkranen) - MATEXPO 2025 (12-14/09/25) 12-09…" at bounding box center [308, 171] width 117 height 22
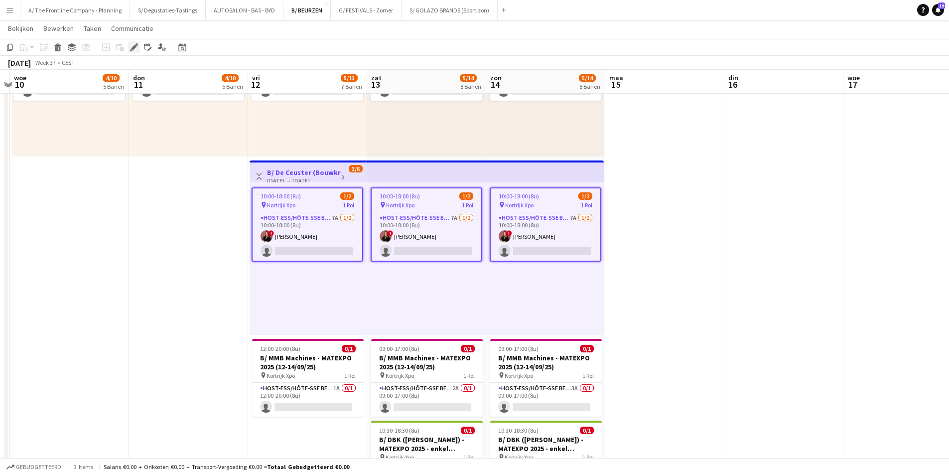
click at [134, 47] on icon at bounding box center [133, 47] width 5 height 5
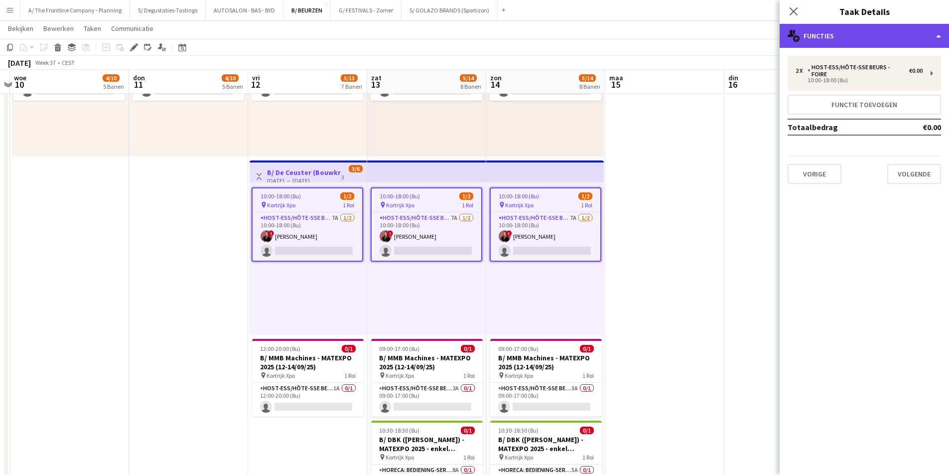
click at [863, 34] on div "multiple-users-add Functies" at bounding box center [864, 36] width 169 height 24
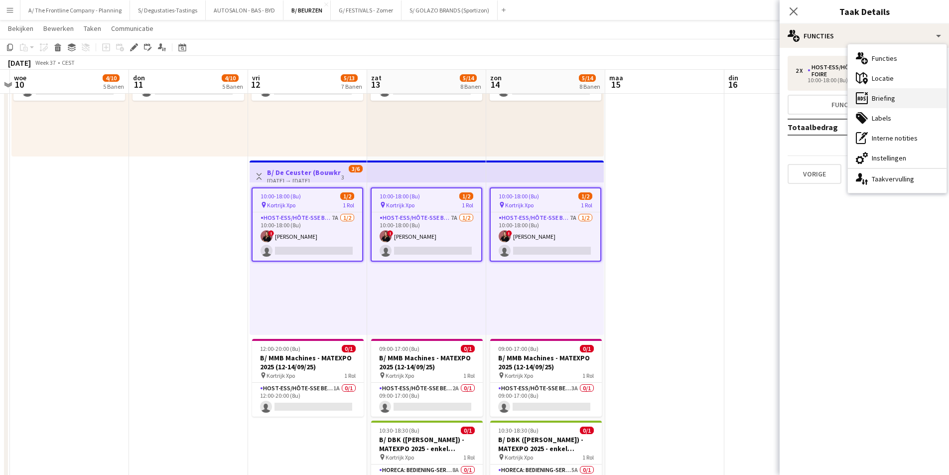
click at [894, 101] on div "ads-window Briefing" at bounding box center [897, 98] width 99 height 20
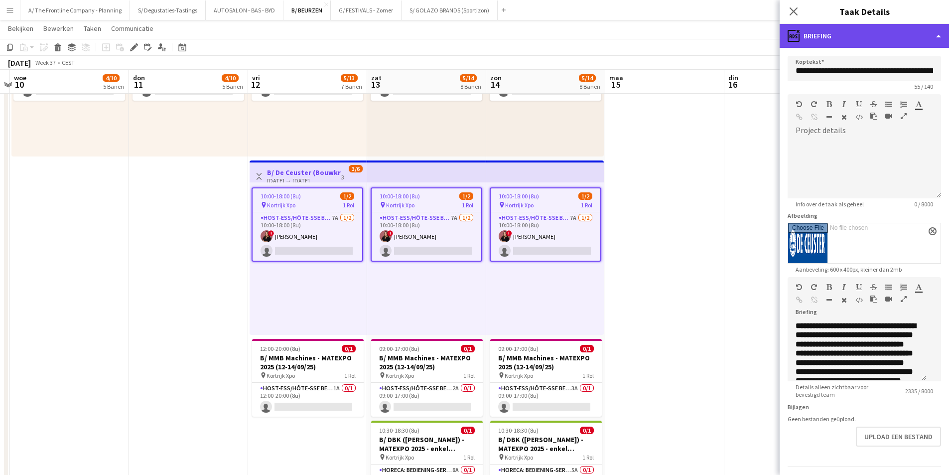
click at [882, 36] on div "ads-window Briefing" at bounding box center [864, 36] width 169 height 24
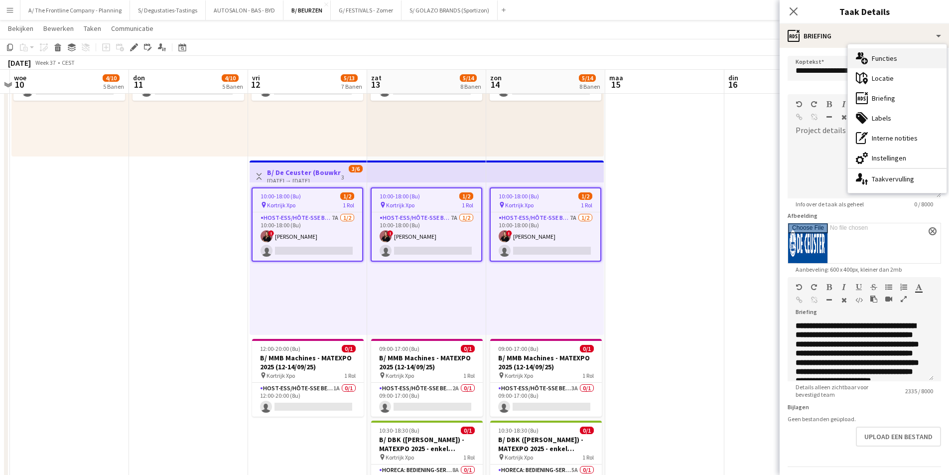
click at [889, 64] on div "multiple-users-add Functies" at bounding box center [897, 58] width 99 height 20
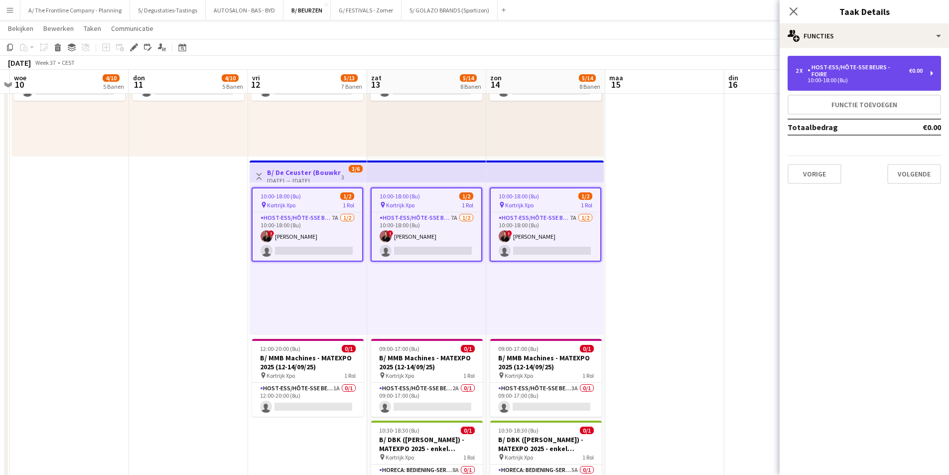
click at [844, 73] on div "Host-ess/Hôte-sse Beurs - Foire" at bounding box center [859, 71] width 102 height 14
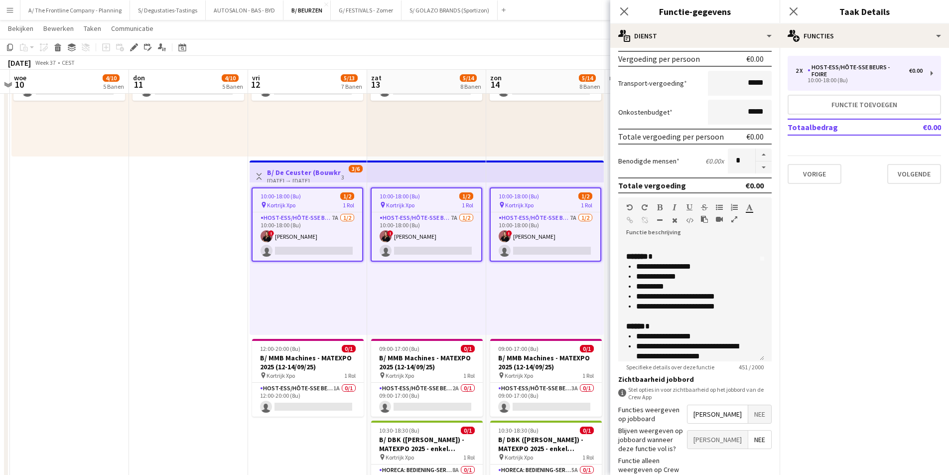
scroll to position [149, 0]
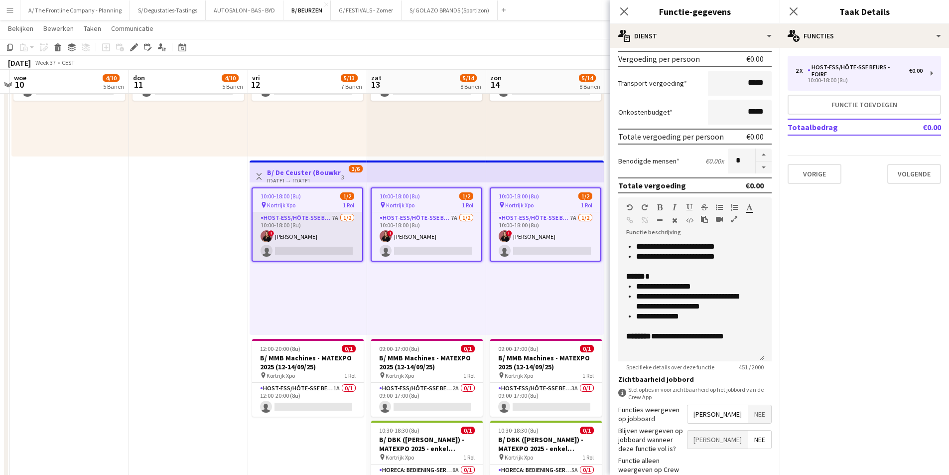
click at [313, 228] on app-card-role "Host-ess/Hôte-sse Beurs - Foire 7A 1/2 10:00-18:00 (8u) ! Heleen Van der Biest …" at bounding box center [308, 236] width 110 height 48
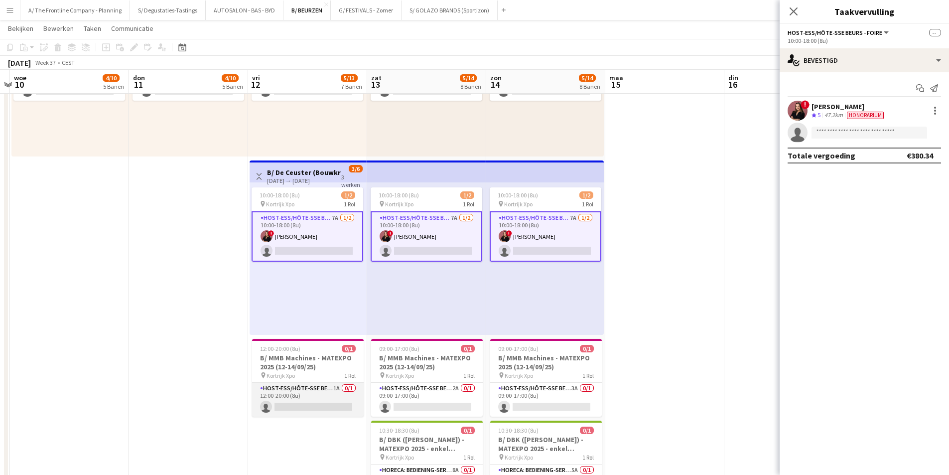
click at [286, 389] on app-card-role "Host-ess/Hôte-sse Beurs - Foire 1A 0/1 12:00-20:00 (8u) single-neutral-actions" at bounding box center [308, 400] width 112 height 34
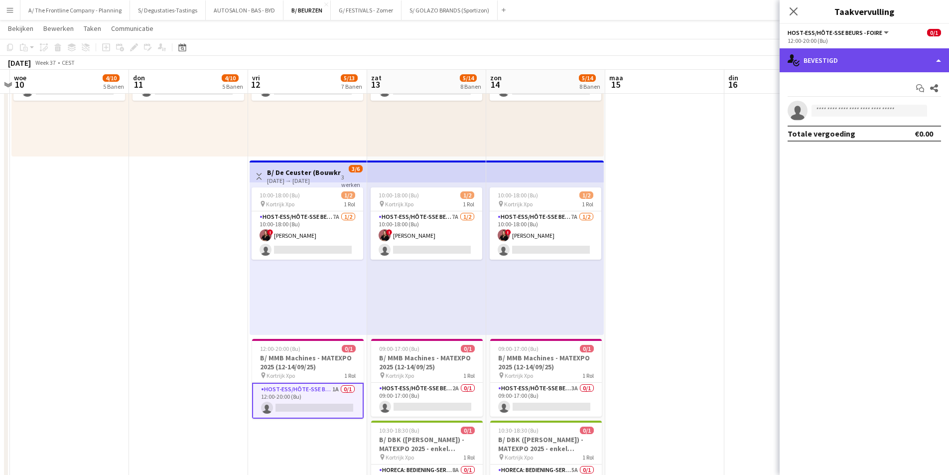
click at [821, 68] on div "single-neutral-actions-check-2 Bevestigd" at bounding box center [864, 60] width 169 height 24
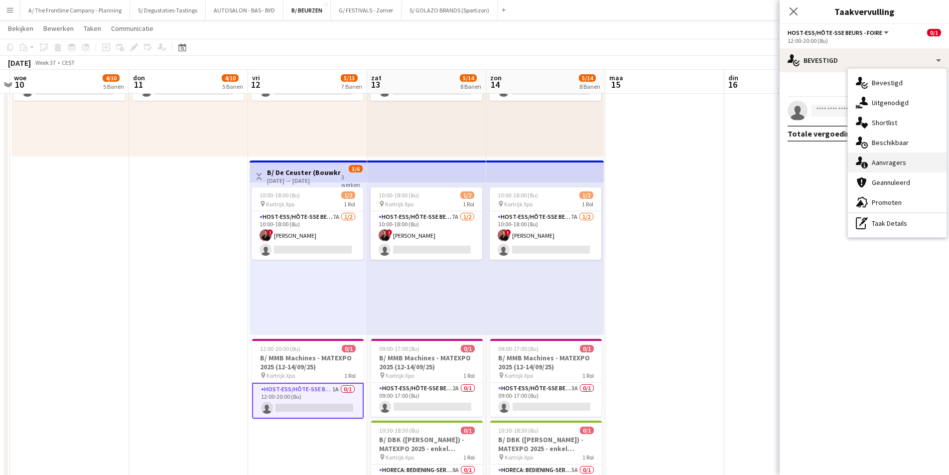
click at [872, 157] on div "single-neutral-actions-information Aanvragers" at bounding box center [897, 162] width 99 height 20
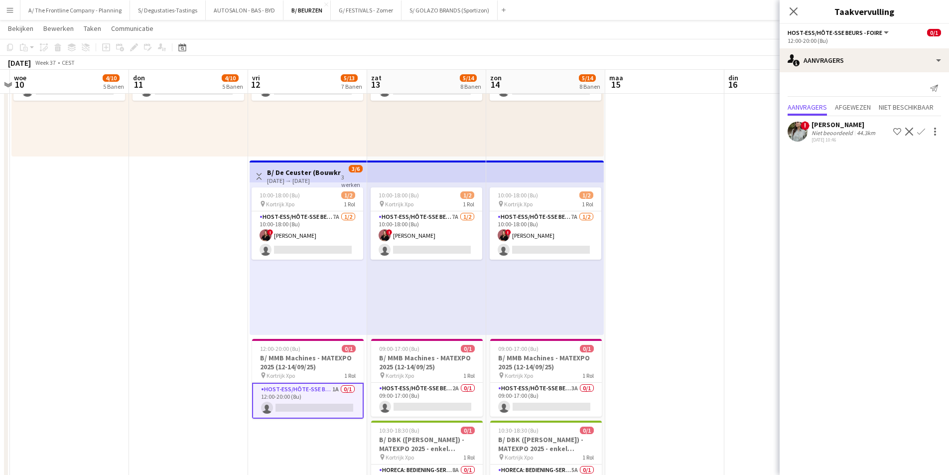
click at [850, 129] on div "Niet beoordeeld" at bounding box center [833, 132] width 43 height 7
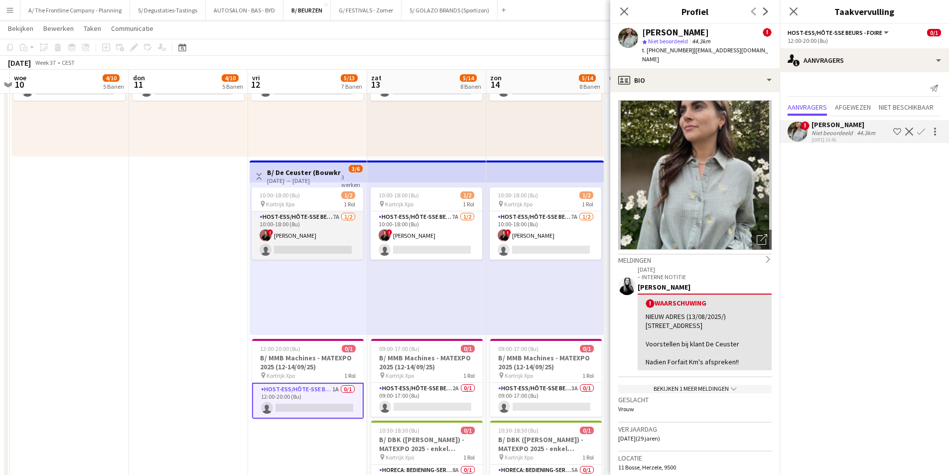
click at [289, 235] on app-card-role "Host-ess/Hôte-sse Beurs - Foire 7A 1/2 10:00-18:00 (8u) ! Heleen Van der Biest …" at bounding box center [308, 235] width 112 height 48
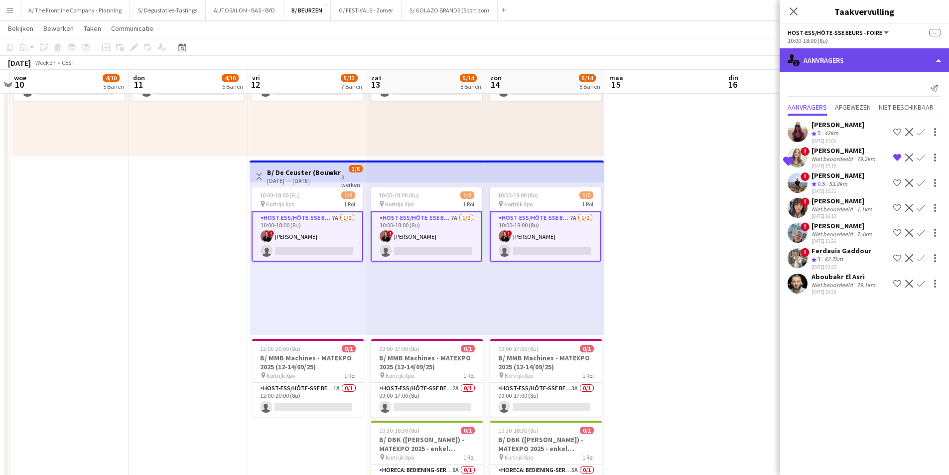
click at [859, 62] on div "single-neutral-actions-information Aanvragers" at bounding box center [864, 60] width 169 height 24
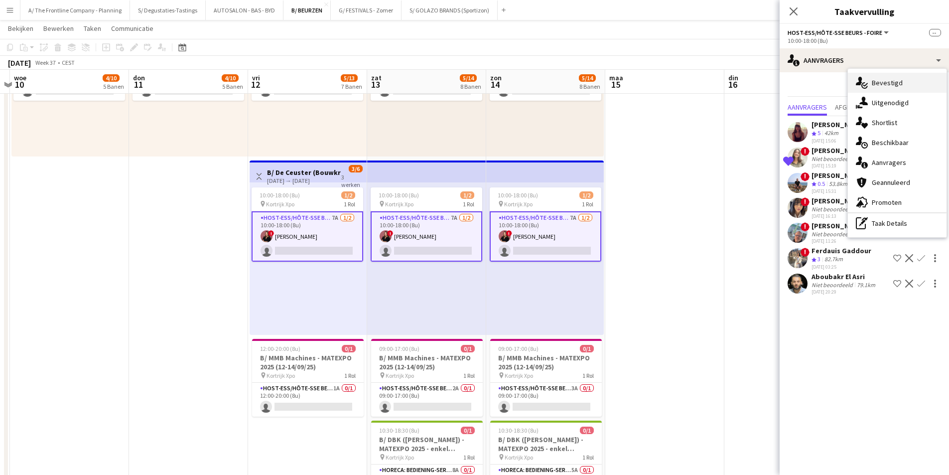
click at [875, 85] on div "single-neutral-actions-check-2 Bevestigd" at bounding box center [897, 83] width 99 height 20
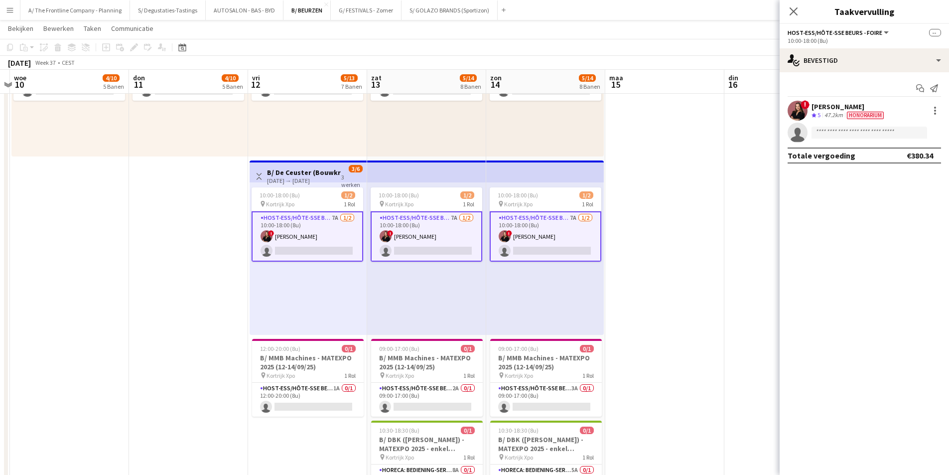
click at [835, 112] on div "47.2km" at bounding box center [834, 115] width 22 height 8
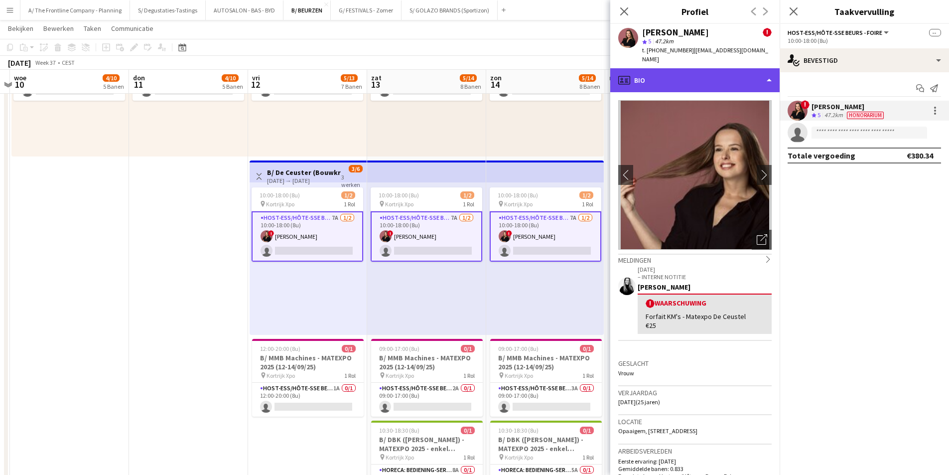
click at [676, 78] on div "profile Bio" at bounding box center [694, 80] width 169 height 24
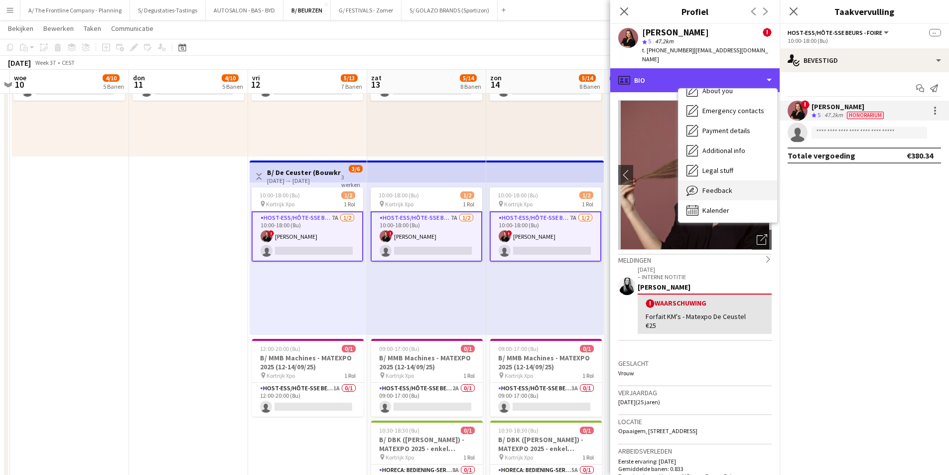
scroll to position [94, 0]
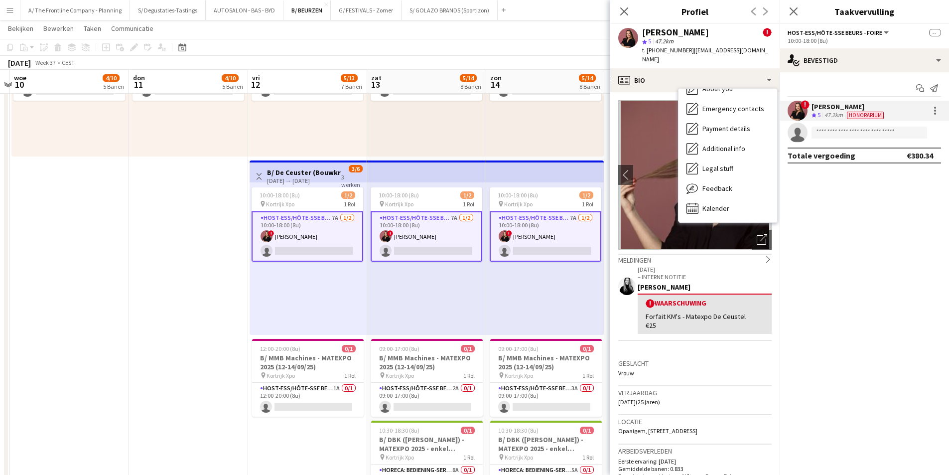
click at [713, 312] on div "Forfait KM's - Matexpo De Ceustel €25" at bounding box center [705, 321] width 118 height 18
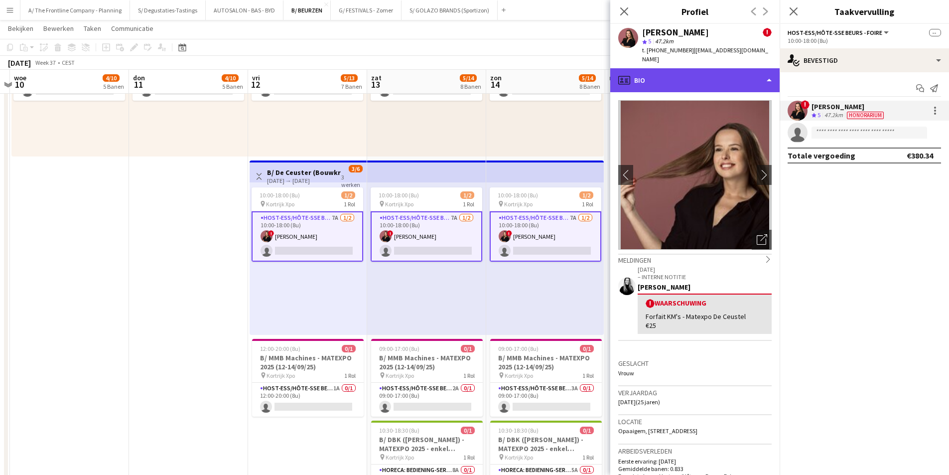
click at [705, 73] on div "profile Bio" at bounding box center [694, 80] width 169 height 24
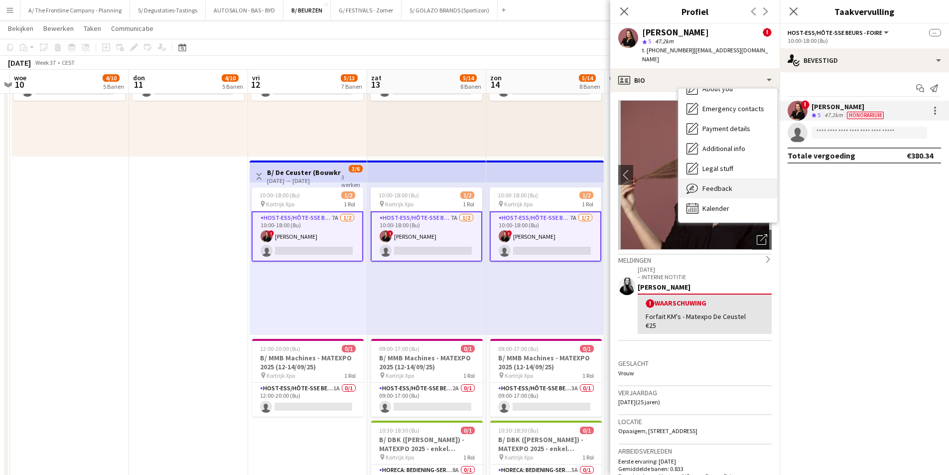
click at [743, 183] on div "Feedback Feedback" at bounding box center [728, 188] width 99 height 20
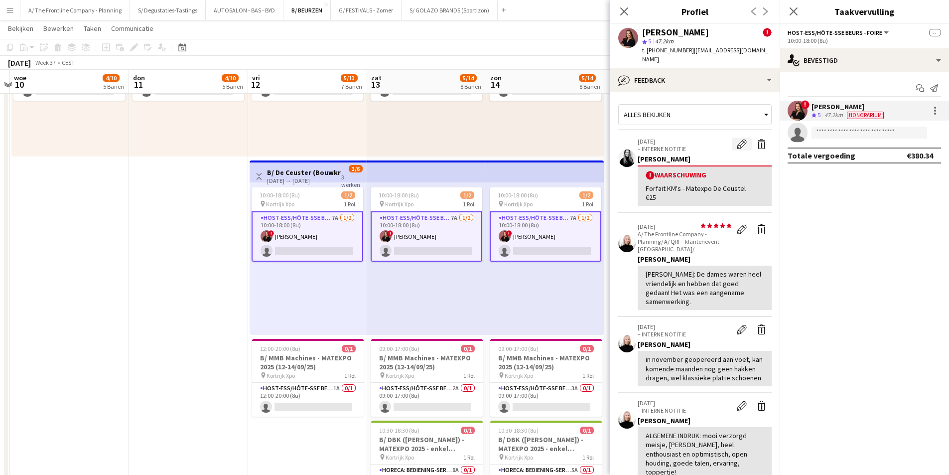
click at [737, 139] on app-icon "Waarschuwing bewerken" at bounding box center [742, 144] width 10 height 10
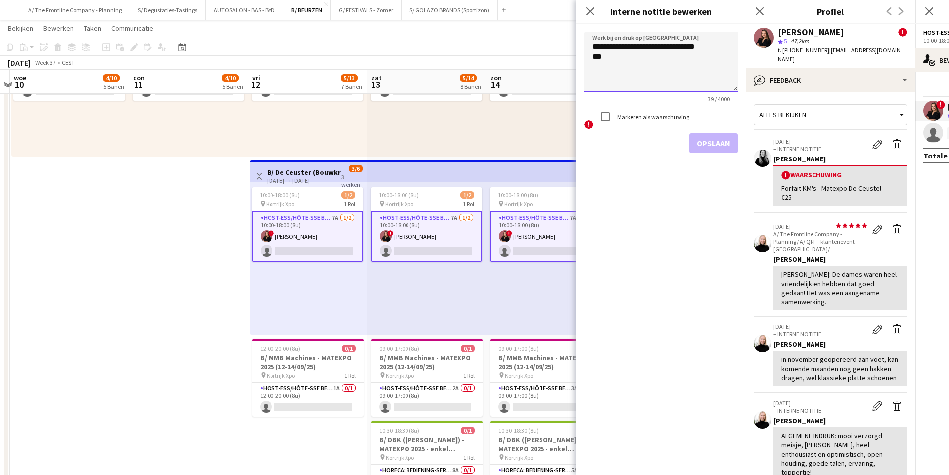
click at [648, 76] on textarea "**********" at bounding box center [660, 62] width 153 height 60
click at [724, 49] on textarea "**********" at bounding box center [660, 62] width 153 height 60
click at [664, 75] on textarea "**********" at bounding box center [660, 62] width 153 height 60
paste textarea "**********"
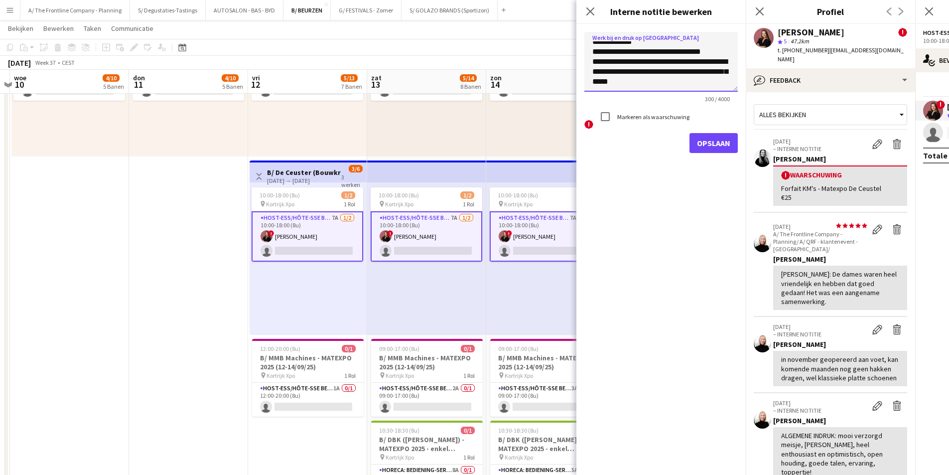
type textarea "**********"
click at [711, 146] on button "Opslaan" at bounding box center [714, 143] width 48 height 20
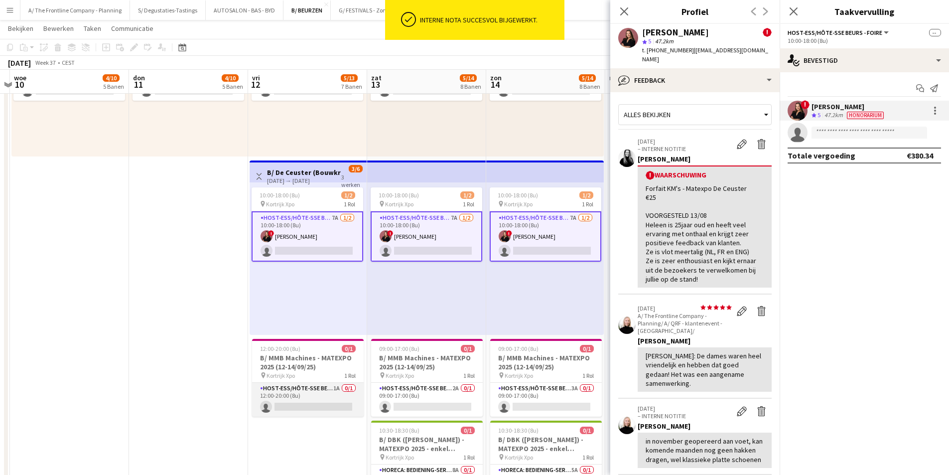
click at [286, 393] on app-card-role "Host-ess/Hôte-sse Beurs - Foire 1A 0/1 12:00-20:00 (8u) single-neutral-actions" at bounding box center [308, 400] width 112 height 34
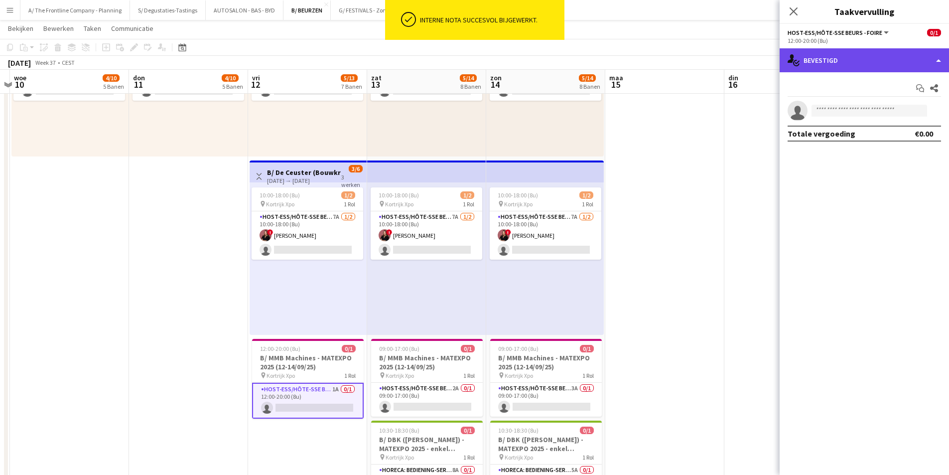
click at [849, 52] on div "single-neutral-actions-check-2 Bevestigd" at bounding box center [864, 60] width 169 height 24
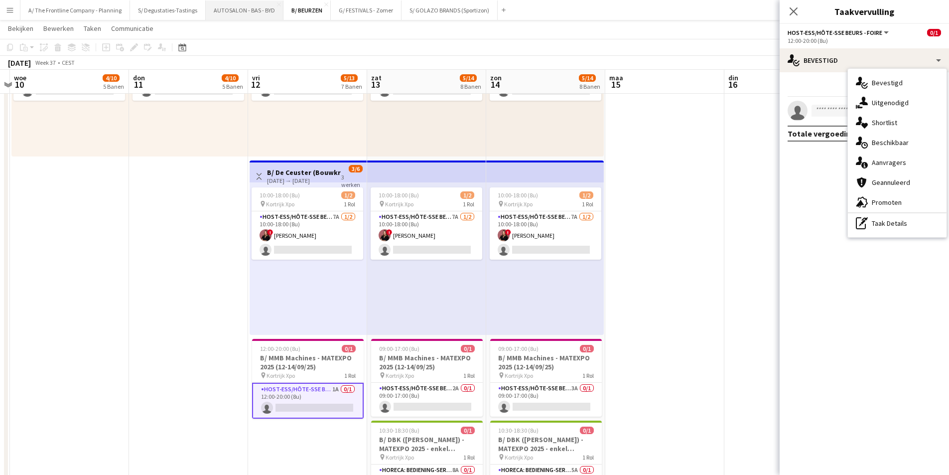
click at [255, 10] on button "AUTOSALON - BAS - BYD Sluiten" at bounding box center [245, 9] width 78 height 19
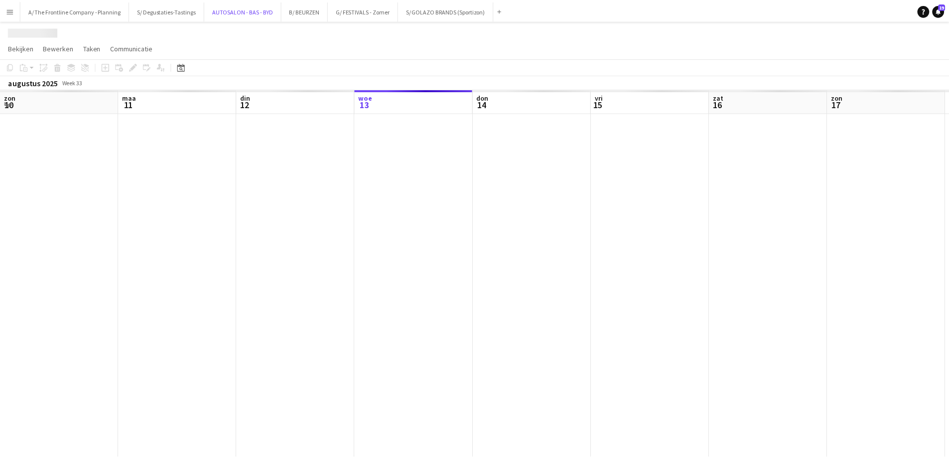
scroll to position [0, 238]
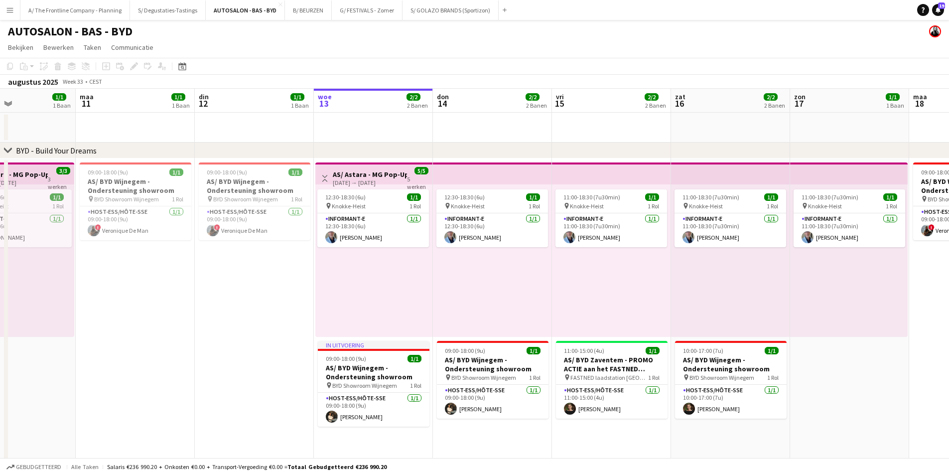
drag, startPoint x: 139, startPoint y: 235, endPoint x: 352, endPoint y: 200, distance: 216.0
click at [352, 200] on app-calendar-viewport "vri 8 3/3 3 Banen zat 9 3/3 3 Banen zon 10 1/1 1 Baan maa 11 1/1 1 Baan din 12 …" at bounding box center [474, 328] width 949 height 479
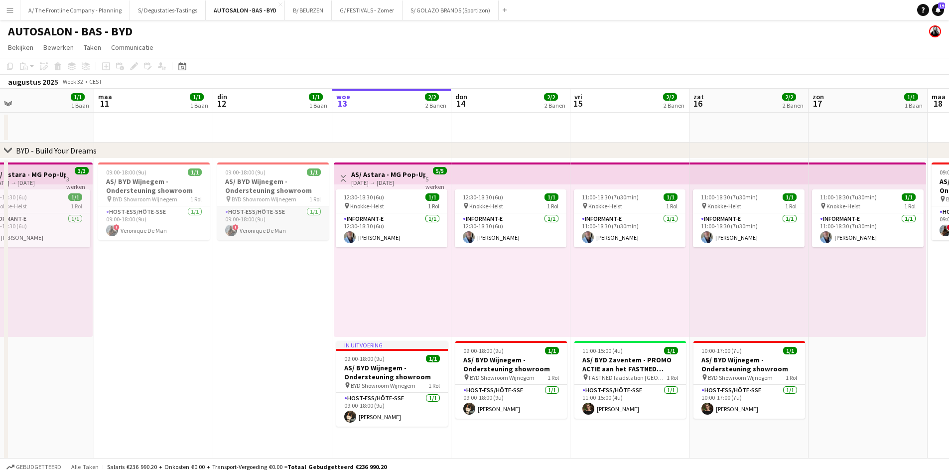
click at [293, 207] on app-card-role "Host-ess/Hôte-sse 1/1 09:00-18:00 (9u) ! Veronique De Man" at bounding box center [273, 223] width 112 height 34
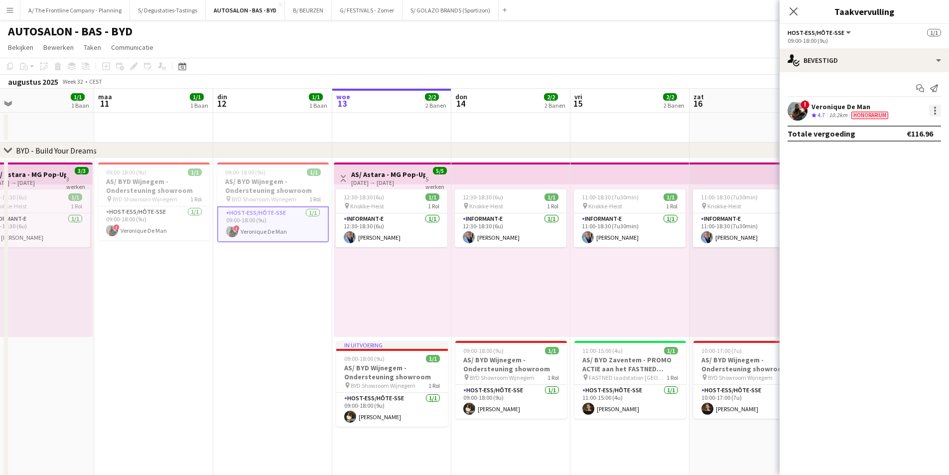
click at [937, 113] on div at bounding box center [935, 111] width 12 height 12
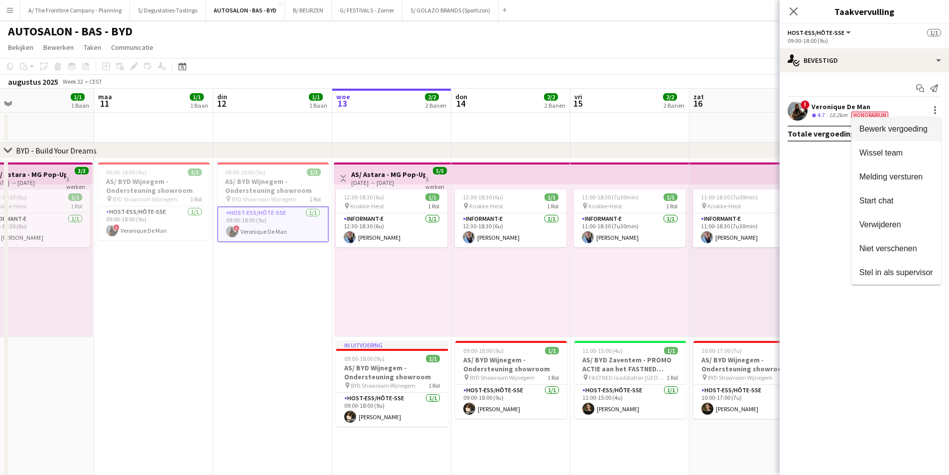
click at [889, 140] on button "Bewerk vergoeding" at bounding box center [896, 129] width 90 height 24
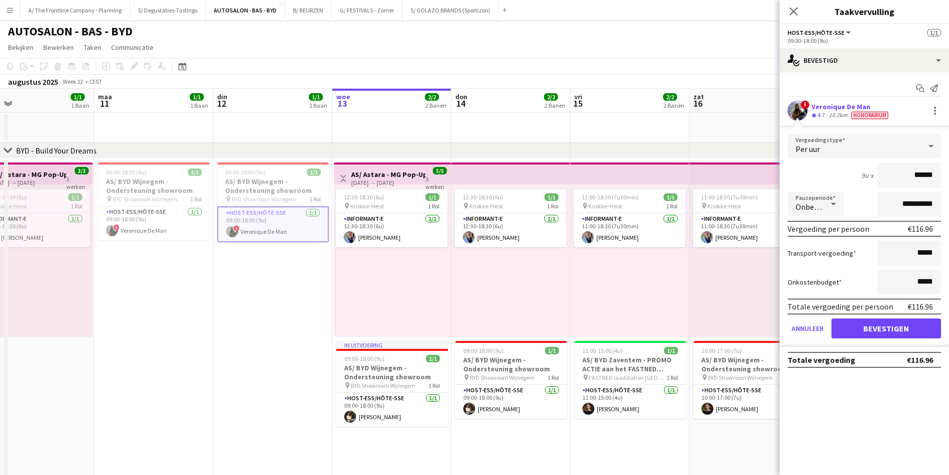
scroll to position [0, 281]
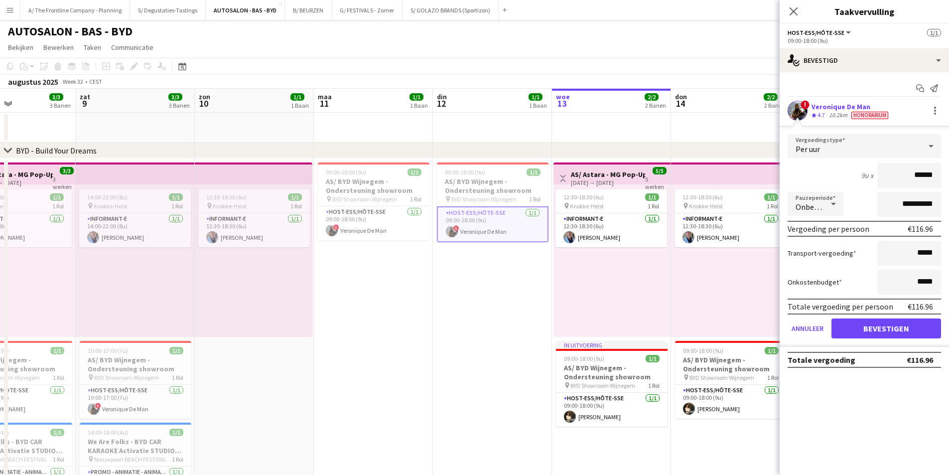
drag, startPoint x: 410, startPoint y: 204, endPoint x: 461, endPoint y: 204, distance: 50.8
click at [461, 204] on app-calendar-viewport "woe 6 don 7 1/1 1 Baan vri 8 3/3 3 Banen zat 9 3/3 3 Banen zon 10 1/1 1 Baan ma…" at bounding box center [474, 328] width 949 height 479
click at [318, 232] on app-card-role "Host-ess/Hôte-sse 1/1 09:00-18:00 (9u) ! Veronique De Man" at bounding box center [374, 223] width 112 height 34
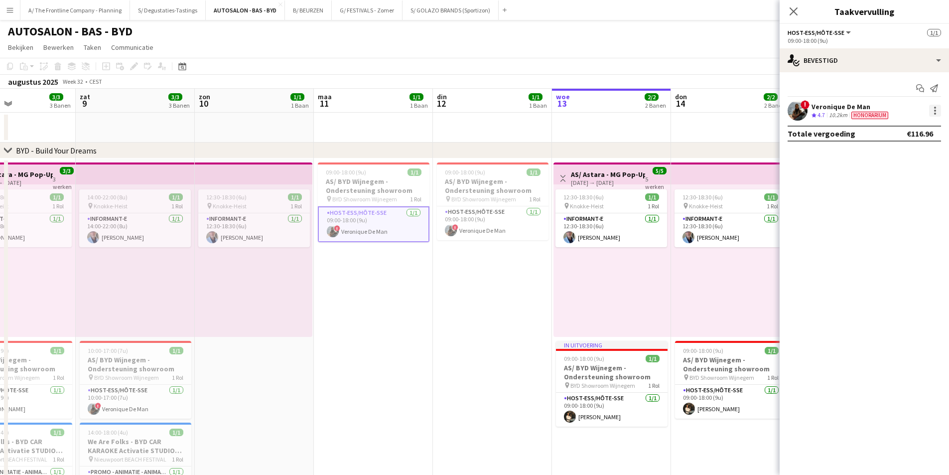
click at [932, 110] on div at bounding box center [935, 111] width 12 height 12
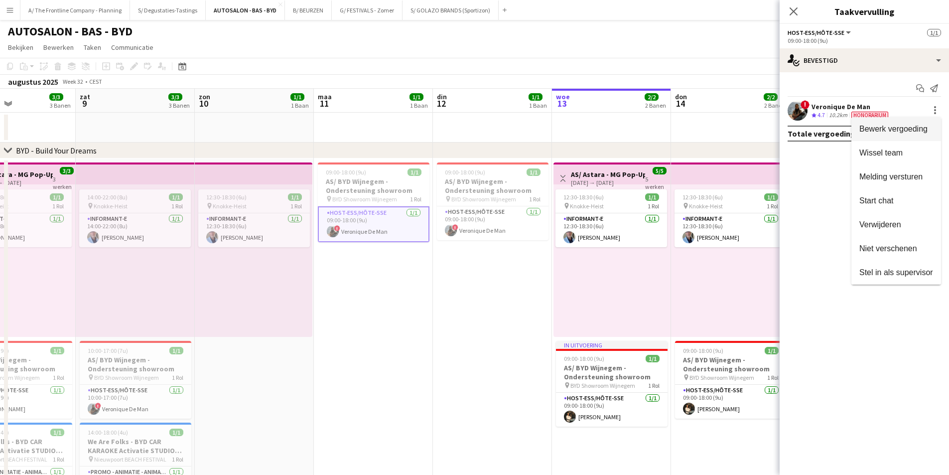
click at [917, 126] on span "Bewerk vergoeding" at bounding box center [893, 129] width 68 height 8
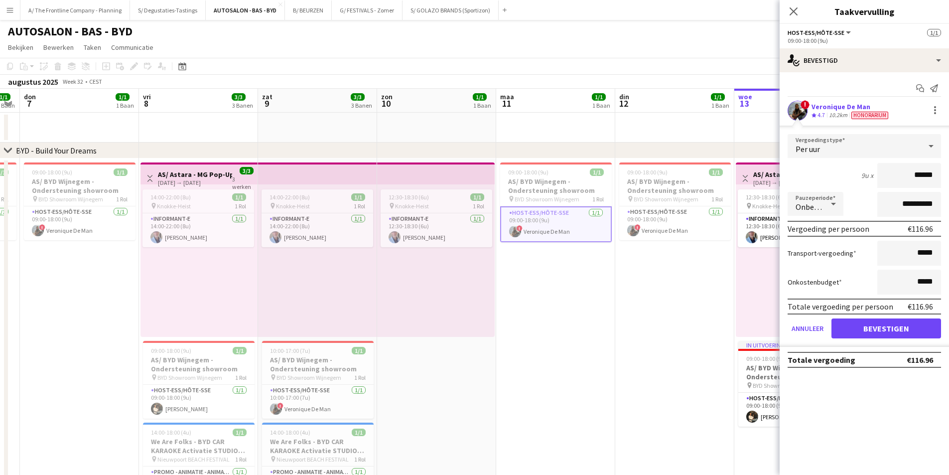
drag, startPoint x: 328, startPoint y: 256, endPoint x: 523, endPoint y: 255, distance: 195.3
click at [523, 255] on app-calendar-viewport "din 5 woe 6 1/1 1 Baan don 7 1/1 1 Baan vri 8 3/3 3 Banen zat 9 3/3 3 Banen zon…" at bounding box center [474, 328] width 949 height 479
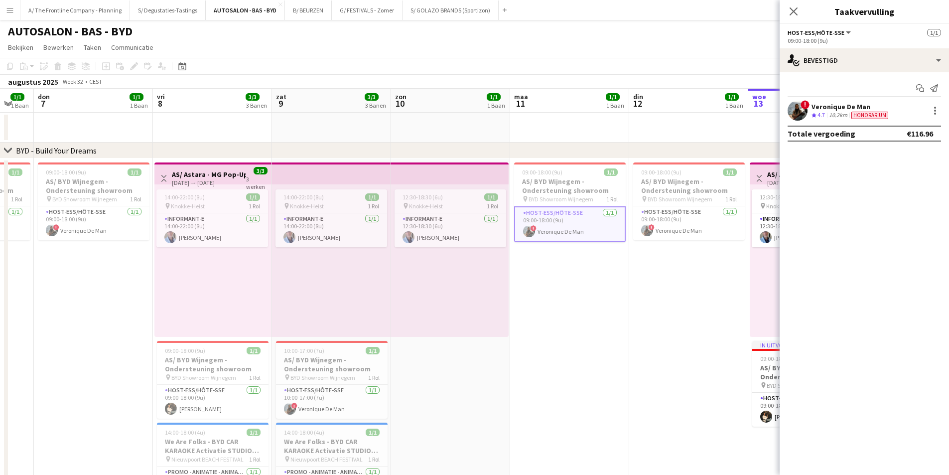
drag, startPoint x: 153, startPoint y: 257, endPoint x: 352, endPoint y: 252, distance: 198.8
click at [366, 253] on app-calendar-viewport "din 5 1/1 1 Baan woe 6 1/1 1 Baan don 7 1/1 1 Baan vri 8 3/3 3 Banen zat 9 3/3 …" at bounding box center [474, 328] width 949 height 479
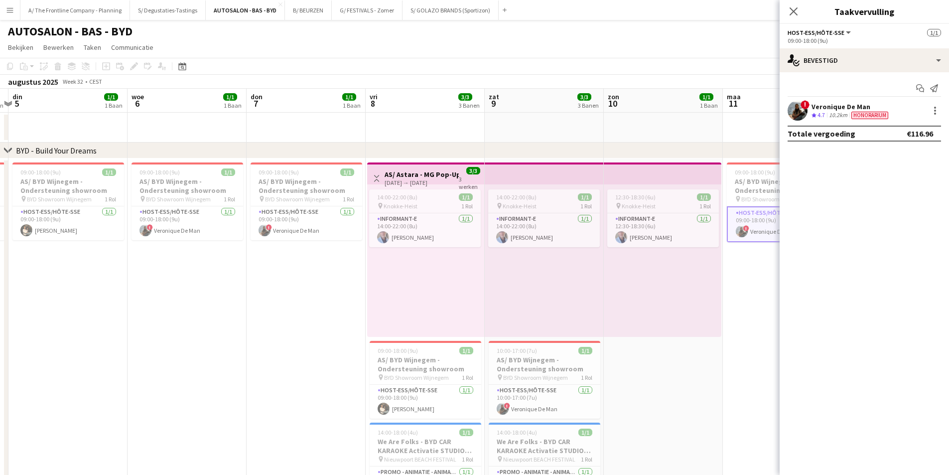
click at [203, 241] on app-date-cell "09:00-18:00 (9u) 1/1 AS/ BYD Wijnegem - Ondersteuning showroom pin BYD Showroom…" at bounding box center [187, 339] width 119 height 363
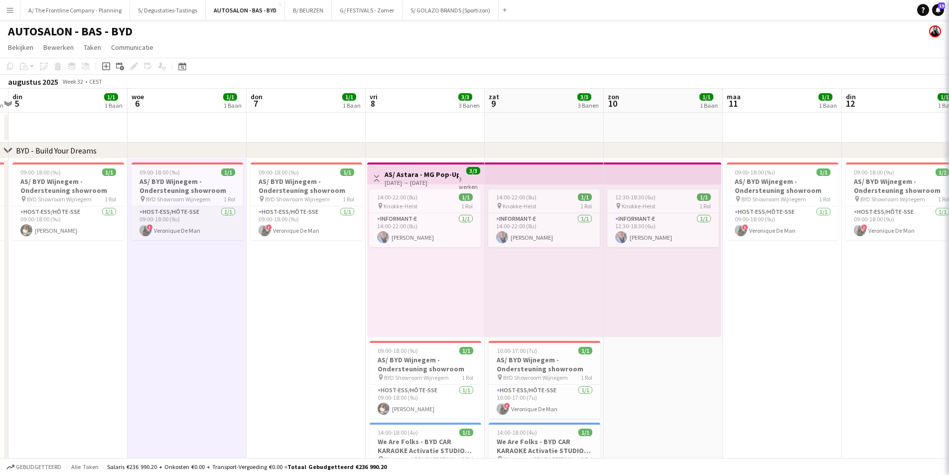
click at [211, 223] on app-card-role "Host-ess/Hôte-sse 1/1 09:00-18:00 (9u) ! Veronique De Man" at bounding box center [188, 223] width 112 height 34
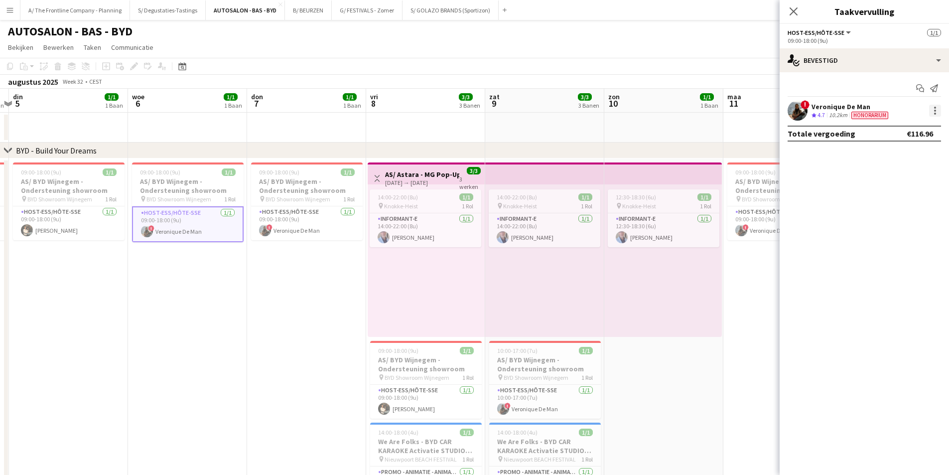
click at [932, 112] on div at bounding box center [935, 111] width 12 height 12
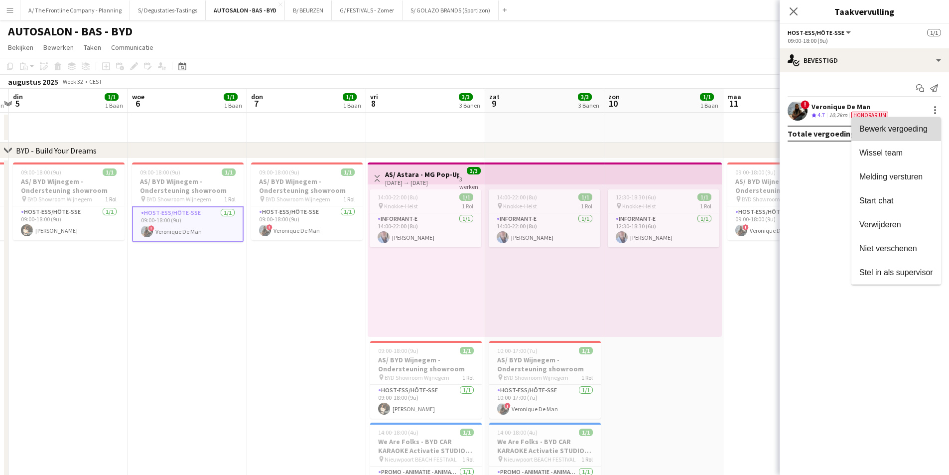
click at [920, 119] on button "Bewerk vergoeding" at bounding box center [896, 129] width 90 height 24
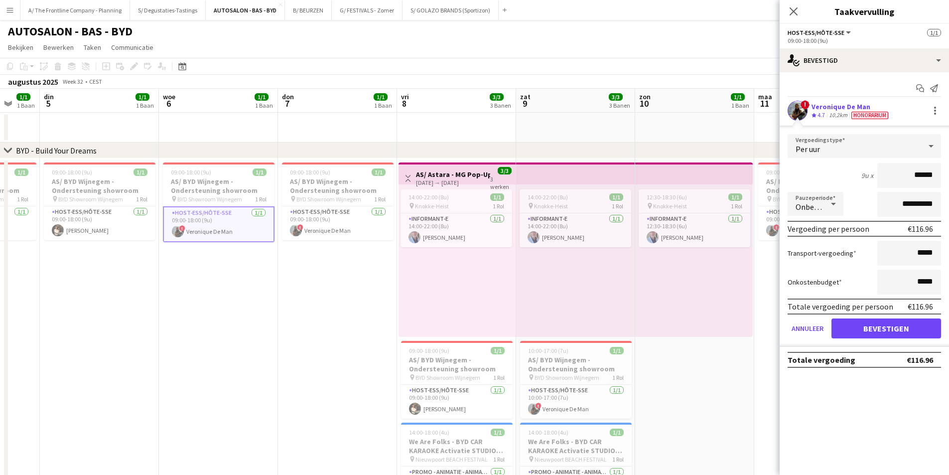
drag, startPoint x: 158, startPoint y: 243, endPoint x: 427, endPoint y: 215, distance: 270.5
click at [427, 215] on app-calendar-viewport "zat 2 2/2 2 Banen zon 3 maa 4 1/1 1 Baan din 5 1/1 1 Baan woe 6 1/1 1 Baan don …" at bounding box center [474, 328] width 949 height 479
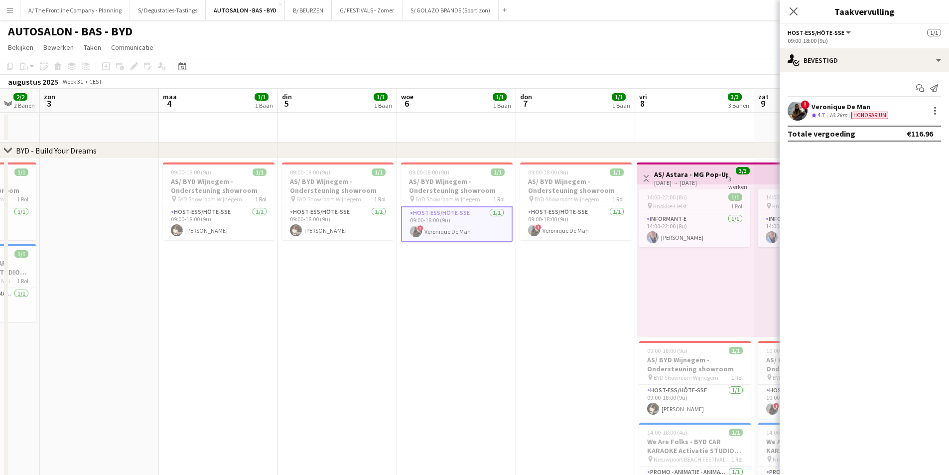
drag, startPoint x: 202, startPoint y: 222, endPoint x: 465, endPoint y: 197, distance: 264.7
click at [463, 197] on app-calendar-viewport "don 31 1/1 1 Baan vri 1 2/2 2 Banen zat 2 2/2 2 Banen zon 3 maa 4 1/1 1 Baan di…" at bounding box center [474, 328] width 949 height 479
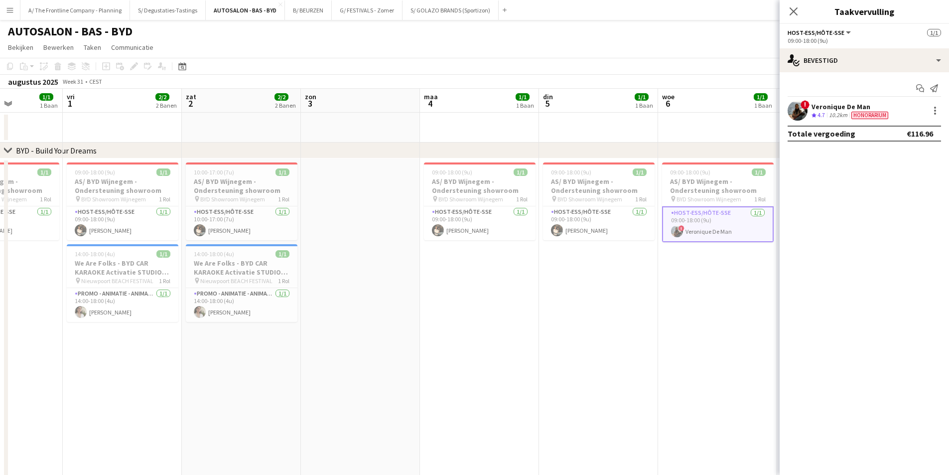
scroll to position [0, 248]
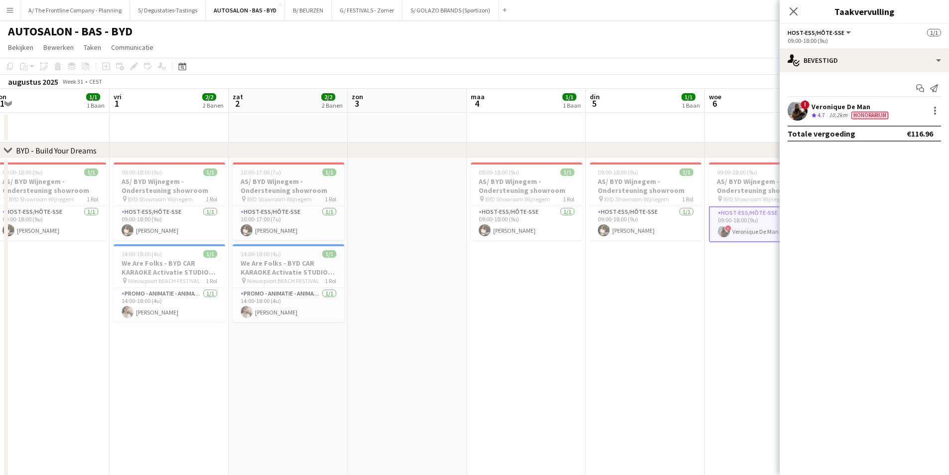
drag, startPoint x: 237, startPoint y: 232, endPoint x: 283, endPoint y: 220, distance: 48.2
click at [283, 220] on app-calendar-viewport "din 29 2/2 2 Banen woe 30 1/1 1 Baan don 31 1/1 1 Baan vri 1 2/2 2 Banen zat 2 …" at bounding box center [474, 328] width 949 height 479
click at [167, 319] on app-card-role "Promo - Animatie - Animation 1/1 14:00-18:00 (4u) Anna De Wolf" at bounding box center [170, 305] width 112 height 34
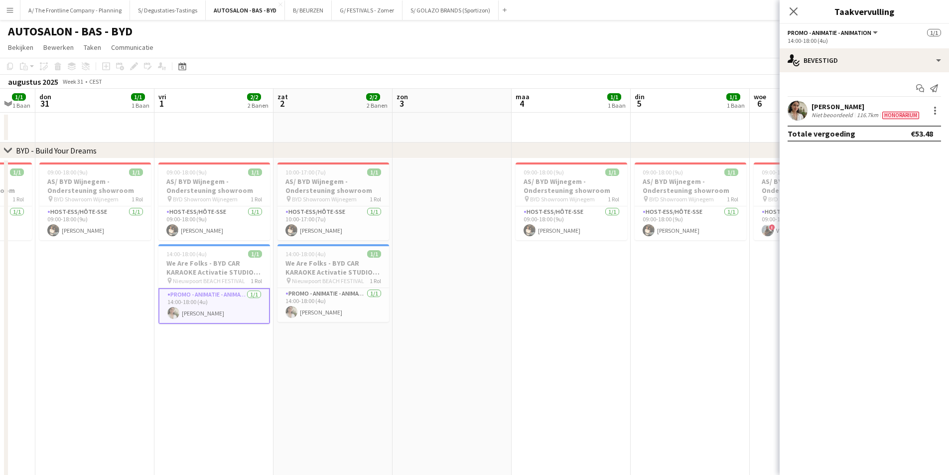
drag, startPoint x: 113, startPoint y: 229, endPoint x: 308, endPoint y: 213, distance: 195.9
click at [308, 213] on app-calendar-viewport "din 29 2/2 2 Banen woe 30 1/1 1 Baan don 31 1/1 1 Baan vri 1 2/2 2 Banen zat 2 …" at bounding box center [474, 328] width 949 height 479
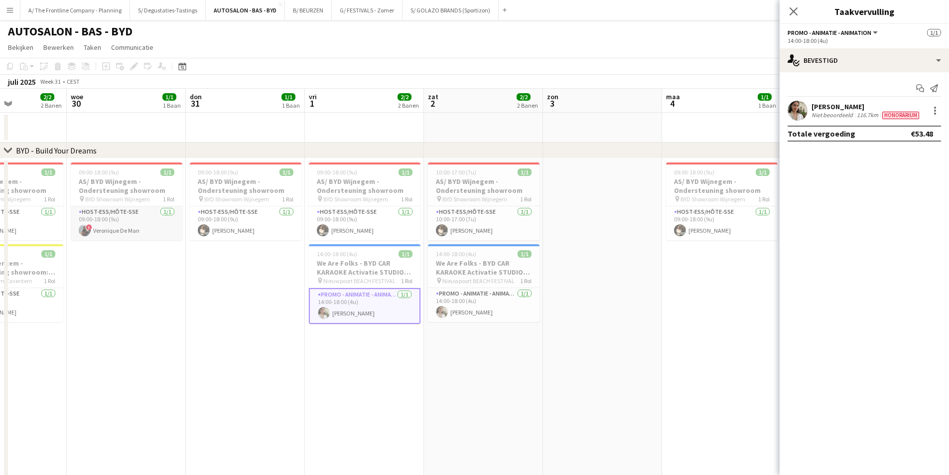
click at [150, 231] on app-card-role "Host-ess/Hôte-sse 1/1 09:00-18:00 (9u) ! Veronique De Man" at bounding box center [127, 223] width 112 height 34
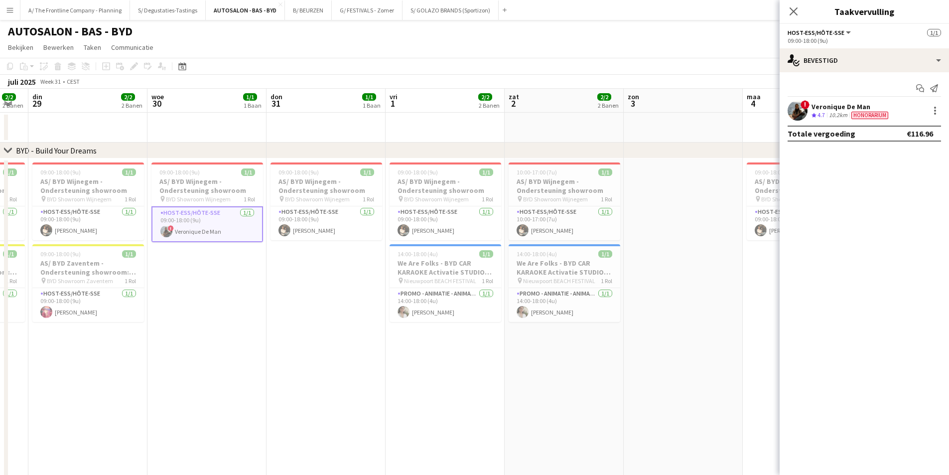
drag, startPoint x: 192, startPoint y: 224, endPoint x: 398, endPoint y: 214, distance: 206.5
click at [398, 214] on app-calendar-viewport "zon 27 maa 28 2/2 2 Banen din 29 2/2 2 Banen woe 30 1/1 1 Baan don 31 1/1 1 Baa…" at bounding box center [474, 328] width 949 height 479
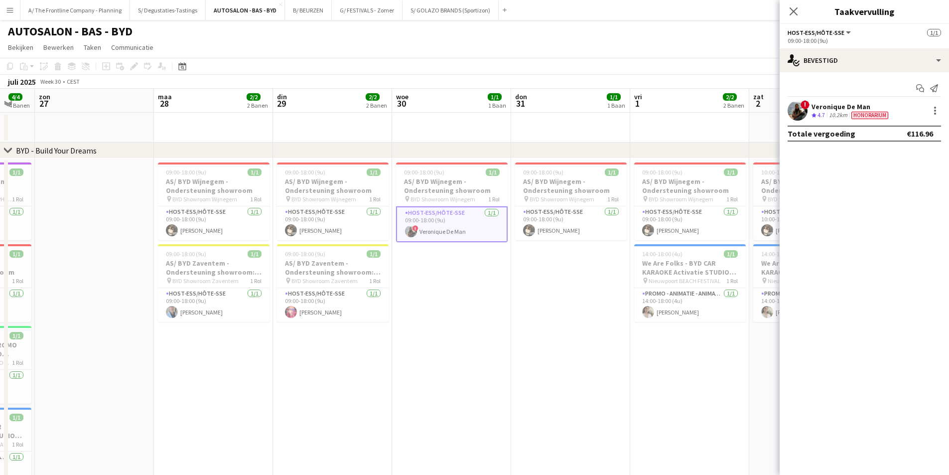
scroll to position [0, 241]
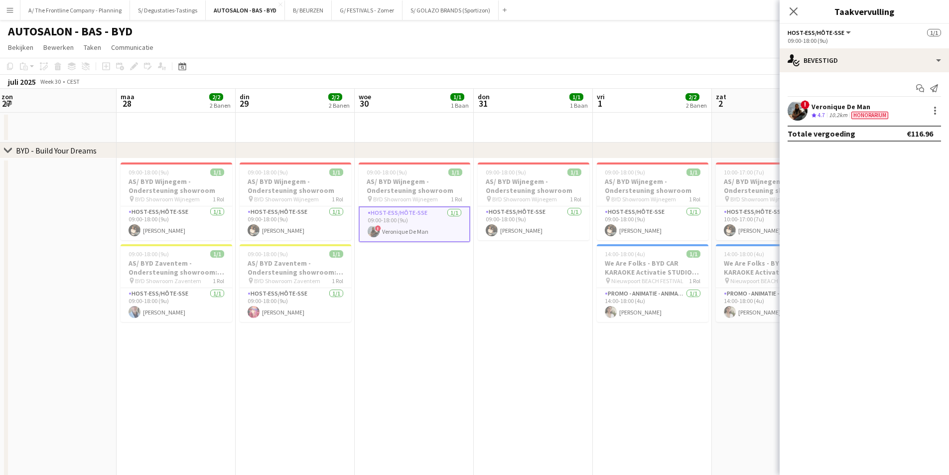
drag, startPoint x: 172, startPoint y: 235, endPoint x: 328, endPoint y: 225, distance: 156.2
click at [328, 225] on app-calendar-viewport "vri 25 4/4 4 Banen zat 26 4/4 4 Banen zon 27 maa 28 2/2 2 Banen din 29 2/2 2 Ba…" at bounding box center [474, 328] width 949 height 479
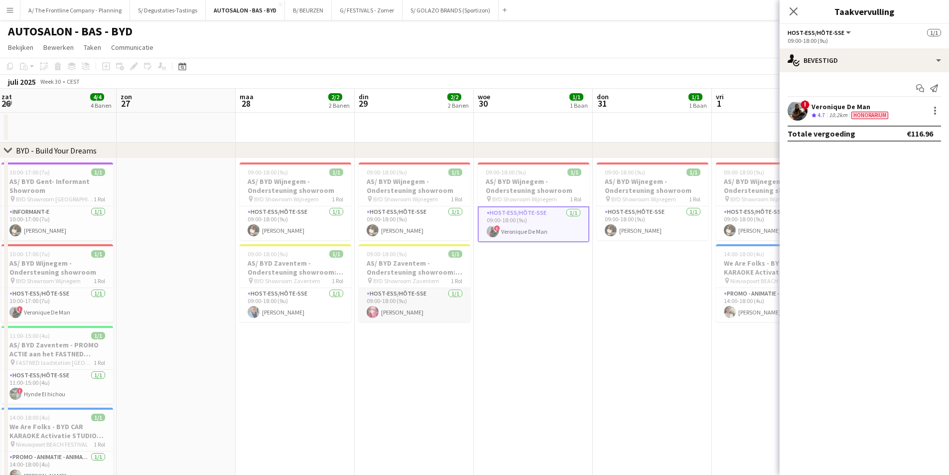
click at [416, 321] on app-card-role "Host-ess/Hôte-sse 1/1 09:00-18:00 (9u) Tineke Van den eynde" at bounding box center [415, 305] width 112 height 34
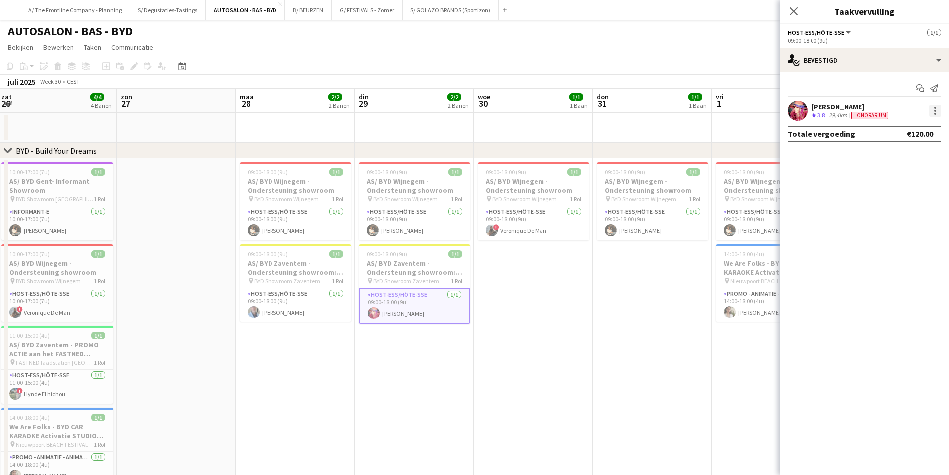
click at [938, 114] on div at bounding box center [935, 111] width 12 height 12
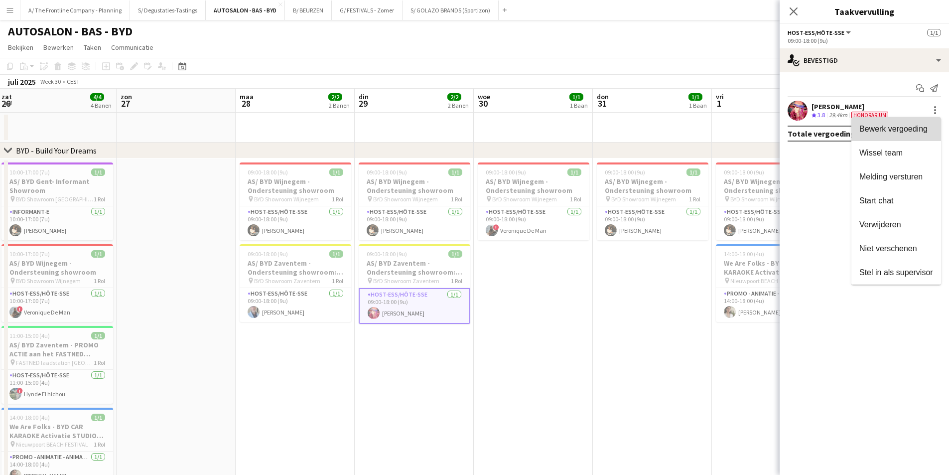
click at [921, 125] on span "Bewerk vergoeding" at bounding box center [893, 129] width 68 height 8
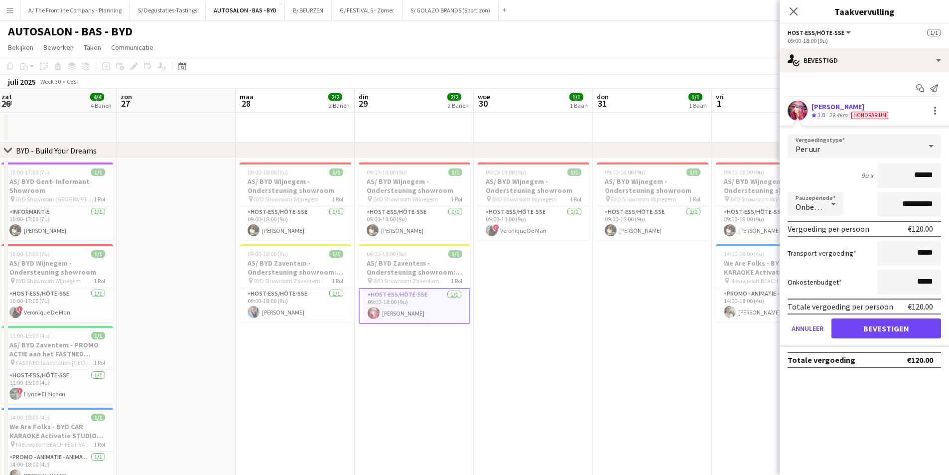
drag, startPoint x: 286, startPoint y: 265, endPoint x: 509, endPoint y: 254, distance: 223.5
click at [509, 254] on app-calendar-viewport "don 24 2/2 2 Banen vri 25 4/4 4 Banen zat 26 4/4 4 Banen zon 27 maa 28 2/2 2 Ba…" at bounding box center [474, 328] width 949 height 479
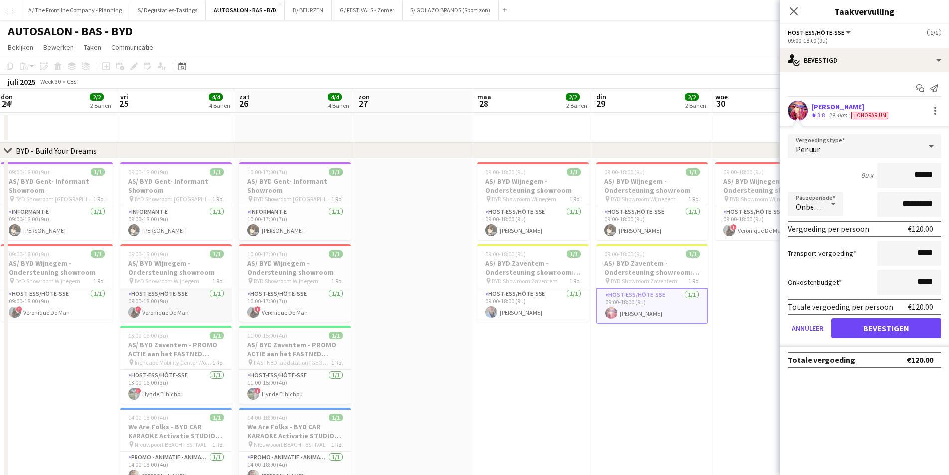
click at [178, 310] on app-card-role "Host-ess/Hôte-sse 1/1 09:00-18:00 (9u) ! Veronique De Man" at bounding box center [176, 305] width 112 height 34
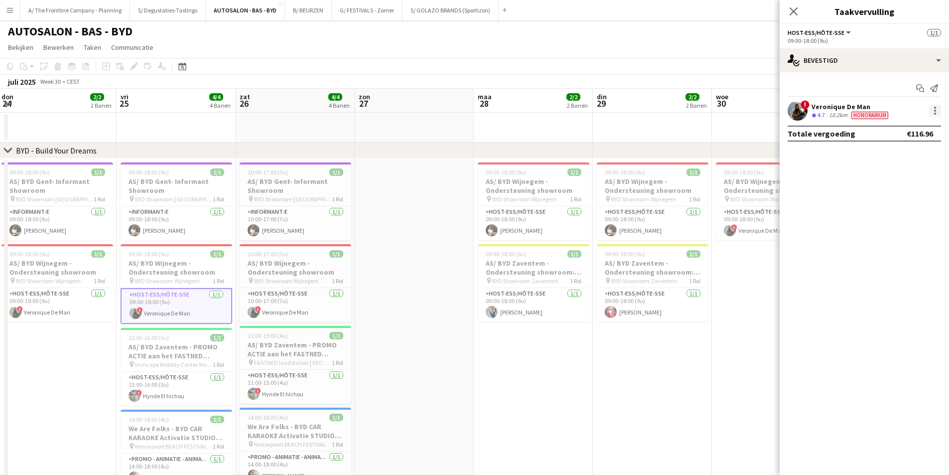
click at [936, 116] on div at bounding box center [935, 111] width 12 height 12
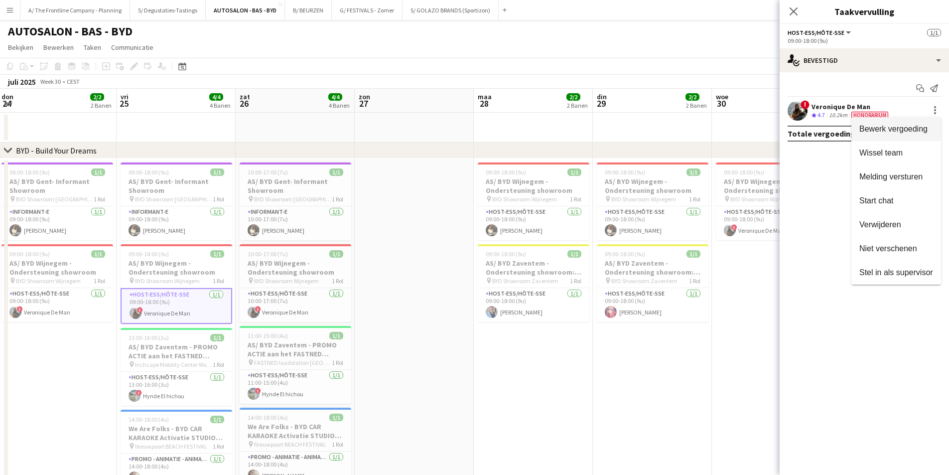
click at [918, 130] on span "Bewerk vergoeding" at bounding box center [893, 129] width 68 height 8
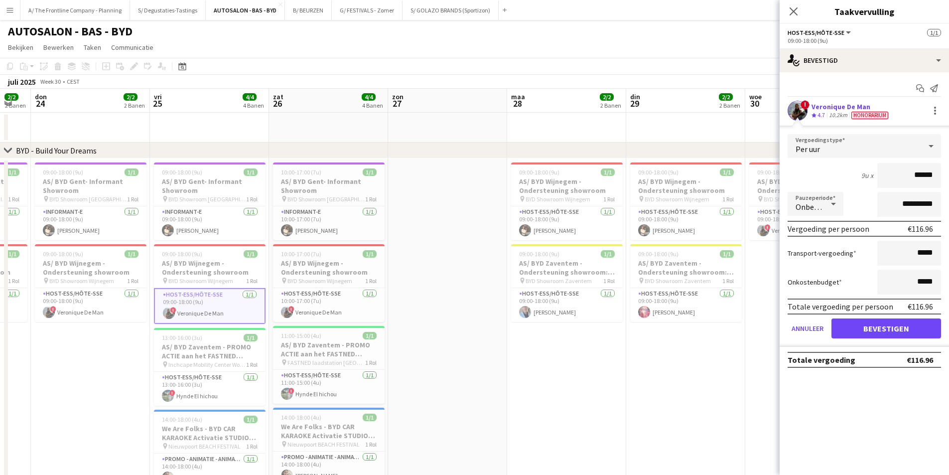
drag, startPoint x: 302, startPoint y: 280, endPoint x: 466, endPoint y: 264, distance: 165.2
click at [466, 264] on app-calendar-viewport "din 22 2/2 2 Banen woe 23 2/2 2 Banen don 24 2/2 2 Banen vri 25 4/4 4 Banen zat…" at bounding box center [474, 328] width 949 height 479
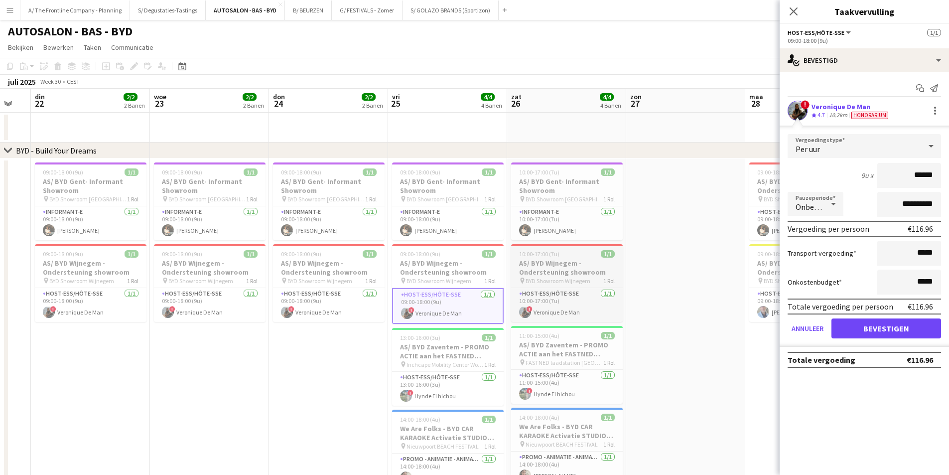
scroll to position [0, 314]
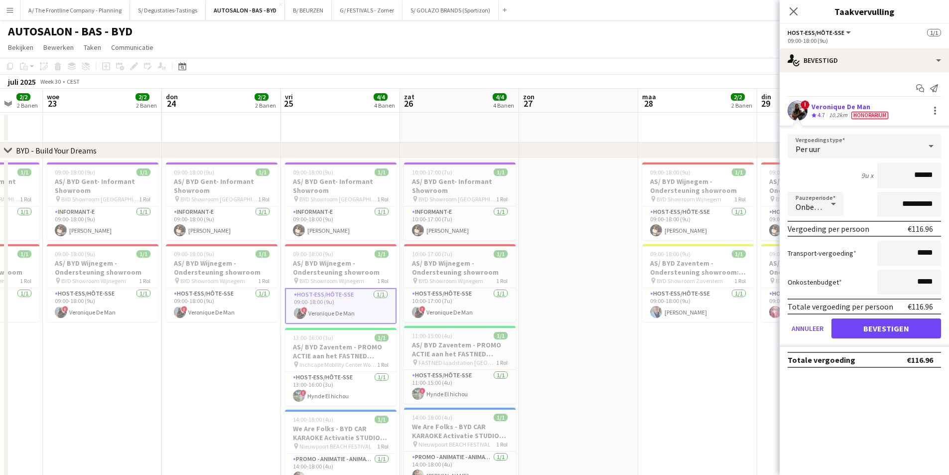
click at [610, 331] on app-date-cell at bounding box center [578, 339] width 119 height 363
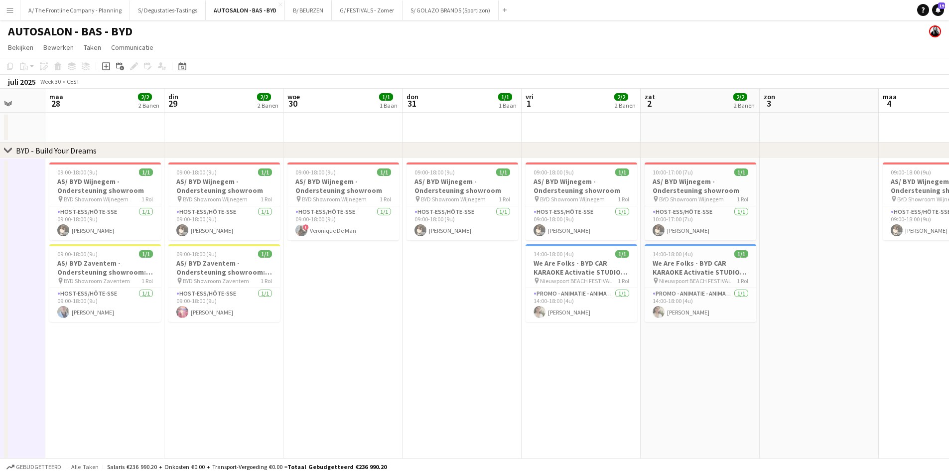
drag, startPoint x: 890, startPoint y: 251, endPoint x: 297, endPoint y: 300, distance: 595.4
click at [297, 300] on app-calendar-viewport "vri 25 4/4 4 Banen zat 26 4/4 4 Banen zon 27 maa 28 2/2 2 Banen din 29 2/2 2 Ba…" at bounding box center [474, 328] width 949 height 479
click at [299, 7] on button "B/ BEURZEN Sluiten" at bounding box center [308, 9] width 47 height 19
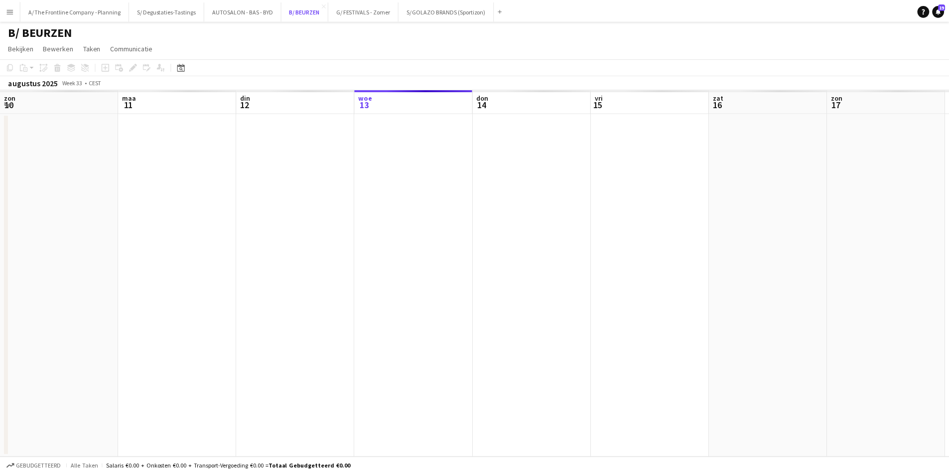
scroll to position [0, 238]
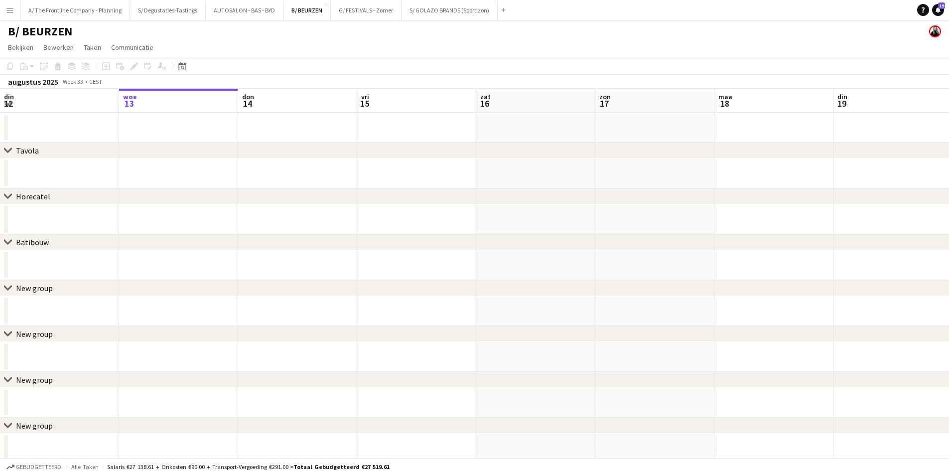
drag, startPoint x: 749, startPoint y: 237, endPoint x: 496, endPoint y: 252, distance: 253.5
click at [296, 247] on div "chevron-right Batibouw" at bounding box center [474, 242] width 949 height 16
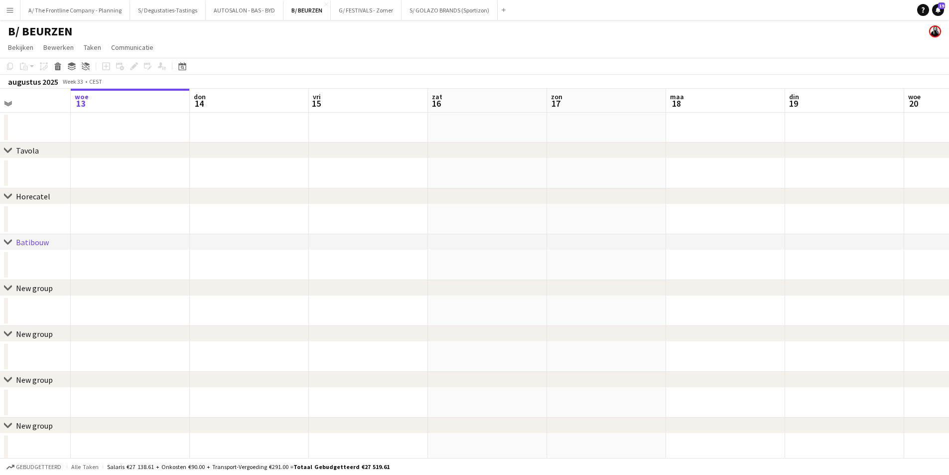
drag, startPoint x: 751, startPoint y: 266, endPoint x: 364, endPoint y: 277, distance: 387.3
click at [211, 280] on div "chevron-right Tavola chevron-right Horecatel chevron-right Batibouw chevron-rig…" at bounding box center [474, 299] width 949 height 420
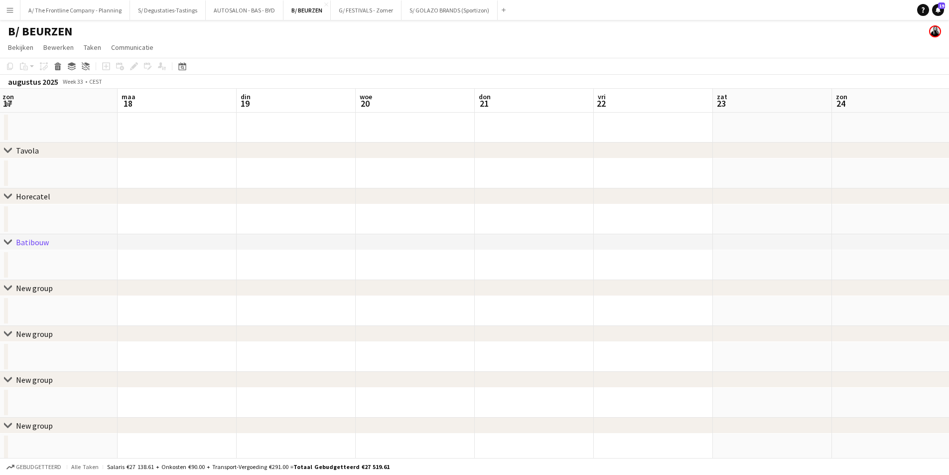
drag, startPoint x: 788, startPoint y: 278, endPoint x: 242, endPoint y: 261, distance: 546.3
click at [127, 261] on app-calendar-viewport "don 14 vri 15 zat 16 zon 17 maa 18 din 19 woe 20 don 21 vri 22 zat 23 zon 24 ma…" at bounding box center [474, 299] width 949 height 420
drag, startPoint x: 825, startPoint y: 256, endPoint x: 126, endPoint y: 281, distance: 699.4
click at [126, 281] on div "chevron-right Tavola chevron-right Horecatel chevron-right Batibouw chevron-rig…" at bounding box center [474, 299] width 949 height 420
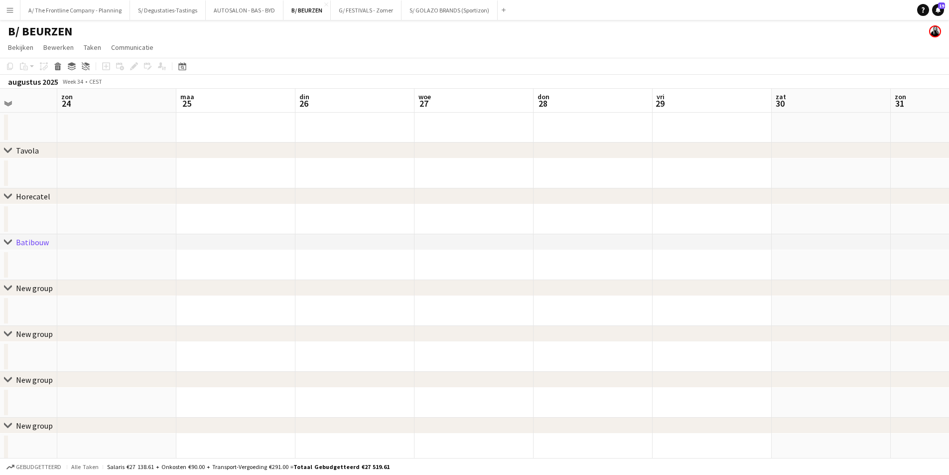
drag, startPoint x: 695, startPoint y: 286, endPoint x: 382, endPoint y: 251, distance: 315.4
click at [138, 277] on div "chevron-right Tavola chevron-right Horecatel chevron-right Batibouw chevron-rig…" at bounding box center [474, 299] width 949 height 420
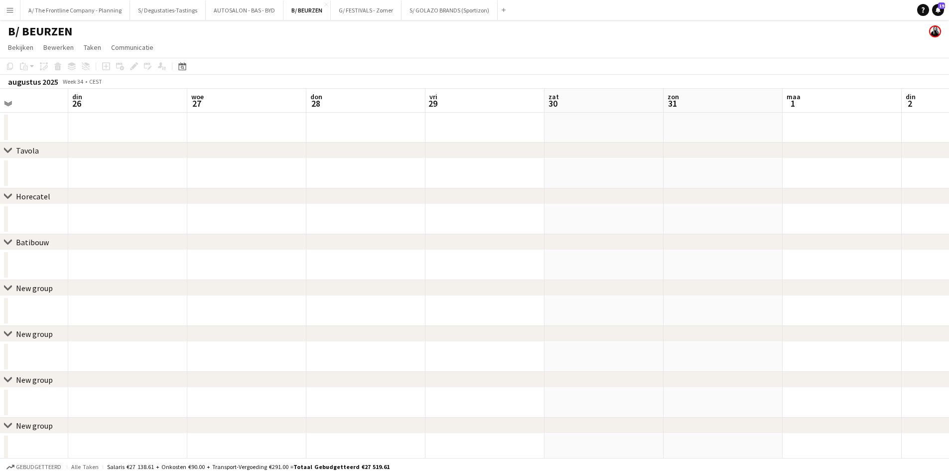
drag, startPoint x: 473, startPoint y: 266, endPoint x: 319, endPoint y: 262, distance: 154.0
click at [237, 263] on app-calendar-viewport "zat 23 zon 24 maa 25 din 26 woe 27 don 28 vri 29 zat 30 zon 31 maa 1 din 2 woe …" at bounding box center [474, 299] width 949 height 420
drag, startPoint x: 750, startPoint y: 263, endPoint x: 62, endPoint y: 252, distance: 687.6
click at [62, 252] on app-calendar-viewport "din 26 woe 27 don 28 vri 29 zat 30 zon 31 maa 1 din 2 woe 3 don 4 vri 5 zat 6 z…" at bounding box center [474, 299] width 949 height 420
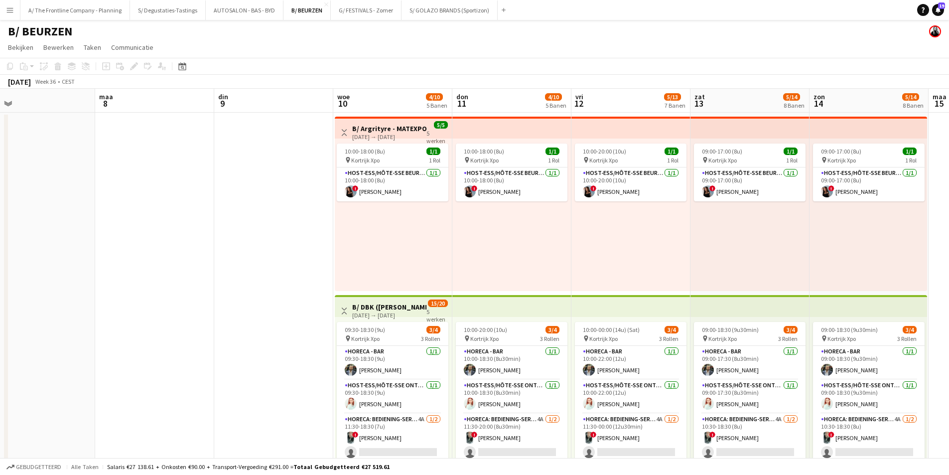
scroll to position [0, 372]
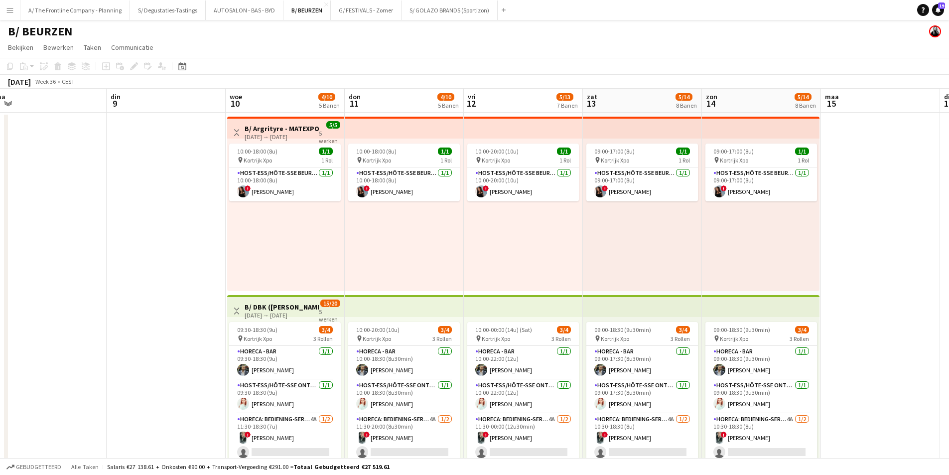
drag, startPoint x: 177, startPoint y: 233, endPoint x: 65, endPoint y: 227, distance: 111.8
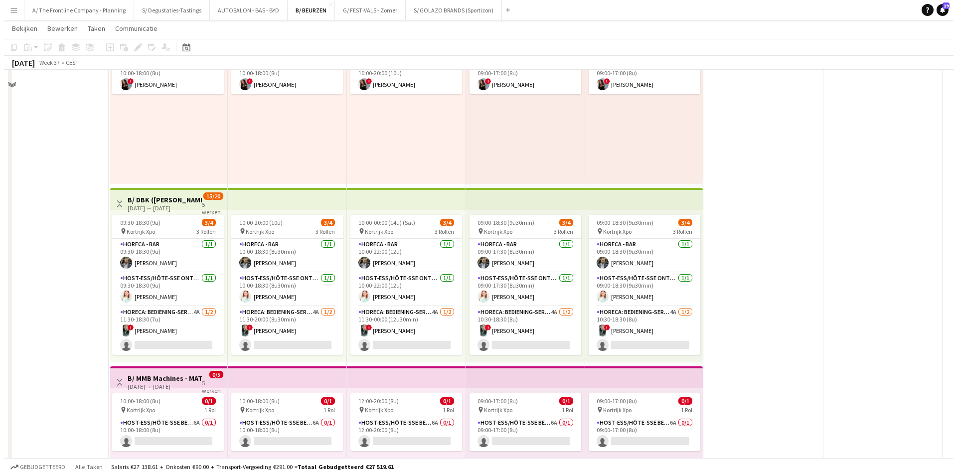
scroll to position [0, 0]
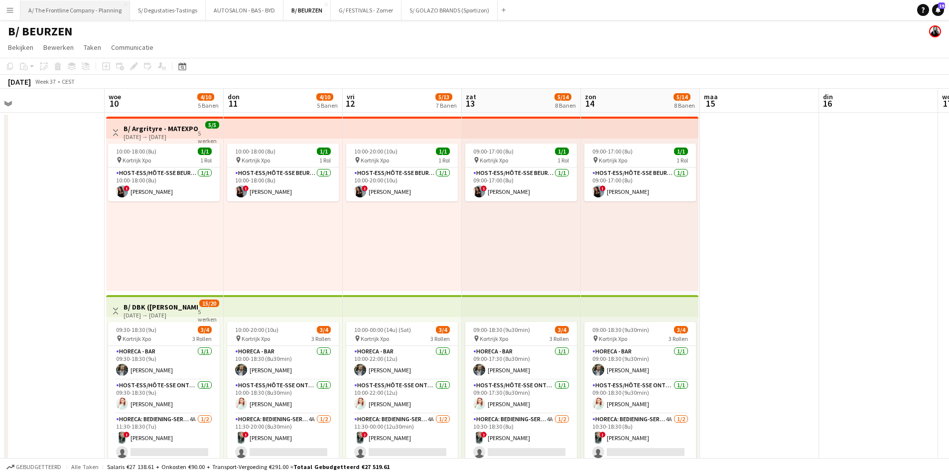
click at [70, 4] on button "A/ The Frontline Company - Planning Sluiten" at bounding box center [75, 9] width 110 height 19
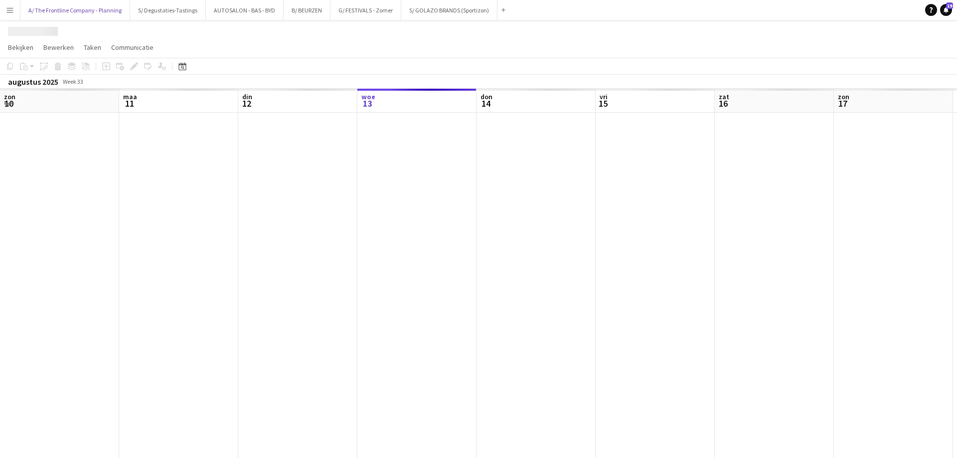
scroll to position [0, 238]
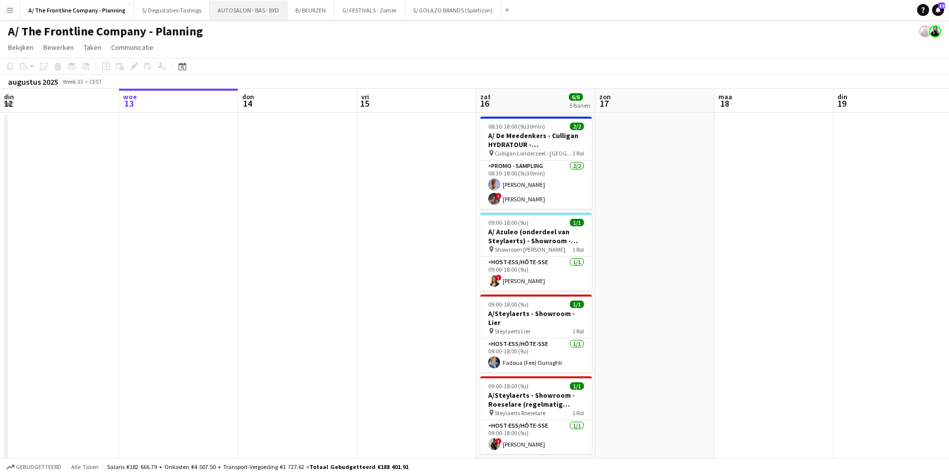
click at [237, 15] on button "AUTOSALON - BAS - BYD Sluiten" at bounding box center [249, 9] width 78 height 19
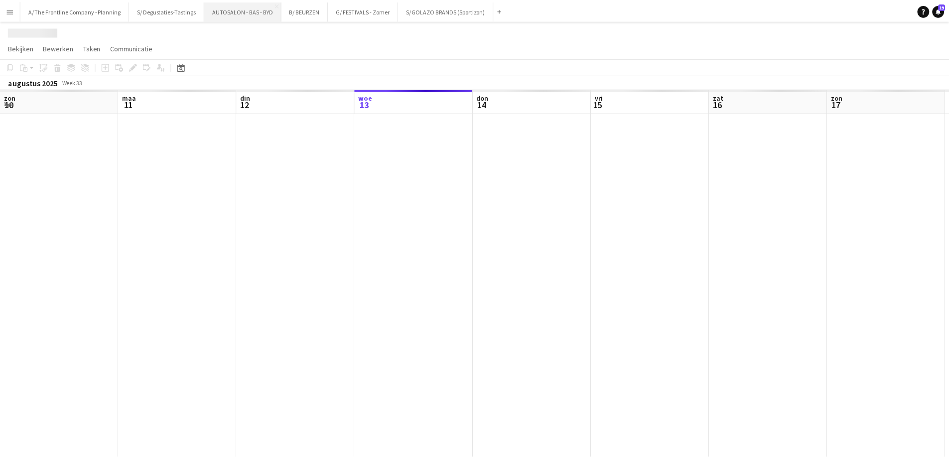
scroll to position [0, 238]
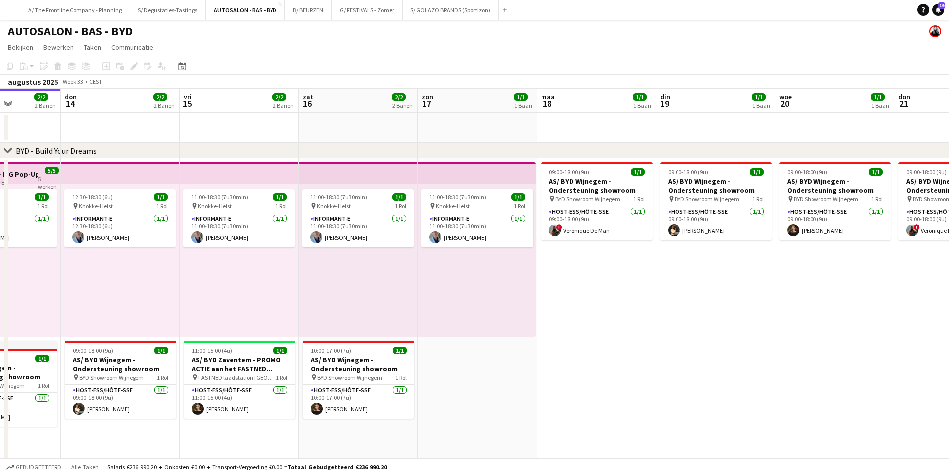
drag, startPoint x: 682, startPoint y: 316, endPoint x: 776, endPoint y: 279, distance: 101.8
click at [513, 341] on app-calendar-viewport "maa 11 1/1 1 Baan din 12 1/1 1 Baan woe 13 2/2 2 Banen don 14 2/2 2 Banen vri 1…" at bounding box center [474, 328] width 949 height 479
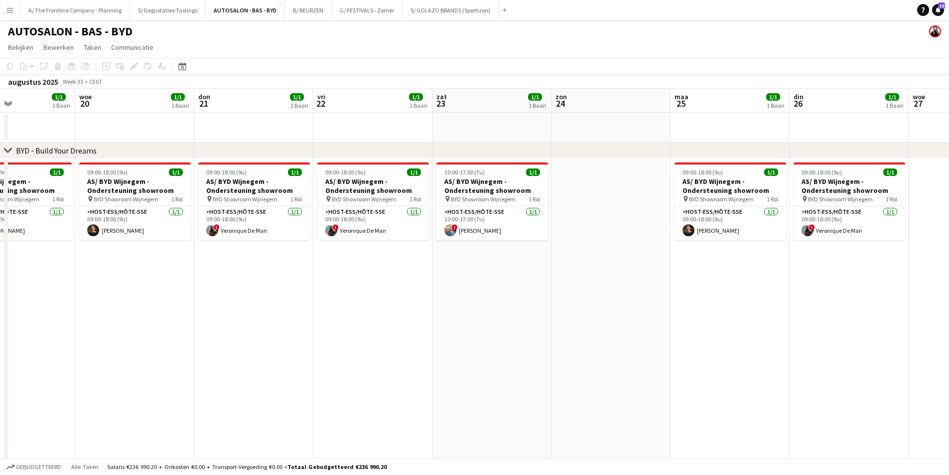
drag, startPoint x: 596, startPoint y: 278, endPoint x: 263, endPoint y: 276, distance: 332.8
click at [263, 276] on app-calendar-viewport "zat 16 2/2 2 Banen zon 17 1/1 1 Baan maa 18 1/1 1 Baan din 19 1/1 1 Baan woe 20…" at bounding box center [474, 328] width 949 height 479
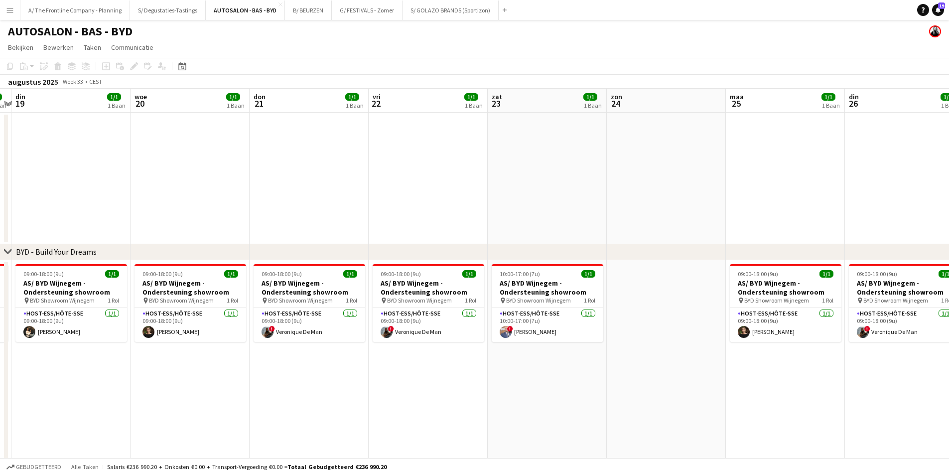
drag, startPoint x: 711, startPoint y: 277, endPoint x: 212, endPoint y: 265, distance: 499.4
click at [177, 263] on app-calendar-viewport "zat 16 2/2 2 Banen zon 17 1/1 1 Baan maa 18 1/1 1 Baan din 19 1/1 1 Baan woe 20…" at bounding box center [474, 379] width 949 height 580
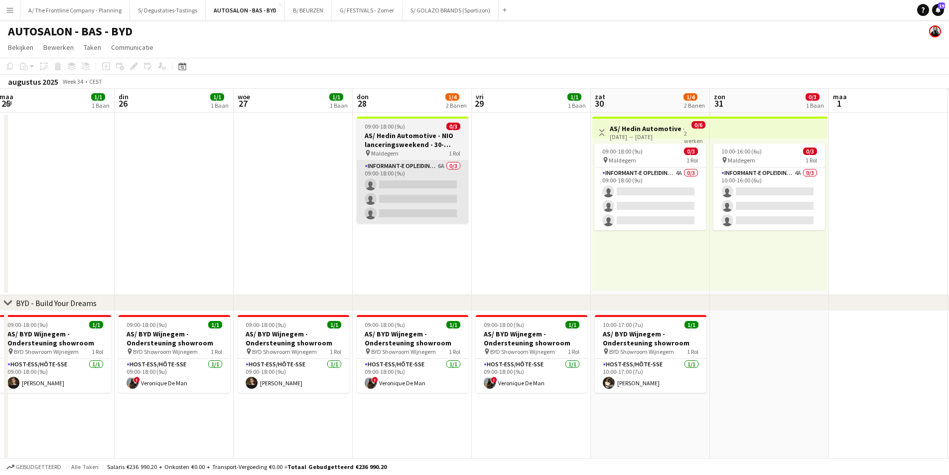
drag, startPoint x: 607, startPoint y: 209, endPoint x: 216, endPoint y: 221, distance: 391.8
click at [206, 218] on app-calendar-viewport "vri 22 1/1 1 Baan zat 23 1/1 1 Baan zon 24 maa 25 1/1 1 Baan din 26 1/1 1 Baan …" at bounding box center [474, 404] width 949 height 631
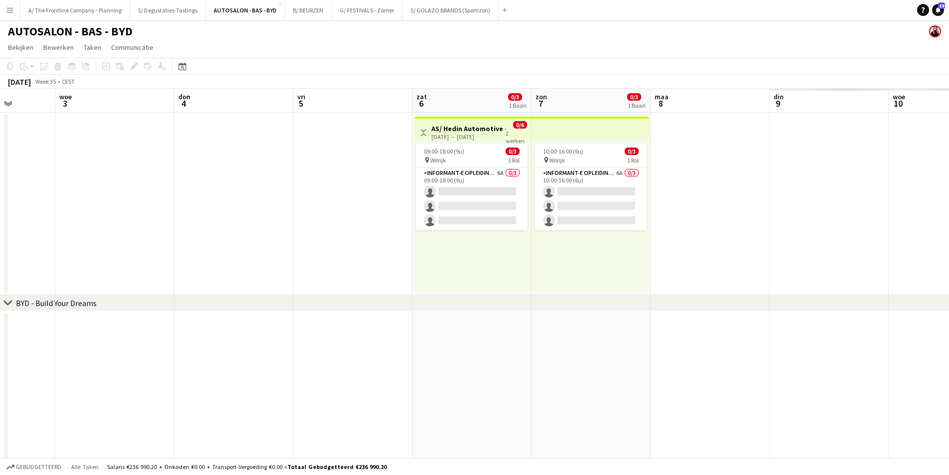
drag, startPoint x: 895, startPoint y: 241, endPoint x: 189, endPoint y: 212, distance: 707.0
click at [189, 212] on app-calendar-viewport "zat 30 1/4 2 Banen zon 31 0/3 1 Baan maa 1 din 2 woe 3 don 4 vri 5 zat 6 0/3 1 …" at bounding box center [474, 404] width 949 height 631
drag, startPoint x: 801, startPoint y: 226, endPoint x: 277, endPoint y: 216, distance: 523.2
click at [277, 216] on app-calendar-viewport "zat 30 1/4 2 Banen zon 31 0/3 1 Baan maa 1 din 2 woe 3 don 4 vri 5 zat 6 0/3 1 …" at bounding box center [474, 404] width 949 height 631
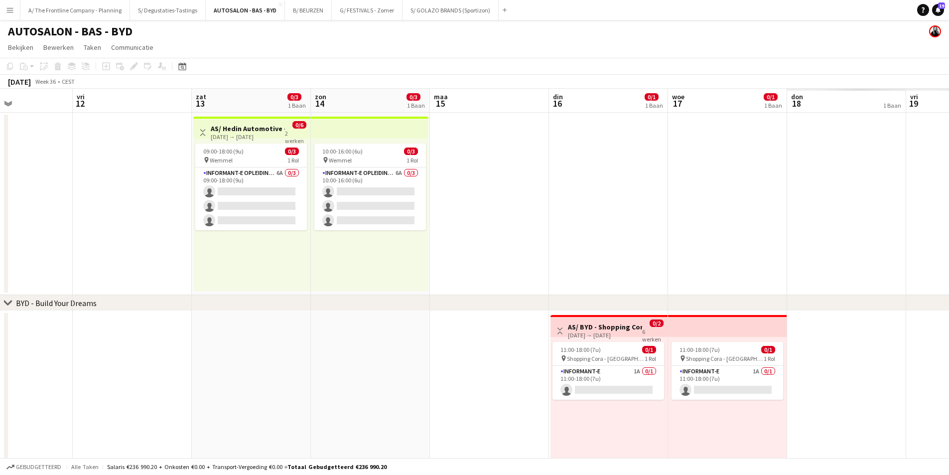
drag, startPoint x: 566, startPoint y: 202, endPoint x: 87, endPoint y: 202, distance: 479.3
click at [87, 202] on app-calendar-viewport "din 9 woe 10 don 11 vri 12 zat 13 0/3 1 Baan zon 14 0/3 1 Baan maa 15 din 16 0/…" at bounding box center [474, 404] width 949 height 631
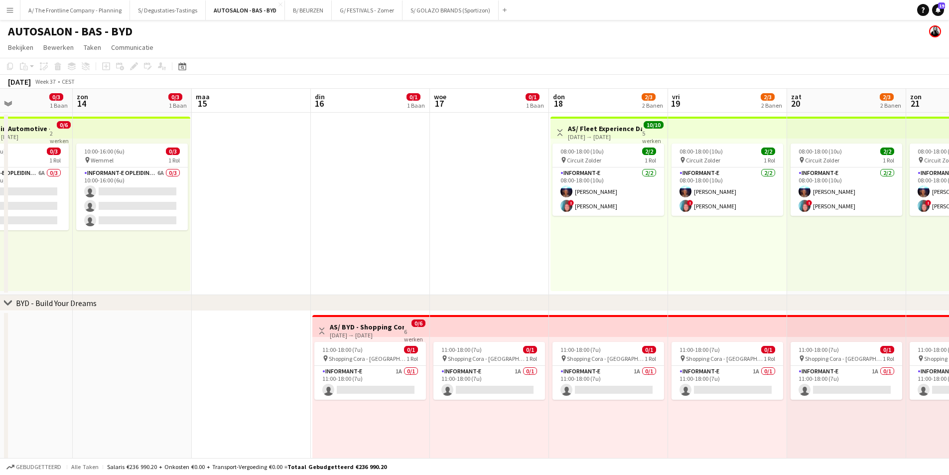
scroll to position [0, 363]
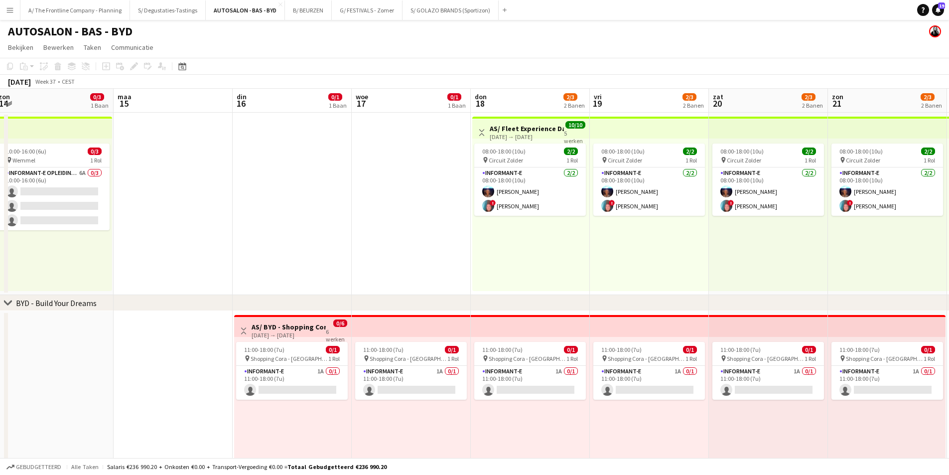
drag, startPoint x: 712, startPoint y: 207, endPoint x: 277, endPoint y: 213, distance: 435.5
click at [277, 213] on app-calendar-viewport "don 11 vri 12 zat 13 0/3 1 Baan zon 14 0/3 1 Baan maa 15 din 16 0/1 1 Baan woe …" at bounding box center [474, 404] width 949 height 631
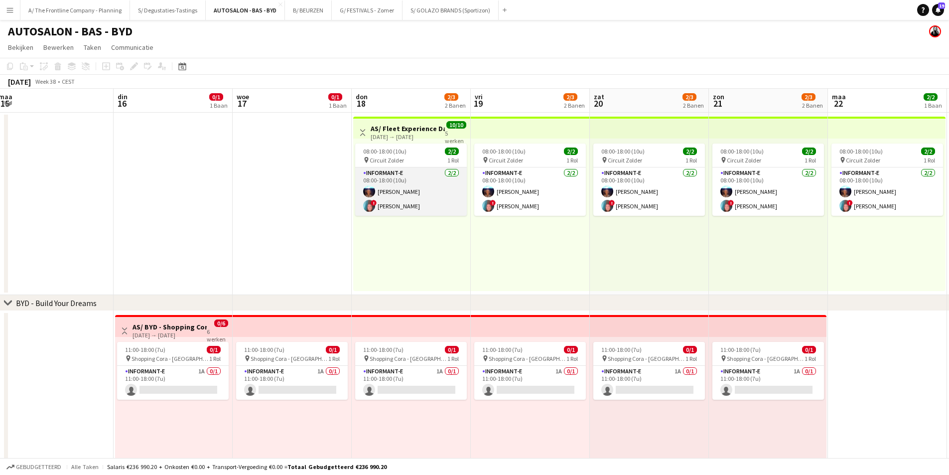
click at [411, 207] on app-card-role "Informant-e 2/2 08:00-18:00 (10u) Alain Barbé ! Patrick MAEKELBERGHE" at bounding box center [411, 191] width 112 height 48
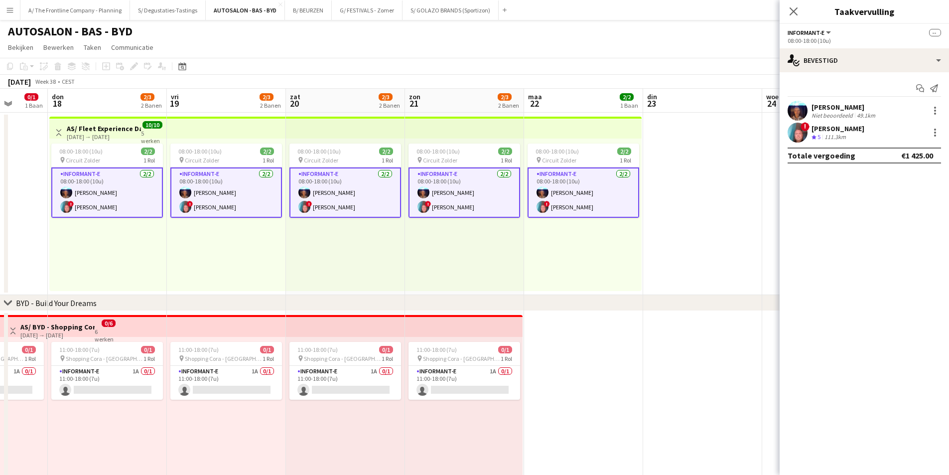
scroll to position [0, 310]
drag, startPoint x: 518, startPoint y: 229, endPoint x: 217, endPoint y: 220, distance: 301.0
click at [217, 220] on app-calendar-viewport "maa 15 din 16 0/1 1 Baan woe 17 0/1 1 Baan don 18 2/3 2 Banen vri 19 2/3 2 Bane…" at bounding box center [474, 404] width 949 height 631
click at [95, 124] on div "Weergave Wisselen AS/ Fleet Experience Days - KIA - Circuit Zolder - 18-22/09 1…" at bounding box center [107, 132] width 109 height 24
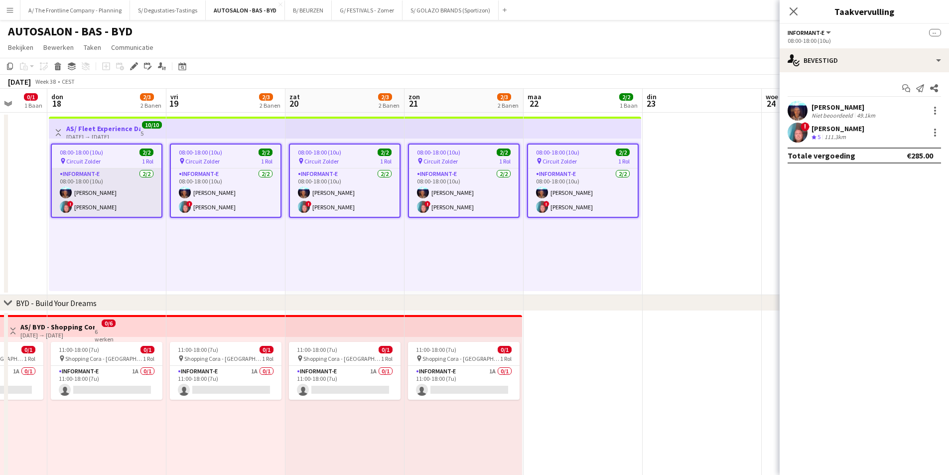
click at [129, 170] on app-card-role "Informant-e 2/2 08:00-18:00 (10u) Alain Barbé ! Patrick MAEKELBERGHE" at bounding box center [107, 192] width 110 height 48
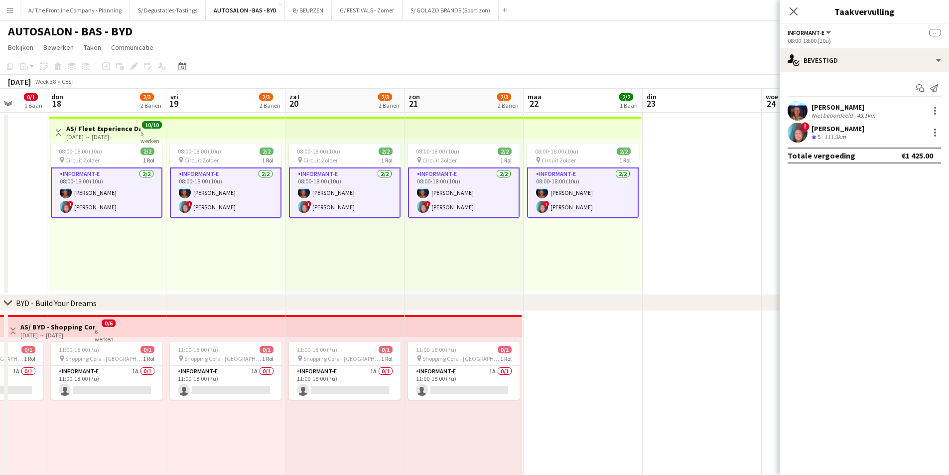
click at [156, 255] on div "08:00-18:00 (10u) 2/2 pin Circuit Zolder 1 Rol Informant-e 2/2 08:00-18:00 (10u…" at bounding box center [107, 214] width 117 height 152
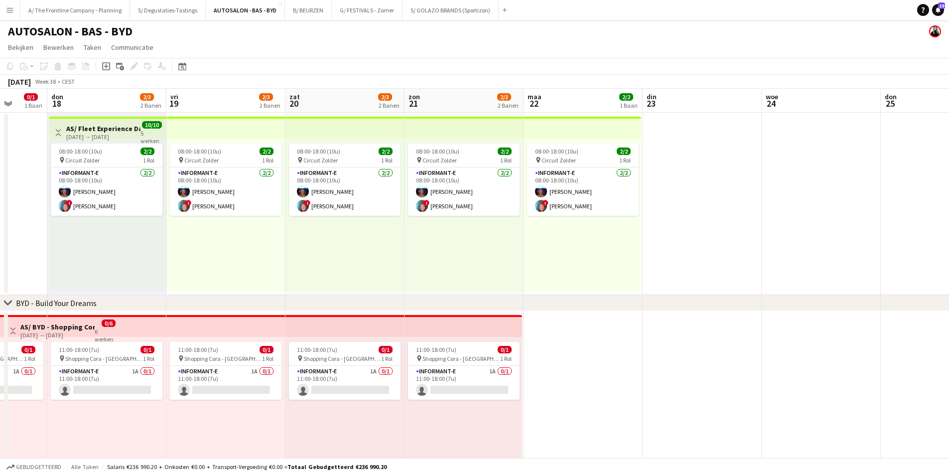
click at [106, 96] on app-board-header-date "don 18 2/3 2 Banen" at bounding box center [106, 101] width 119 height 24
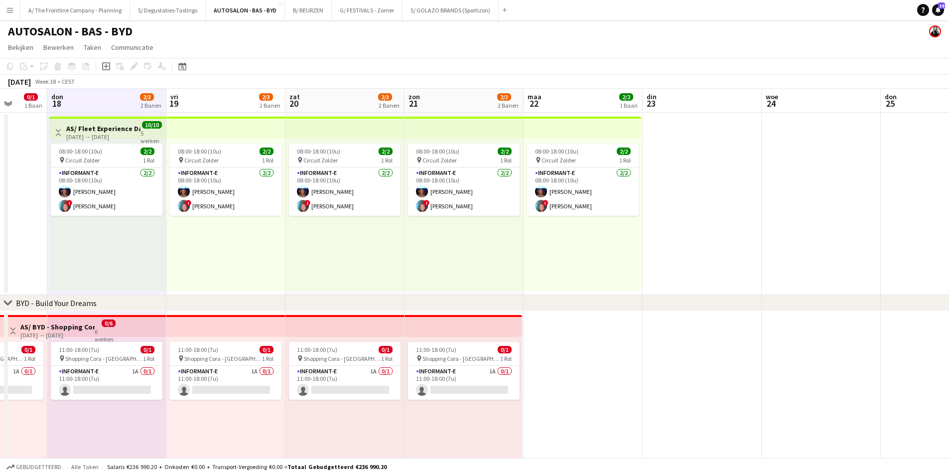
click at [209, 95] on app-board-header-date "vri 19 2/3 2 Banen" at bounding box center [225, 101] width 119 height 24
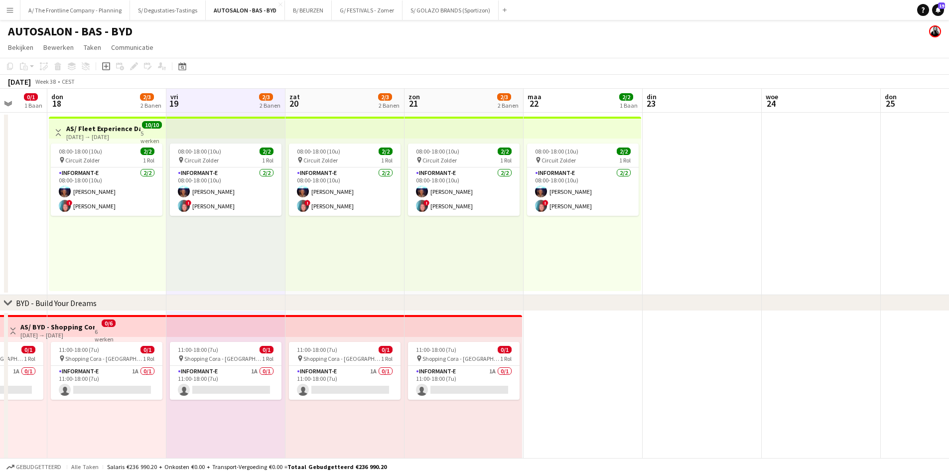
click at [350, 108] on app-board-header-date "zat 20 2/3 2 Banen" at bounding box center [344, 101] width 119 height 24
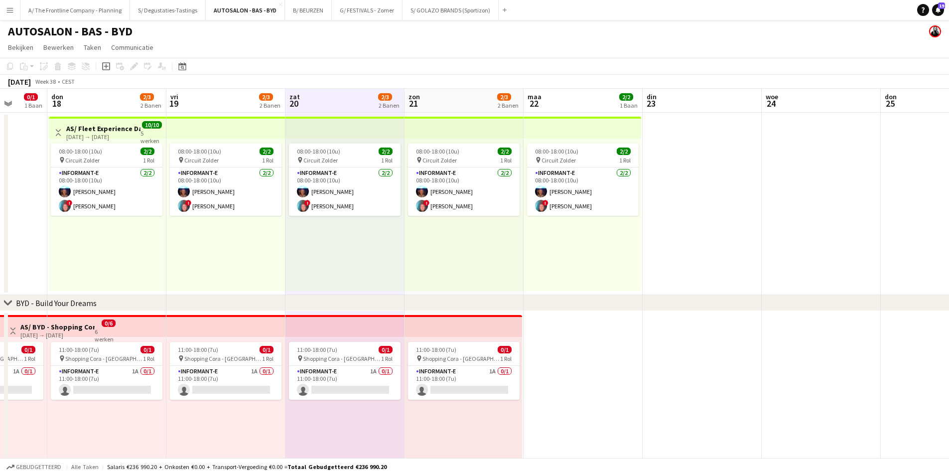
click at [436, 99] on app-board-header-date "zon 21 2/3 2 Banen" at bounding box center [464, 101] width 119 height 24
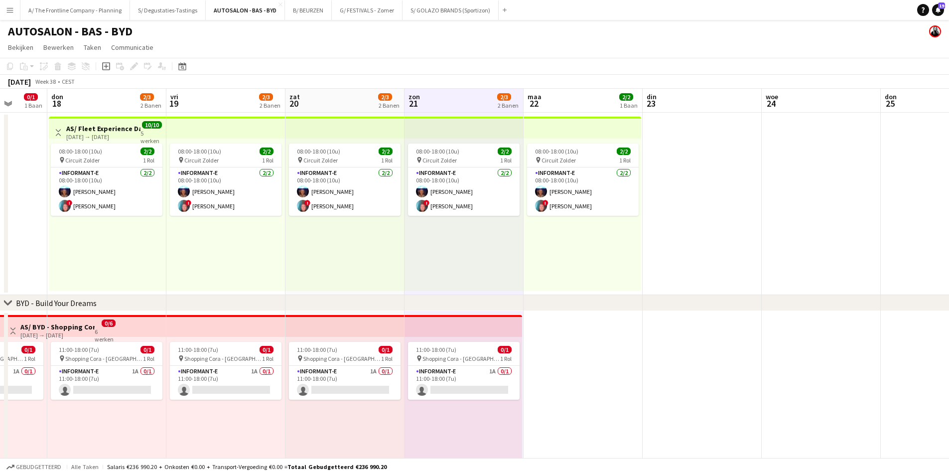
click at [600, 89] on app-board-header-date "maa 22 2/2 1 Baan" at bounding box center [583, 101] width 119 height 24
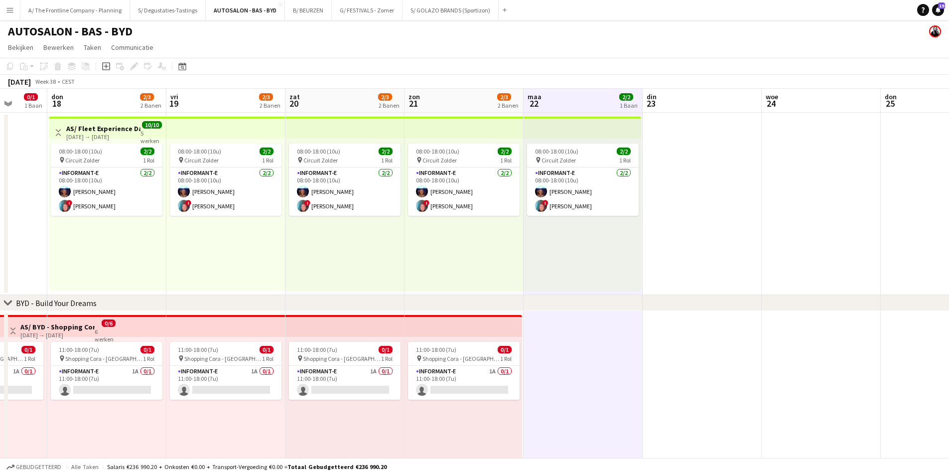
click at [113, 92] on app-board-header-date "don 18 2/3 2 Banen" at bounding box center [106, 101] width 119 height 24
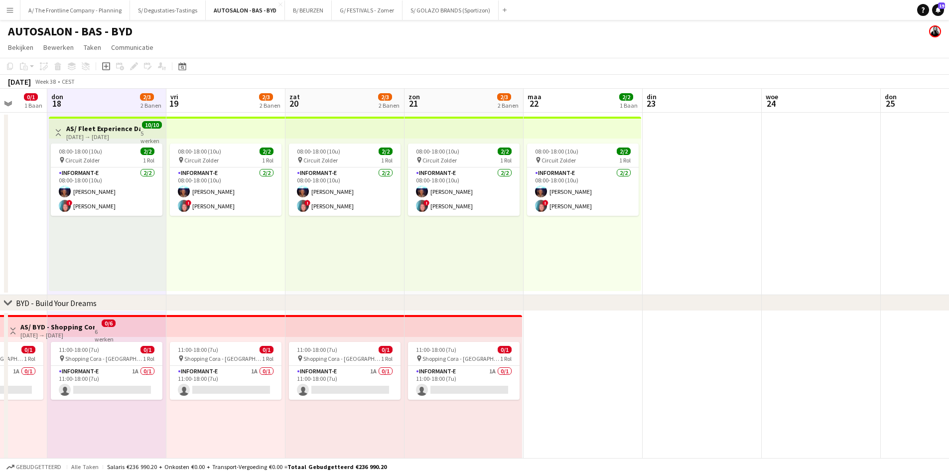
click at [246, 101] on app-board-header-date "vri 19 2/3 2 Banen" at bounding box center [225, 101] width 119 height 24
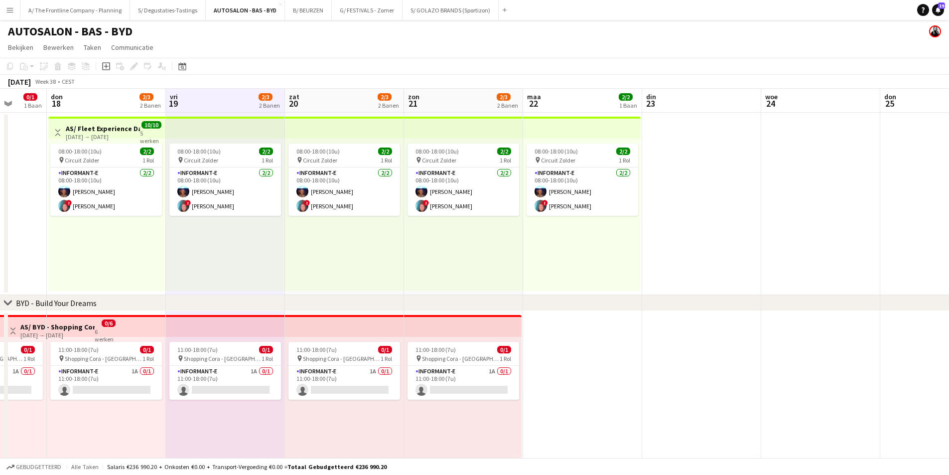
click at [360, 99] on app-board-header-date "zat 20 2/3 2 Banen" at bounding box center [344, 101] width 119 height 24
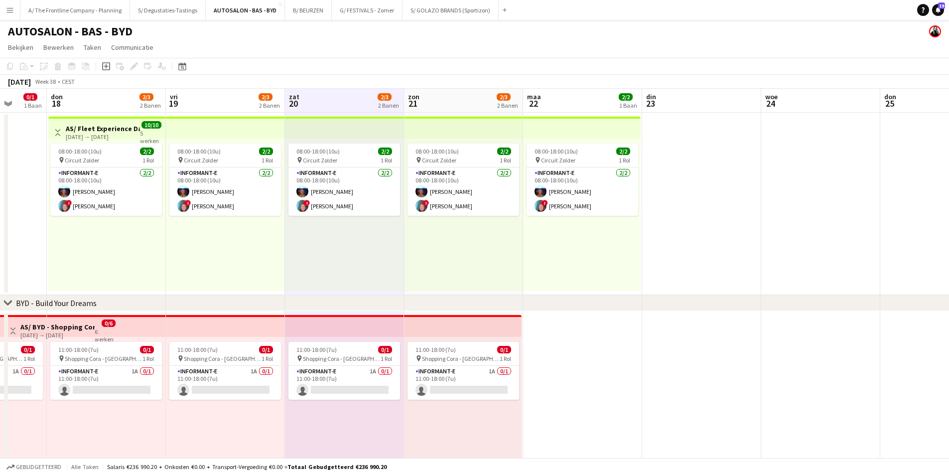
click at [464, 98] on app-board-header-date "zon 21 2/3 2 Banen" at bounding box center [463, 101] width 119 height 24
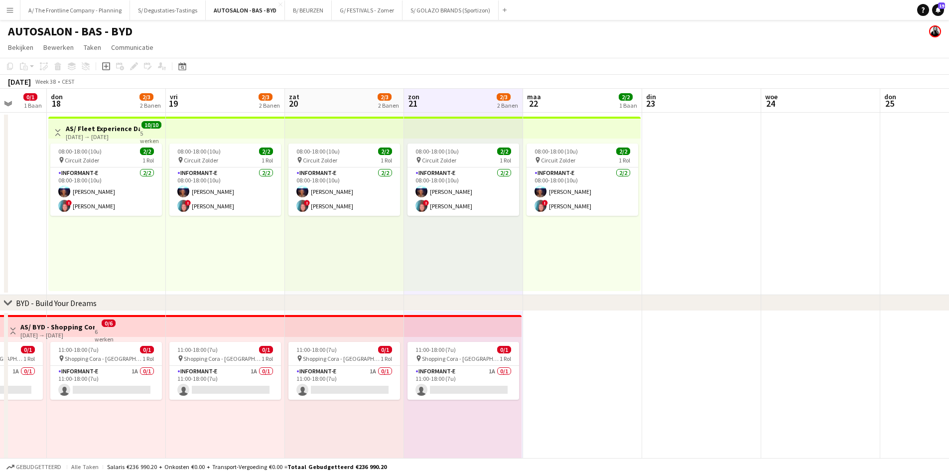
click at [595, 103] on app-board-header-date "maa 22 2/2 1 Baan" at bounding box center [582, 101] width 119 height 24
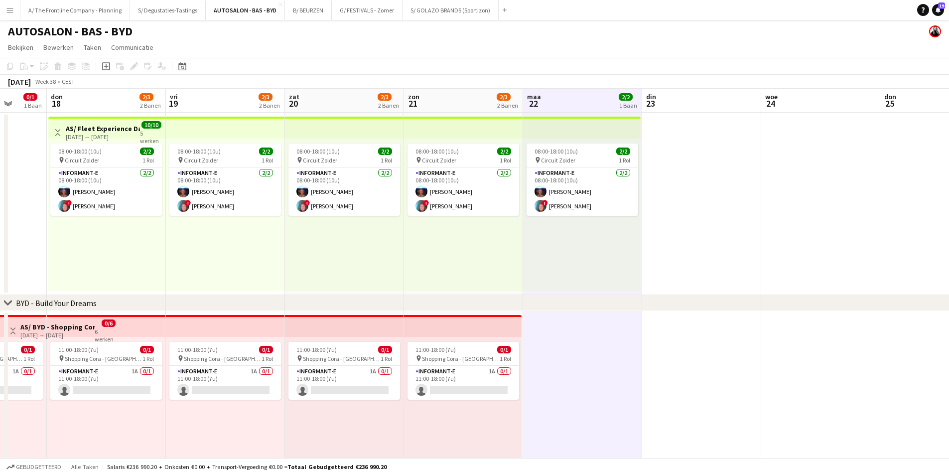
click at [88, 103] on app-board-header-date "don 18 2/3 2 Banen" at bounding box center [106, 101] width 119 height 24
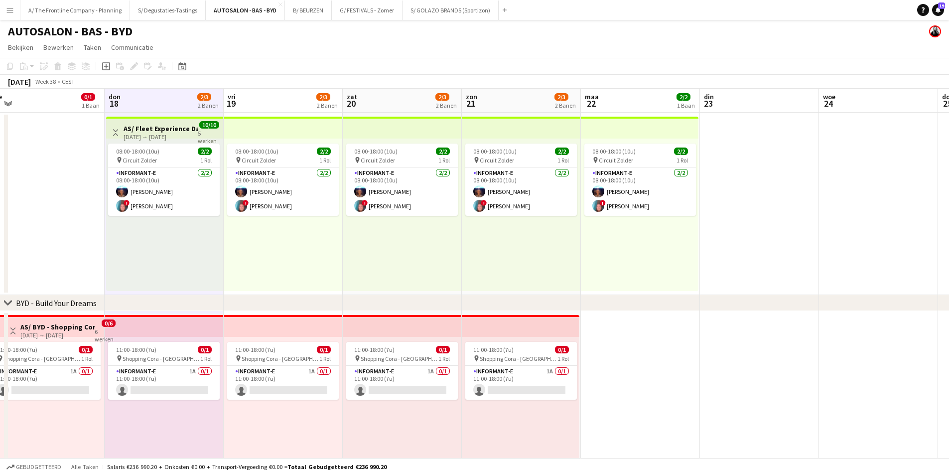
scroll to position [0, 252]
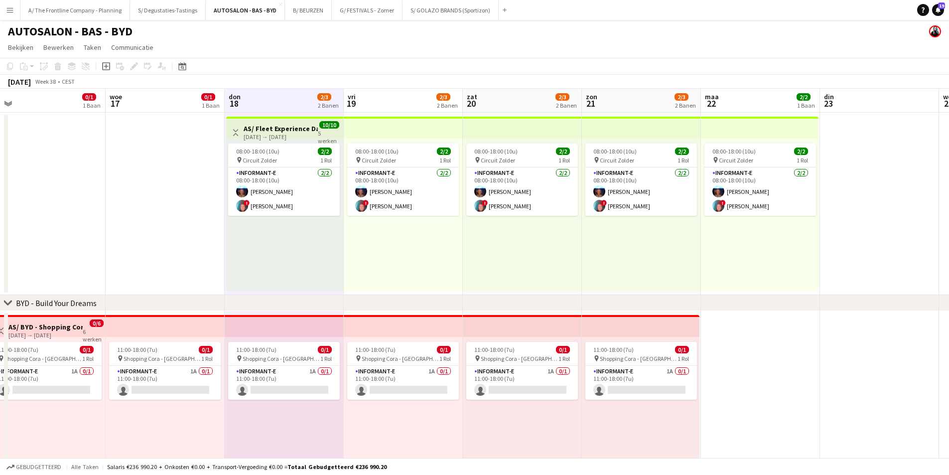
drag, startPoint x: 233, startPoint y: 102, endPoint x: 411, endPoint y: 98, distance: 177.9
click at [411, 98] on app-calendar-viewport "zon 14 0/3 1 Baan maa 15 din 16 0/1 1 Baan woe 17 0/1 1 Baan don 18 2/3 2 Banen…" at bounding box center [474, 404] width 949 height 631
click at [411, 98] on app-board-header-date "vri 19 2/3 2 Banen" at bounding box center [403, 101] width 119 height 24
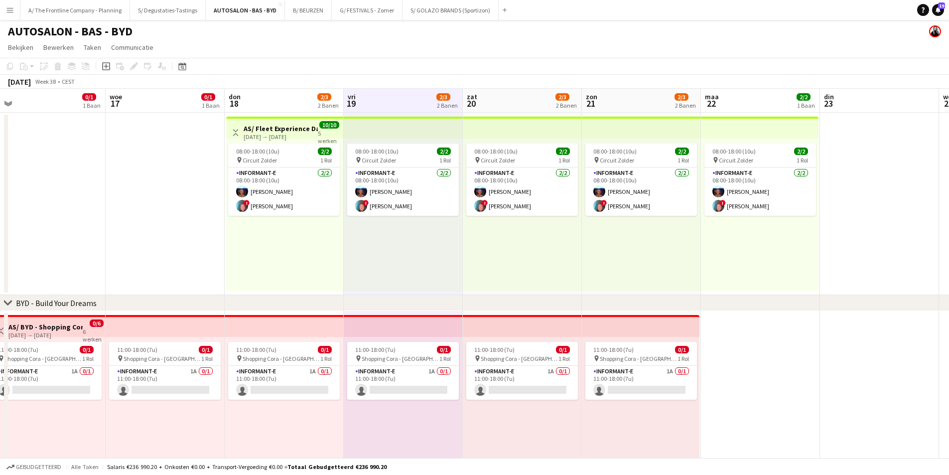
click at [515, 98] on app-board-header-date "zat 20 2/3 2 Banen" at bounding box center [522, 101] width 119 height 24
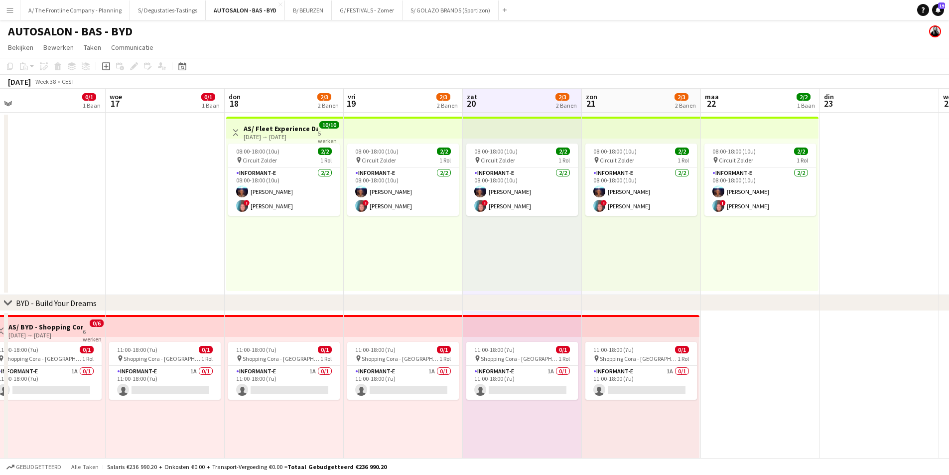
click at [662, 98] on app-board-header-date "zon 21 2/3 2 Banen" at bounding box center [641, 101] width 119 height 24
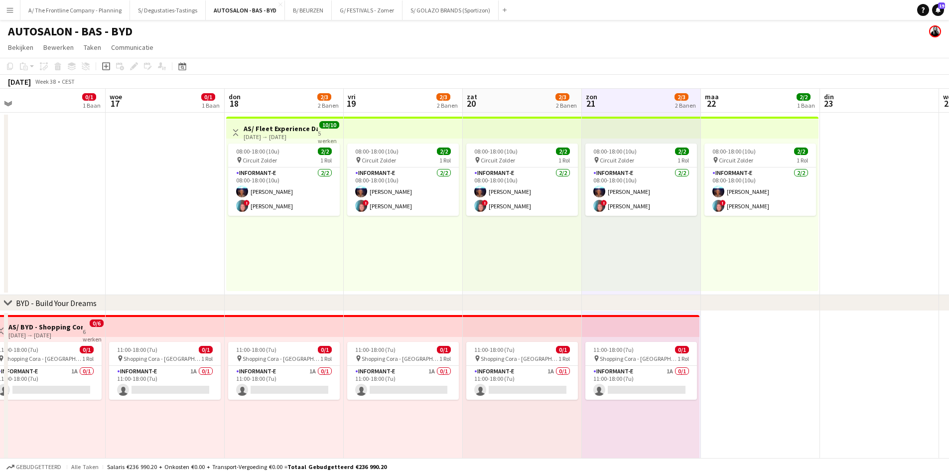
click at [785, 101] on app-board-header-date "maa 22 2/2 1 Baan" at bounding box center [760, 101] width 119 height 24
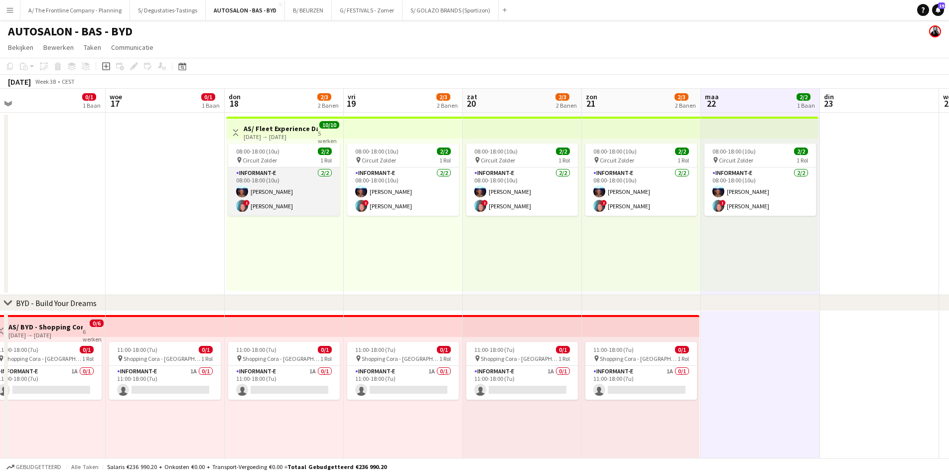
click at [277, 195] on app-card-role "Informant-e 2/2 08:00-18:00 (10u) Alain Barbé ! Patrick MAEKELBERGHE" at bounding box center [284, 191] width 112 height 48
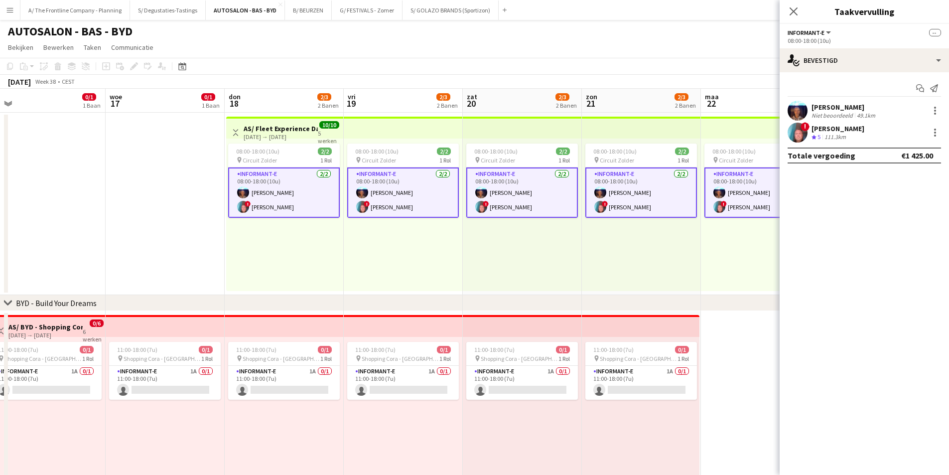
click at [830, 128] on div "[PERSON_NAME]" at bounding box center [838, 128] width 53 height 9
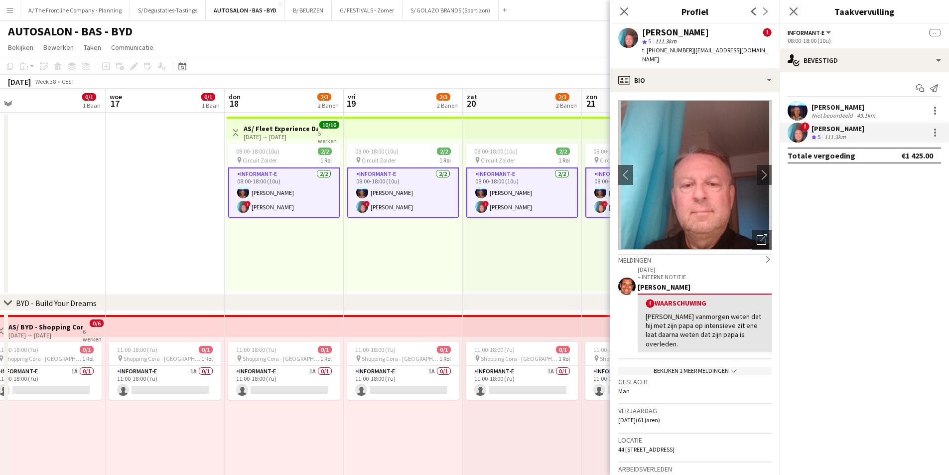
click at [675, 445] on span "44 Krijgslaan, krijgslaan 44, Gavere, 9890" at bounding box center [646, 448] width 56 height 7
copy span "44 Krijgslaan, krijgslaan 44, Gavere, 9890"
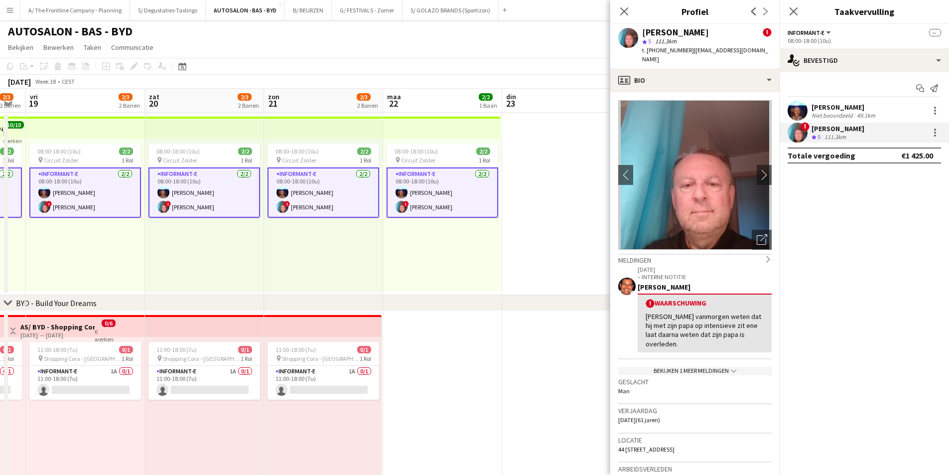
scroll to position [0, 261]
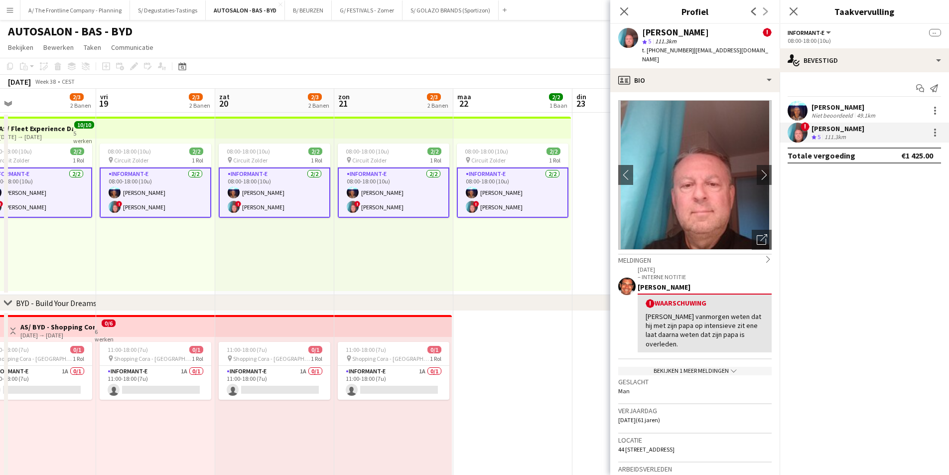
drag, startPoint x: 294, startPoint y: 195, endPoint x: 166, endPoint y: 195, distance: 127.5
click at [166, 195] on app-calendar-viewport "din 16 0/1 1 Baan woe 17 0/1 1 Baan don 18 2/3 2 Banen vri 19 2/3 2 Banen zat 2…" at bounding box center [474, 404] width 949 height 631
drag, startPoint x: 246, startPoint y: 315, endPoint x: 331, endPoint y: 287, distance: 89.6
click at [340, 295] on div "chevron-right BYD - Build Your Dreams chevron-right Toyota - Roadshow Shopping …" at bounding box center [474, 404] width 949 height 631
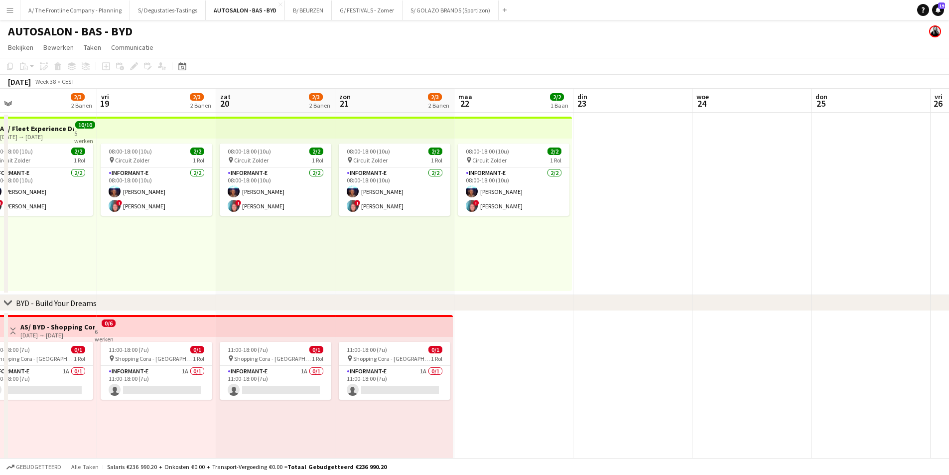
scroll to position [0, 310]
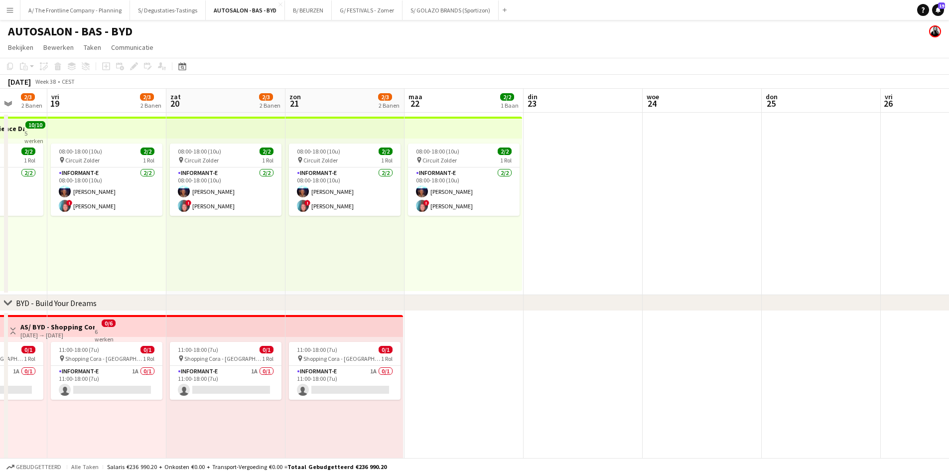
drag, startPoint x: 139, startPoint y: 234, endPoint x: 186, endPoint y: 226, distance: 47.9
click at [186, 227] on app-calendar-viewport "din 16 0/1 1 Baan woe 17 0/1 1 Baan don 18 2/3 2 Banen vri 19 2/3 2 Banen zat 2…" at bounding box center [474, 404] width 949 height 631
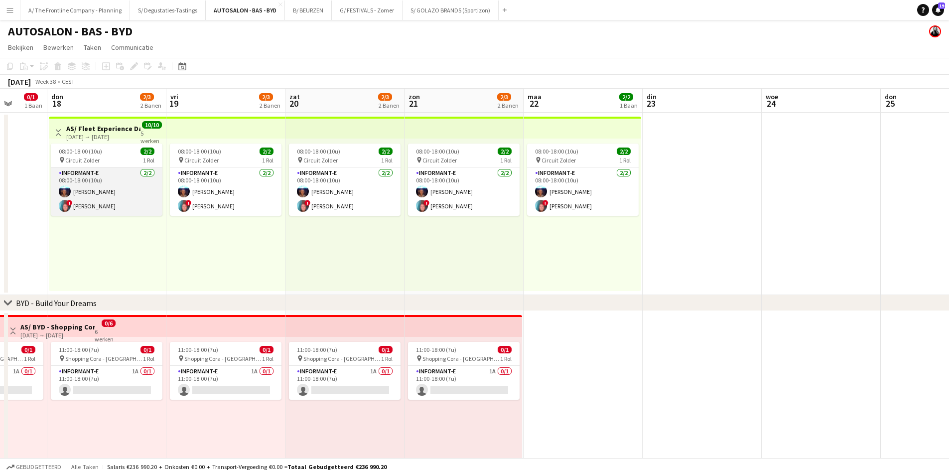
drag, startPoint x: 157, startPoint y: 186, endPoint x: 131, endPoint y: 195, distance: 28.0
click at [157, 186] on app-card-role "Informant-e 2/2 08:00-18:00 (10u) Alain Barbé ! Patrick MAEKELBERGHE" at bounding box center [107, 191] width 112 height 48
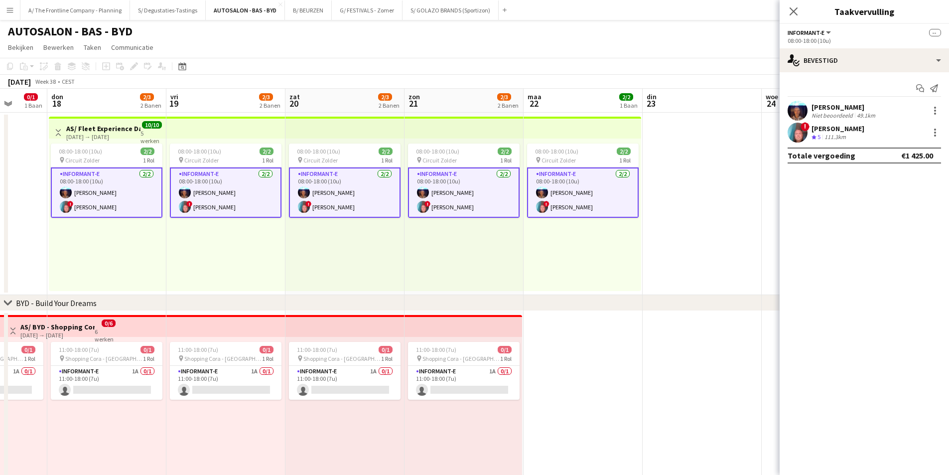
click at [808, 112] on div "Alain Barbé Niet beoordeeld 49.1km" at bounding box center [864, 111] width 169 height 20
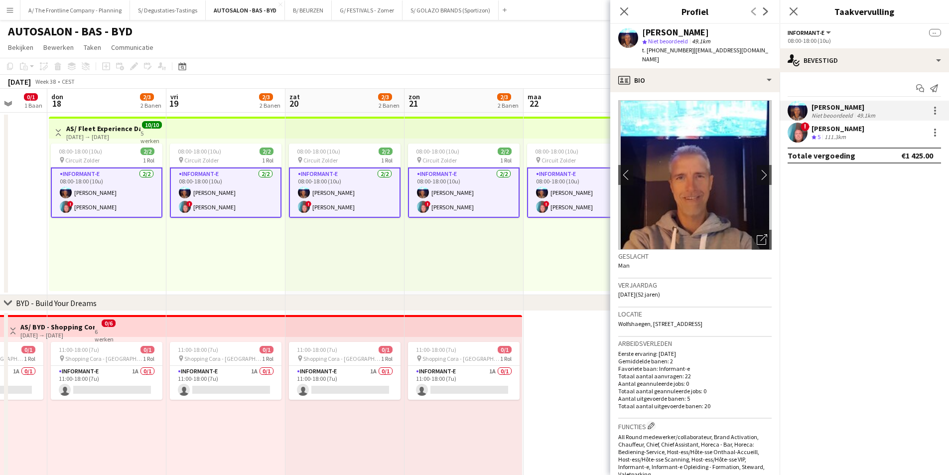
click at [685, 320] on span "Wolfshaegen, [STREET_ADDRESS]" at bounding box center [660, 323] width 84 height 7
copy span "Wolfshaegen, [STREET_ADDRESS]"
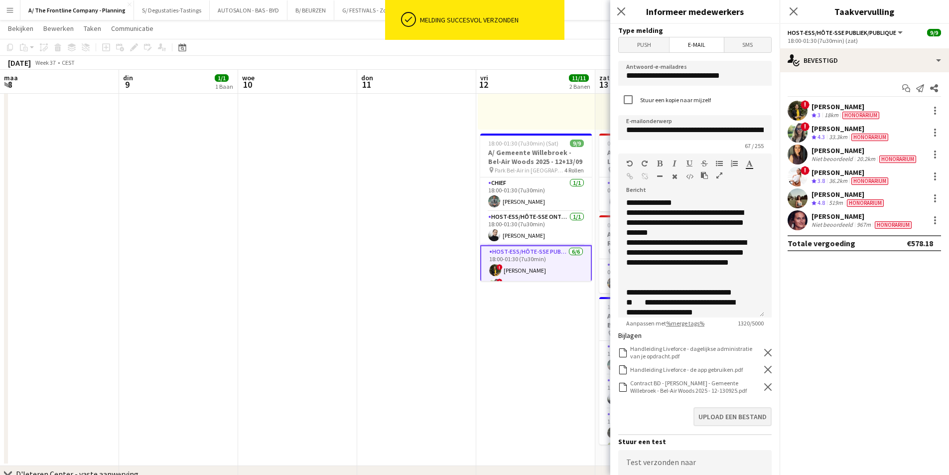
scroll to position [104, 0]
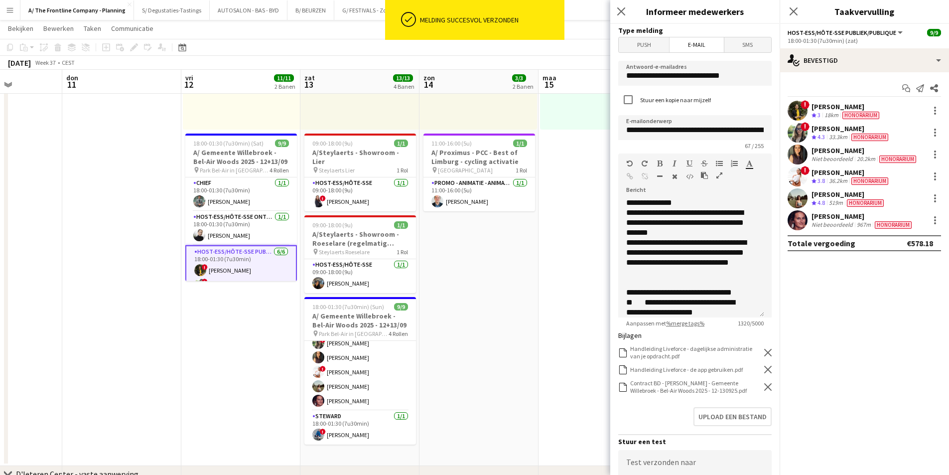
click at [764, 386] on icon "Verwijderen" at bounding box center [767, 386] width 7 height 7
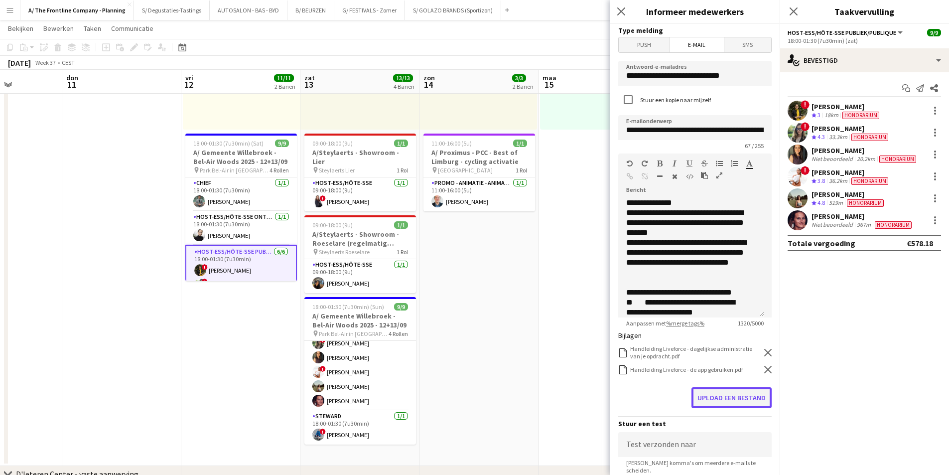
click at [754, 393] on button "Upload een bestand" at bounding box center [732, 397] width 80 height 21
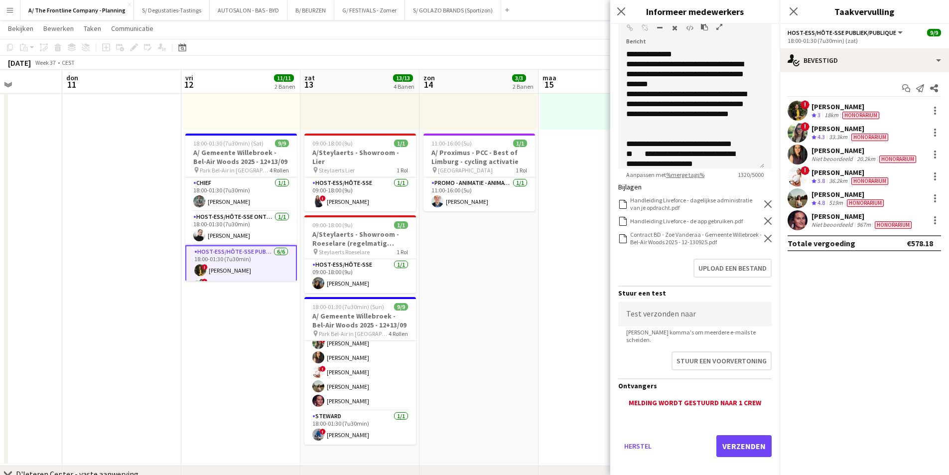
scroll to position [149, 0]
click at [721, 435] on button "Verzenden" at bounding box center [743, 445] width 55 height 22
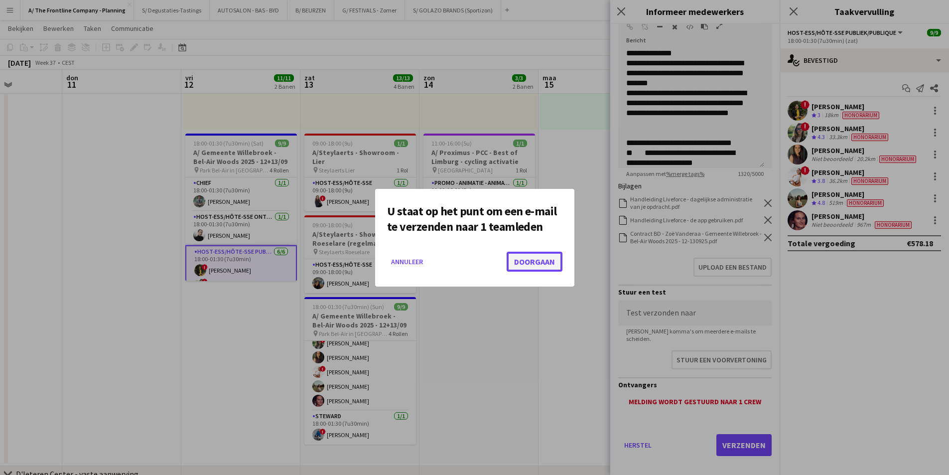
click at [546, 263] on button "Doorgaan" at bounding box center [535, 262] width 56 height 20
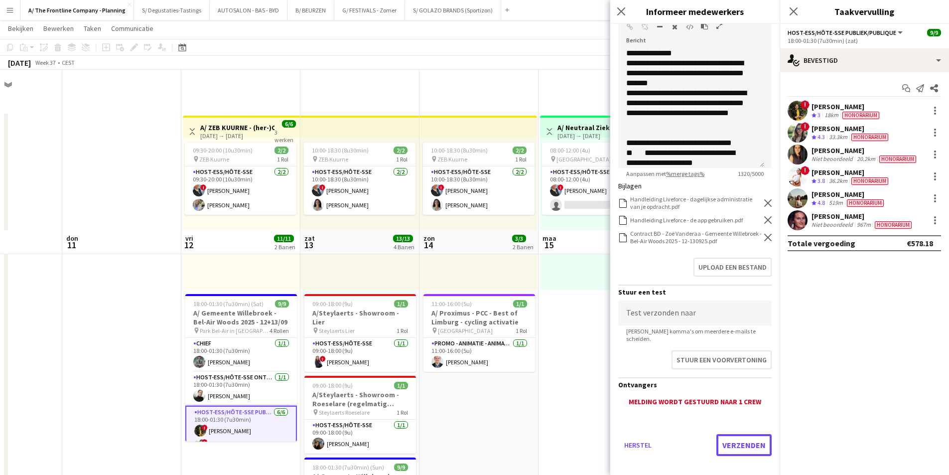
scroll to position [160, 0]
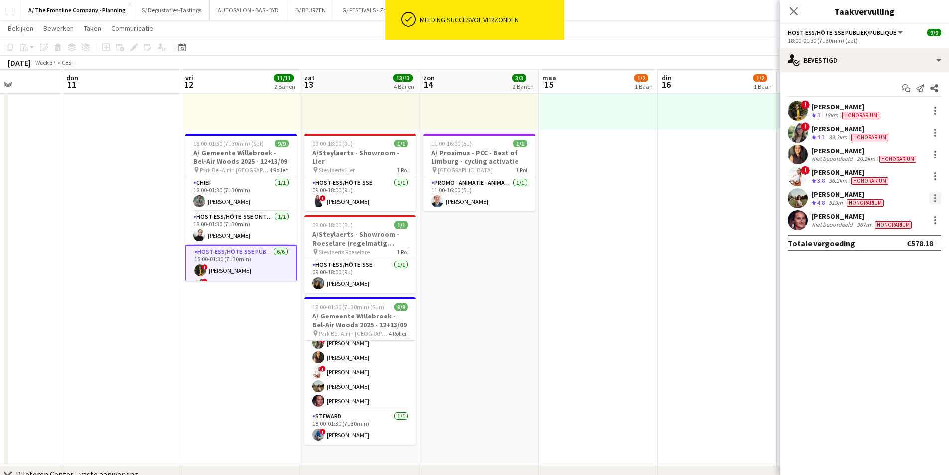
click at [940, 197] on div at bounding box center [935, 198] width 12 height 12
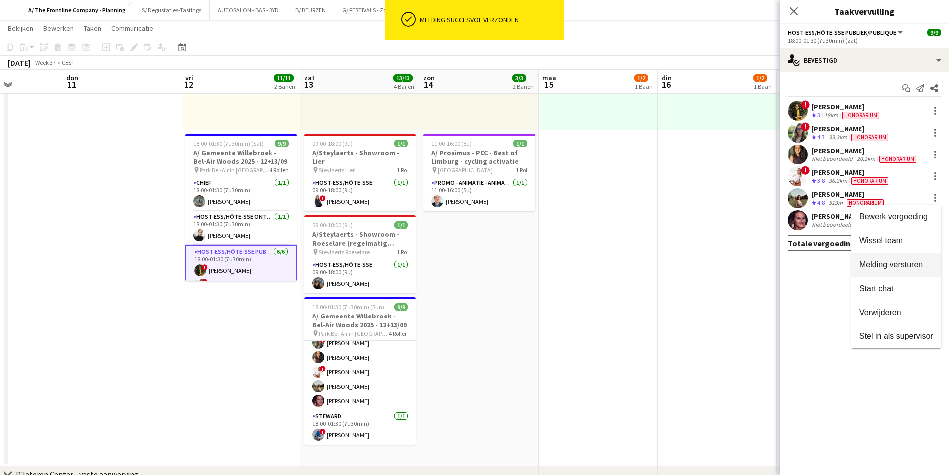
click at [909, 269] on span "Melding versturen" at bounding box center [896, 264] width 74 height 9
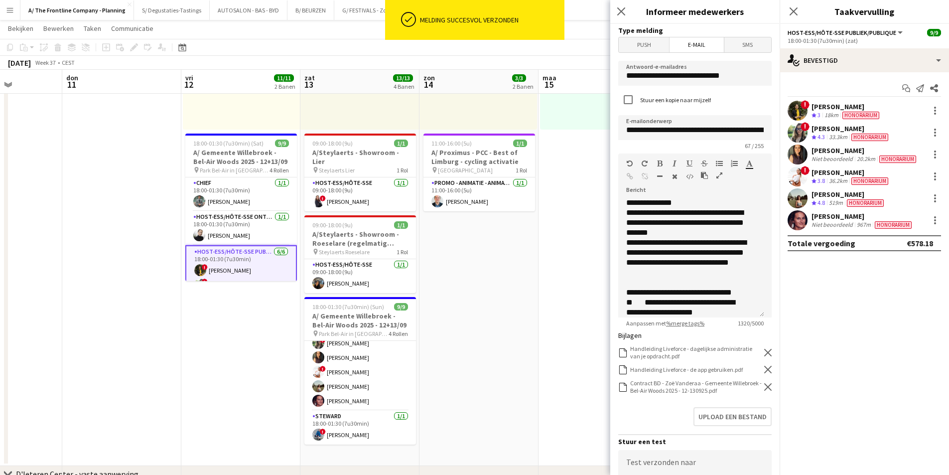
click at [764, 384] on icon at bounding box center [767, 386] width 7 height 7
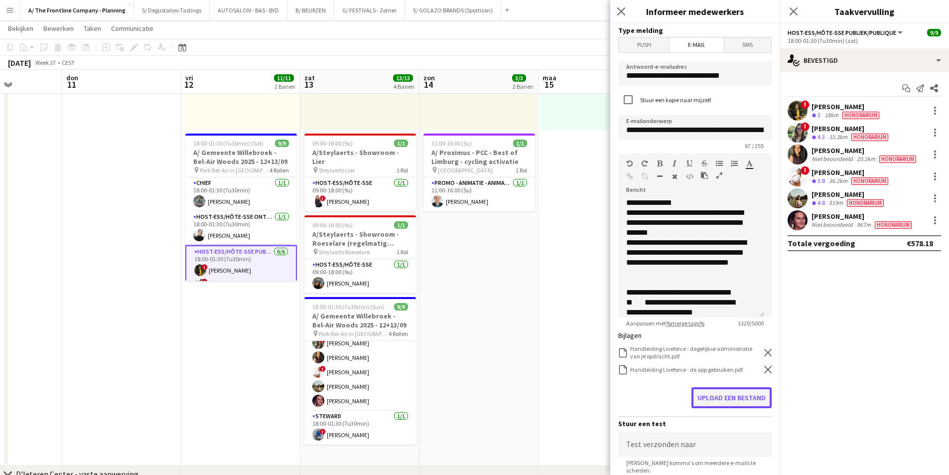
click at [750, 403] on button "Upload een bestand" at bounding box center [732, 397] width 80 height 21
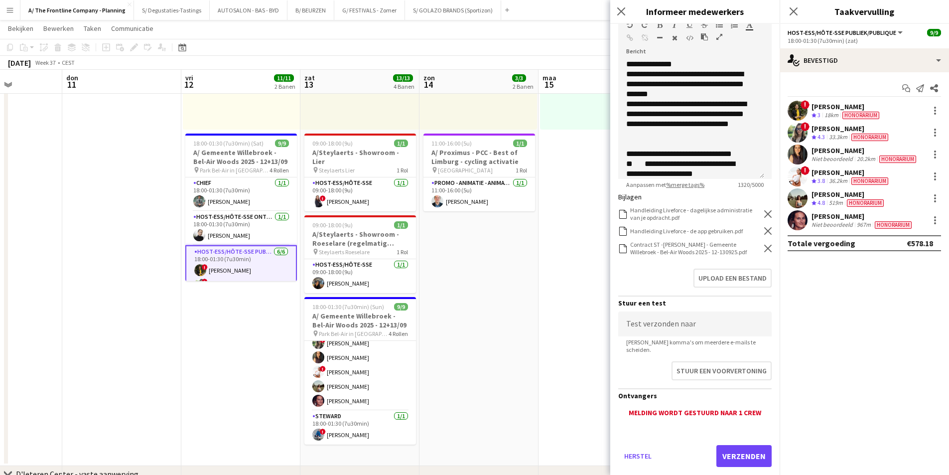
scroll to position [149, 0]
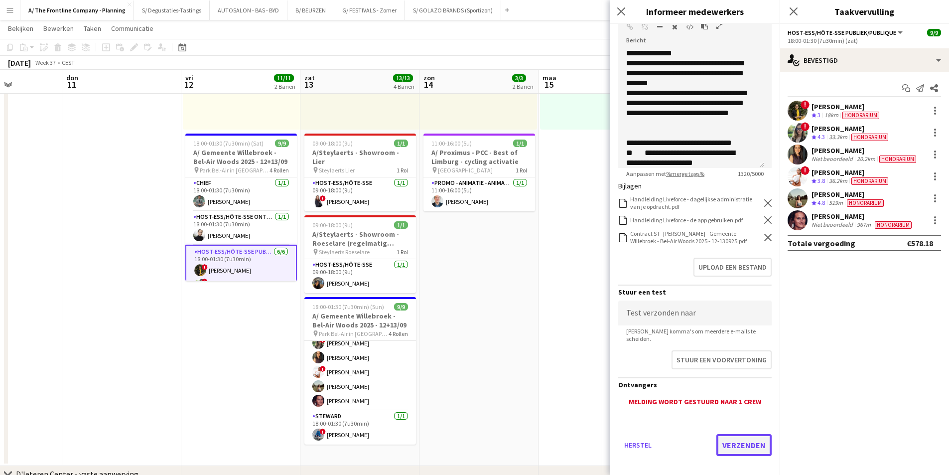
click at [753, 434] on button "Verzenden" at bounding box center [743, 445] width 55 height 22
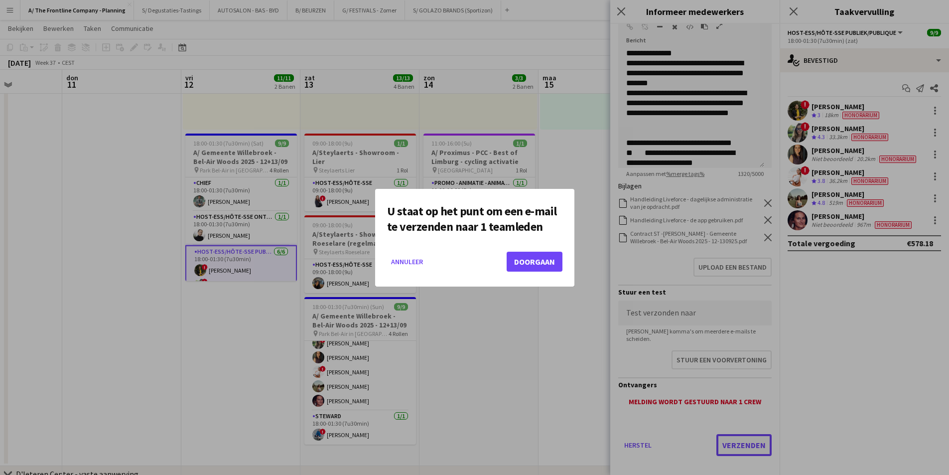
scroll to position [0, 0]
click at [537, 259] on button "Doorgaan" at bounding box center [535, 262] width 56 height 20
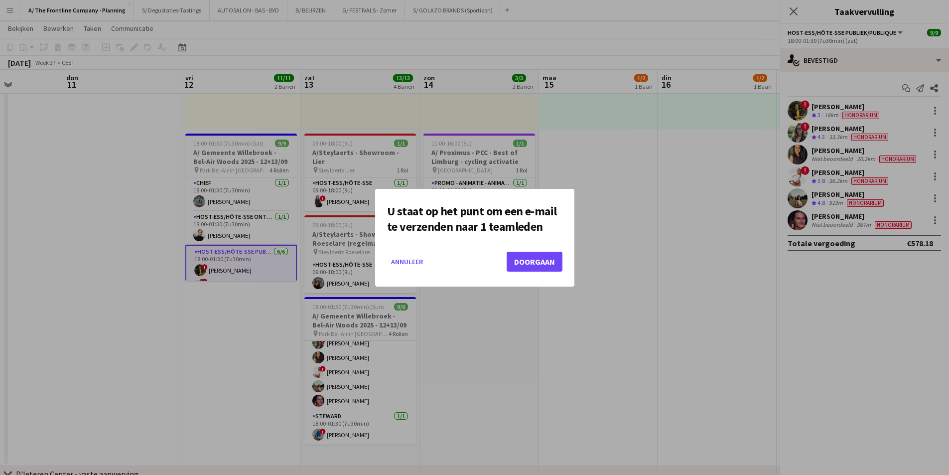
scroll to position [160, 0]
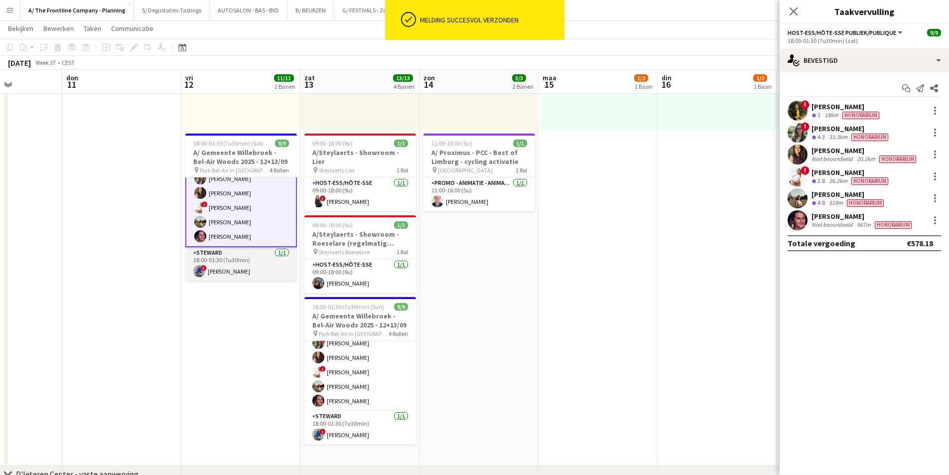
click at [235, 268] on app-card-role "Steward 1/1 18:00-01:30 (7u30min) ! Yari De Herdt" at bounding box center [241, 264] width 112 height 34
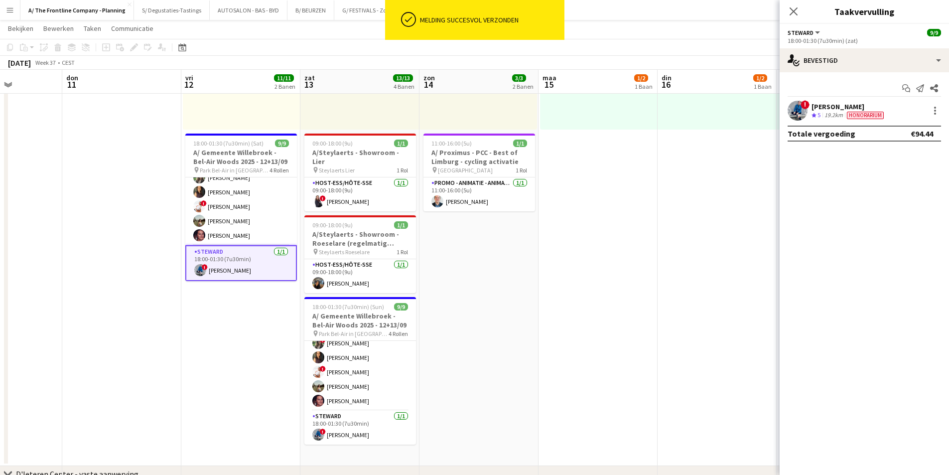
scroll to position [105, 0]
click at [935, 112] on div at bounding box center [935, 111] width 12 height 12
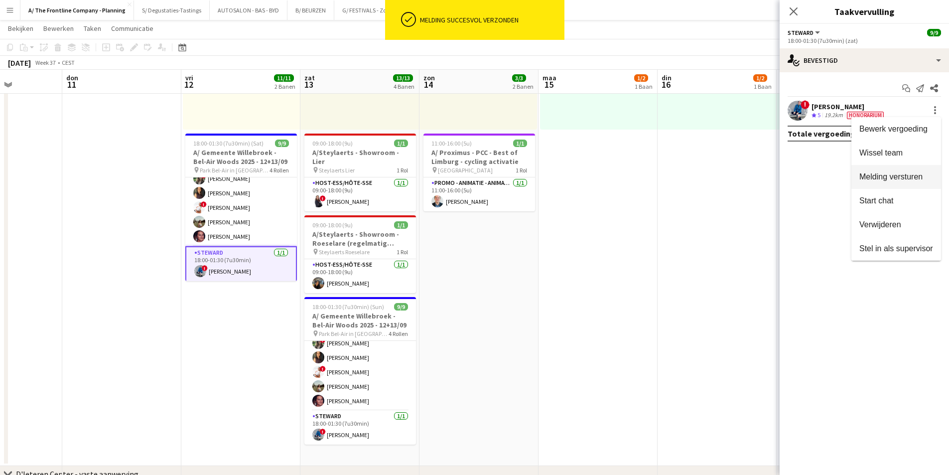
click at [913, 182] on button "Melding versturen" at bounding box center [896, 177] width 90 height 24
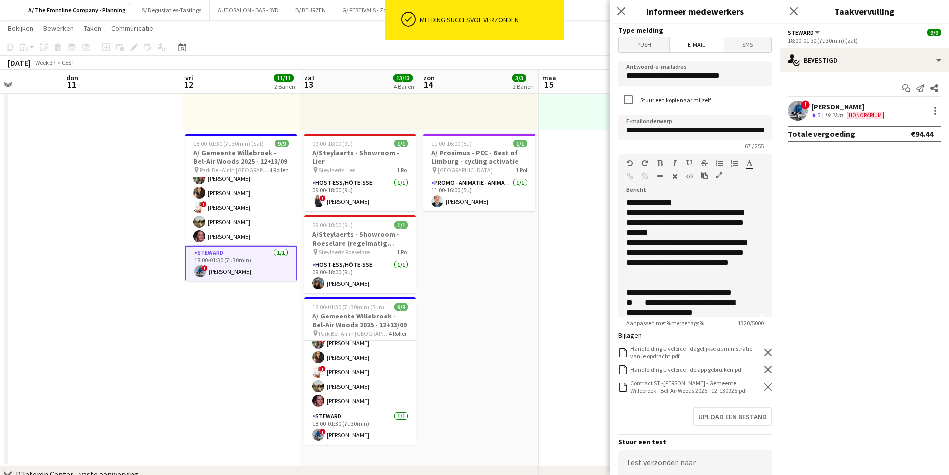
click at [761, 391] on div "Contract ST -Laura Sergeant - Gemeente Willebroek - Bel-Air Woods 2025 - 12-130…" at bounding box center [694, 386] width 153 height 15
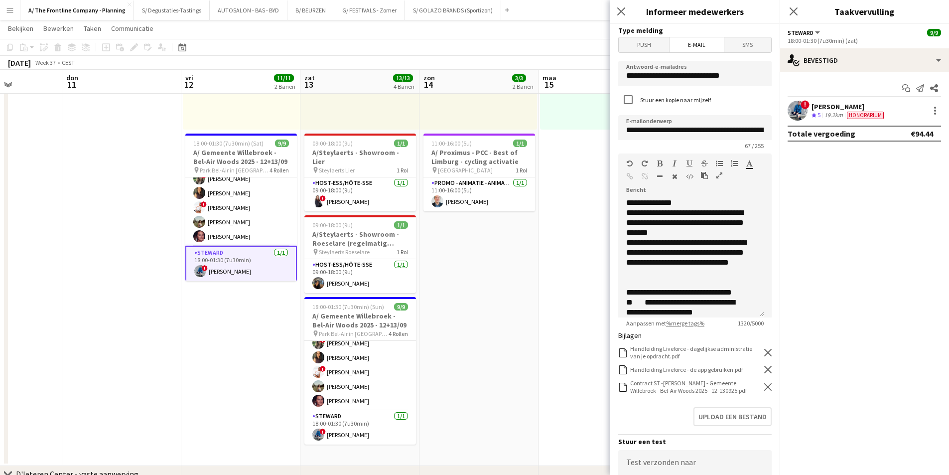
click at [764, 383] on icon "Verwijderen" at bounding box center [767, 386] width 7 height 7
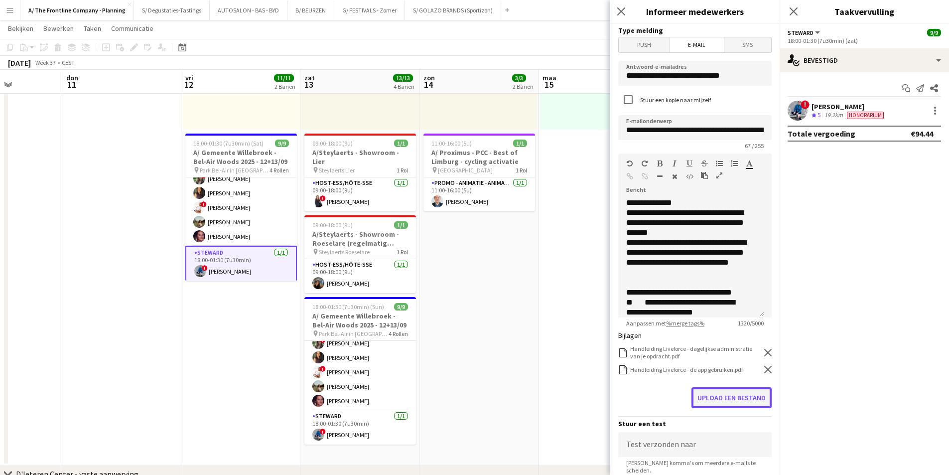
click at [740, 401] on button "Upload een bestand" at bounding box center [732, 397] width 80 height 21
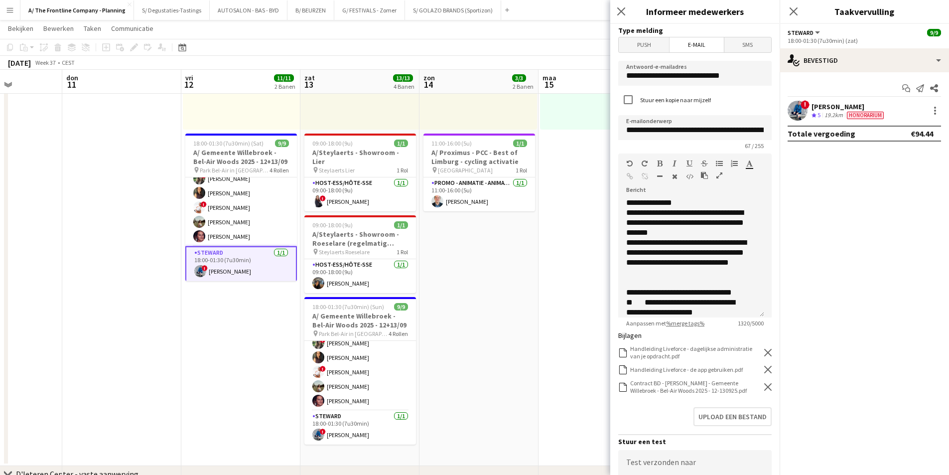
scroll to position [149, 0]
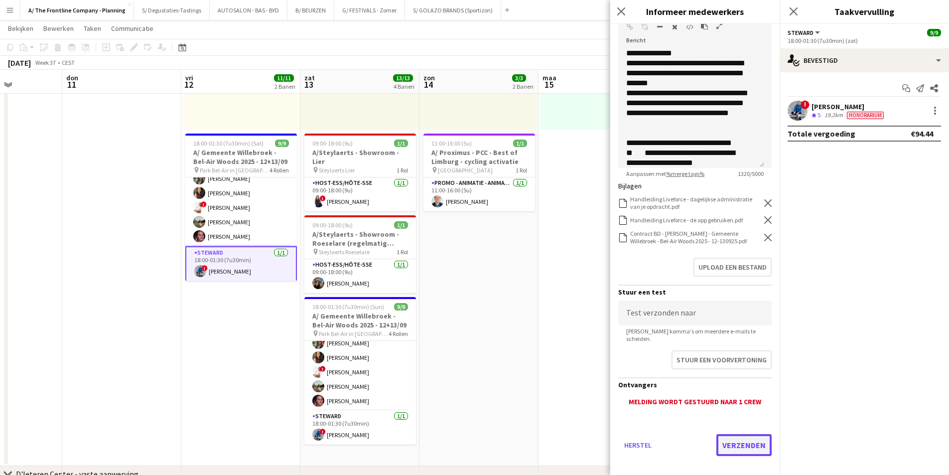
click at [743, 441] on button "Verzenden" at bounding box center [743, 445] width 55 height 22
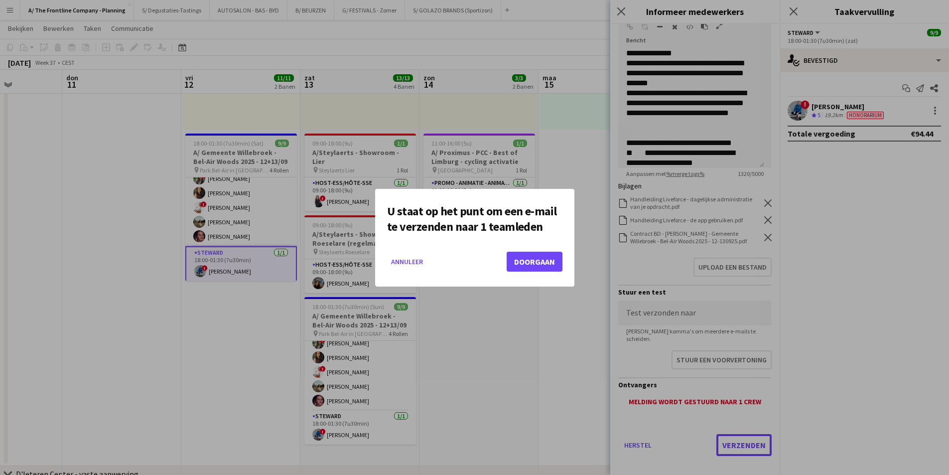
scroll to position [0, 0]
click at [549, 261] on button "Doorgaan" at bounding box center [535, 262] width 56 height 20
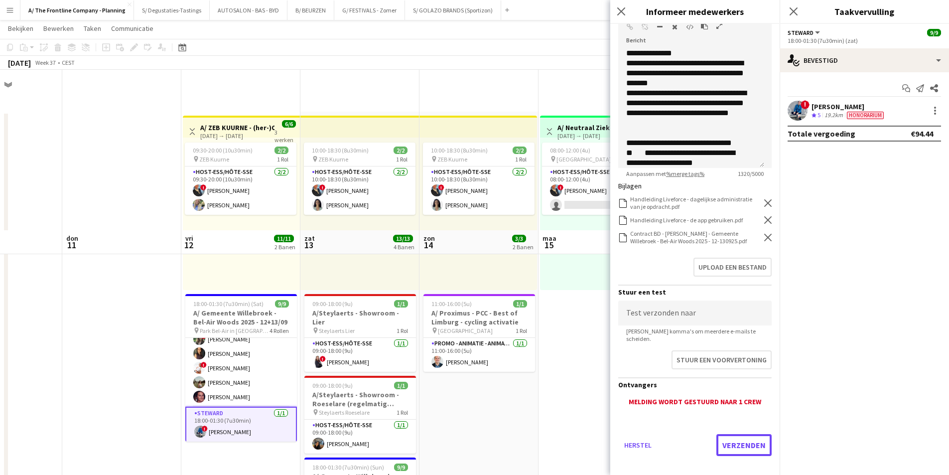
scroll to position [160, 0]
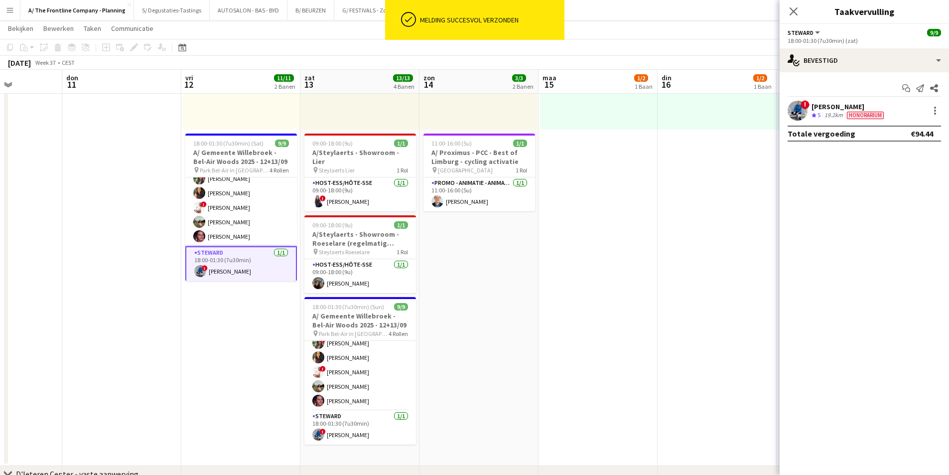
click at [484, 274] on app-date-cell "10:00-18:30 (8u30min) 2/2 pin ZEB Kuurne 1 Rol Host-ess/Hôte-sse 2/2 10:00-18:3…" at bounding box center [478, 208] width 119 height 515
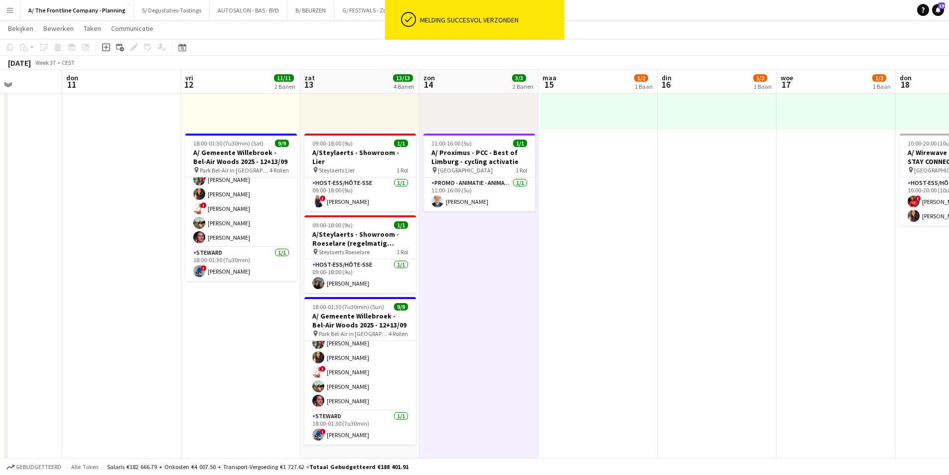
scroll to position [104, 0]
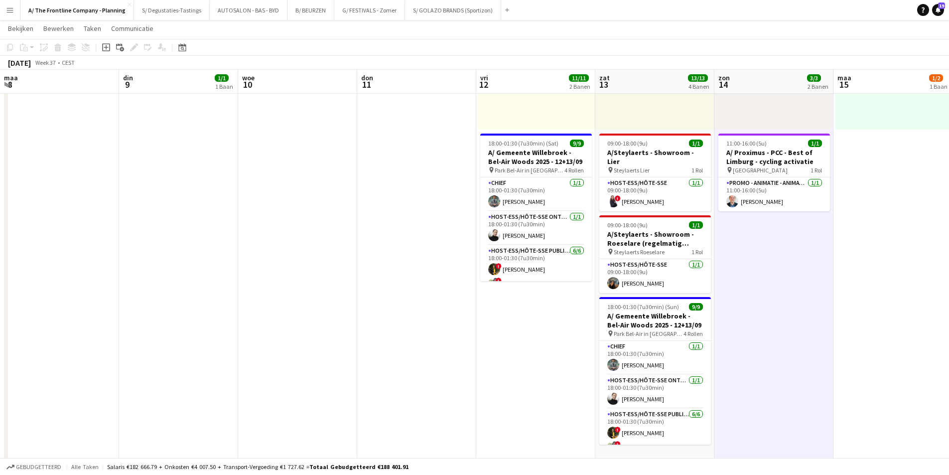
scroll to position [104, 0]
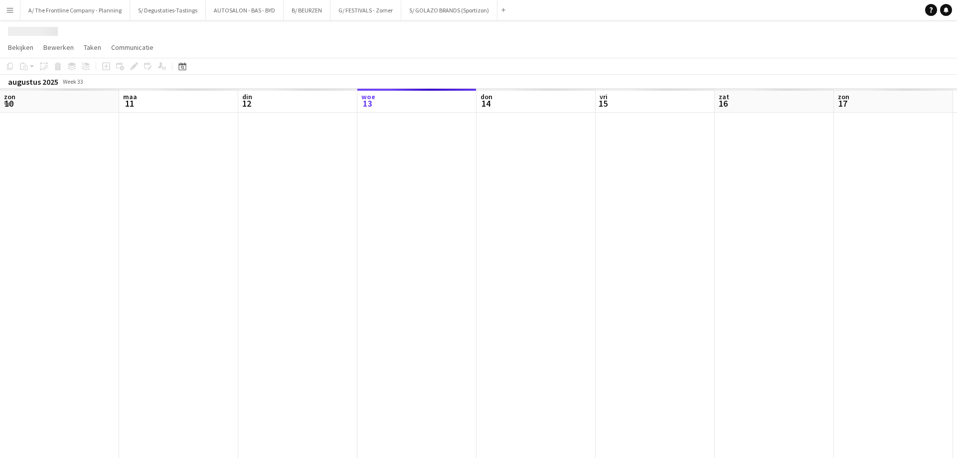
scroll to position [0, 238]
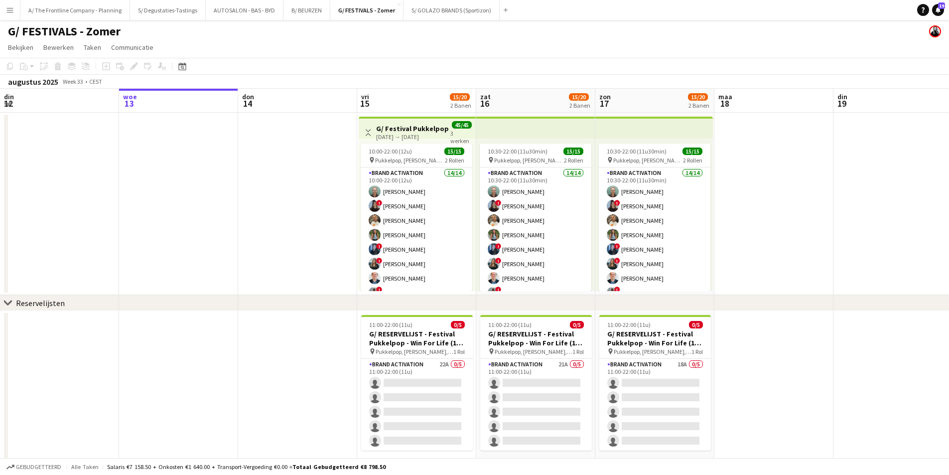
click at [397, 122] on div "Weergave Wisselen G/ Festival Pukkelpop - Win For Life (15-17/8) [DATE] → [DATE…" at bounding box center [417, 132] width 109 height 24
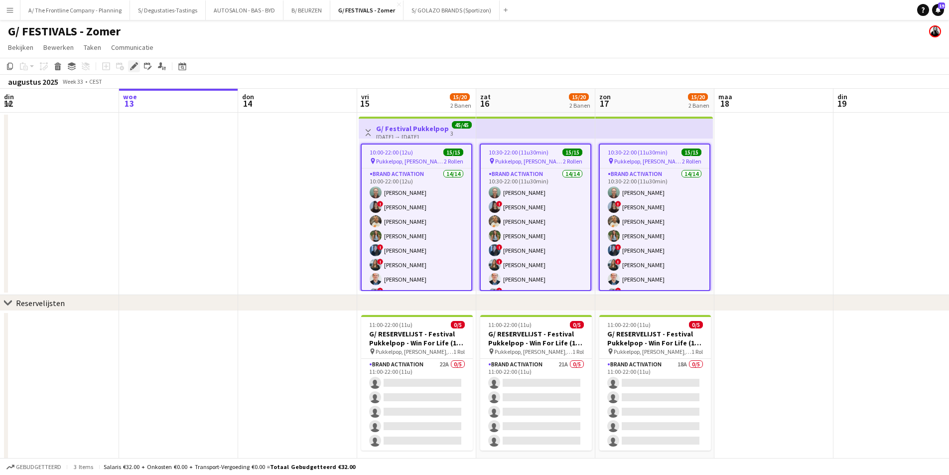
click at [135, 69] on icon "Bewerken" at bounding box center [134, 66] width 8 height 8
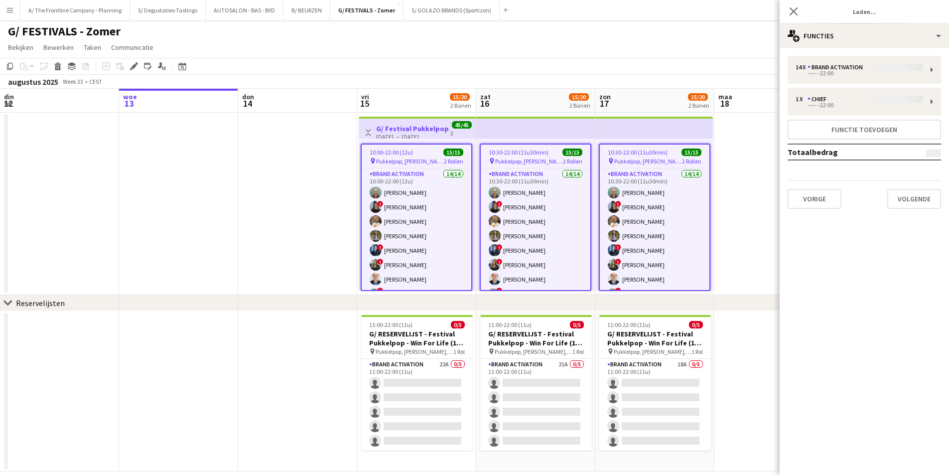
type input "**********"
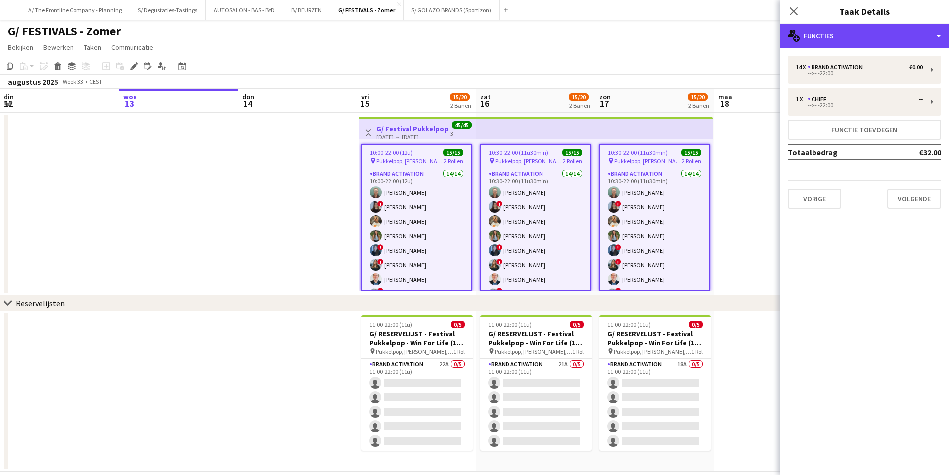
click at [868, 44] on div "multiple-users-add Functies" at bounding box center [864, 36] width 169 height 24
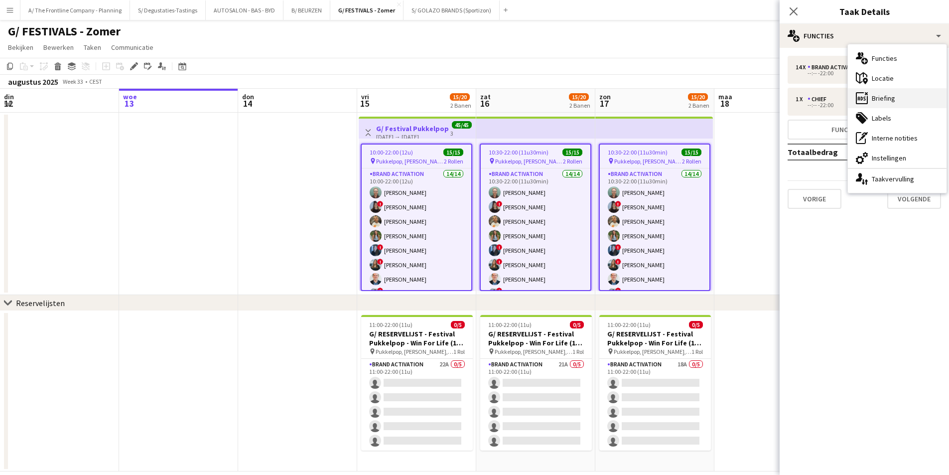
click at [900, 101] on div "ads-window Briefing" at bounding box center [897, 98] width 99 height 20
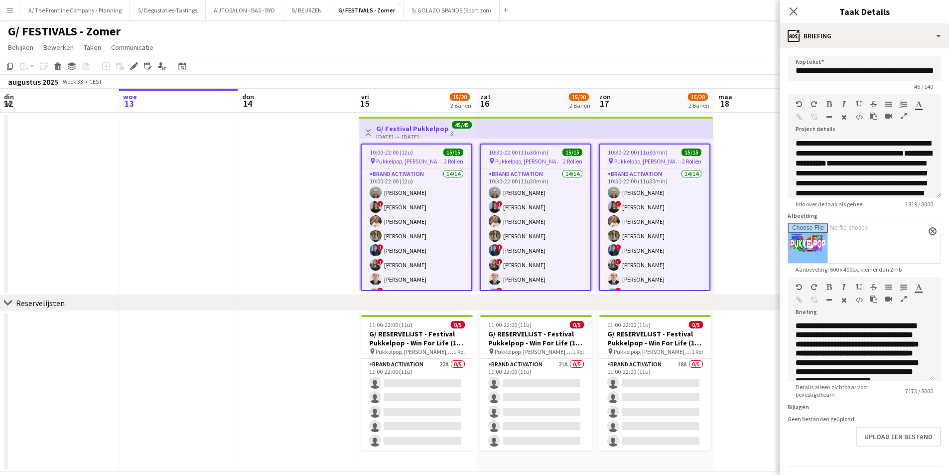
click at [903, 298] on icon "button" at bounding box center [904, 298] width 6 height 7
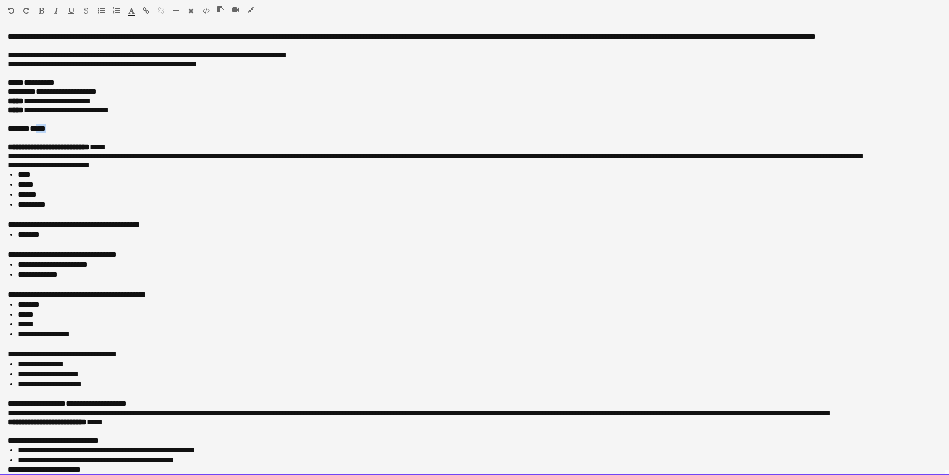
drag, startPoint x: 40, startPoint y: 136, endPoint x: 62, endPoint y: 134, distance: 22.0
click at [62, 133] on p "******* *****" at bounding box center [471, 128] width 926 height 9
click at [184, 124] on p at bounding box center [474, 119] width 933 height 9
click at [183, 133] on p "**********" at bounding box center [471, 128] width 926 height 9
drag, startPoint x: 40, startPoint y: 137, endPoint x: 163, endPoint y: 137, distance: 123.6
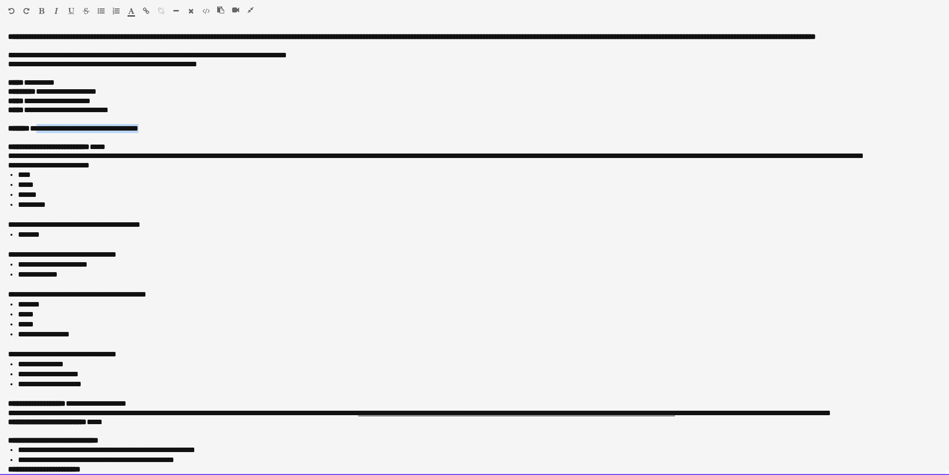
click at [163, 133] on p "**********" at bounding box center [471, 128] width 926 height 9
copy p "**********"
click at [39, 133] on p "**********" at bounding box center [471, 128] width 926 height 9
click at [165, 133] on p "**********" at bounding box center [471, 128] width 926 height 9
click at [277, 124] on p at bounding box center [474, 119] width 933 height 9
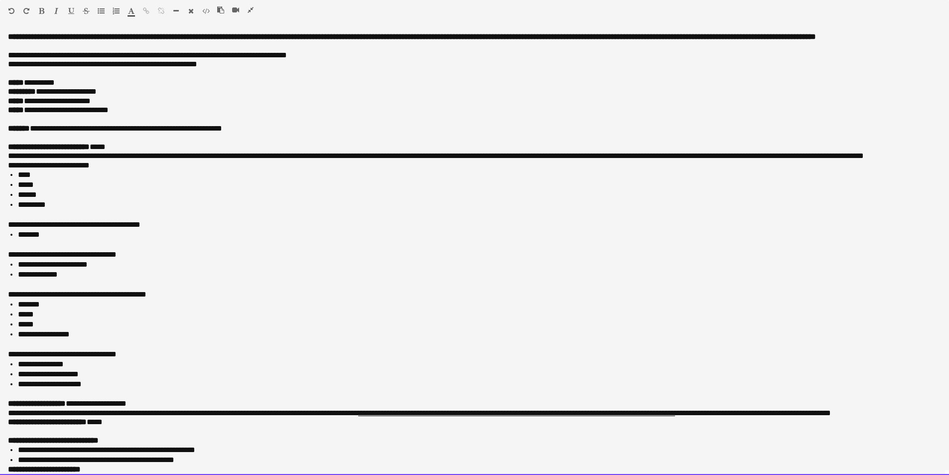
click at [283, 133] on p "**********" at bounding box center [471, 128] width 926 height 9
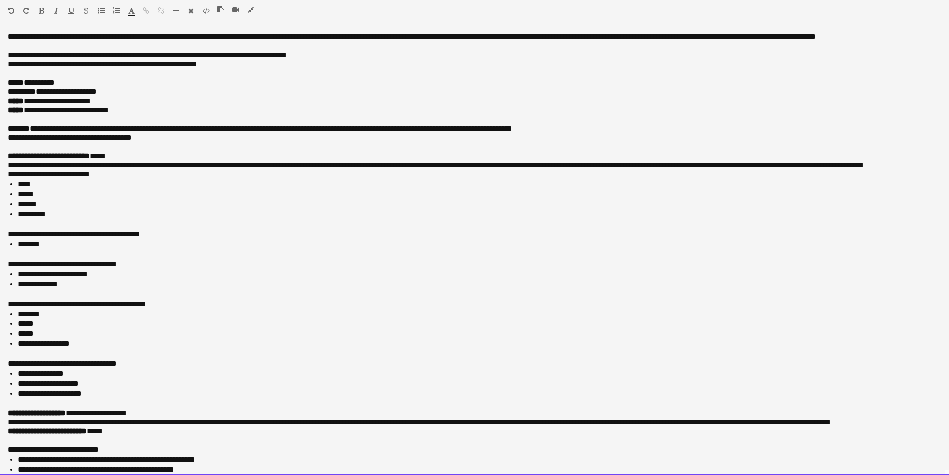
click at [144, 142] on p "**********" at bounding box center [471, 137] width 926 height 9
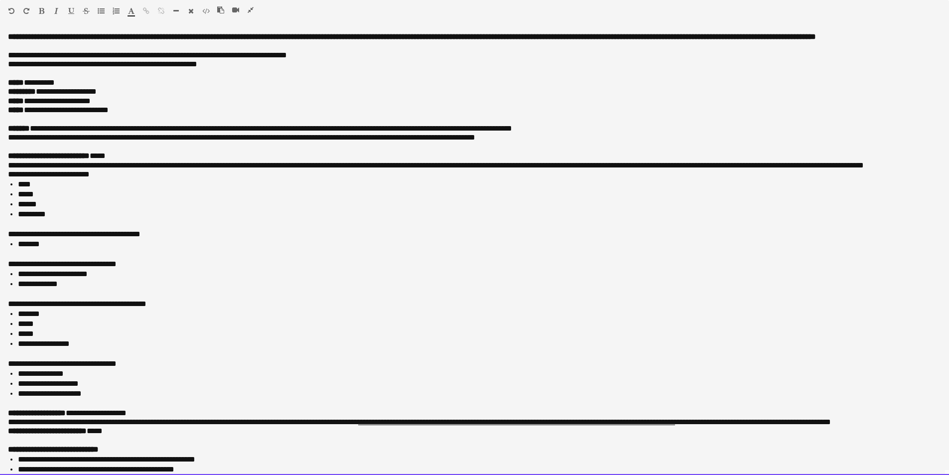
click at [179, 151] on p at bounding box center [474, 146] width 933 height 9
click at [7, 154] on div "**********" at bounding box center [474, 253] width 949 height 442
click at [569, 142] on p "**********" at bounding box center [471, 137] width 926 height 9
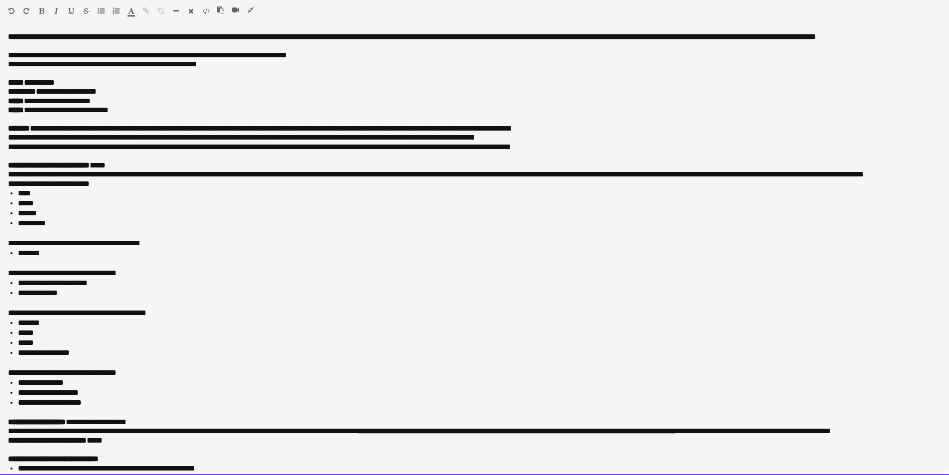
click at [53, 218] on li "******" at bounding box center [479, 213] width 923 height 10
drag, startPoint x: 17, startPoint y: 233, endPoint x: 58, endPoint y: 232, distance: 40.9
click at [58, 228] on ul "**** ***** ****** *********" at bounding box center [474, 208] width 933 height 40
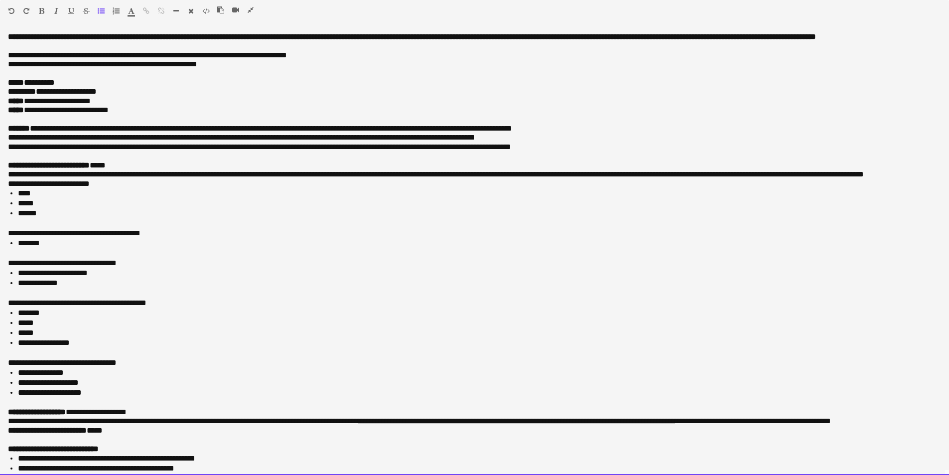
click at [74, 288] on li "**********" at bounding box center [476, 283] width 916 height 10
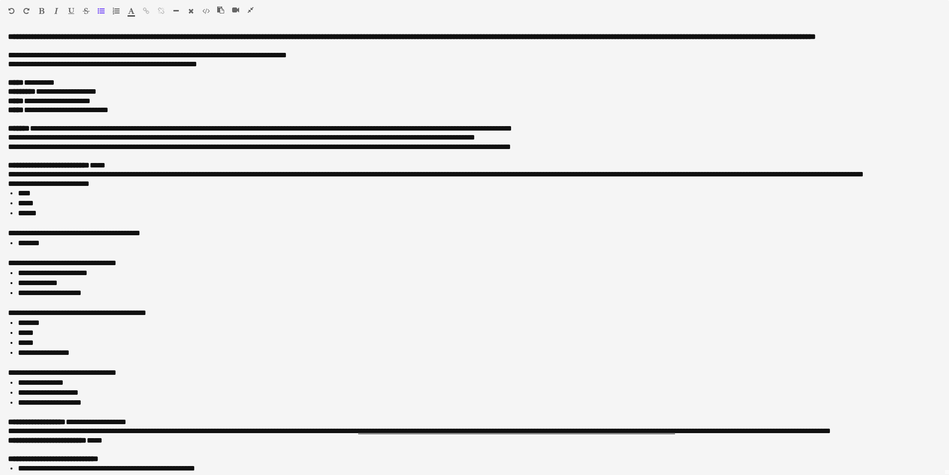
click at [252, 12] on icon "button" at bounding box center [251, 9] width 6 height 7
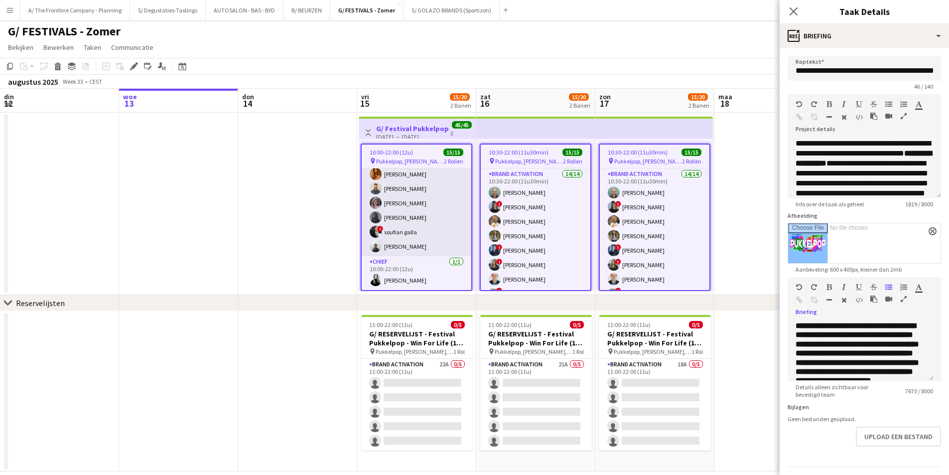
click at [415, 248] on app-card-role "Brand Activation 14/14 10:00-22:00 (12u) [PERSON_NAME] ! [PERSON_NAME] [PERSON_…" at bounding box center [417, 145] width 110 height 222
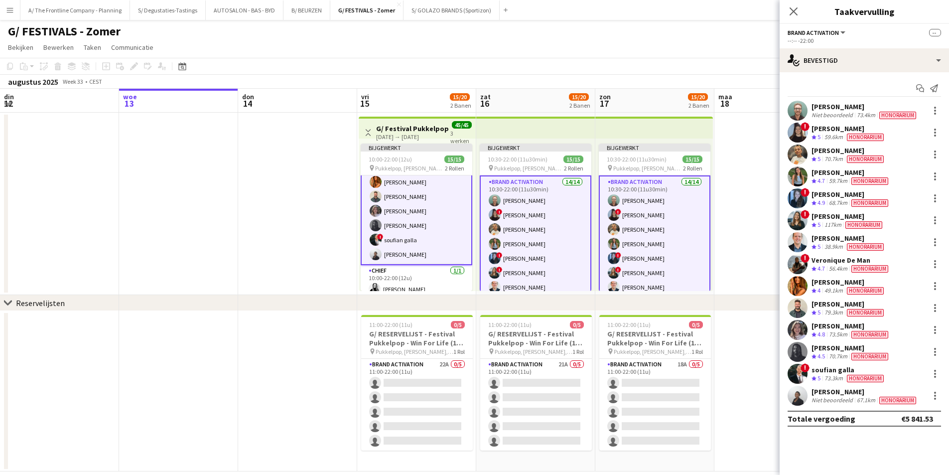
scroll to position [135, 0]
click at [831, 393] on div "[PERSON_NAME]" at bounding box center [865, 391] width 107 height 9
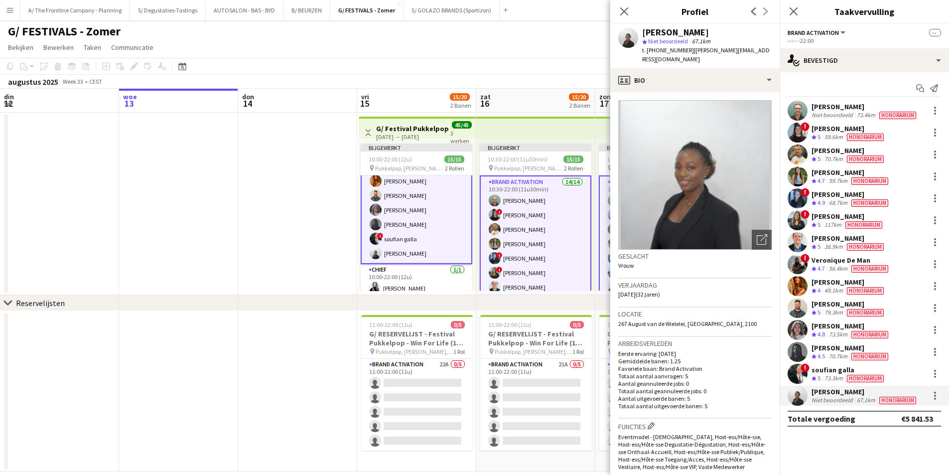
click at [696, 320] on span "267 August van de Wielelei, [GEOGRAPHIC_DATA], 2100" at bounding box center [687, 323] width 138 height 7
copy span "267 August van de Wielelei, [GEOGRAPHIC_DATA], 2100"
click at [830, 194] on div "[PERSON_NAME]" at bounding box center [851, 194] width 79 height 9
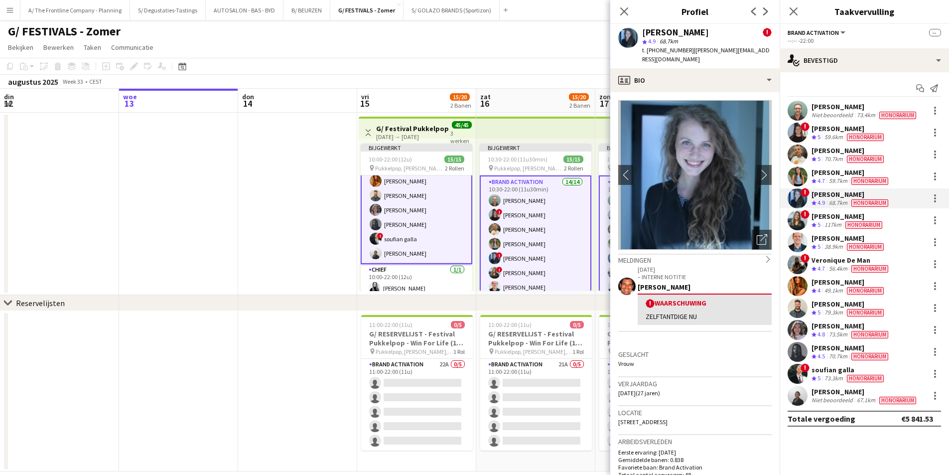
click at [682, 418] on div "Locatie [STREET_ADDRESS]" at bounding box center [694, 420] width 153 height 29
click at [668, 418] on span "[STREET_ADDRESS]" at bounding box center [642, 421] width 49 height 7
copy span "[STREET_ADDRESS]"
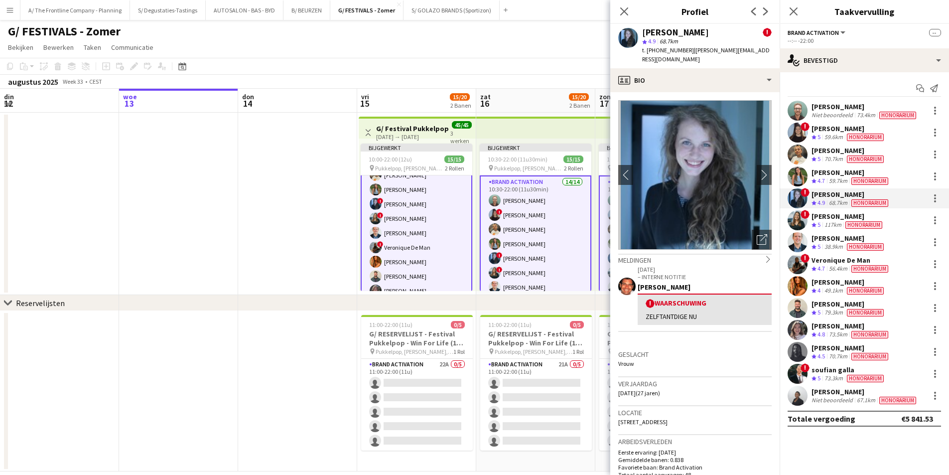
scroll to position [35, 0]
click at [838, 108] on div "[PERSON_NAME]" at bounding box center [865, 106] width 107 height 9
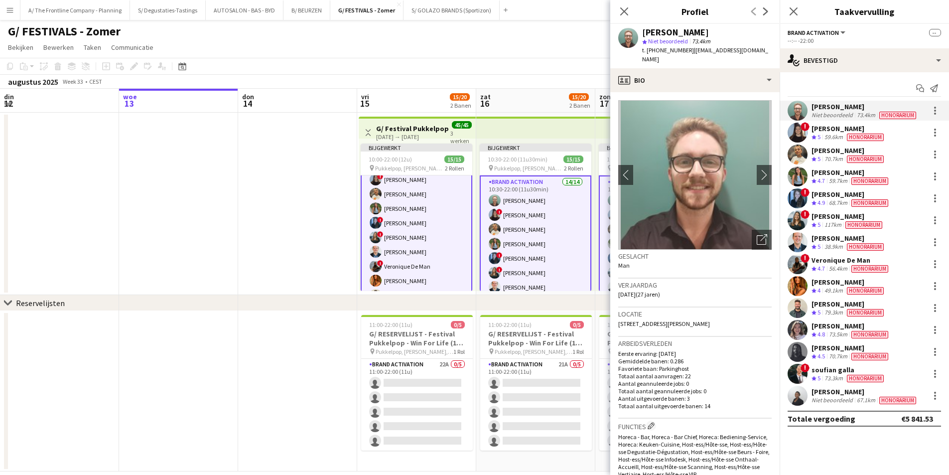
click at [674, 320] on span "Statiestraat 1, Ekeren, 2180" at bounding box center [664, 323] width 92 height 7
copy span "Statiestraat 1, Ekeren, 2180"
click at [670, 320] on span "Statiestraat 1, Ekeren, 2180" at bounding box center [664, 323] width 92 height 7
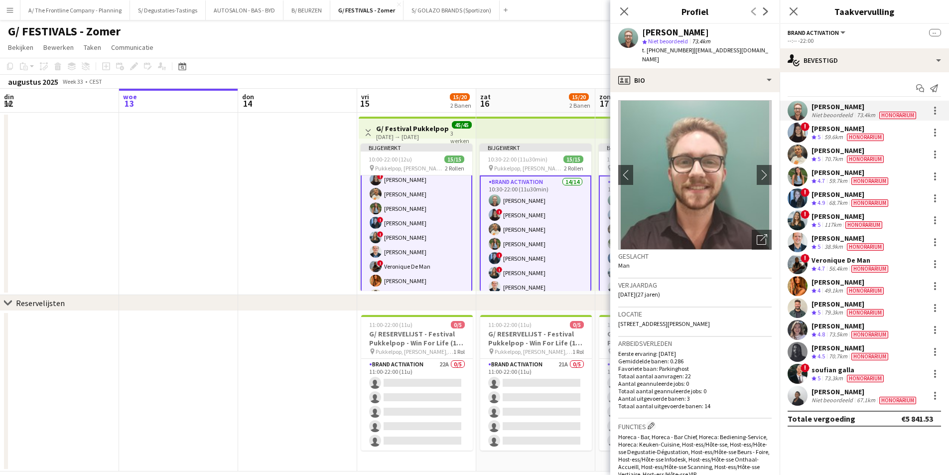
click at [669, 320] on span "Statiestraat 1, Ekeren, 2180" at bounding box center [664, 323] width 92 height 7
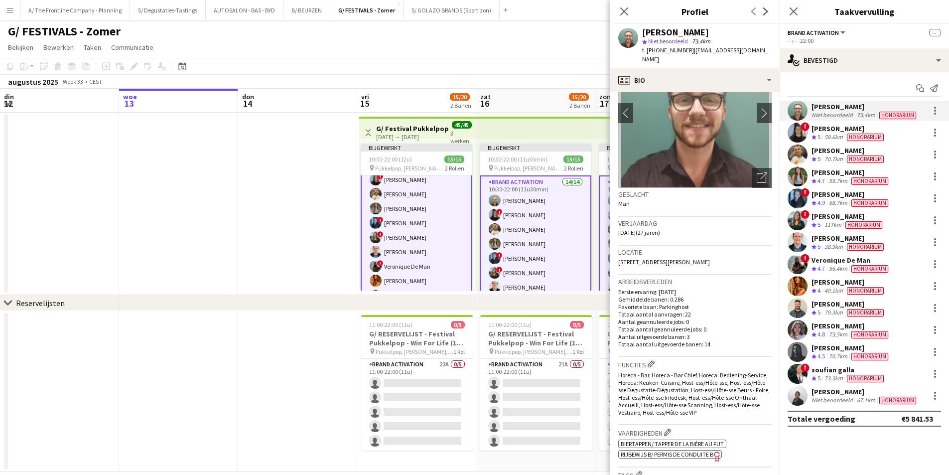
scroll to position [50, 0]
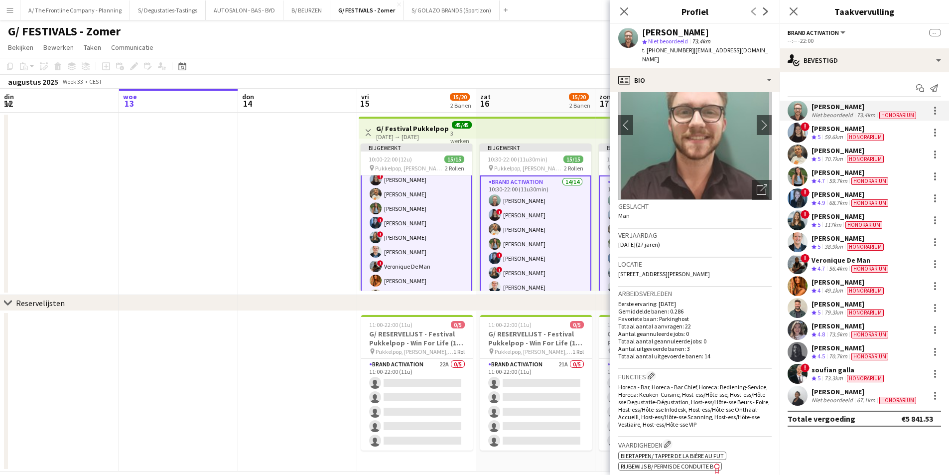
click at [406, 133] on div "15-08-2025 → 17-08-2025" at bounding box center [413, 136] width 74 height 7
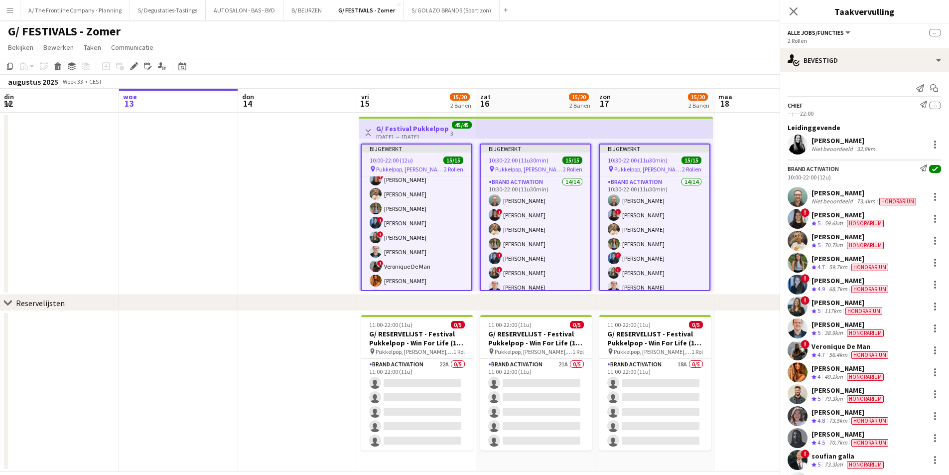
scroll to position [34, 0]
click at [132, 65] on icon "Bewerken" at bounding box center [134, 66] width 8 height 8
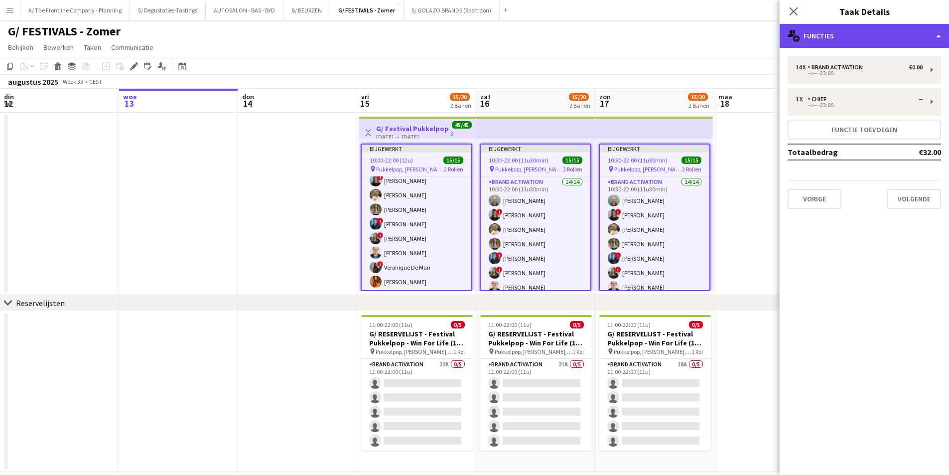
click at [860, 38] on div "multiple-users-add Functies" at bounding box center [864, 36] width 169 height 24
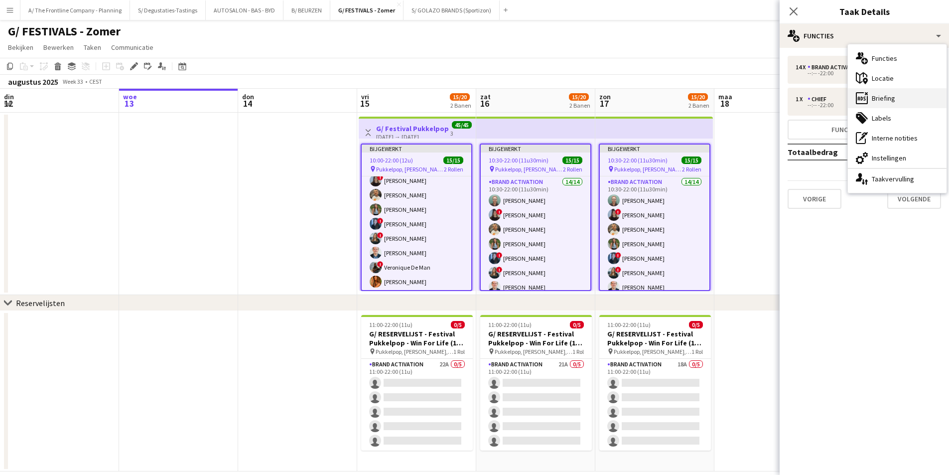
click at [908, 93] on div "ads-window Briefing" at bounding box center [897, 98] width 99 height 20
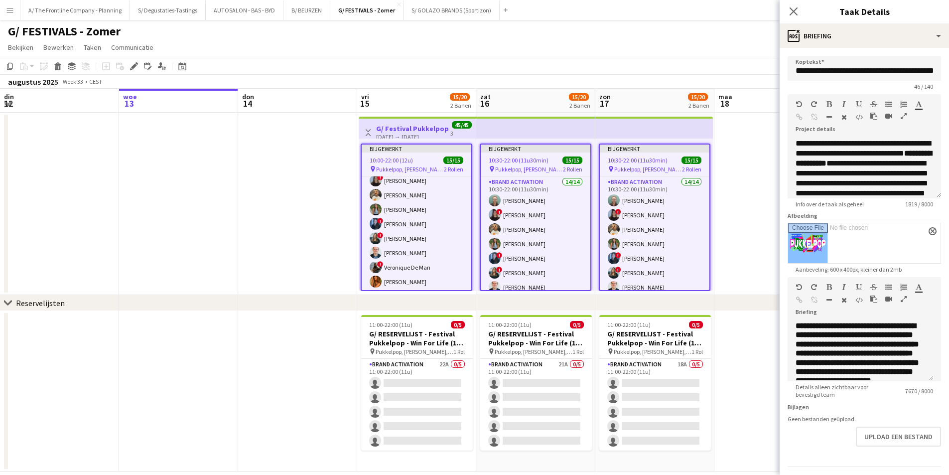
click at [903, 298] on icon "button" at bounding box center [904, 298] width 6 height 7
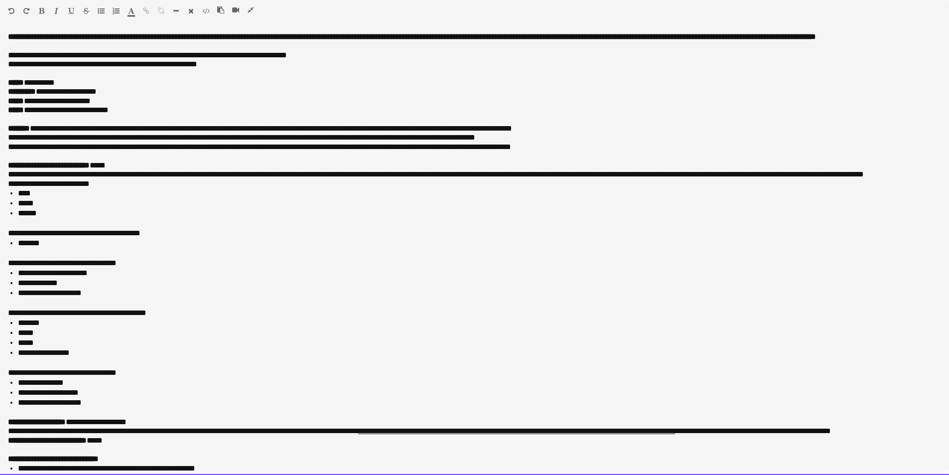
click at [58, 218] on li "******" at bounding box center [479, 213] width 923 height 10
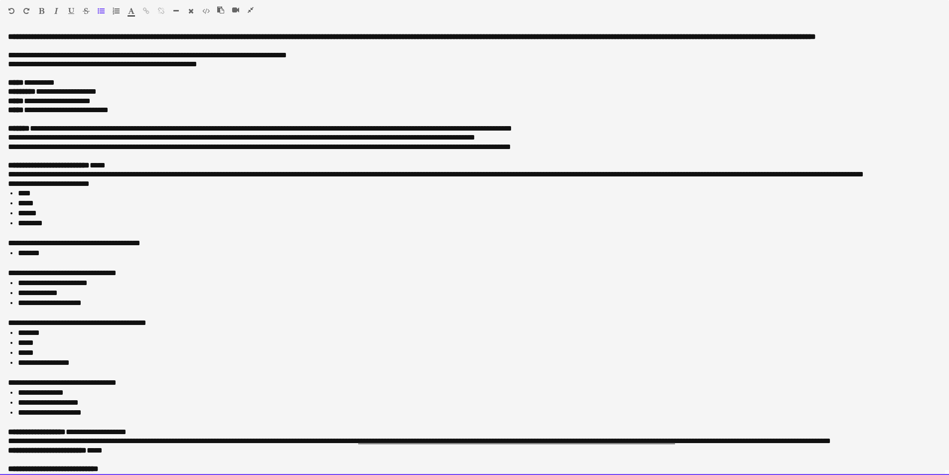
click at [52, 198] on li "****" at bounding box center [479, 193] width 923 height 10
click at [109, 188] on p "**********" at bounding box center [474, 183] width 933 height 9
click at [52, 208] on li "*****" at bounding box center [479, 203] width 923 height 10
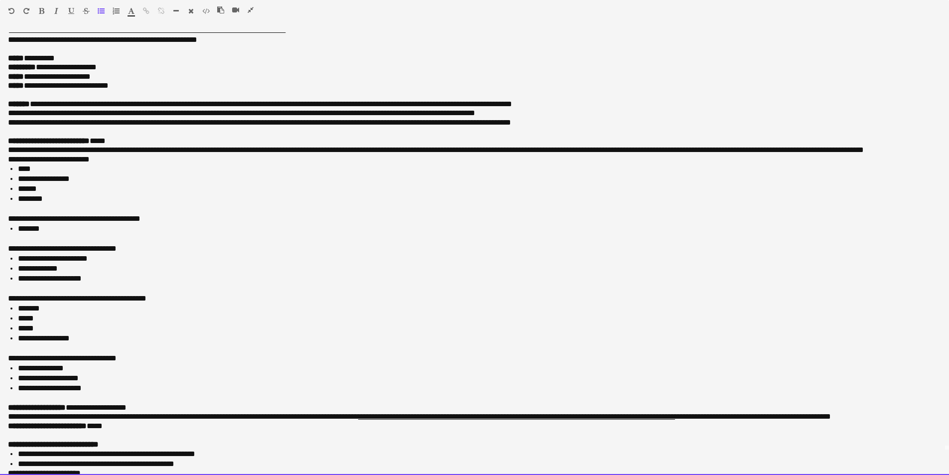
scroll to position [50, 0]
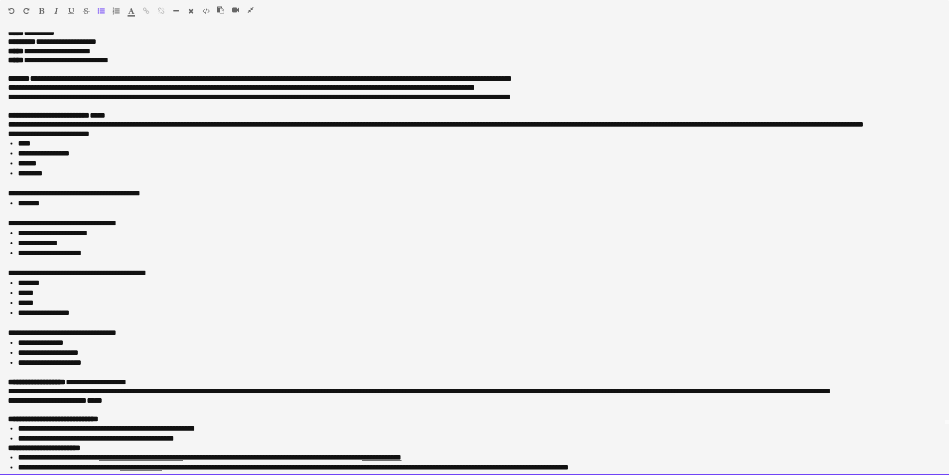
click at [61, 168] on li "******" at bounding box center [479, 163] width 923 height 10
click at [71, 178] on li "********" at bounding box center [479, 173] width 923 height 10
click at [68, 168] on li "******" at bounding box center [479, 163] width 923 height 10
click at [74, 178] on li "********" at bounding box center [479, 173] width 923 height 10
click at [125, 138] on p "**********" at bounding box center [474, 134] width 933 height 9
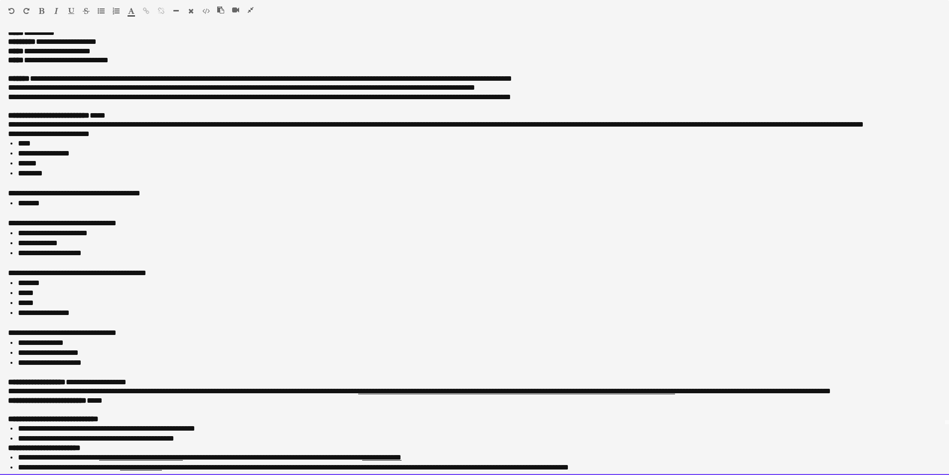
click at [52, 178] on li "********" at bounding box center [479, 173] width 923 height 10
click at [245, 6] on div at bounding box center [239, 12] width 45 height 12
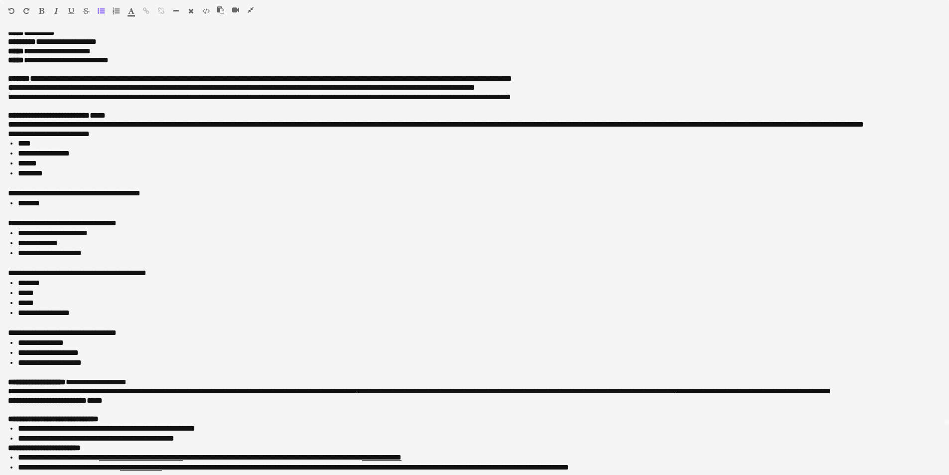
drag, startPoint x: 250, startPoint y: 7, endPoint x: 259, endPoint y: 19, distance: 15.6
click at [250, 7] on icon "button" at bounding box center [251, 9] width 6 height 7
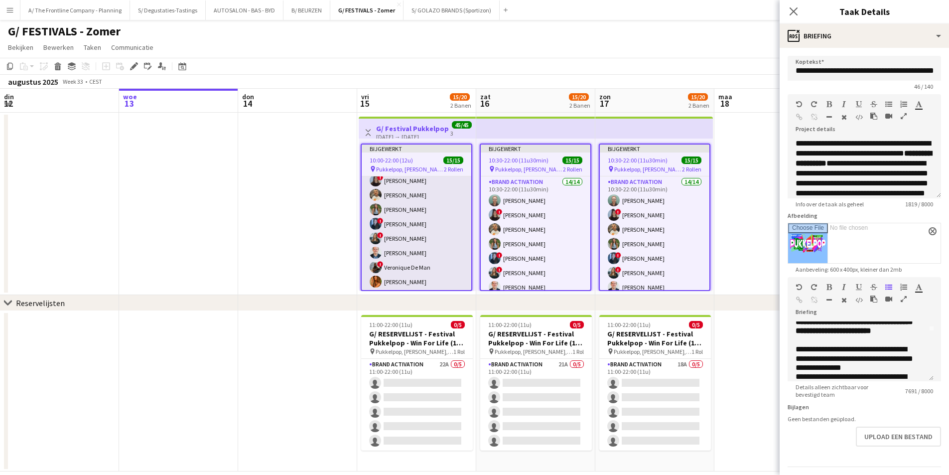
click at [420, 215] on app-card-role "Brand Activation 14/14 10:00-22:00 (12u) Matthijs Engelbeen ! Françoise Van Cal…" at bounding box center [417, 253] width 110 height 222
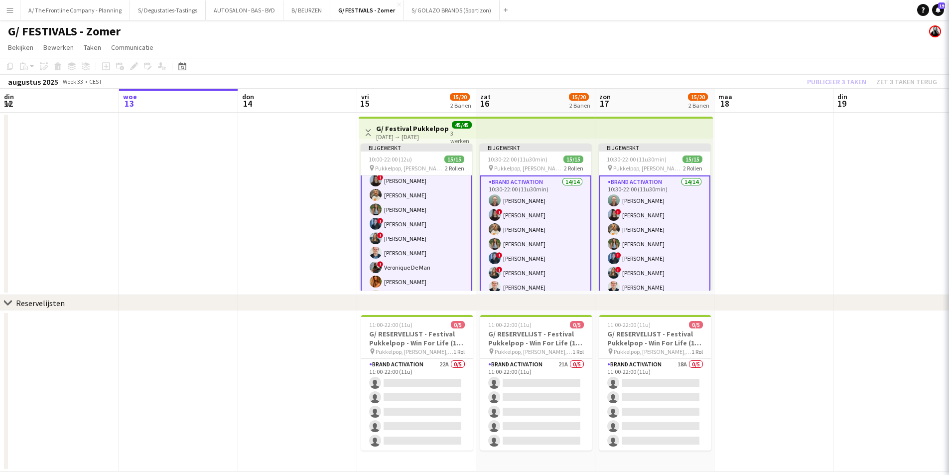
scroll to position [35, 0]
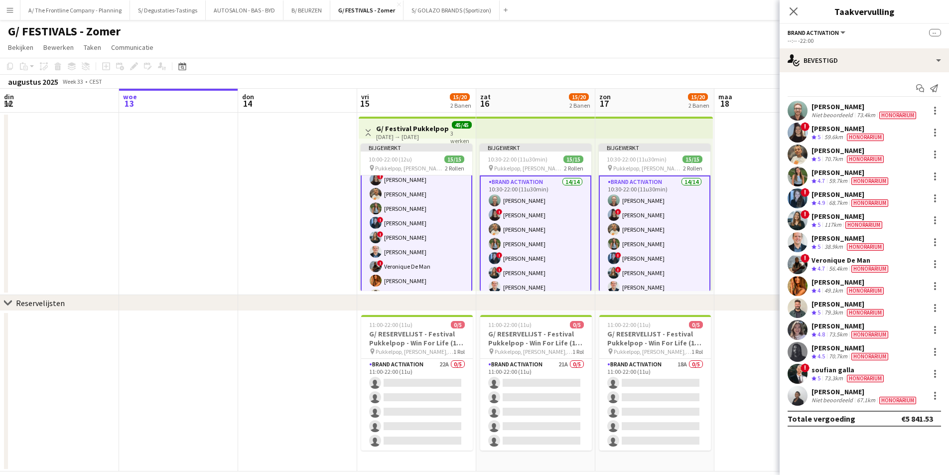
click at [822, 192] on div "Dagmar Stappers" at bounding box center [851, 194] width 79 height 9
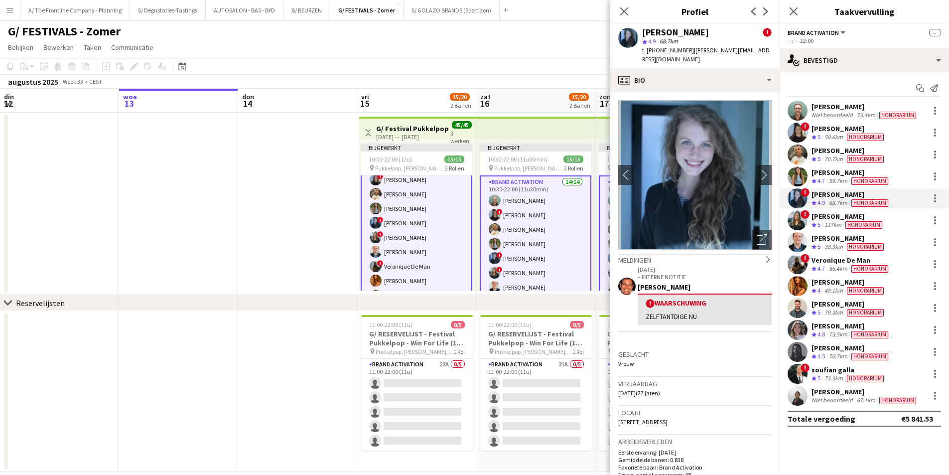
click at [680, 417] on div "Locatie 5 Gebroeders Blommestraat, Antwerpen, 2140" at bounding box center [694, 420] width 153 height 29
click at [679, 416] on div "Locatie 5 Gebroeders Blommestraat, Antwerpen, 2140" at bounding box center [694, 420] width 153 height 29
copy span "5 Gebroeders Blommestraat, Antwerpen, 2140"
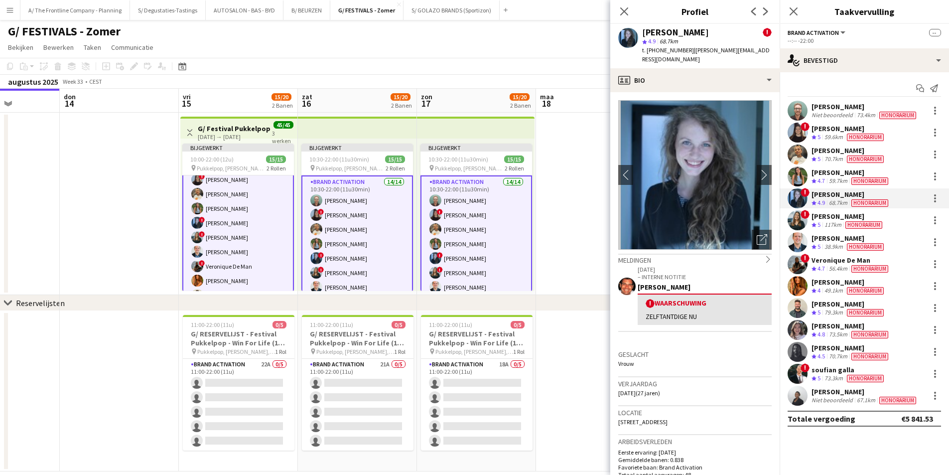
scroll to position [0, 423]
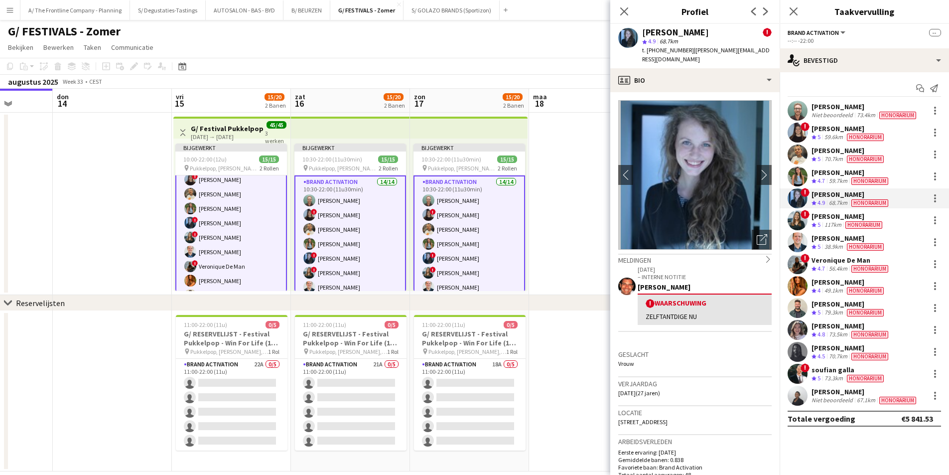
drag, startPoint x: 405, startPoint y: 226, endPoint x: 219, endPoint y: 256, distance: 187.7
click at [219, 256] on app-calendar-viewport "zon 10 maa 11 din 12 woe 13 don 14 vri 15 15/20 2 Banen zat 16 15/20 2 Banen zo…" at bounding box center [474, 280] width 949 height 383
click at [221, 133] on div "15-08-2025 → 17-08-2025" at bounding box center [228, 136] width 74 height 7
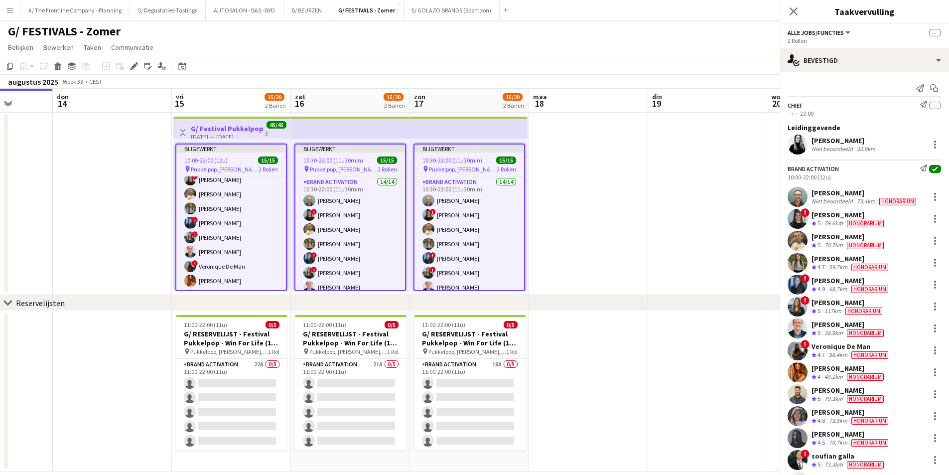
scroll to position [34, 0]
click at [861, 393] on div "Michael Pepermans" at bounding box center [849, 390] width 74 height 9
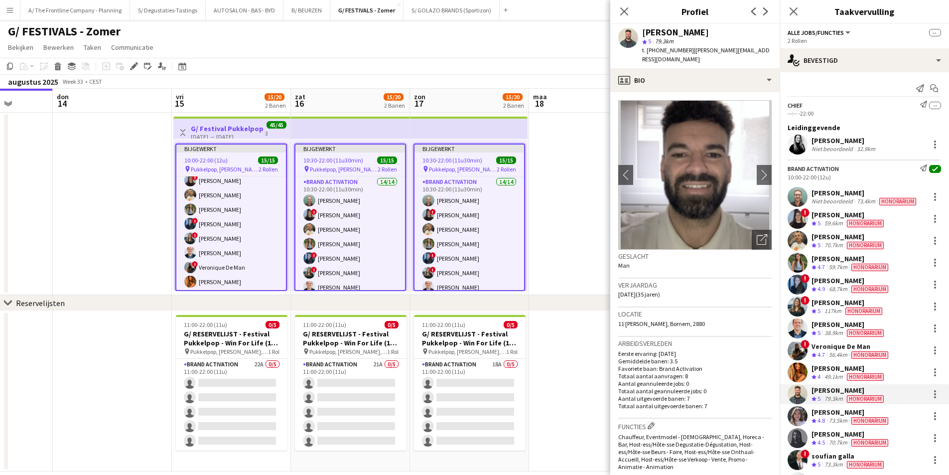
click at [670, 322] on span "11 Roddam, Bornem, 2880" at bounding box center [661, 323] width 87 height 7
copy span "11 Roddam, Bornem, 2880"
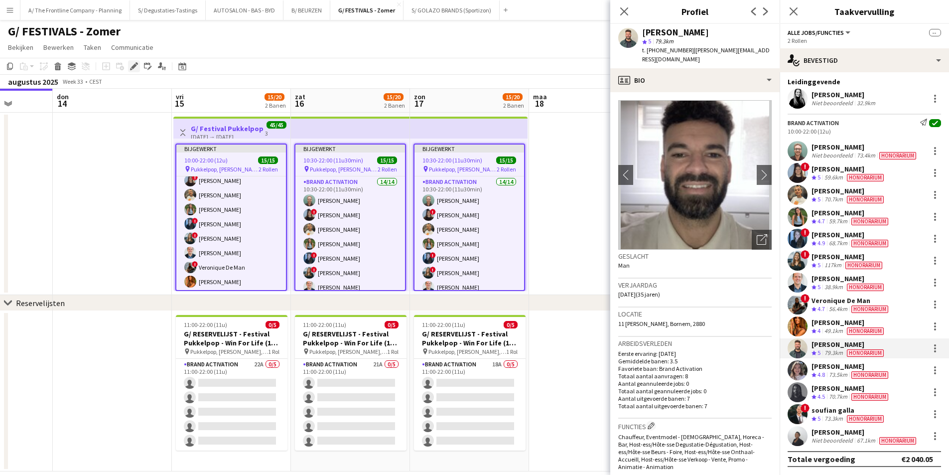
click at [132, 65] on icon "Bewerken" at bounding box center [134, 66] width 8 height 8
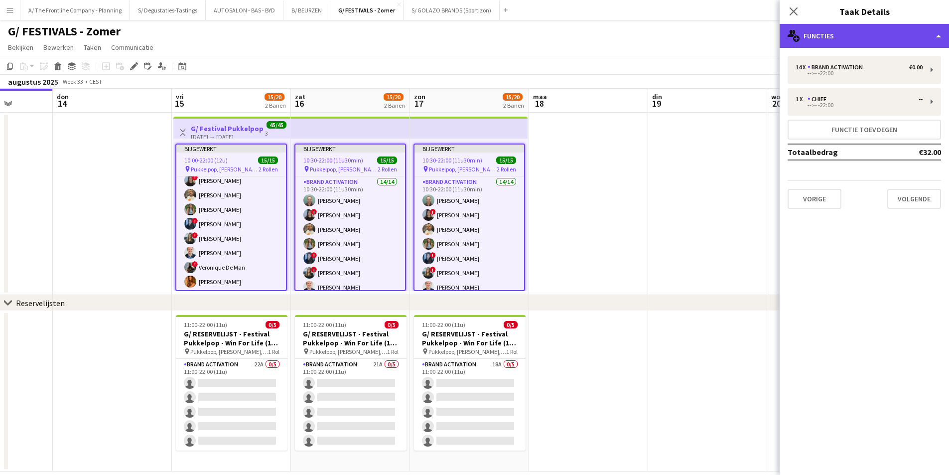
click at [904, 41] on div "multiple-users-add Functies" at bounding box center [864, 36] width 169 height 24
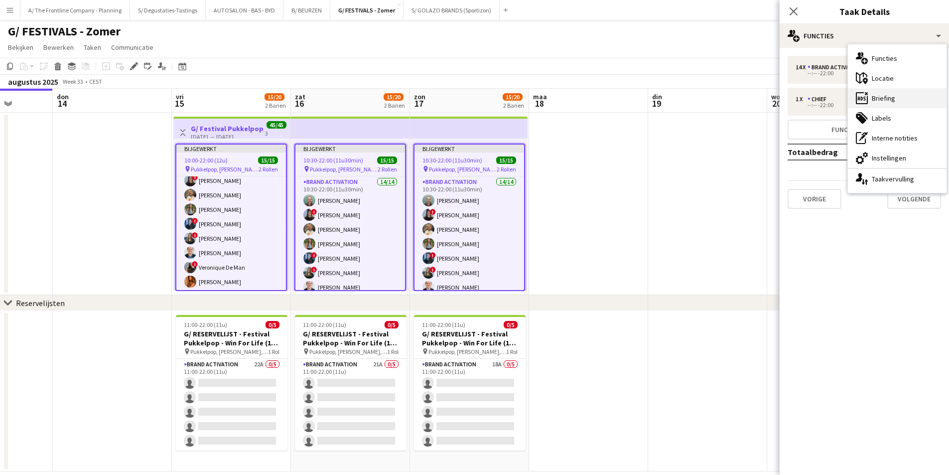
click at [917, 92] on div "ads-window Briefing" at bounding box center [897, 98] width 99 height 20
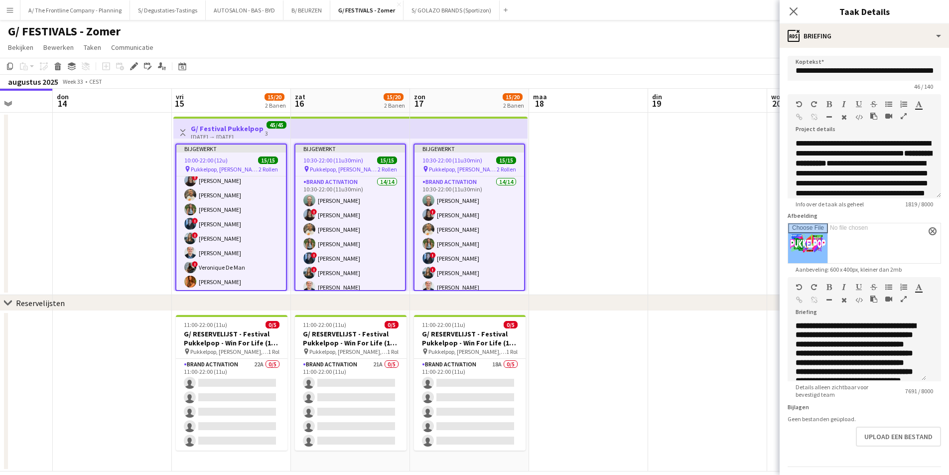
click at [901, 302] on icon "button" at bounding box center [904, 298] width 6 height 7
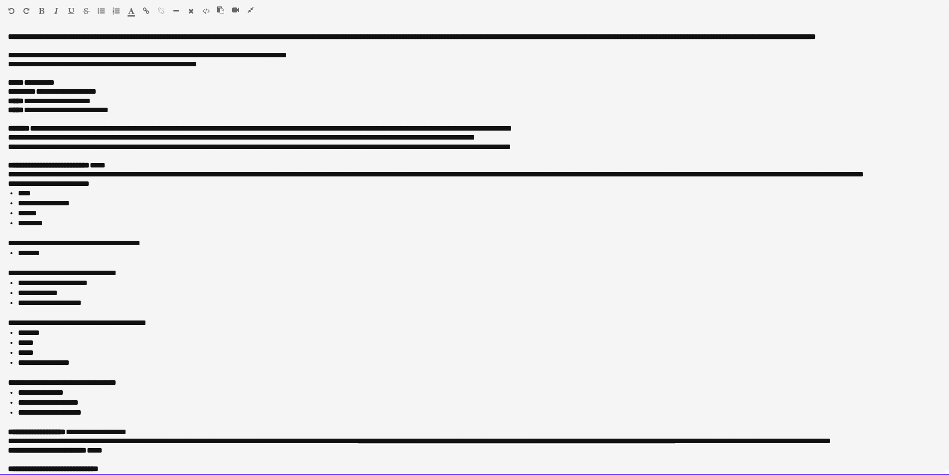
drag, startPoint x: 34, startPoint y: 254, endPoint x: 164, endPoint y: 251, distance: 129.6
click at [164, 248] on div "**********" at bounding box center [471, 243] width 926 height 10
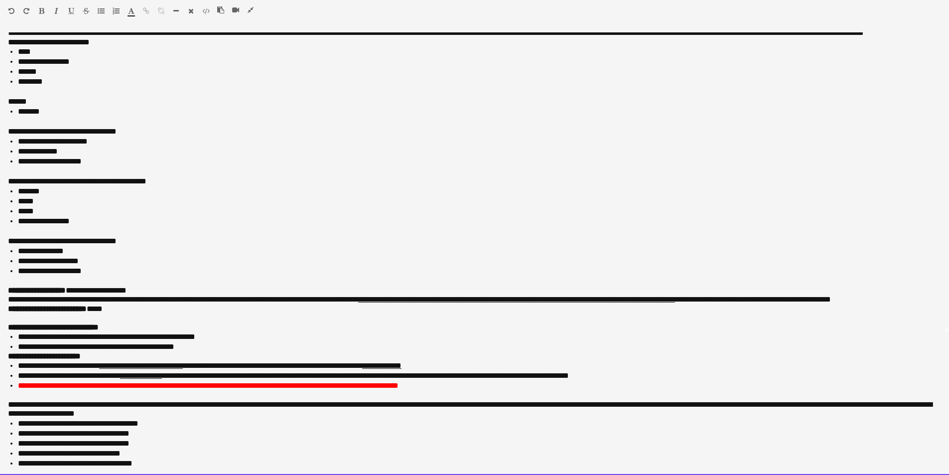
scroll to position [149, 0]
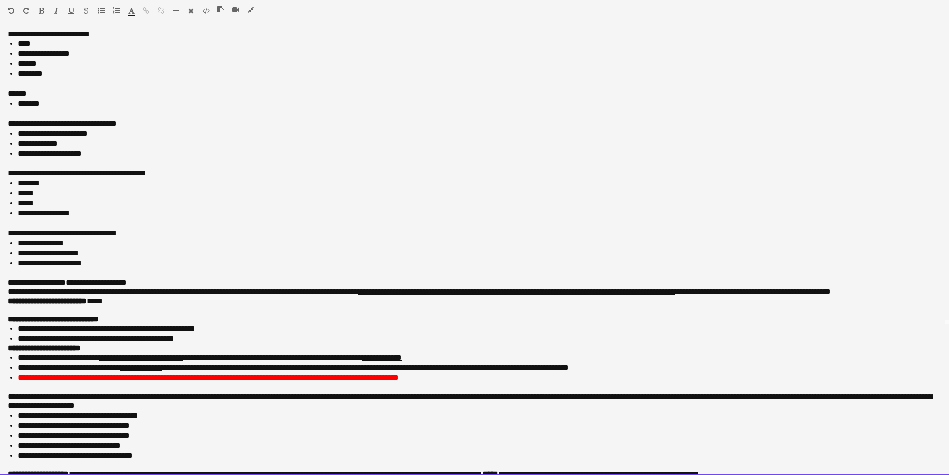
click at [221, 218] on li "**********" at bounding box center [476, 213] width 916 height 10
click at [81, 188] on li "*******" at bounding box center [476, 183] width 916 height 10
click at [82, 198] on li "*****" at bounding box center [476, 193] width 916 height 10
click at [118, 248] on li "**********" at bounding box center [476, 243] width 916 height 10
click at [118, 258] on li "**********" at bounding box center [476, 253] width 916 height 10
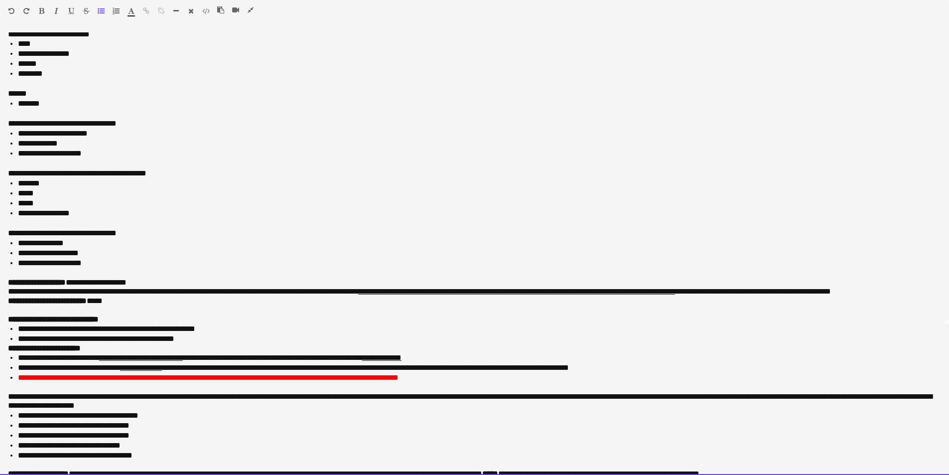
click at [127, 268] on li "**********" at bounding box center [476, 263] width 916 height 10
click at [116, 268] on li "**********" at bounding box center [476, 263] width 916 height 10
click at [16, 268] on ul "**********" at bounding box center [474, 253] width 933 height 30
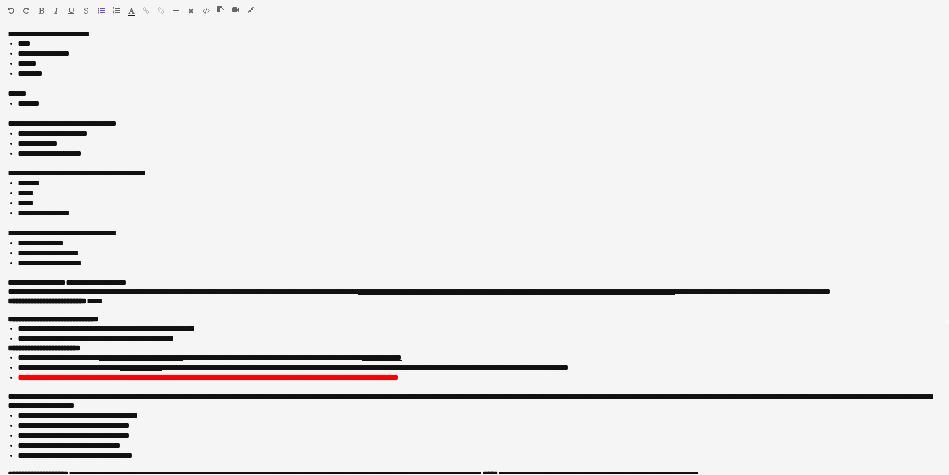
click at [248, 10] on icon "button" at bounding box center [251, 9] width 6 height 7
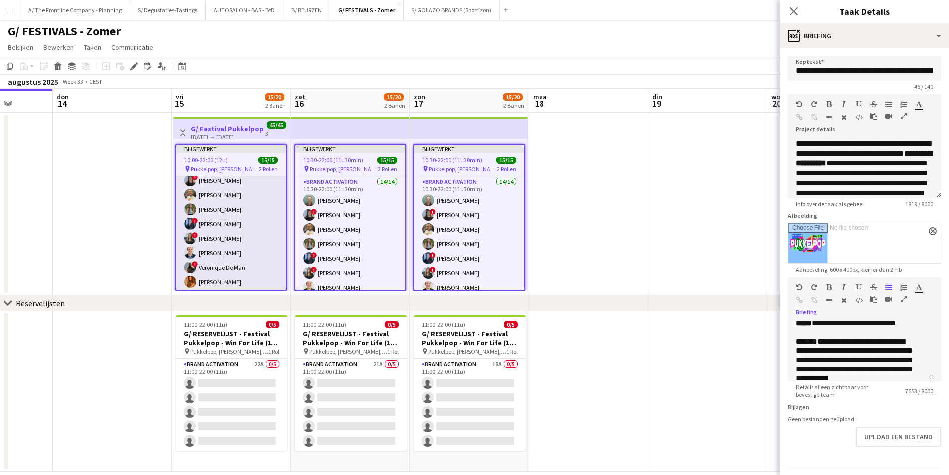
click at [248, 254] on app-card-role "Brand Activation 14/14 10:00-22:00 (12u) Matthijs Engelbeen ! Françoise Van Cal…" at bounding box center [231, 253] width 110 height 222
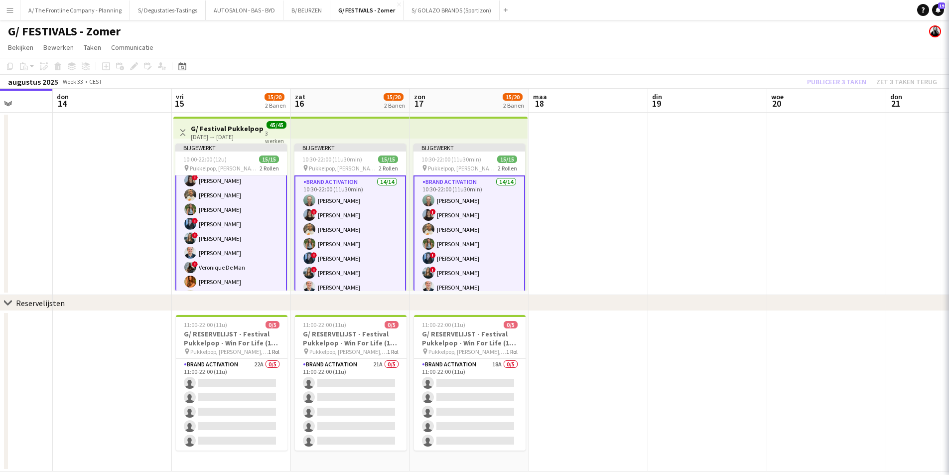
scroll to position [35, 0]
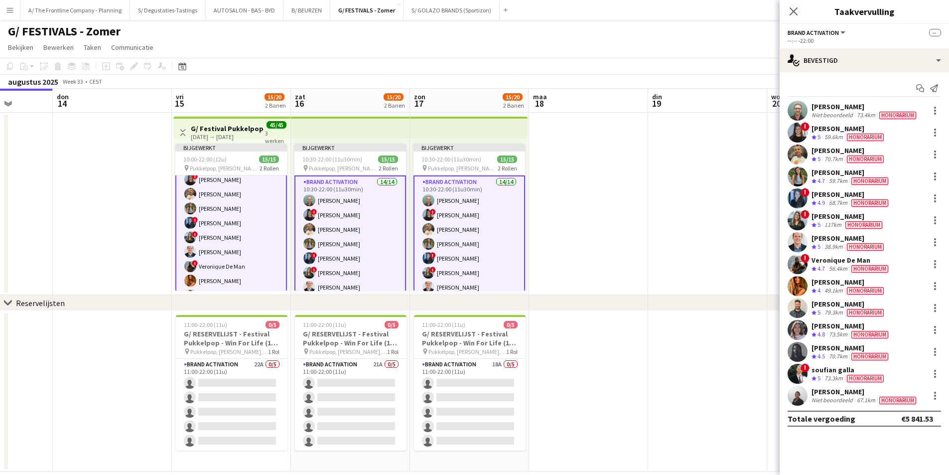
click at [841, 218] on div "Lieselot Van Doren" at bounding box center [848, 216] width 73 height 9
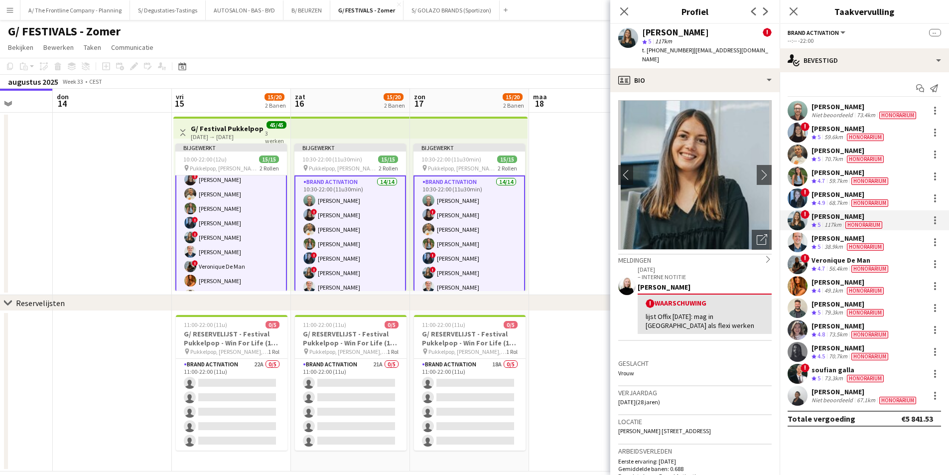
click at [861, 308] on div "Honorarium" at bounding box center [865, 312] width 41 height 8
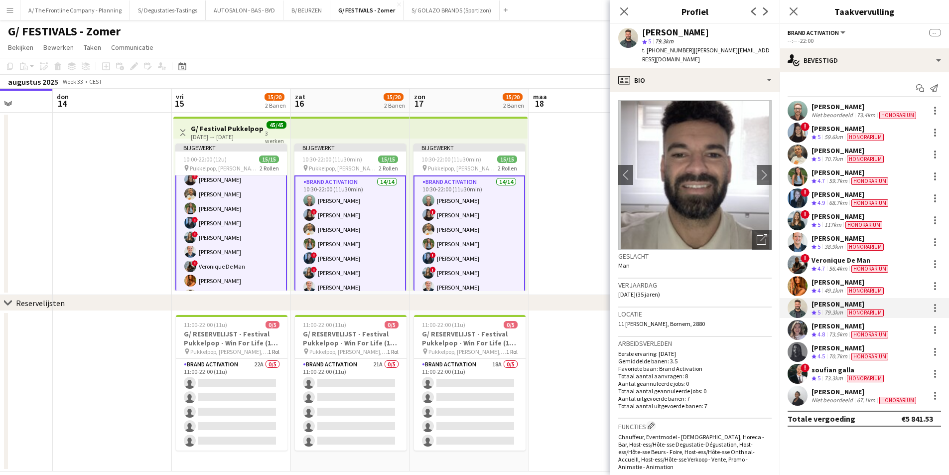
click at [645, 293] on span "16-05-1990 (35 jaren)" at bounding box center [639, 293] width 42 height 7
click at [649, 326] on span "11 Roddam, Bornem, 2880" at bounding box center [661, 323] width 87 height 7
copy span "11 Roddam, Bornem, 2880"
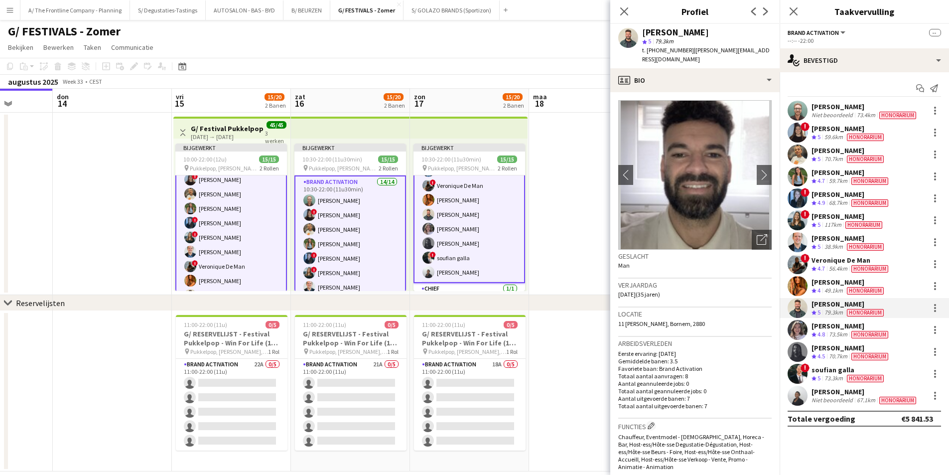
scroll to position [142, 0]
click at [844, 333] on div "73.5km" at bounding box center [838, 334] width 22 height 8
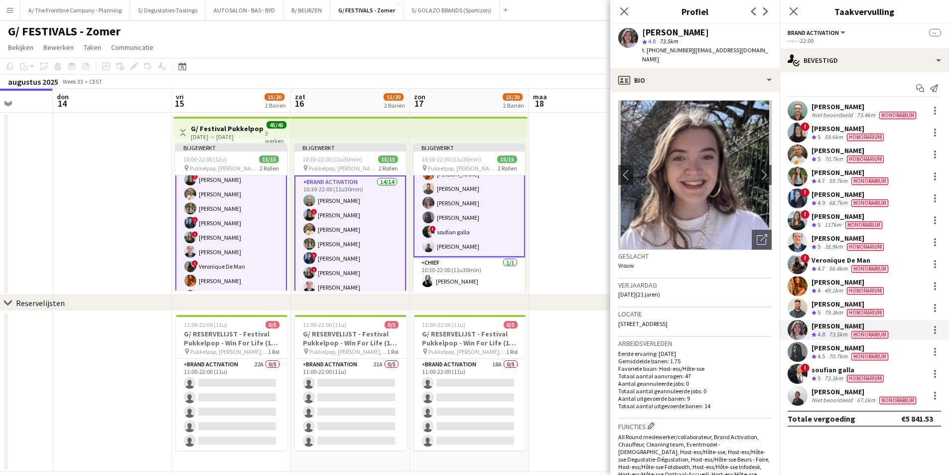
click at [668, 320] on span "97 Leemweg, Hemiksem, 2620" at bounding box center [642, 323] width 49 height 7
copy span "97 Leemweg, Hemiksem, 2620"
click at [852, 305] on div "Michael Pepermans" at bounding box center [849, 303] width 74 height 9
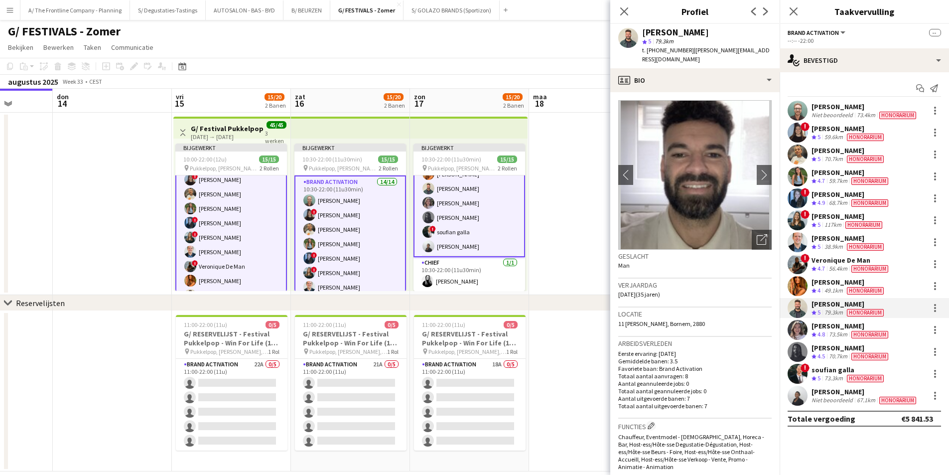
click at [645, 316] on h3 "Locatie" at bounding box center [694, 313] width 153 height 9
click at [650, 331] on div "Locatie 11 Roddam, Bornem, 2880" at bounding box center [694, 321] width 153 height 29
click at [651, 325] on span "11 Roddam, Bornem, 2880" at bounding box center [661, 323] width 87 height 7
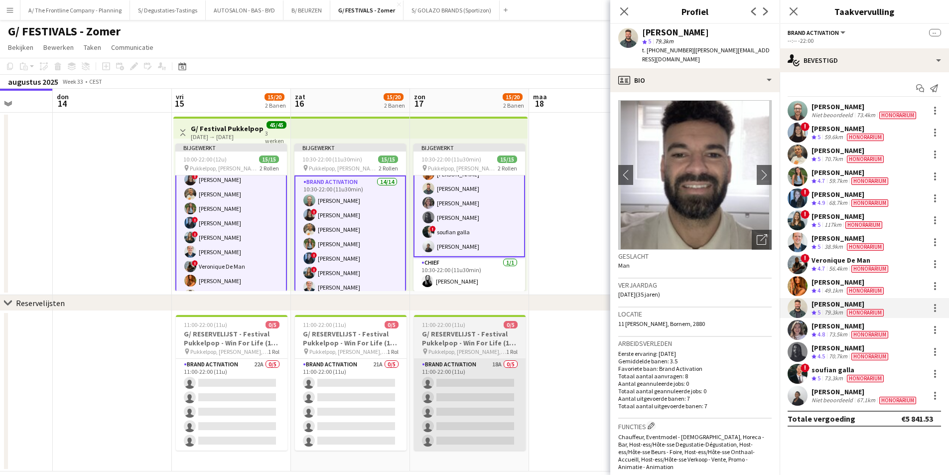
copy span "11 Roddam, Bornem, 2880"
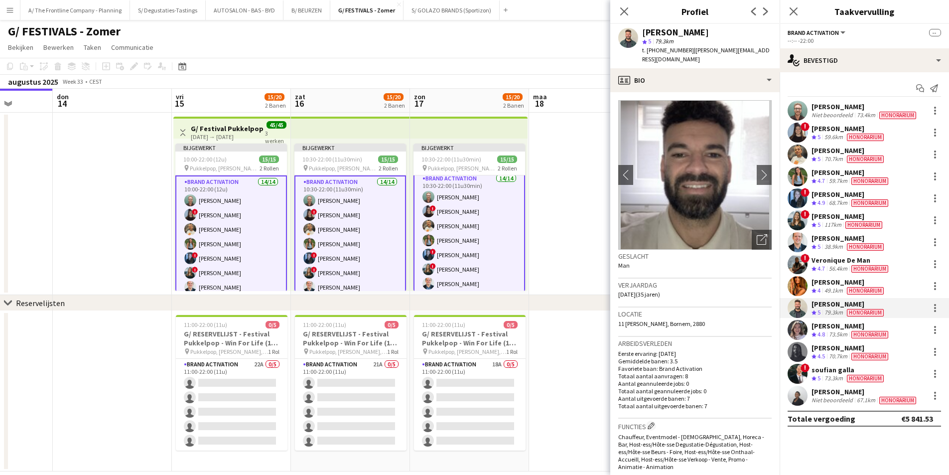
scroll to position [0, 0]
click at [225, 137] on div "15-08-2025 → 17-08-2025" at bounding box center [228, 136] width 74 height 7
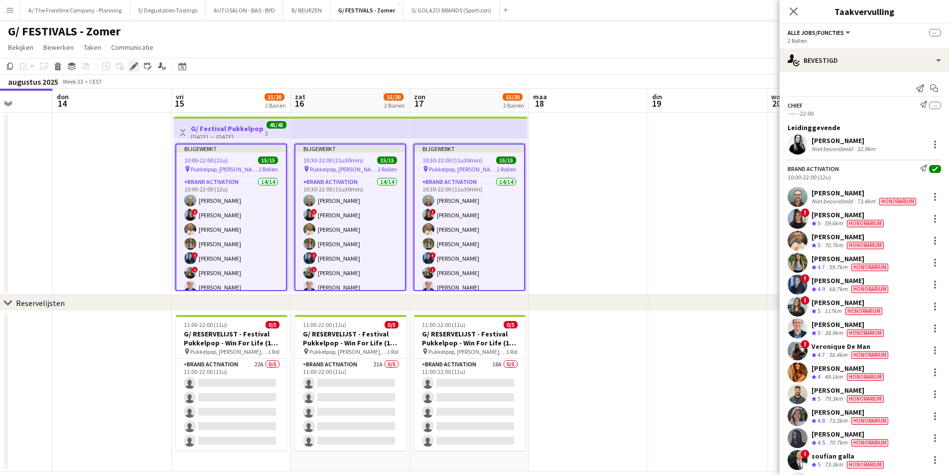
click at [135, 71] on div "Bewerken" at bounding box center [134, 66] width 12 height 12
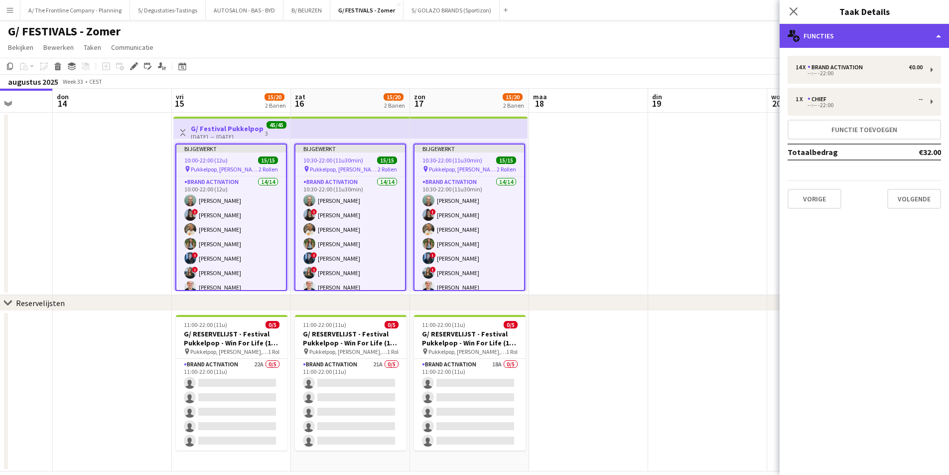
click at [879, 34] on div "multiple-users-add Functies" at bounding box center [864, 36] width 169 height 24
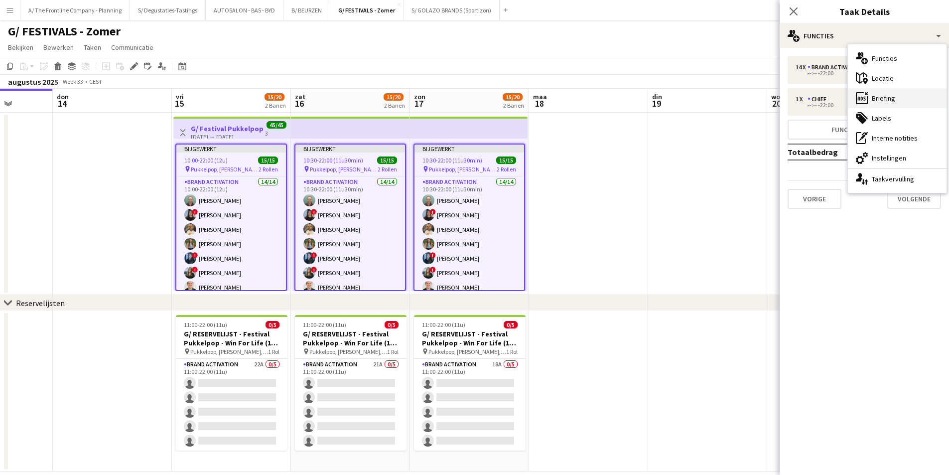
click at [917, 90] on div "ads-window Briefing" at bounding box center [897, 98] width 99 height 20
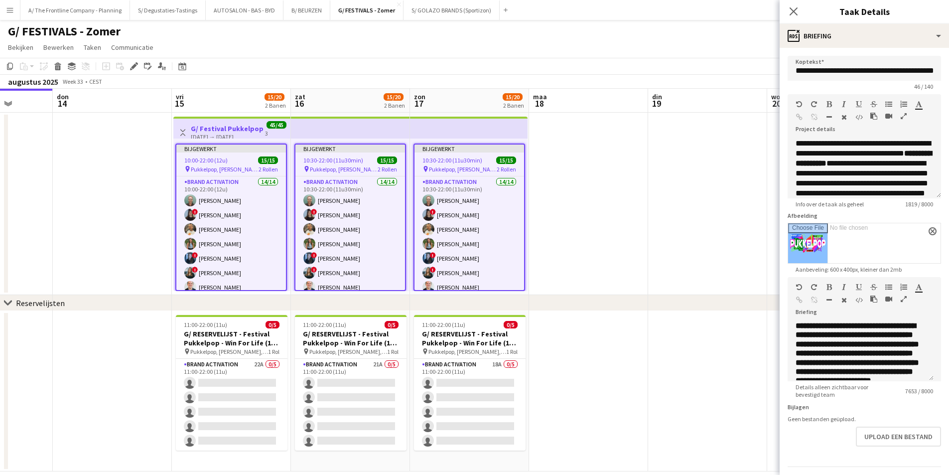
click at [905, 301] on icon "button" at bounding box center [904, 298] width 6 height 7
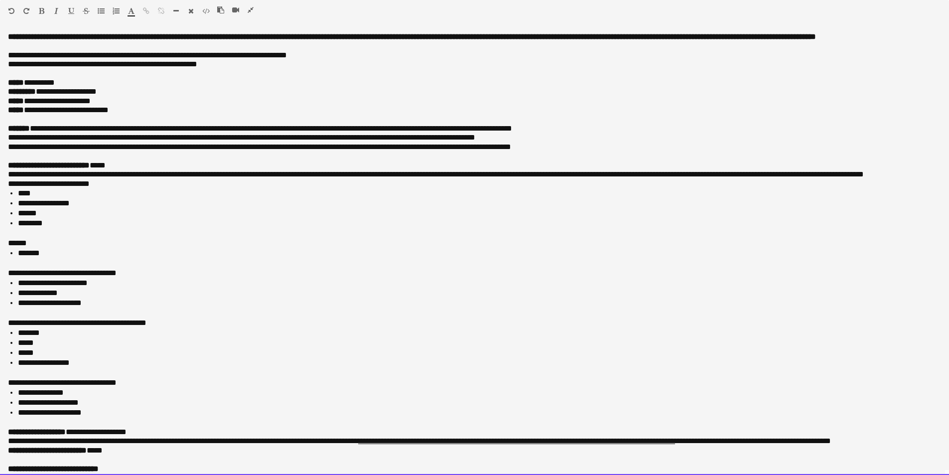
click at [62, 258] on li "*******" at bounding box center [476, 253] width 916 height 10
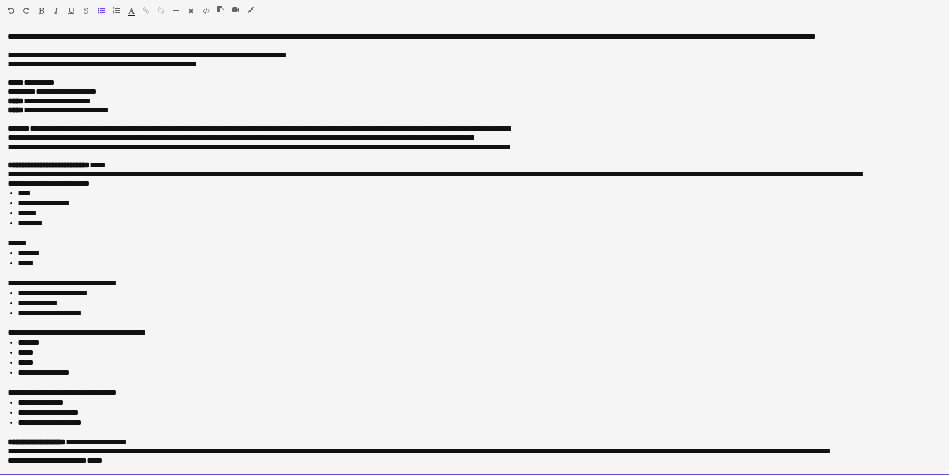
click at [62, 258] on li "*******" at bounding box center [476, 253] width 916 height 10
click at [67, 257] on li "**********" at bounding box center [476, 253] width 916 height 10
click at [58, 248] on div "******" at bounding box center [471, 243] width 926 height 10
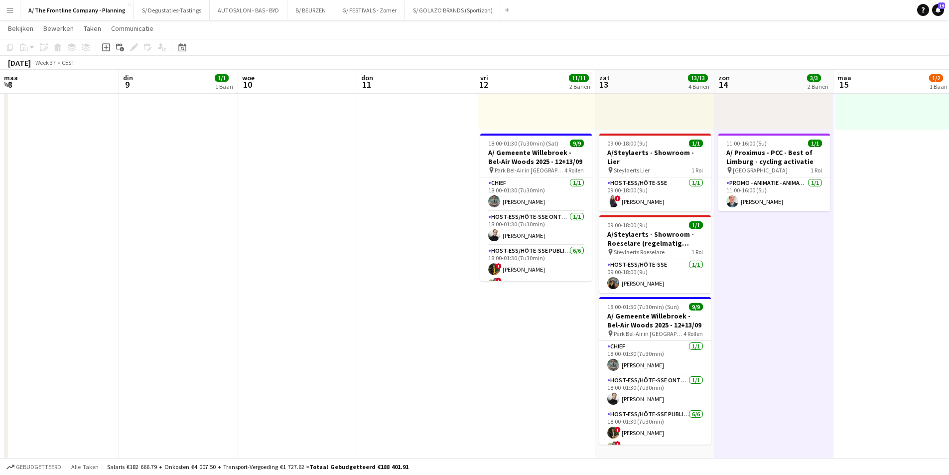
scroll to position [104, 0]
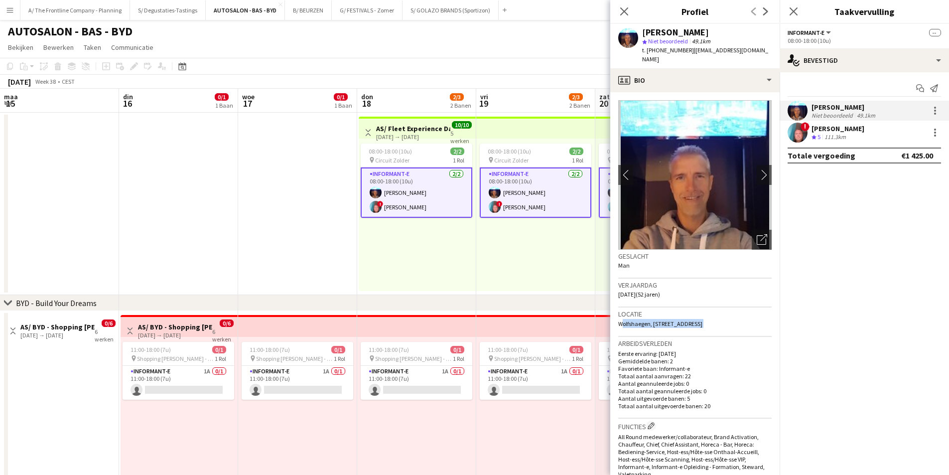
scroll to position [0, 310]
